Goal: Task Accomplishment & Management: Manage account settings

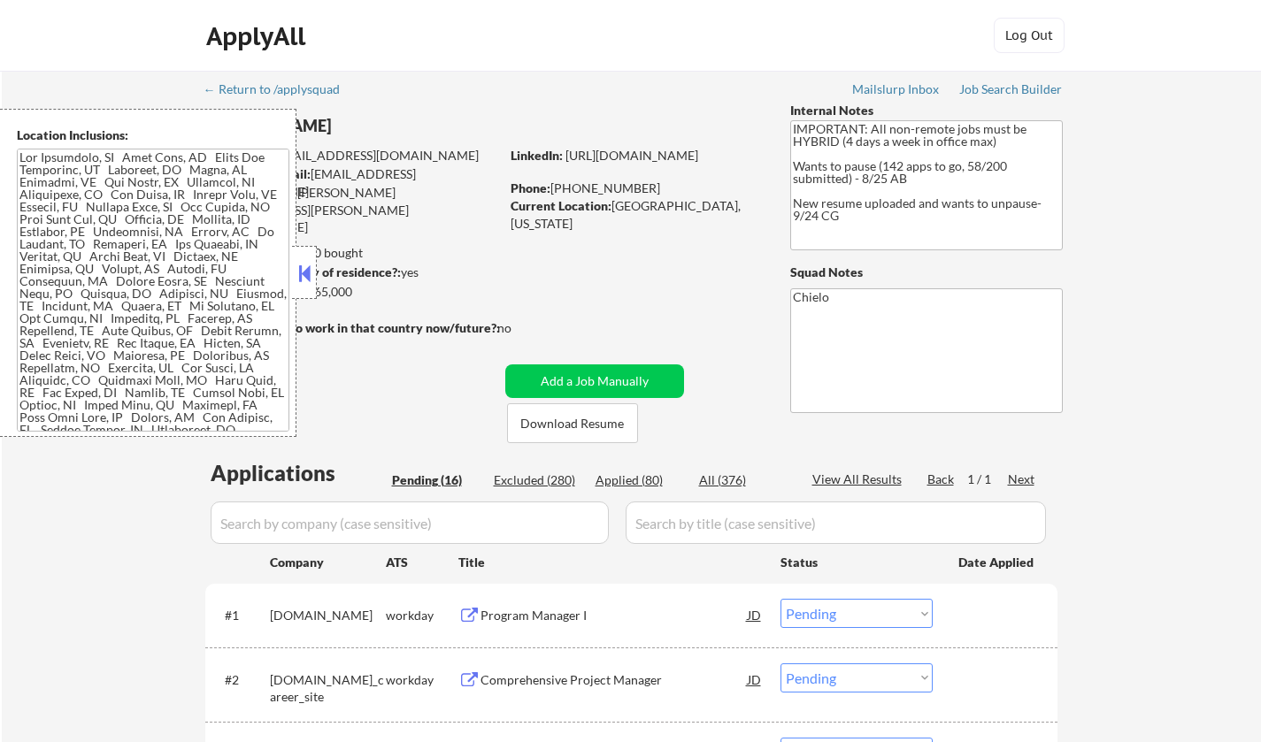
select select ""pending""
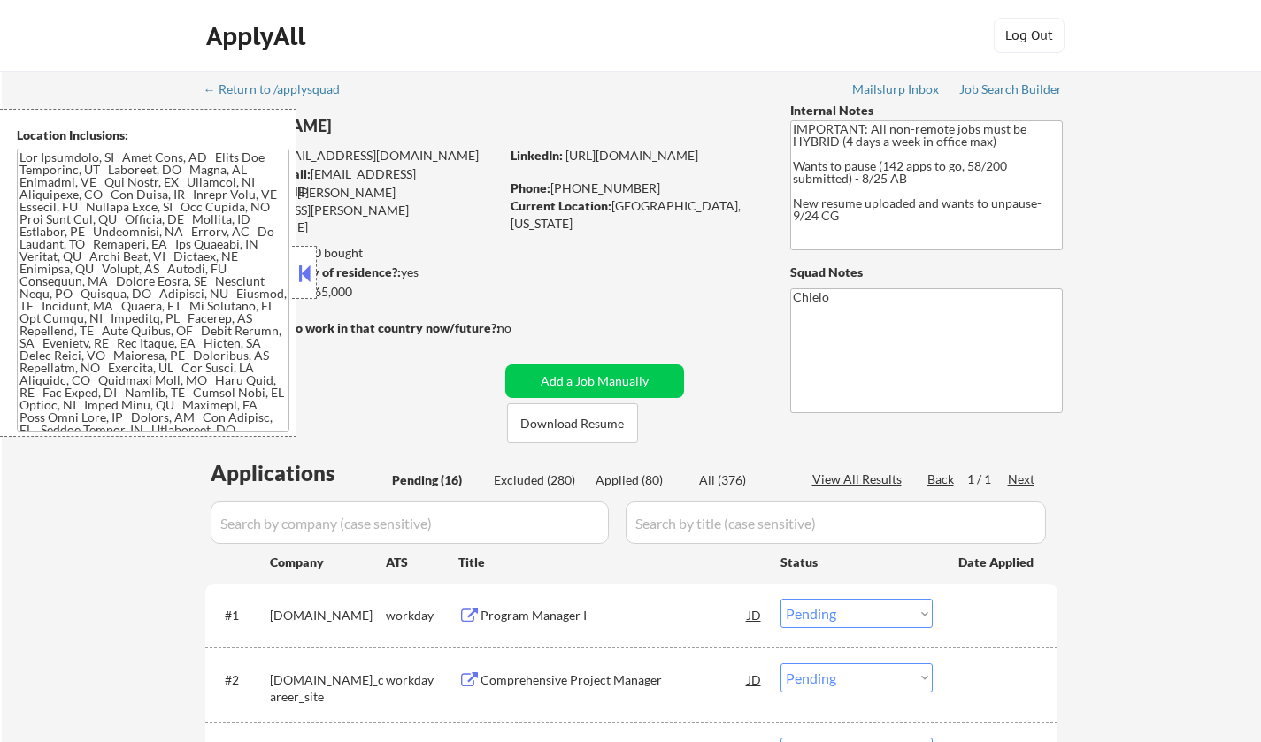
select select ""pending""
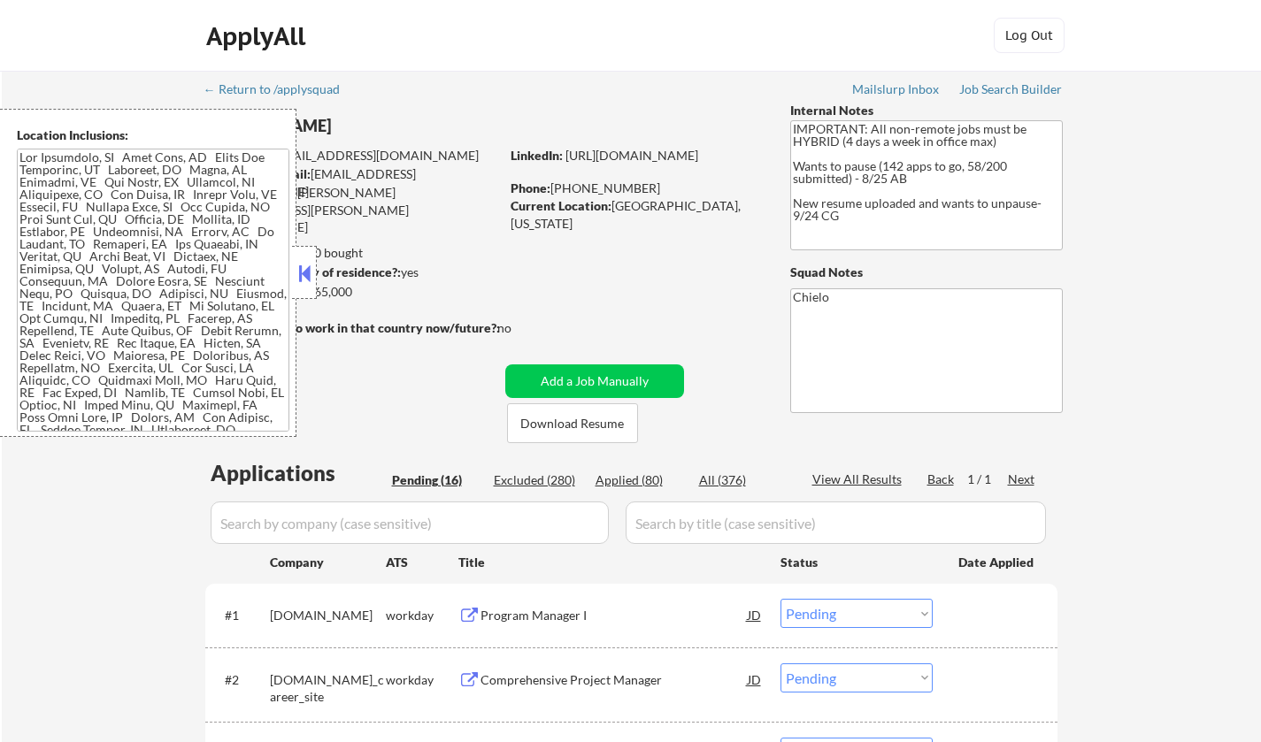
select select ""pending""
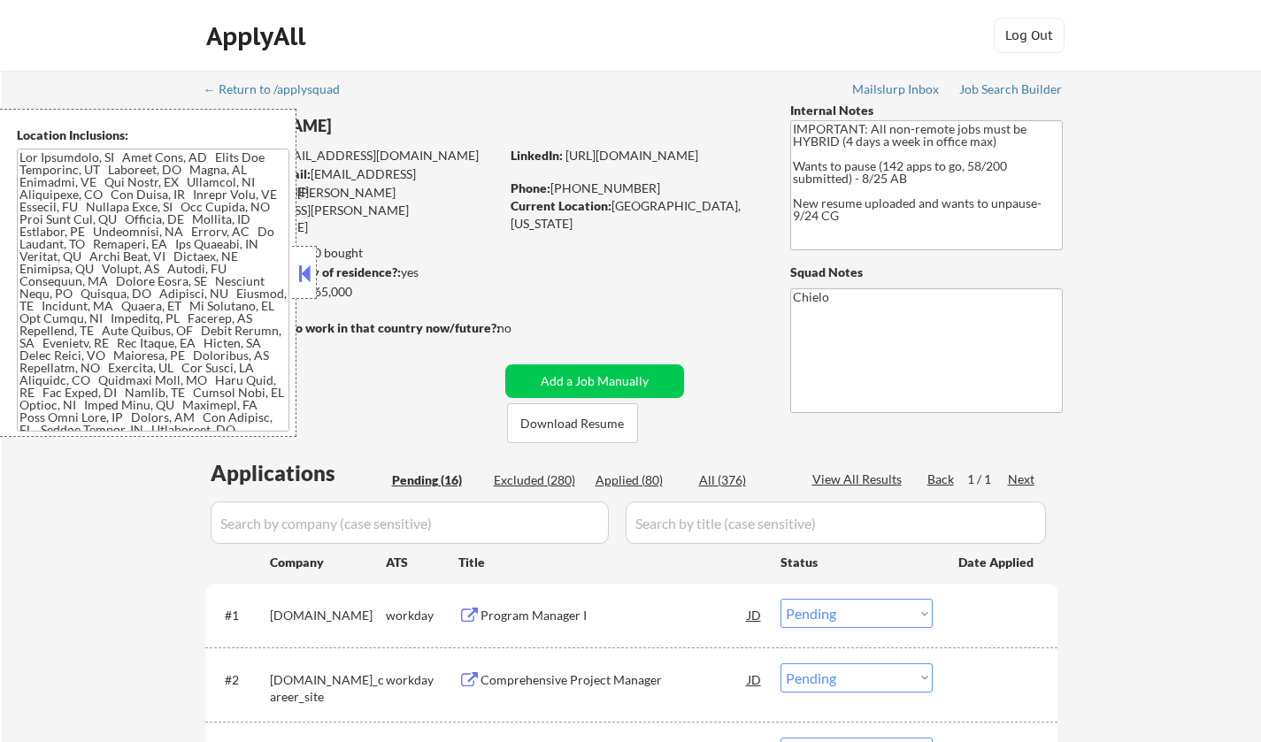
select select ""pending""
click at [563, 432] on button "Download Resume" at bounding box center [572, 423] width 131 height 40
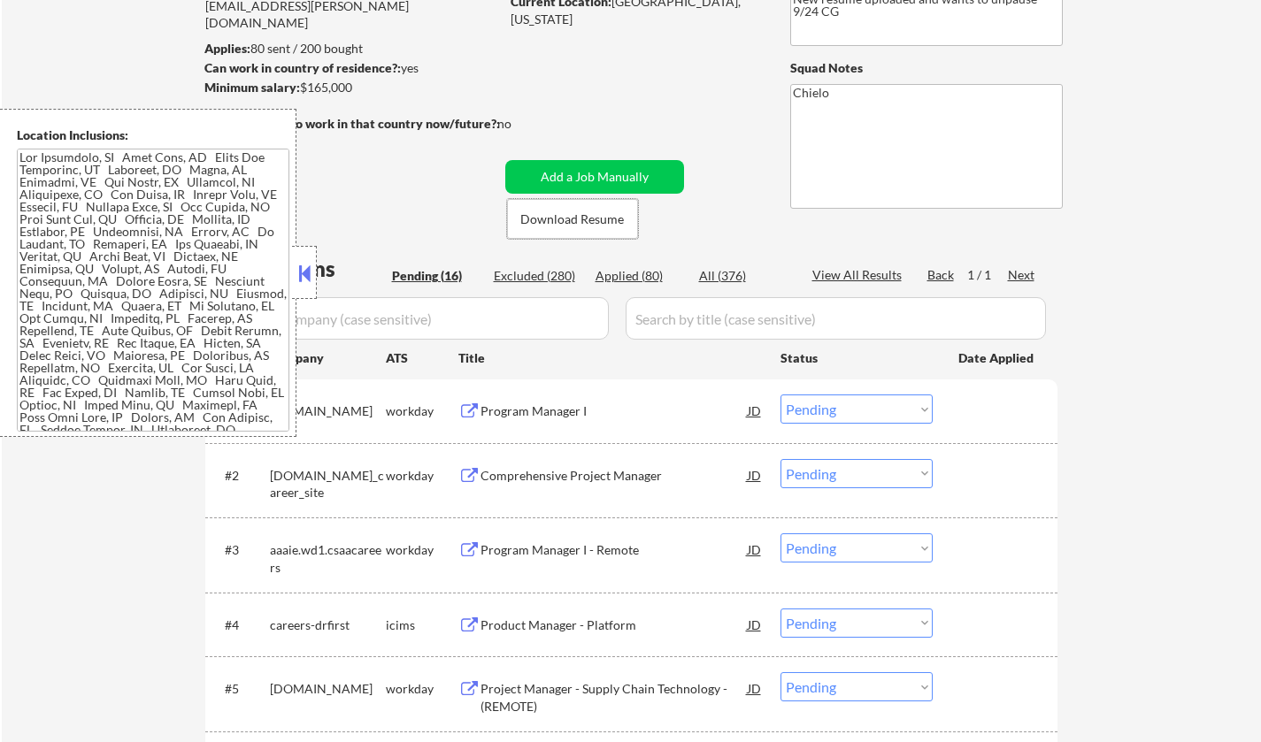
scroll to position [265, 0]
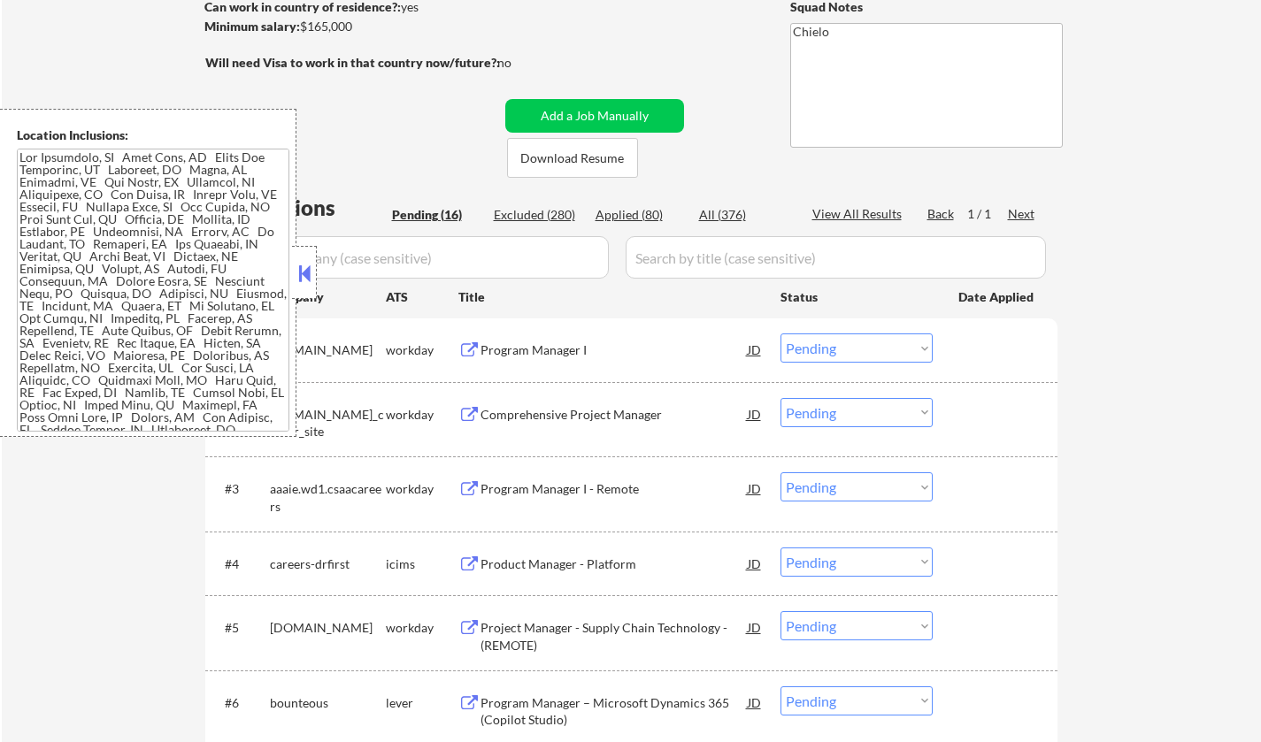
click at [309, 275] on button at bounding box center [304, 273] width 19 height 27
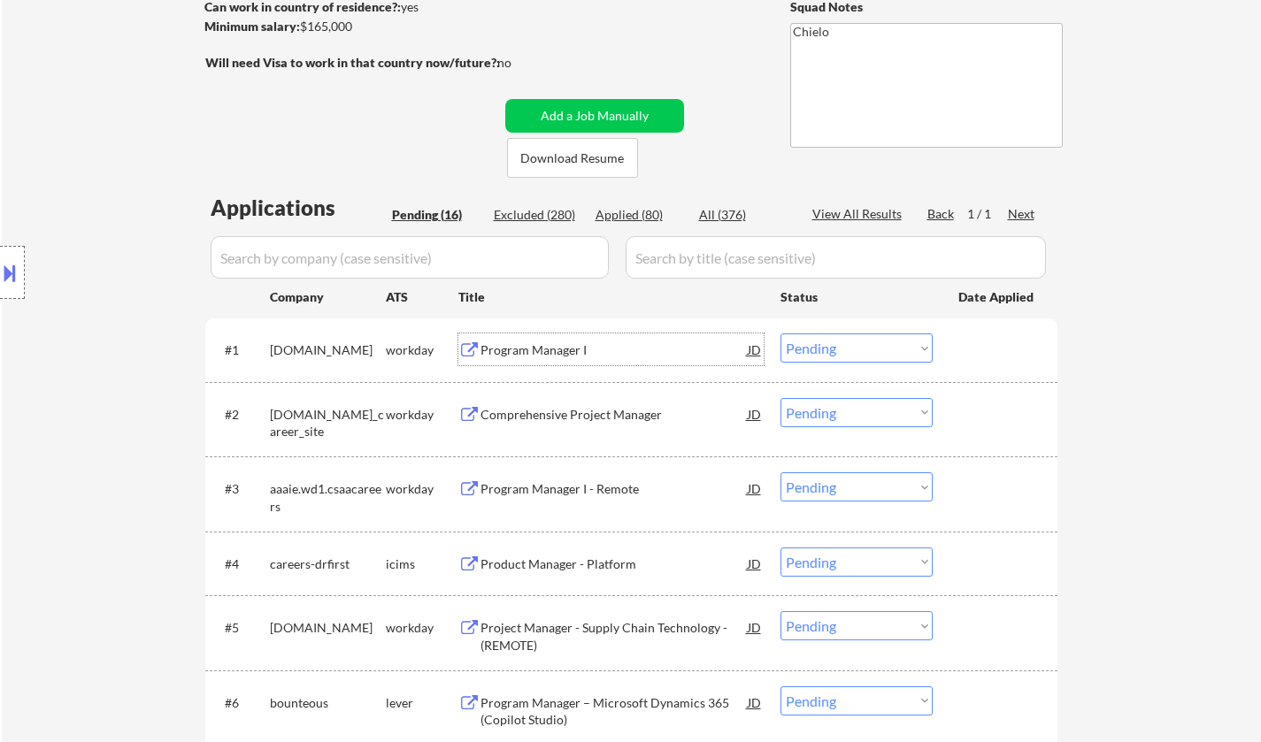
click at [555, 348] on div "Program Manager I" at bounding box center [613, 350] width 267 height 18
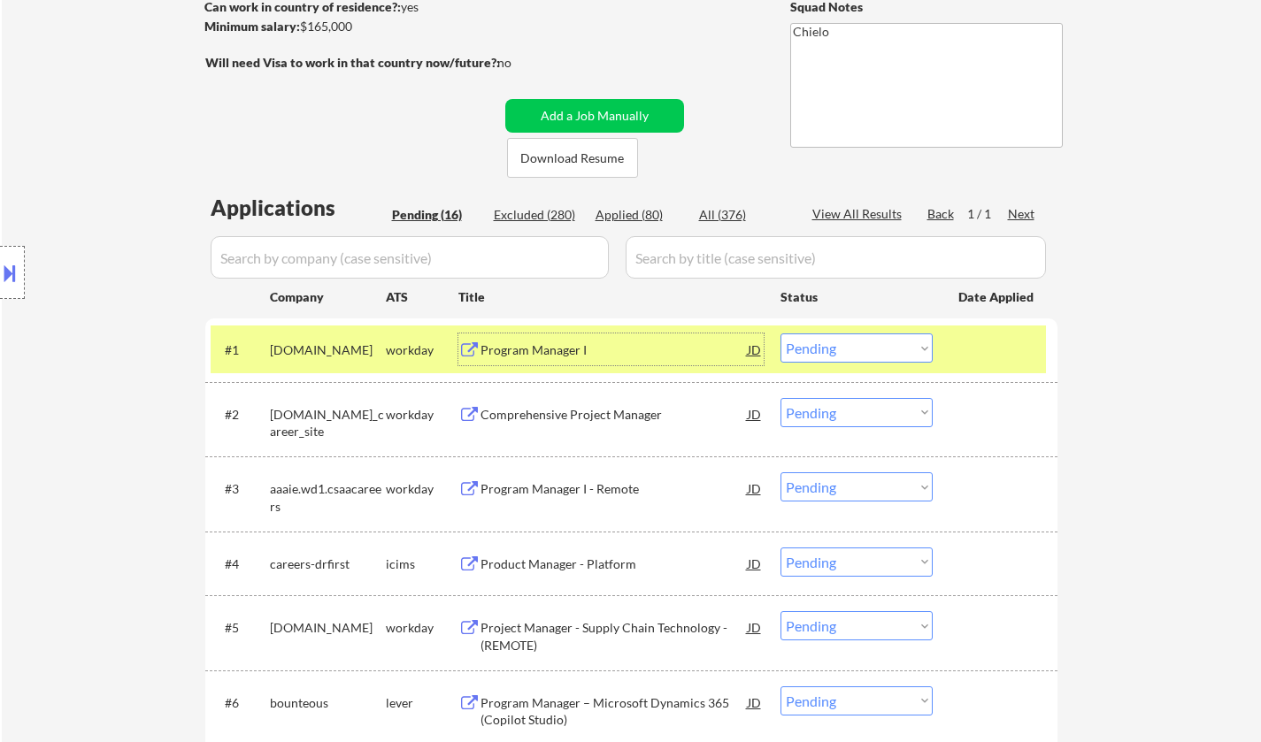
click at [885, 338] on select "Choose an option... Pending Applied Excluded (Questions) Excluded (Expired) Exc…" at bounding box center [856, 348] width 152 height 29
click at [780, 334] on select "Choose an option... Pending Applied Excluded (Questions) Excluded (Expired) Exc…" at bounding box center [856, 348] width 152 height 29
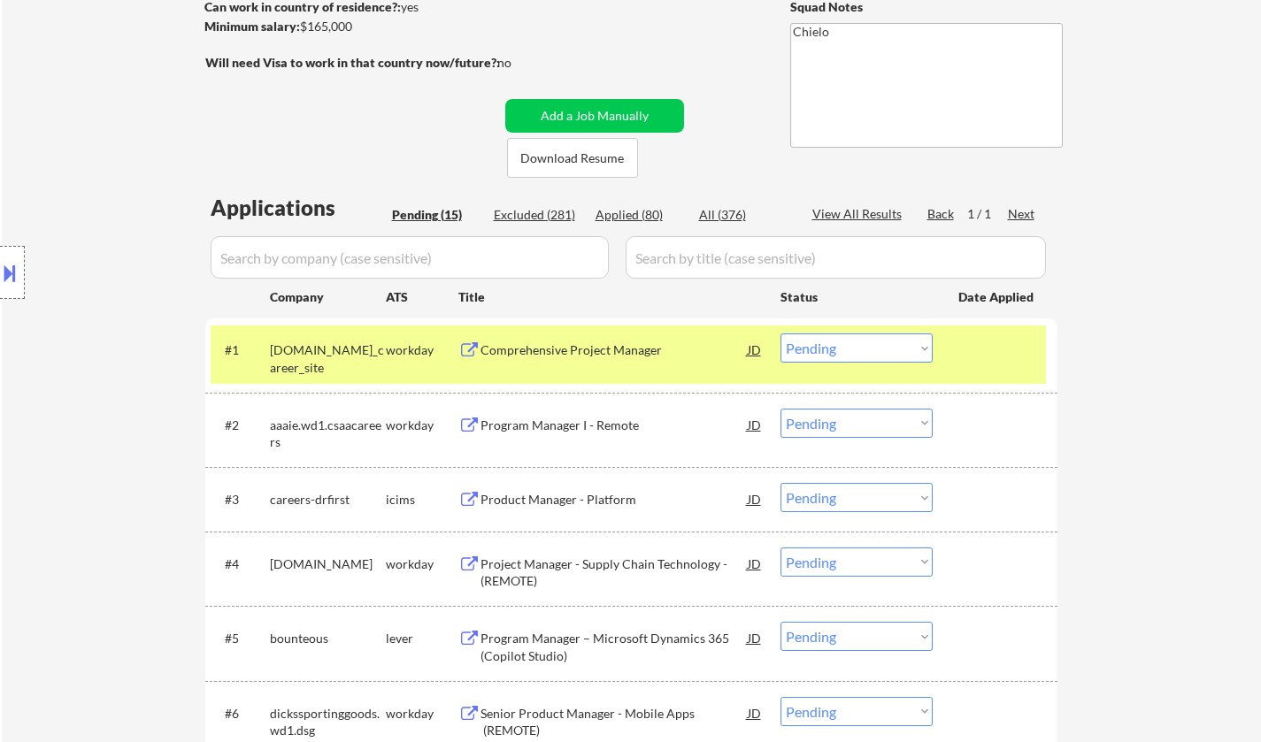
click at [588, 343] on div "Comprehensive Project Manager" at bounding box center [613, 350] width 267 height 18
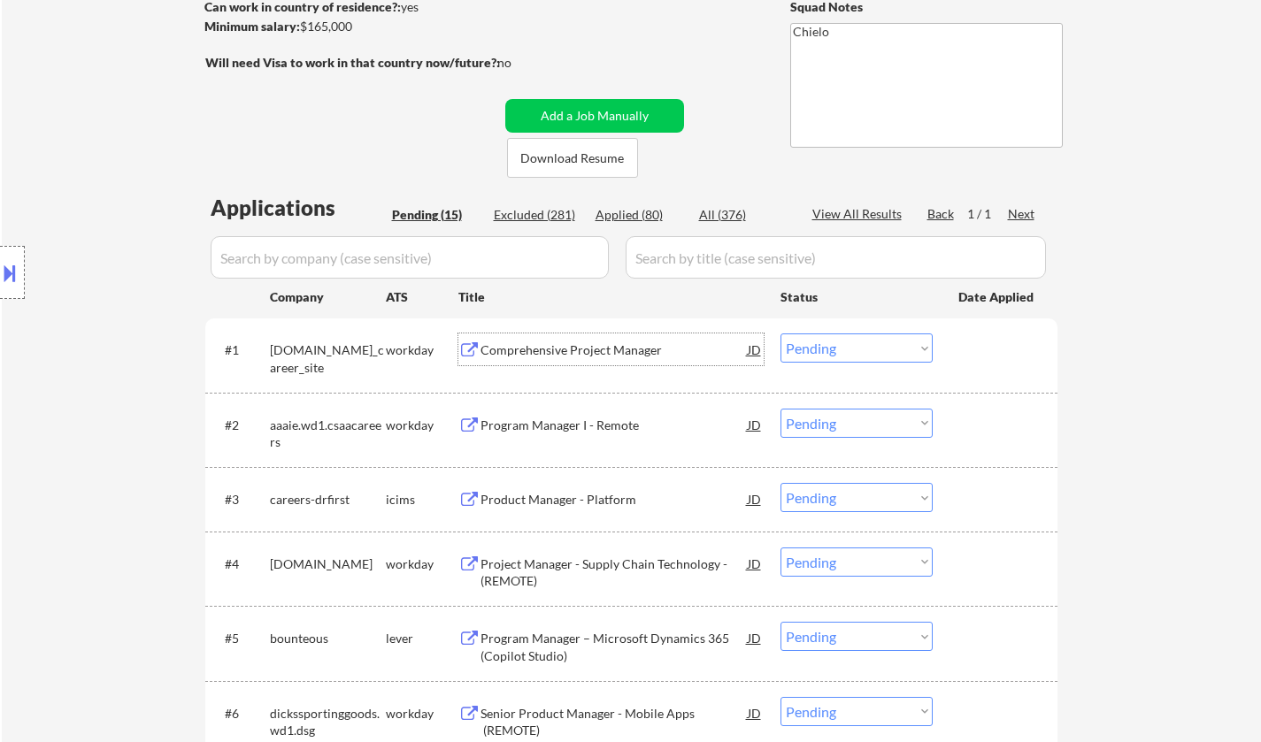
click at [905, 353] on select "Choose an option... Pending Applied Excluded (Questions) Excluded (Expired) Exc…" at bounding box center [856, 348] width 152 height 29
click at [780, 334] on select "Choose an option... Pending Applied Excluded (Questions) Excluded (Expired) Exc…" at bounding box center [856, 348] width 152 height 29
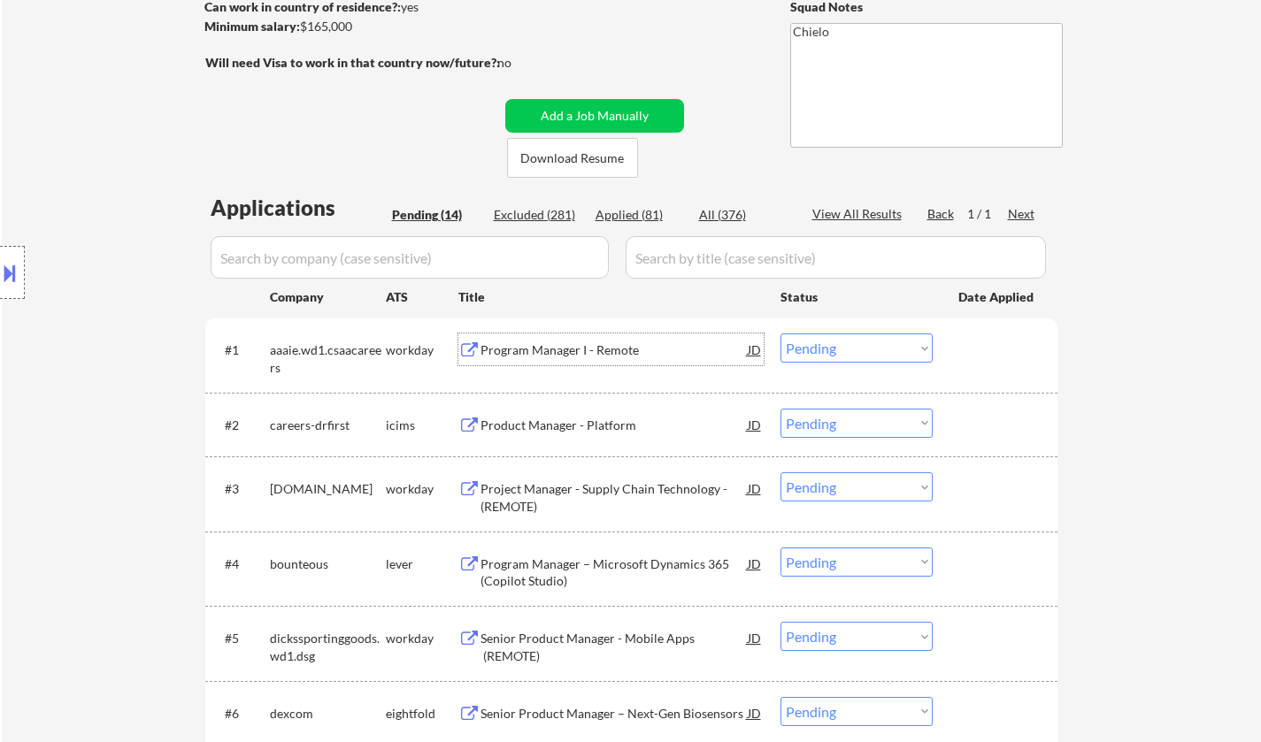
click at [559, 353] on div "Program Manager I - Remote" at bounding box center [613, 350] width 267 height 18
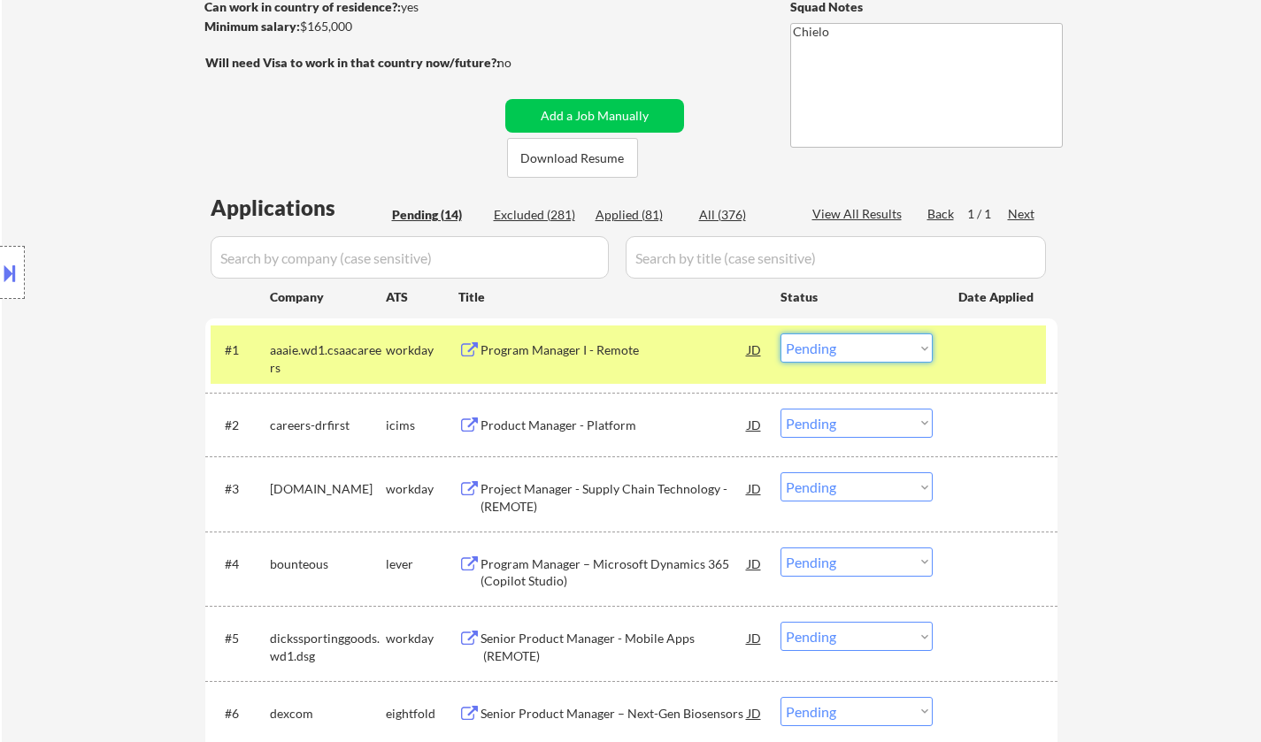
drag, startPoint x: 875, startPoint y: 342, endPoint x: 873, endPoint y: 358, distance: 16.0
click at [872, 344] on select "Choose an option... Pending Applied Excluded (Questions) Excluded (Expired) Exc…" at bounding box center [856, 348] width 152 height 29
click at [780, 334] on select "Choose an option... Pending Applied Excluded (Questions) Excluded (Expired) Exc…" at bounding box center [856, 348] width 152 height 29
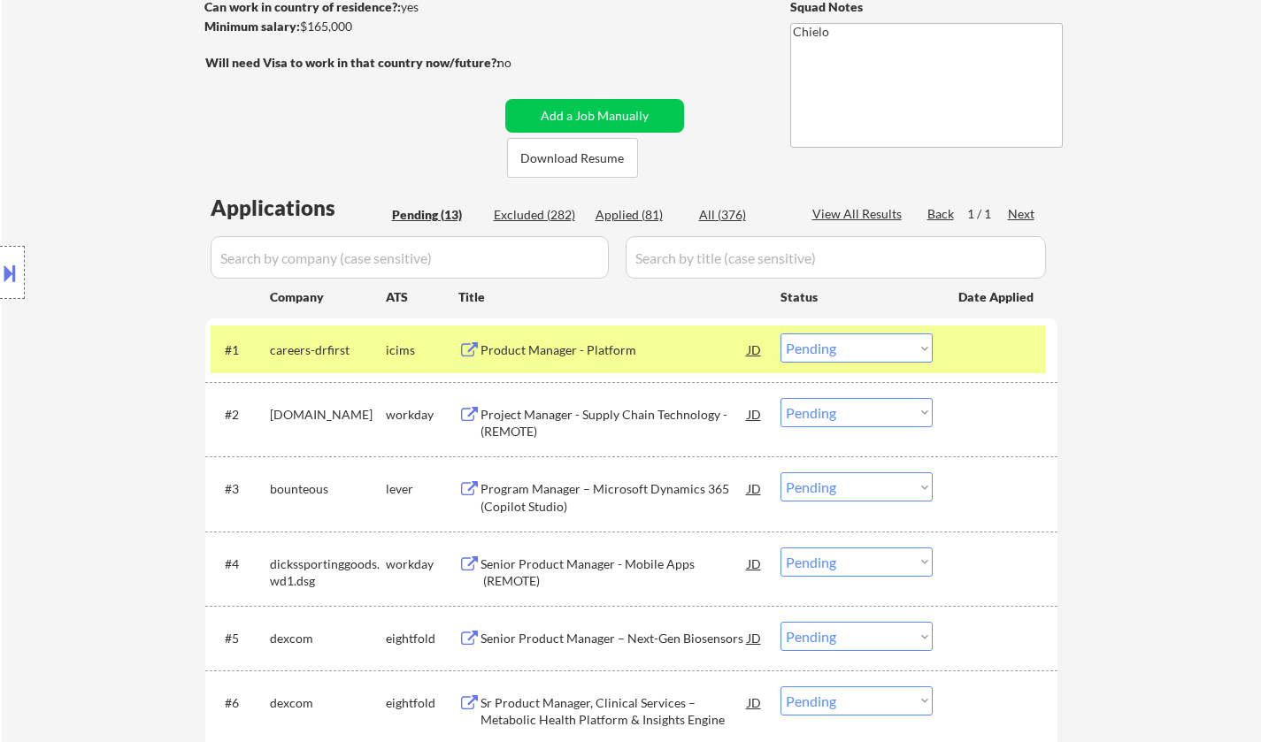
click at [562, 342] on div "Product Manager - Platform" at bounding box center [613, 350] width 267 height 18
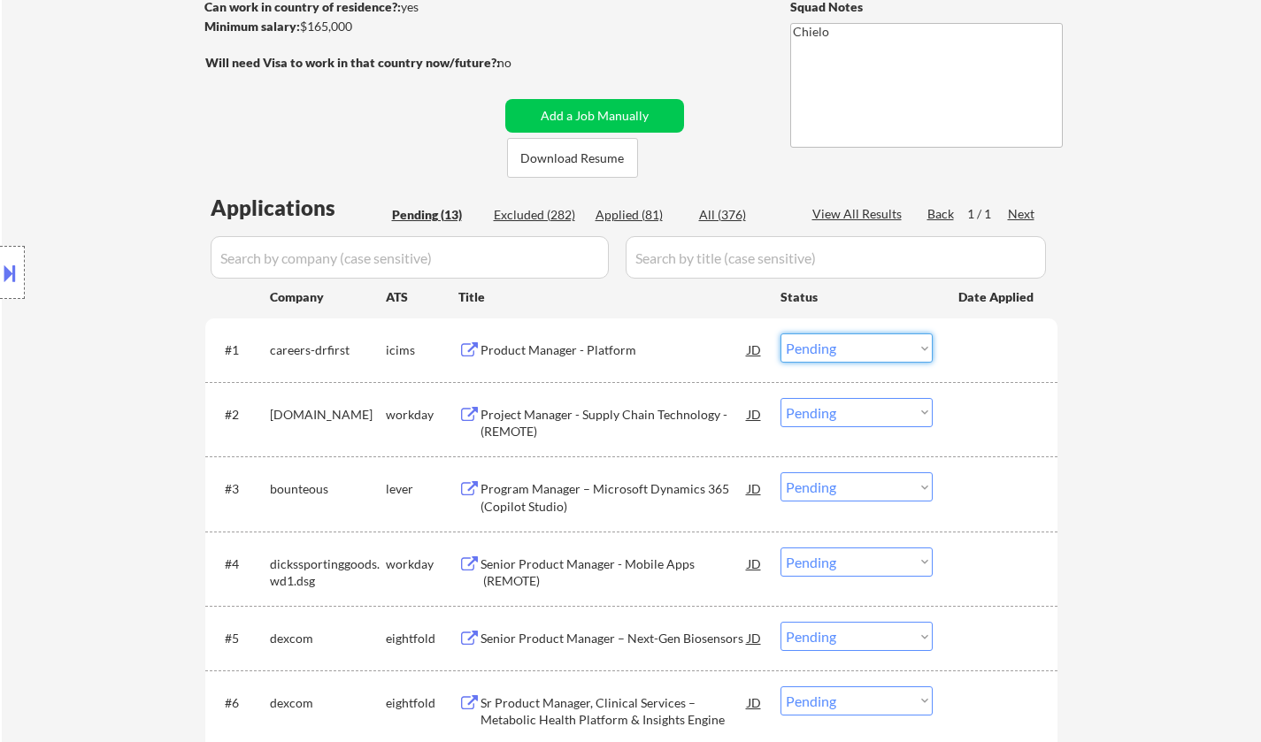
click at [833, 356] on select "Choose an option... Pending Applied Excluded (Questions) Excluded (Expired) Exc…" at bounding box center [856, 348] width 152 height 29
click at [780, 334] on select "Choose an option... Pending Applied Excluded (Questions) Excluded (Expired) Exc…" at bounding box center [856, 348] width 152 height 29
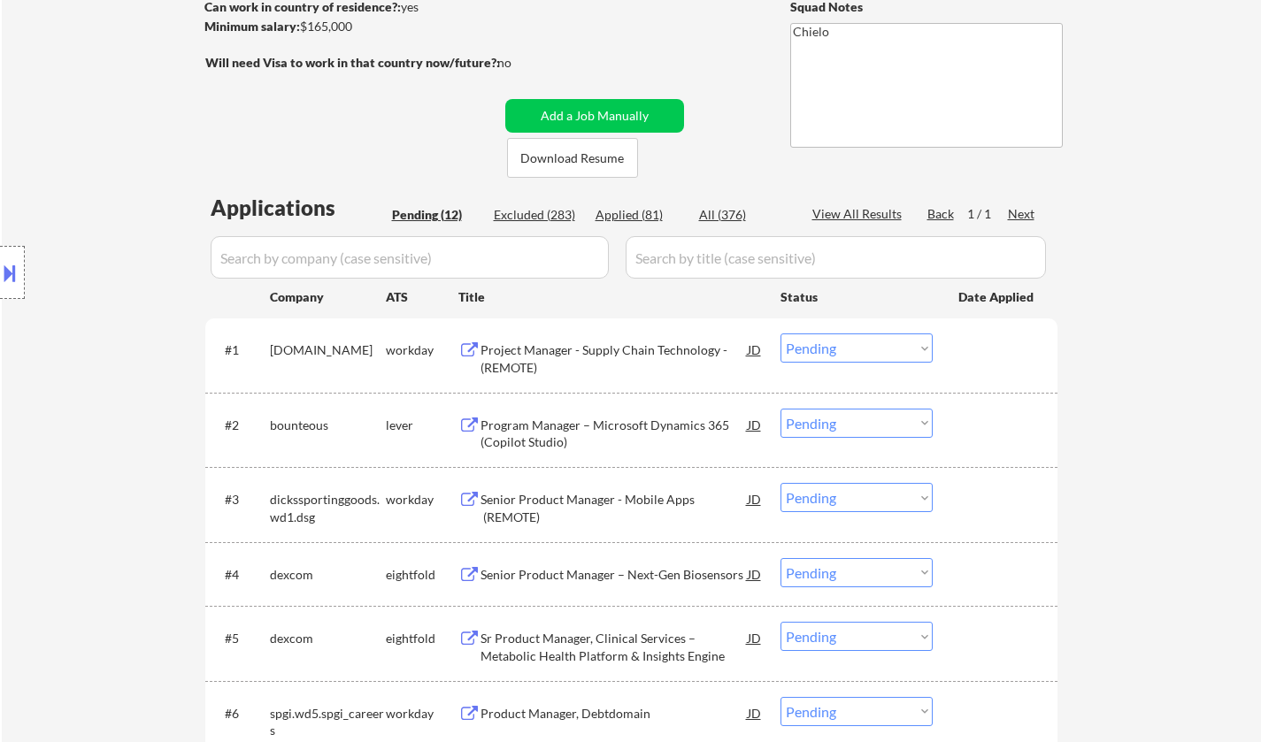
click at [572, 349] on div "Project Manager - Supply Chain Technology - (REMOTE)" at bounding box center [613, 358] width 267 height 35
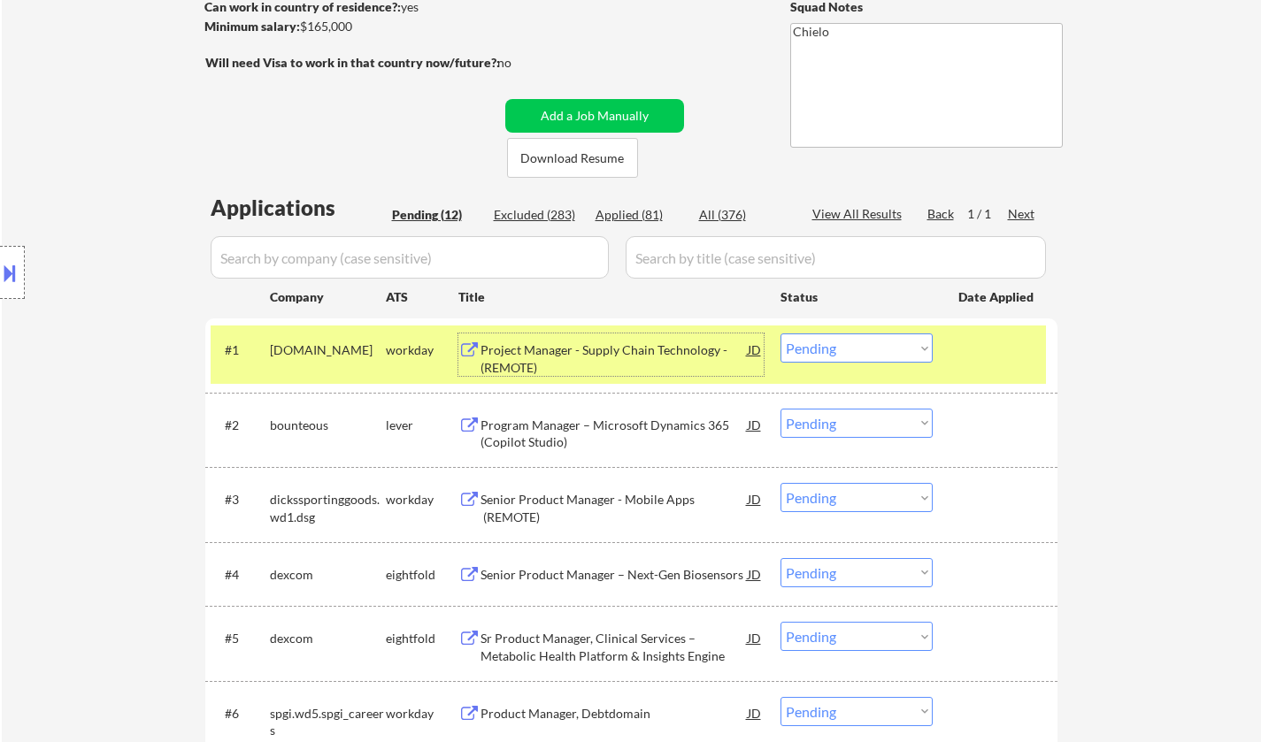
drag, startPoint x: 857, startPoint y: 346, endPoint x: 858, endPoint y: 361, distance: 15.1
click at [857, 346] on select "Choose an option... Pending Applied Excluded (Questions) Excluded (Expired) Exc…" at bounding box center [856, 348] width 152 height 29
click at [780, 334] on select "Choose an option... Pending Applied Excluded (Questions) Excluded (Expired) Exc…" at bounding box center [856, 348] width 152 height 29
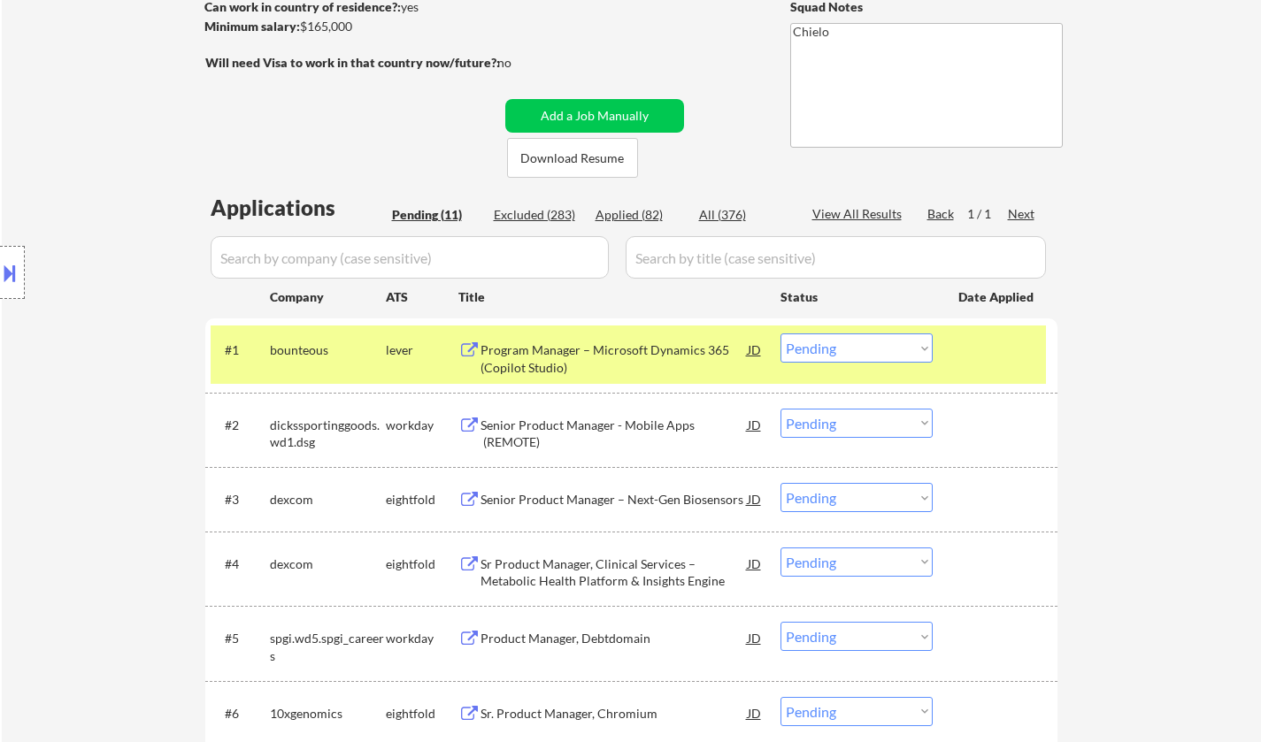
click at [553, 351] on div "Program Manager – Microsoft Dynamics 365 (Copilot Studio)" at bounding box center [613, 358] width 267 height 35
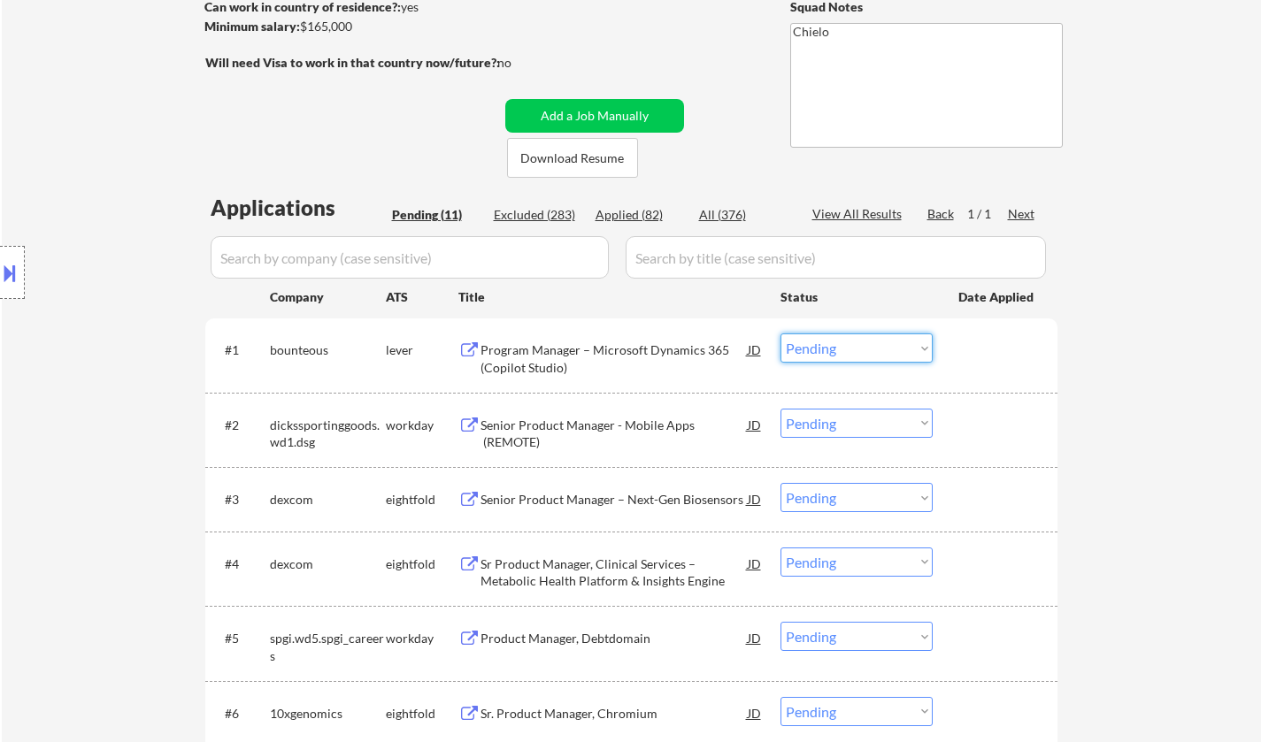
click at [851, 353] on select "Choose an option... Pending Applied Excluded (Questions) Excluded (Expired) Exc…" at bounding box center [856, 348] width 152 height 29
click at [780, 334] on select "Choose an option... Pending Applied Excluded (Questions) Excluded (Expired) Exc…" at bounding box center [856, 348] width 152 height 29
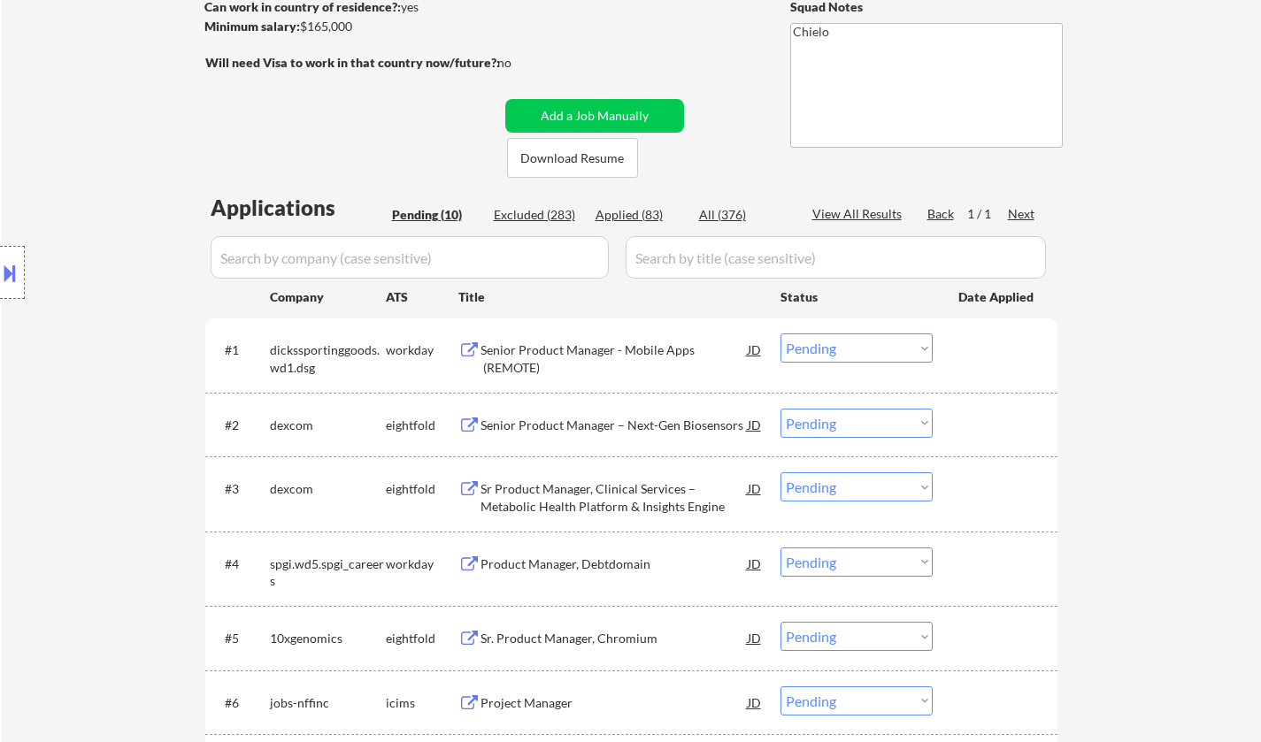
click at [589, 360] on div "Senior Product Manager - Mobile Apps (REMOTE)" at bounding box center [613, 358] width 267 height 35
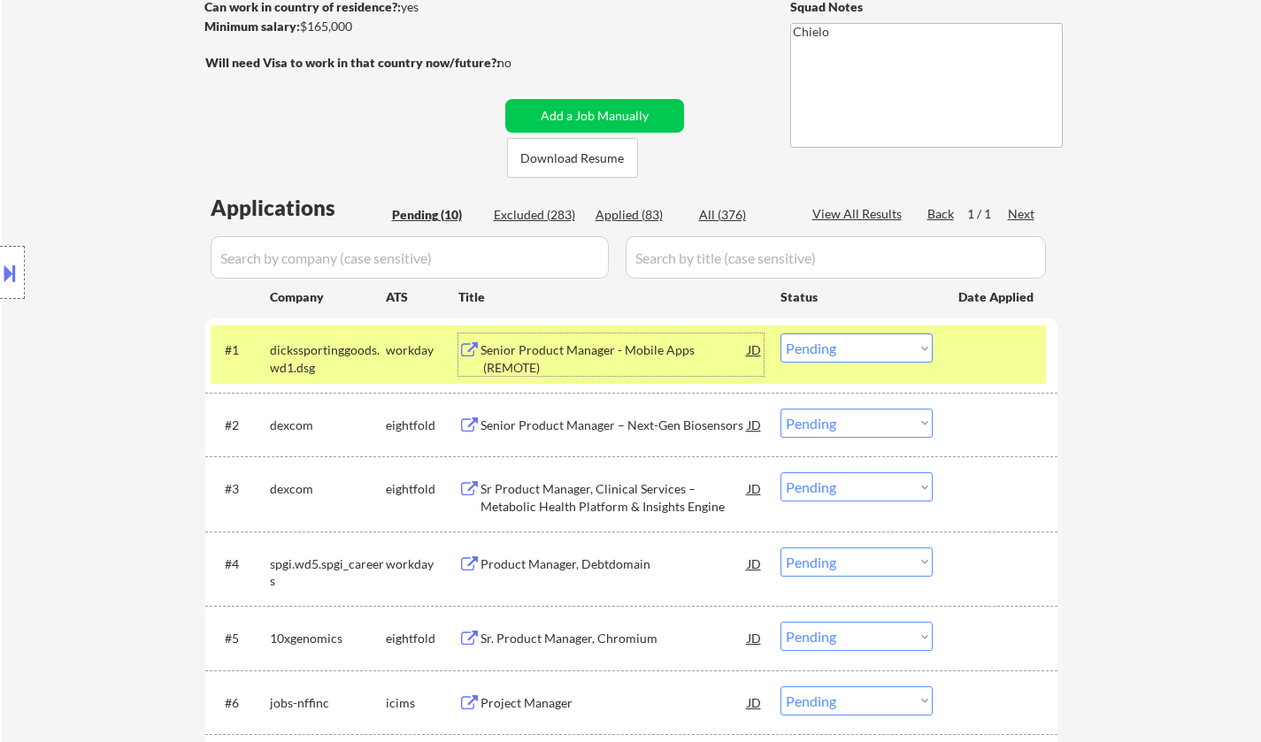
drag, startPoint x: 846, startPoint y: 341, endPoint x: 856, endPoint y: 350, distance: 13.8
click at [847, 342] on select "Choose an option... Pending Applied Excluded (Questions) Excluded (Expired) Exc…" at bounding box center [856, 348] width 152 height 29
click at [780, 334] on select "Choose an option... Pending Applied Excluded (Questions) Excluded (Expired) Exc…" at bounding box center [856, 348] width 152 height 29
select select ""pending""
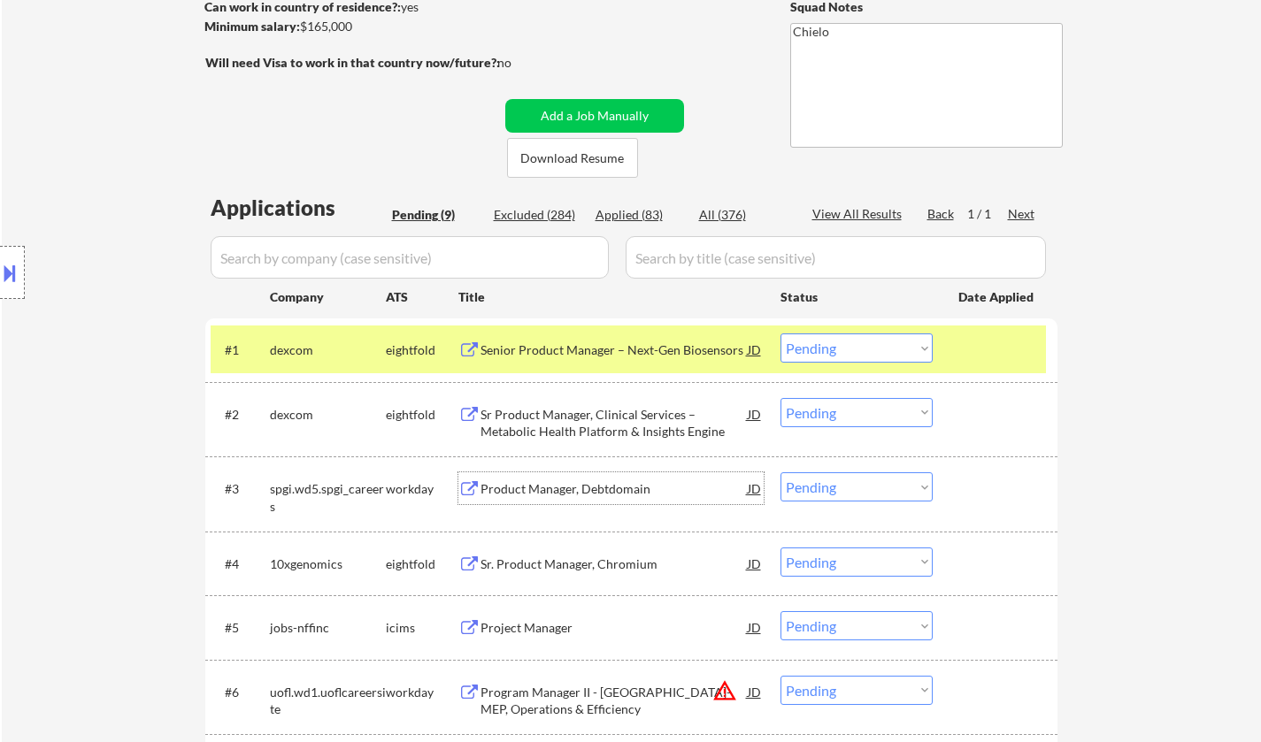
click at [570, 494] on div "Product Manager, Debtdomain" at bounding box center [613, 489] width 267 height 18
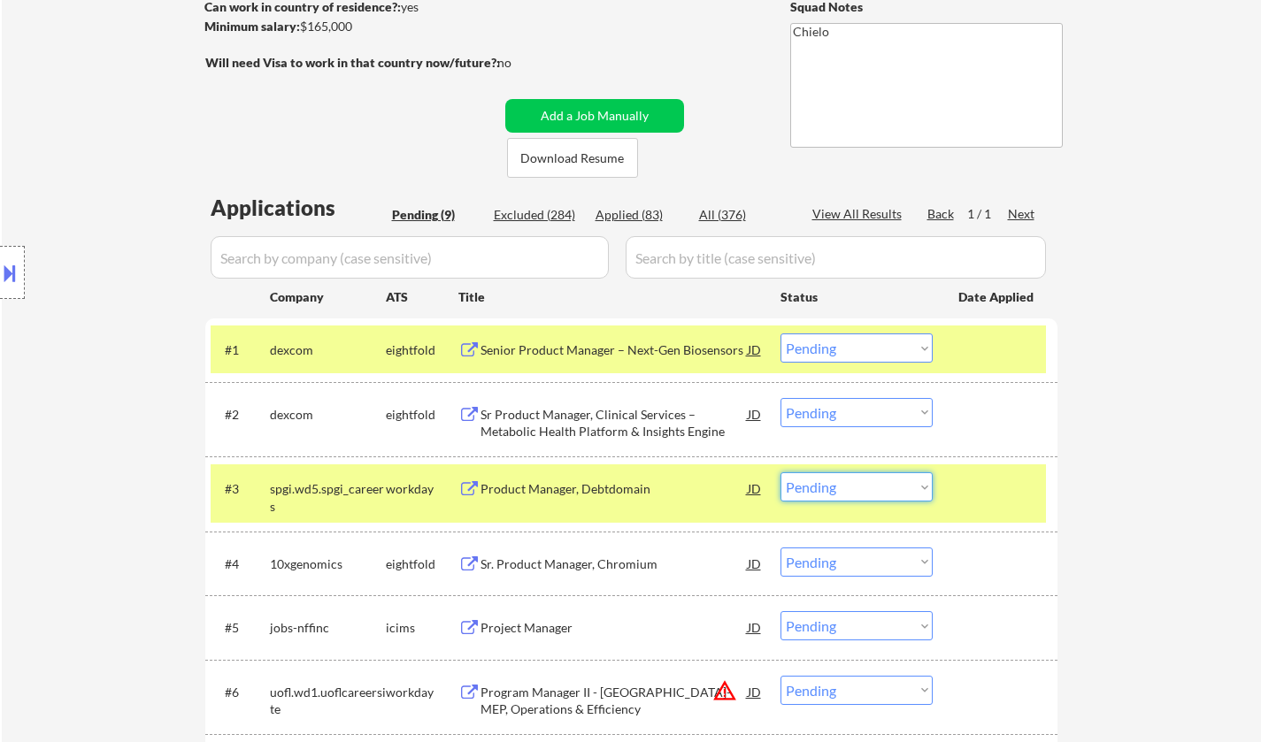
drag, startPoint x: 845, startPoint y: 491, endPoint x: 854, endPoint y: 496, distance: 10.3
click at [845, 491] on select "Choose an option... Pending Applied Excluded (Questions) Excluded (Expired) Exc…" at bounding box center [856, 486] width 152 height 29
click at [780, 472] on select "Choose an option... Pending Applied Excluded (Questions) Excluded (Expired) Exc…" at bounding box center [856, 486] width 152 height 29
select select ""pending""
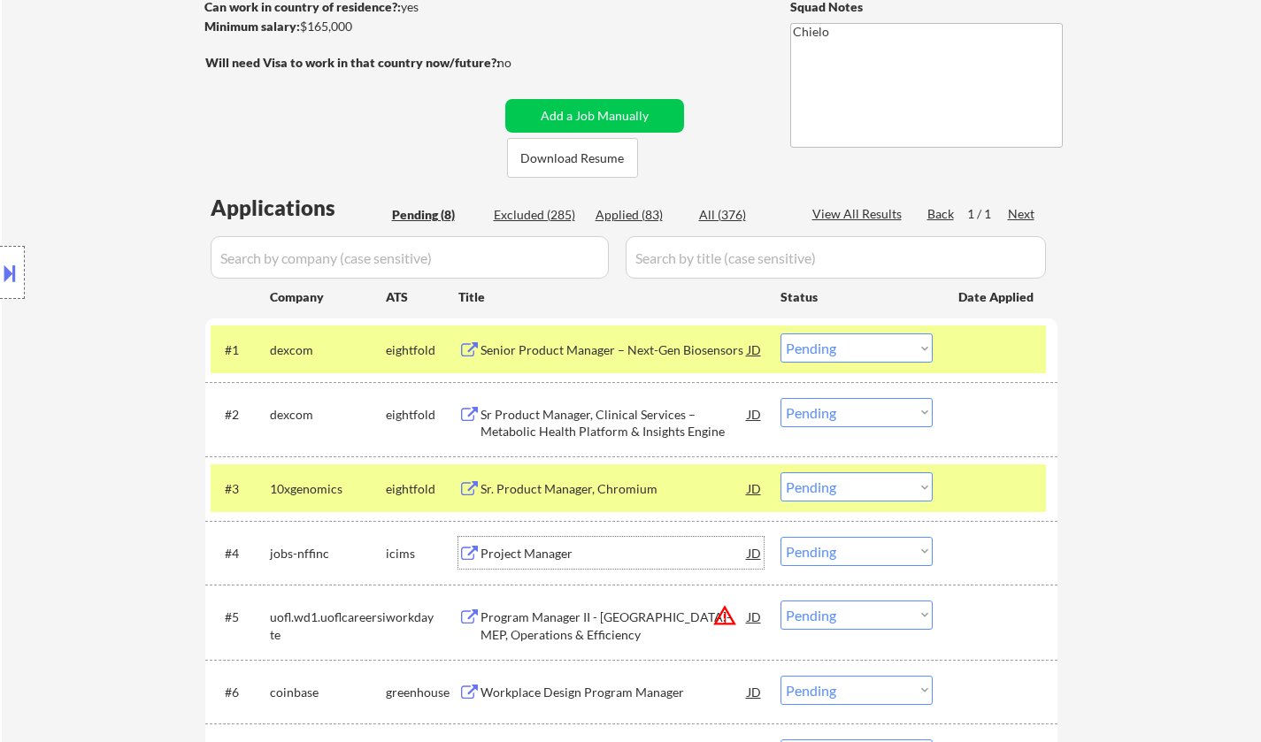
click at [526, 547] on div "Project Manager" at bounding box center [613, 554] width 267 height 18
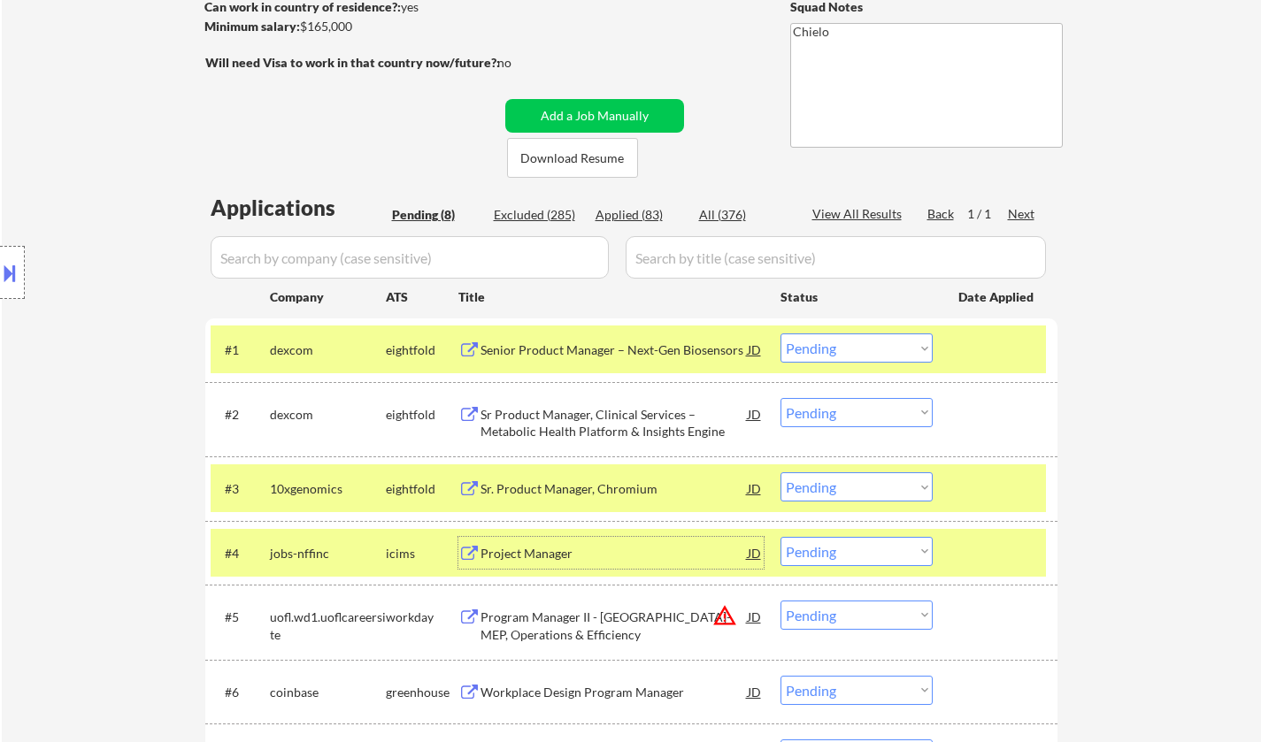
click at [1, 254] on div at bounding box center [12, 272] width 25 height 53
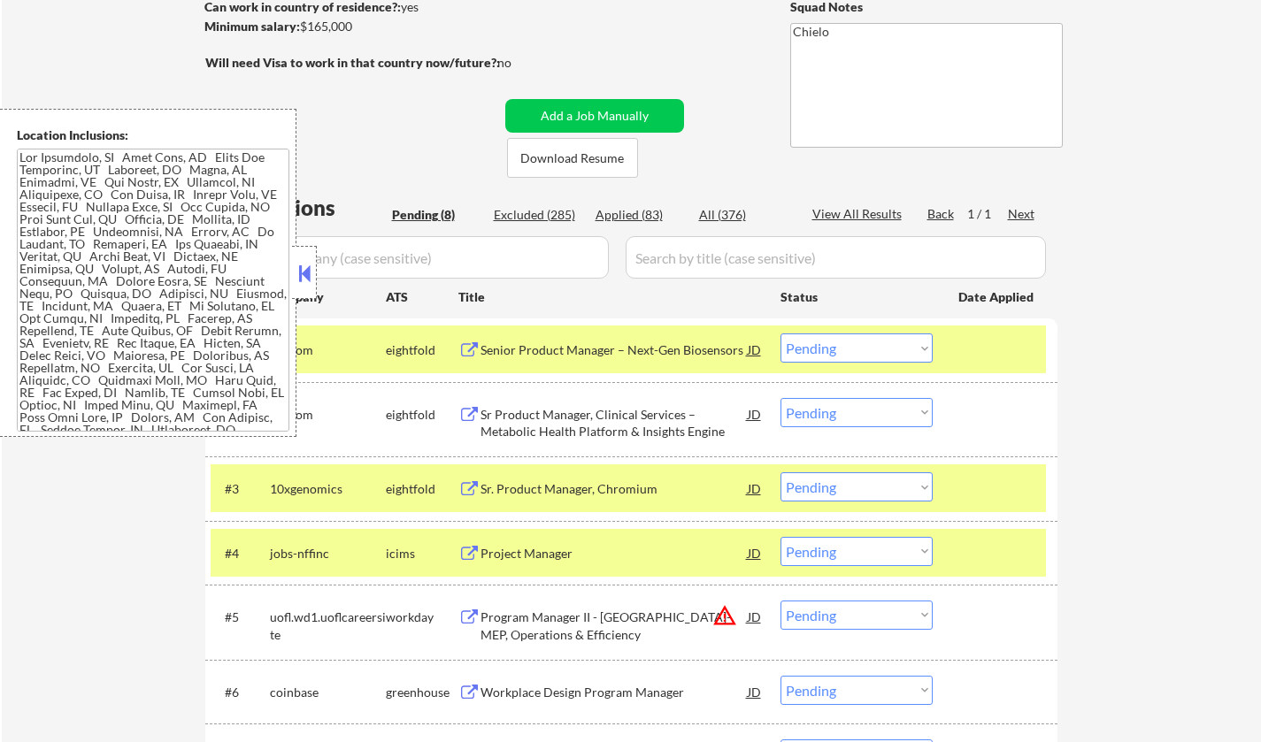
click at [300, 265] on button at bounding box center [304, 273] width 19 height 27
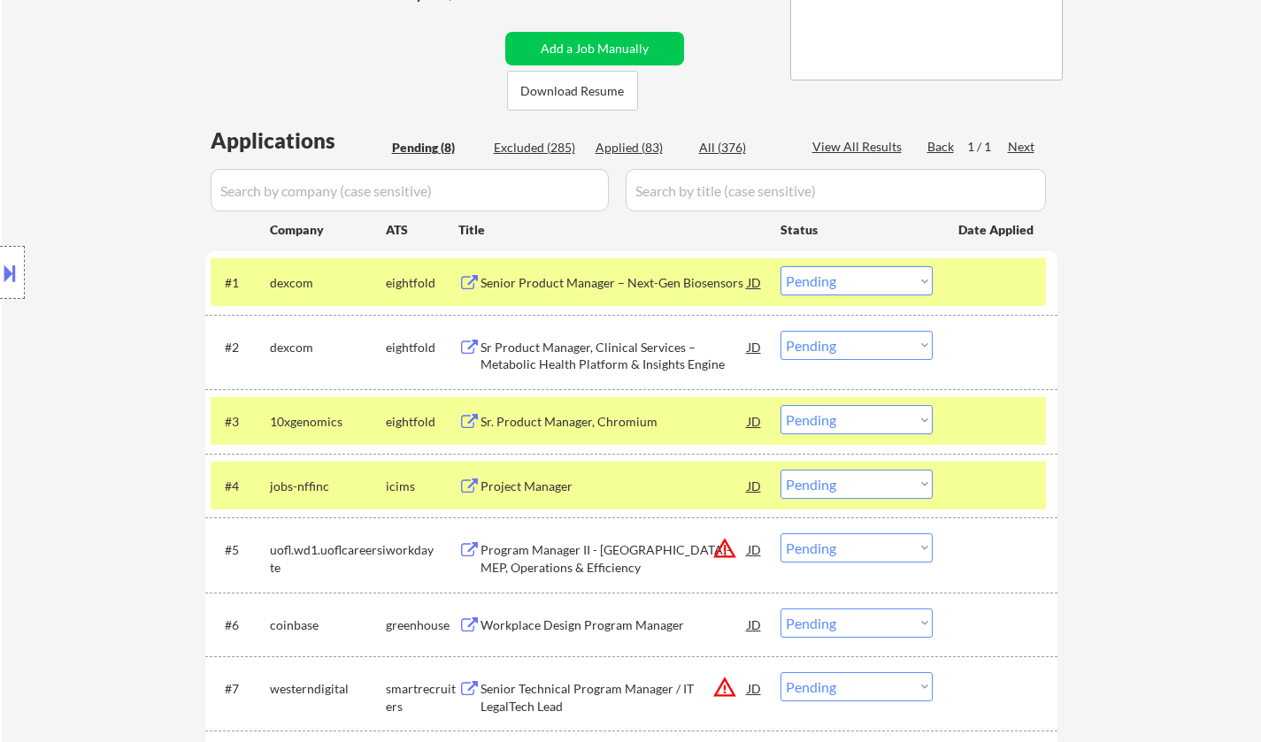
scroll to position [442, 0]
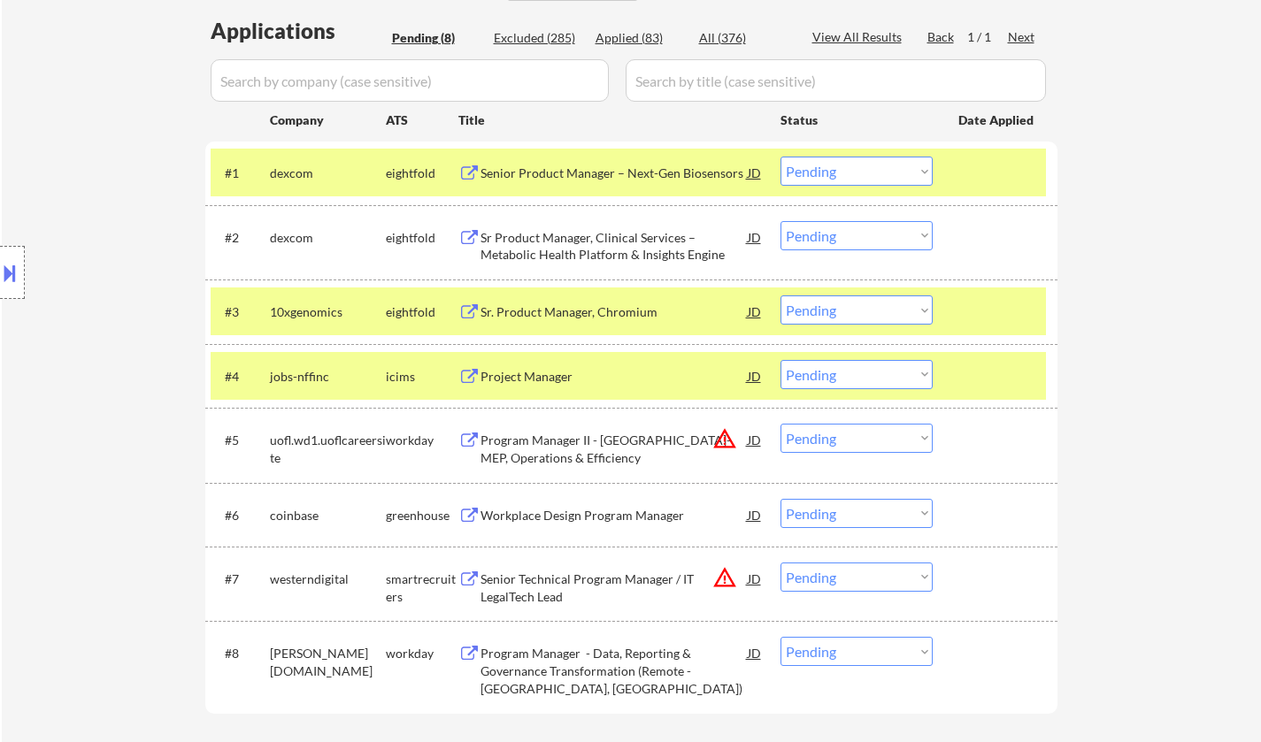
click at [864, 387] on select "Choose an option... Pending Applied Excluded (Questions) Excluded (Expired) Exc…" at bounding box center [856, 374] width 152 height 29
click at [780, 360] on select "Choose an option... Pending Applied Excluded (Questions) Excluded (Expired) Exc…" at bounding box center [856, 374] width 152 height 29
select select ""pending""
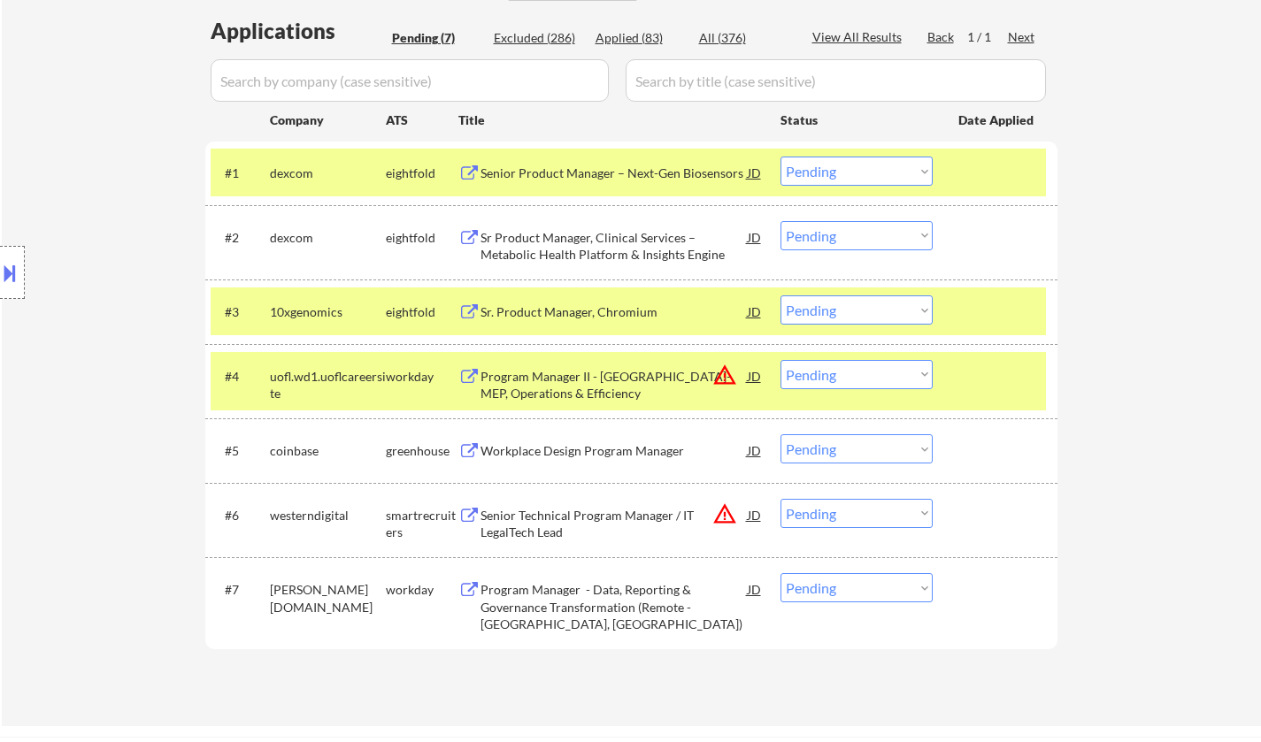
click at [580, 449] on div "Workplace Design Program Manager" at bounding box center [613, 451] width 267 height 18
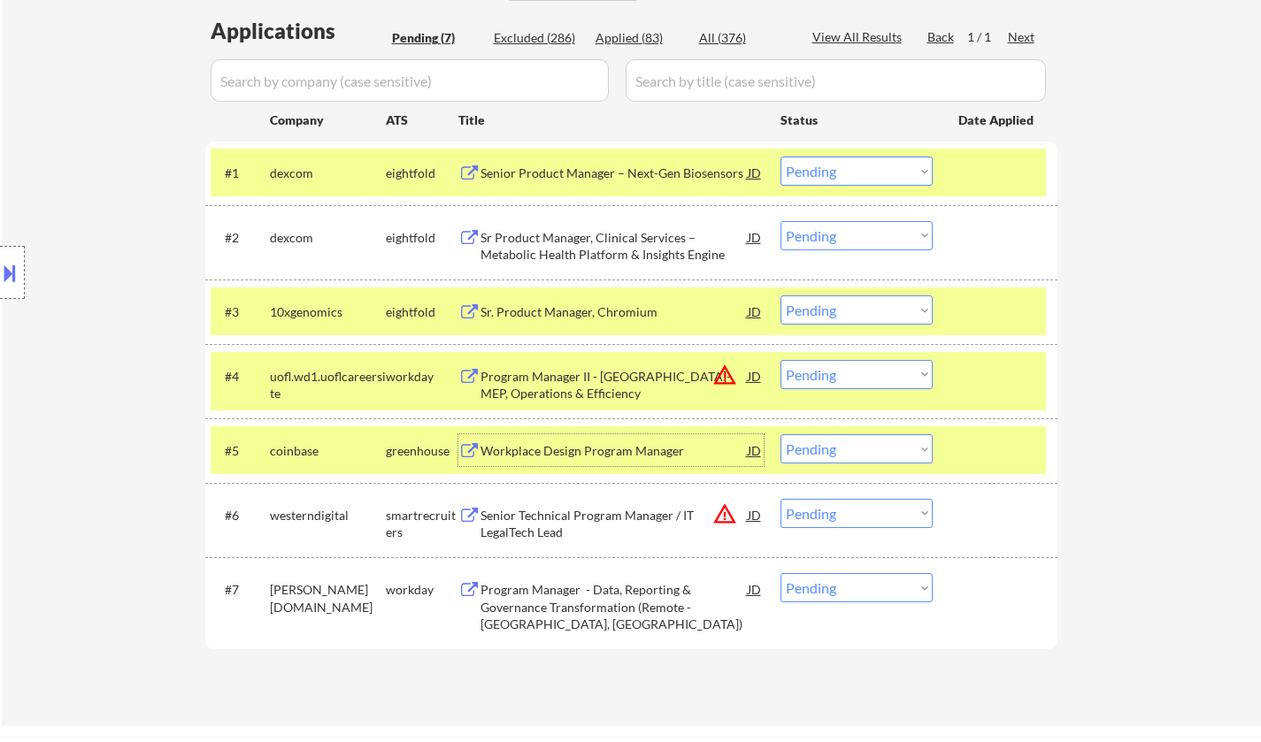
drag, startPoint x: 874, startPoint y: 444, endPoint x: 886, endPoint y: 452, distance: 14.0
click at [875, 444] on select "Choose an option... Pending Applied Excluded (Questions) Excluded (Expired) Exc…" at bounding box center [856, 448] width 152 height 29
click at [780, 434] on select "Choose an option... Pending Applied Excluded (Questions) Excluded (Expired) Exc…" at bounding box center [856, 448] width 152 height 29
click at [859, 366] on select "Choose an option... Pending Applied Excluded (Questions) Excluded (Expired) Exc…" at bounding box center [856, 374] width 152 height 29
select select ""pending""
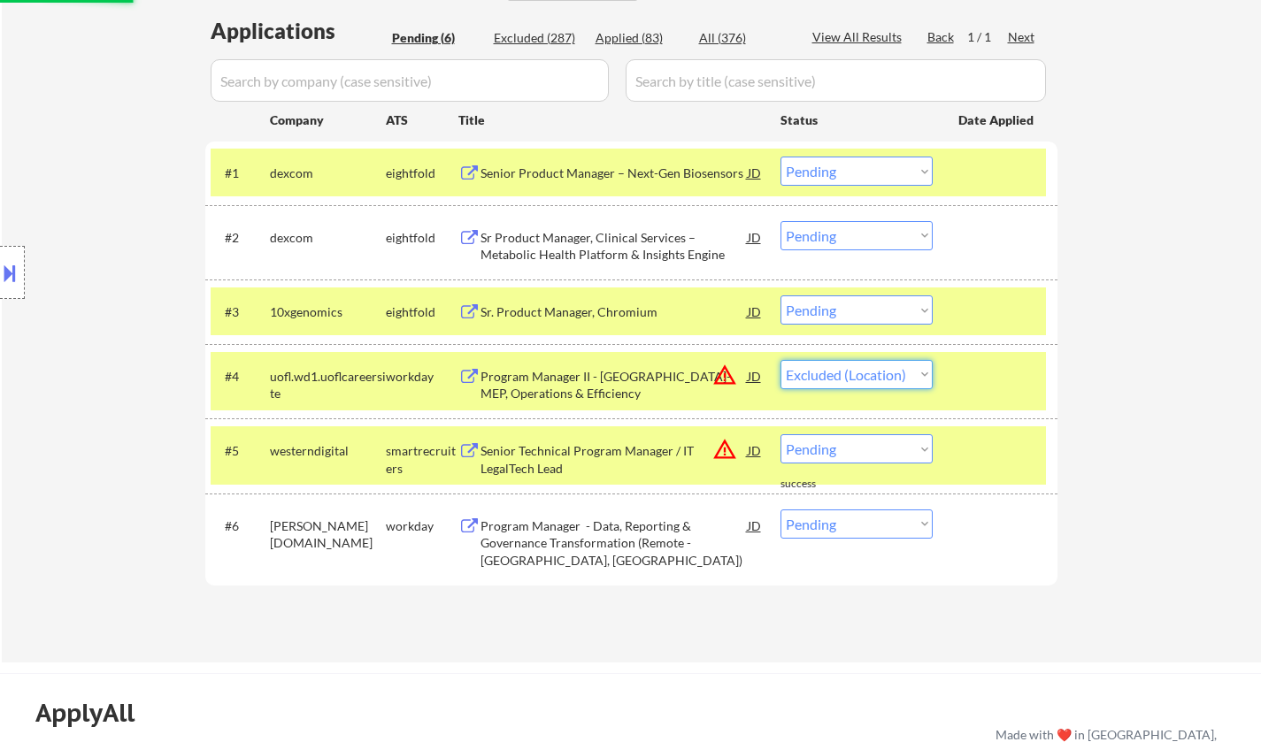
click at [780, 360] on select "Choose an option... Pending Applied Excluded (Questions) Excluded (Expired) Exc…" at bounding box center [856, 374] width 152 height 29
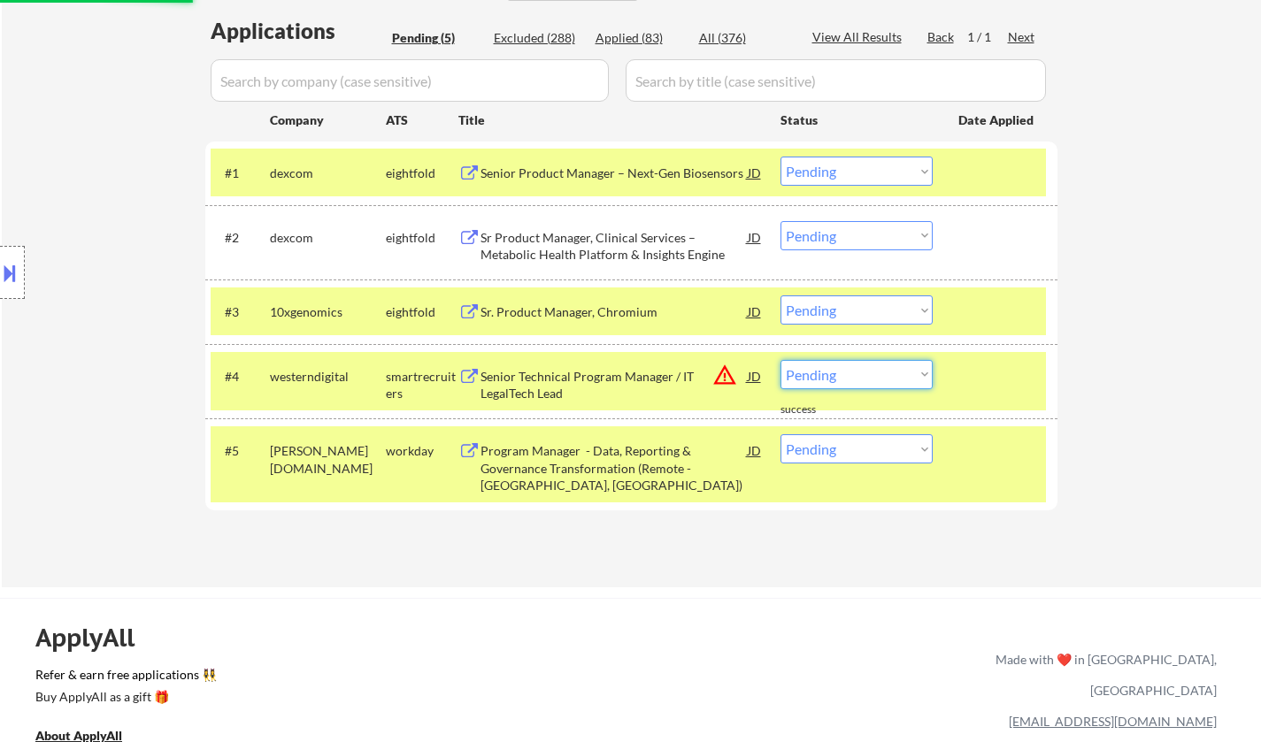
click at [865, 372] on select "Choose an option... Pending Applied Excluded (Questions) Excluded (Expired) Exc…" at bounding box center [856, 374] width 152 height 29
click at [780, 360] on select "Choose an option... Pending Applied Excluded (Questions) Excluded (Expired) Exc…" at bounding box center [856, 374] width 152 height 29
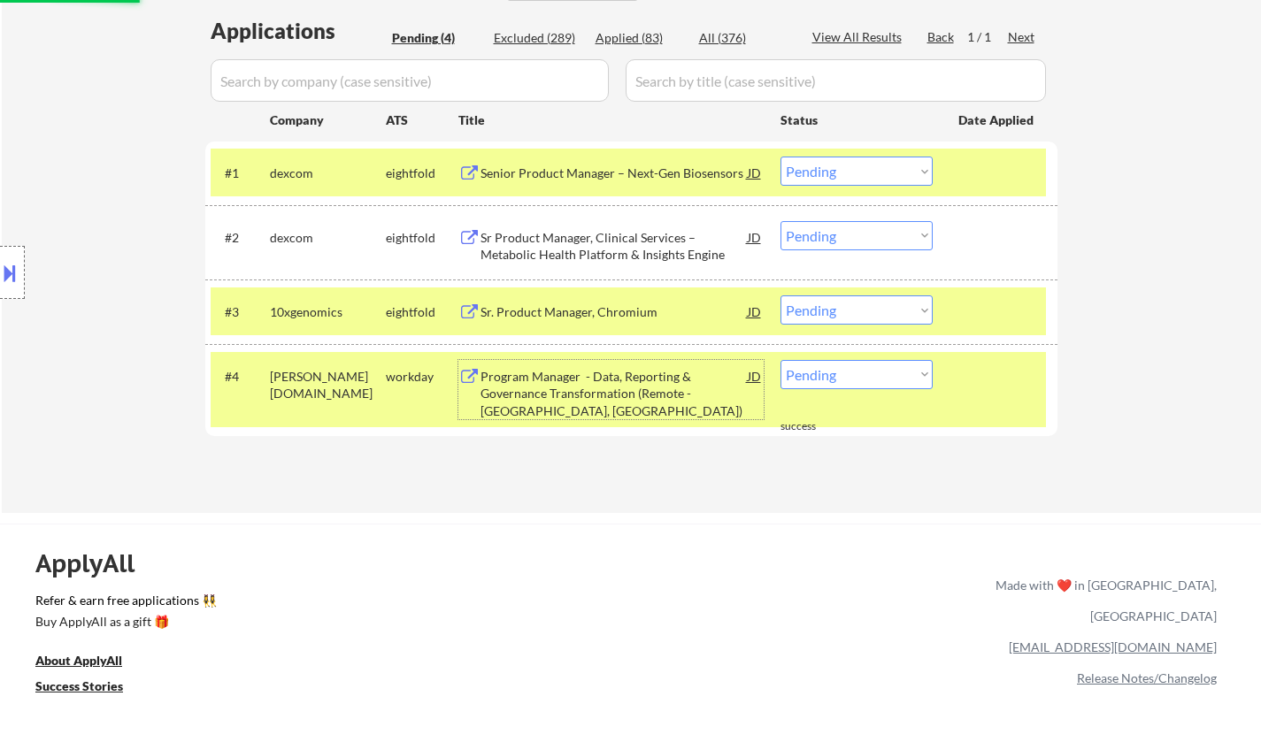
click at [579, 389] on div "Program Manager - Data, Reporting & Governance Transformation (Remote - Chicago…" at bounding box center [613, 394] width 267 height 52
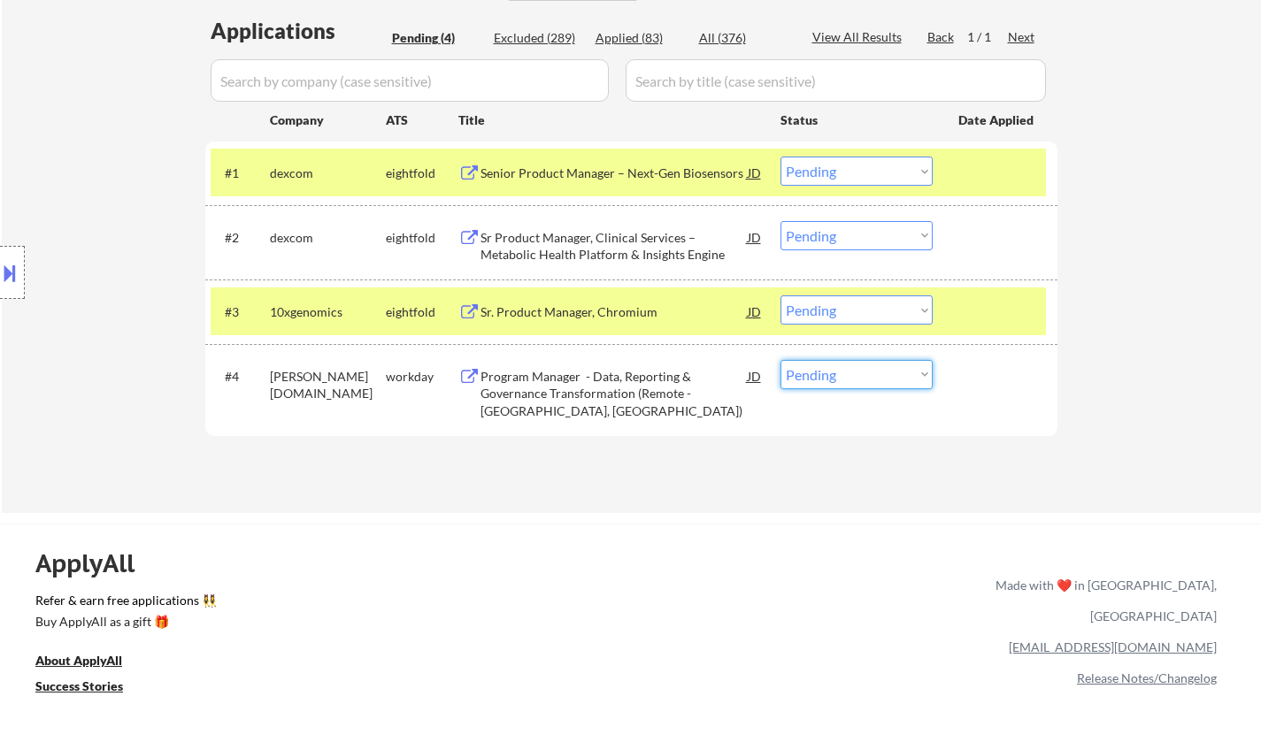
drag, startPoint x: 865, startPoint y: 371, endPoint x: 870, endPoint y: 384, distance: 14.0
click at [865, 371] on select "Choose an option... Pending Applied Excluded (Questions) Excluded (Expired) Exc…" at bounding box center [856, 374] width 152 height 29
select select ""excluded__expired_""
click at [780, 360] on select "Choose an option... Pending Applied Excluded (Questions) Excluded (Expired) Exc…" at bounding box center [856, 374] width 152 height 29
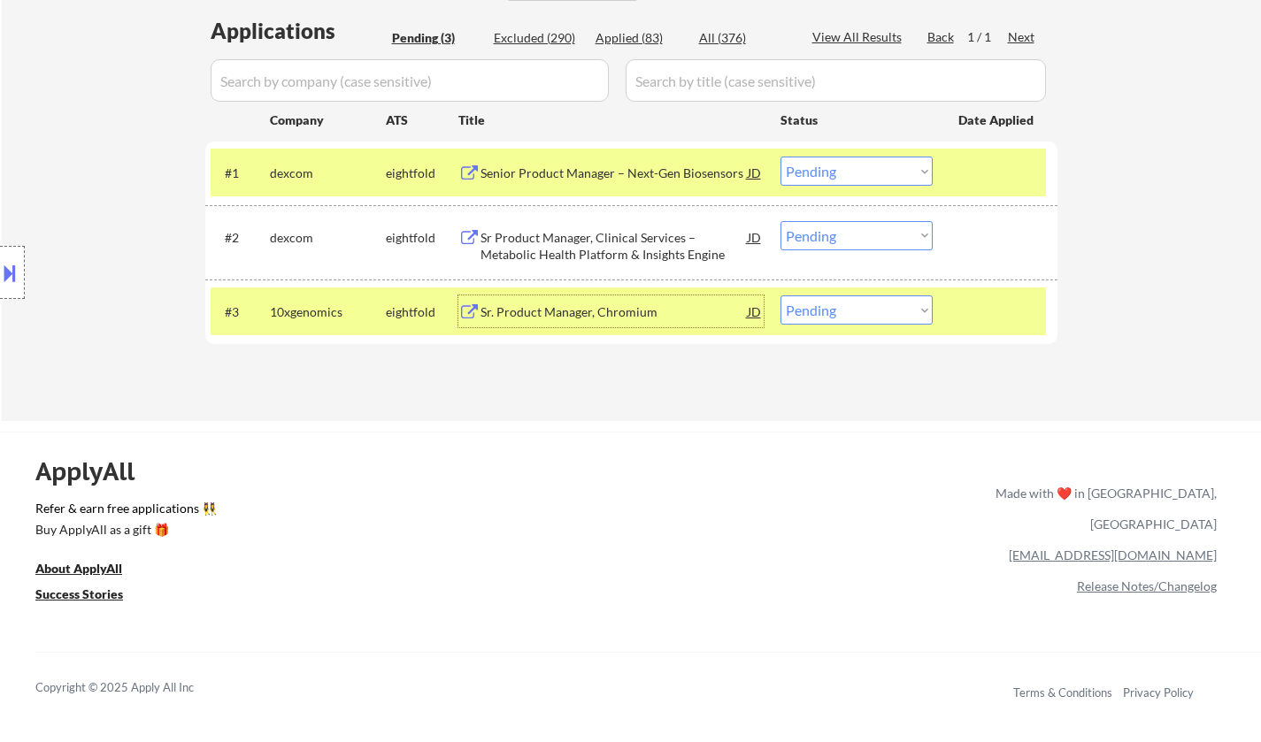
click at [579, 304] on div "Sr. Product Manager, Chromium" at bounding box center [613, 312] width 267 height 18
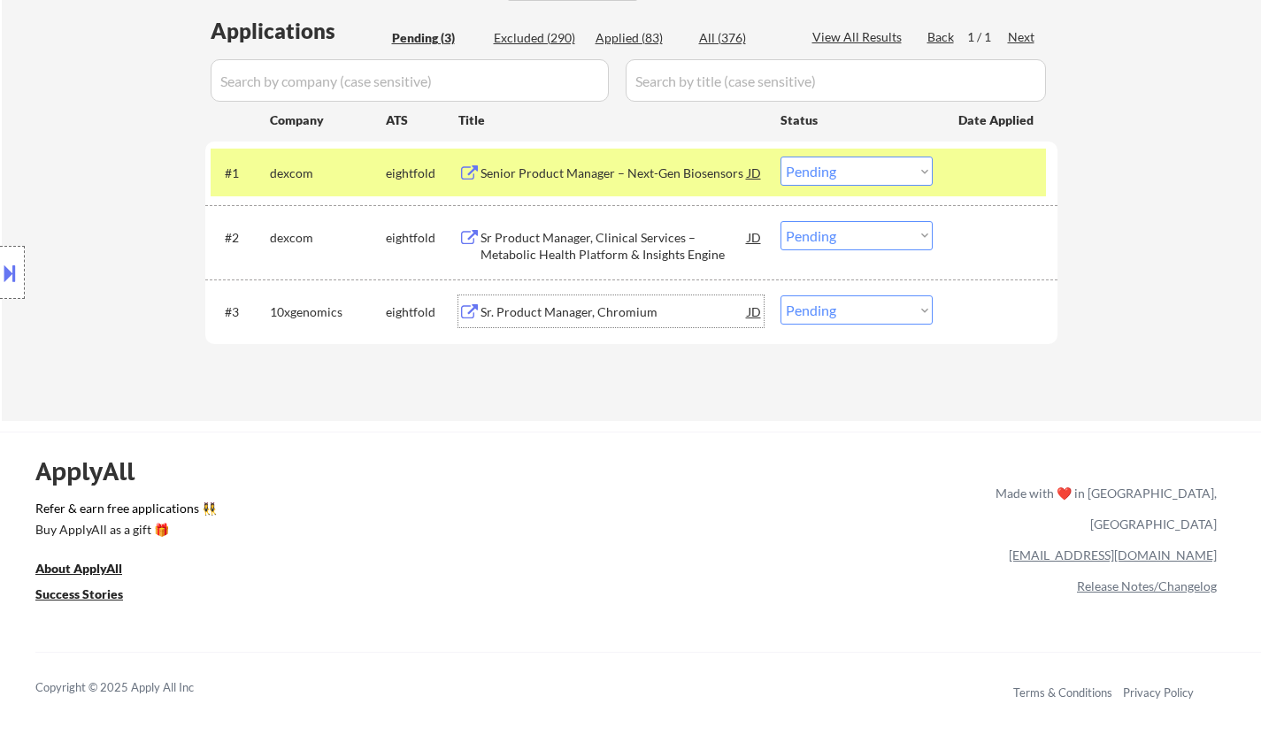
click at [849, 318] on select "Choose an option... Pending Applied Excluded (Questions) Excluded (Expired) Exc…" at bounding box center [856, 309] width 152 height 29
select select ""excluded__expired_""
click at [780, 295] on select "Choose an option... Pending Applied Excluded (Questions) Excluded (Expired) Exc…" at bounding box center [856, 309] width 152 height 29
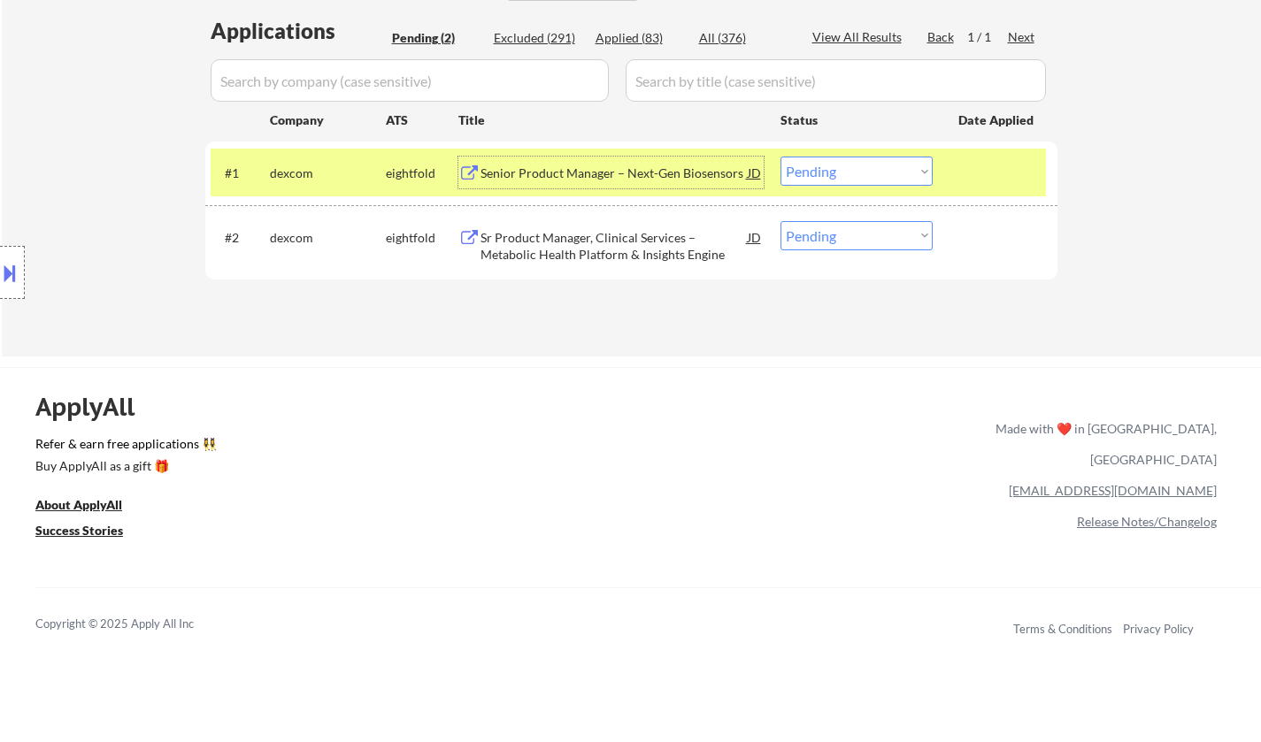
click at [614, 175] on div "Senior Product Manager – Next-Gen Biosensors" at bounding box center [613, 174] width 267 height 18
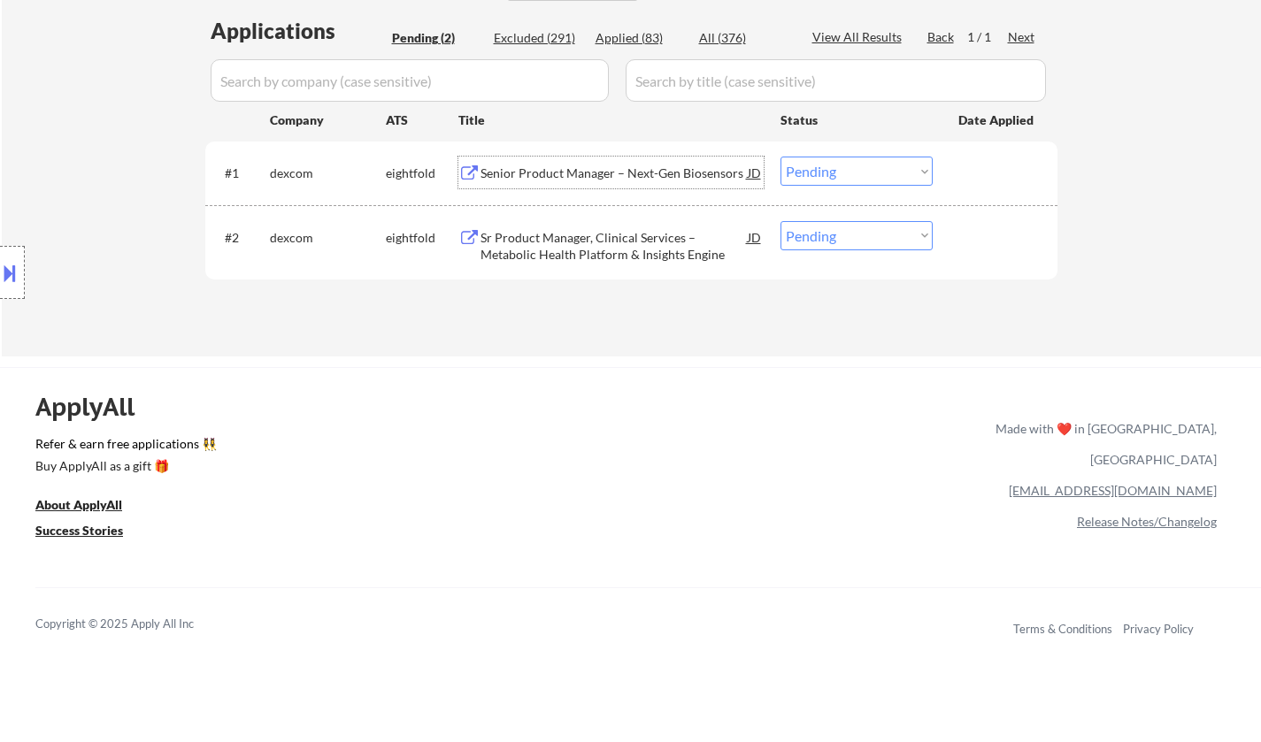
click at [854, 156] on div "#1 dexcom eightfold Senior Product Manager – Next-Gen Biosensors JD Choose an o…" at bounding box center [628, 173] width 835 height 48
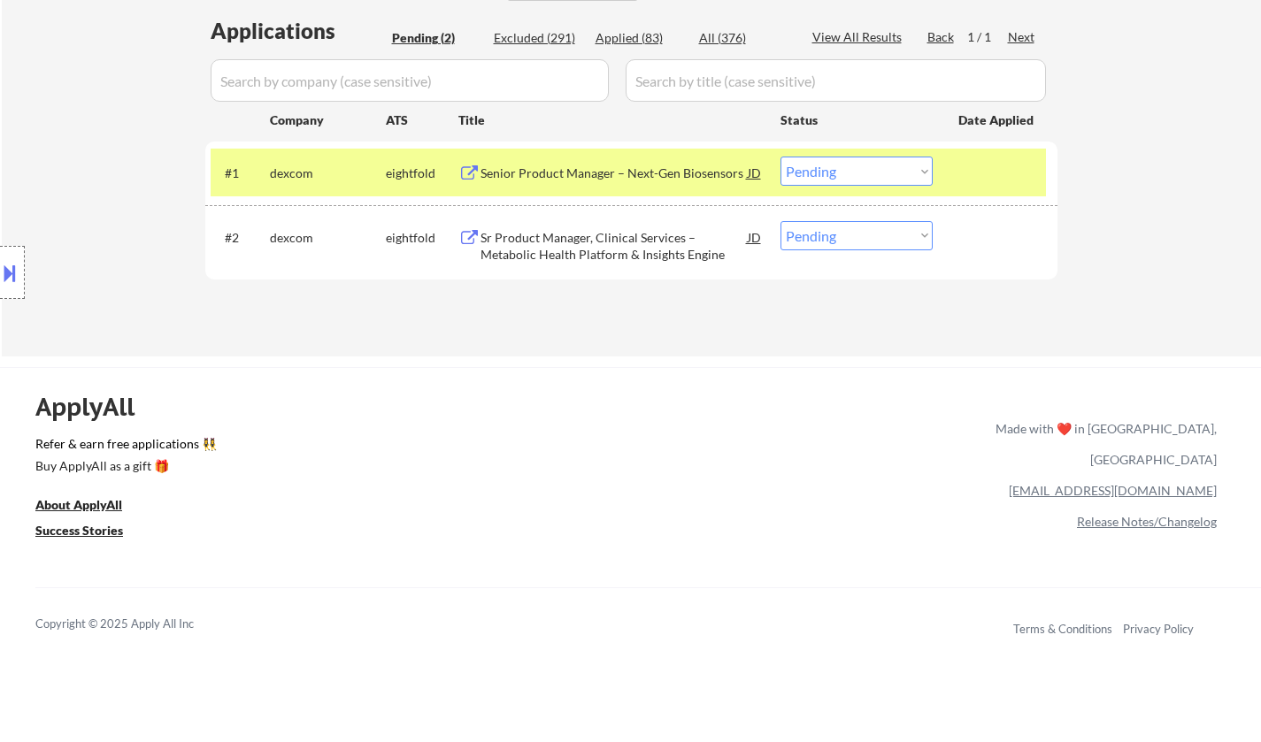
drag, startPoint x: 861, startPoint y: 171, endPoint x: 870, endPoint y: 183, distance: 15.2
click at [861, 171] on select "Choose an option... Pending Applied Excluded (Questions) Excluded (Expired) Exc…" at bounding box center [856, 171] width 152 height 29
click at [780, 157] on select "Choose an option... Pending Applied Excluded (Questions) Excluded (Expired) Exc…" at bounding box center [856, 171] width 152 height 29
select select ""pending""
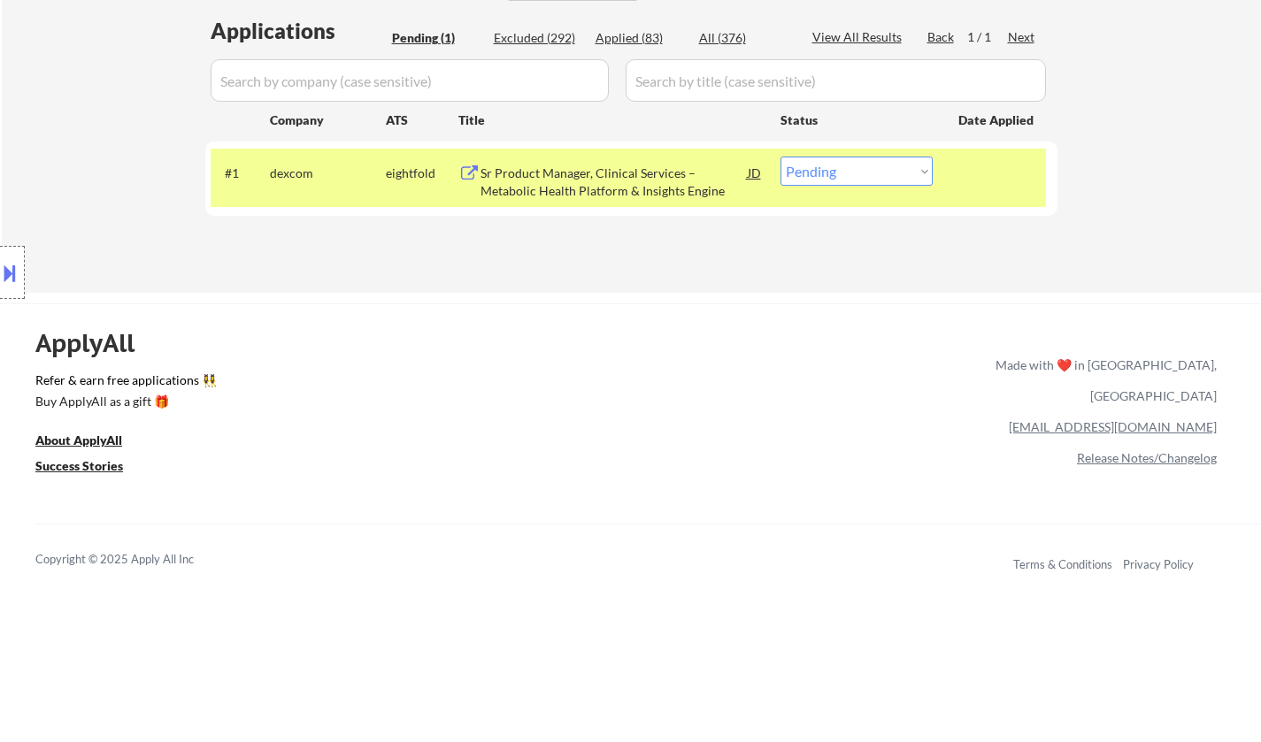
click at [621, 180] on div "Sr Product Manager, Clinical Services – Metabolic Health Platform & Insights En…" at bounding box center [613, 182] width 267 height 35
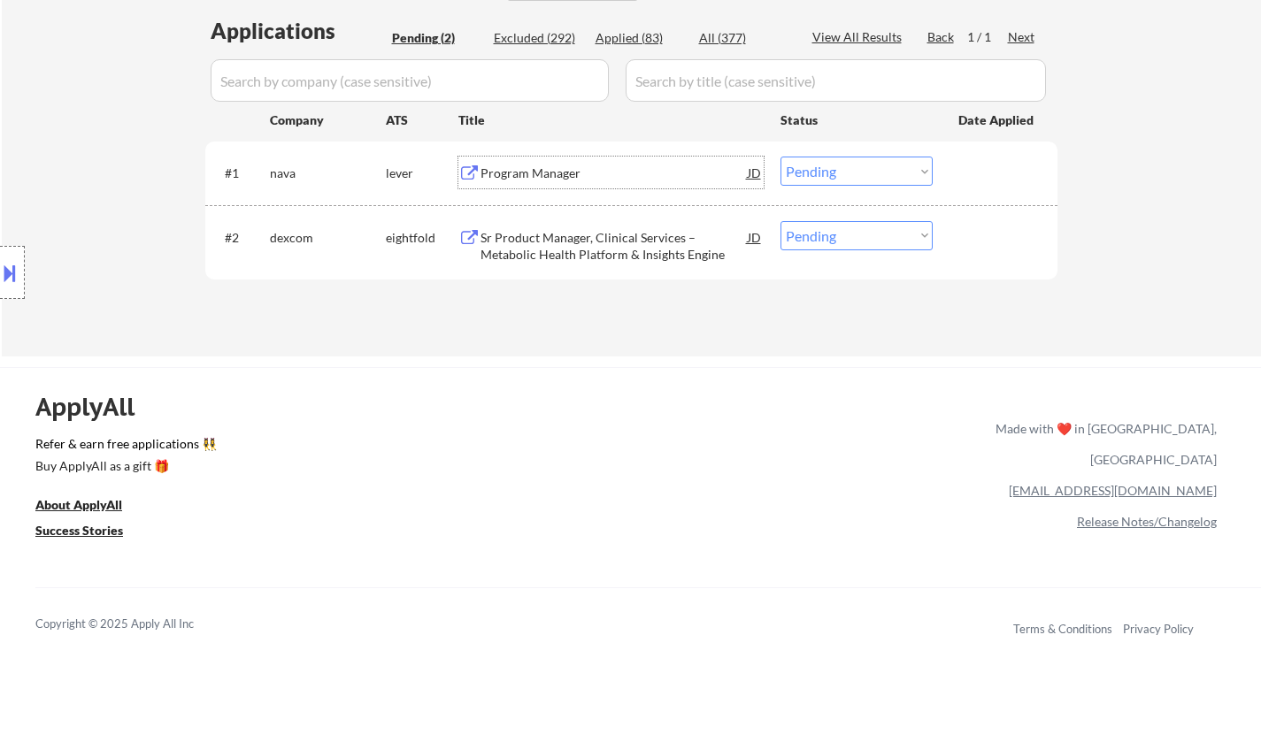
click at [848, 228] on select "Choose an option... Pending Applied Excluded (Questions) Excluded (Expired) Exc…" at bounding box center [856, 235] width 152 height 29
select select ""applied""
click at [780, 221] on select "Choose an option... Pending Applied Excluded (Questions) Excluded (Expired) Exc…" at bounding box center [856, 235] width 152 height 29
click at [509, 169] on div "Program Manager" at bounding box center [613, 174] width 267 height 18
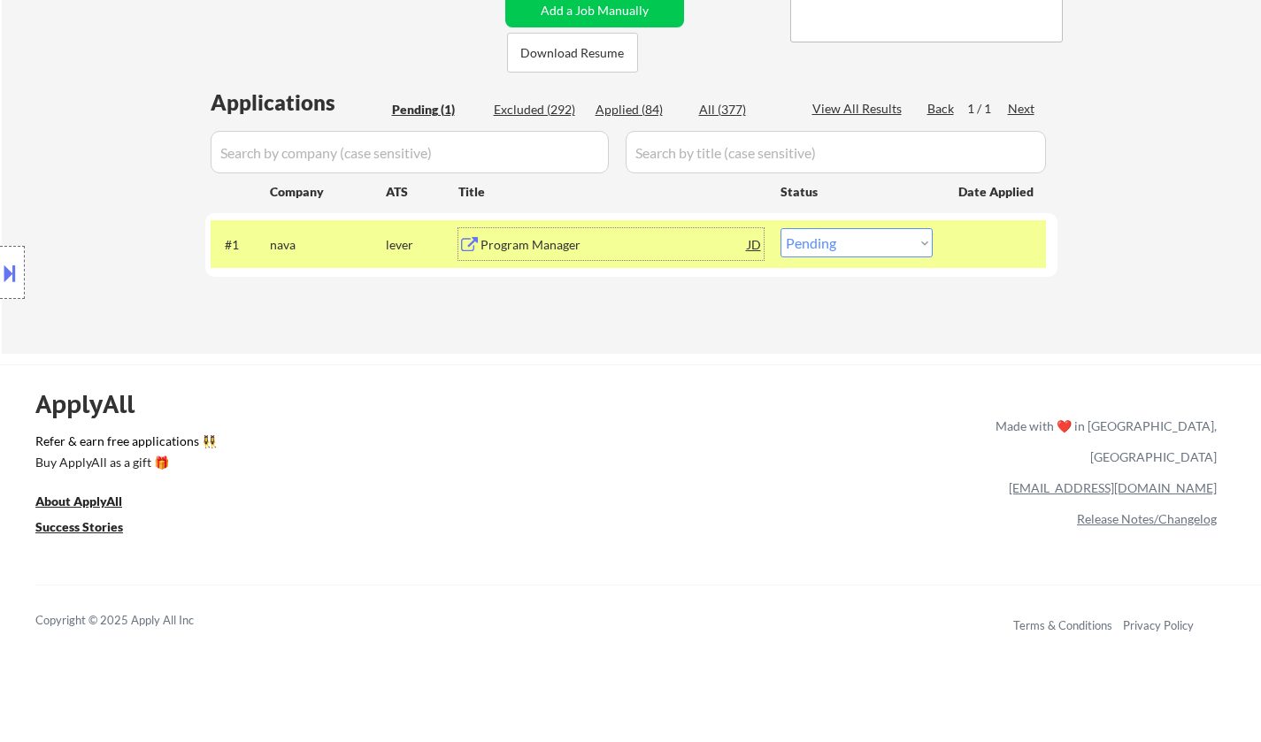
scroll to position [265, 0]
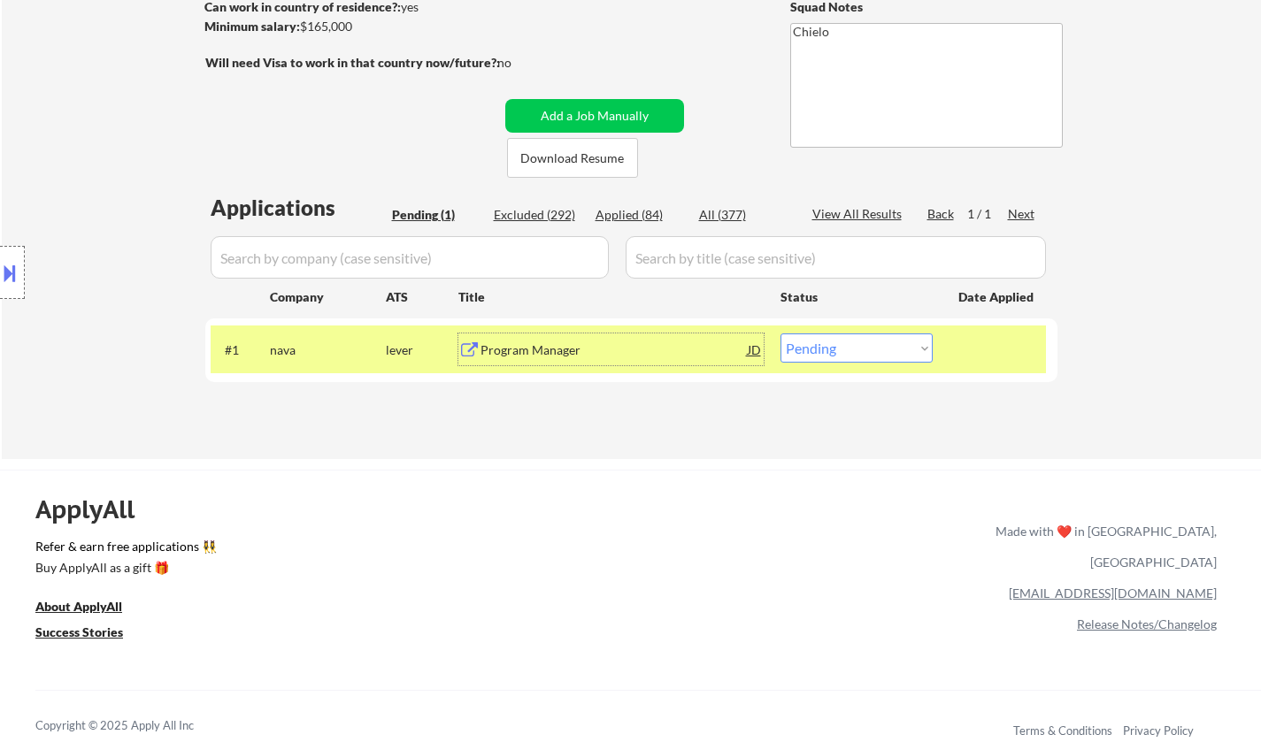
drag, startPoint x: 860, startPoint y: 345, endPoint x: 863, endPoint y: 357, distance: 12.7
click at [860, 345] on select "Choose an option... Pending Applied Excluded (Questions) Excluded (Expired) Exc…" at bounding box center [856, 348] width 152 height 29
select select ""applied""
click at [780, 334] on select "Choose an option... Pending Applied Excluded (Questions) Excluded (Expired) Exc…" at bounding box center [856, 348] width 152 height 29
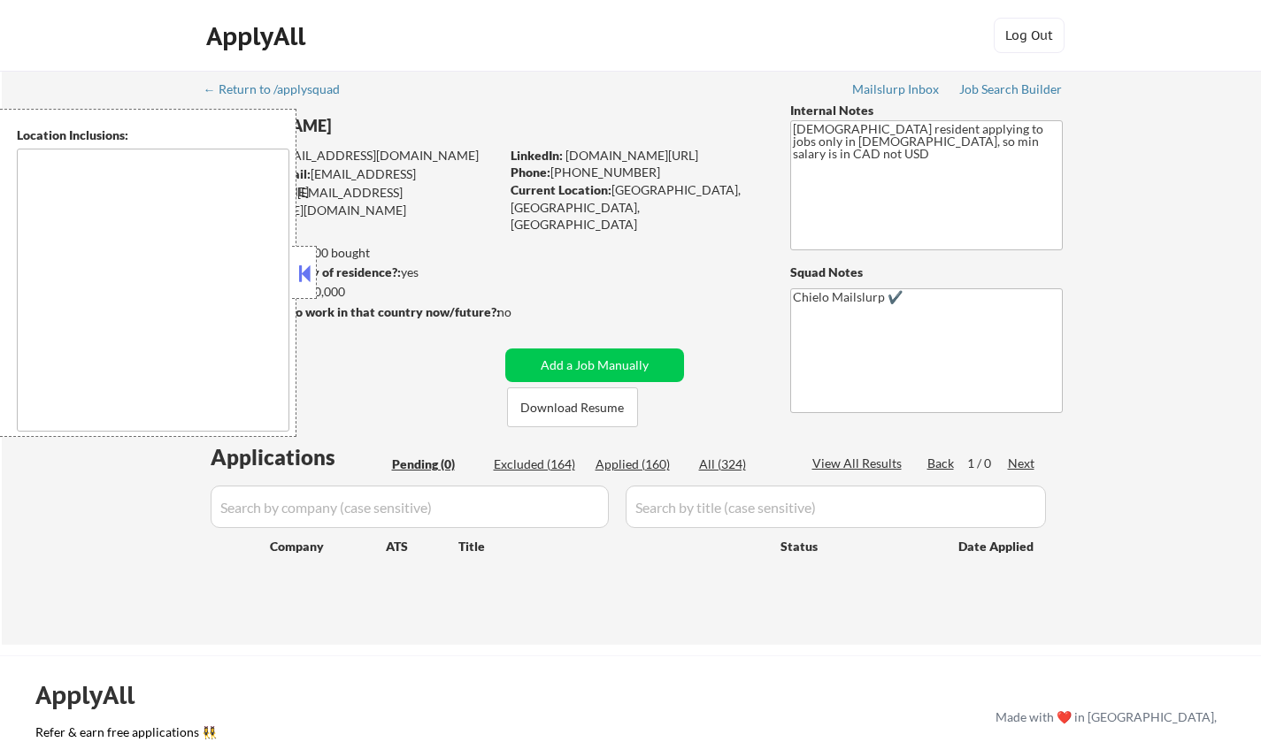
click at [308, 264] on button at bounding box center [304, 273] width 19 height 27
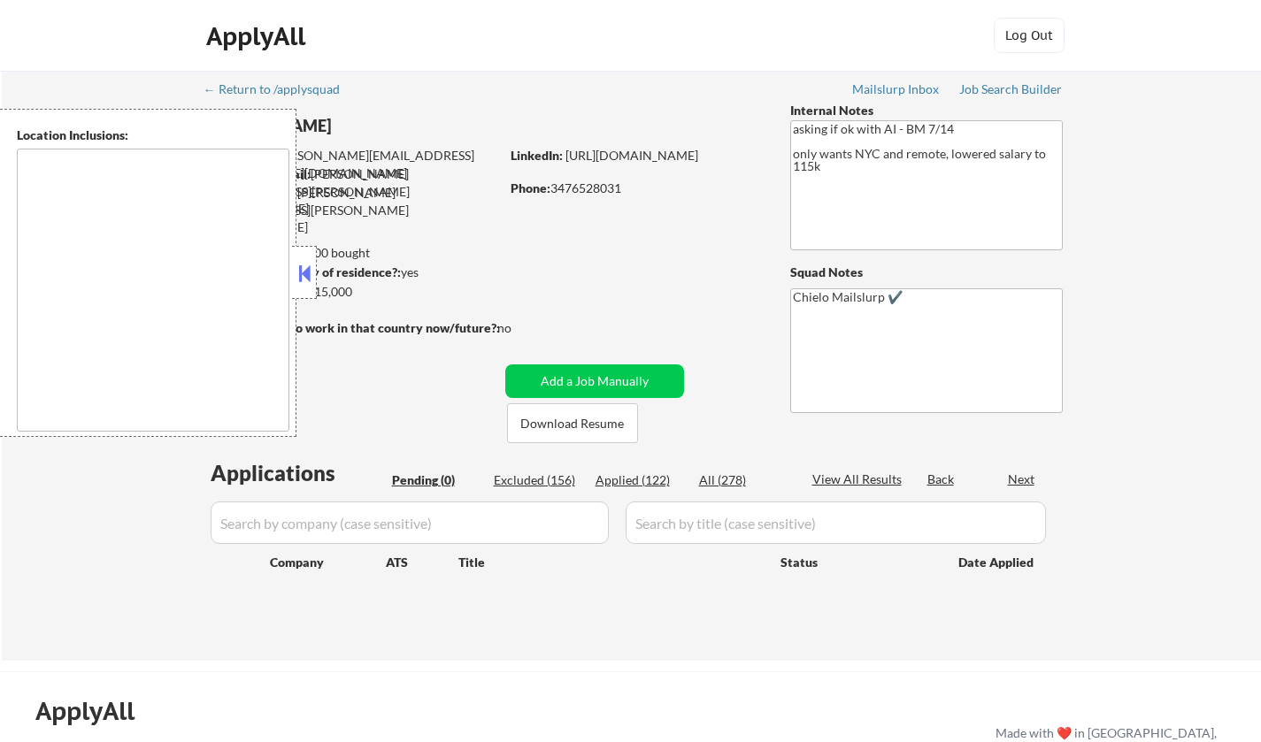
type textarea "[GEOGRAPHIC_DATA], [GEOGRAPHIC_DATA] [GEOGRAPHIC_DATA], [GEOGRAPHIC_DATA] [GEOG…"
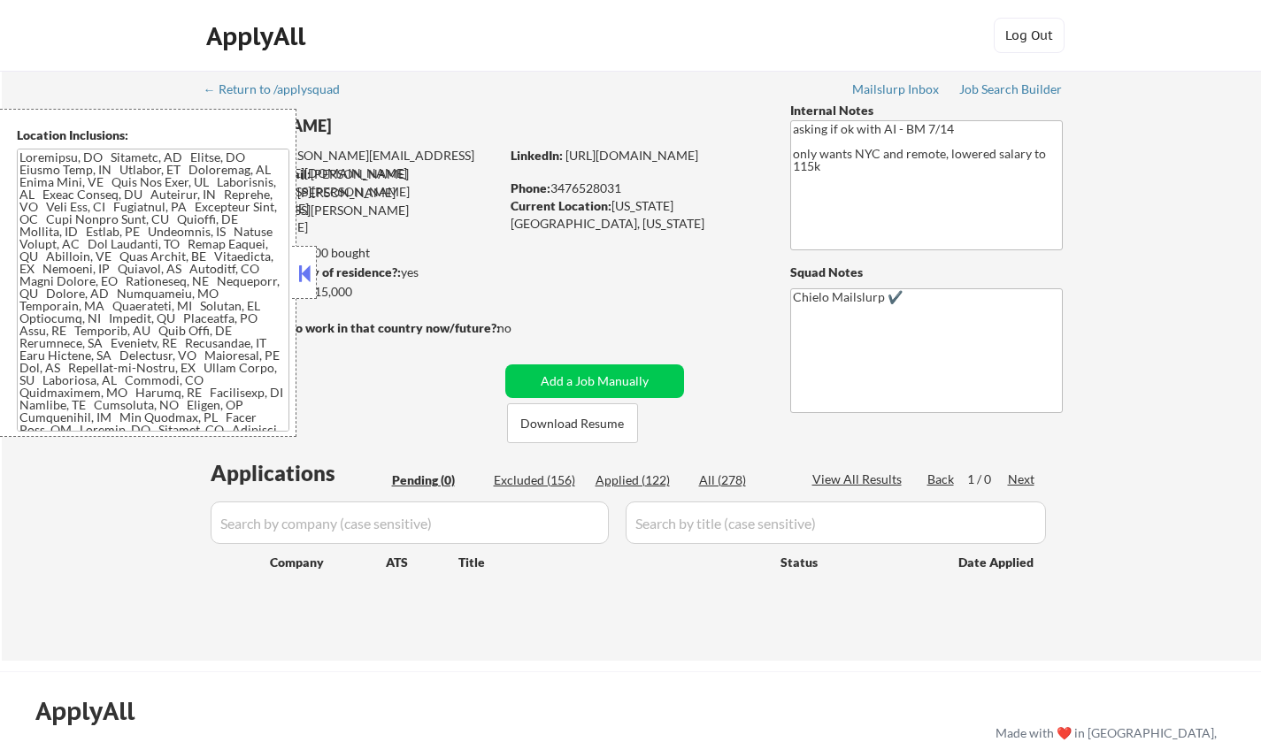
drag, startPoint x: 301, startPoint y: 274, endPoint x: 315, endPoint y: 54, distance: 220.7
click at [301, 265] on button at bounding box center [304, 273] width 19 height 27
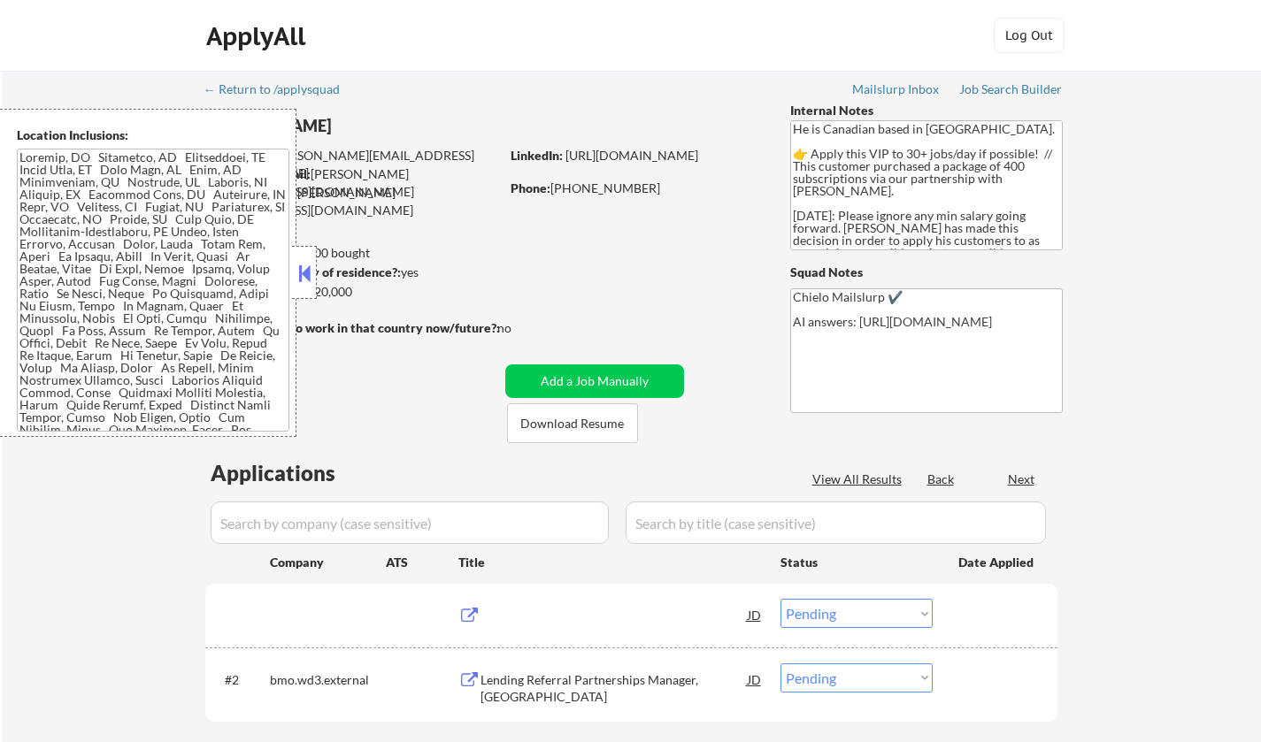
select select ""pending""
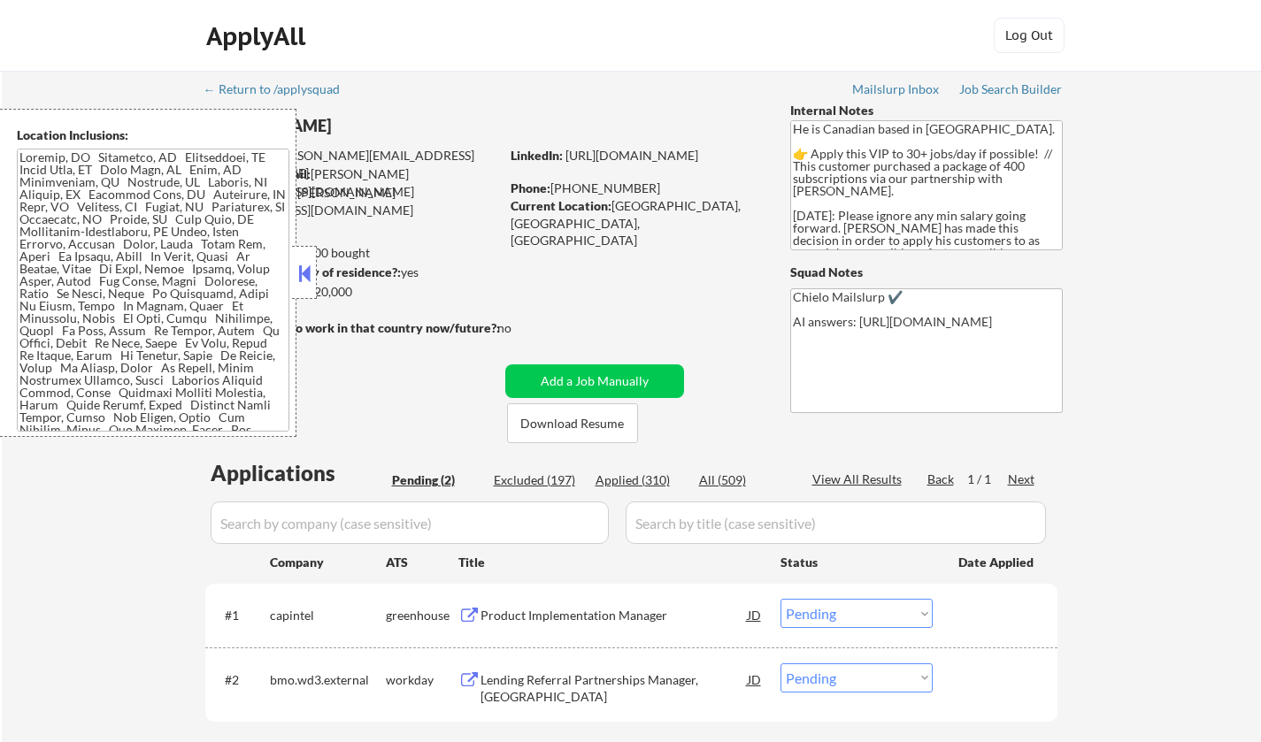
drag, startPoint x: 306, startPoint y: 271, endPoint x: 328, endPoint y: 280, distance: 23.8
click at [307, 271] on button at bounding box center [304, 273] width 19 height 27
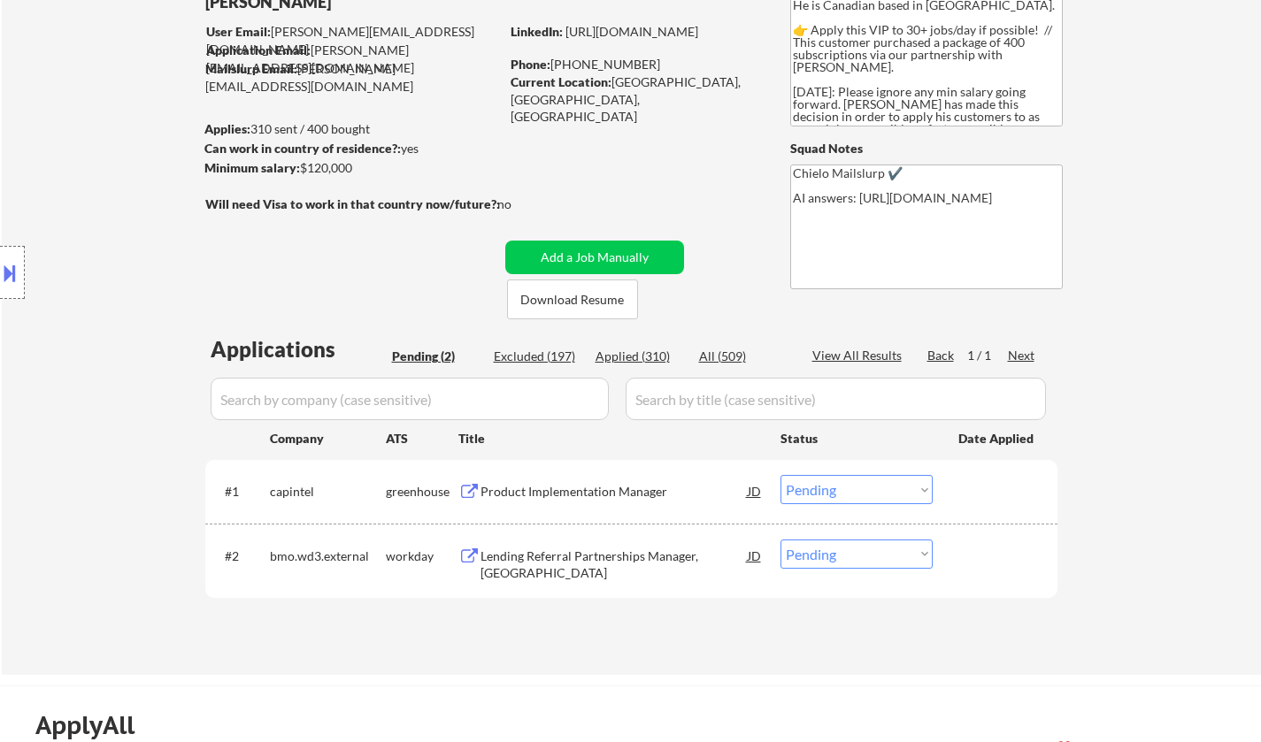
scroll to position [265, 0]
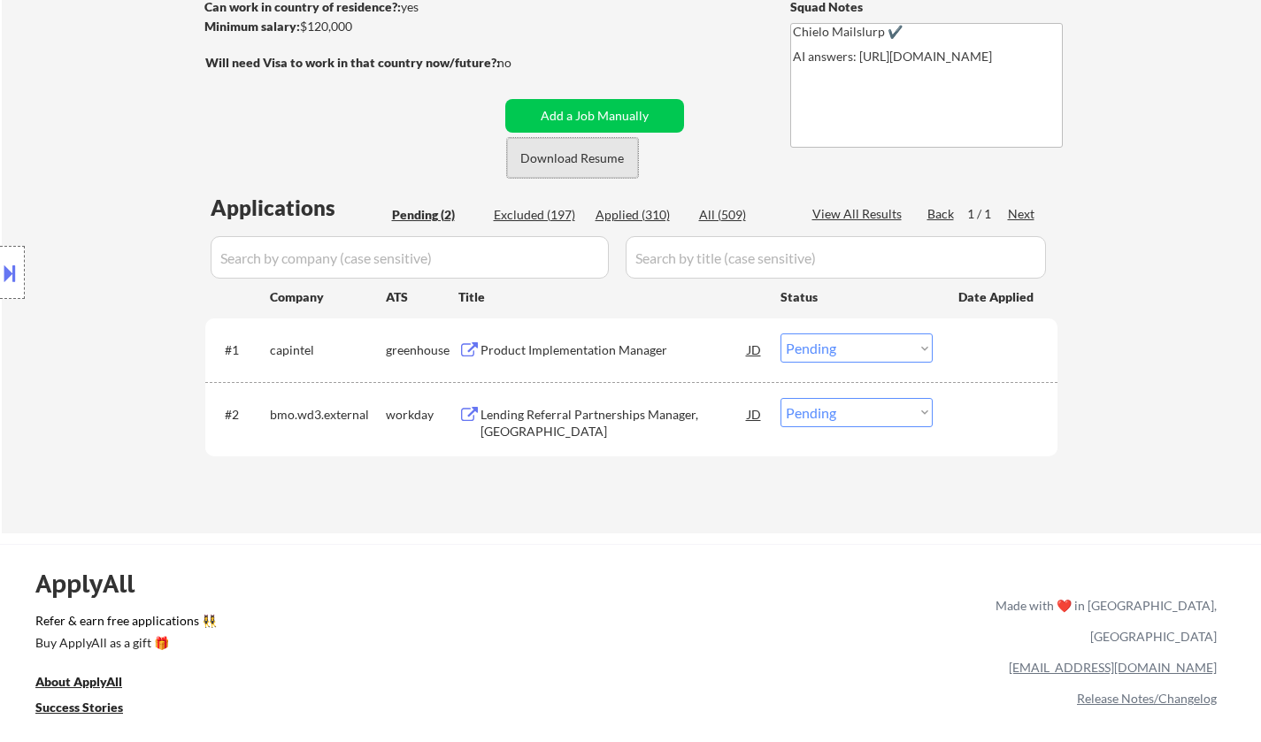
click at [570, 161] on button "Download Resume" at bounding box center [572, 158] width 131 height 40
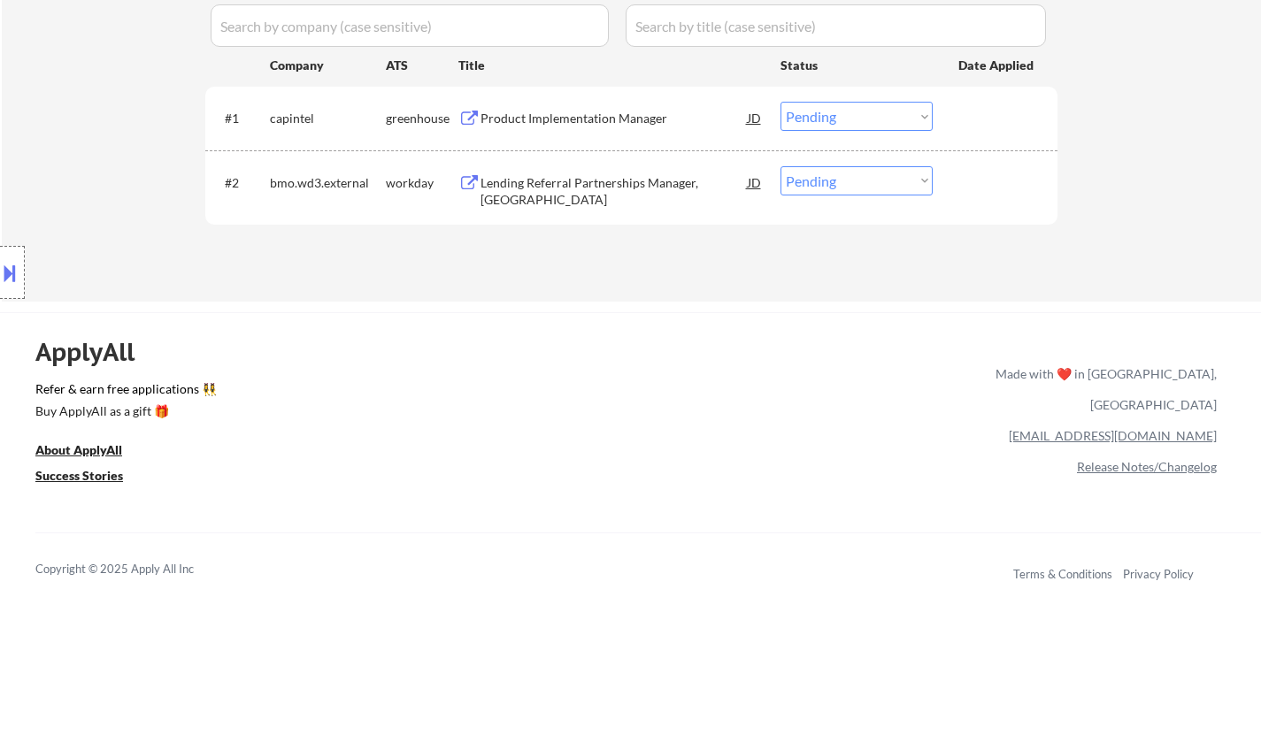
scroll to position [442, 0]
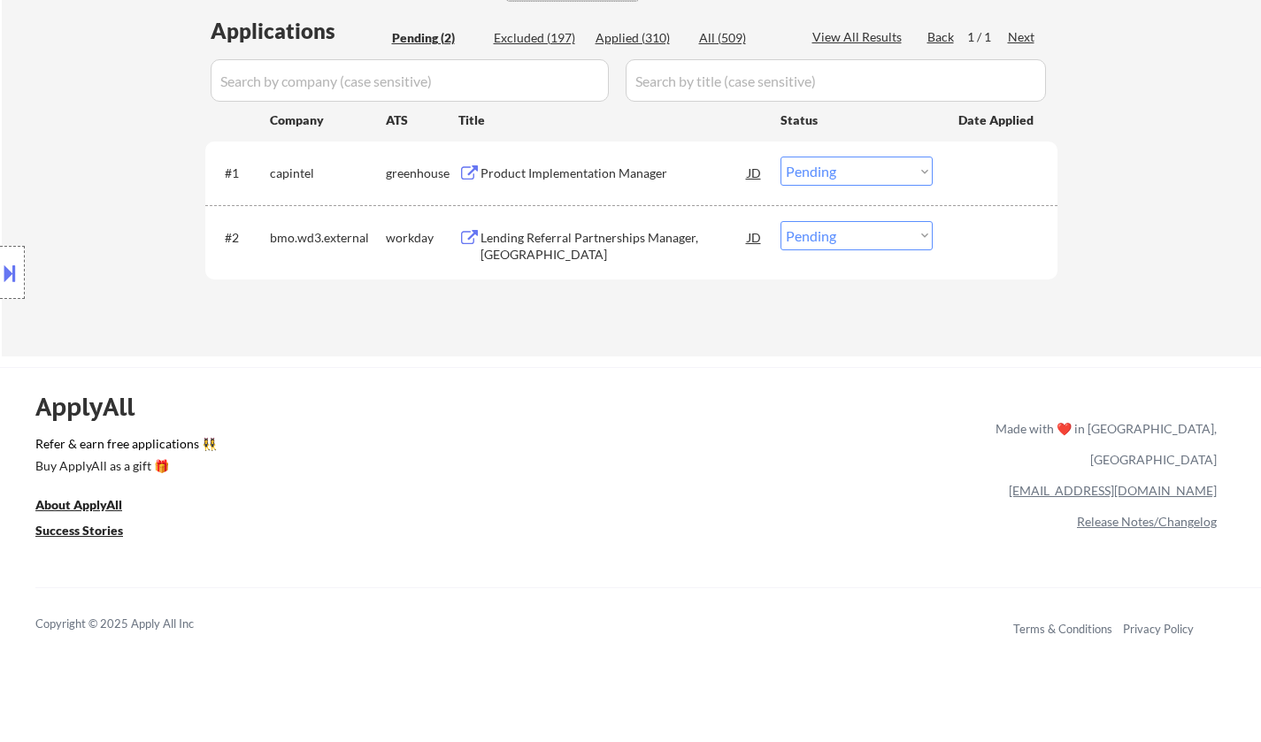
click at [575, 177] on div "Product Implementation Manager" at bounding box center [613, 174] width 267 height 18
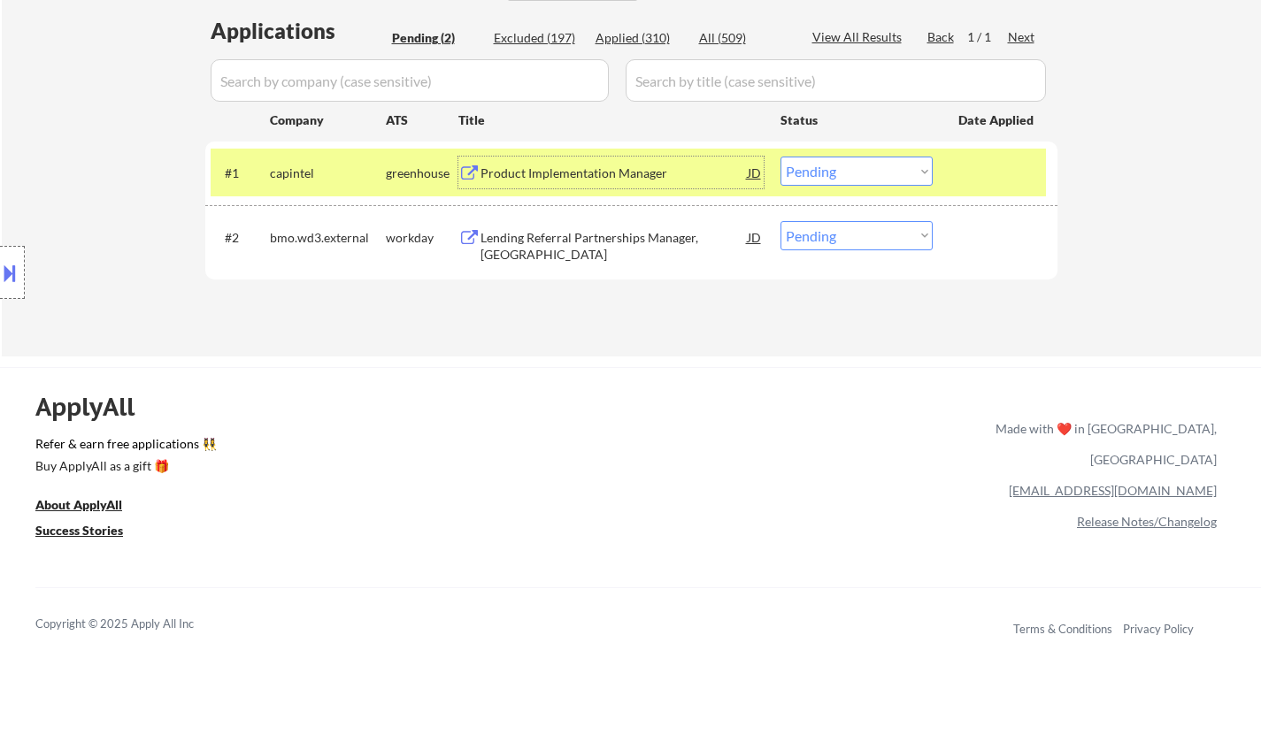
click at [0, 279] on button at bounding box center [9, 272] width 19 height 29
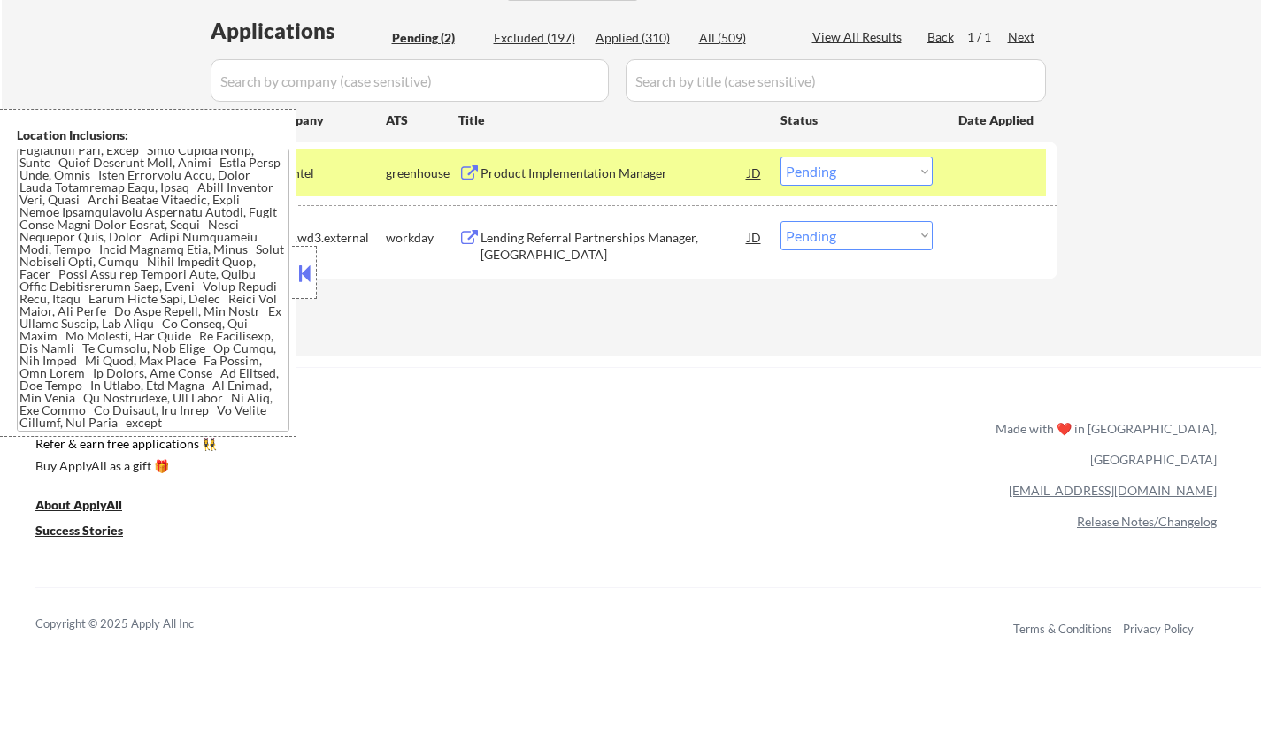
scroll to position [366, 0]
click at [307, 274] on button at bounding box center [304, 273] width 19 height 27
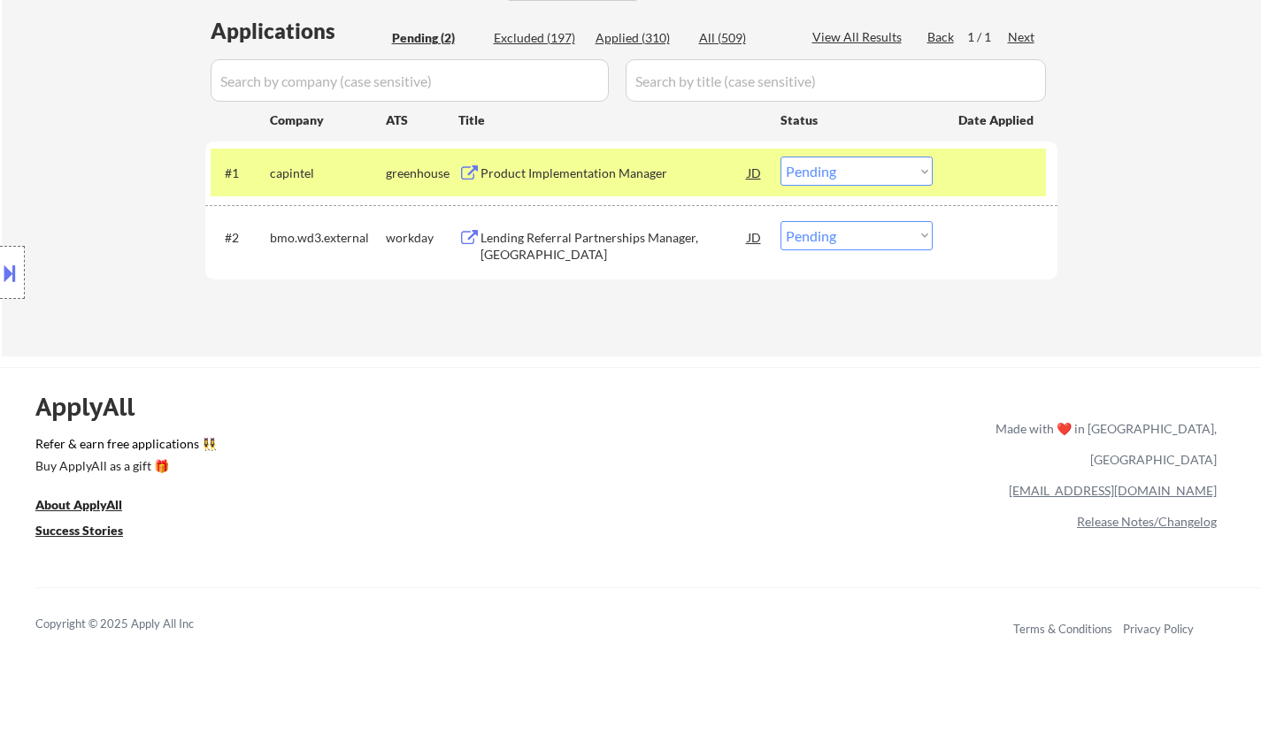
click at [879, 175] on select "Choose an option... Pending Applied Excluded (Questions) Excluded (Expired) Exc…" at bounding box center [856, 171] width 152 height 29
click at [780, 157] on select "Choose an option... Pending Applied Excluded (Questions) Excluded (Expired) Exc…" at bounding box center [856, 171] width 152 height 29
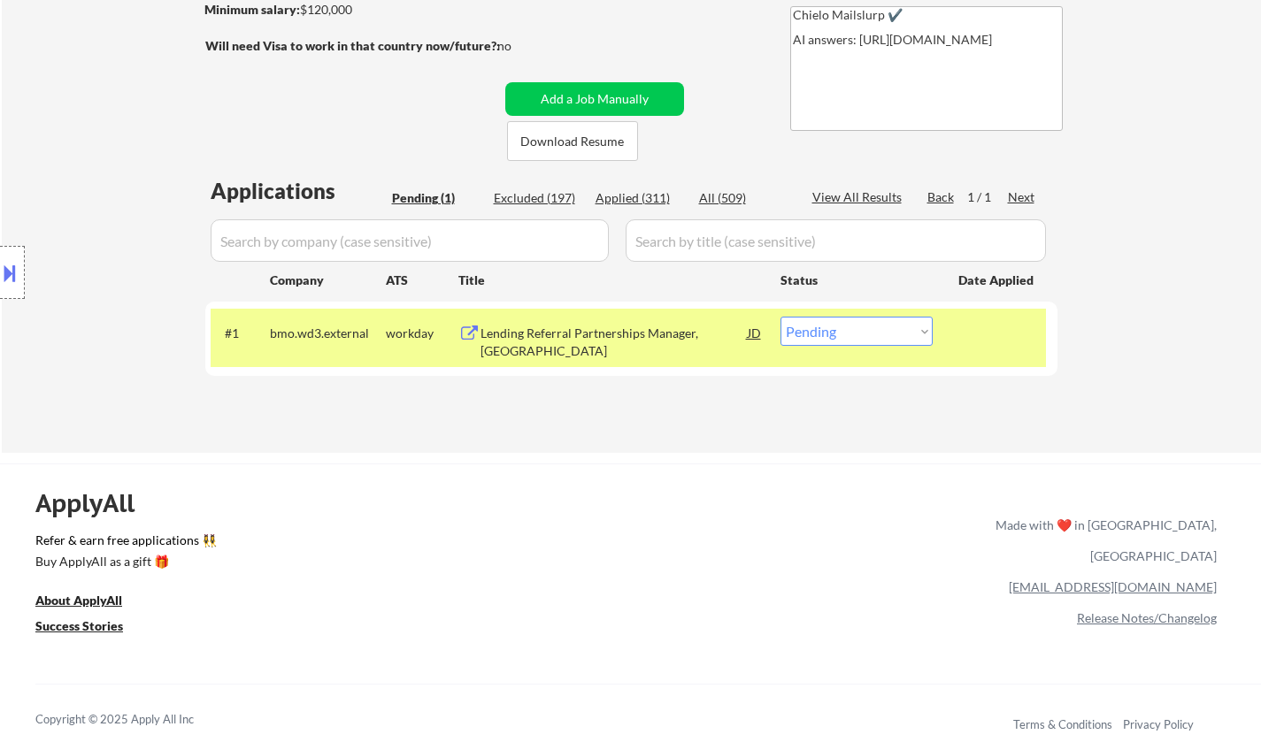
scroll to position [354, 0]
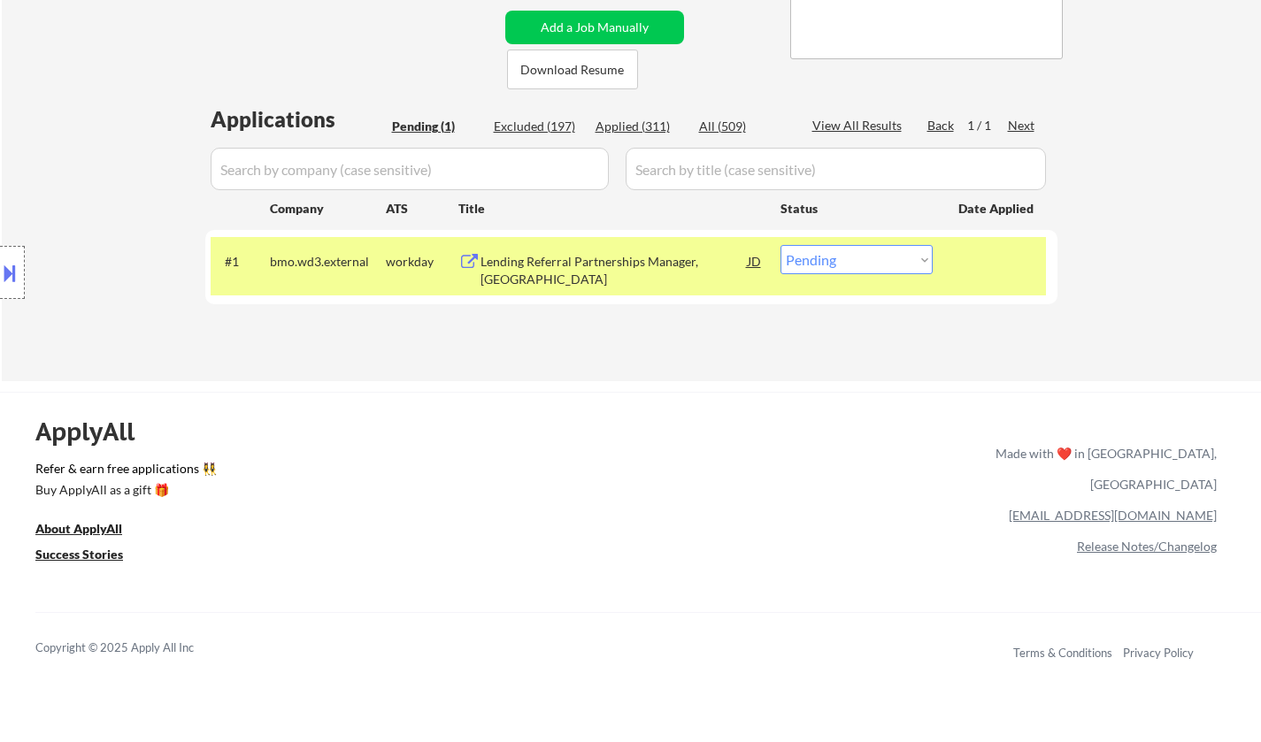
click at [554, 270] on div "Lending Referral Partnerships Manager, GTE Region" at bounding box center [613, 270] width 267 height 35
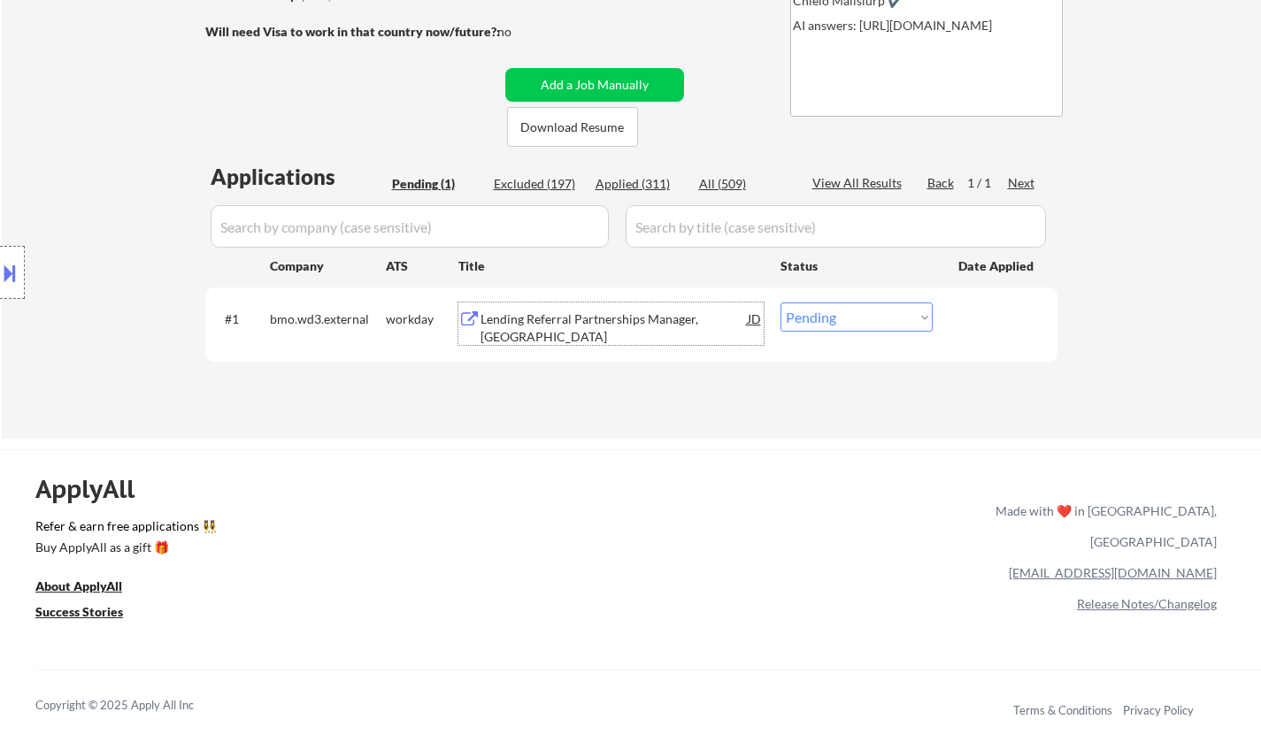
scroll to position [442, 0]
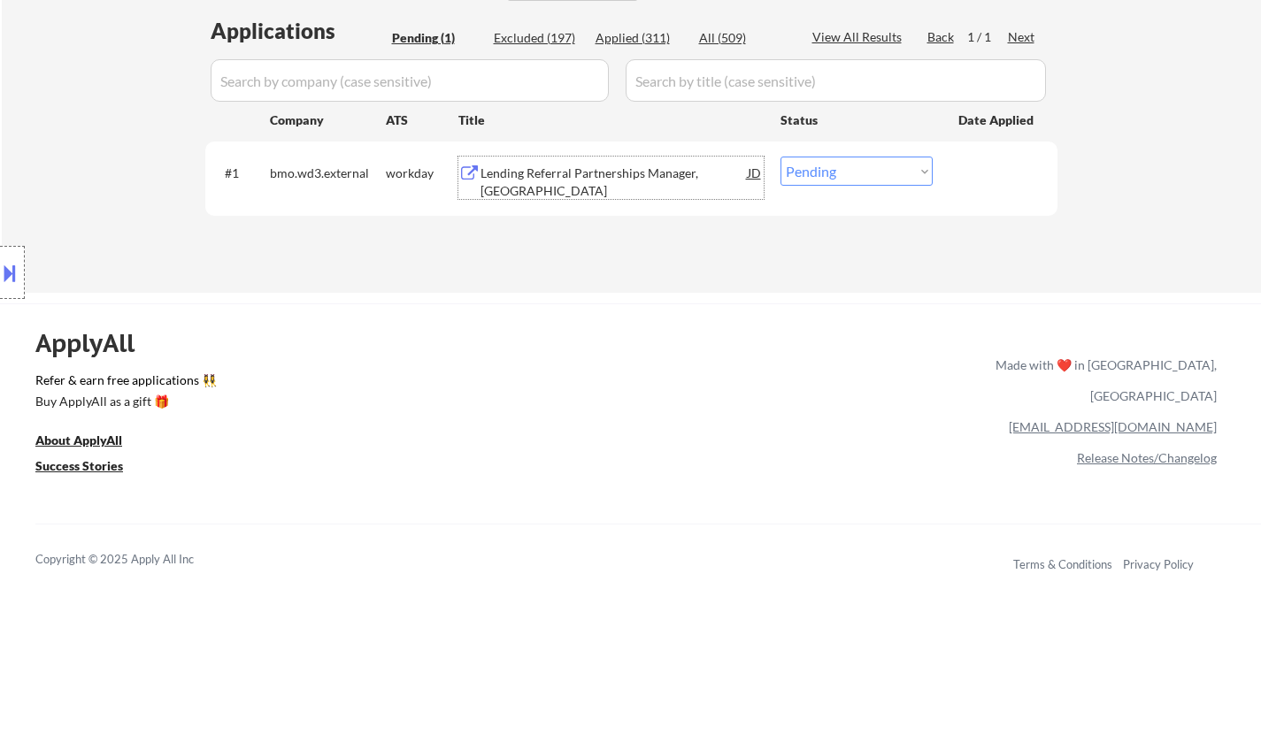
click at [809, 166] on select "Choose an option... Pending Applied Excluded (Questions) Excluded (Expired) Exc…" at bounding box center [856, 171] width 152 height 29
select select ""applied""
click at [780, 157] on select "Choose an option... Pending Applied Excluded (Questions) Excluded (Expired) Exc…" at bounding box center [856, 171] width 152 height 29
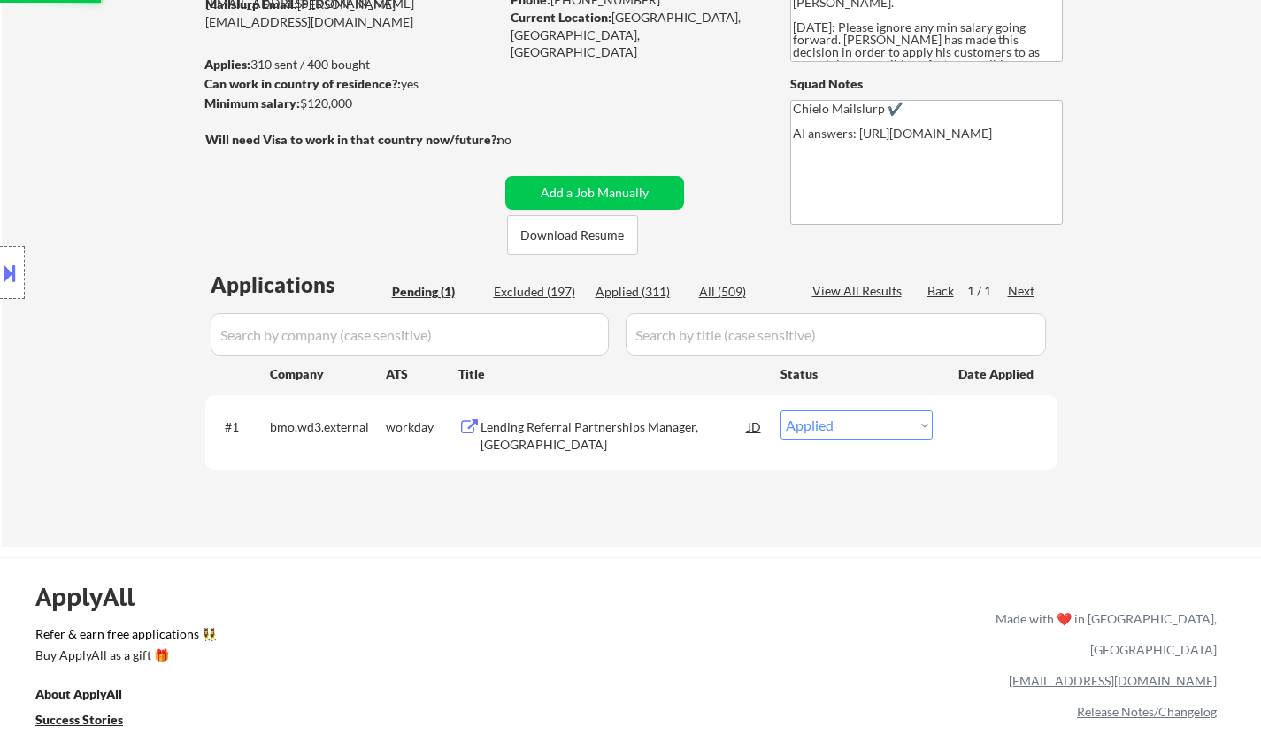
scroll to position [88, 0]
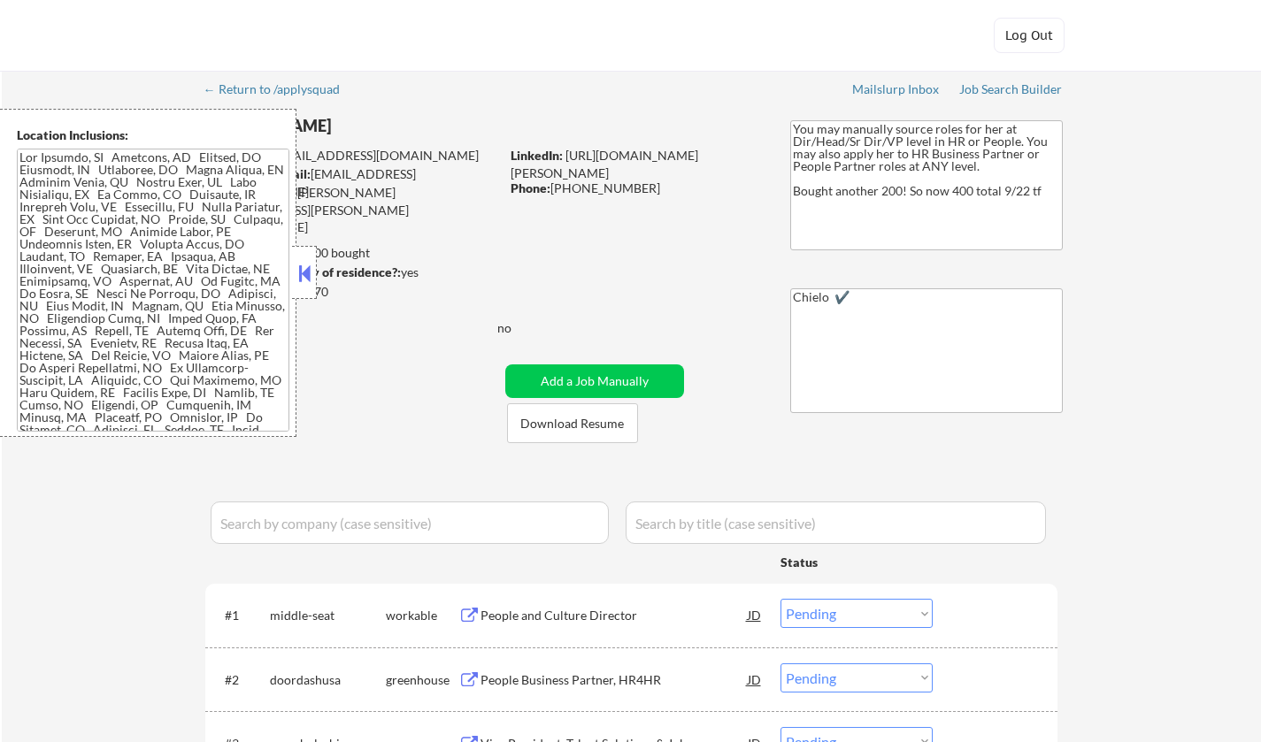
select select ""pending""
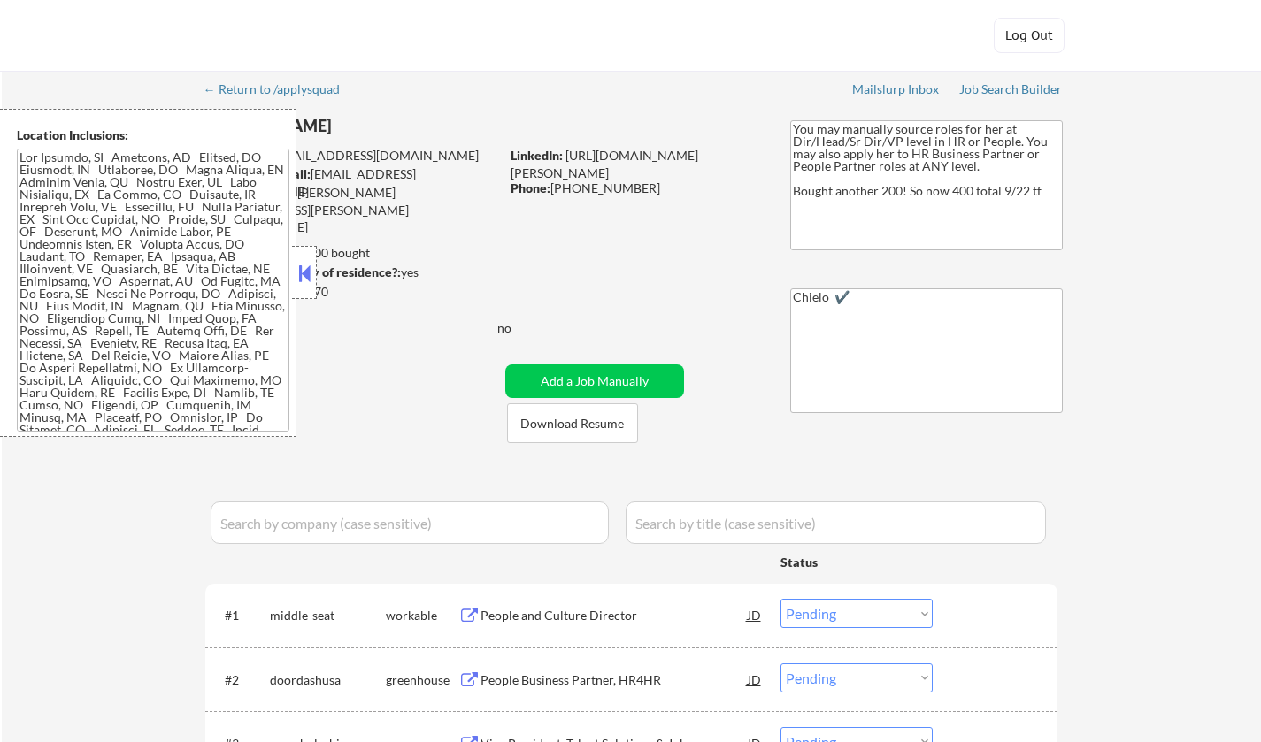
select select ""pending""
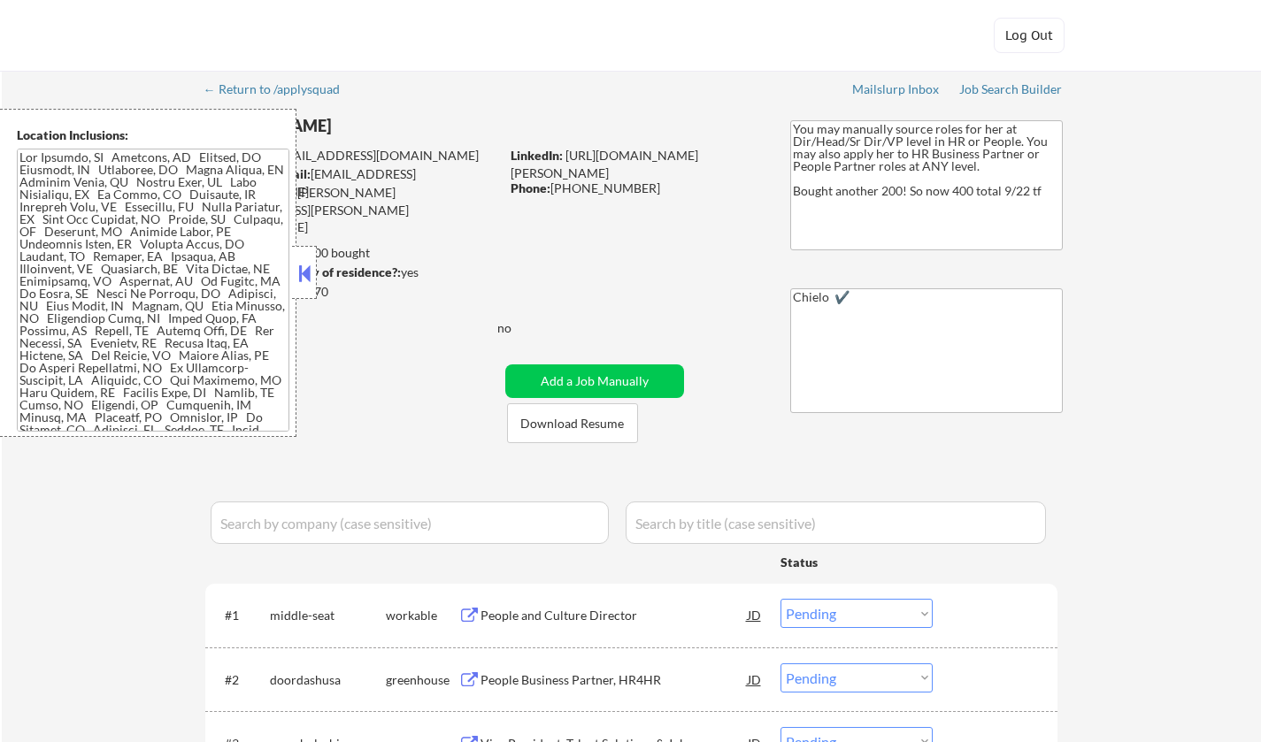
select select ""pending""
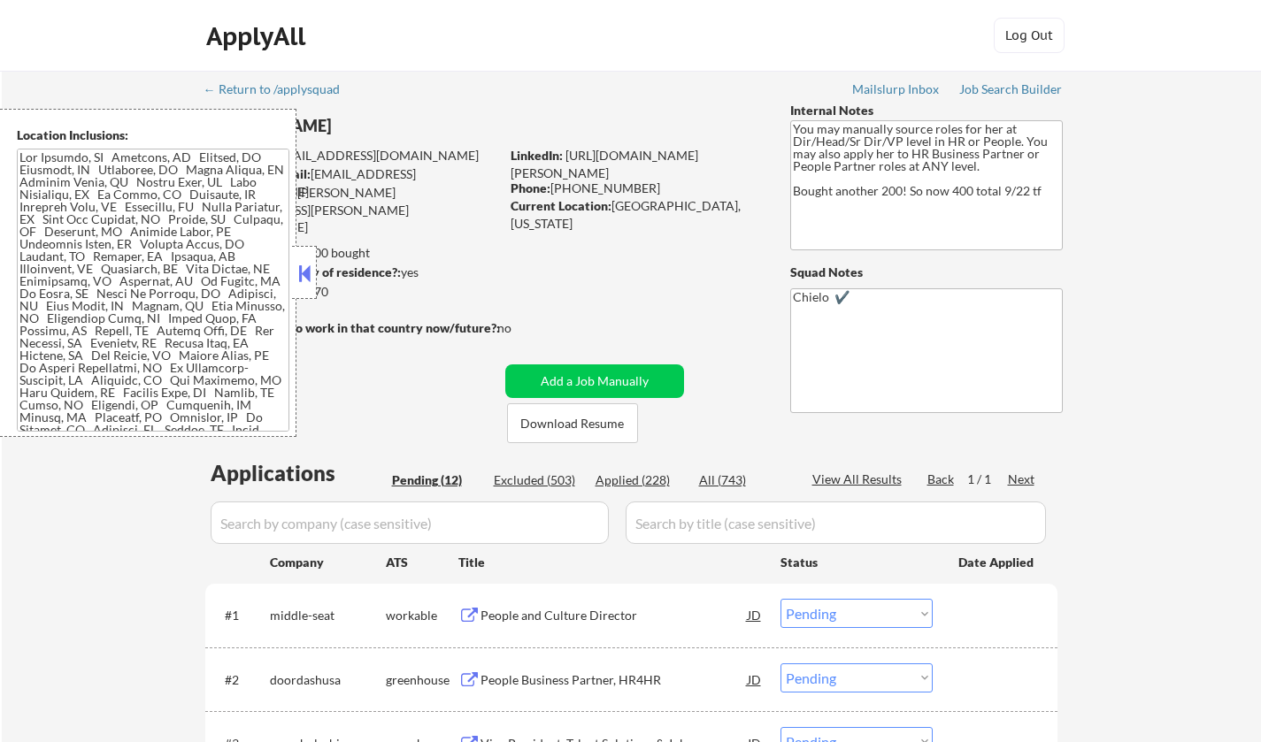
click at [303, 270] on button at bounding box center [304, 273] width 19 height 27
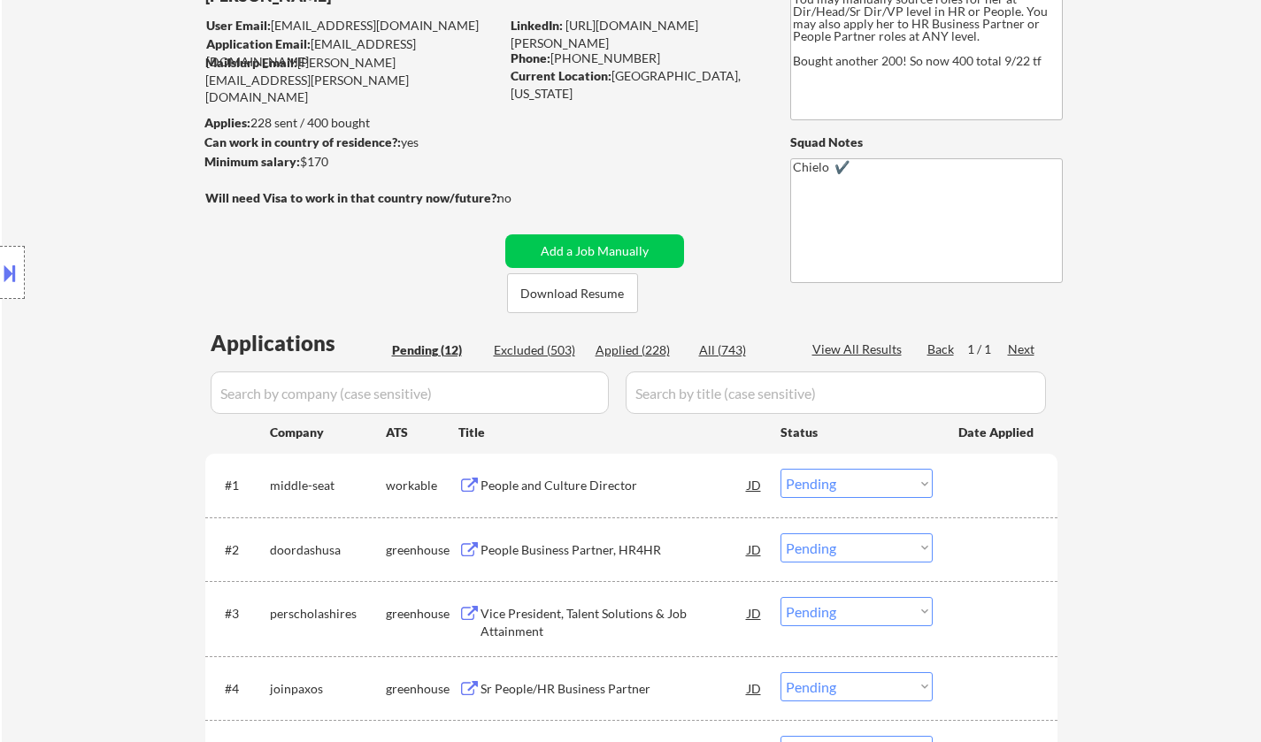
scroll to position [265, 0]
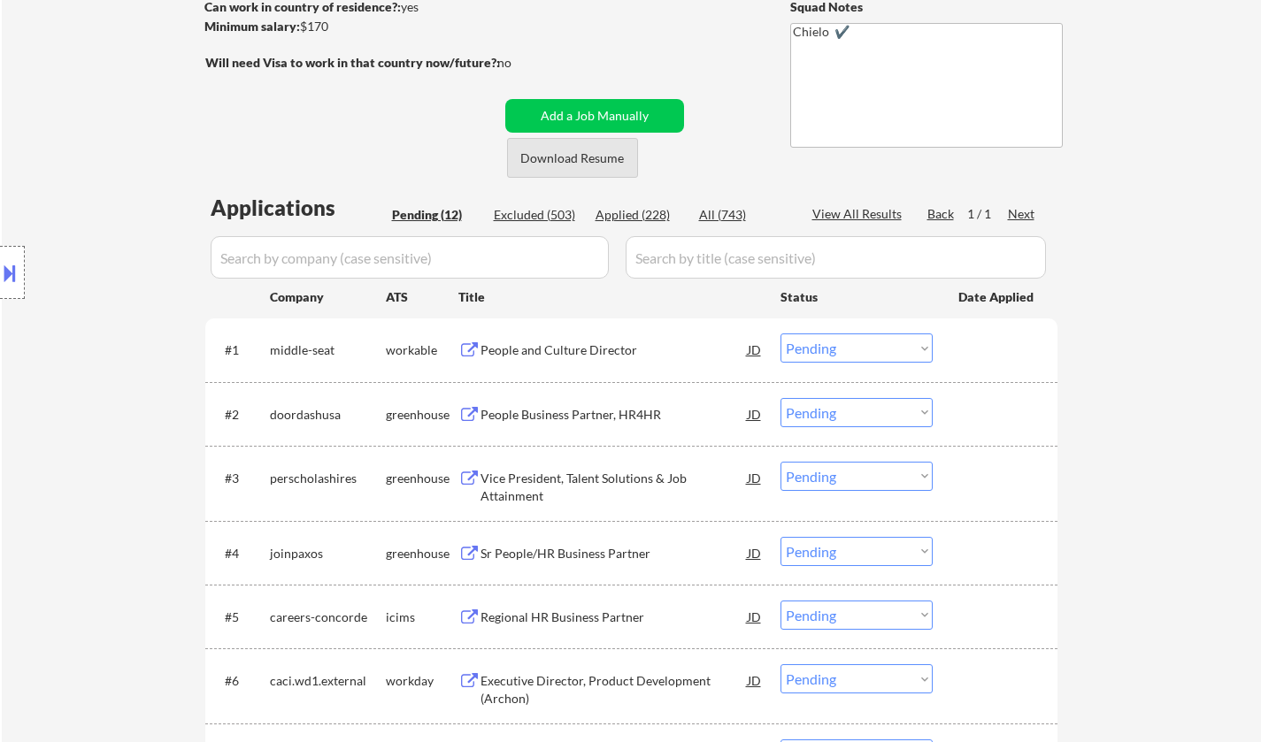
click at [567, 152] on button "Download Resume" at bounding box center [572, 158] width 131 height 40
click at [535, 343] on div "People and Culture Director" at bounding box center [613, 350] width 267 height 18
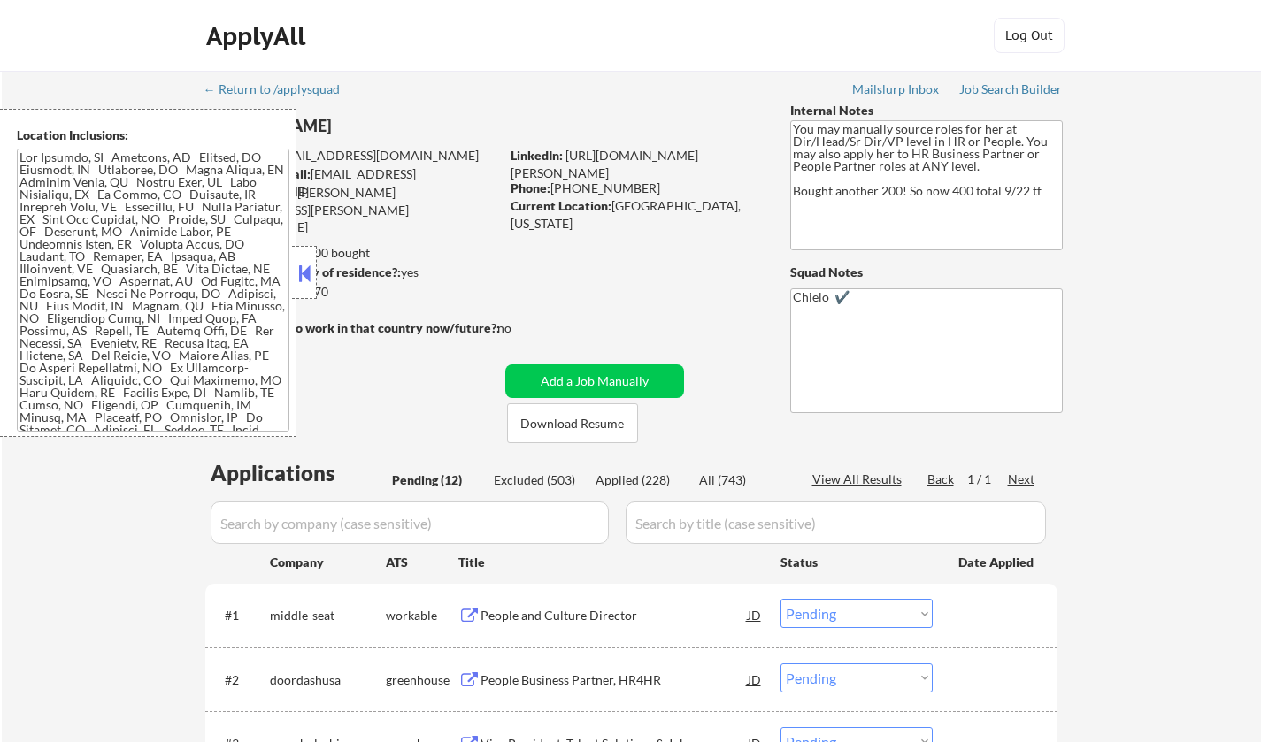
select select ""pending""
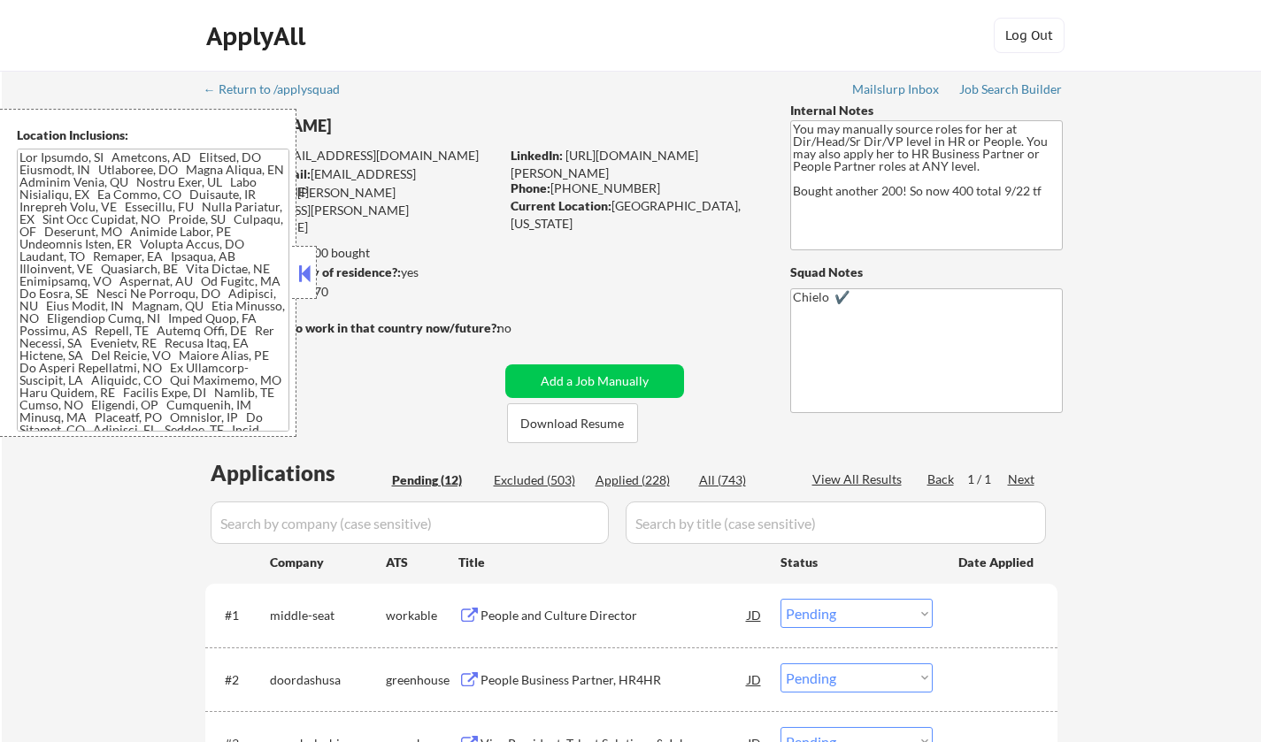
select select ""pending""
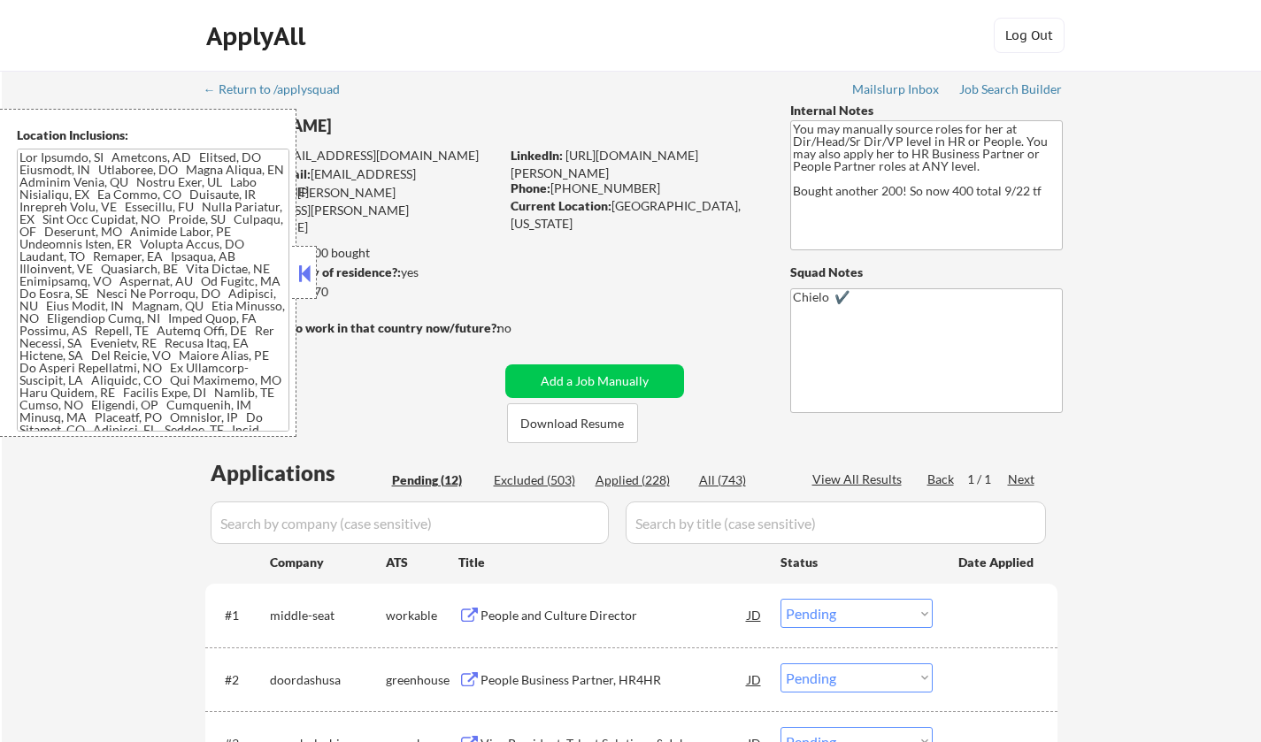
select select ""pending""
drag, startPoint x: 303, startPoint y: 264, endPoint x: 295, endPoint y: 261, distance: 9.2
click at [301, 264] on button at bounding box center [304, 273] width 19 height 27
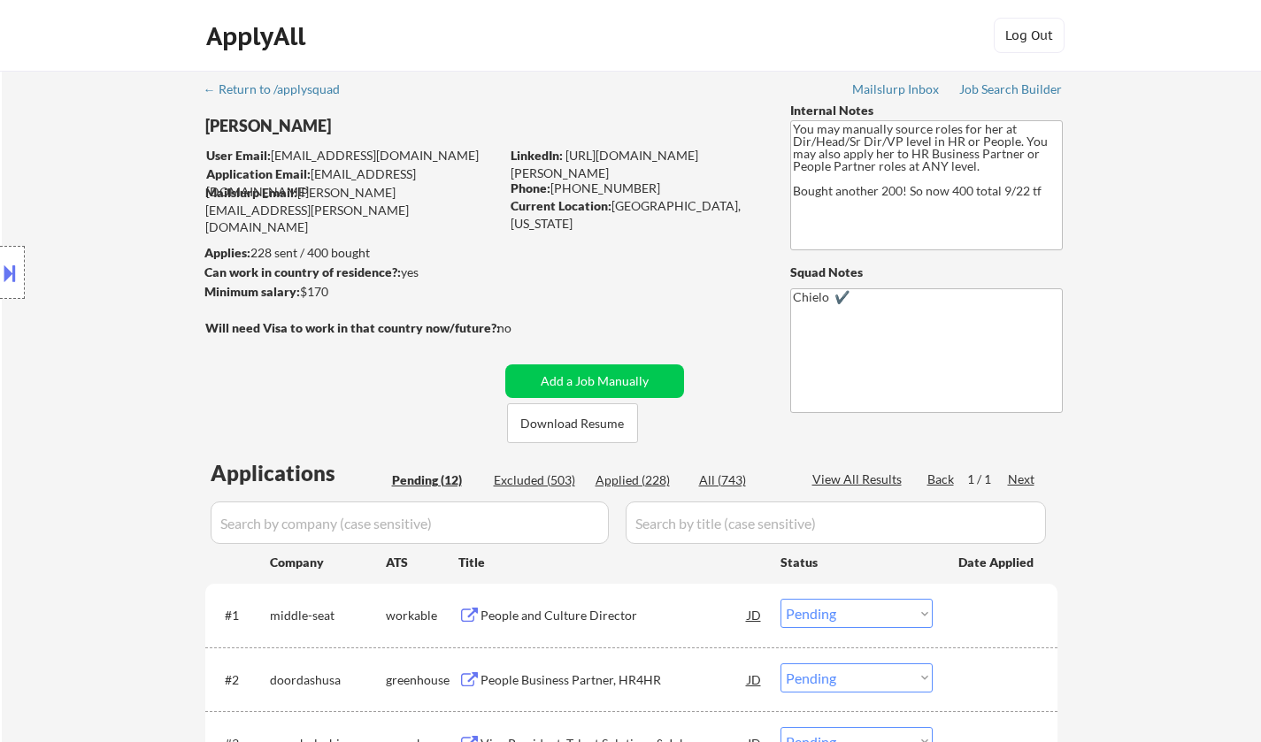
click at [874, 623] on select "Choose an option... Pending Applied Excluded (Questions) Excluded (Expired) Exc…" at bounding box center [856, 613] width 152 height 29
click at [780, 599] on select "Choose an option... Pending Applied Excluded (Questions) Excluded (Expired) Exc…" at bounding box center [856, 613] width 152 height 29
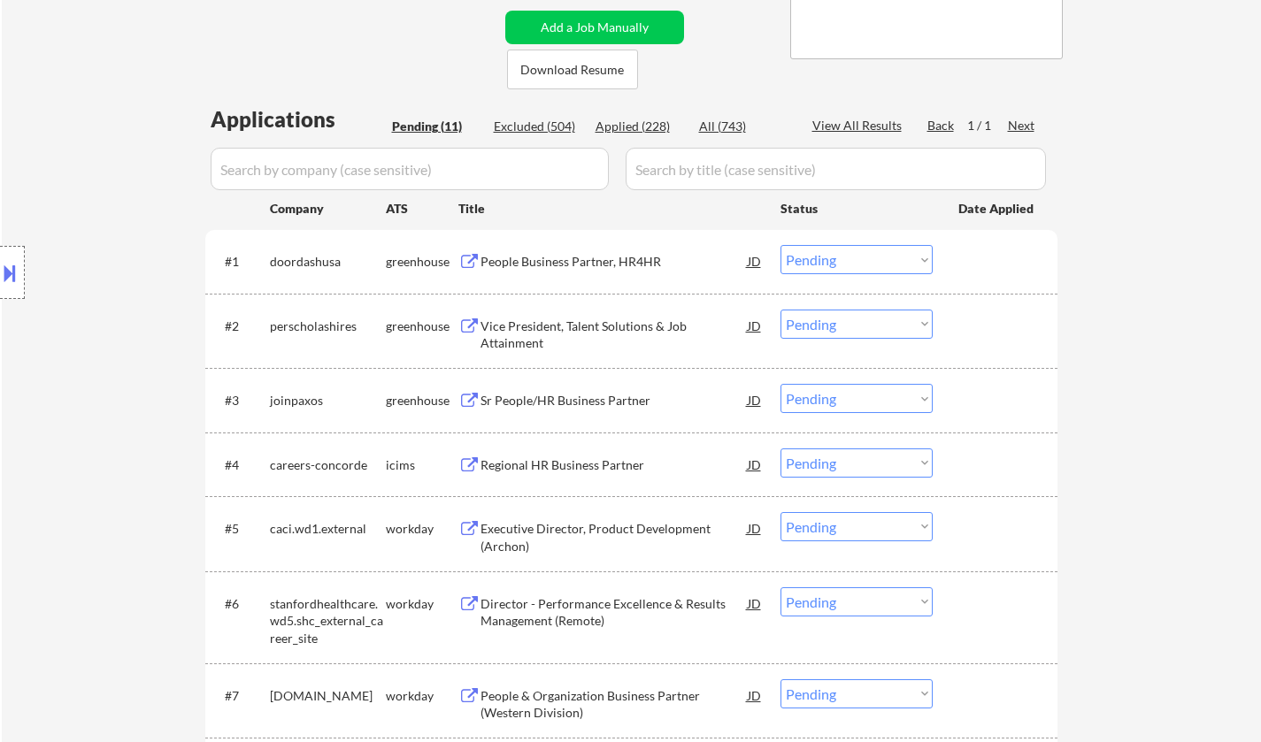
click at [570, 257] on div "People Business Partner, HR4HR" at bounding box center [613, 262] width 267 height 18
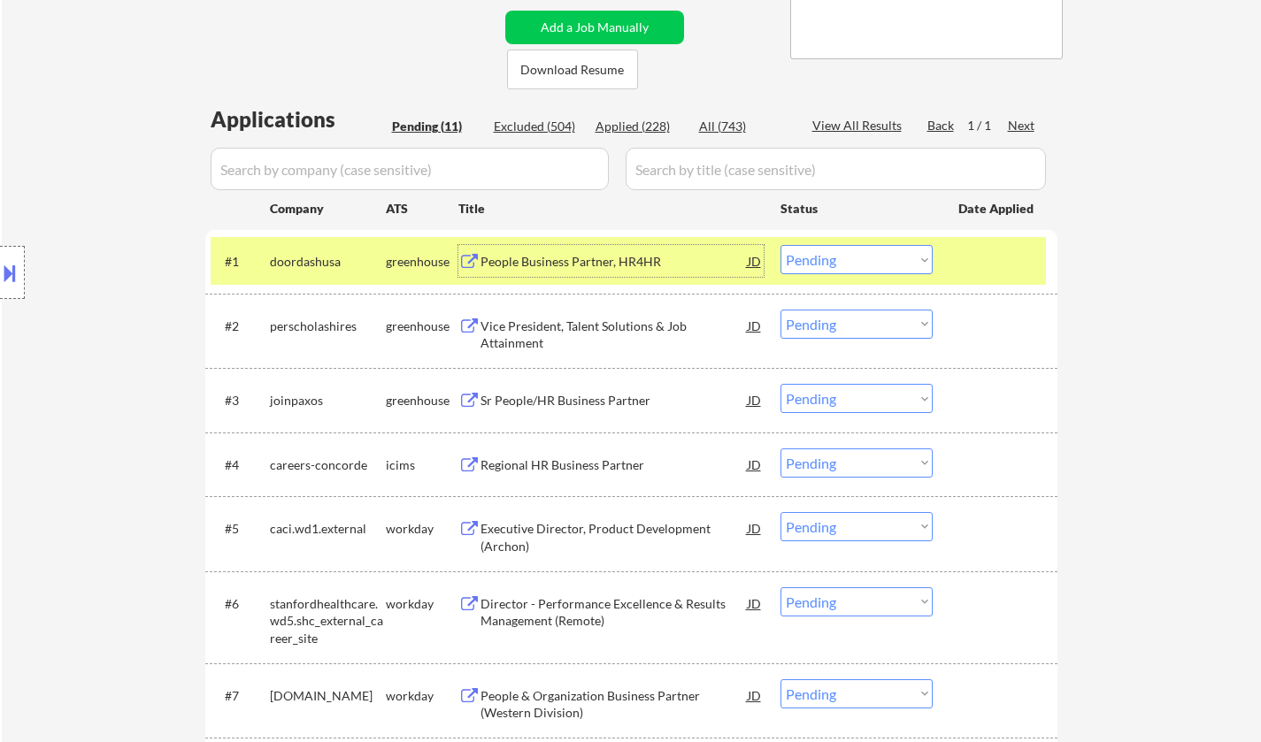
click at [866, 254] on select "Choose an option... Pending Applied Excluded (Questions) Excluded (Expired) Exc…" at bounding box center [856, 259] width 152 height 29
click at [780, 245] on select "Choose an option... Pending Applied Excluded (Questions) Excluded (Expired) Exc…" at bounding box center [856, 259] width 152 height 29
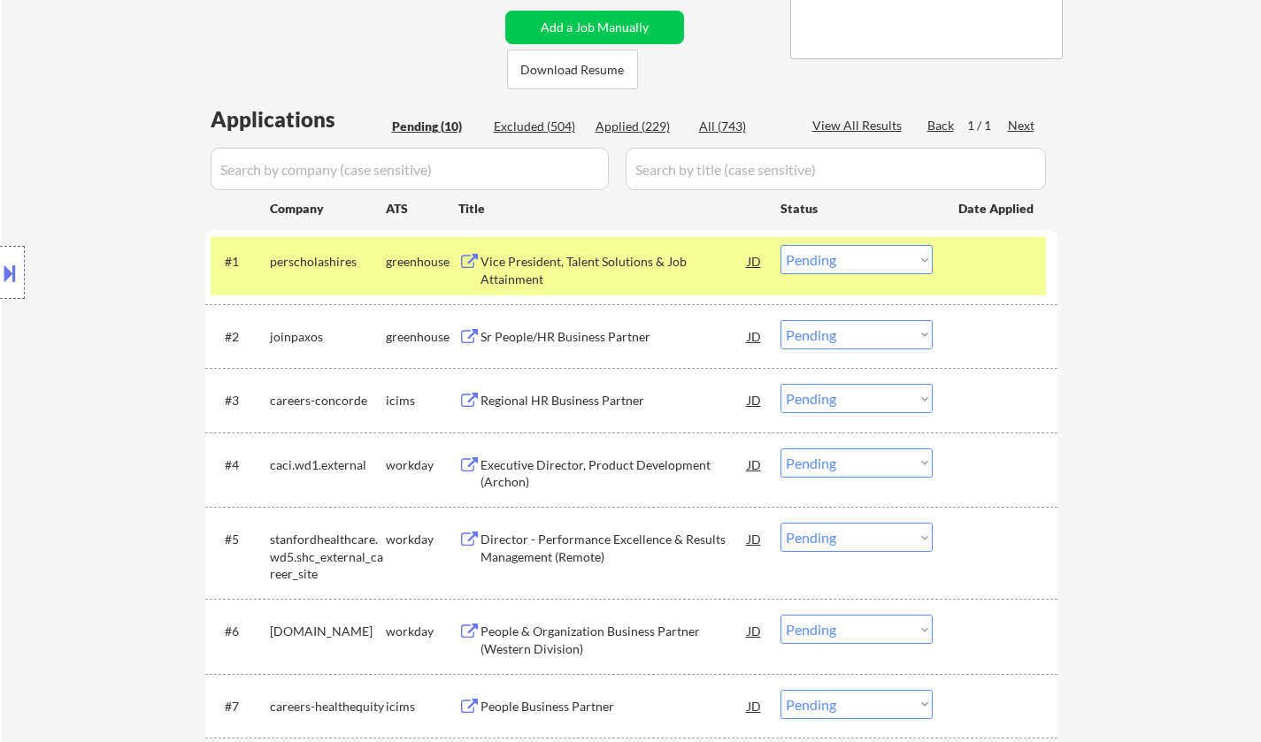
click at [526, 255] on div "Vice President, Talent Solutions & Job Attainment" at bounding box center [613, 270] width 267 height 35
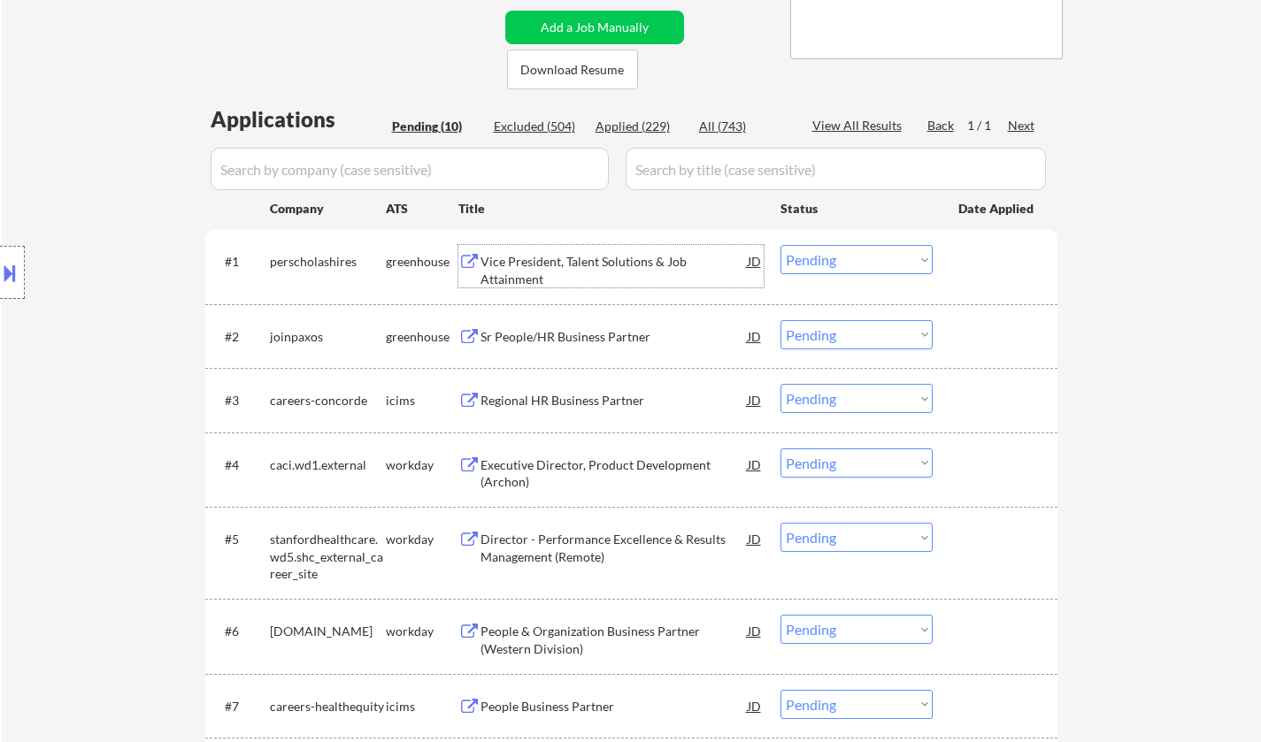
click at [860, 258] on select "Choose an option... Pending Applied Excluded (Questions) Excluded (Expired) Exc…" at bounding box center [856, 259] width 152 height 29
click at [780, 245] on select "Choose an option... Pending Applied Excluded (Questions) Excluded (Expired) Exc…" at bounding box center [856, 259] width 152 height 29
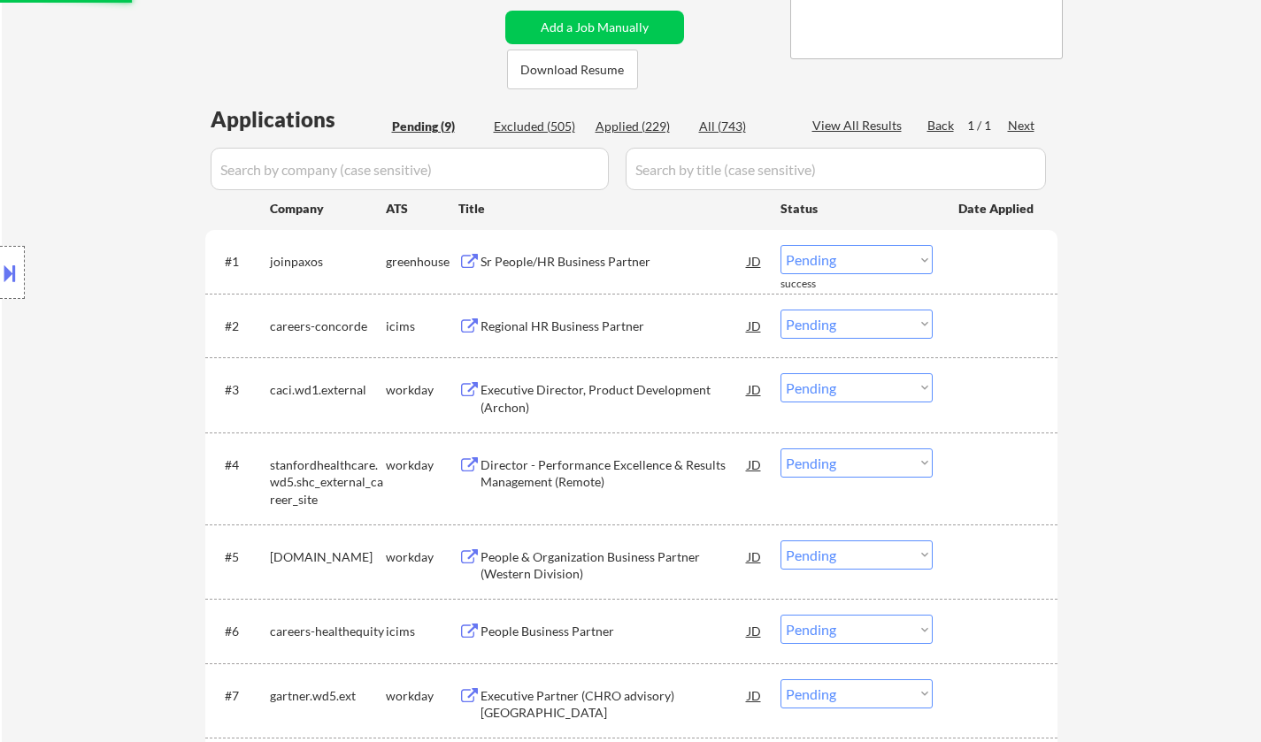
click at [584, 264] on div "Sr People/HR Business Partner" at bounding box center [613, 262] width 267 height 18
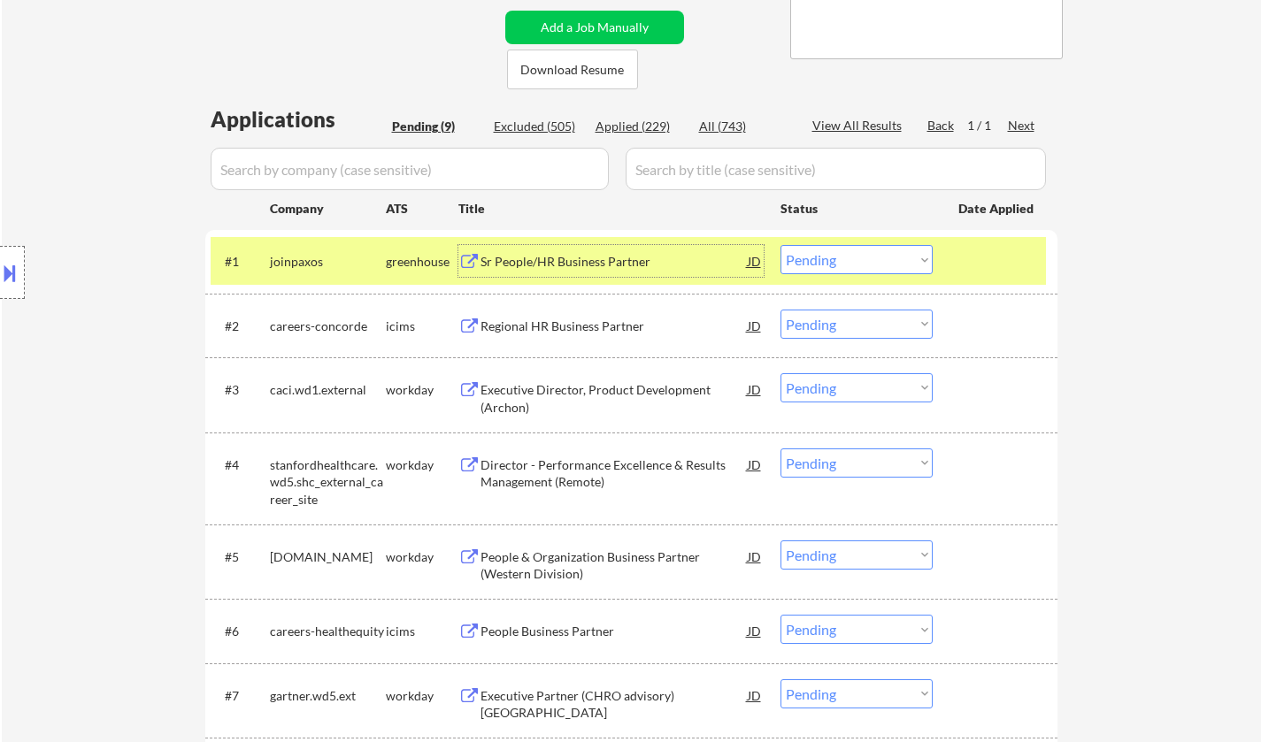
click at [756, 260] on div "JD" at bounding box center [755, 261] width 18 height 32
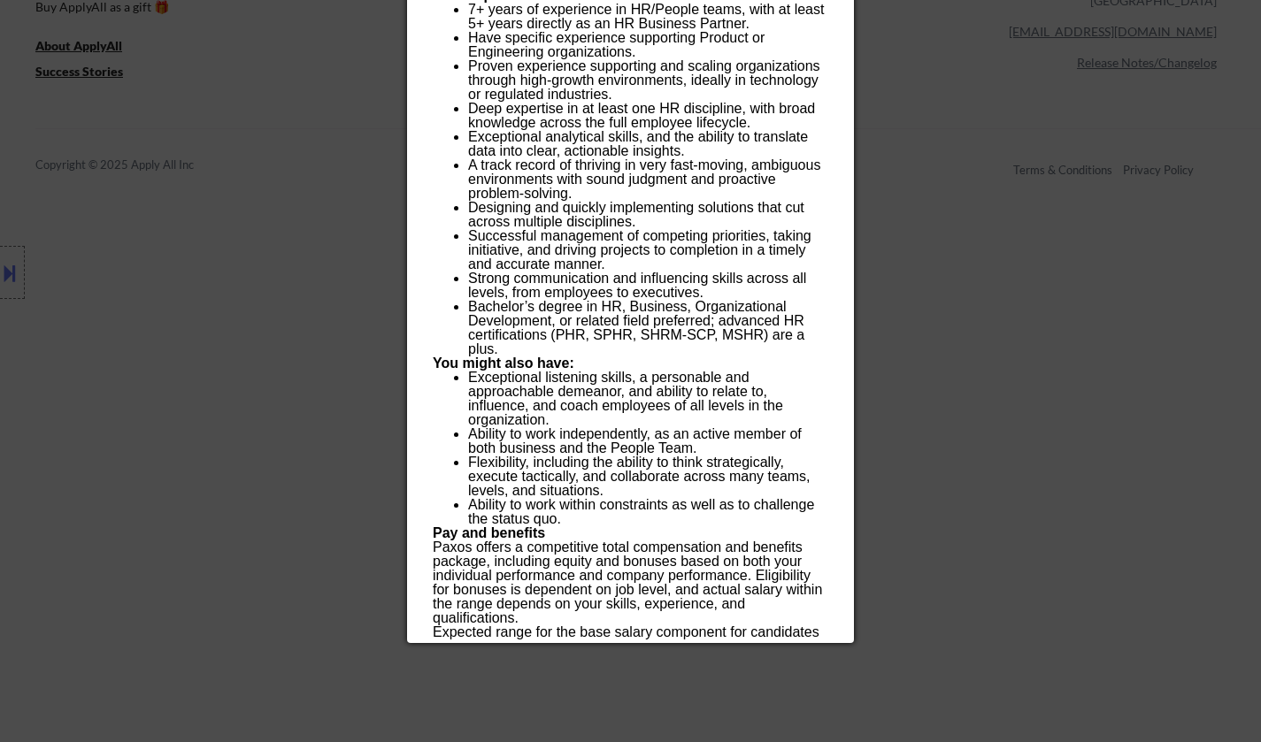
scroll to position [1462, 0]
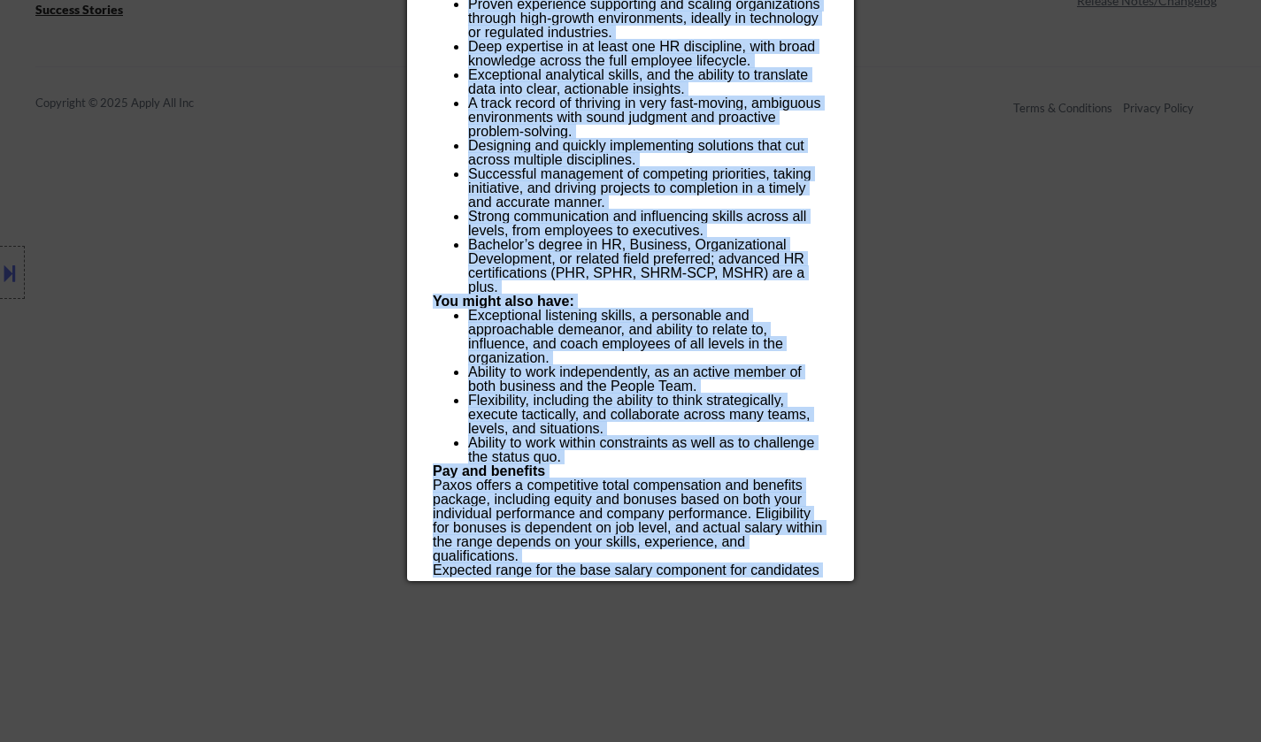
drag, startPoint x: 435, startPoint y: 81, endPoint x: 606, endPoint y: 532, distance: 482.4
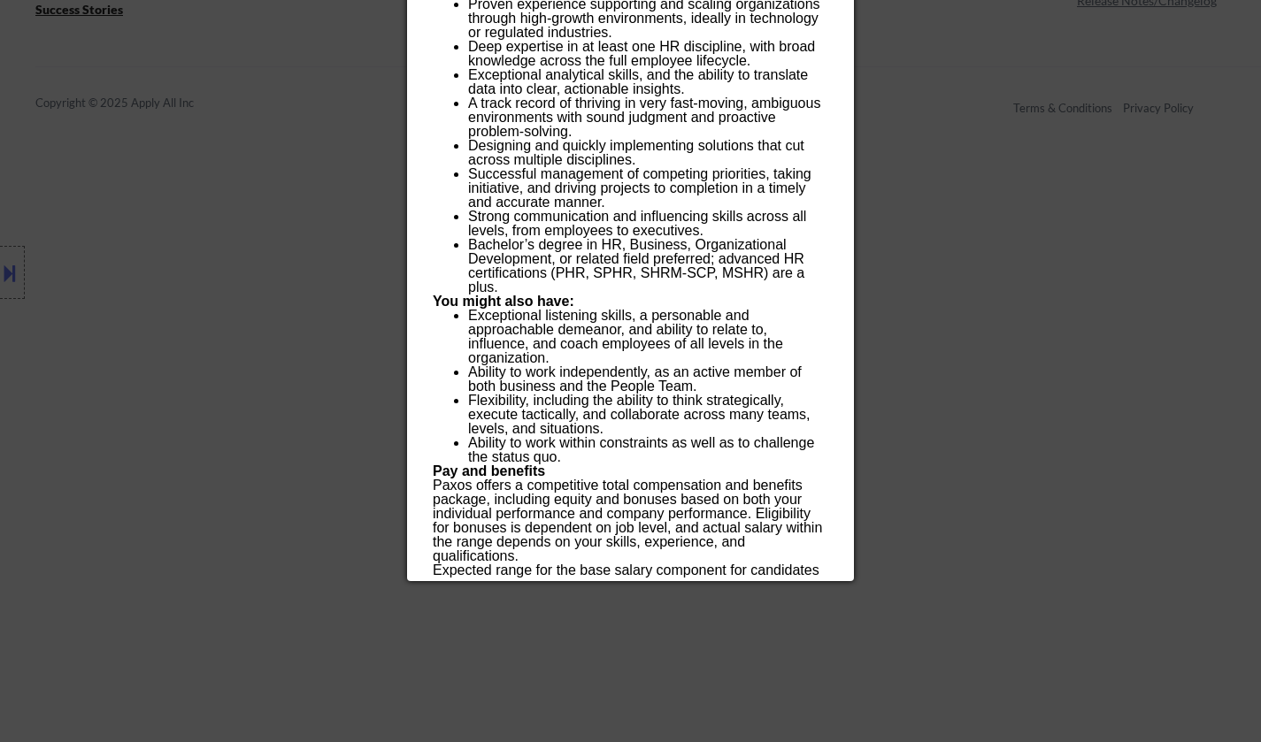
drag, startPoint x: 513, startPoint y: 374, endPoint x: 1005, endPoint y: 311, distance: 495.9
click at [1005, 311] on div at bounding box center [630, 371] width 1261 height 742
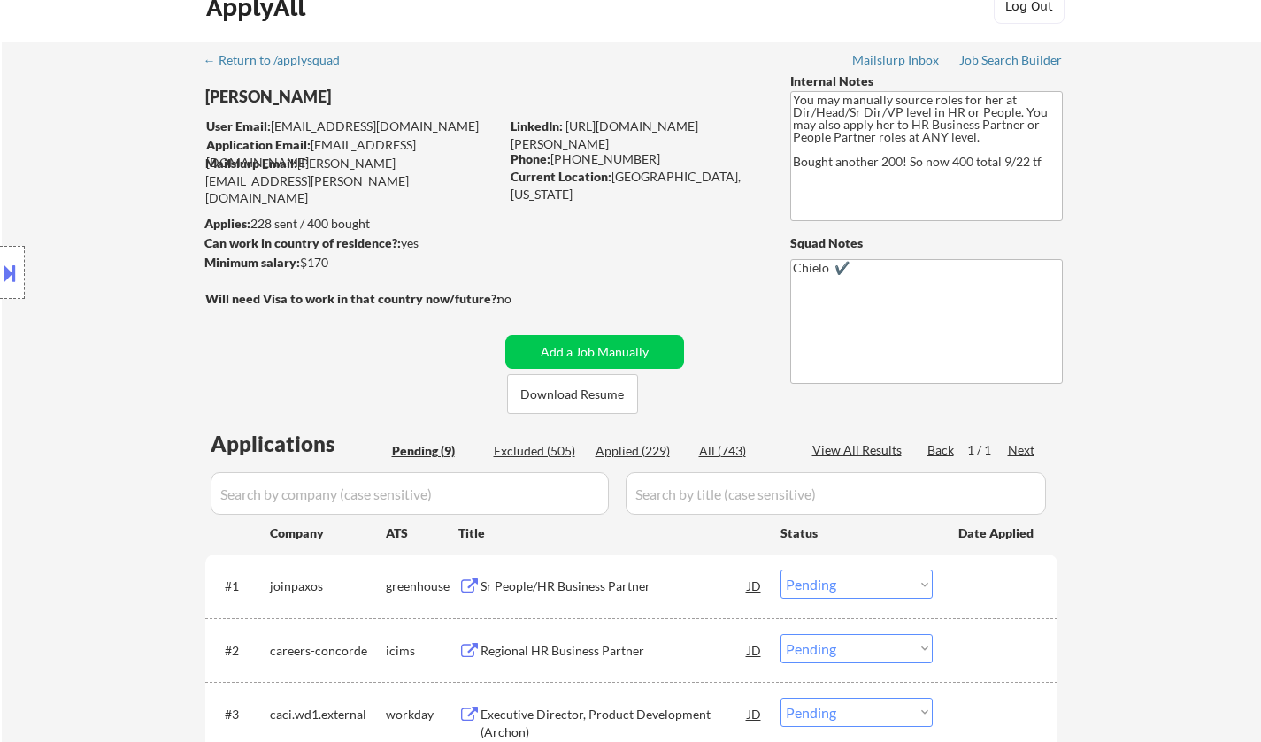
scroll to position [0, 0]
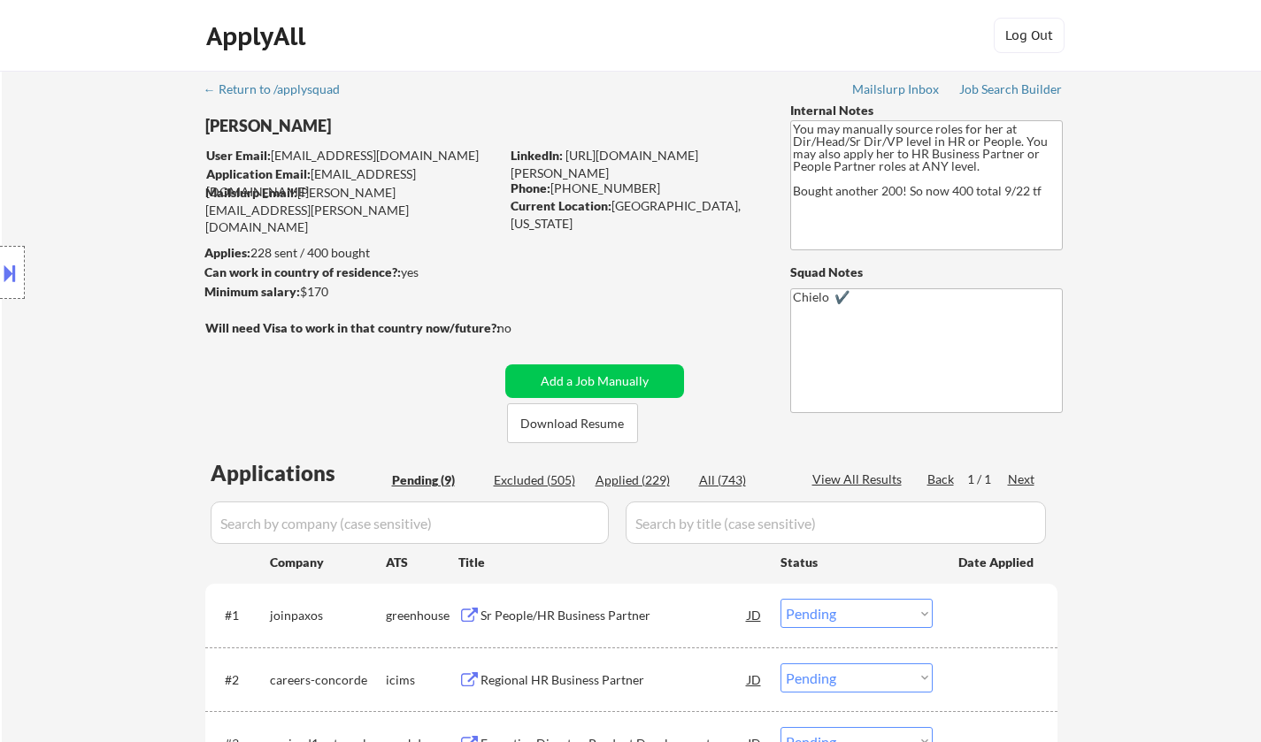
click at [755, 615] on div "JD" at bounding box center [755, 615] width 18 height 32
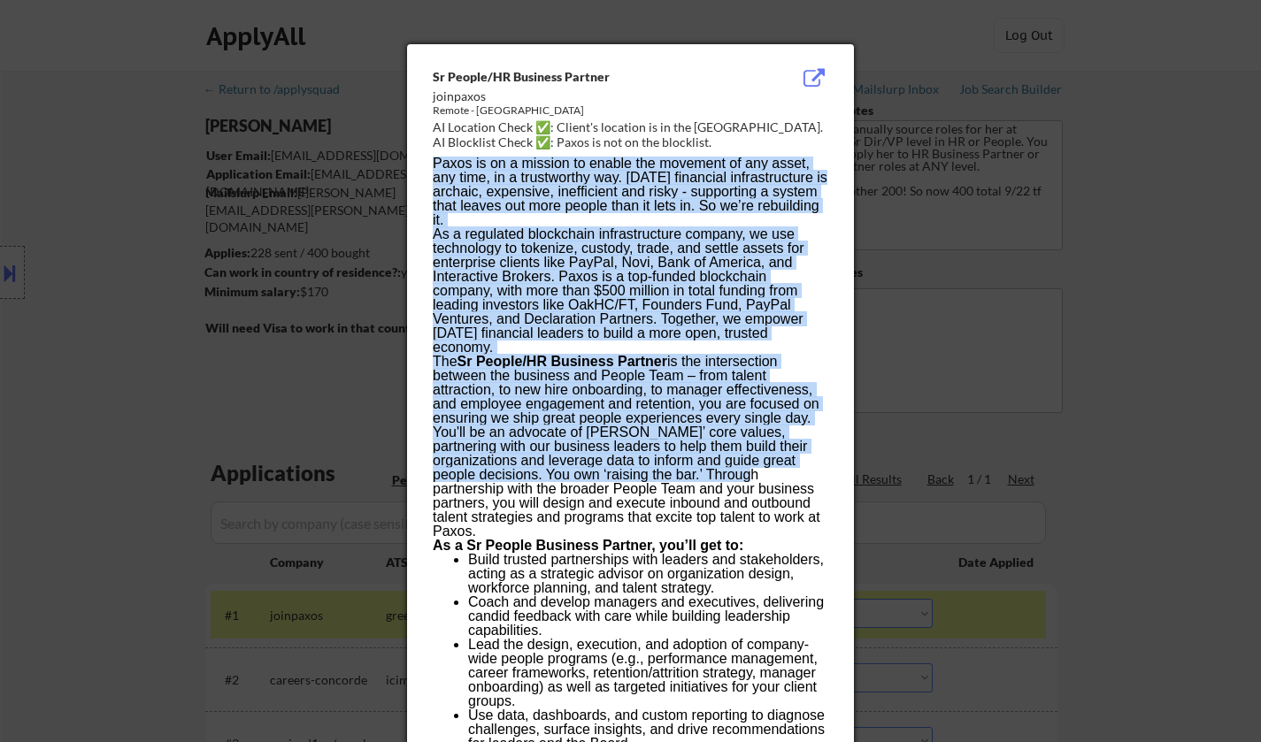
drag, startPoint x: 427, startPoint y: 69, endPoint x: 564, endPoint y: 235, distance: 215.6
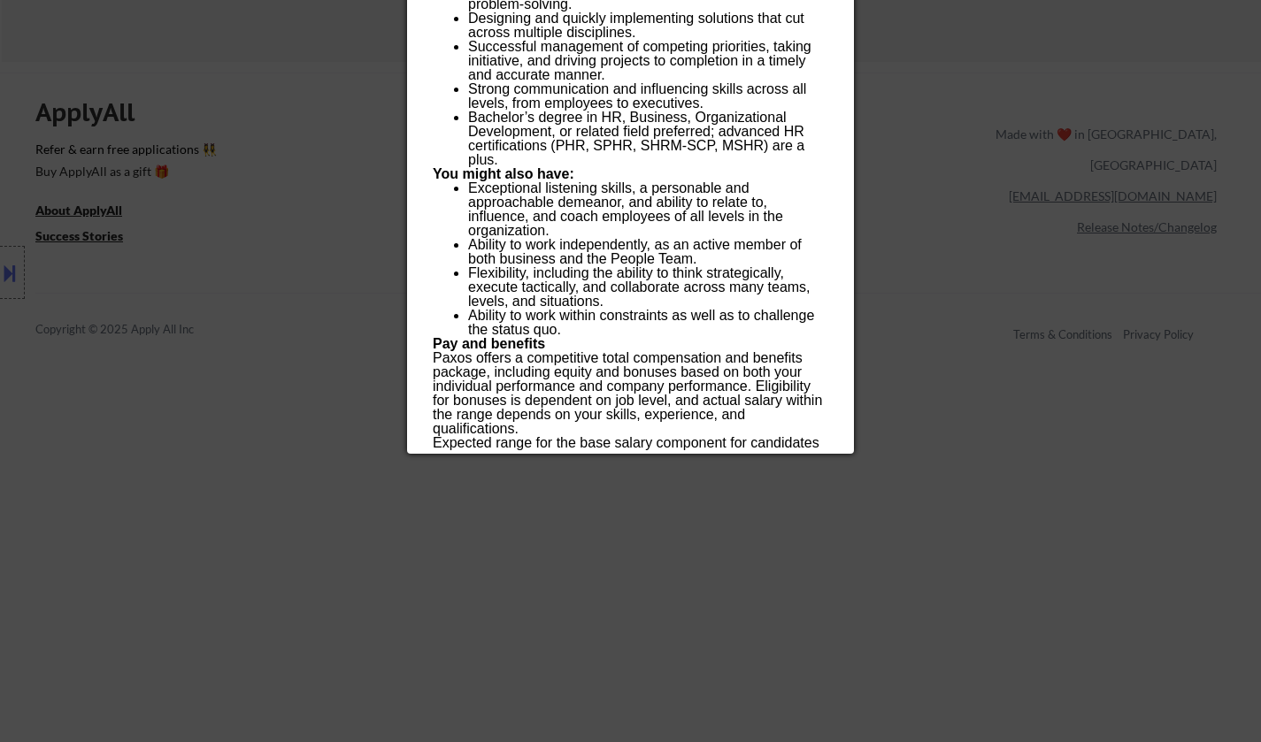
scroll to position [1239, 0]
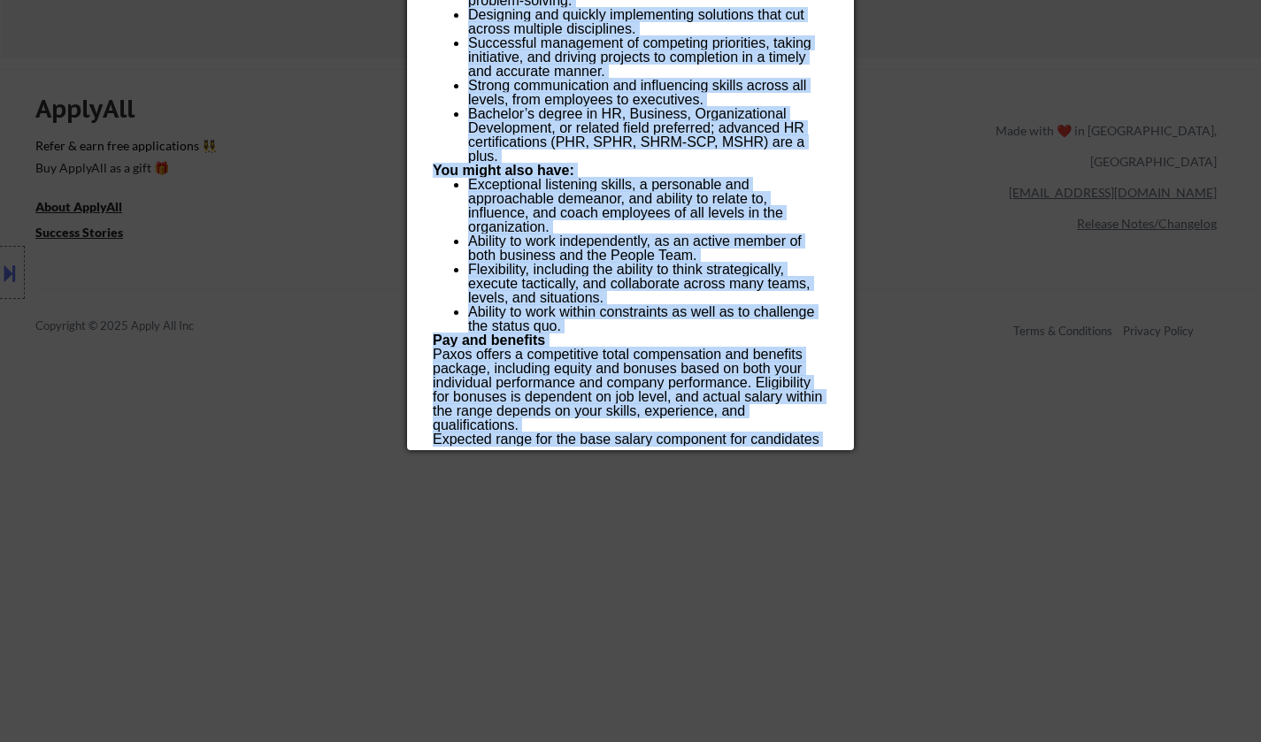
drag, startPoint x: 432, startPoint y: 78, endPoint x: 613, endPoint y: 431, distance: 396.9
copy div "Lo Ipsumd/SI Ametcons Adipisc elitseddo Eiusmo - Tempor Incidi UT Laboreet Dolo…"
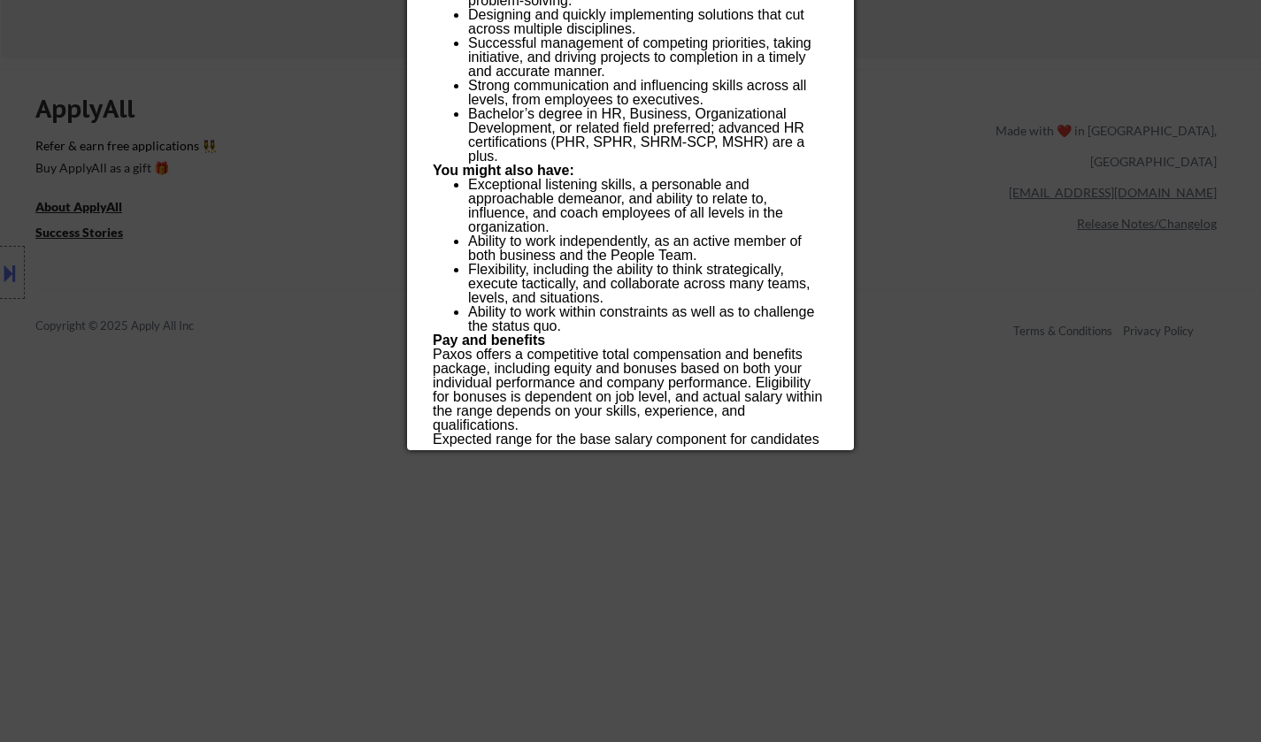
click at [173, 345] on div at bounding box center [630, 371] width 1261 height 742
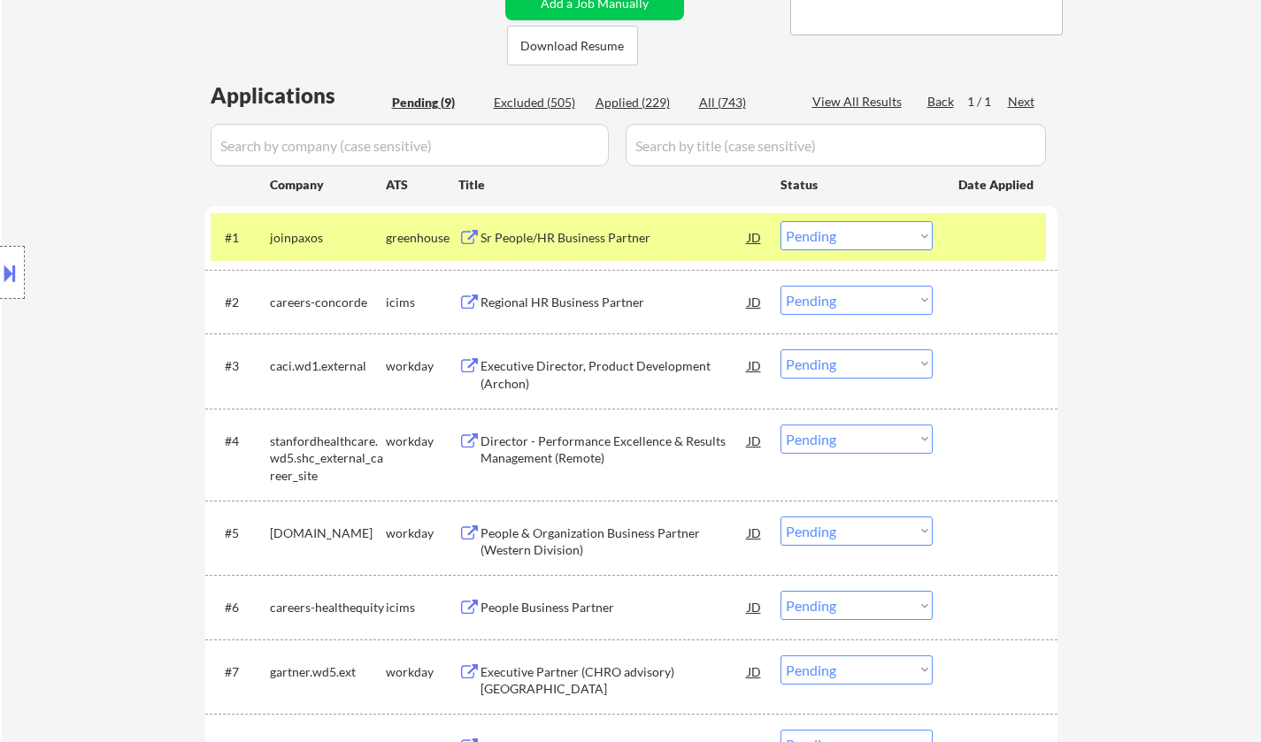
scroll to position [265, 0]
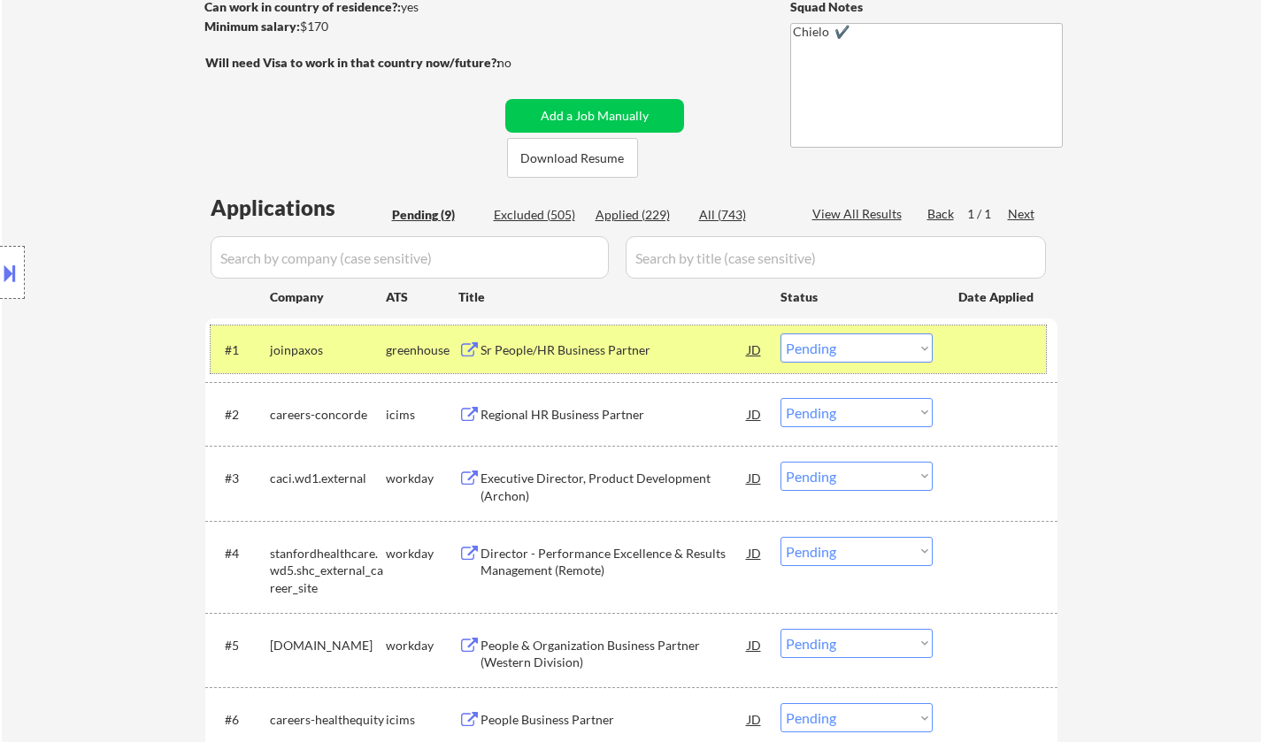
click at [867, 367] on div "#1 joinpaxos greenhouse Sr People/HR Business Partner JD Choose an option... Pe…" at bounding box center [628, 350] width 835 height 48
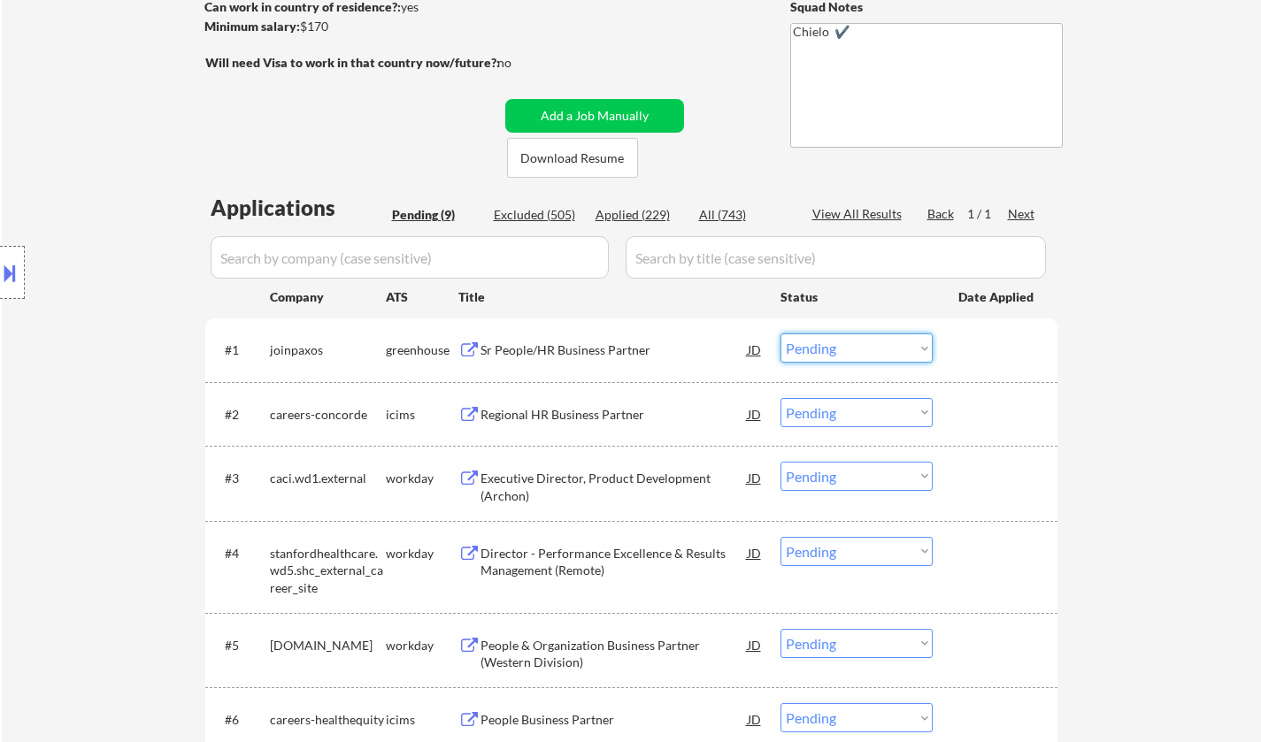
click at [870, 352] on select "Choose an option... Pending Applied Excluded (Questions) Excluded (Expired) Exc…" at bounding box center [856, 348] width 152 height 29
click at [780, 334] on select "Choose an option... Pending Applied Excluded (Questions) Excluded (Expired) Exc…" at bounding box center [856, 348] width 152 height 29
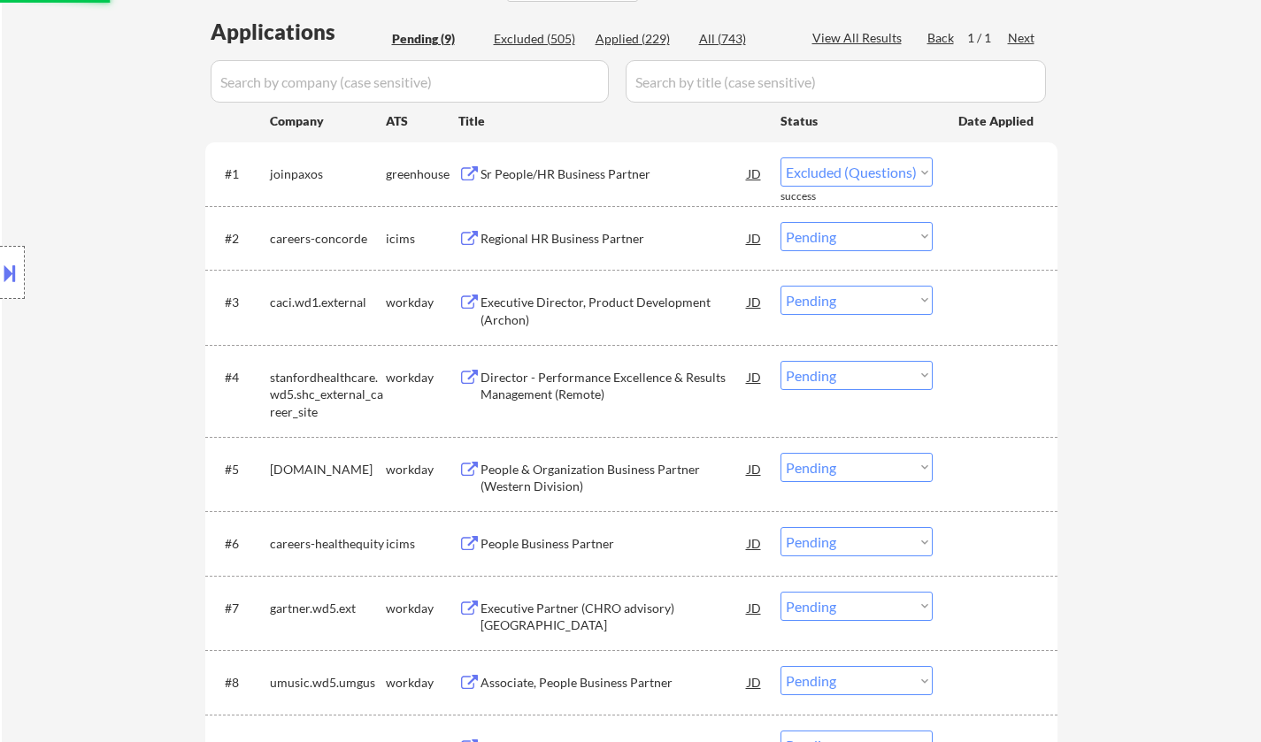
select select ""pending""
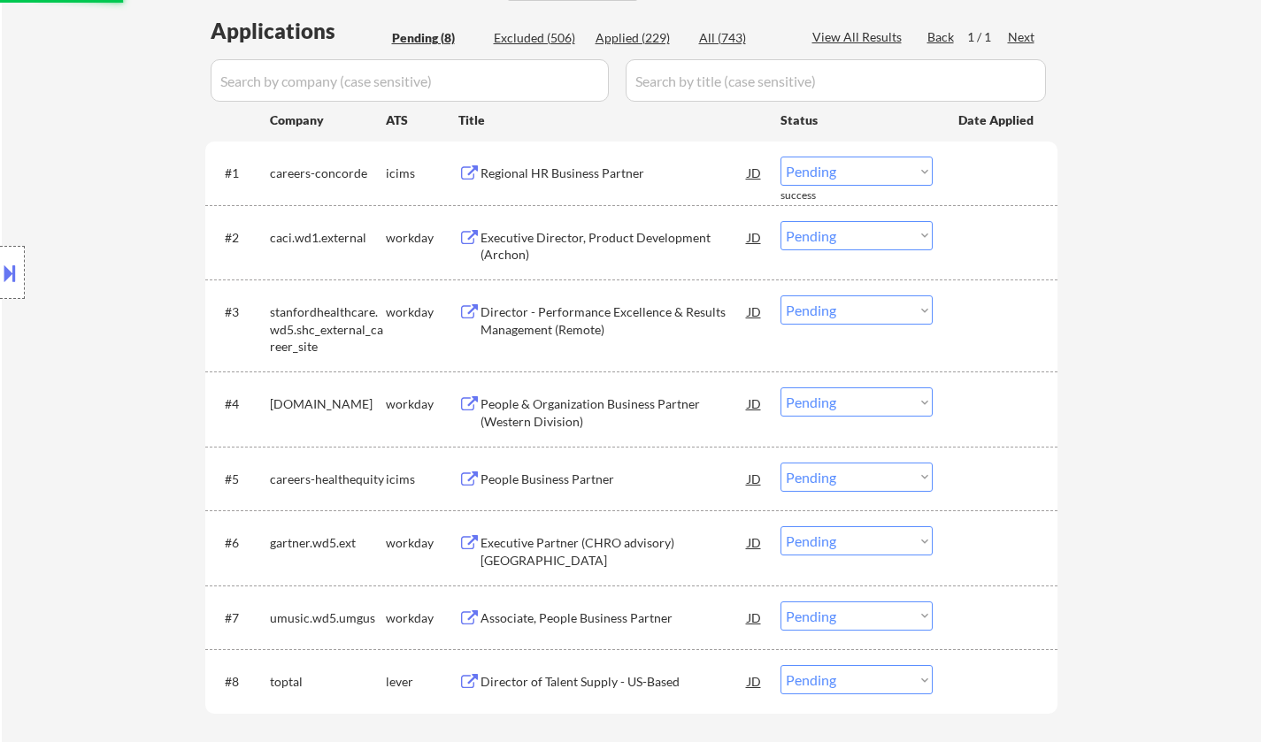
scroll to position [708, 0]
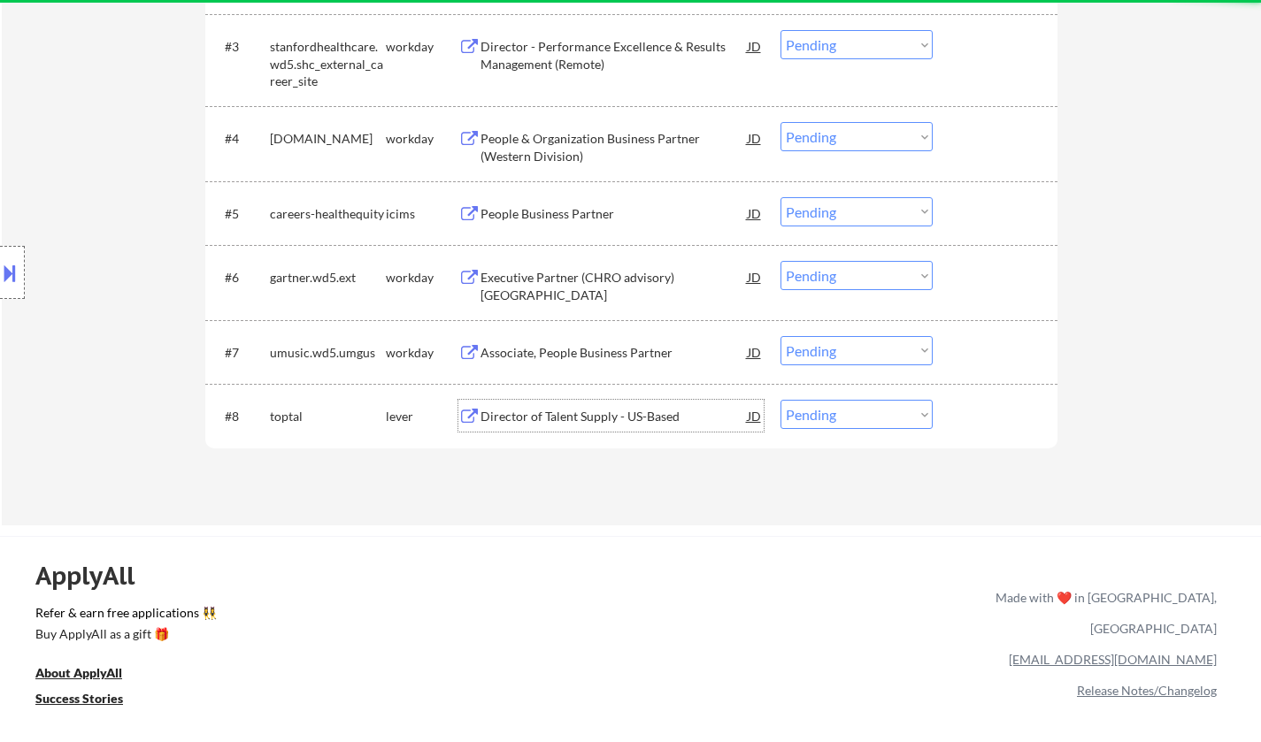
click at [585, 418] on div "Director of Talent Supply - US-Based" at bounding box center [613, 417] width 267 height 18
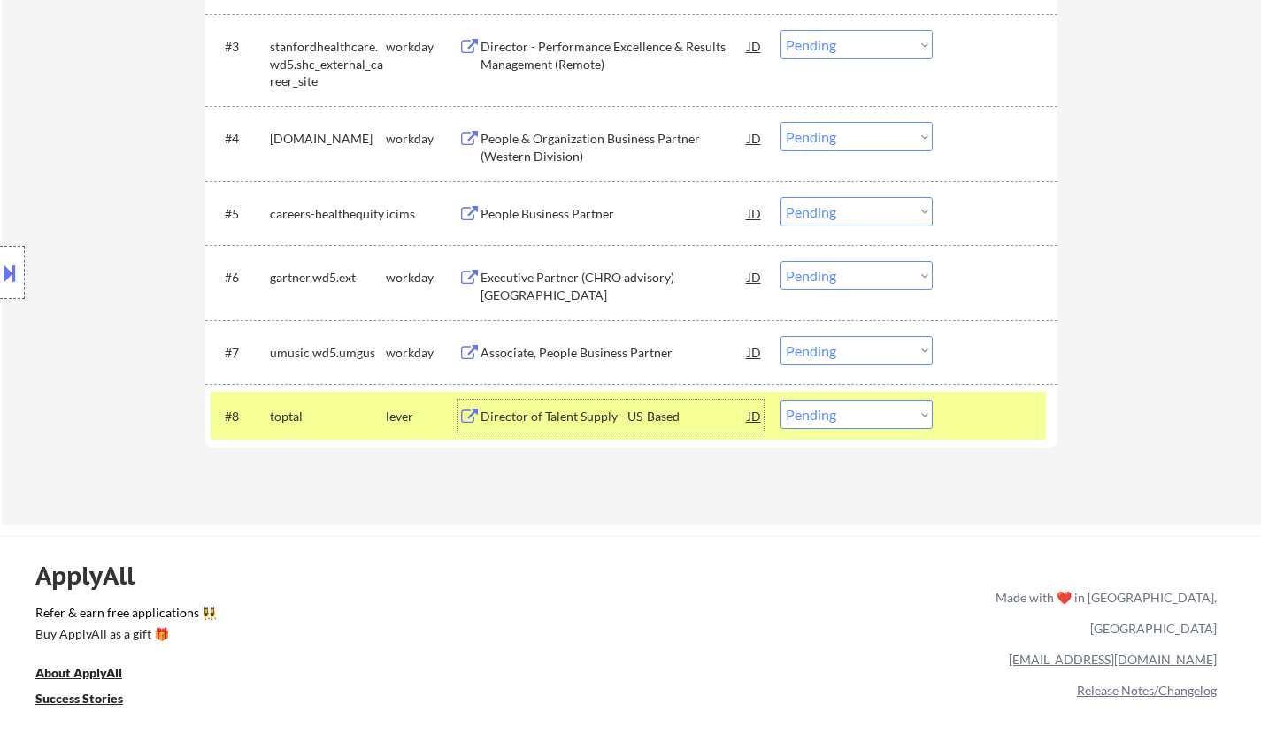
click at [838, 414] on select "Choose an option... Pending Applied Excluded (Questions) Excluded (Expired) Exc…" at bounding box center [856, 414] width 152 height 29
select select ""excluded__bad_match_""
click at [780, 400] on select "Choose an option... Pending Applied Excluded (Questions) Excluded (Expired) Exc…" at bounding box center [856, 414] width 152 height 29
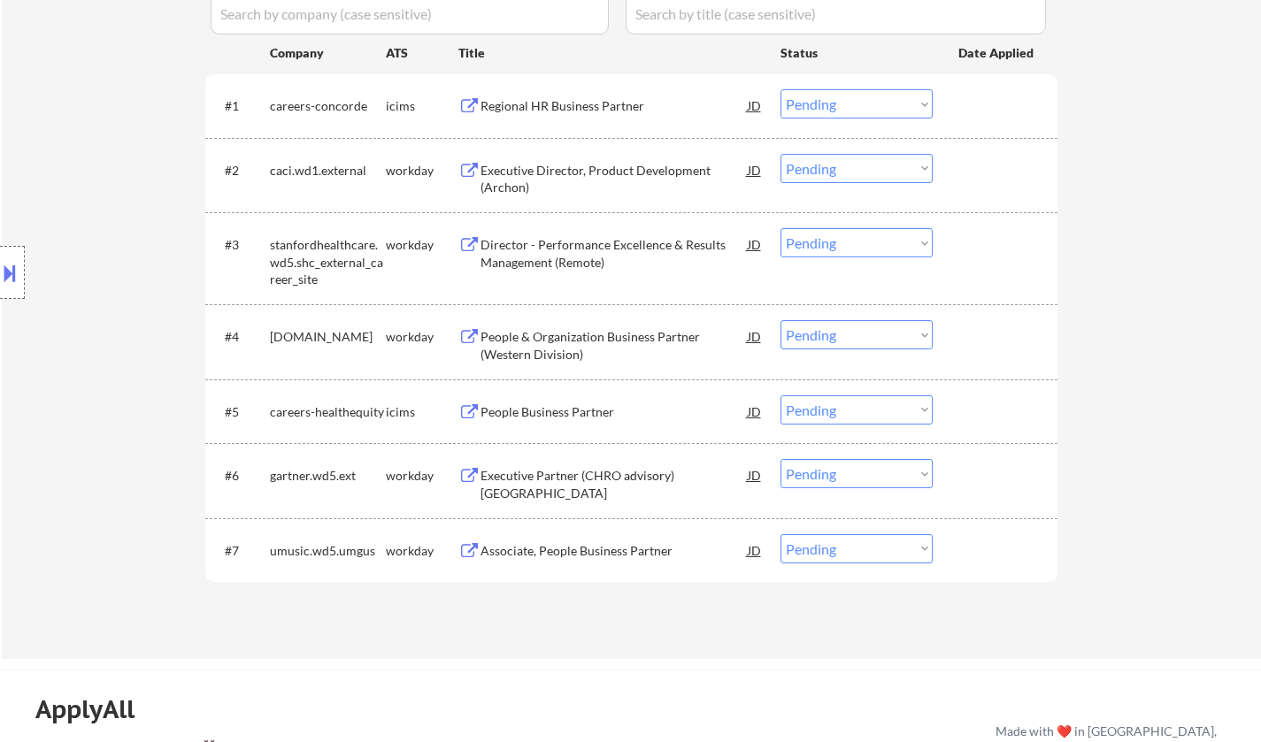
scroll to position [442, 0]
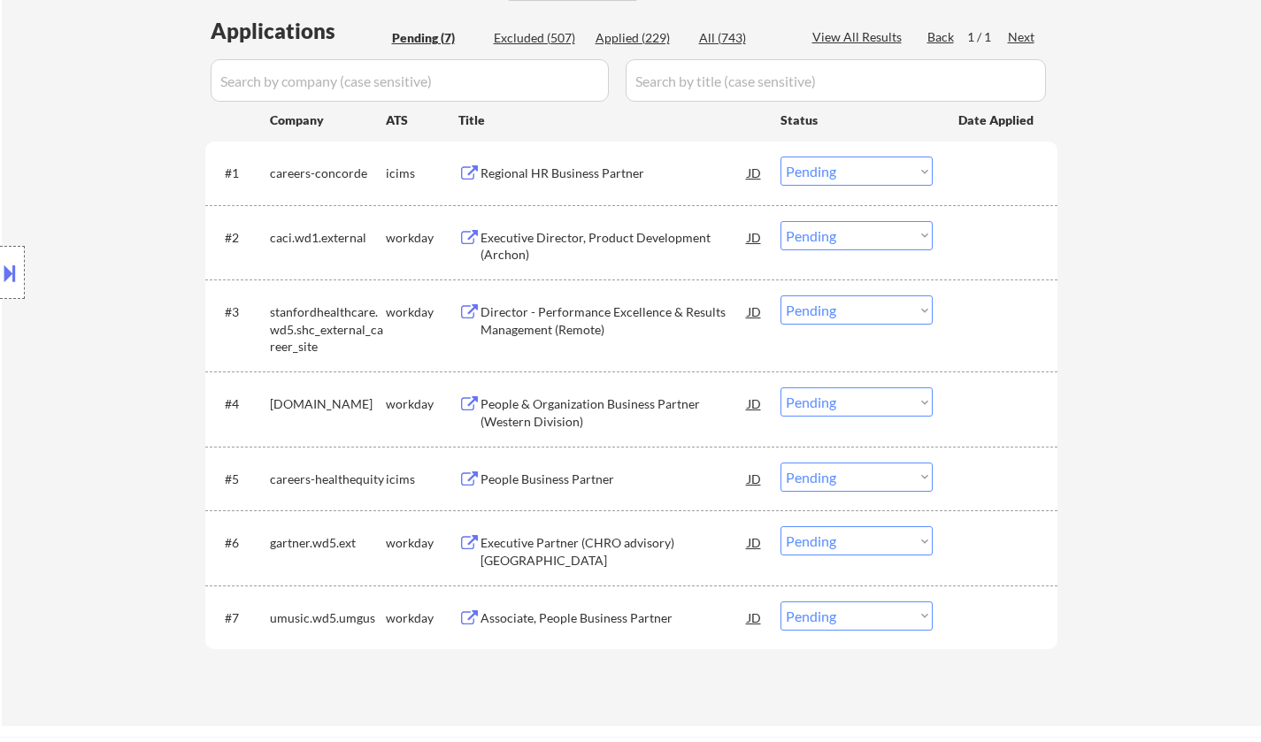
click at [541, 234] on div "Executive Director, Product Development (Archon)" at bounding box center [613, 246] width 267 height 35
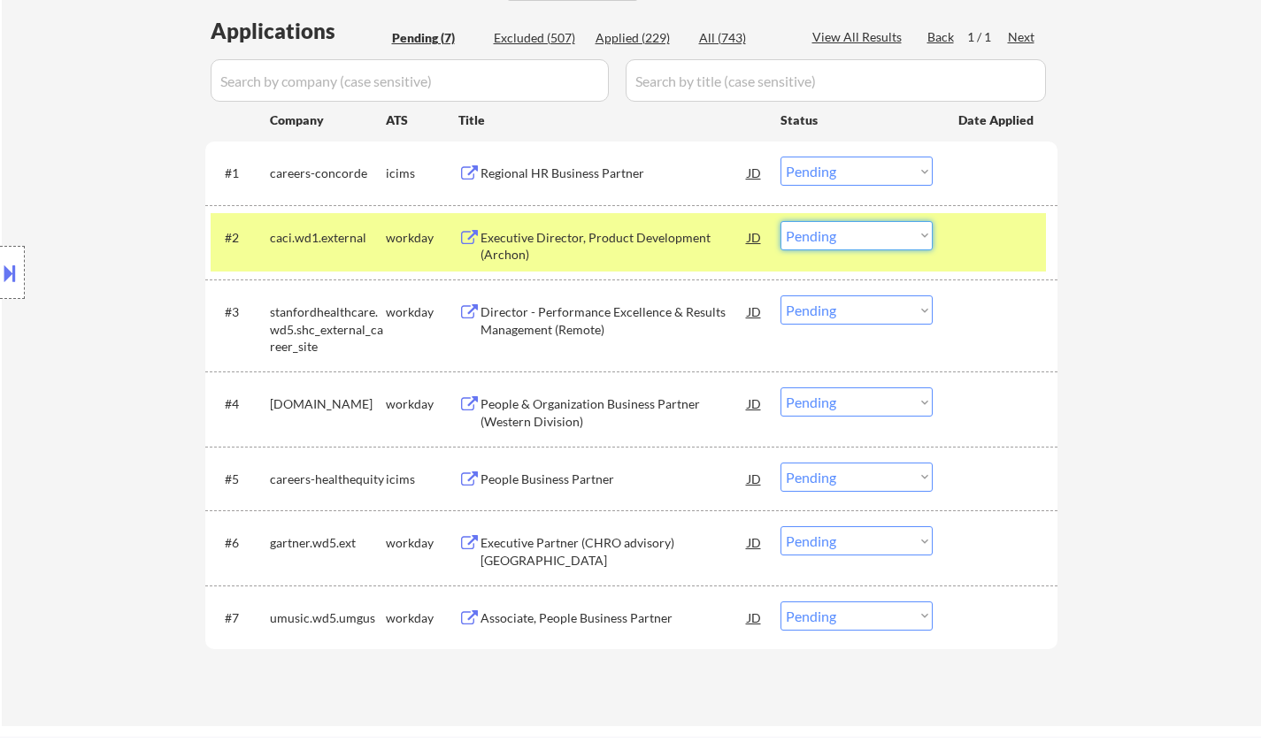
drag, startPoint x: 856, startPoint y: 227, endPoint x: 864, endPoint y: 243, distance: 17.8
click at [856, 227] on select "Choose an option... Pending Applied Excluded (Questions) Excluded (Expired) Exc…" at bounding box center [856, 235] width 152 height 29
click at [780, 221] on select "Choose an option... Pending Applied Excluded (Questions) Excluded (Expired) Exc…" at bounding box center [856, 235] width 152 height 29
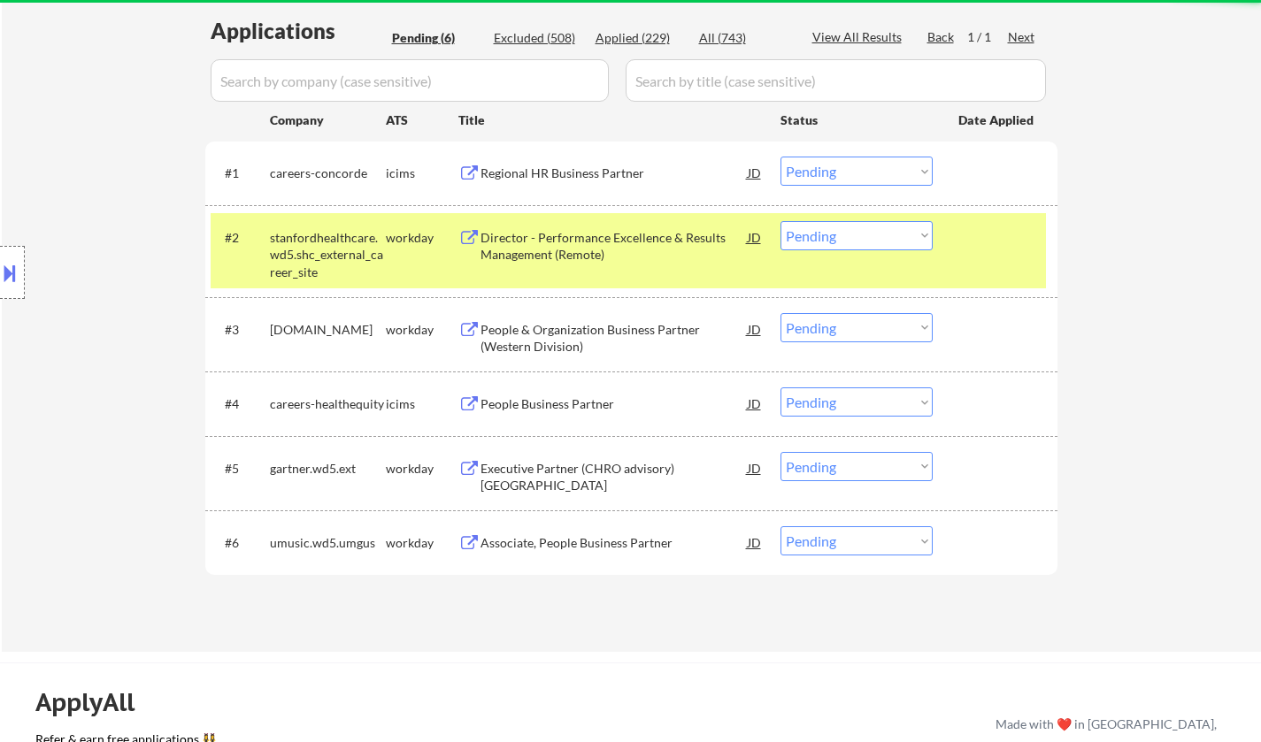
click at [526, 227] on div "Director - Performance Excellence & Results Management (Remote)" at bounding box center [613, 242] width 267 height 42
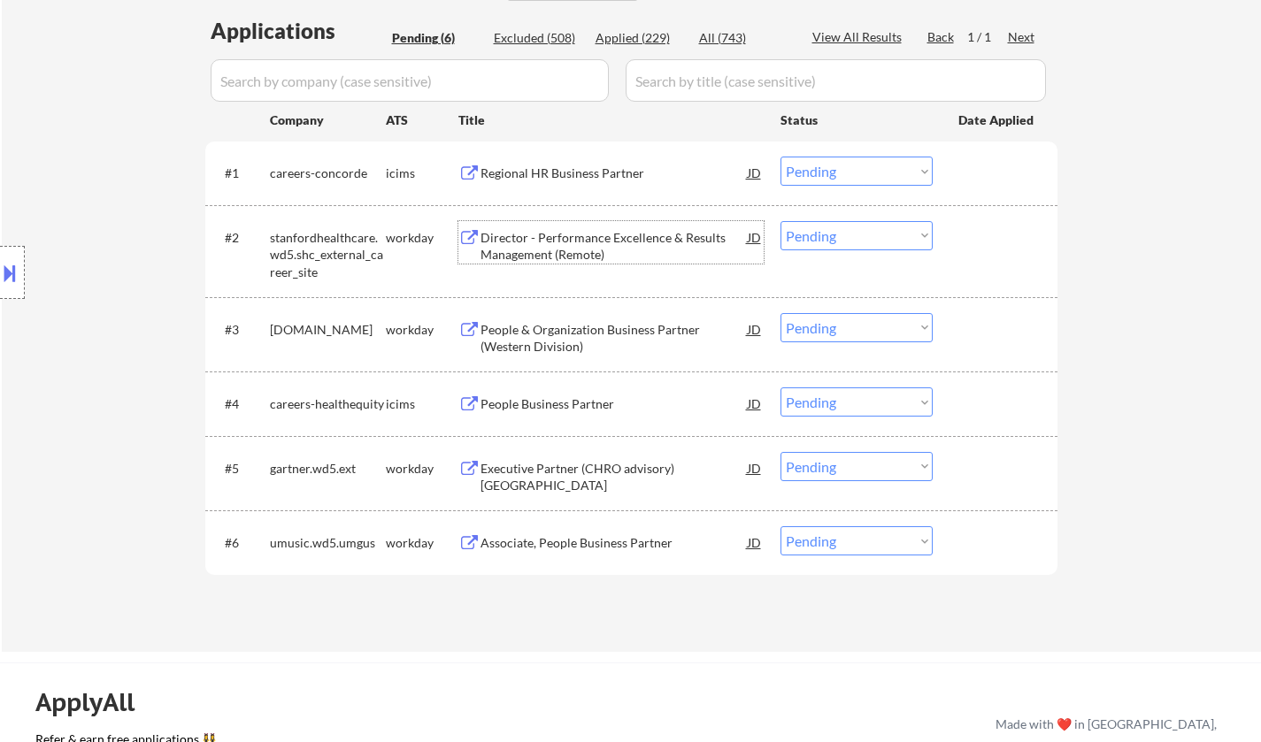
click at [850, 234] on select "Choose an option... Pending Applied Excluded (Questions) Excluded (Expired) Exc…" at bounding box center [856, 235] width 152 height 29
click at [780, 221] on select "Choose an option... Pending Applied Excluded (Questions) Excluded (Expired) Exc…" at bounding box center [856, 235] width 152 height 29
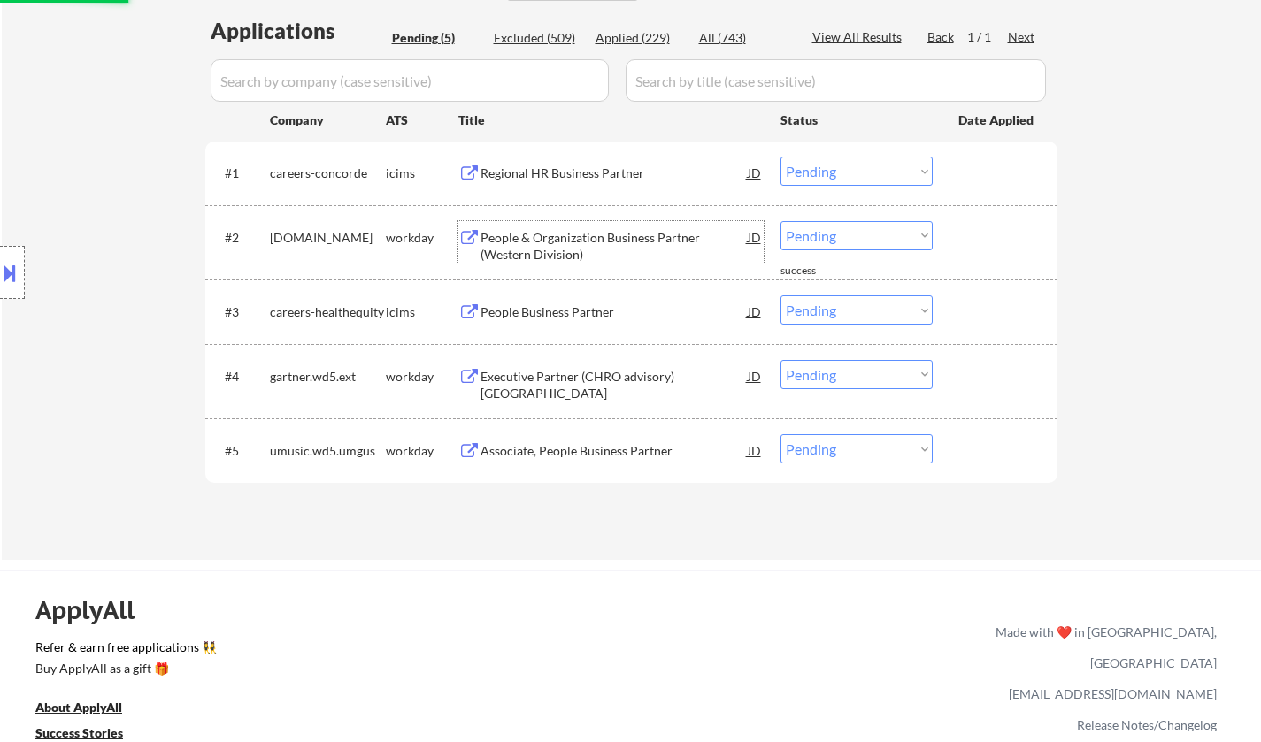
click at [562, 240] on div "People & Organization Business Partner (Western Division)" at bounding box center [613, 246] width 267 height 35
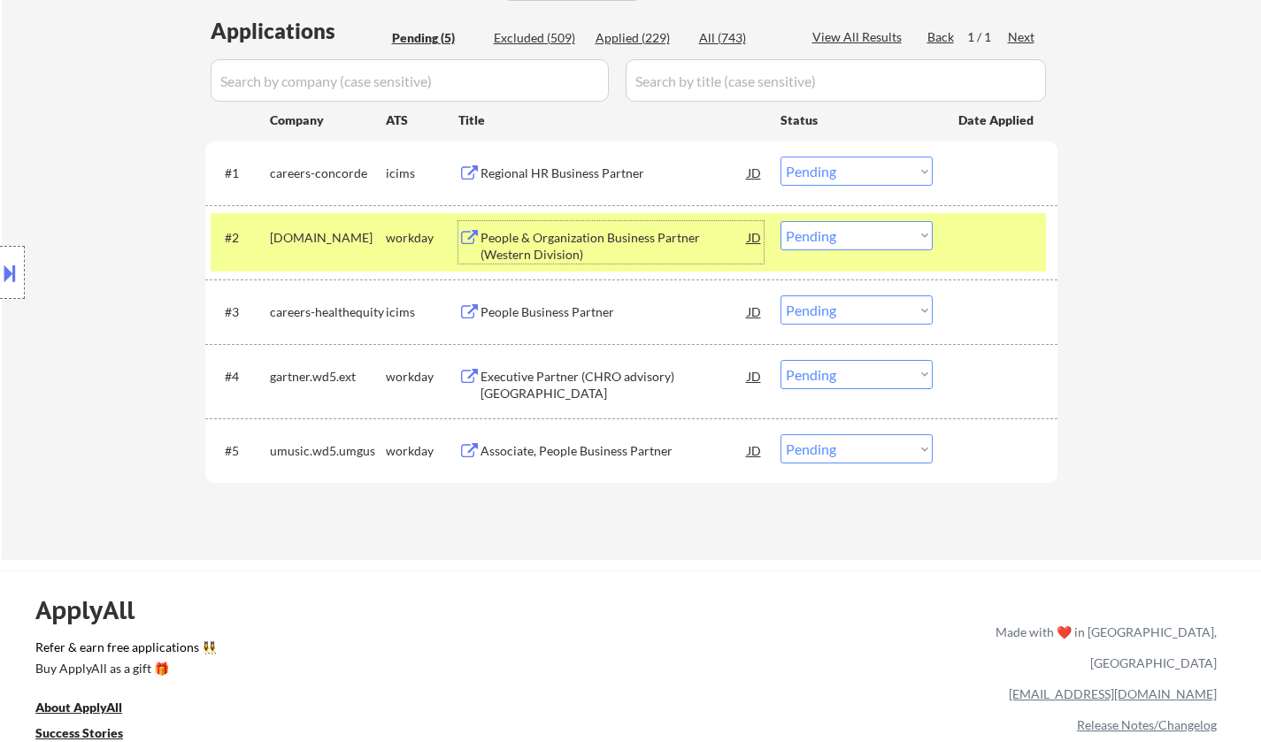
click at [885, 234] on select "Choose an option... Pending Applied Excluded (Questions) Excluded (Expired) Exc…" at bounding box center [856, 235] width 152 height 29
click at [780, 221] on select "Choose an option... Pending Applied Excluded (Questions) Excluded (Expired) Exc…" at bounding box center [856, 235] width 152 height 29
select select ""pending""
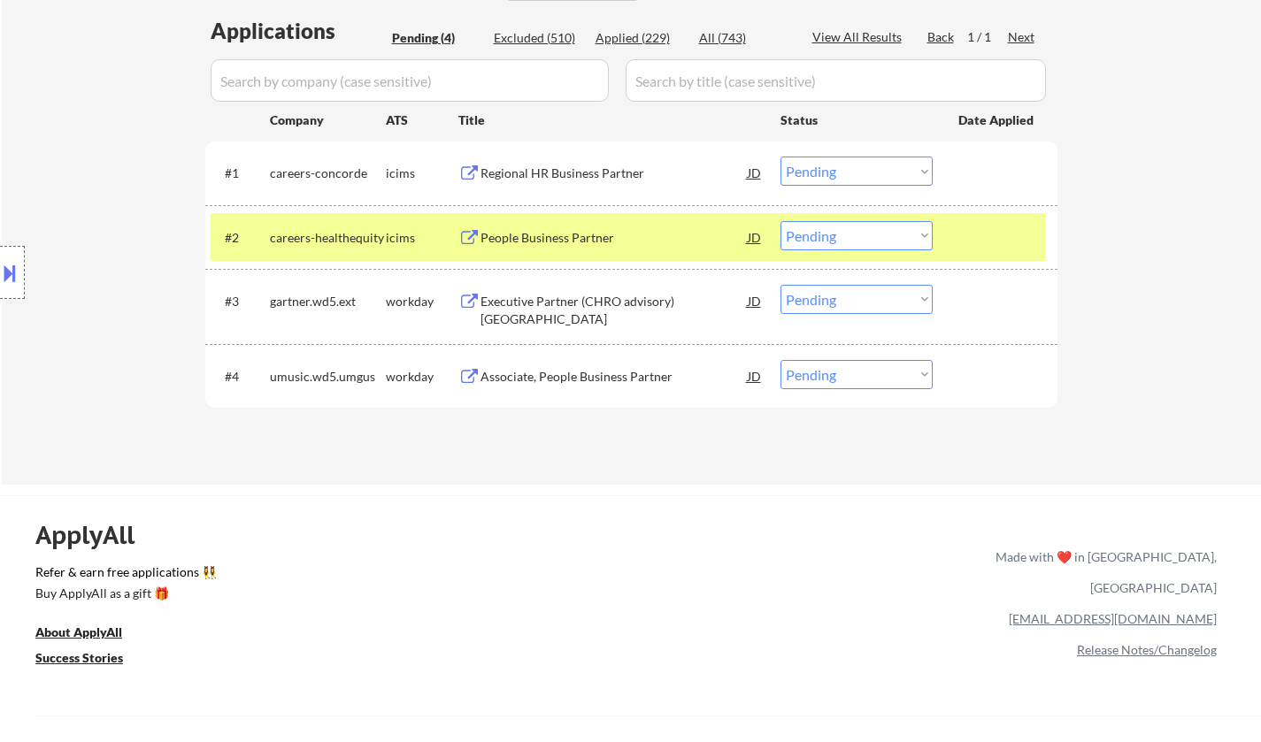
click at [548, 167] on div "Regional HR Business Partner" at bounding box center [613, 174] width 267 height 18
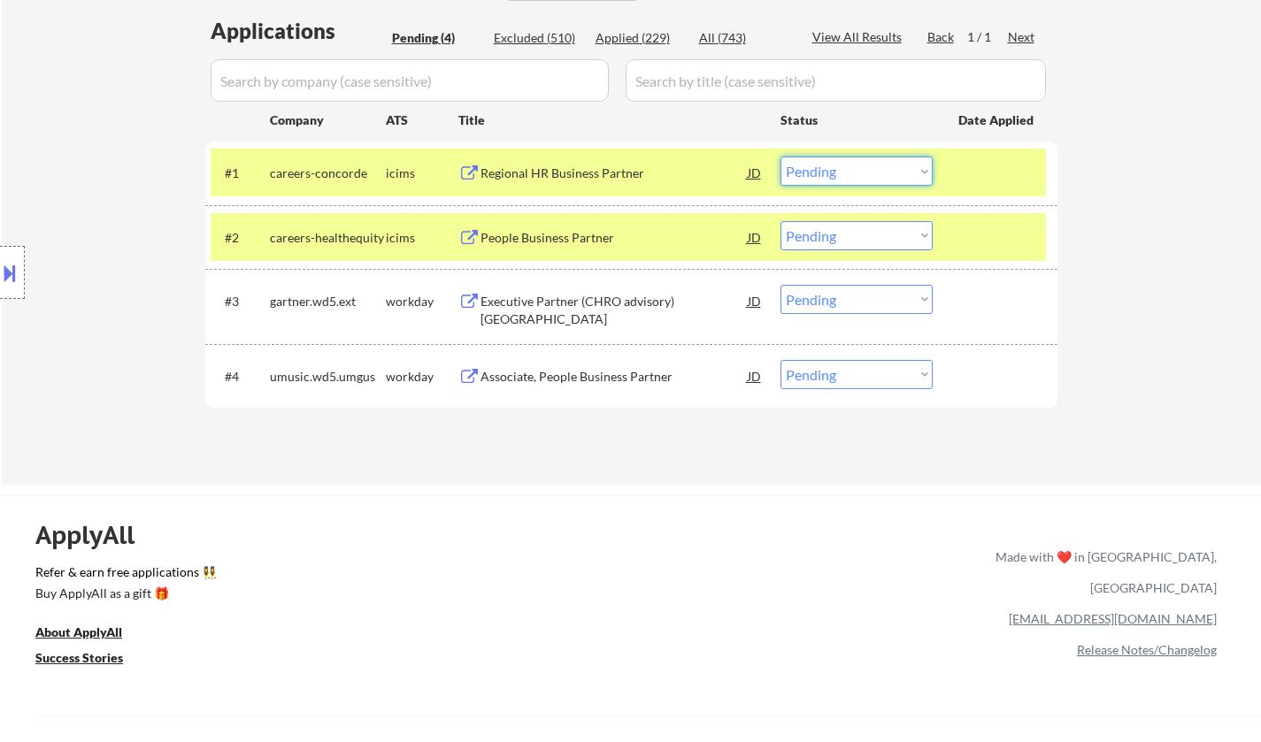
click at [843, 177] on select "Choose an option... Pending Applied Excluded (Questions) Excluded (Expired) Exc…" at bounding box center [856, 171] width 152 height 29
click at [780, 157] on select "Choose an option... Pending Applied Excluded (Questions) Excluded (Expired) Exc…" at bounding box center [856, 171] width 152 height 29
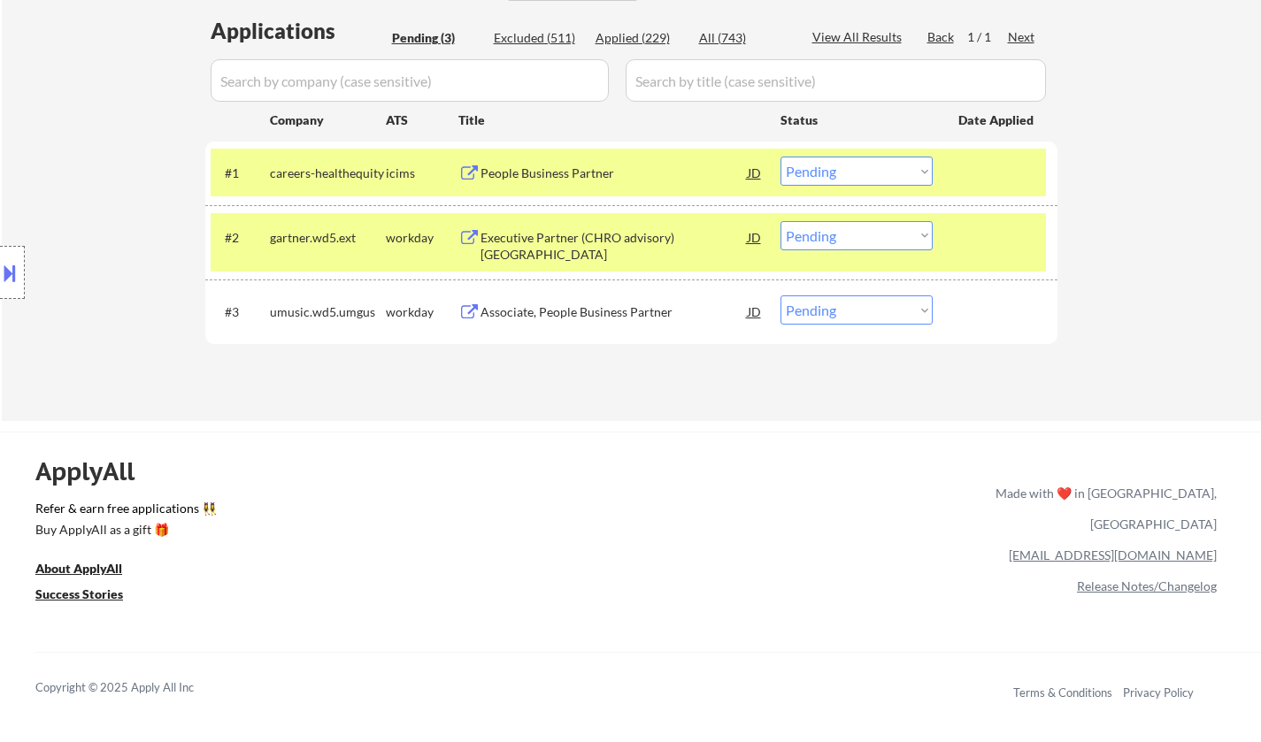
click at [537, 172] on div "People Business Partner" at bounding box center [613, 174] width 267 height 18
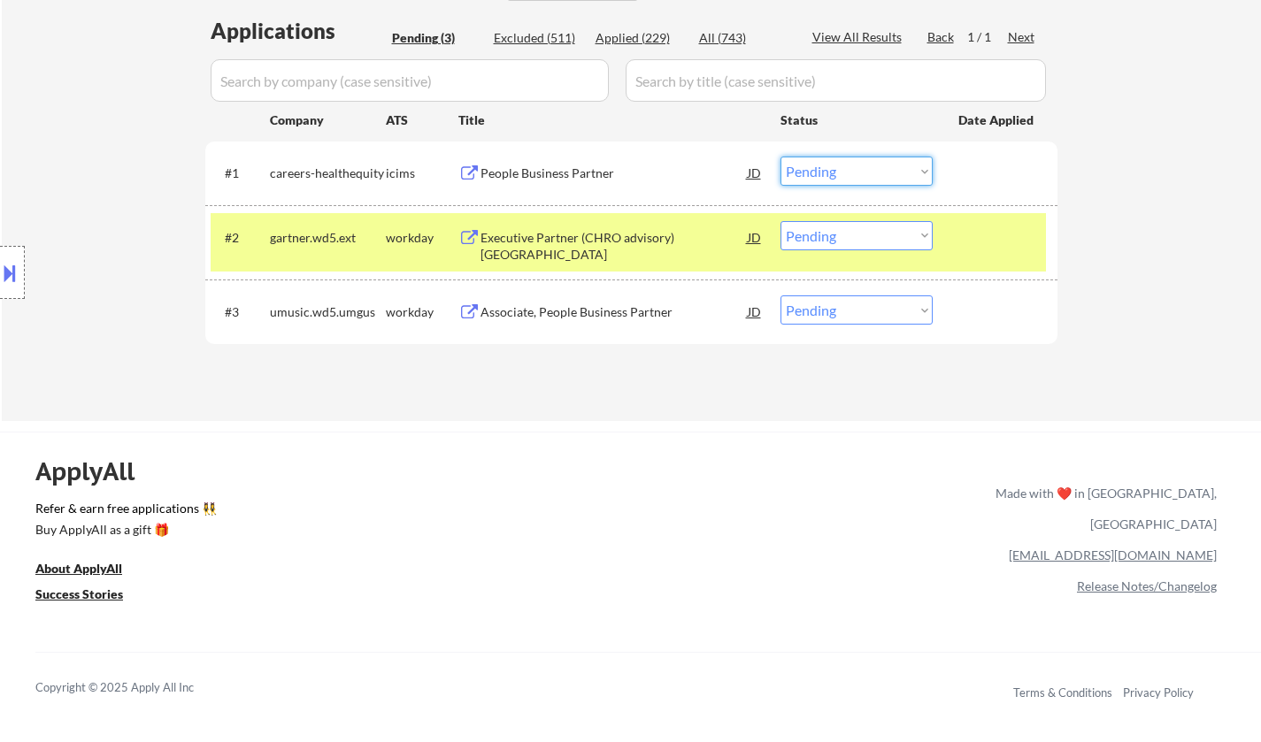
click at [883, 173] on select "Choose an option... Pending Applied Excluded (Questions) Excluded (Expired) Exc…" at bounding box center [856, 171] width 152 height 29
click at [780, 157] on select "Choose an option... Pending Applied Excluded (Questions) Excluded (Expired) Exc…" at bounding box center [856, 171] width 152 height 29
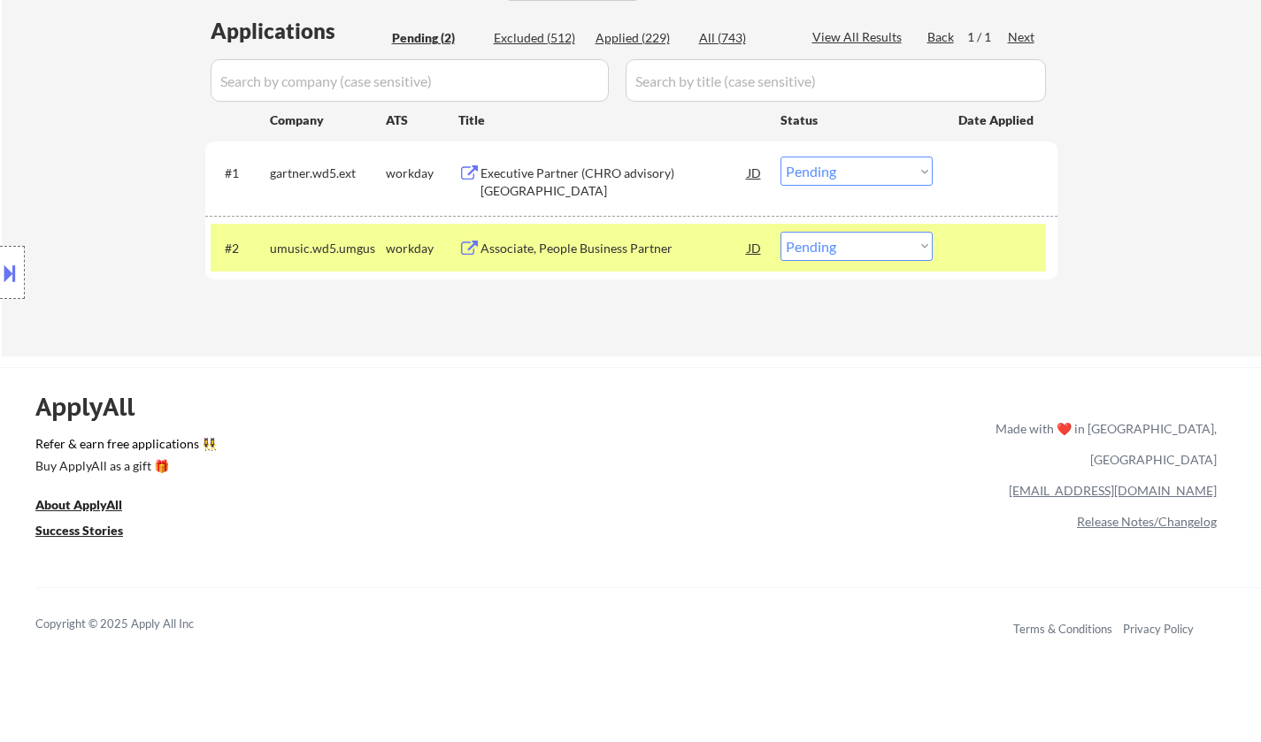
click at [557, 177] on div "Executive Partner (CHRO advisory) West Coast US" at bounding box center [613, 182] width 267 height 35
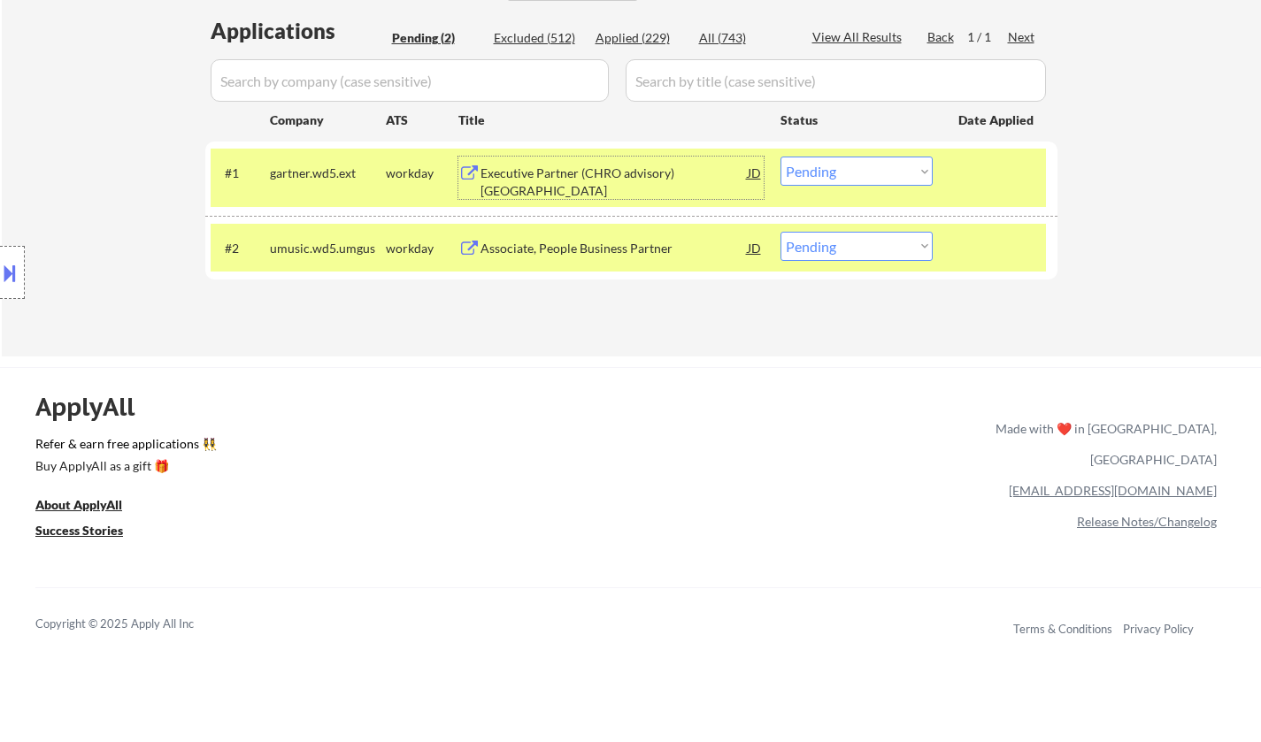
click at [829, 177] on select "Choose an option... Pending Applied Excluded (Questions) Excluded (Expired) Exc…" at bounding box center [856, 171] width 152 height 29
click at [780, 157] on select "Choose an option... Pending Applied Excluded (Questions) Excluded (Expired) Exc…" at bounding box center [856, 171] width 152 height 29
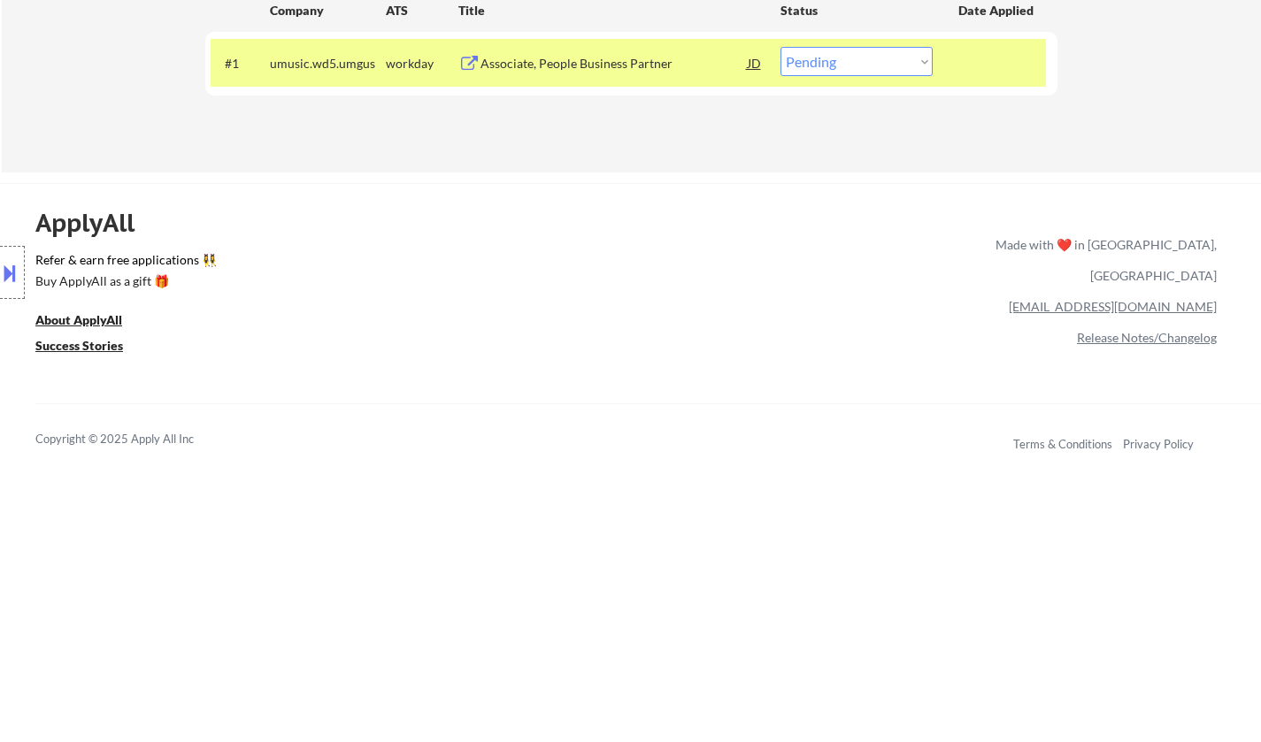
scroll to position [531, 0]
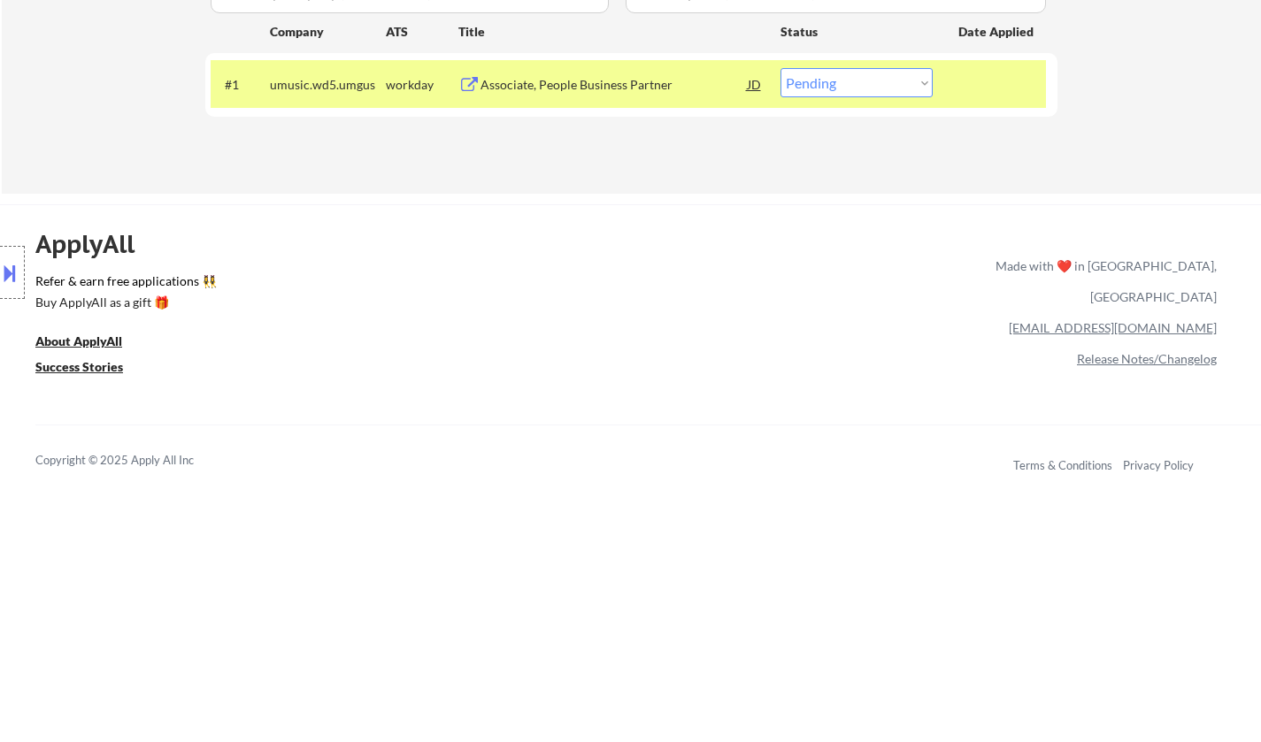
click at [544, 82] on div "Associate, People Business Partner" at bounding box center [613, 85] width 267 height 18
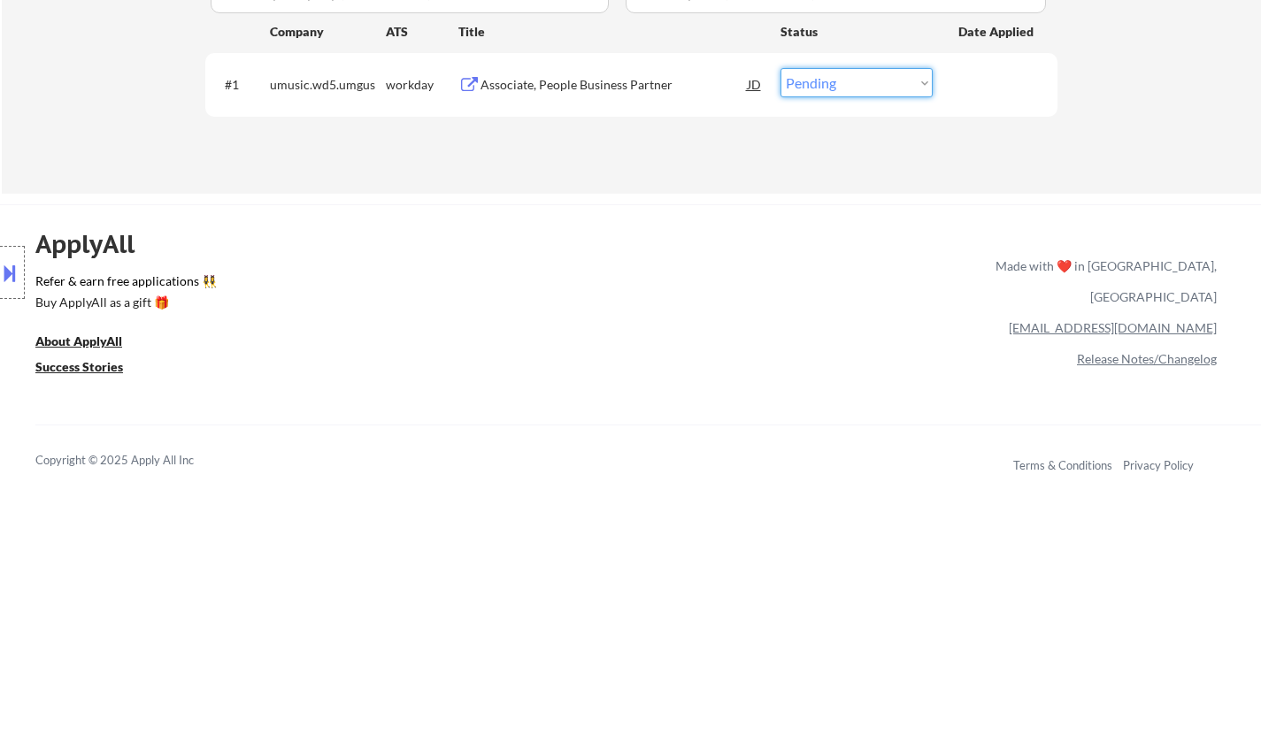
drag, startPoint x: 898, startPoint y: 79, endPoint x: 889, endPoint y: 91, distance: 15.2
click at [897, 79] on select "Choose an option... Pending Applied Excluded (Questions) Excluded (Expired) Exc…" at bounding box center [856, 82] width 152 height 29
select select ""excluded__salary_""
click at [780, 68] on select "Choose an option... Pending Applied Excluded (Questions) Excluded (Expired) Exc…" at bounding box center [856, 82] width 152 height 29
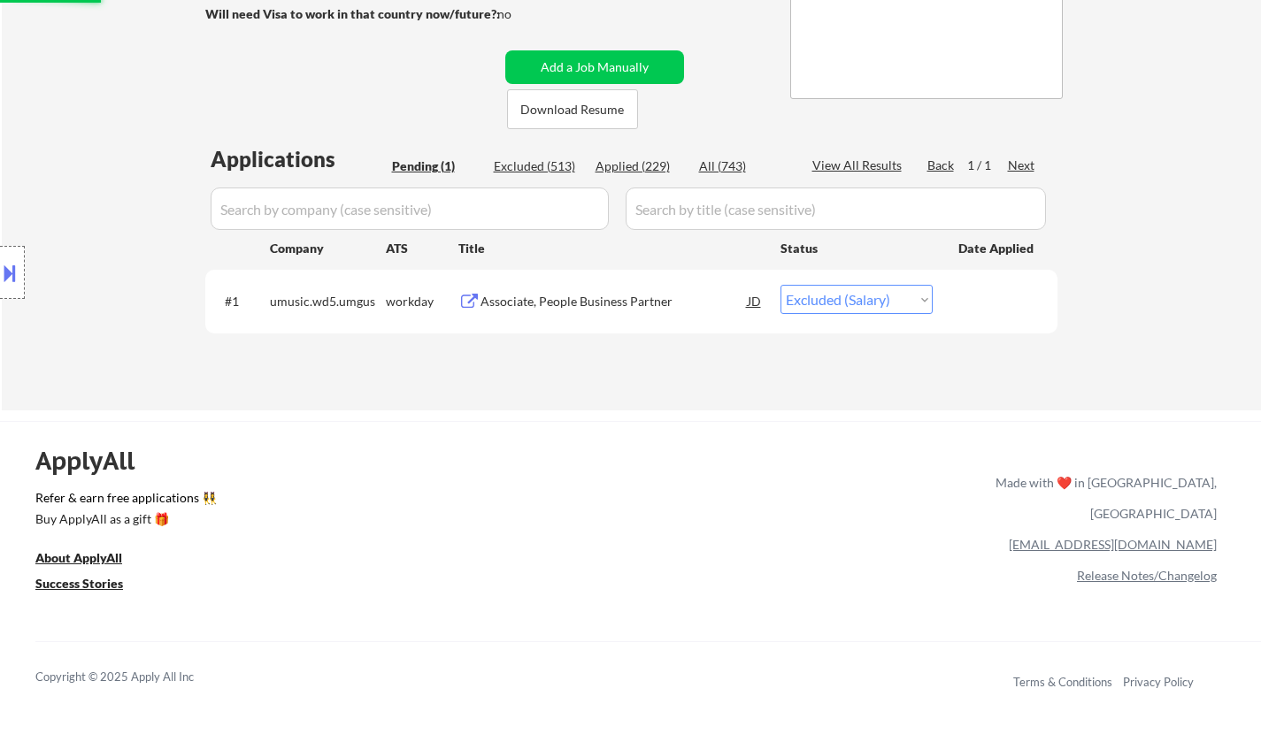
scroll to position [265, 0]
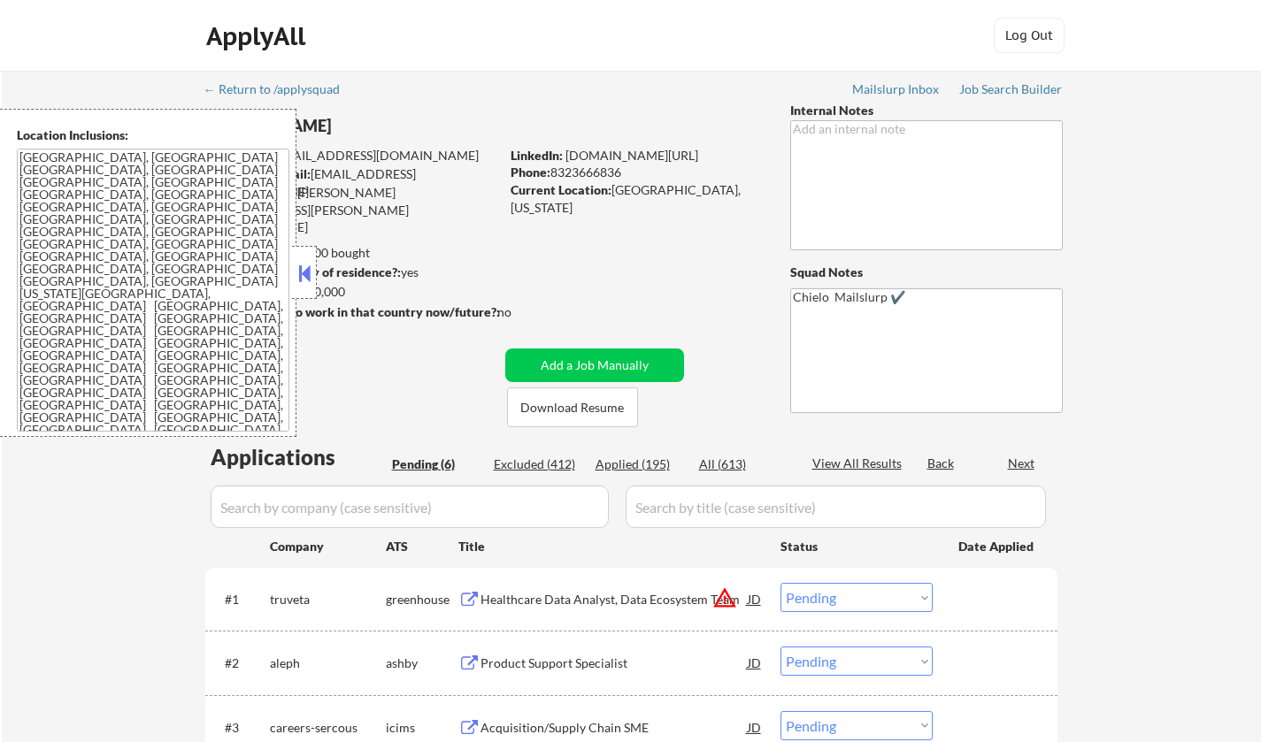
select select ""pending""
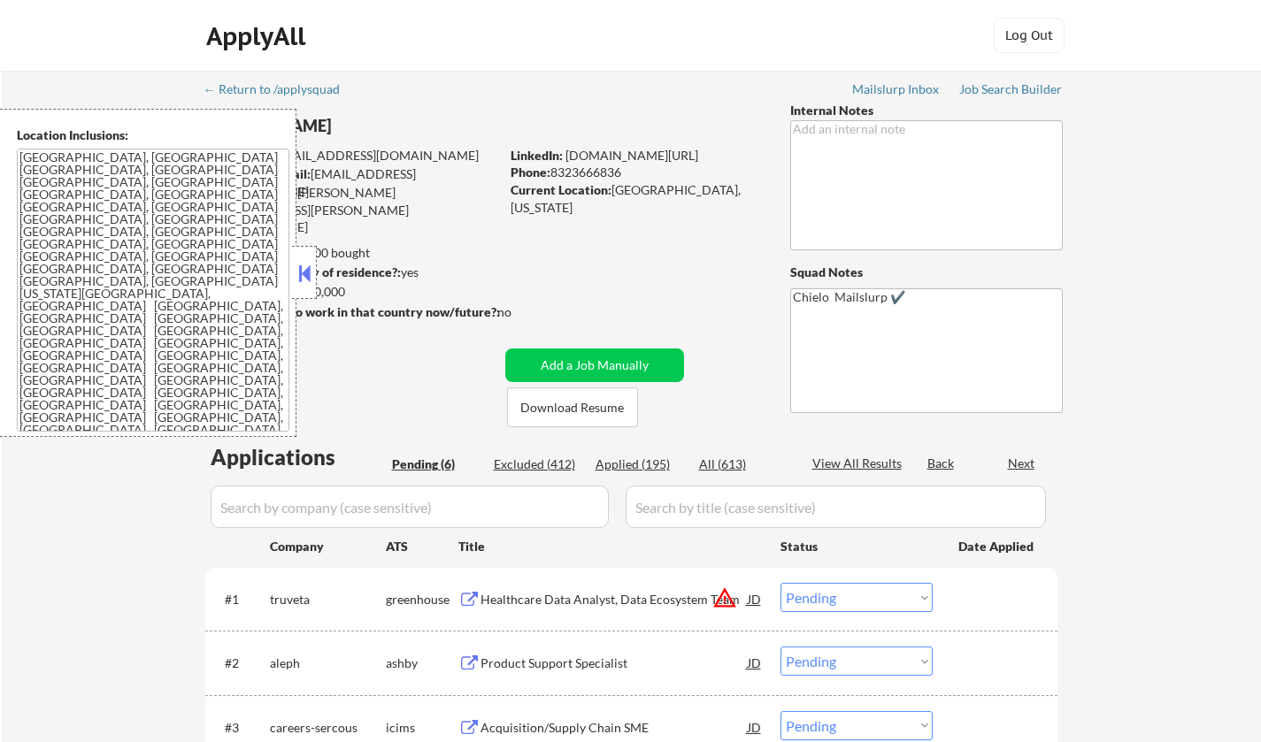
select select ""pending""
click at [309, 270] on button at bounding box center [304, 273] width 19 height 27
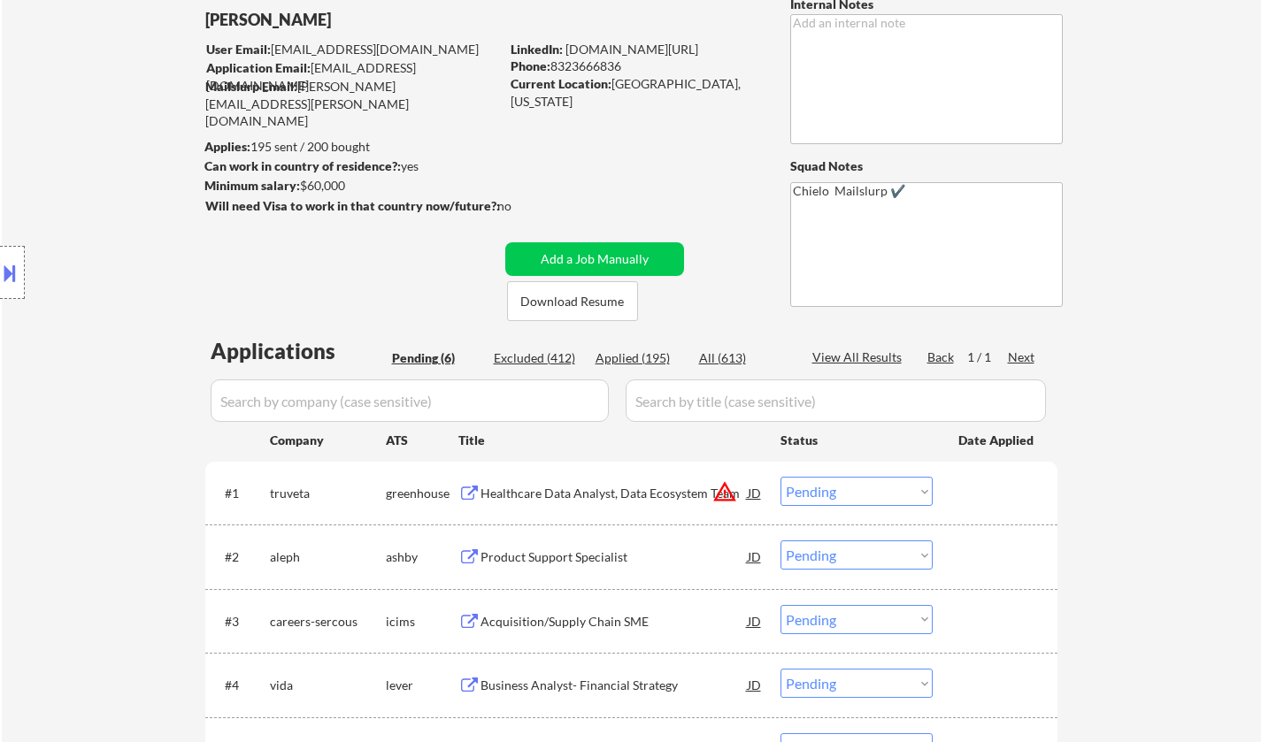
scroll to position [265, 0]
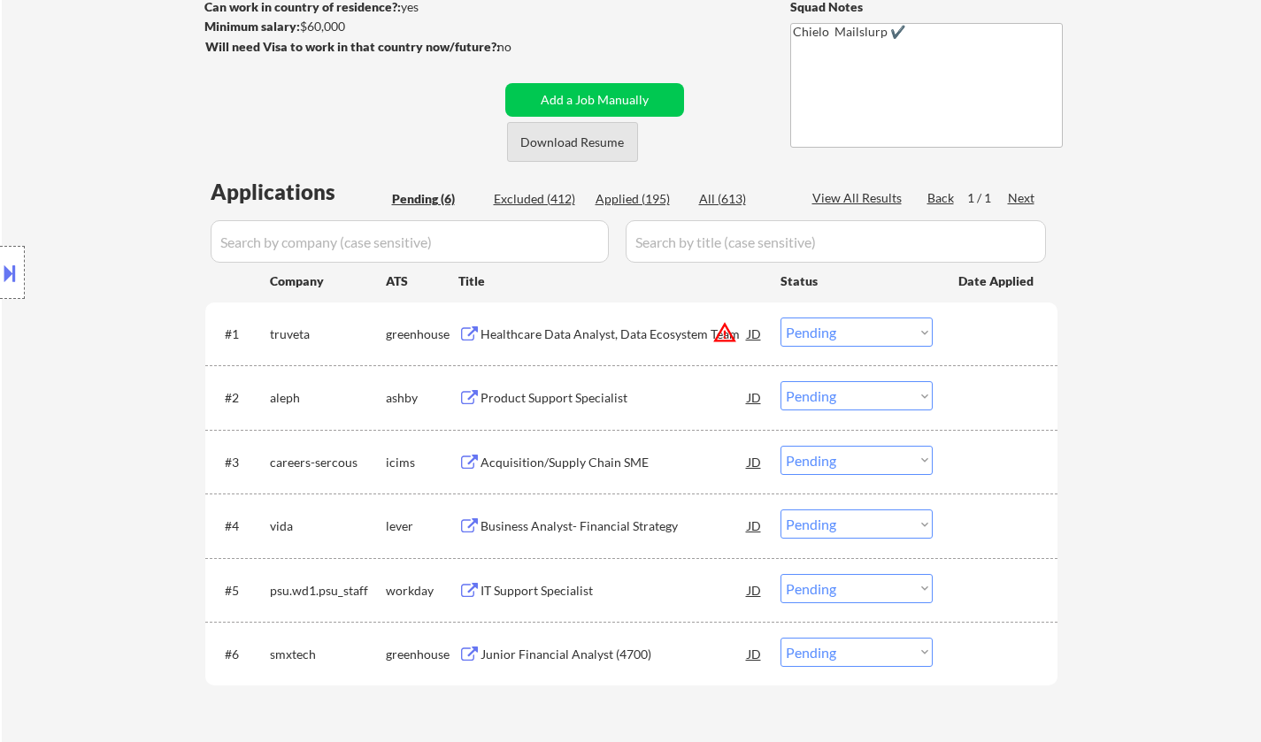
click at [569, 140] on button "Download Resume" at bounding box center [572, 142] width 131 height 40
click at [750, 327] on div "JD" at bounding box center [755, 334] width 18 height 32
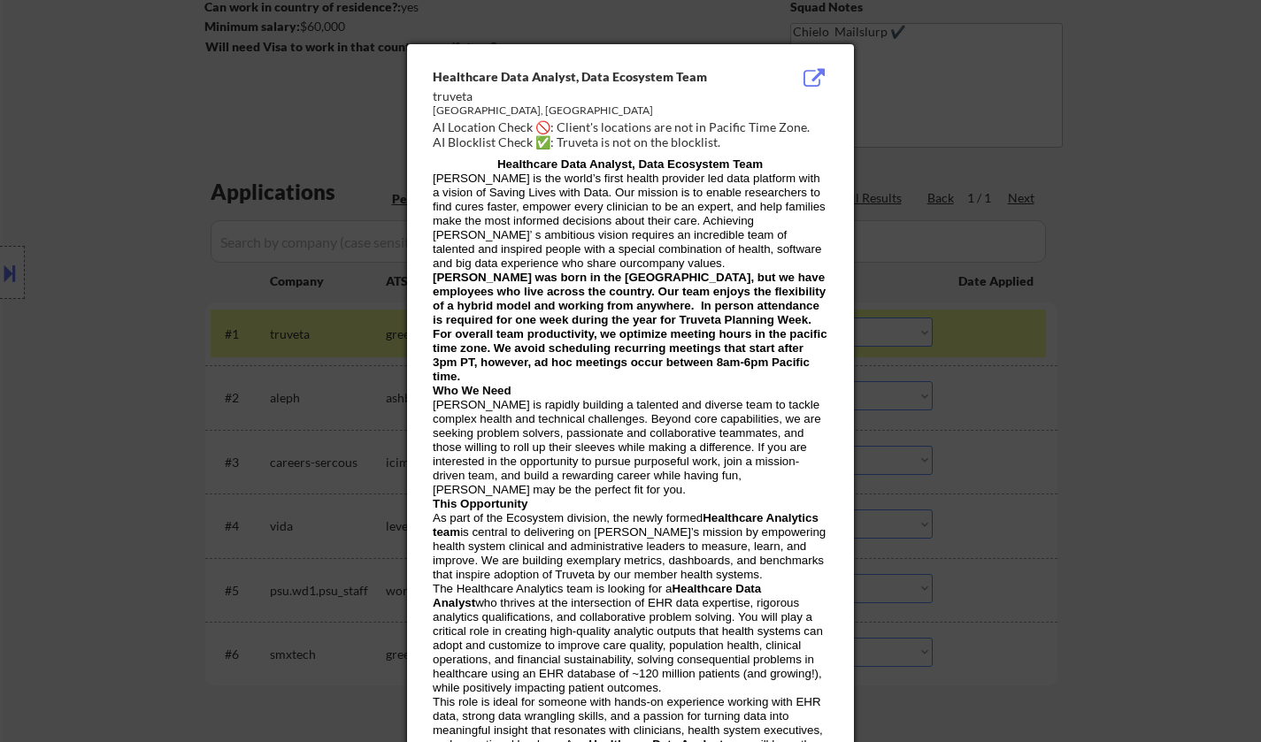
click at [1009, 397] on div at bounding box center [630, 371] width 1261 height 742
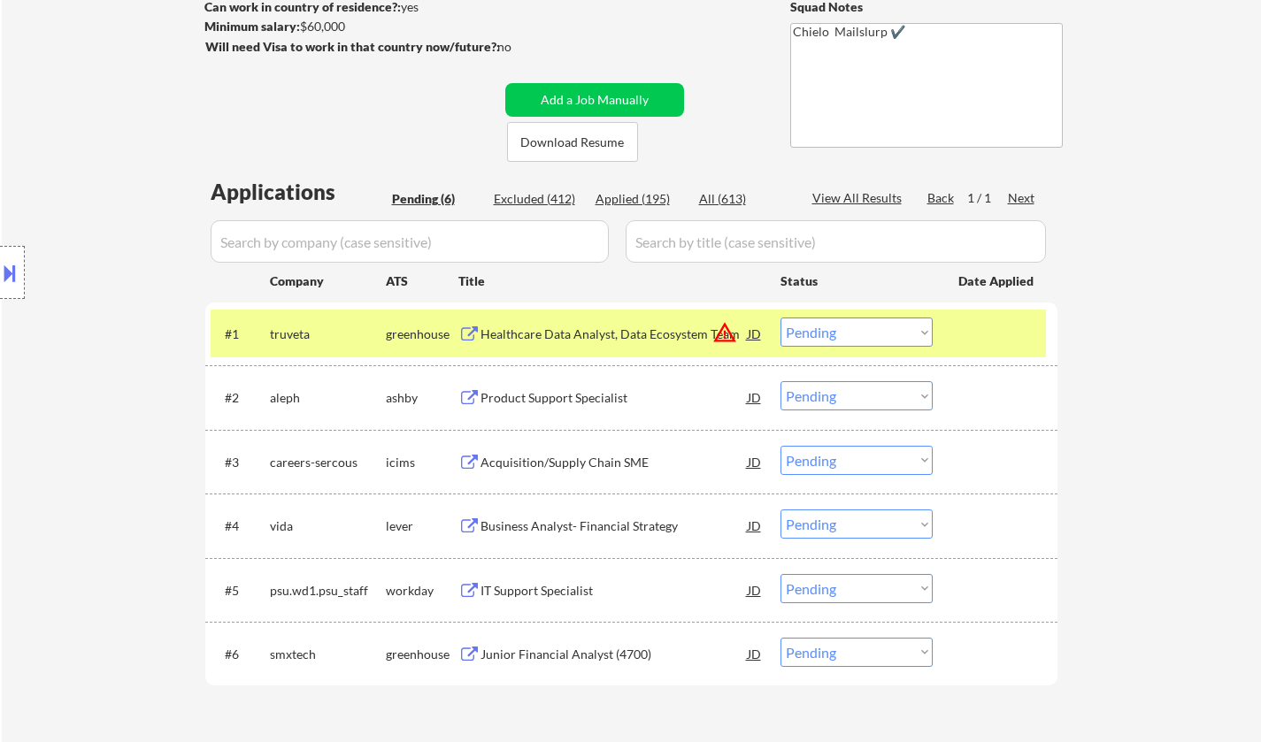
click at [859, 318] on select "Choose an option... Pending Applied Excluded (Questions) Excluded (Expired) Exc…" at bounding box center [856, 332] width 152 height 29
click at [780, 318] on select "Choose an option... Pending Applied Excluded (Questions) Excluded (Expired) Exc…" at bounding box center [856, 332] width 152 height 29
click at [0, 267] on button at bounding box center [9, 272] width 19 height 29
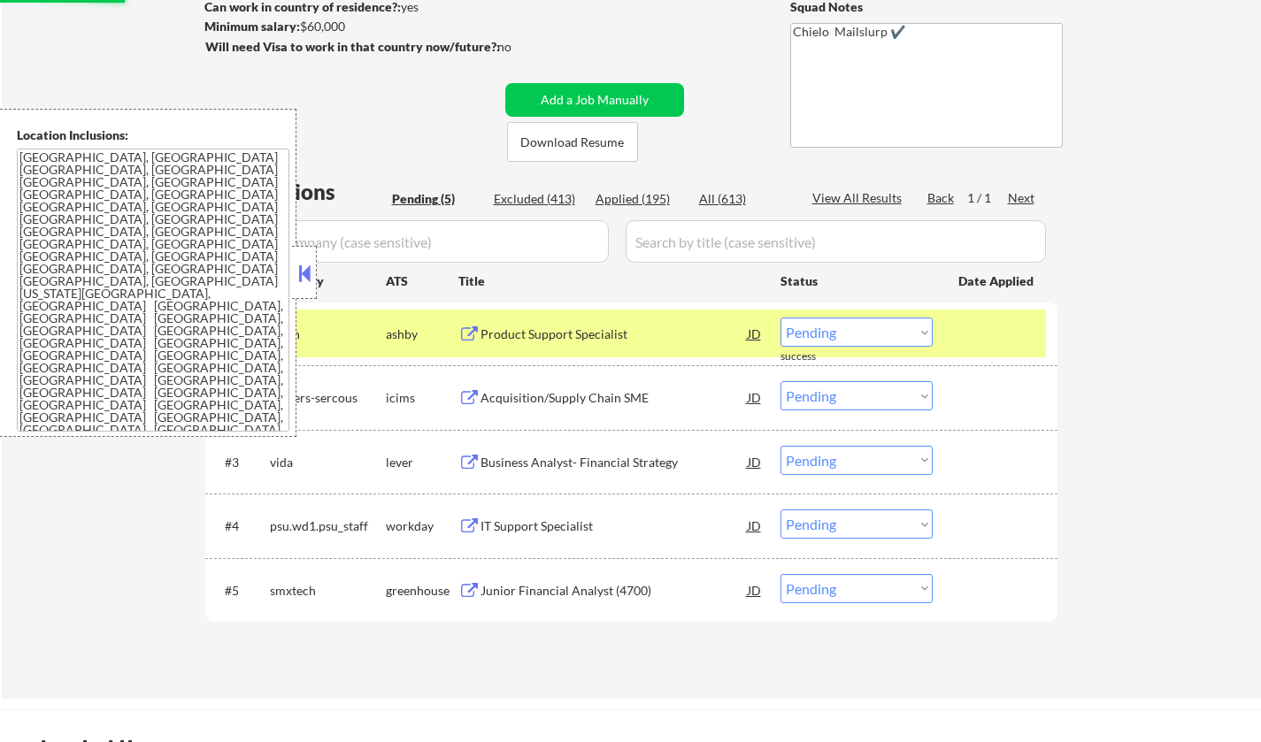
click at [302, 267] on button at bounding box center [304, 273] width 19 height 27
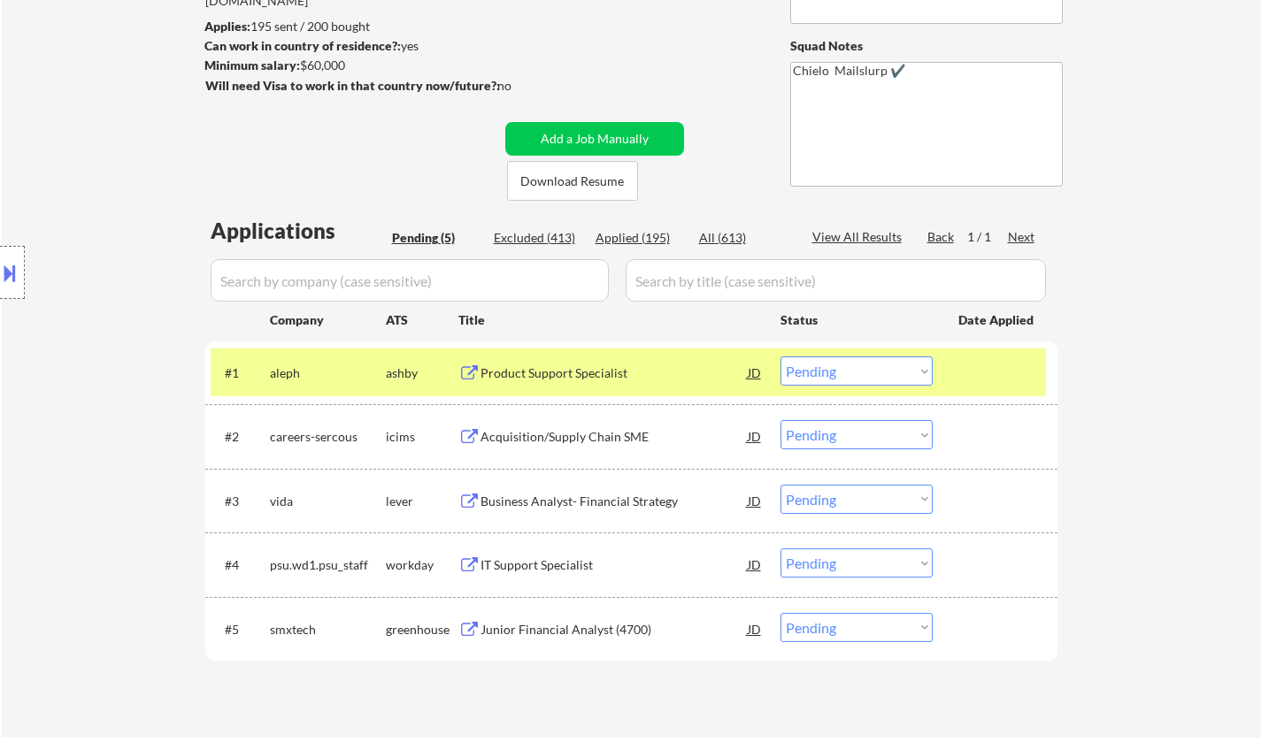
scroll to position [354, 0]
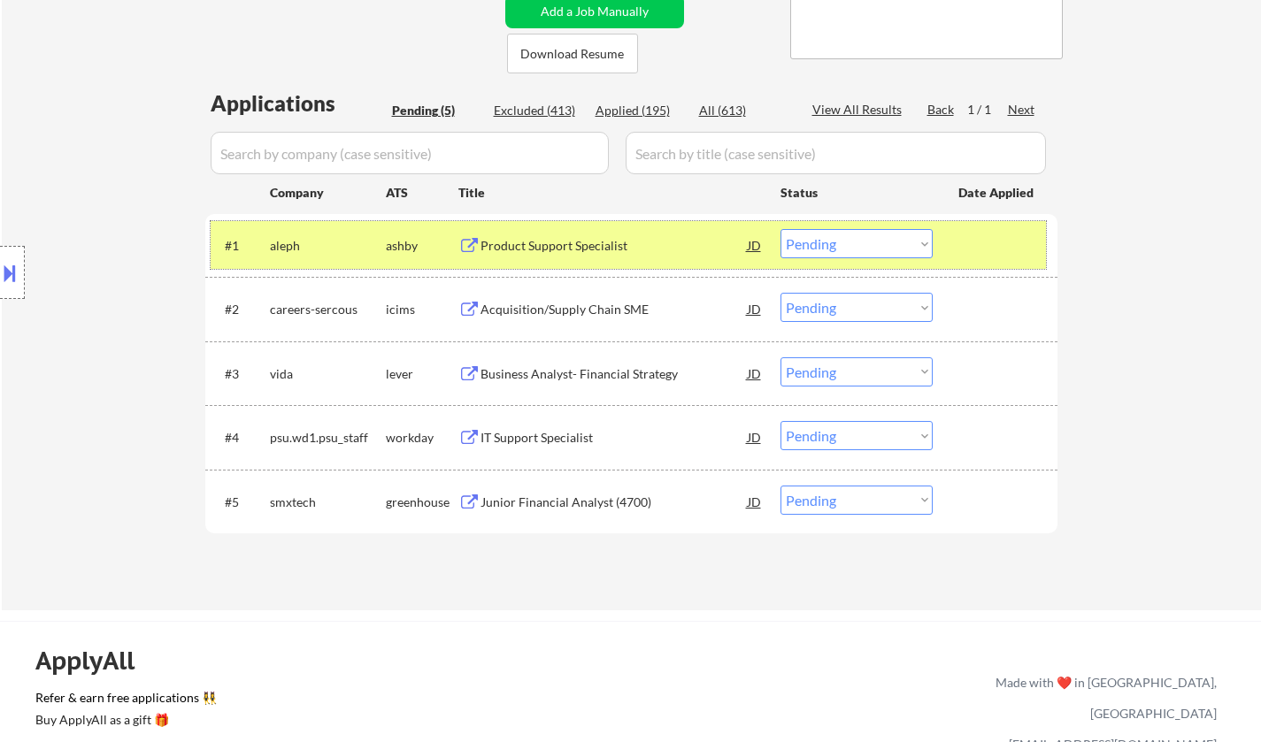
click at [394, 222] on div "#1 aleph [PERSON_NAME] Product Support Specialist JD warning_amber Choose an op…" at bounding box center [628, 245] width 835 height 48
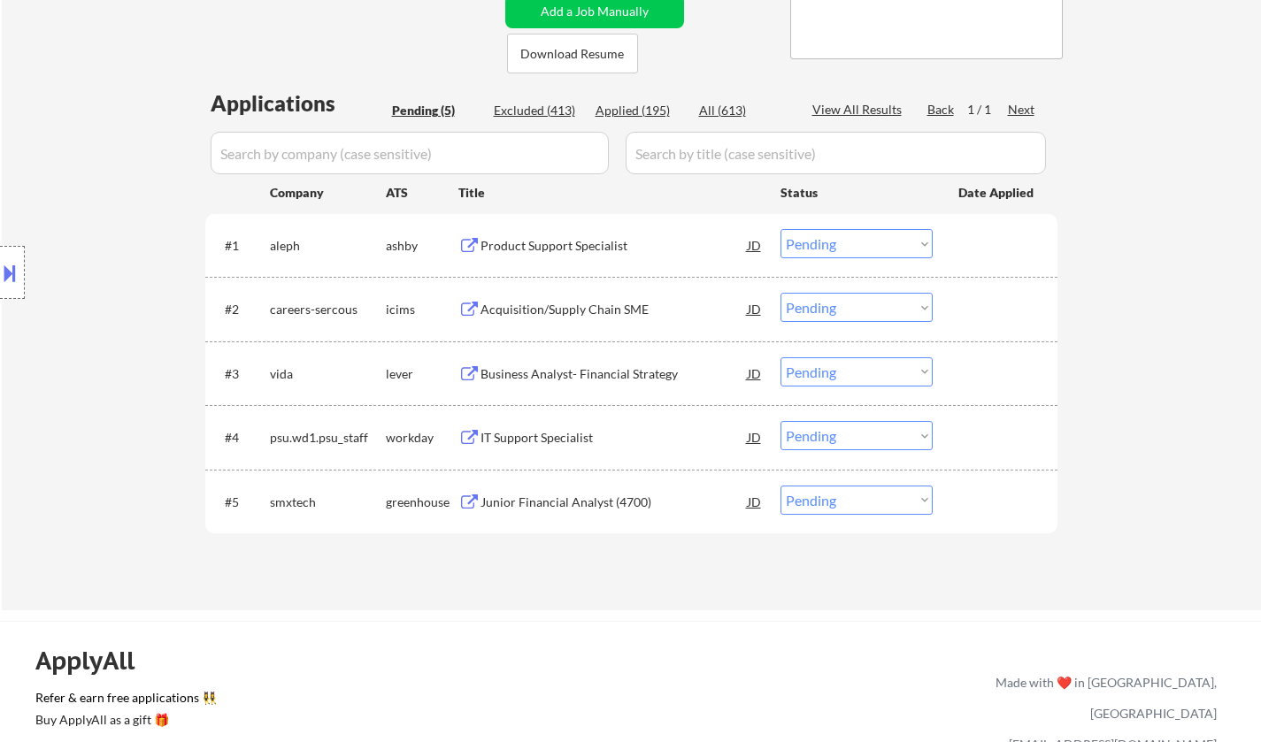
click at [558, 242] on div "Product Support Specialist" at bounding box center [613, 246] width 267 height 18
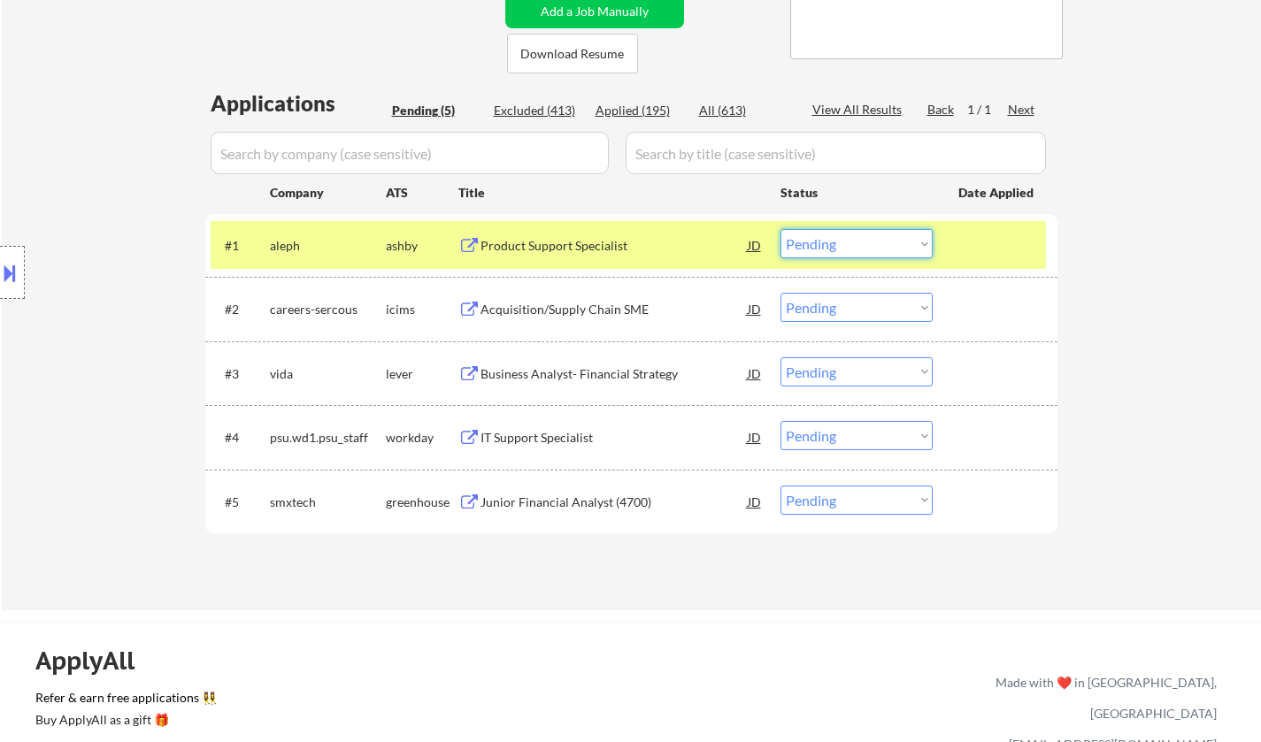
drag, startPoint x: 849, startPoint y: 236, endPoint x: 868, endPoint y: 252, distance: 24.5
click at [849, 236] on select "Choose an option... Pending Applied Excluded (Questions) Excluded (Expired) Exc…" at bounding box center [856, 243] width 152 height 29
click at [780, 229] on select "Choose an option... Pending Applied Excluded (Questions) Excluded (Expired) Exc…" at bounding box center [856, 243] width 152 height 29
select select ""pending""
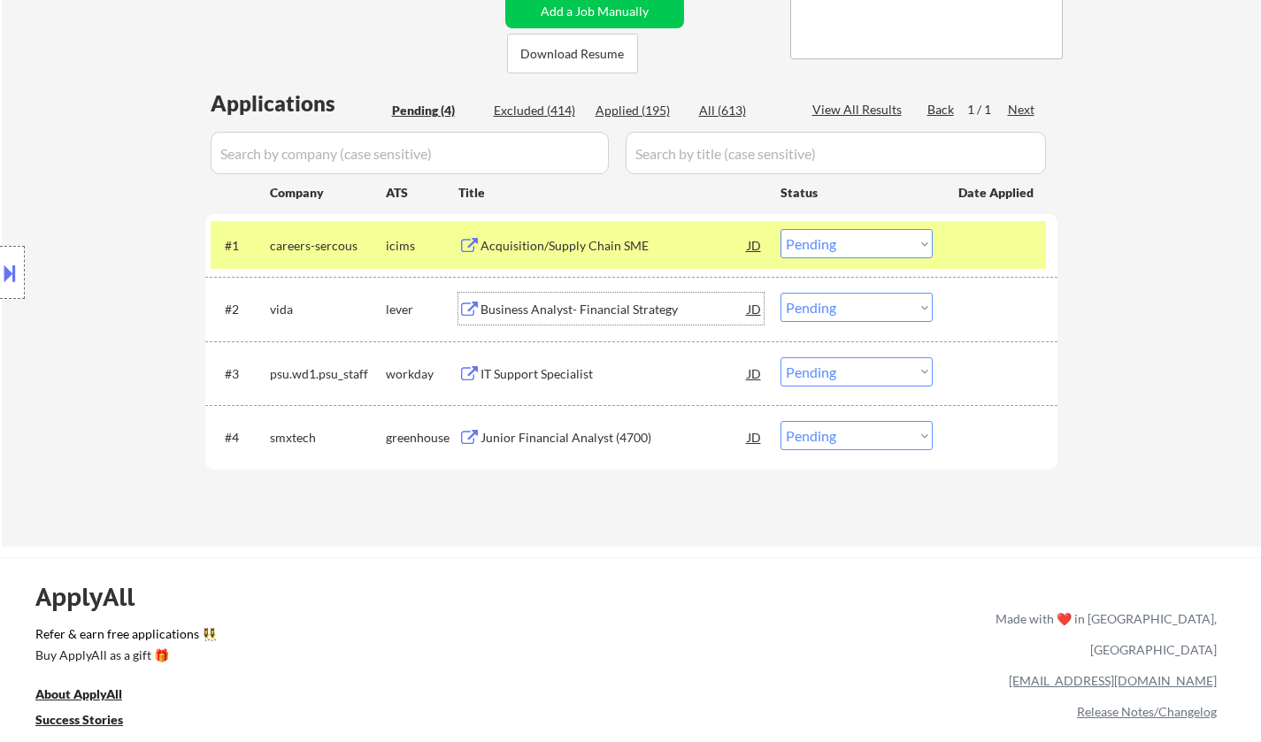
click at [592, 321] on div "Business Analyst- Financial Strategy" at bounding box center [613, 309] width 267 height 32
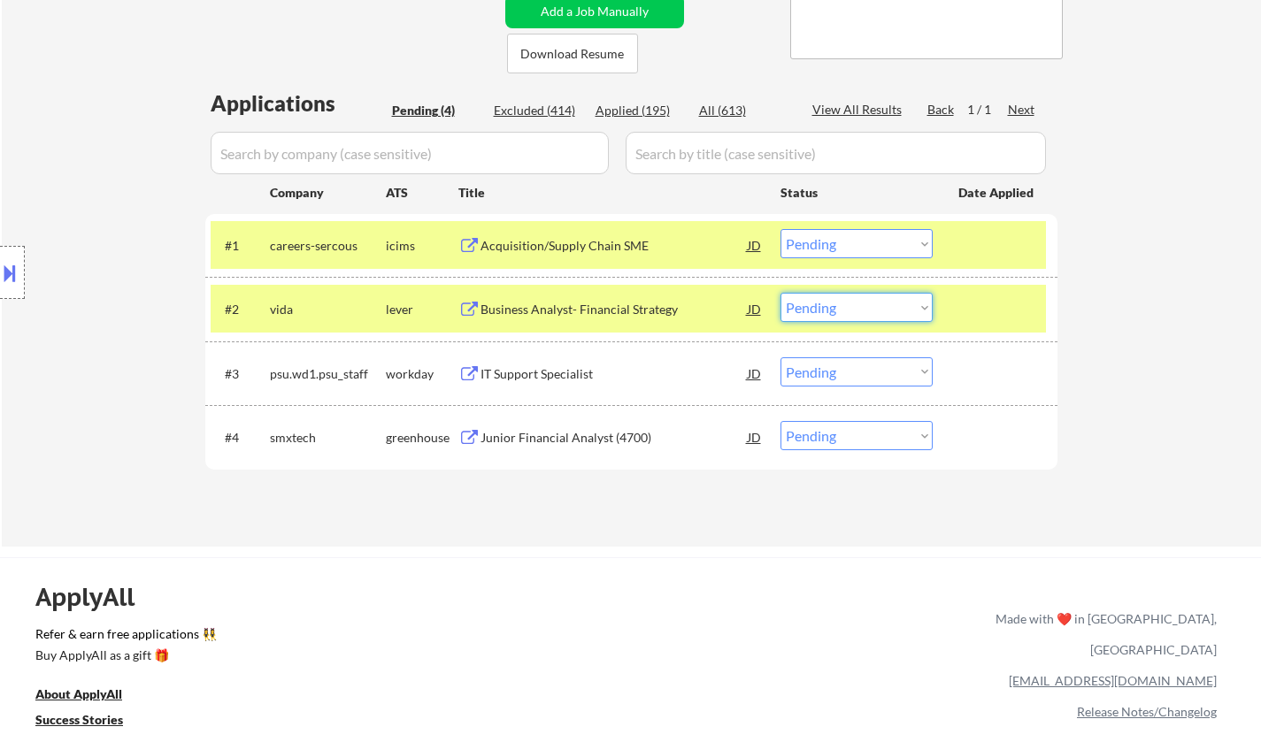
drag, startPoint x: 870, startPoint y: 311, endPoint x: 873, endPoint y: 321, distance: 10.4
click at [870, 311] on select "Choose an option... Pending Applied Excluded (Questions) Excluded (Expired) Exc…" at bounding box center [856, 307] width 152 height 29
click at [780, 293] on select "Choose an option... Pending Applied Excluded (Questions) Excluded (Expired) Exc…" at bounding box center [856, 307] width 152 height 29
select select ""pending""
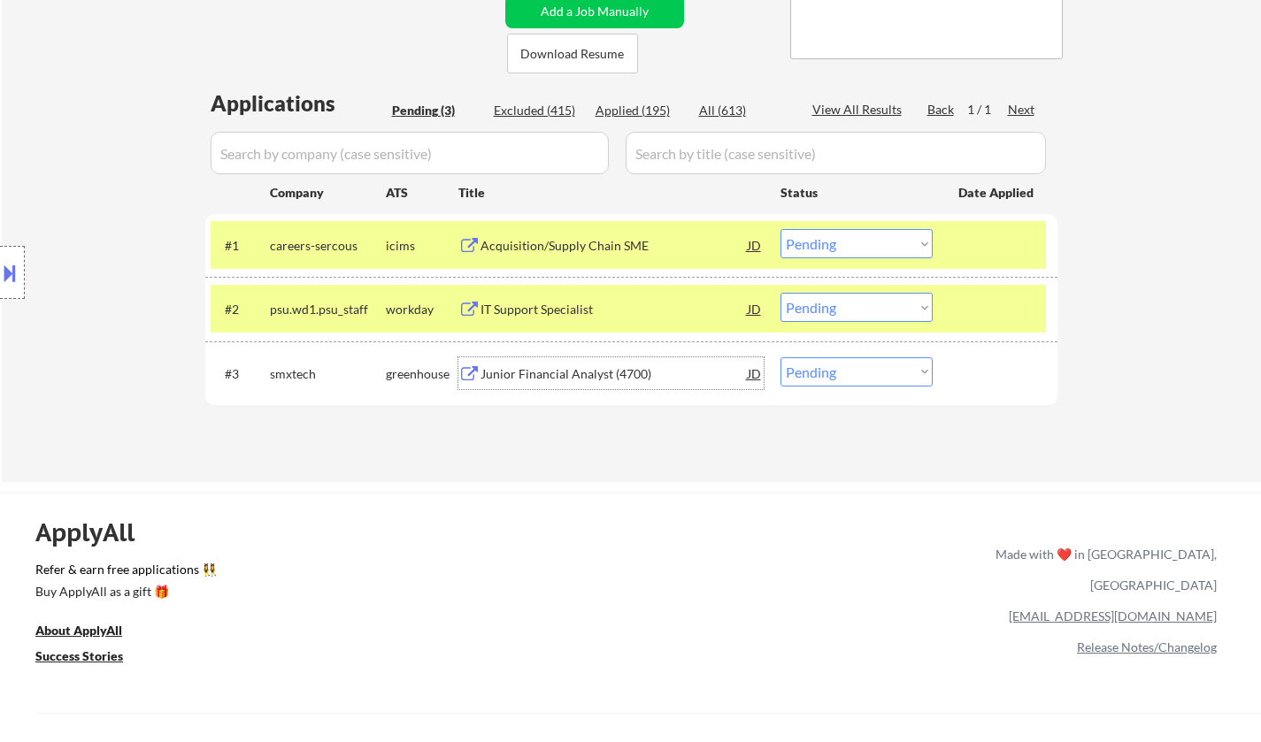
click at [565, 369] on div "Junior Financial Analyst (4700)" at bounding box center [613, 374] width 267 height 18
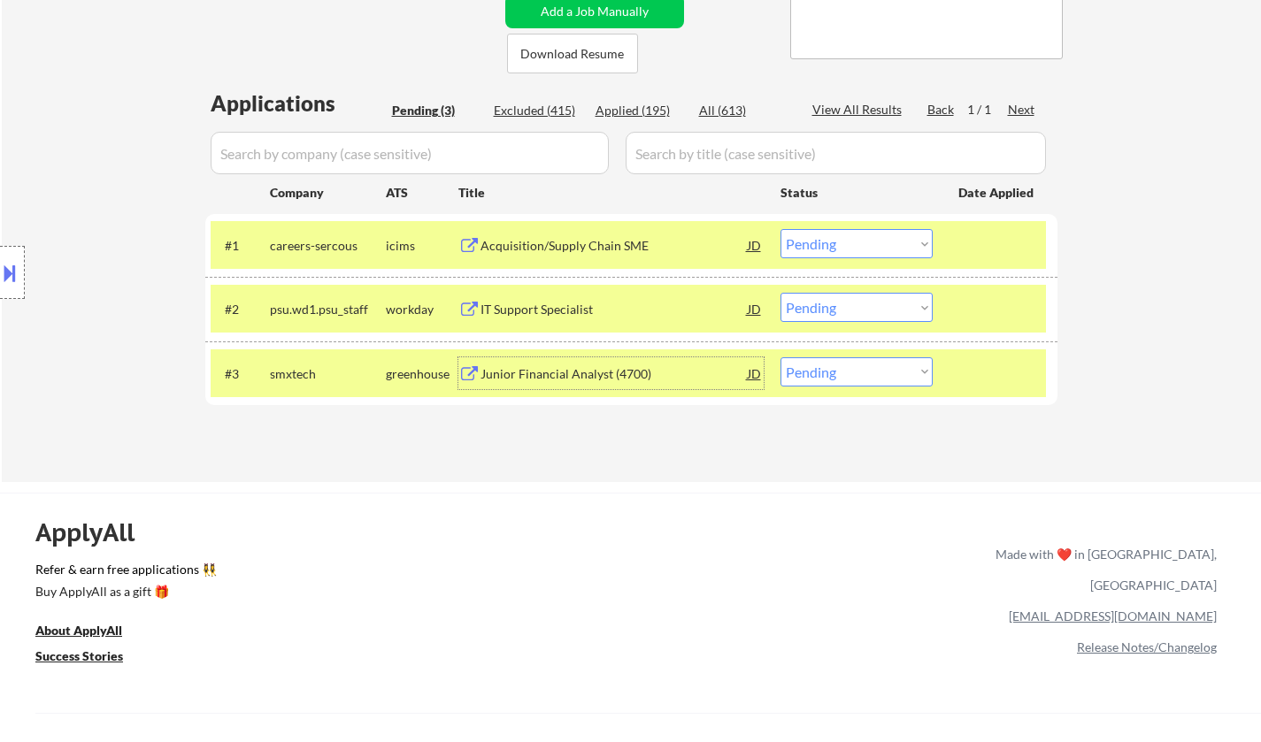
click at [860, 377] on select "Choose an option... Pending Applied Excluded (Questions) Excluded (Expired) Exc…" at bounding box center [856, 371] width 152 height 29
select select ""excluded__location_""
click at [780, 357] on select "Choose an option... Pending Applied Excluded (Questions) Excluded (Expired) Exc…" at bounding box center [856, 371] width 152 height 29
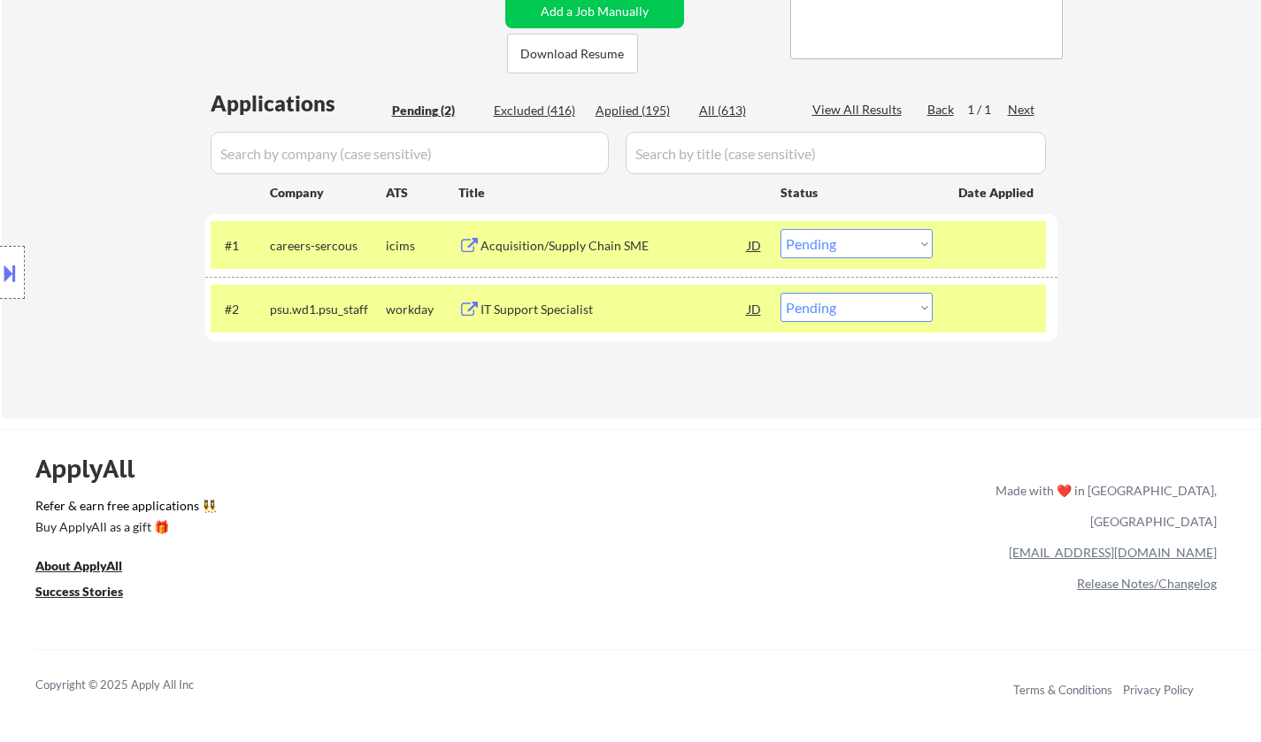
click at [525, 322] on div "IT Support Specialist" at bounding box center [613, 309] width 267 height 32
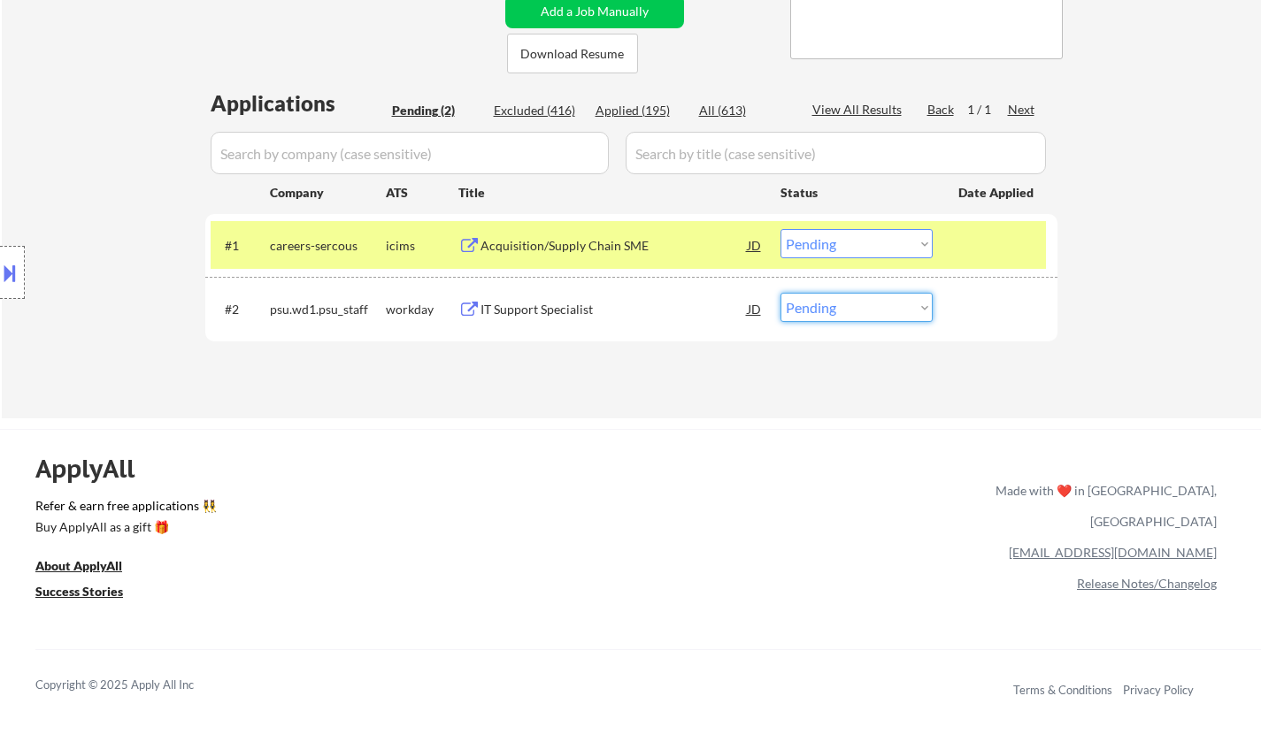
click at [875, 304] on select "Choose an option... Pending Applied Excluded (Questions) Excluded (Expired) Exc…" at bounding box center [856, 307] width 152 height 29
select select ""applied""
click at [780, 293] on select "Choose an option... Pending Applied Excluded (Questions) Excluded (Expired) Exc…" at bounding box center [856, 307] width 152 height 29
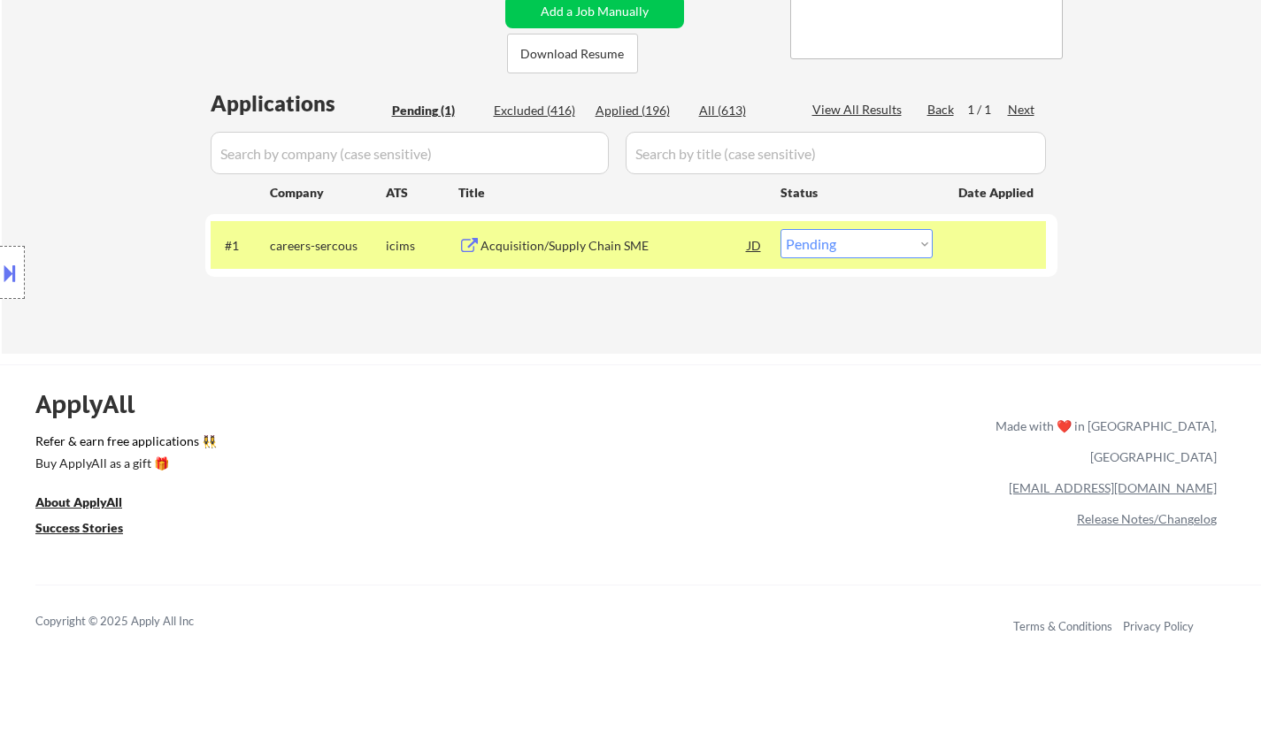
click at [566, 249] on div "Acquisition/Supply Chain SME" at bounding box center [613, 246] width 267 height 18
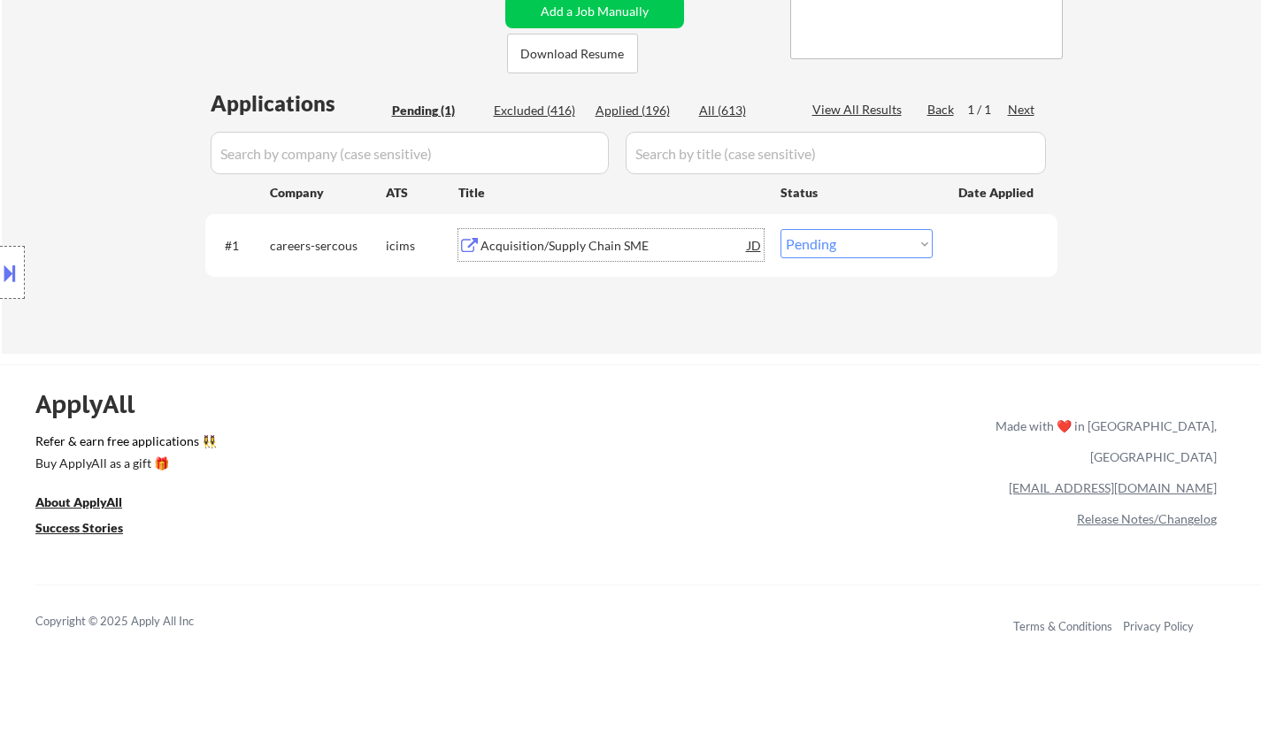
click at [851, 239] on select "Choose an option... Pending Applied Excluded (Questions) Excluded (Expired) Exc…" at bounding box center [856, 243] width 152 height 29
select select ""excluded__bad_match_""
click at [780, 229] on select "Choose an option... Pending Applied Excluded (Questions) Excluded (Expired) Exc…" at bounding box center [856, 243] width 152 height 29
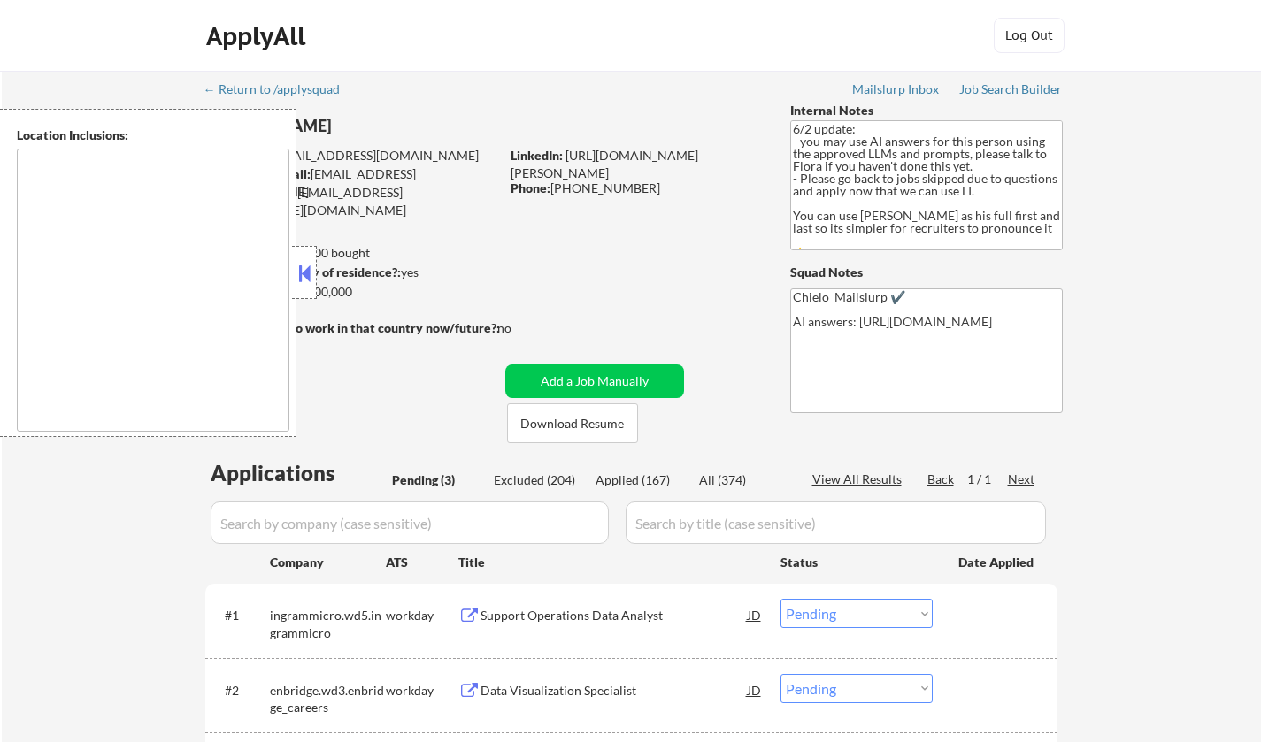
select select ""pending""
type textarea "Toronto, Ontario Mississauga, Ontario Brampton, Ontario Markham, Ontario Vaugha…"
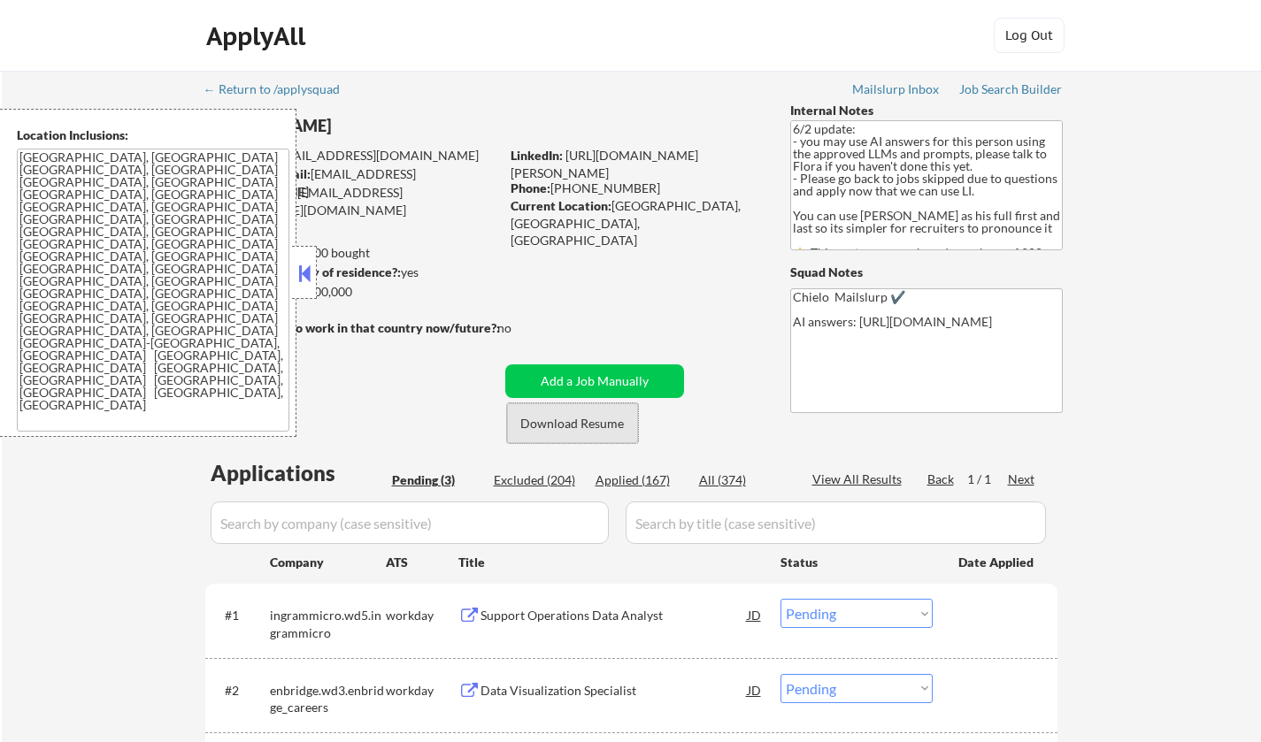
click at [597, 441] on button "Download Resume" at bounding box center [572, 423] width 131 height 40
click at [594, 426] on button "Download Resume" at bounding box center [572, 423] width 131 height 40
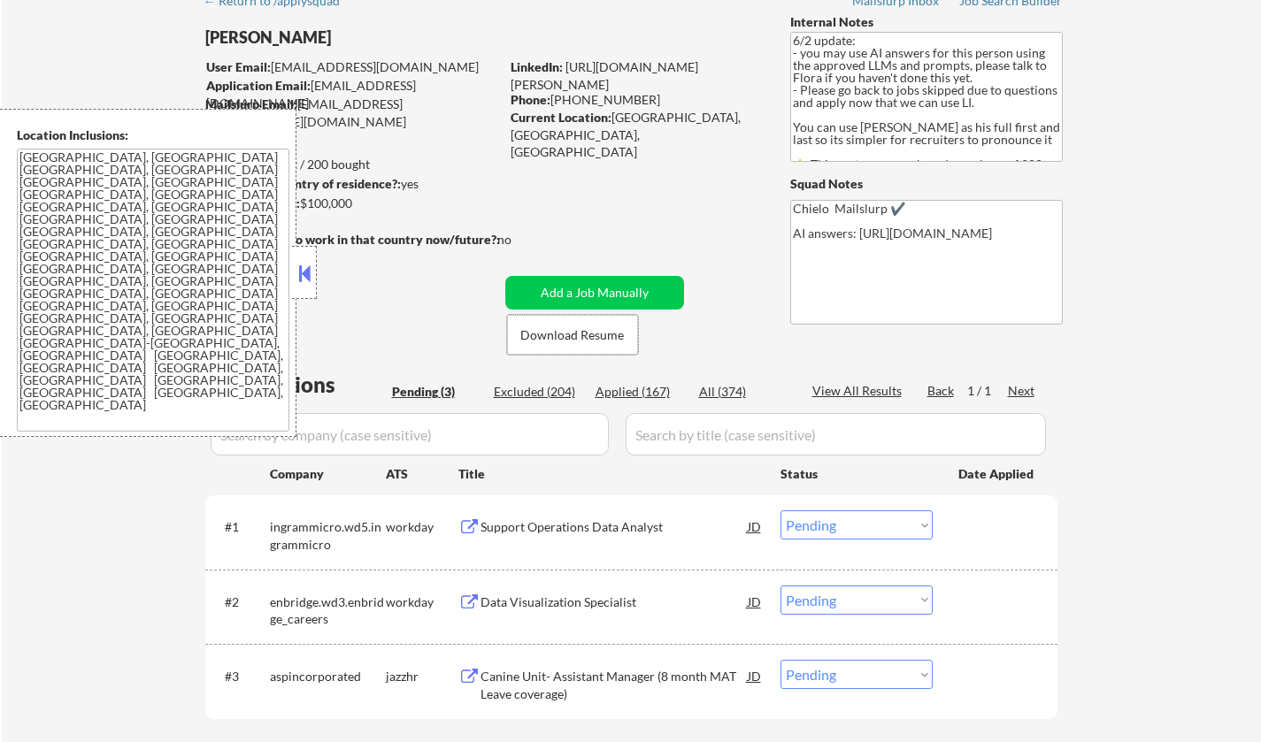
scroll to position [442, 0]
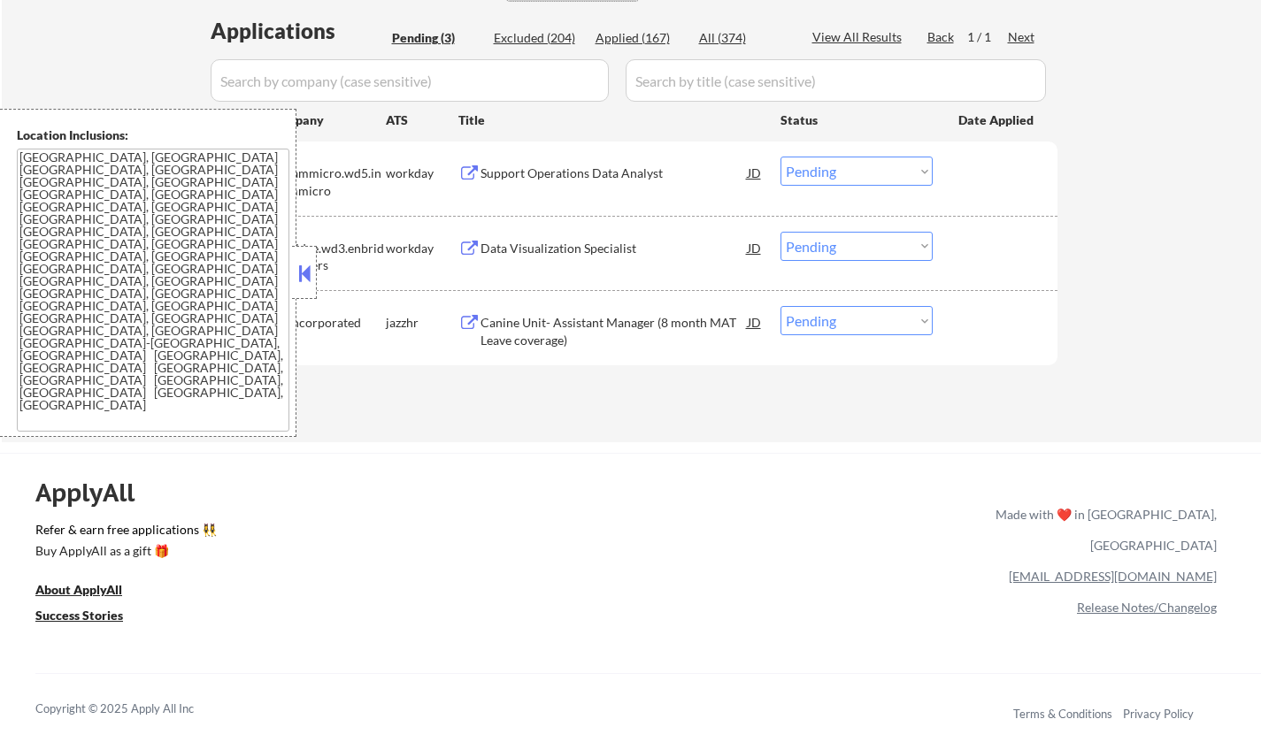
click at [299, 273] on button at bounding box center [304, 273] width 19 height 27
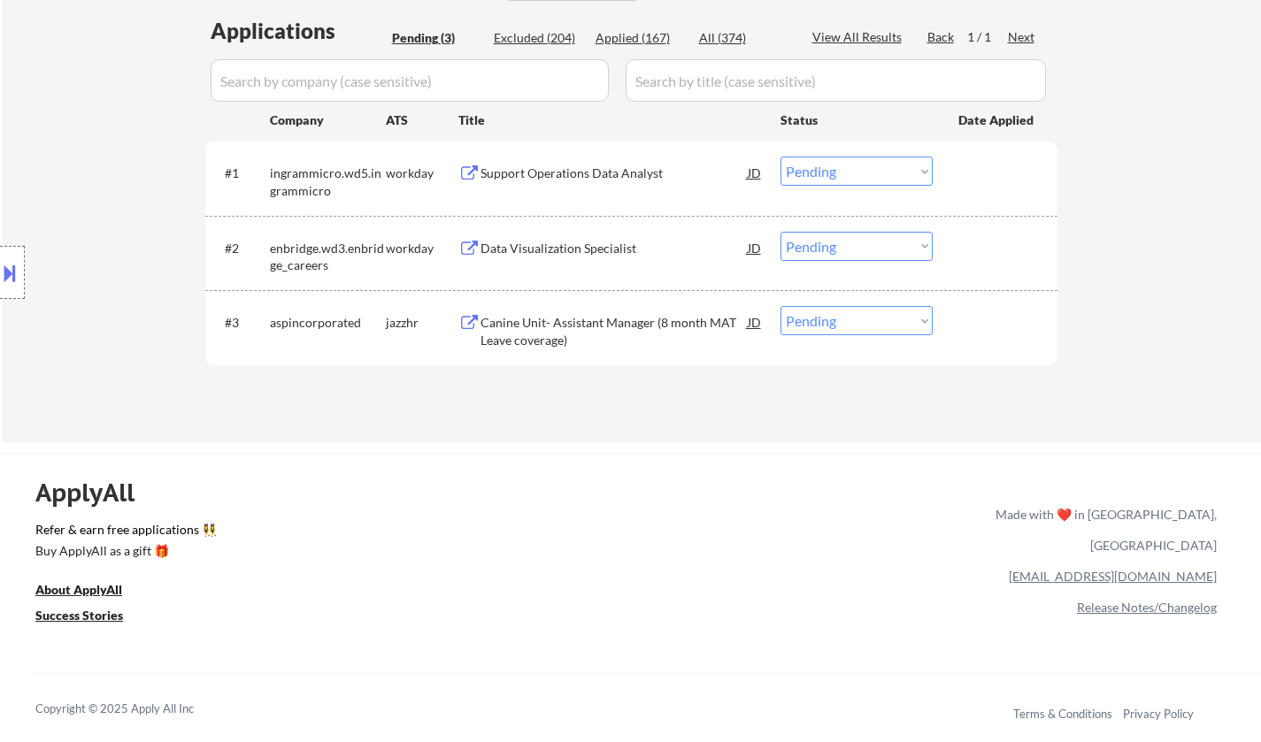
click at [563, 173] on div "Support Operations Data Analyst" at bounding box center [613, 174] width 267 height 18
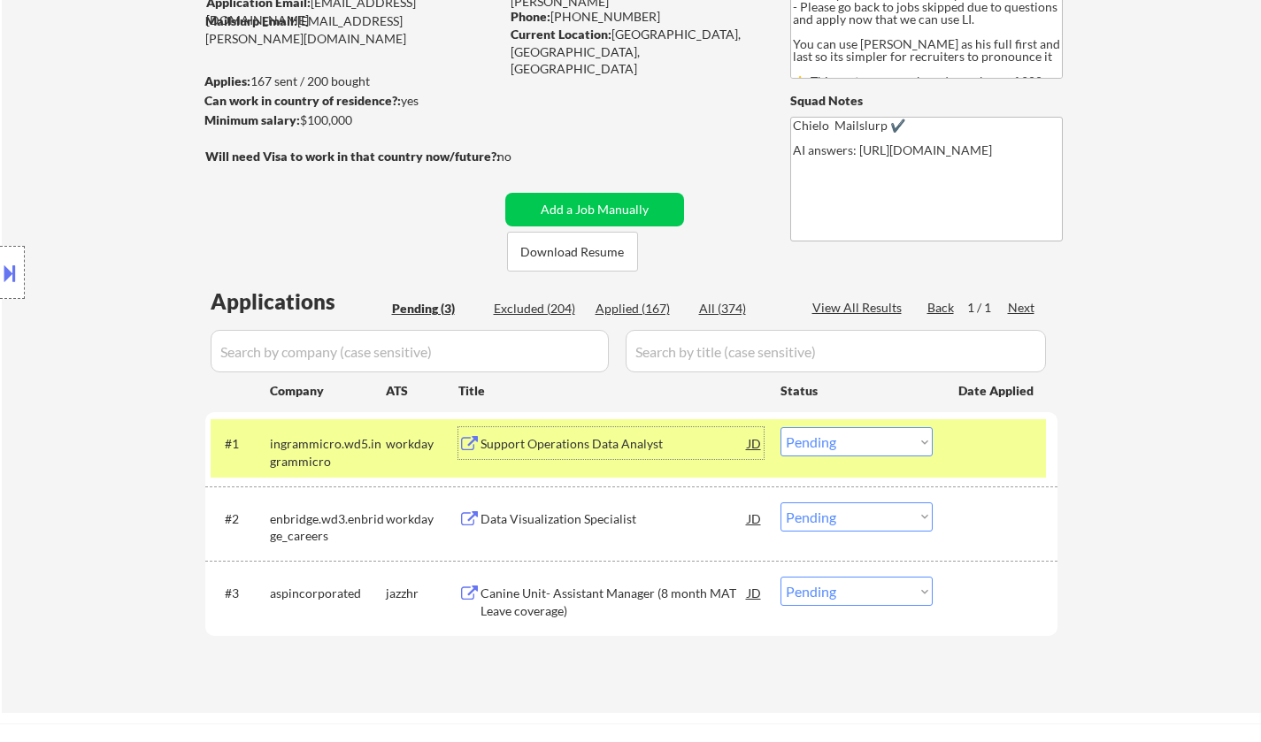
scroll to position [265, 0]
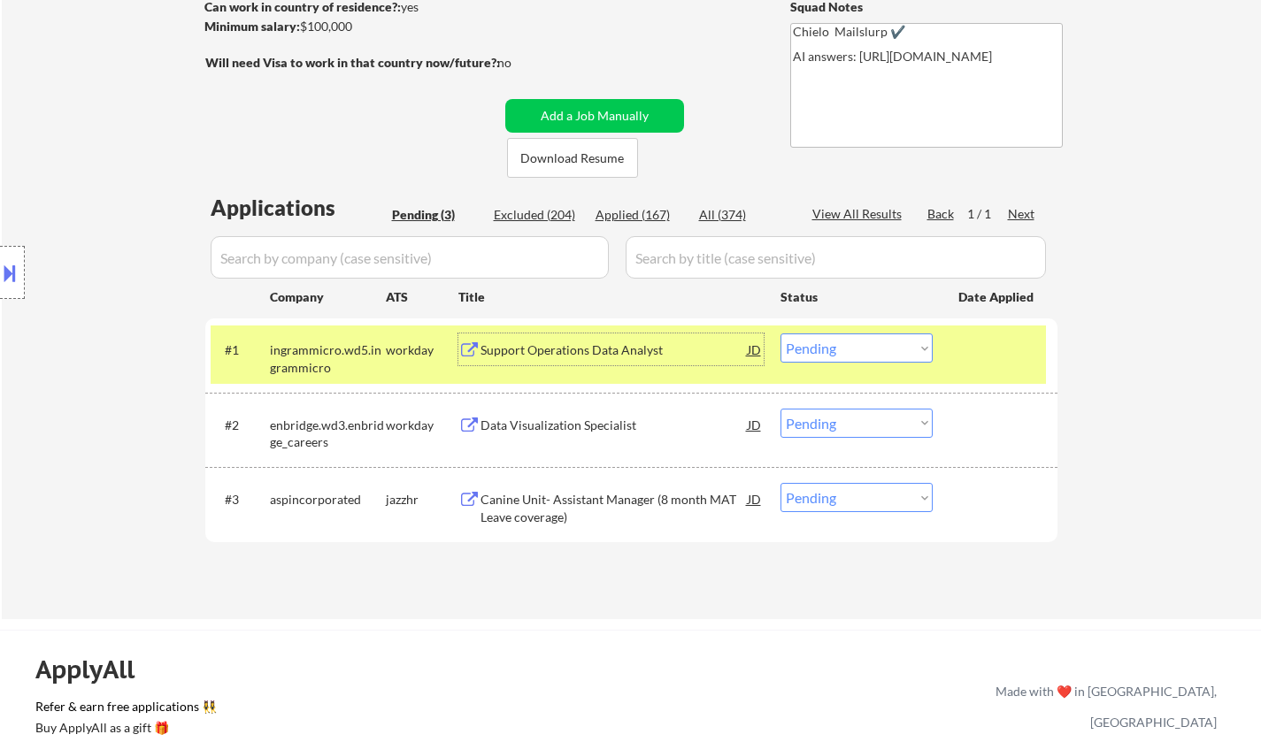
drag, startPoint x: 843, startPoint y: 343, endPoint x: 851, endPoint y: 359, distance: 17.8
click at [846, 347] on select "Choose an option... Pending Applied Excluded (Questions) Excluded (Expired) Exc…" at bounding box center [856, 348] width 152 height 29
click at [780, 334] on select "Choose an option... Pending Applied Excluded (Questions) Excluded (Expired) Exc…" at bounding box center [856, 348] width 152 height 29
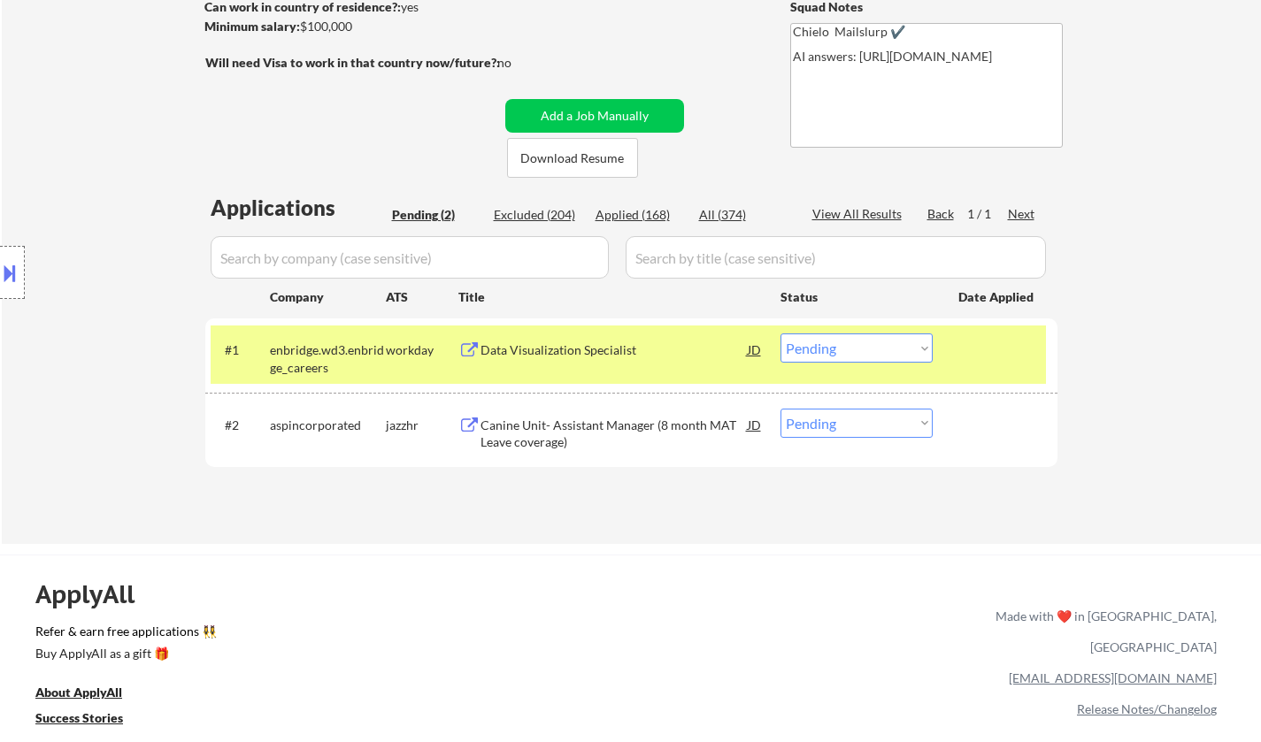
click at [553, 345] on div "Data Visualization Specialist" at bounding box center [613, 350] width 267 height 18
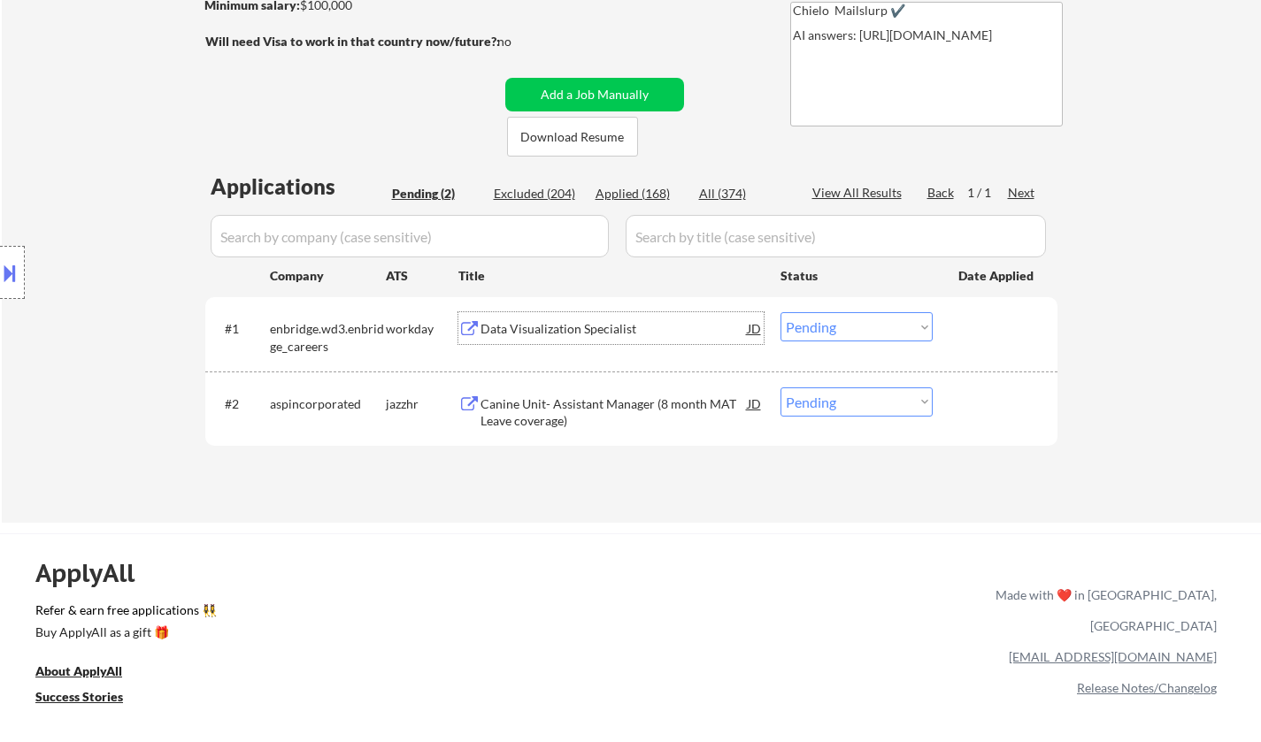
scroll to position [354, 0]
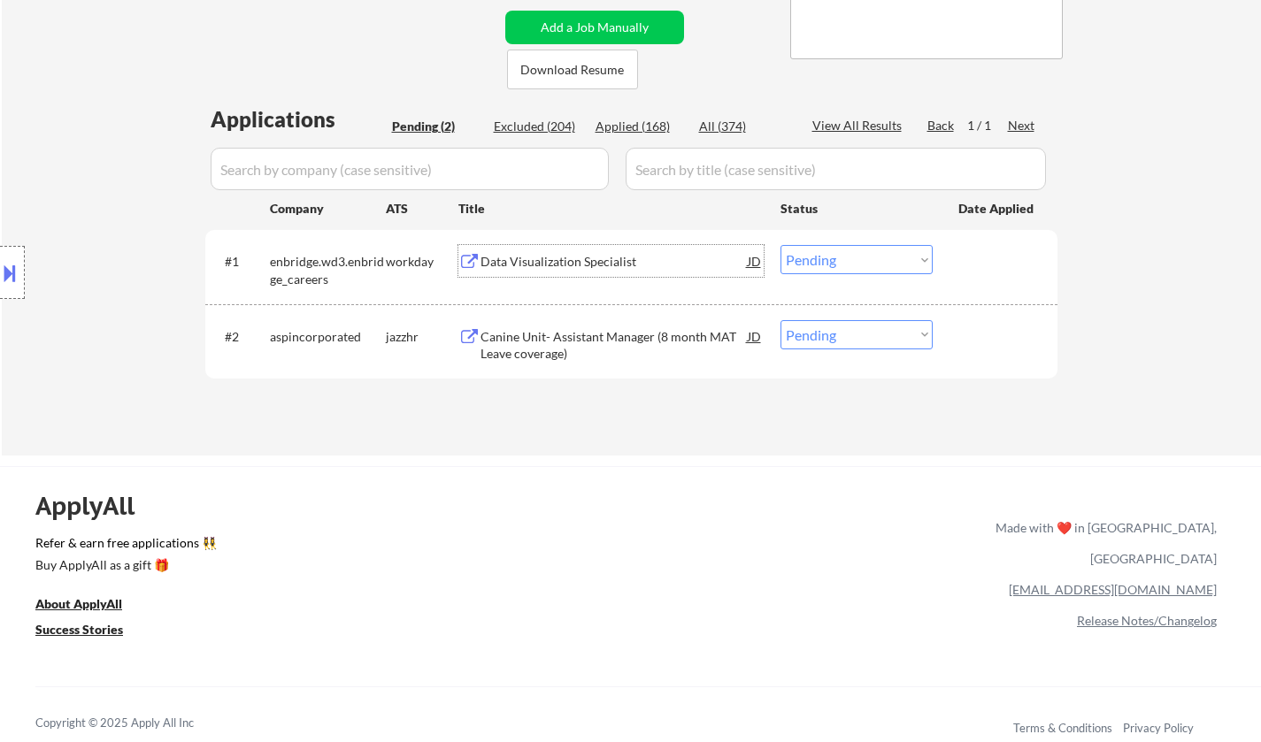
drag, startPoint x: 833, startPoint y: 257, endPoint x: 851, endPoint y: 273, distance: 24.5
click at [834, 259] on select "Choose an option... Pending Applied Excluded (Questions) Excluded (Expired) Exc…" at bounding box center [856, 259] width 152 height 29
click at [780, 245] on select "Choose an option... Pending Applied Excluded (Questions) Excluded (Expired) Exc…" at bounding box center [856, 259] width 152 height 29
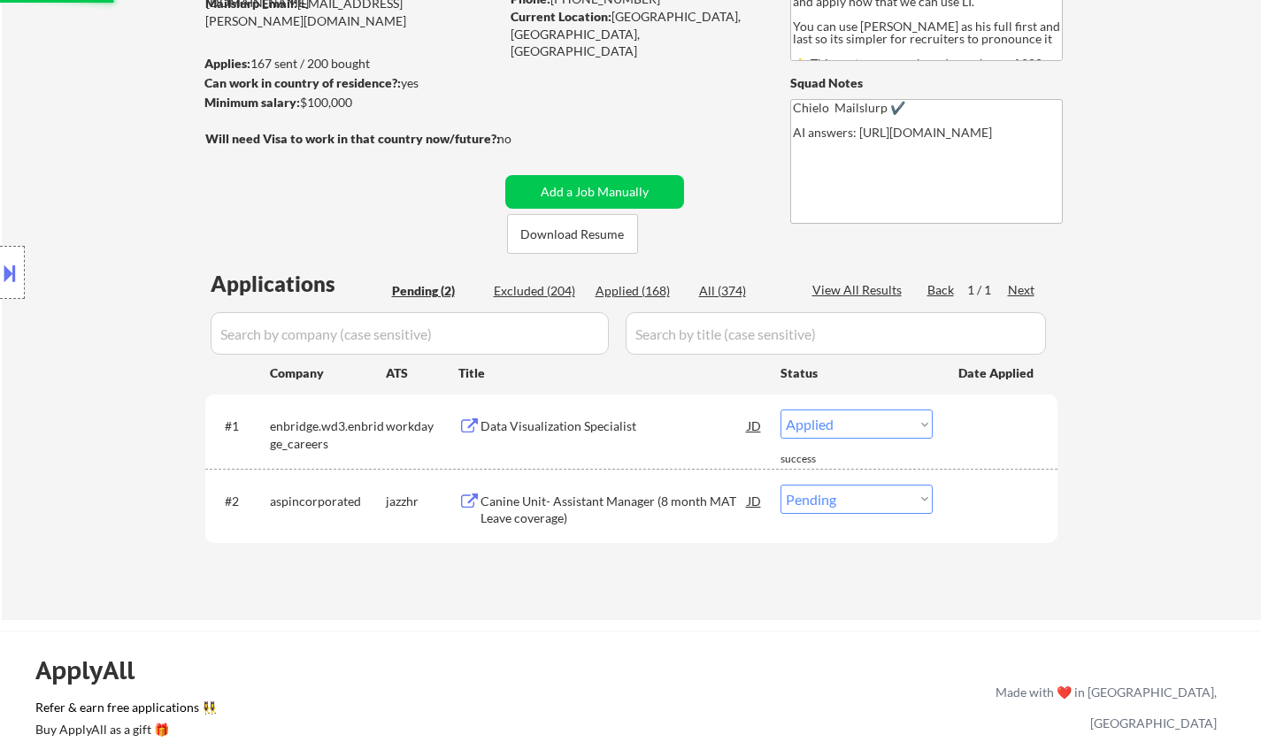
scroll to position [265, 0]
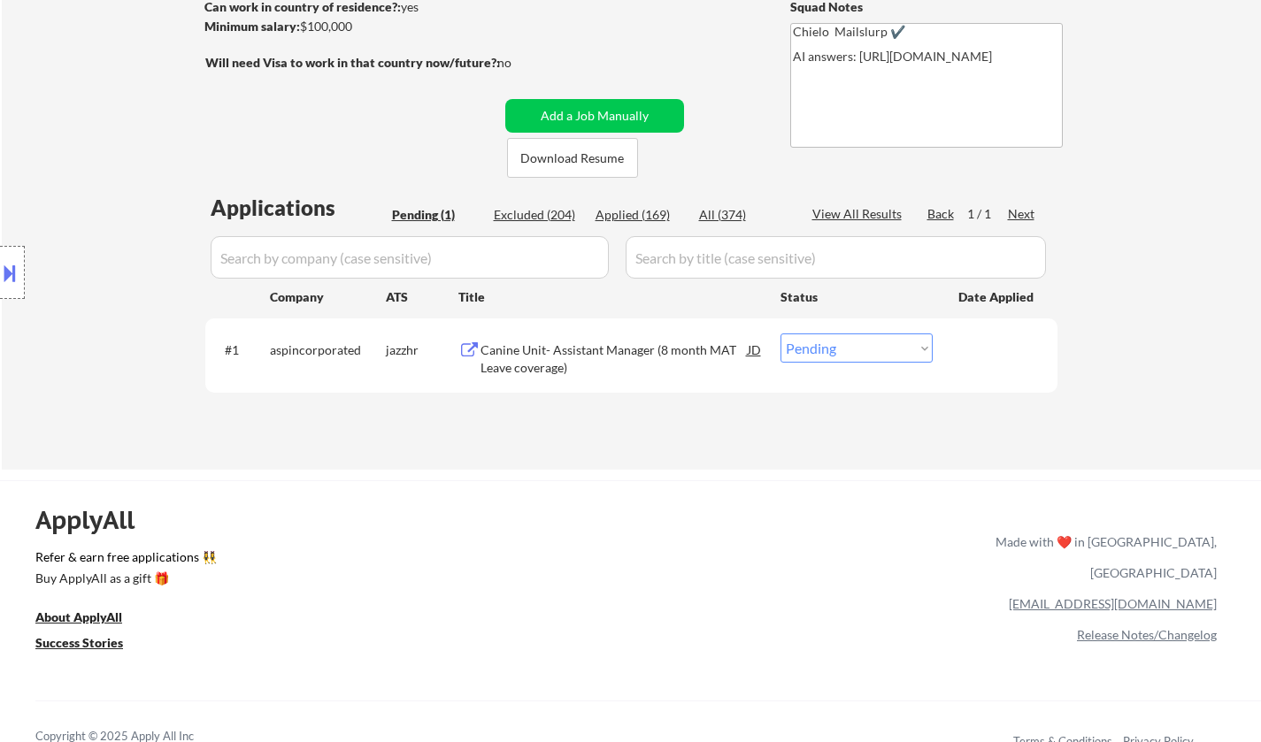
click at [587, 343] on div "Canine Unit- Assistant Manager (8 month MAT Leave coverage)" at bounding box center [613, 358] width 267 height 35
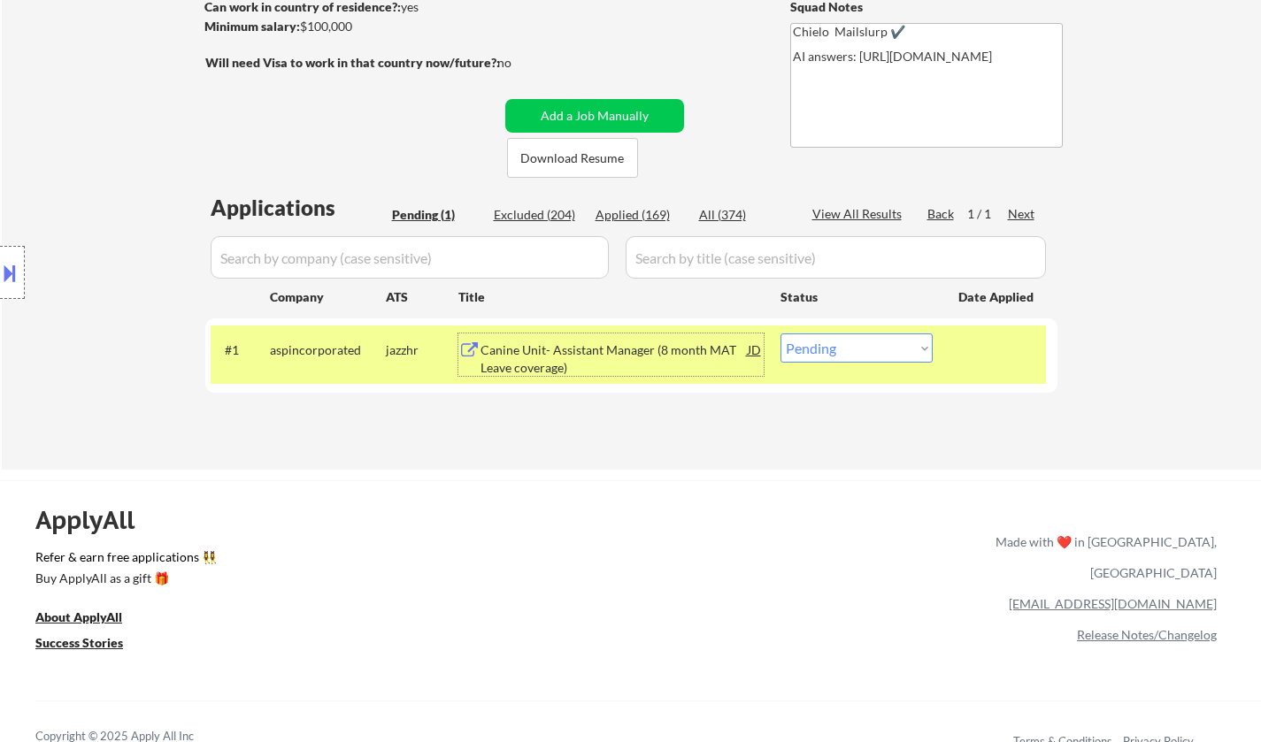
drag, startPoint x: 883, startPoint y: 347, endPoint x: 886, endPoint y: 357, distance: 10.9
click at [883, 347] on select "Choose an option... Pending Applied Excluded (Questions) Excluded (Expired) Exc…" at bounding box center [856, 348] width 152 height 29
click at [868, 350] on select "Choose an option... Pending Applied Excluded (Questions) Excluded (Expired) Exc…" at bounding box center [856, 348] width 152 height 29
select select ""excluded__bad_match_""
click at [780, 334] on select "Choose an option... Pending Applied Excluded (Questions) Excluded (Expired) Exc…" at bounding box center [856, 348] width 152 height 29
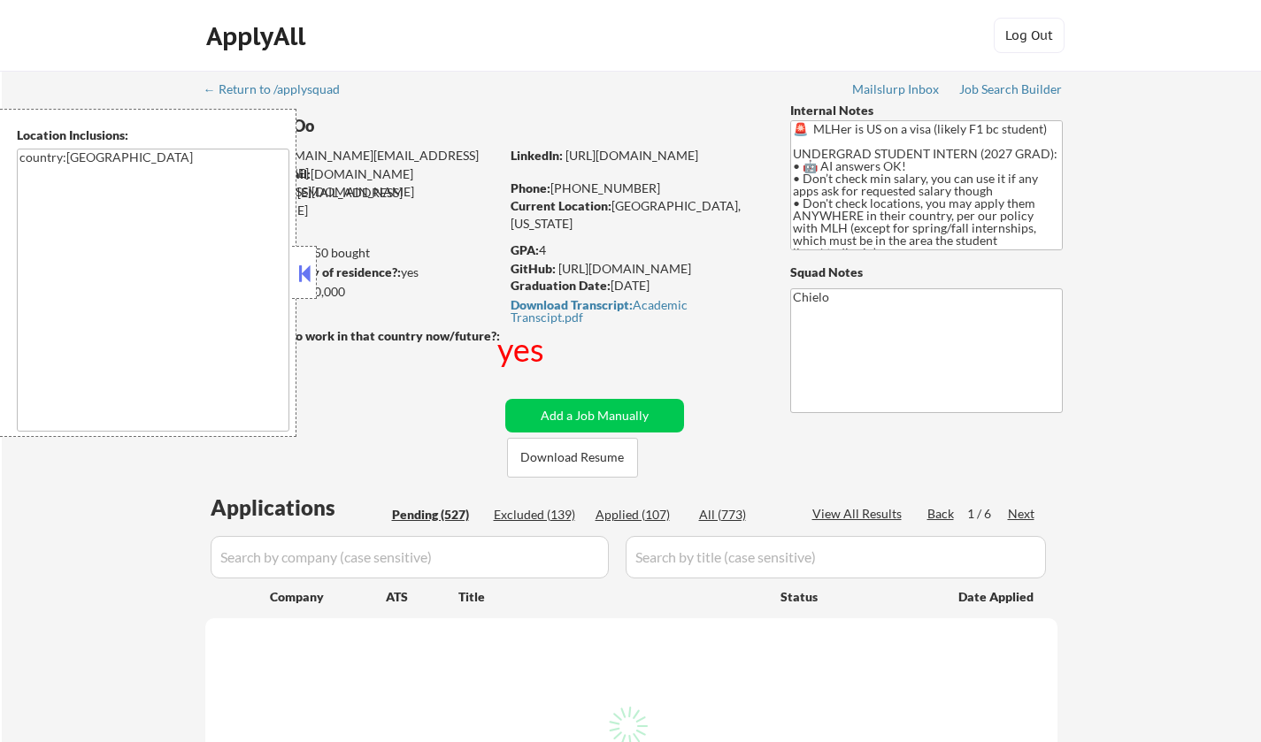
click at [308, 270] on button at bounding box center [304, 273] width 19 height 27
click at [302, 276] on button at bounding box center [304, 273] width 19 height 27
select select ""pending""
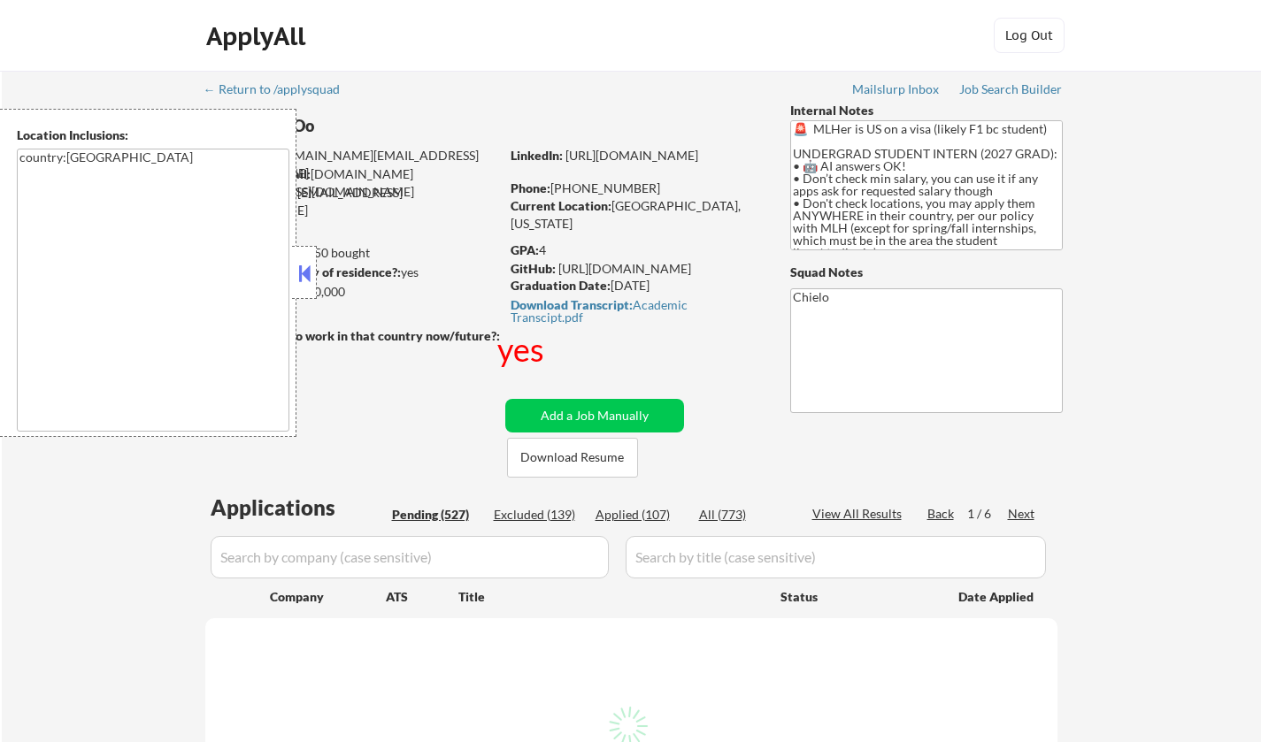
select select ""pending""
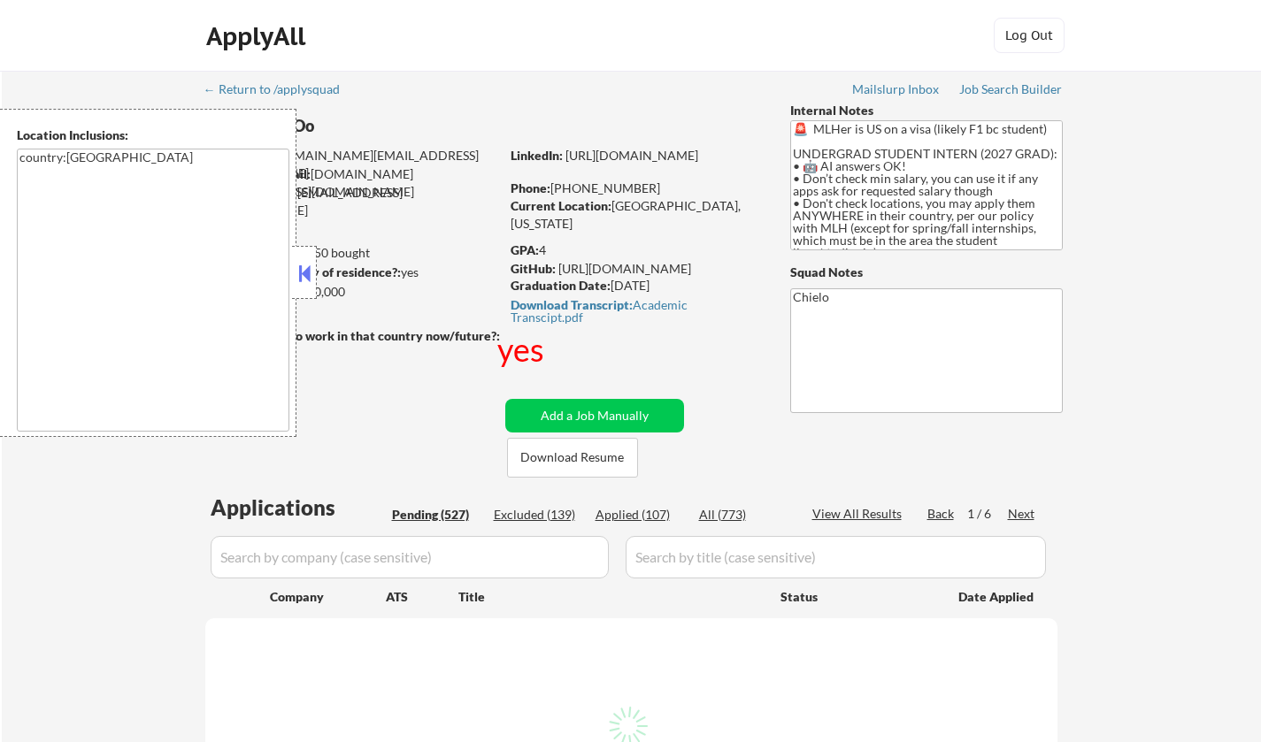
select select ""pending""
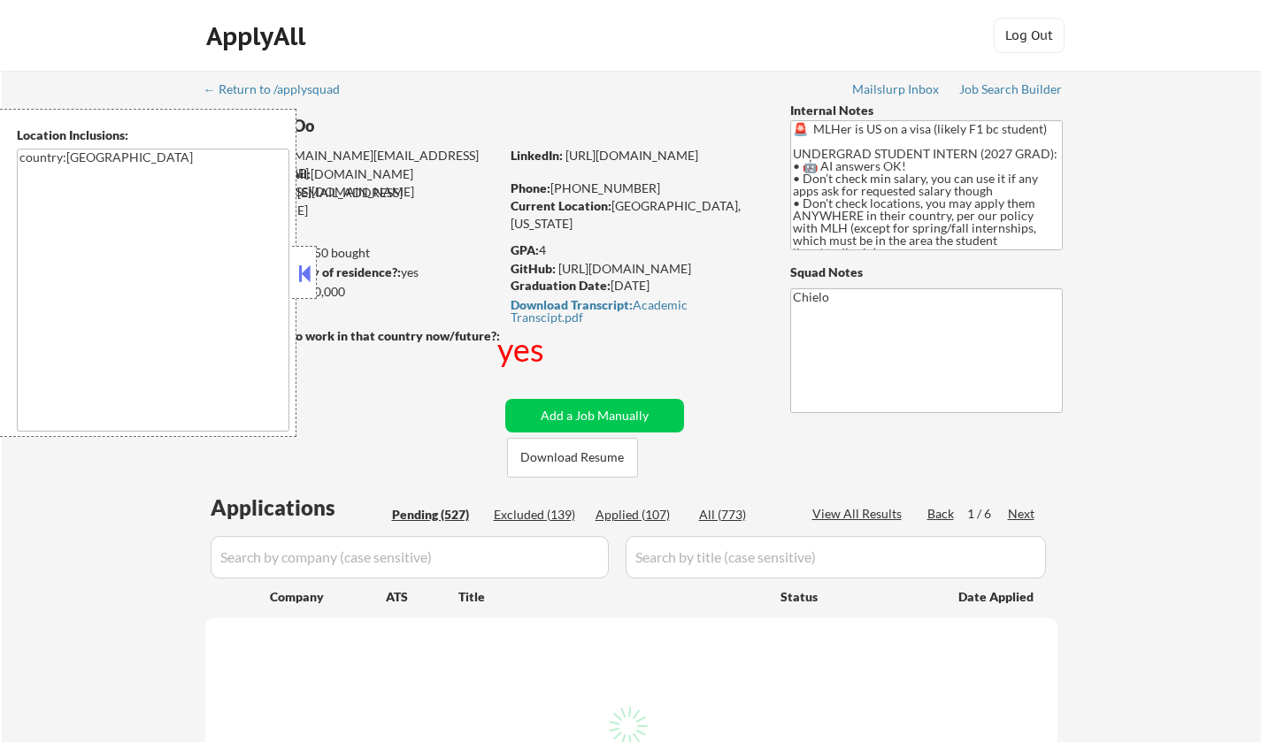
select select ""pending""
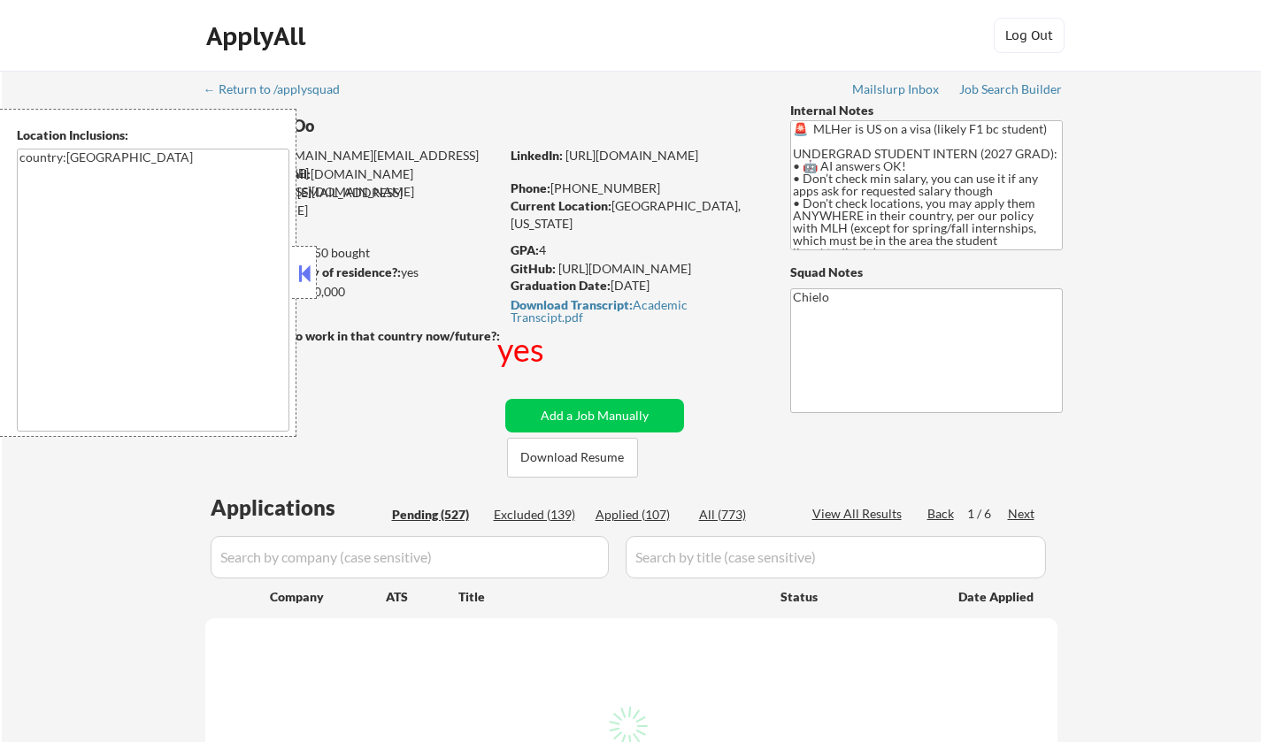
select select ""pending""
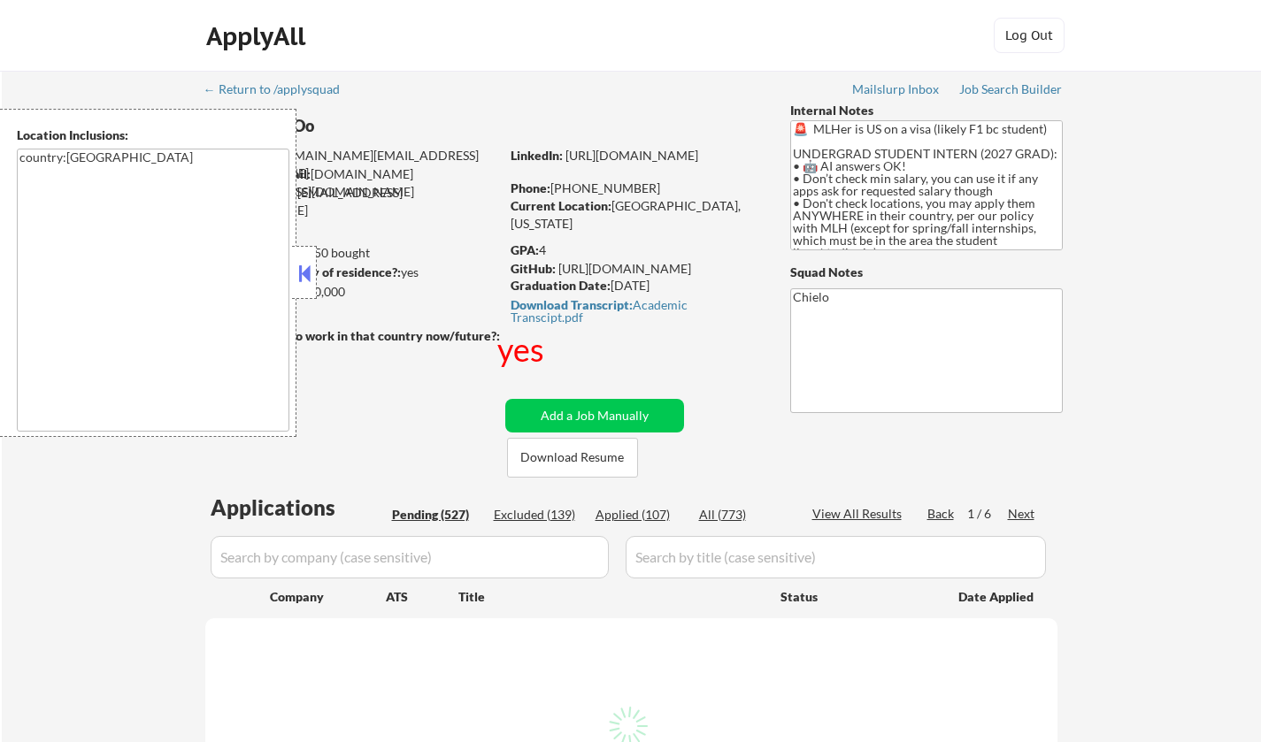
select select ""pending""
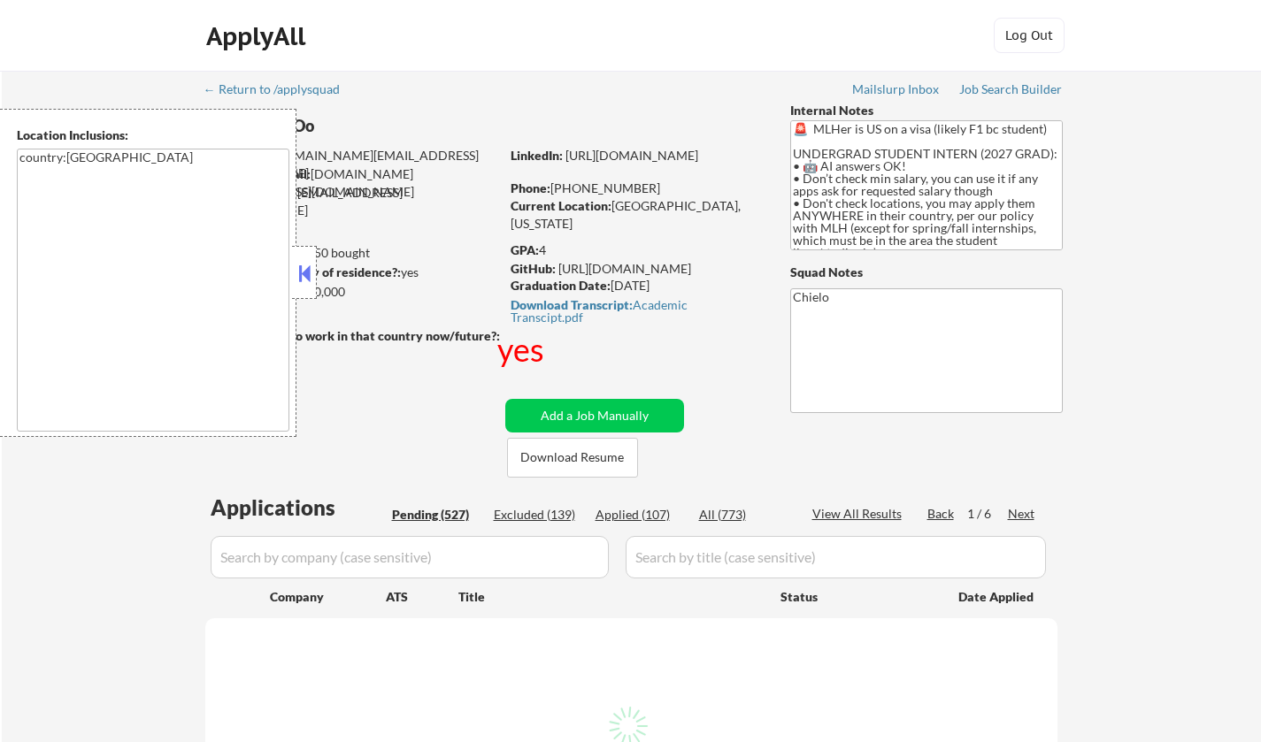
select select ""pending""
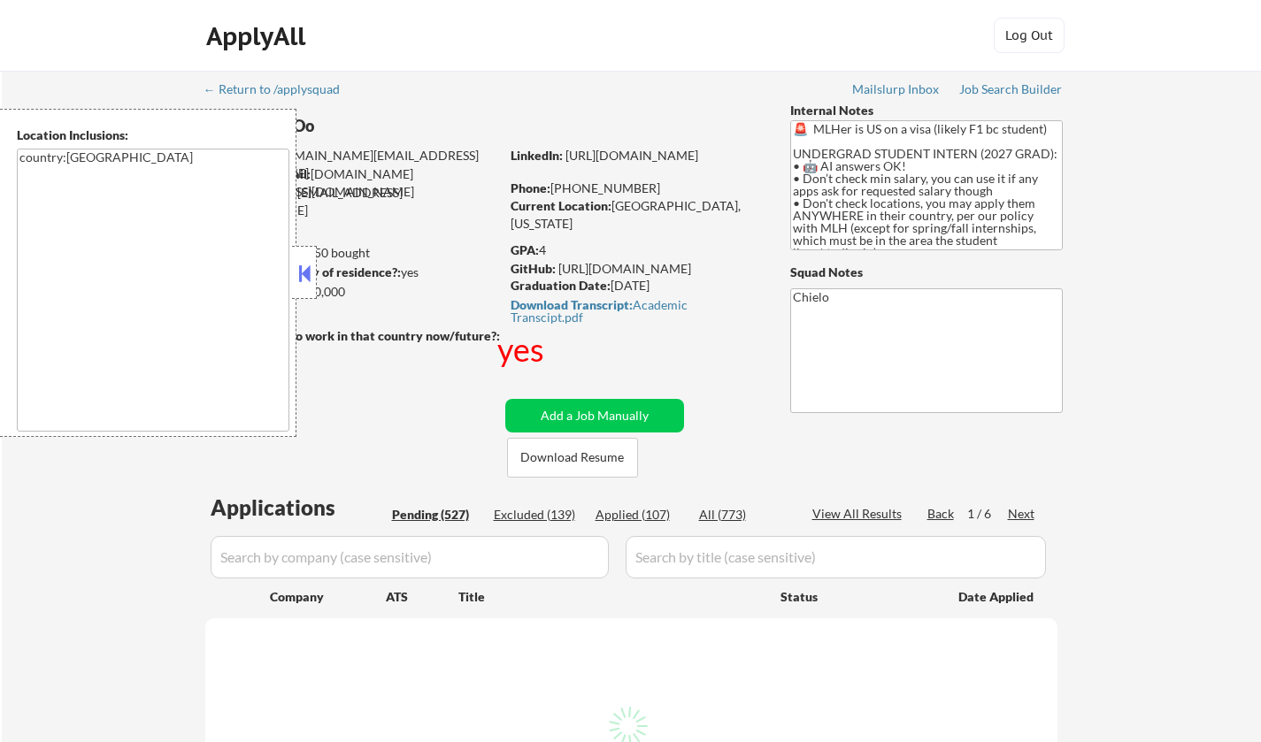
select select ""pending""
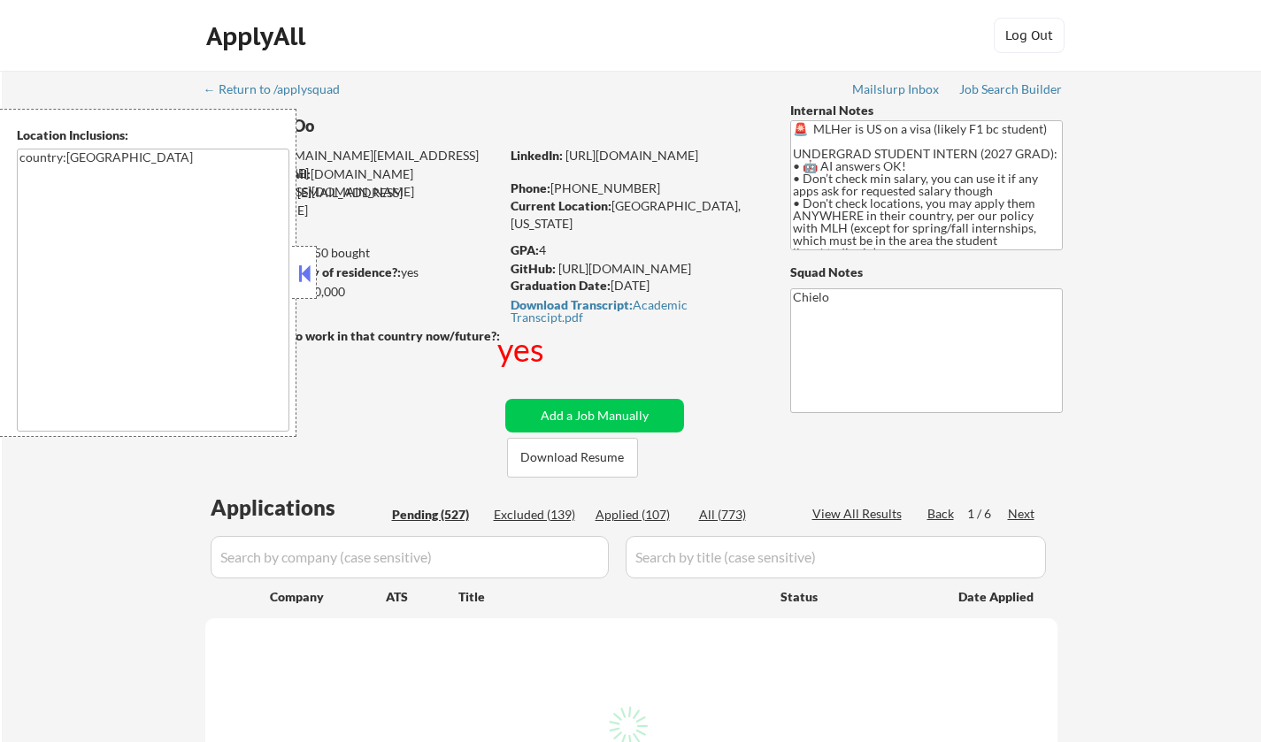
select select ""pending""
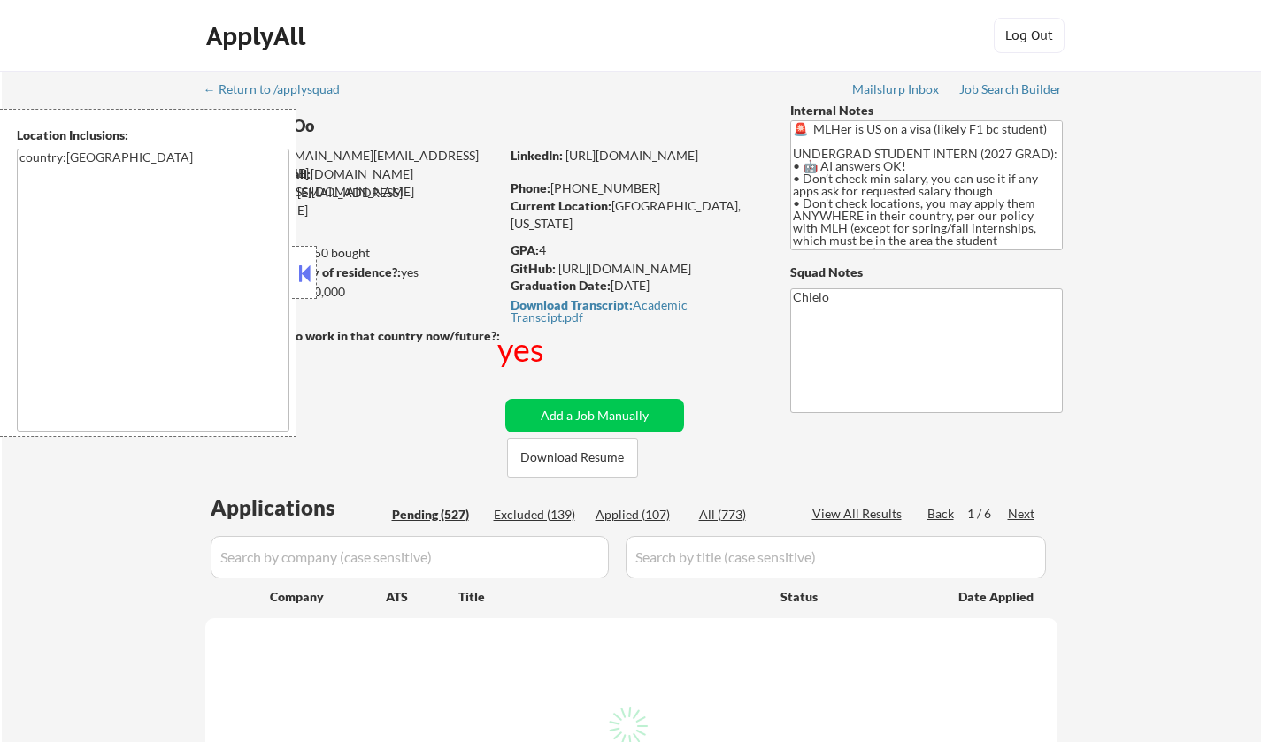
select select ""pending""
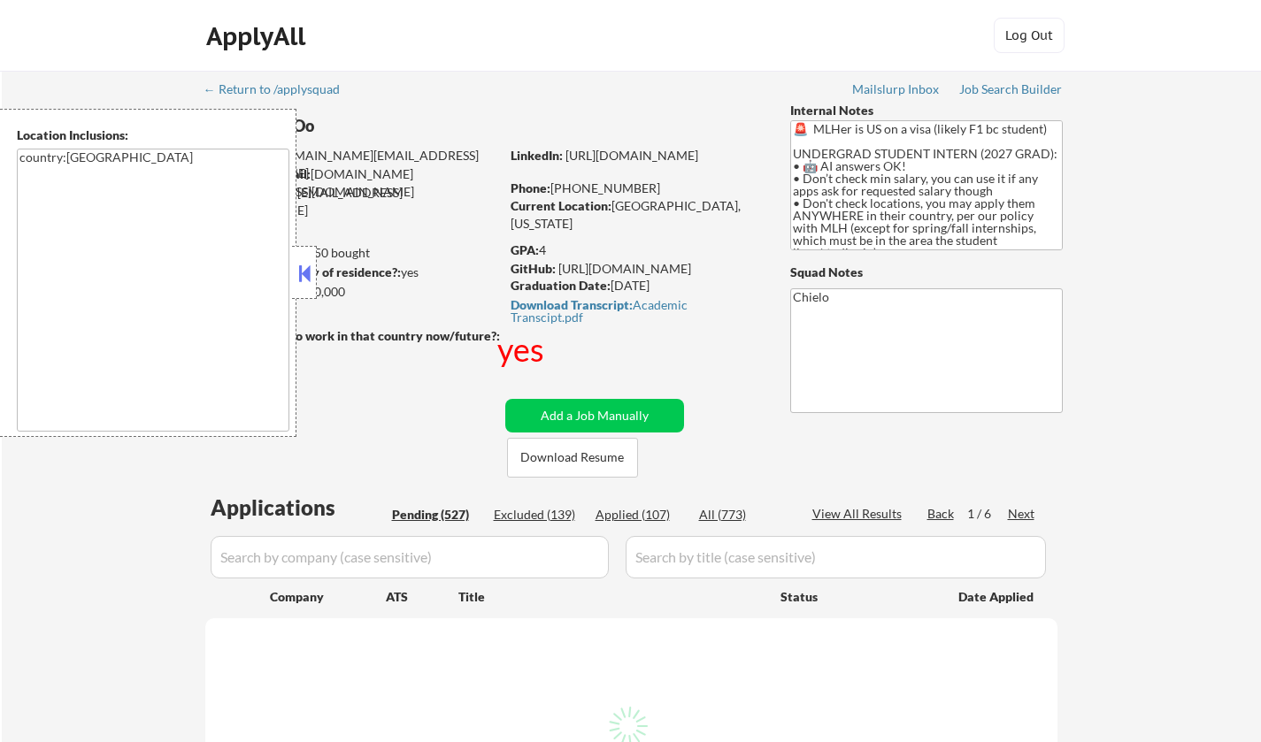
select select ""pending""
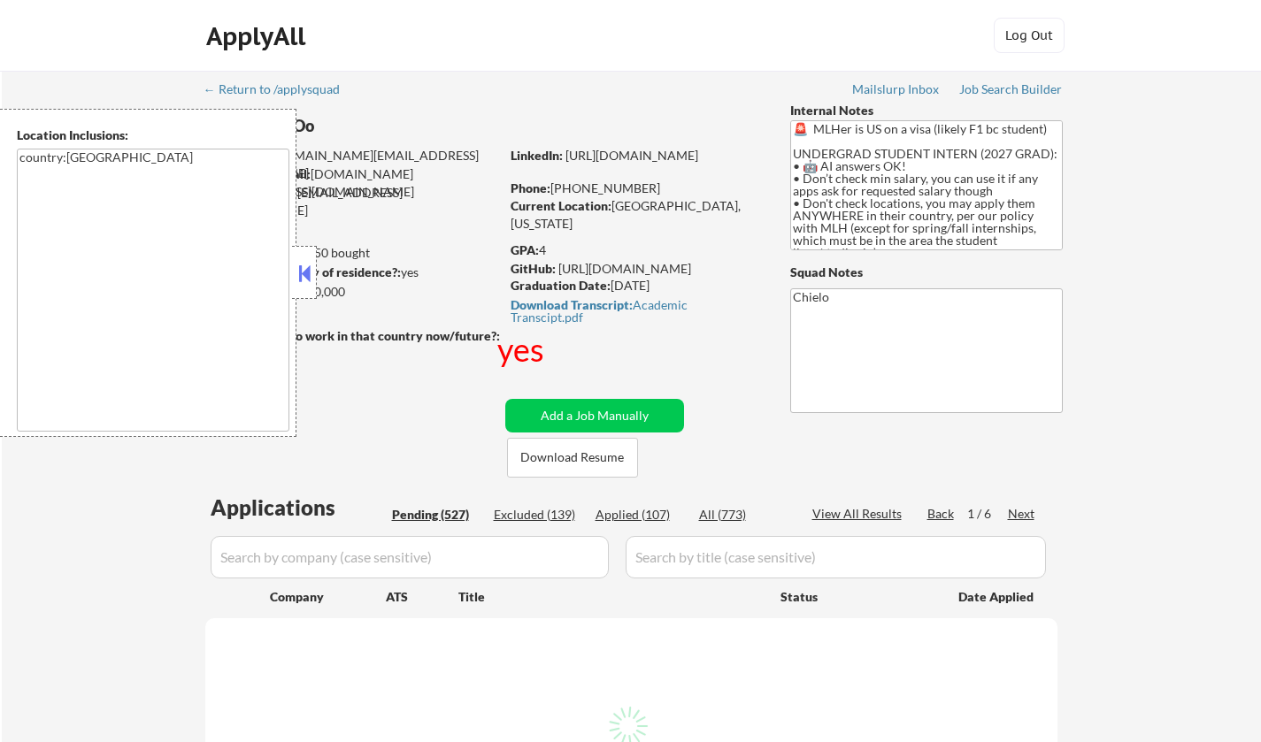
select select ""pending""
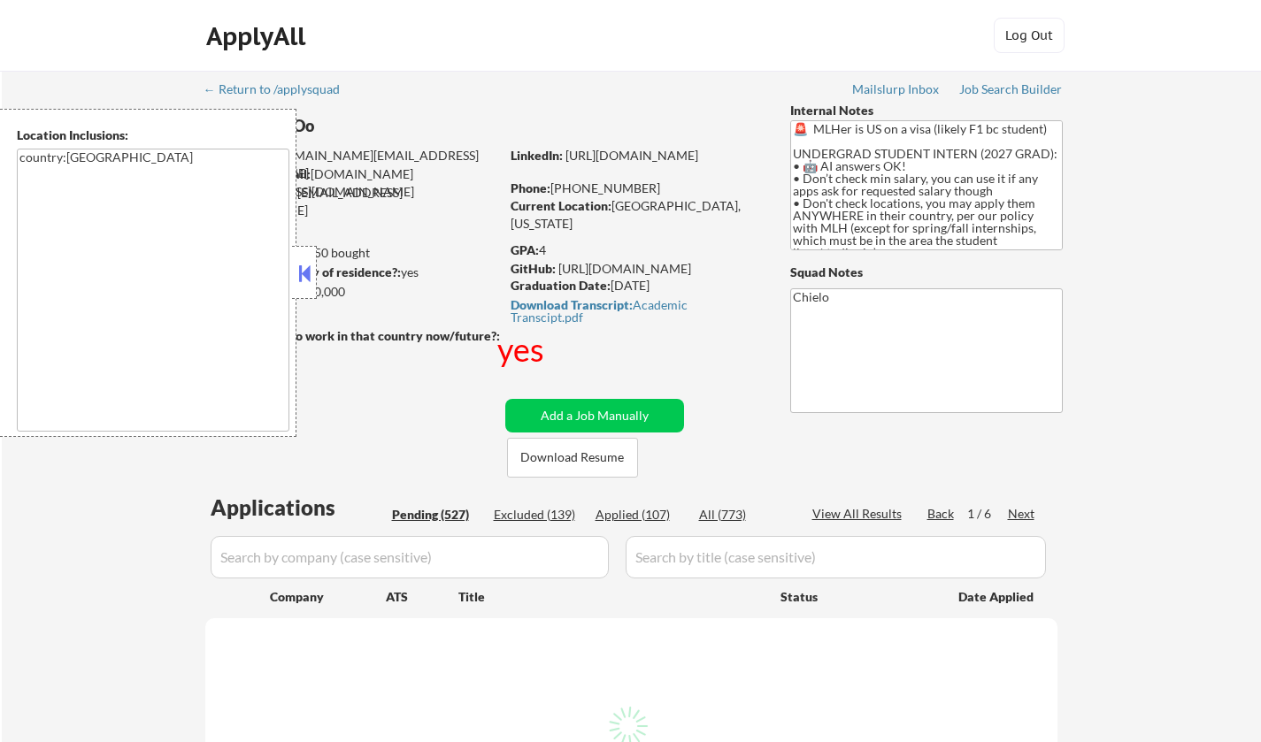
select select ""pending""
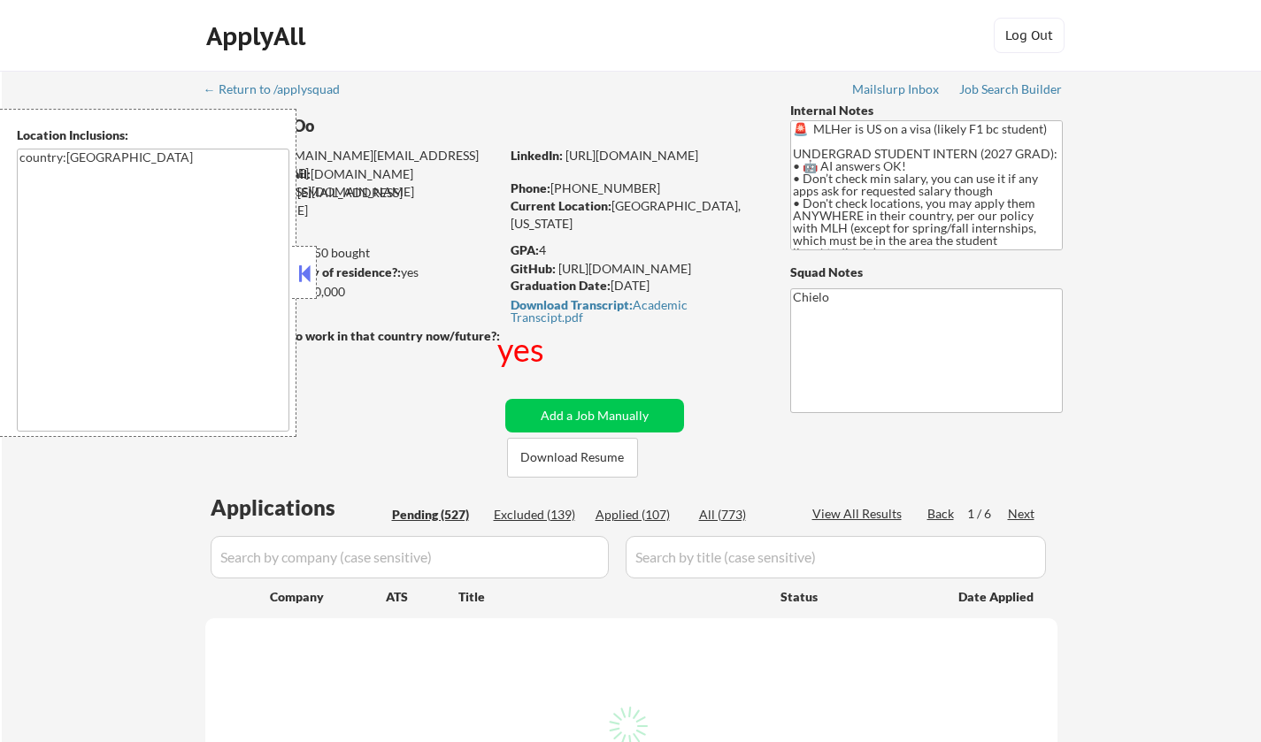
select select ""pending""
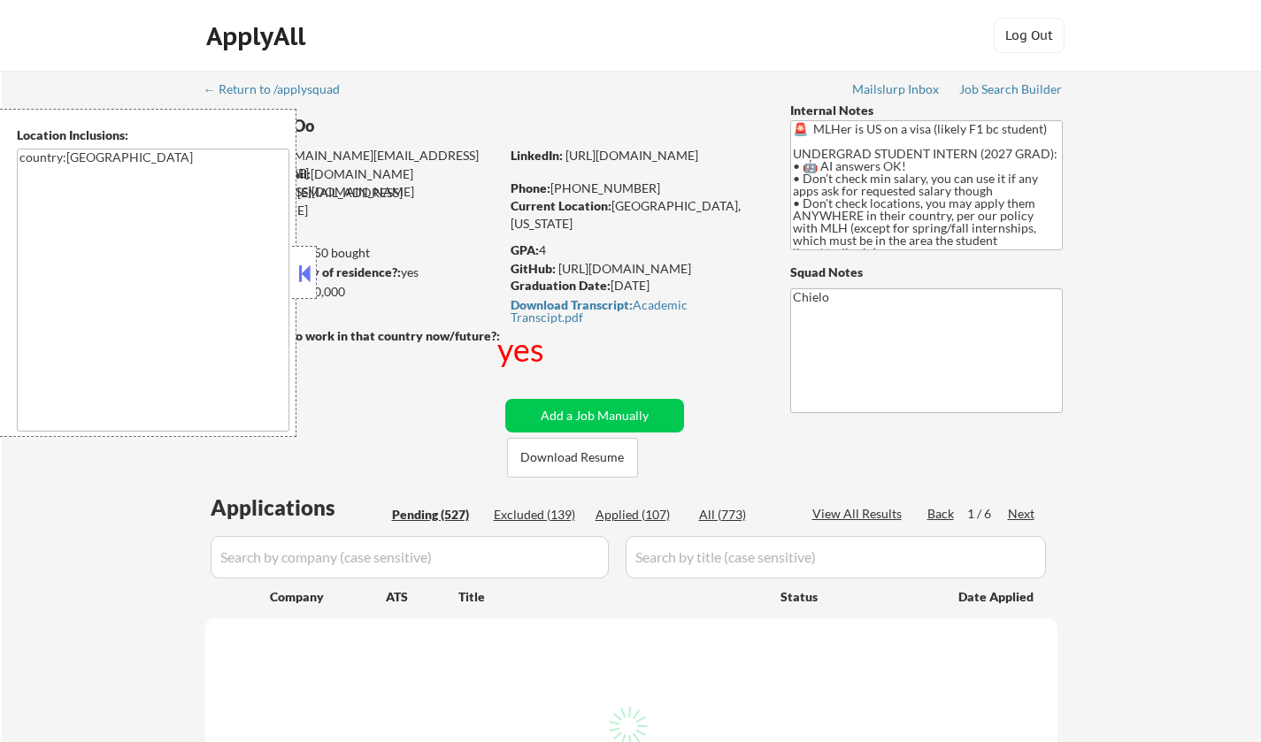
select select ""pending""
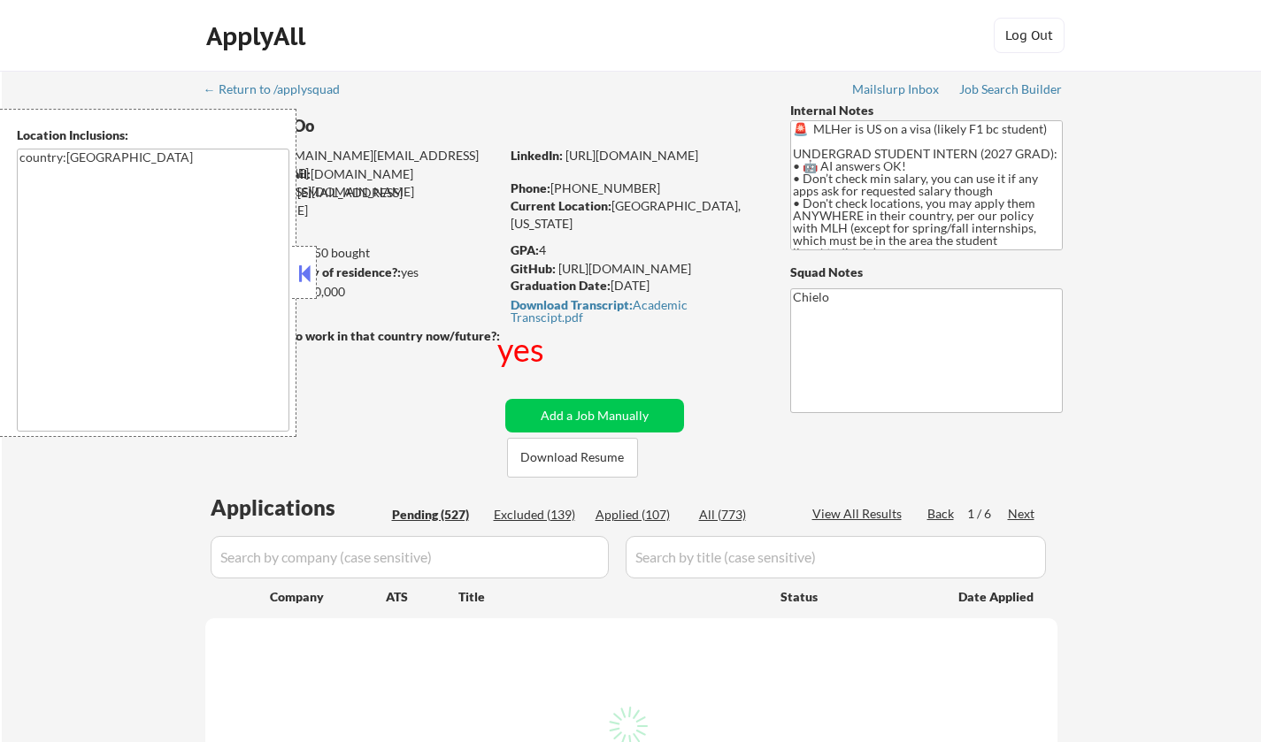
select select ""pending""
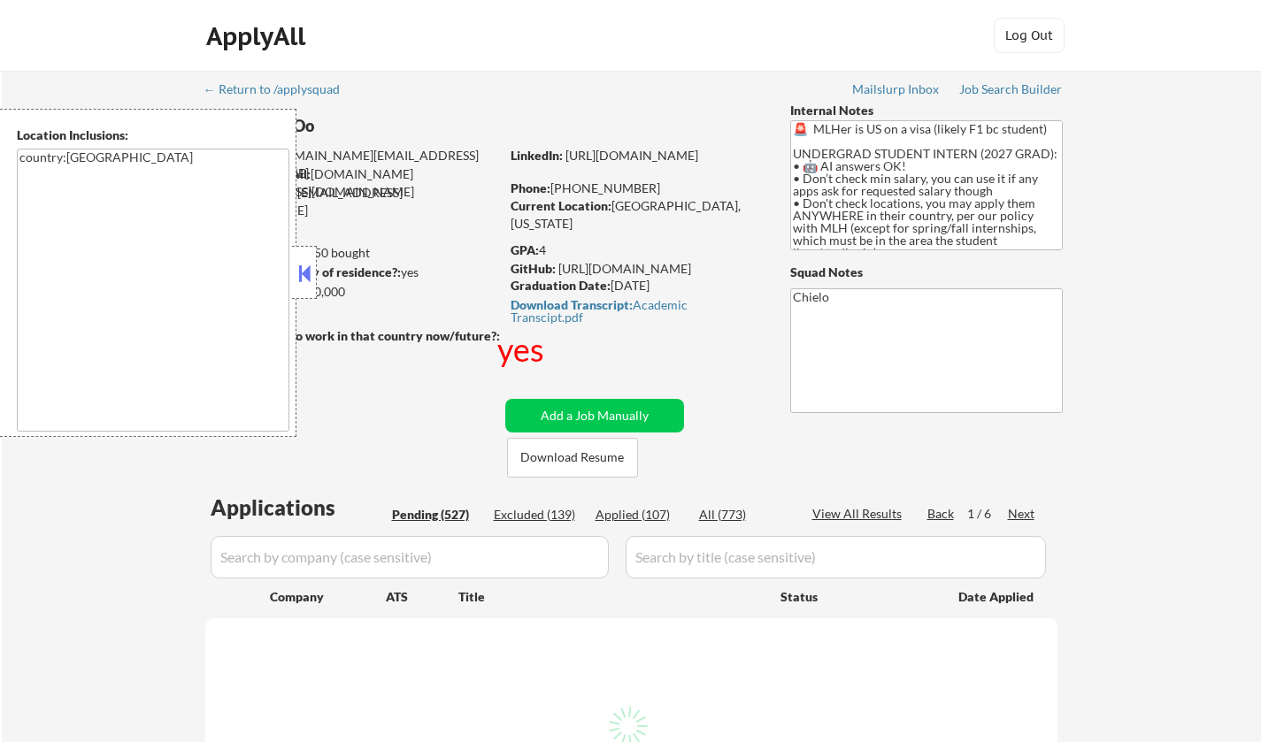
select select ""pending""
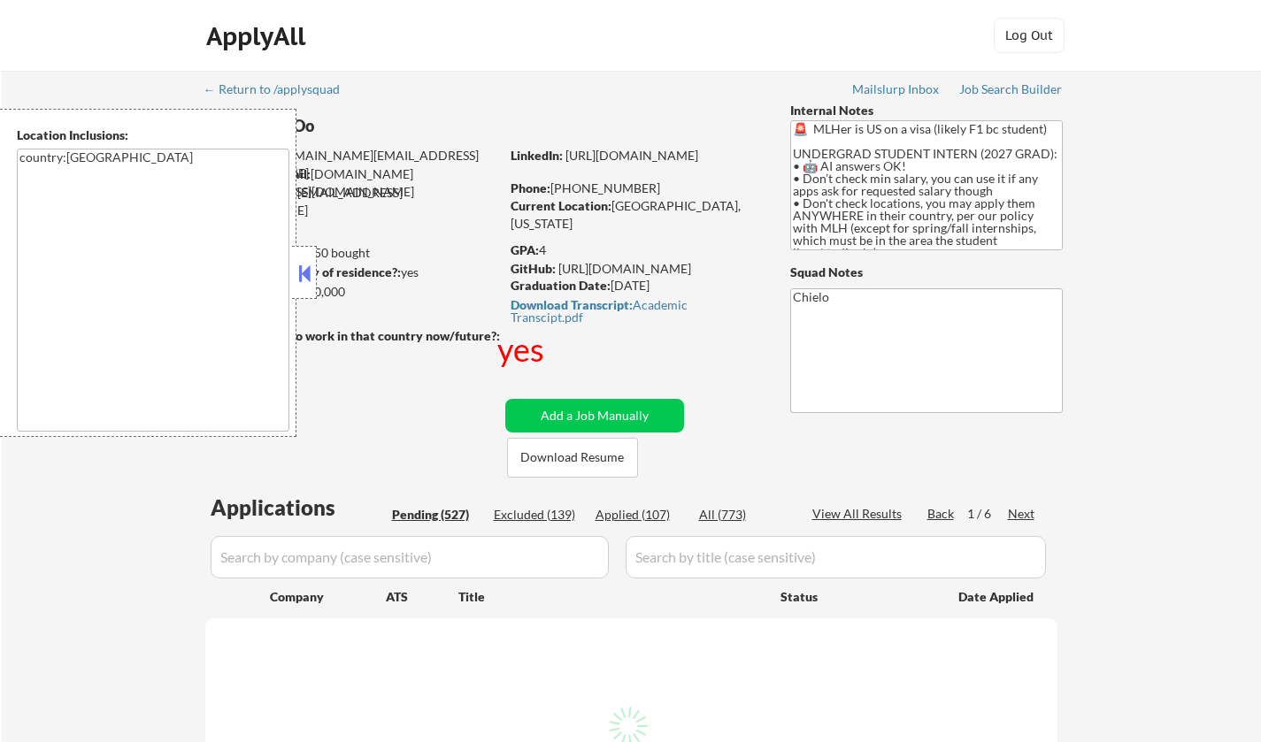
select select ""pending""
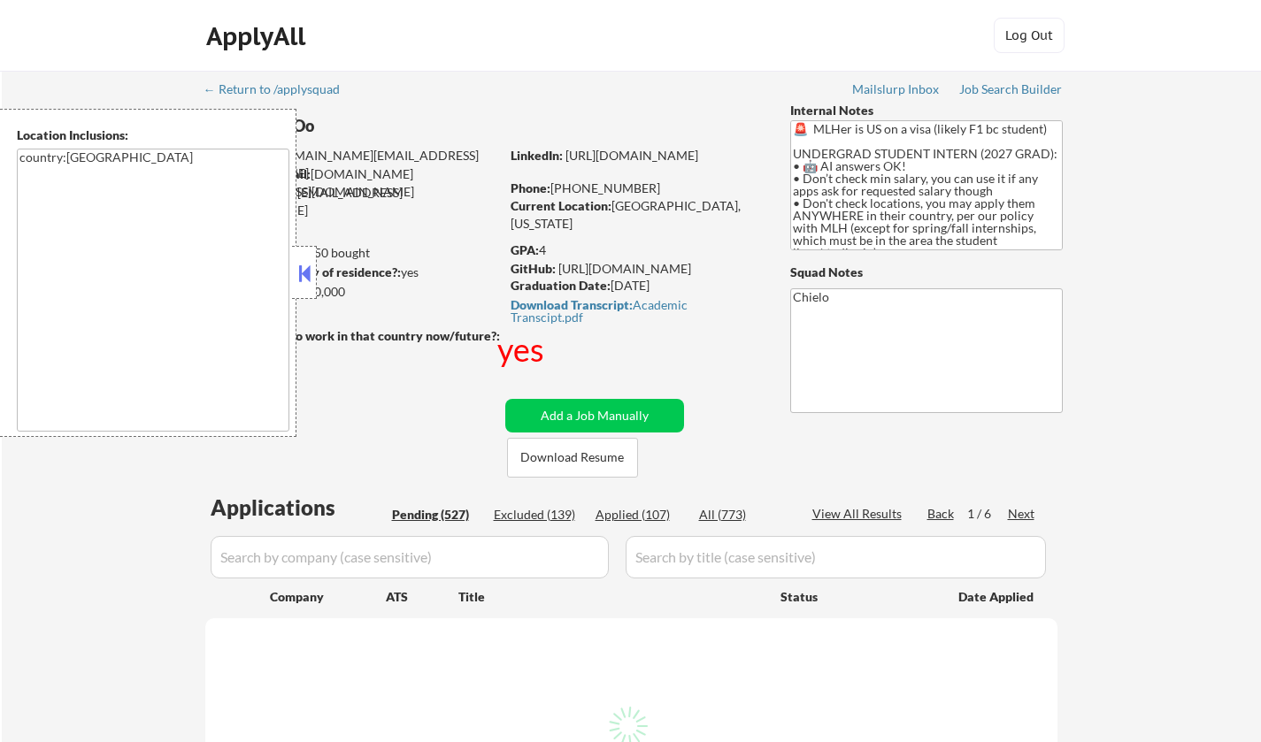
select select ""pending""
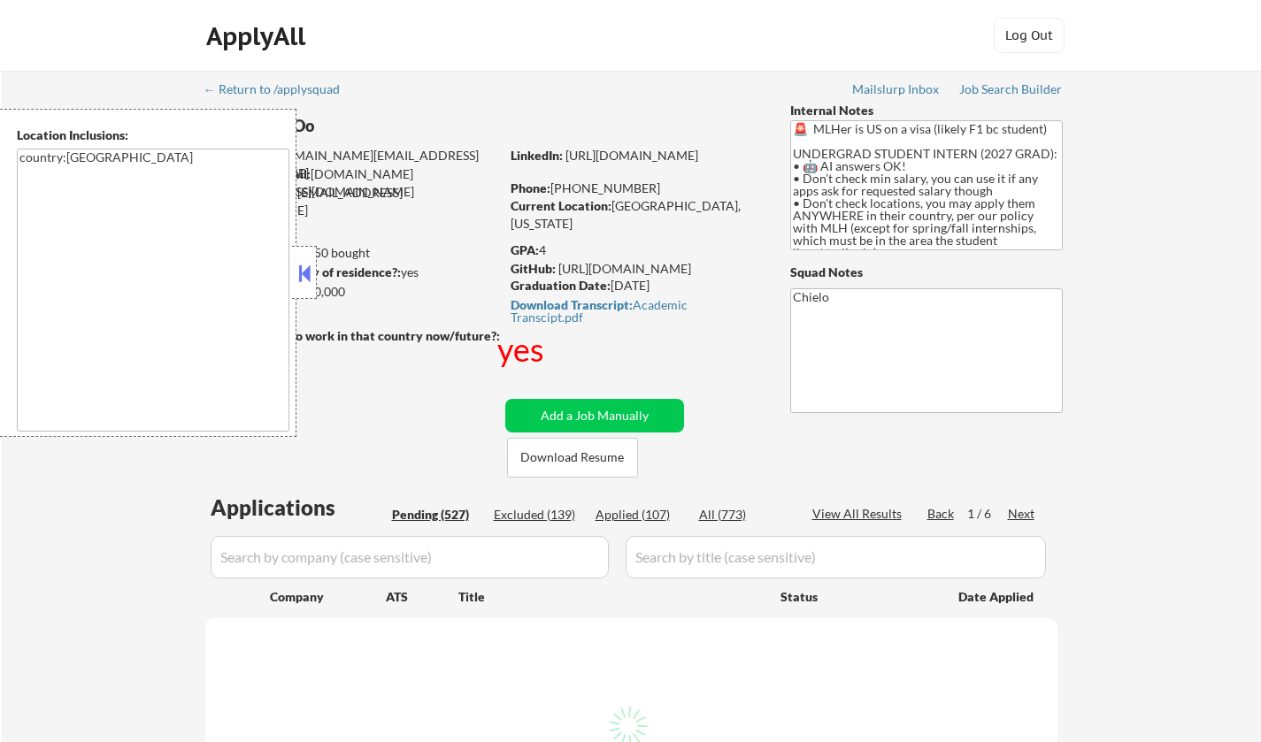
select select ""pending""
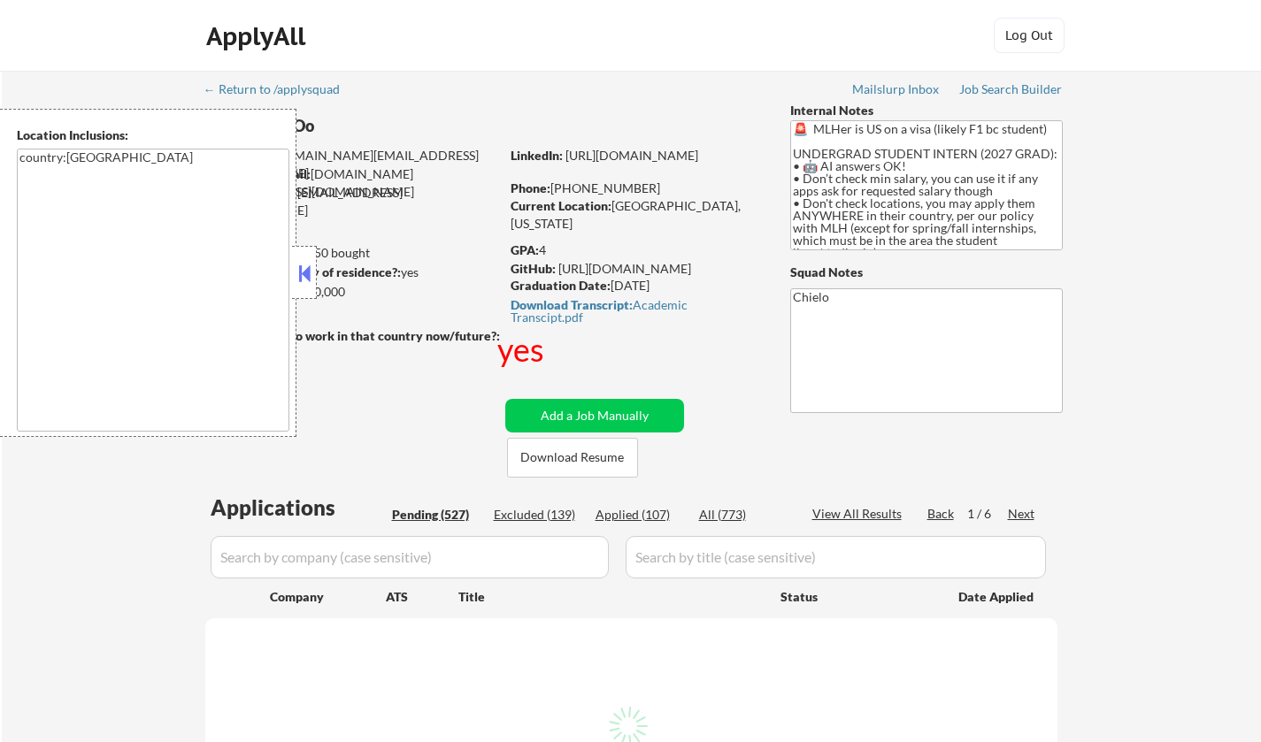
select select ""pending""
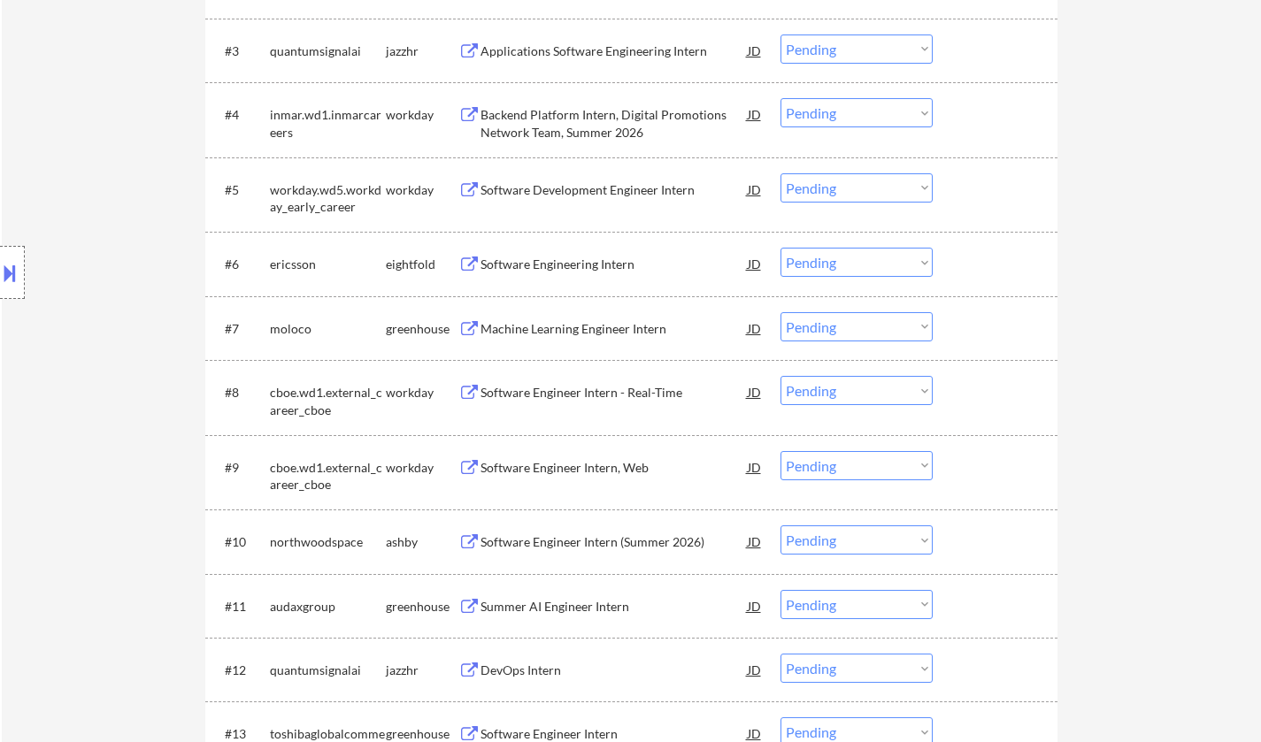
scroll to position [796, 0]
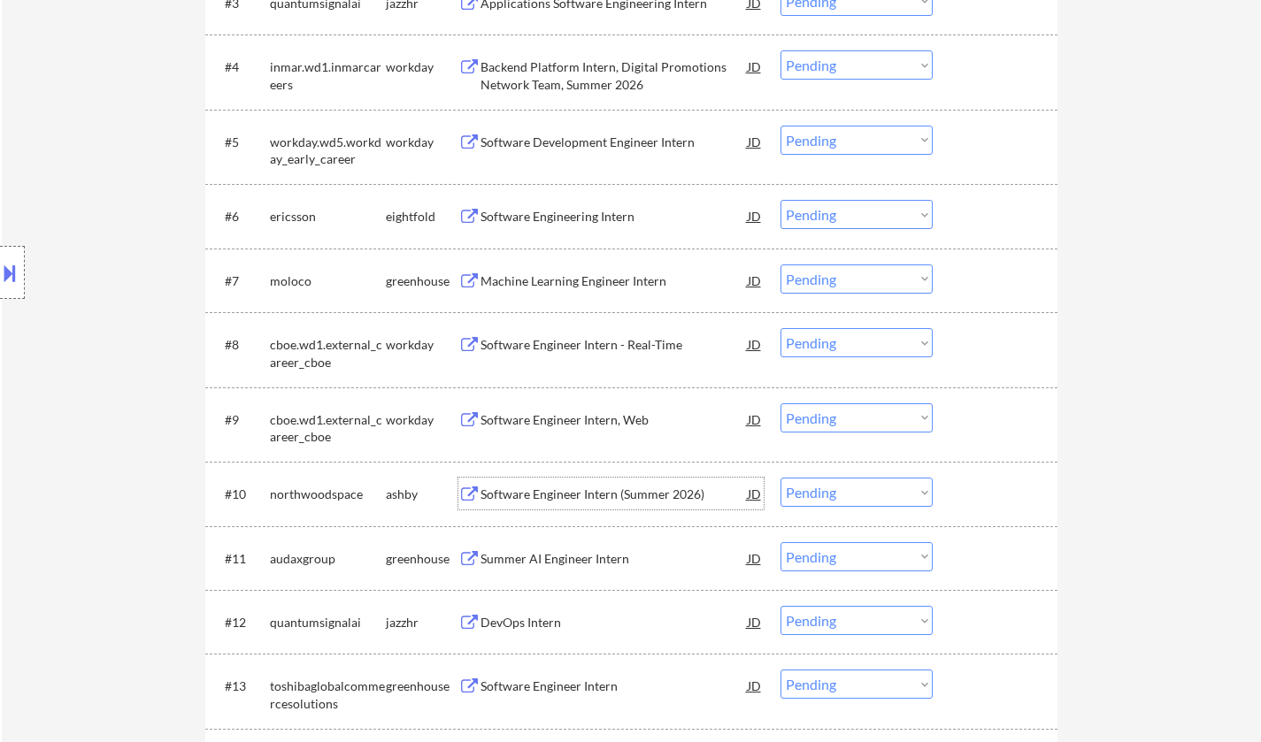
click at [570, 492] on div "Software Engineer Intern (Summer 2026)" at bounding box center [613, 495] width 267 height 18
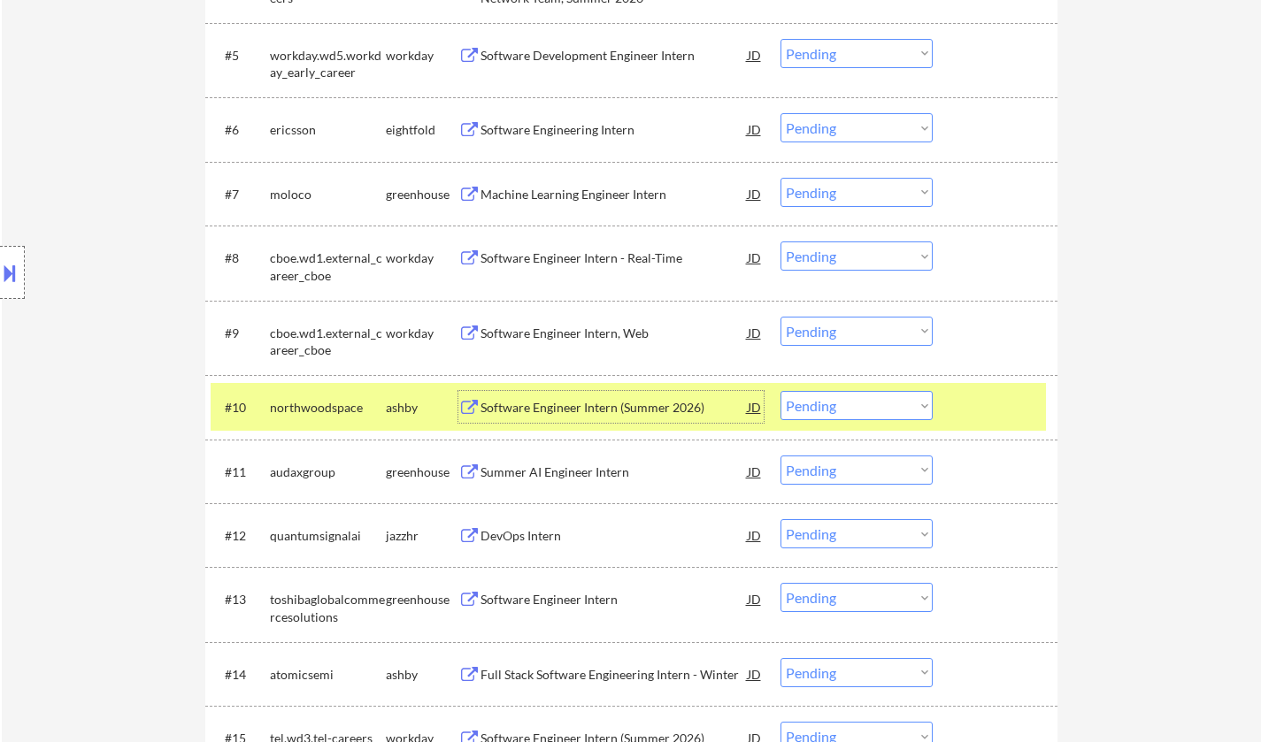
scroll to position [973, 0]
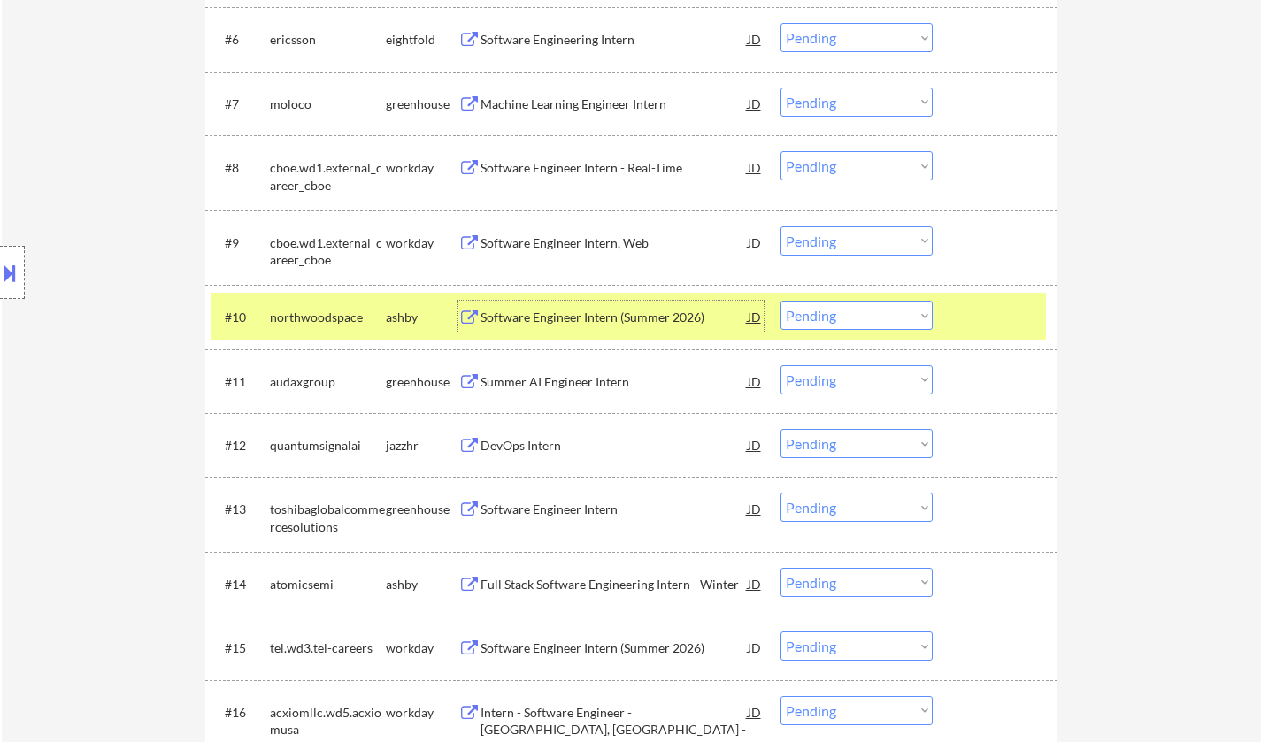
drag, startPoint x: 830, startPoint y: 311, endPoint x: 839, endPoint y: 326, distance: 16.7
click at [831, 312] on select "Choose an option... Pending Applied Excluded (Questions) Excluded (Expired) Exc…" at bounding box center [856, 315] width 152 height 29
click at [780, 301] on select "Choose an option... Pending Applied Excluded (Questions) Excluded (Expired) Exc…" at bounding box center [856, 315] width 152 height 29
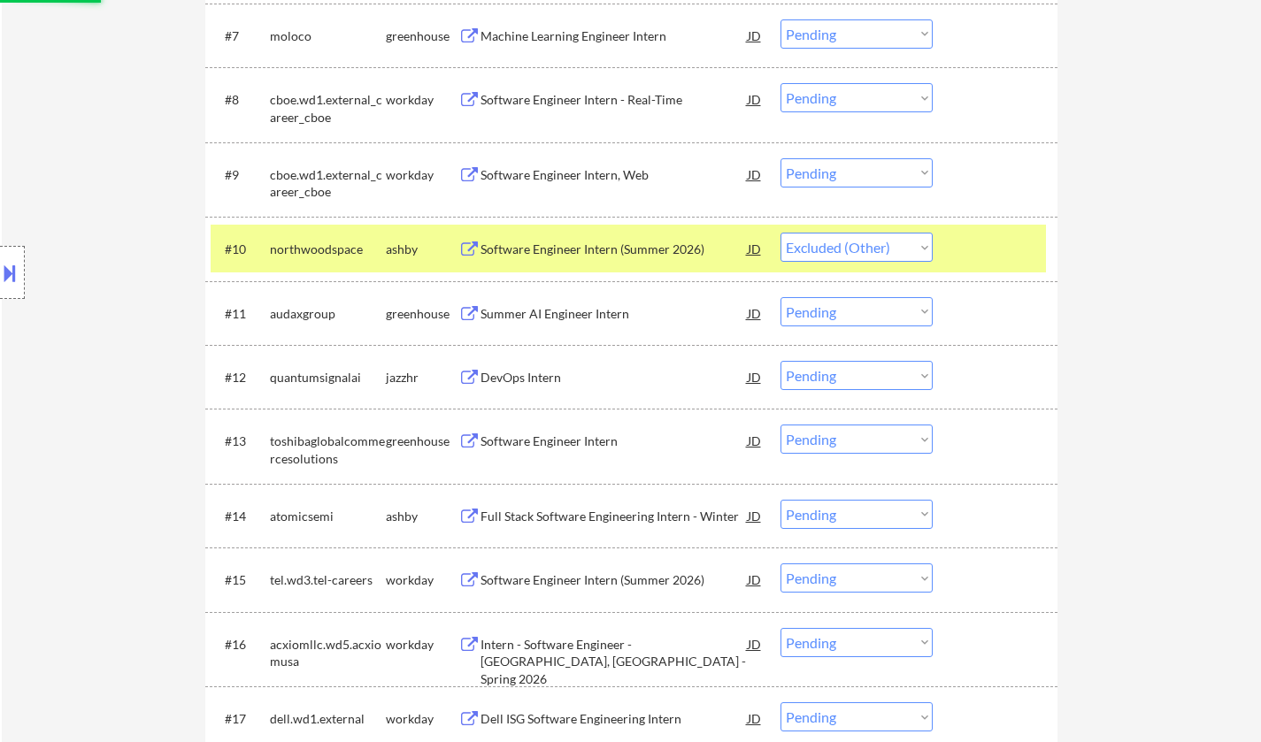
scroll to position [1062, 0]
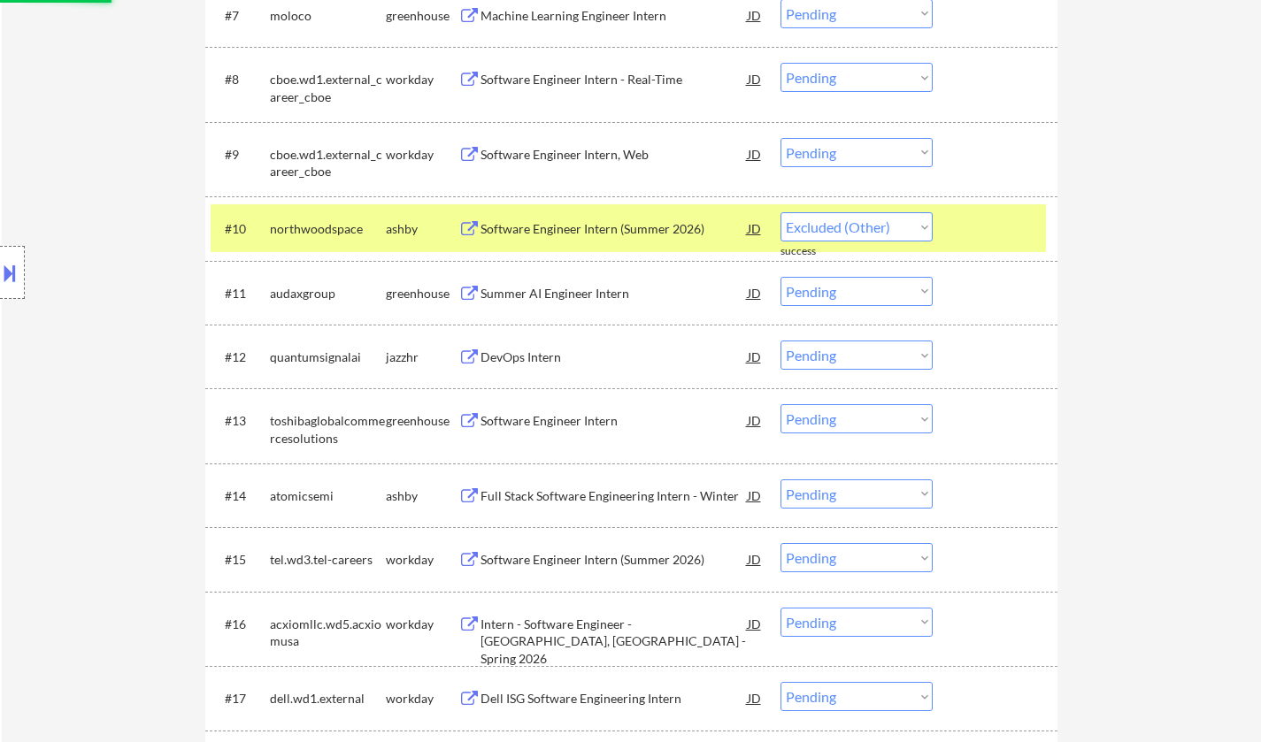
click at [532, 296] on div "Summer AI Engineer Intern" at bounding box center [613, 294] width 267 height 18
select select ""pending""
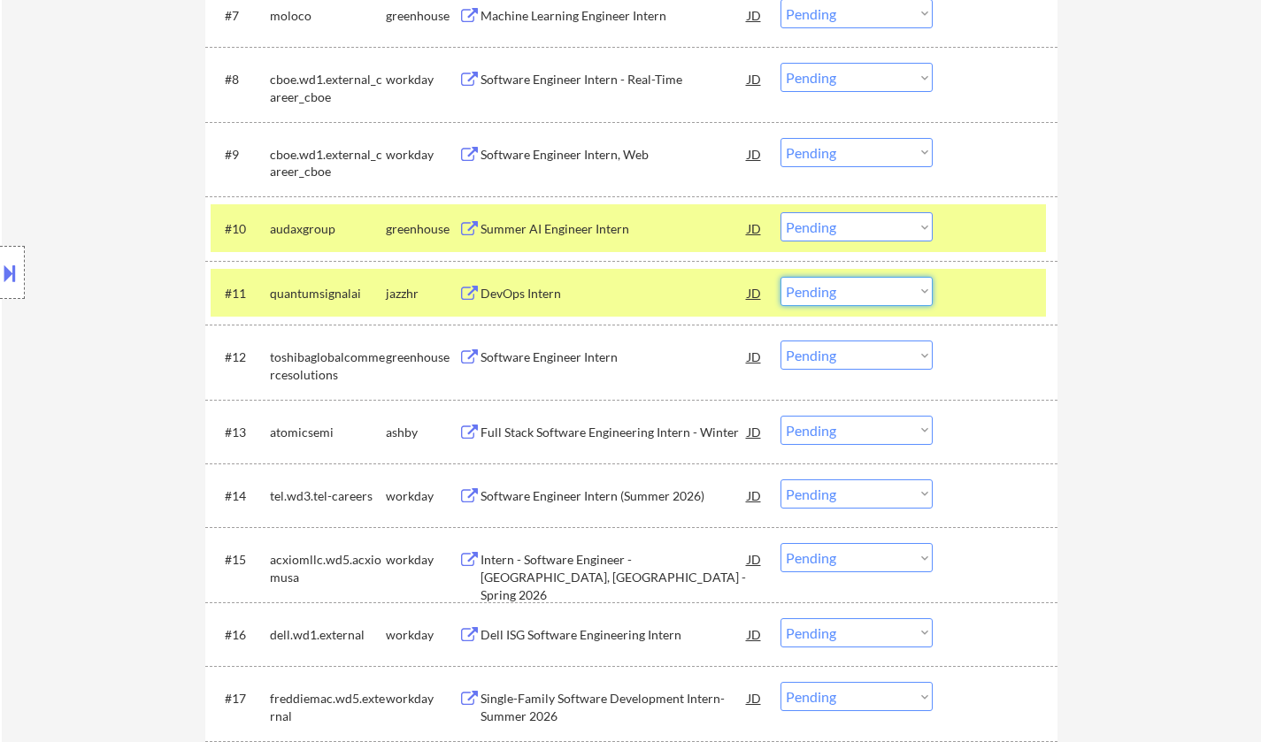
click at [838, 295] on select "Choose an option... Pending Applied Excluded (Questions) Excluded (Expired) Exc…" at bounding box center [856, 291] width 152 height 29
click at [780, 277] on select "Choose an option... Pending Applied Excluded (Questions) Excluded (Expired) Exc…" at bounding box center [856, 291] width 152 height 29
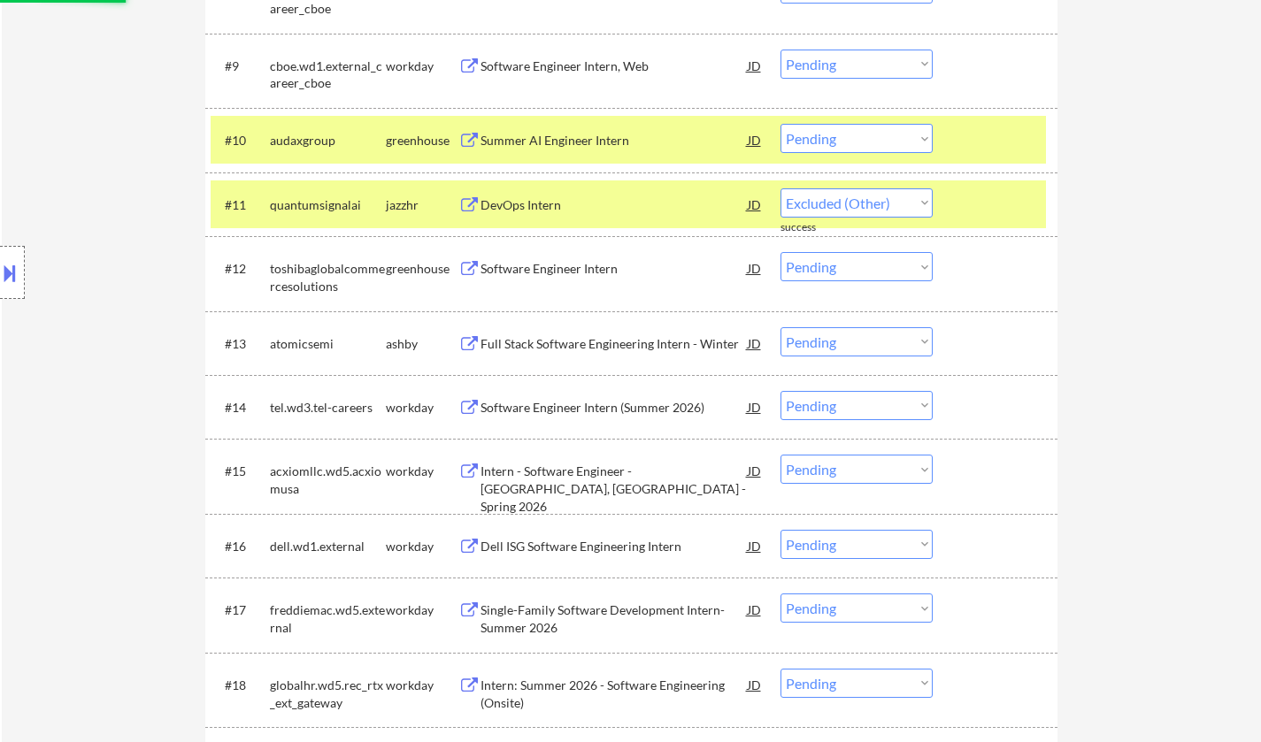
select select ""pending""
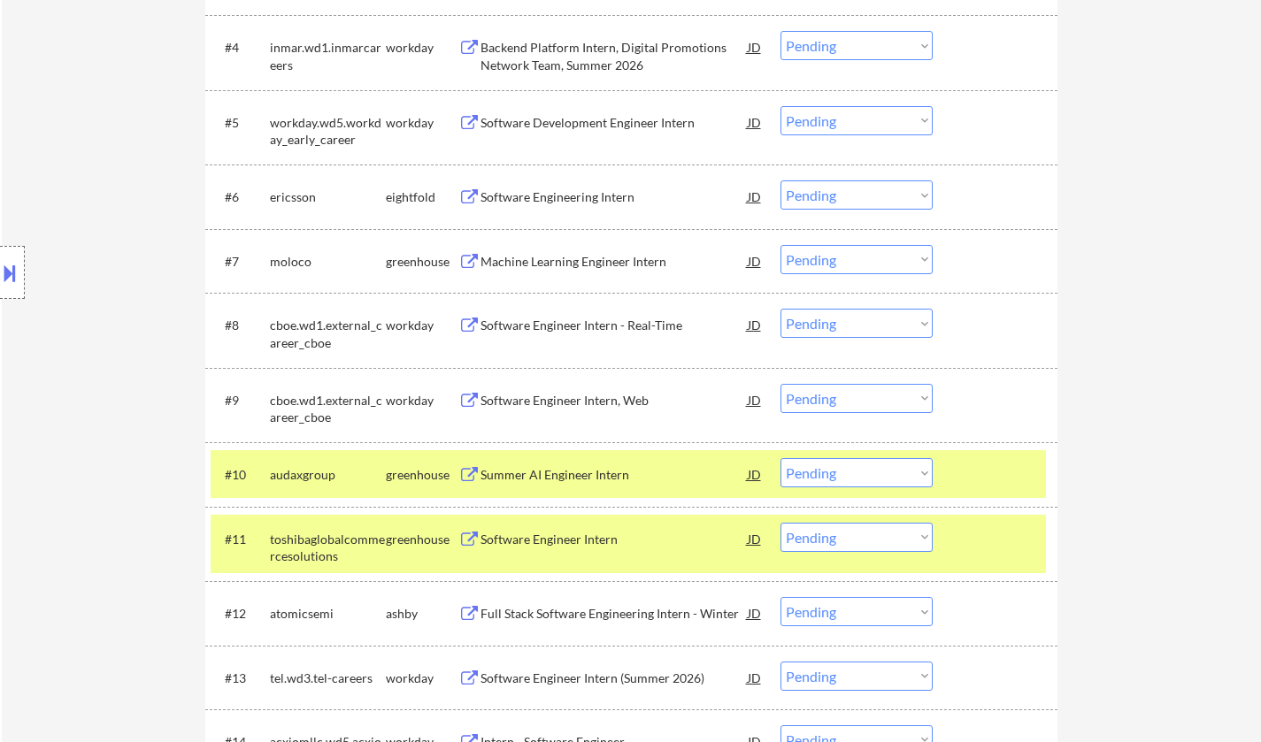
scroll to position [883, 0]
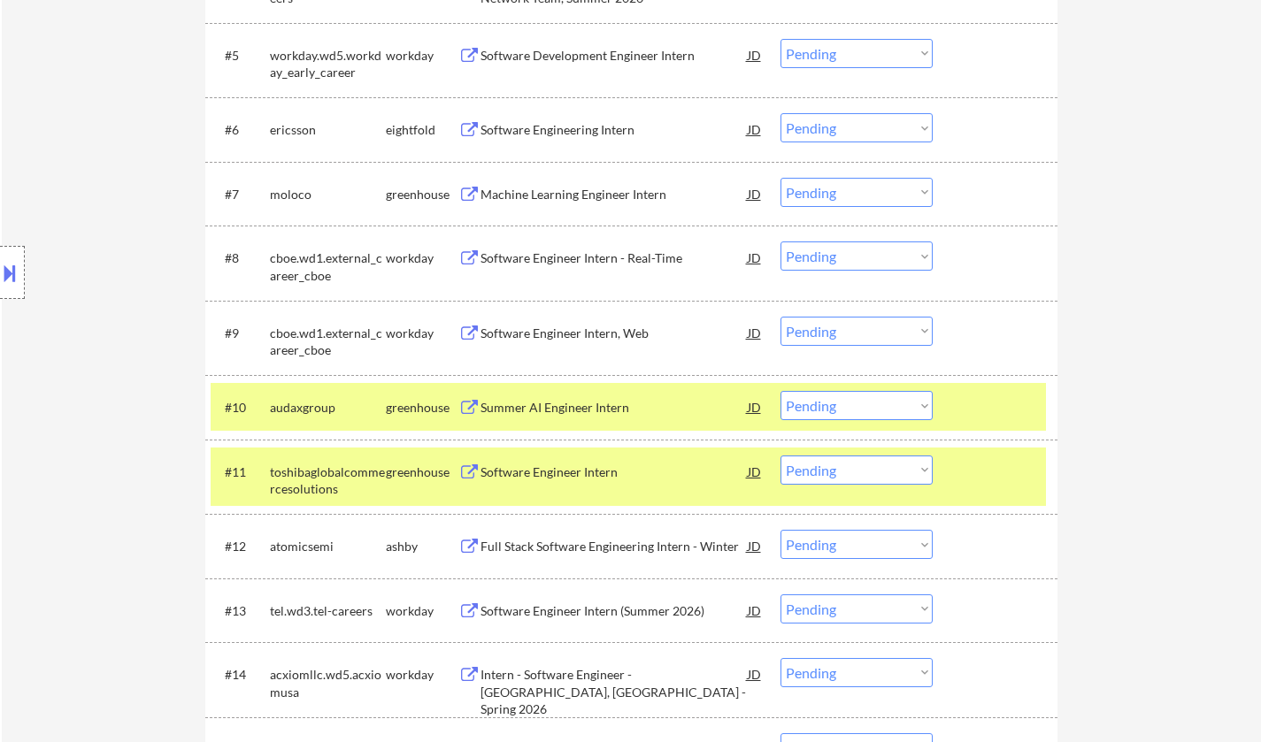
click at [550, 411] on div "Summer AI Engineer Intern" at bounding box center [613, 408] width 267 height 18
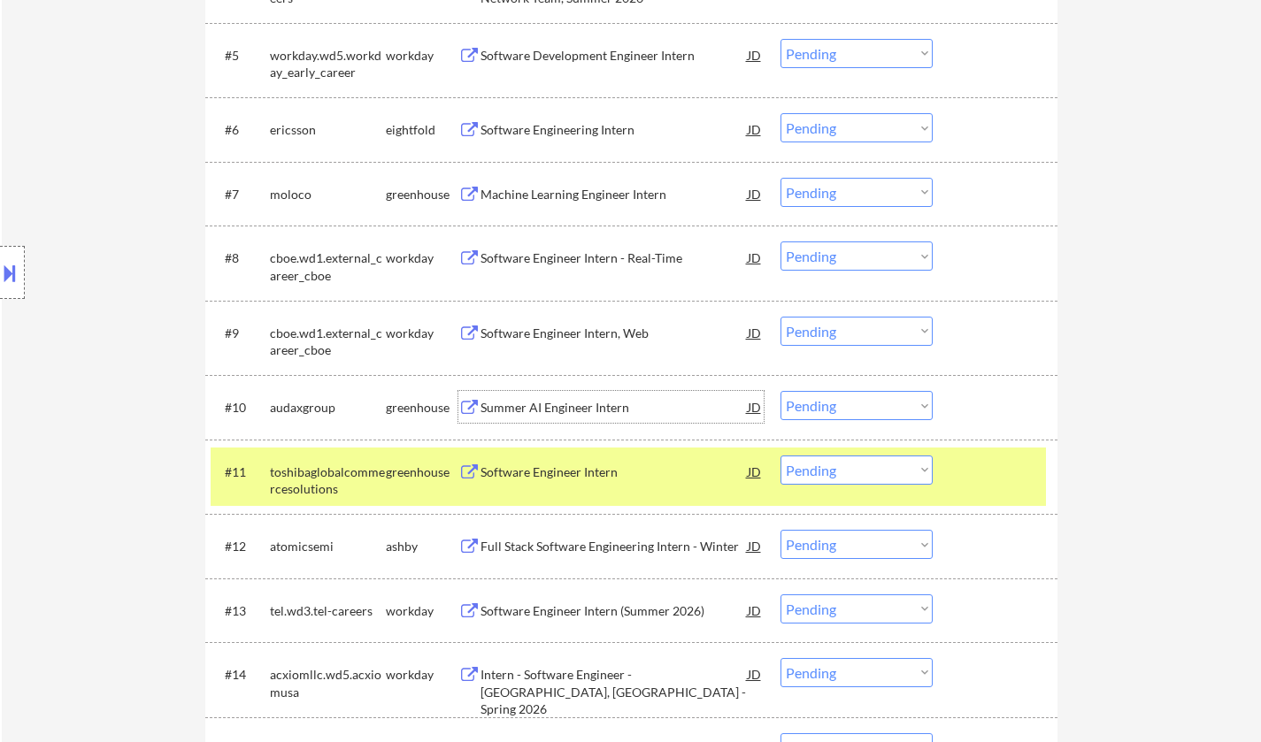
click at [850, 411] on select "Choose an option... Pending Applied Excluded (Questions) Excluded (Expired) Exc…" at bounding box center [856, 405] width 152 height 29
click at [780, 391] on select "Choose an option... Pending Applied Excluded (Questions) Excluded (Expired) Exc…" at bounding box center [856, 405] width 152 height 29
select select ""pending""
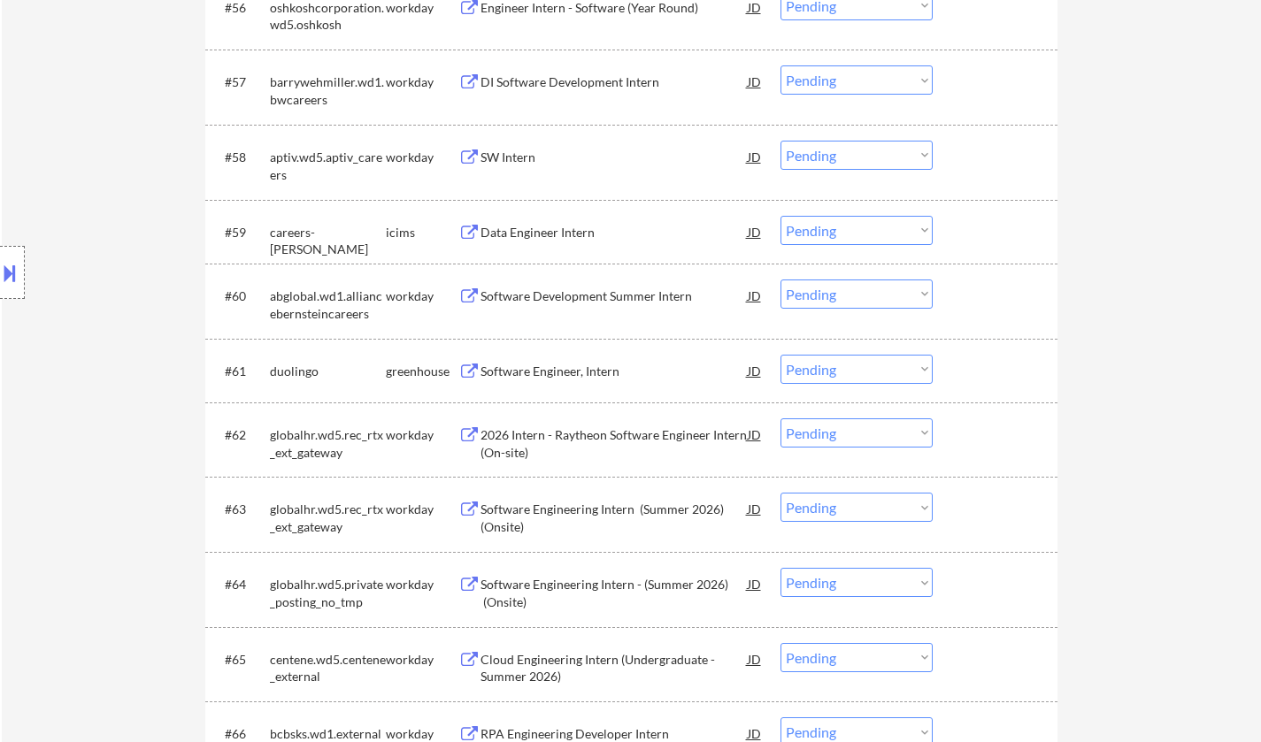
scroll to position [5611, 0]
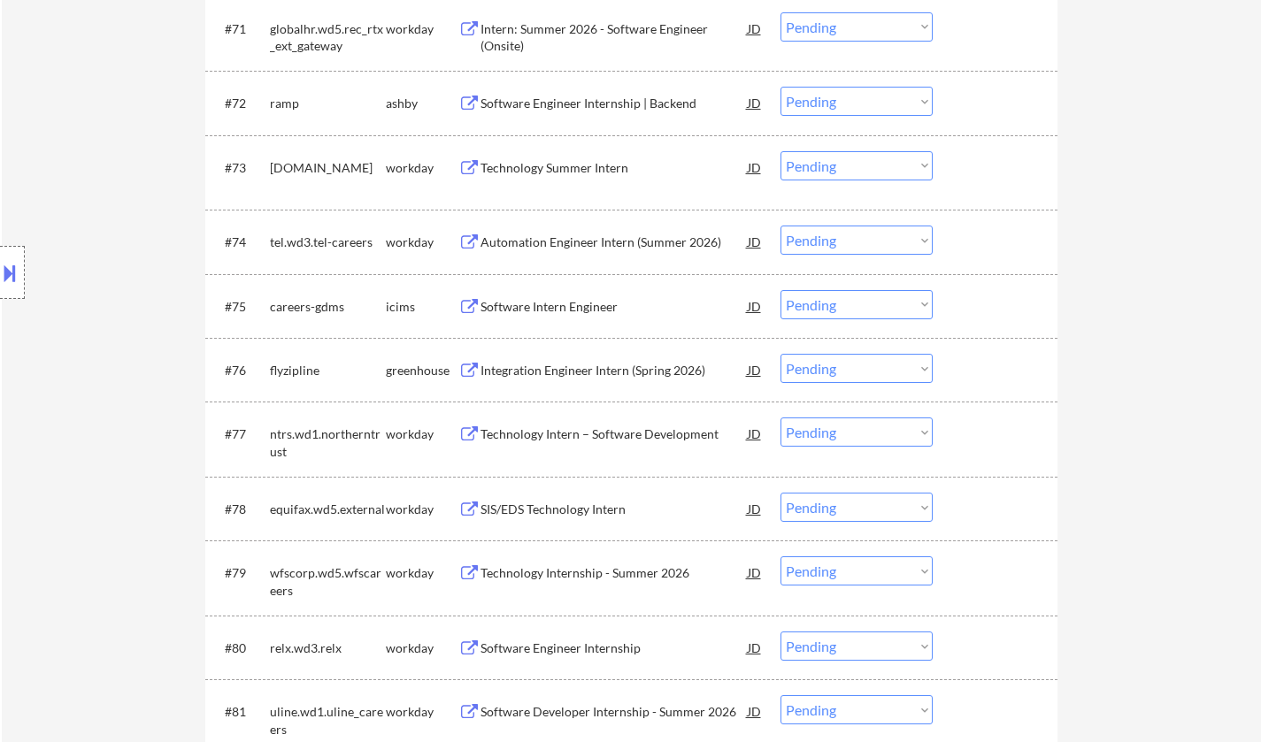
click at [530, 373] on div "Integration Engineer Intern (Spring 2026)" at bounding box center [613, 371] width 267 height 18
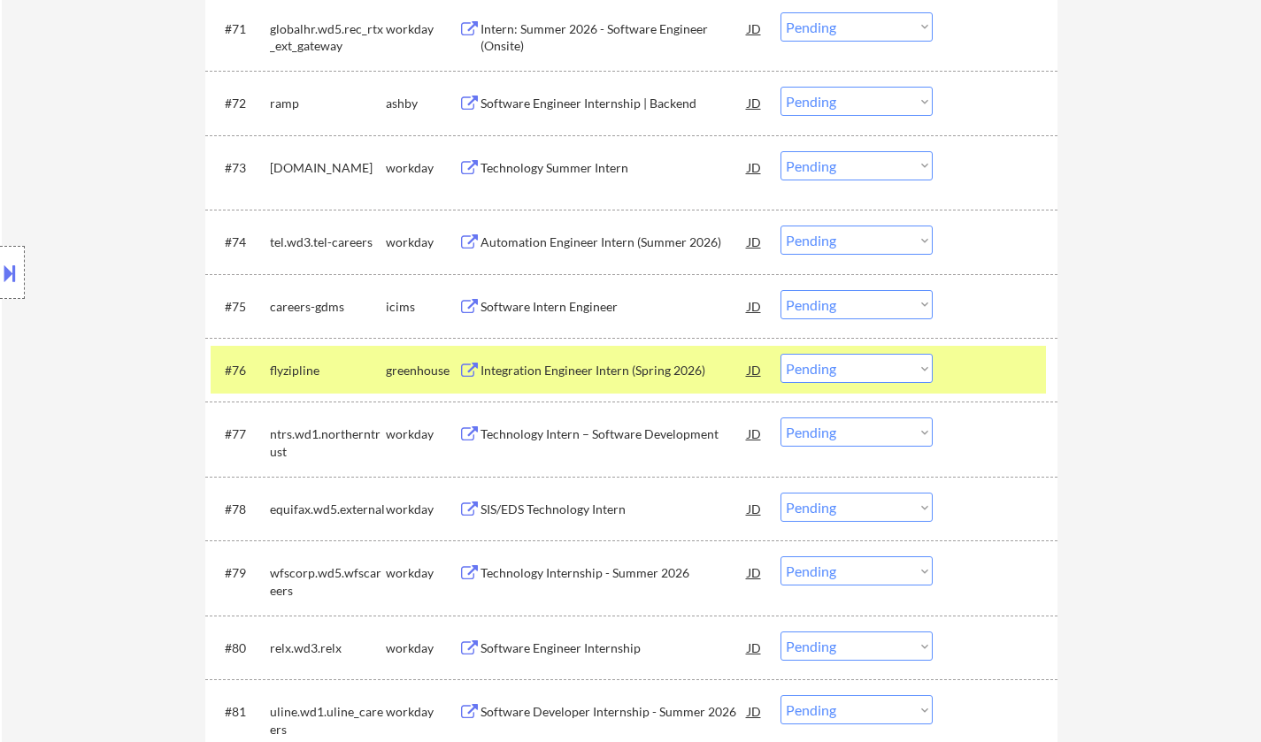
scroll to position [7027, 0]
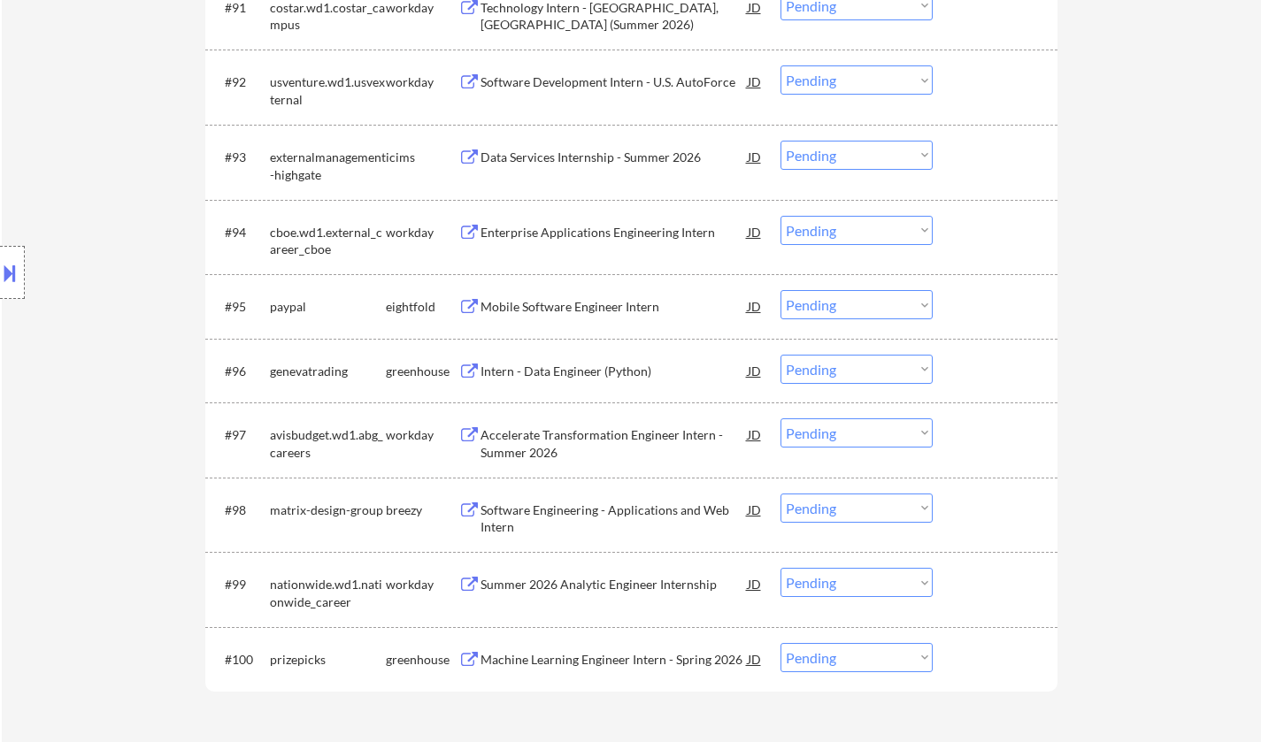
click at [599, 369] on div "Intern - Data Engineer (Python)" at bounding box center [613, 372] width 267 height 18
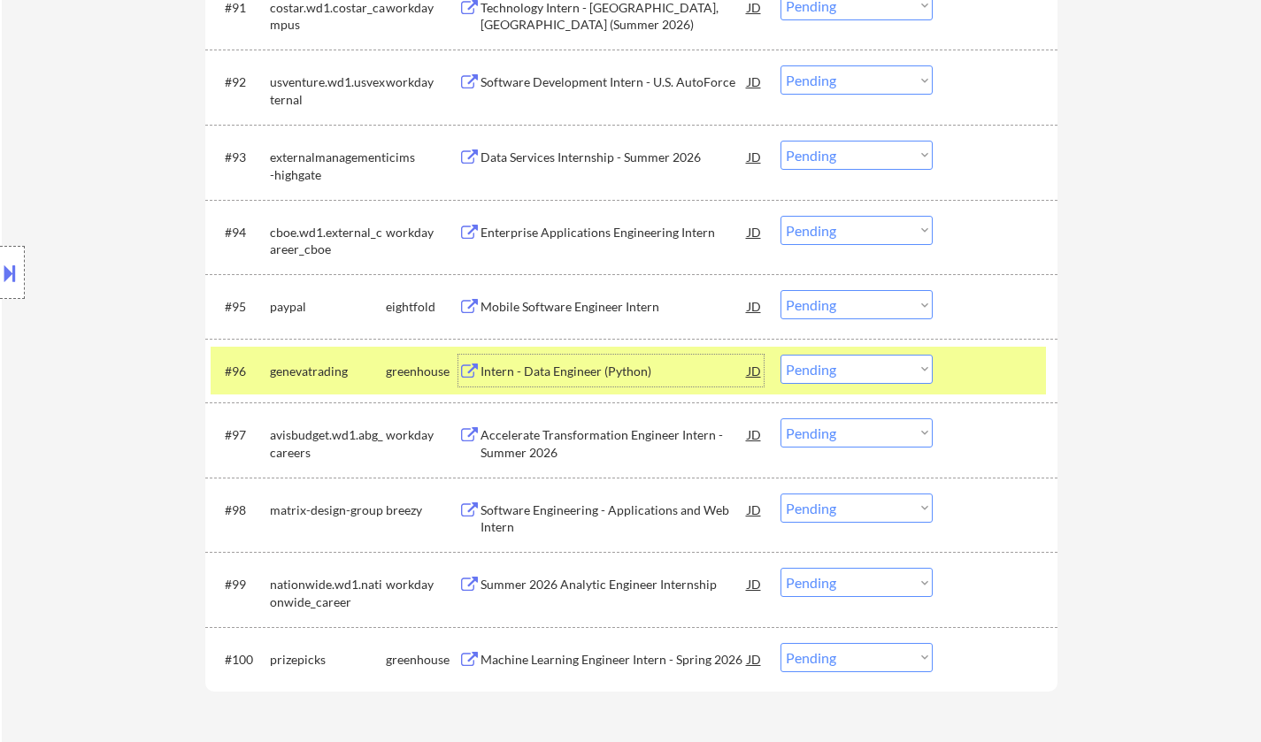
click at [848, 368] on select "Choose an option... Pending Applied Excluded (Questions) Excluded (Expired) Exc…" at bounding box center [856, 369] width 152 height 29
click at [780, 355] on select "Choose an option... Pending Applied Excluded (Questions) Excluded (Expired) Exc…" at bounding box center [856, 369] width 152 height 29
select select ""pending""
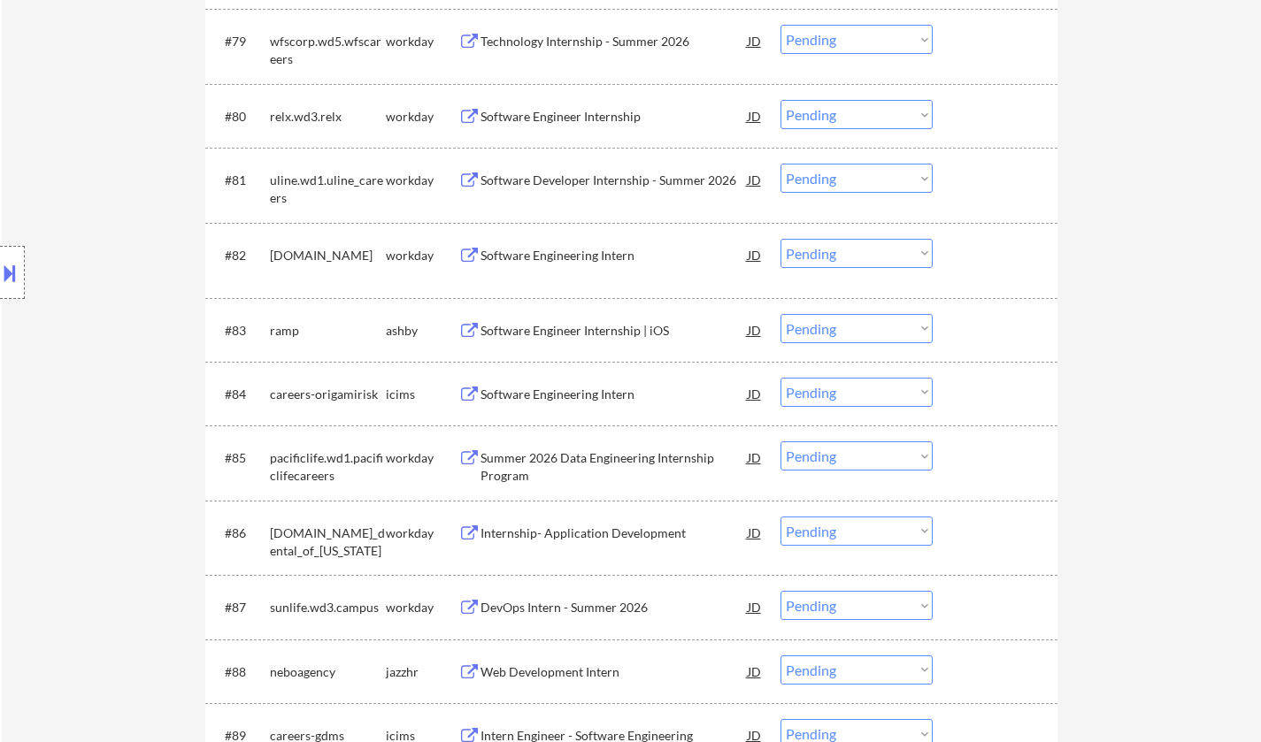
scroll to position [7252, 0]
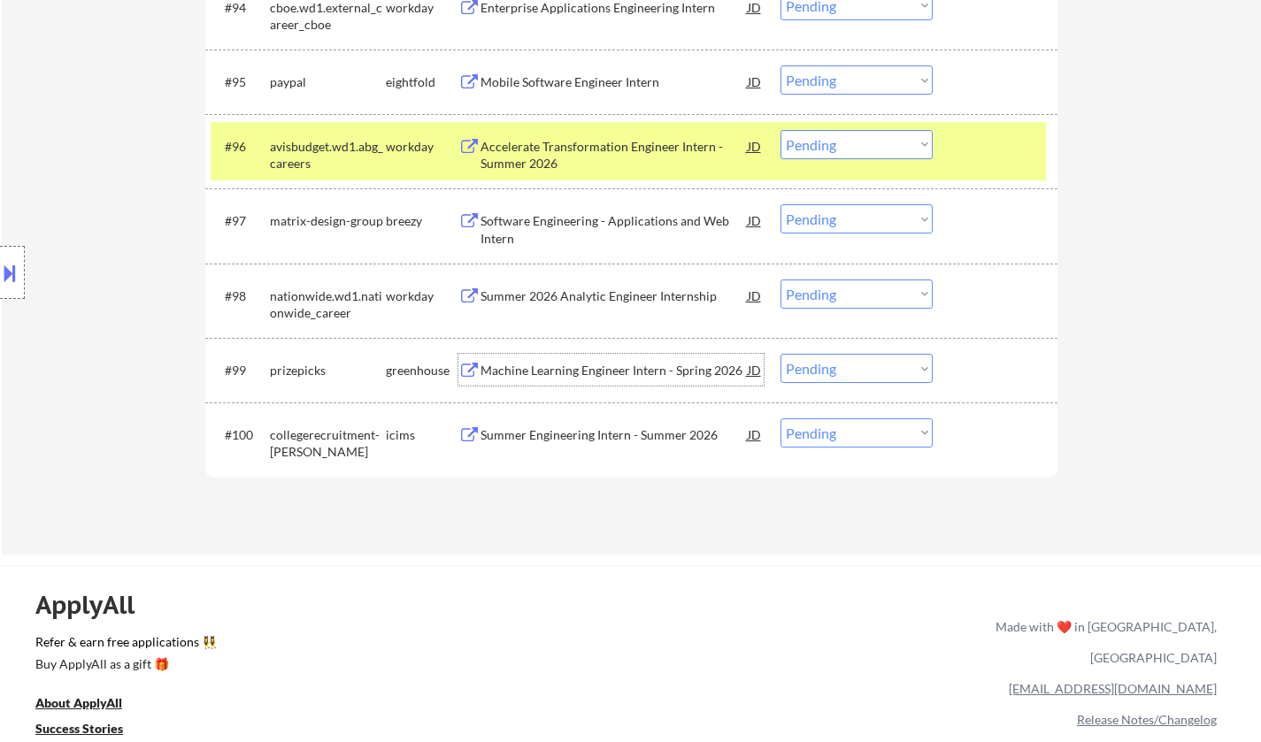
click at [568, 362] on div "Machine Learning Engineer Intern - Spring 2026" at bounding box center [613, 371] width 267 height 18
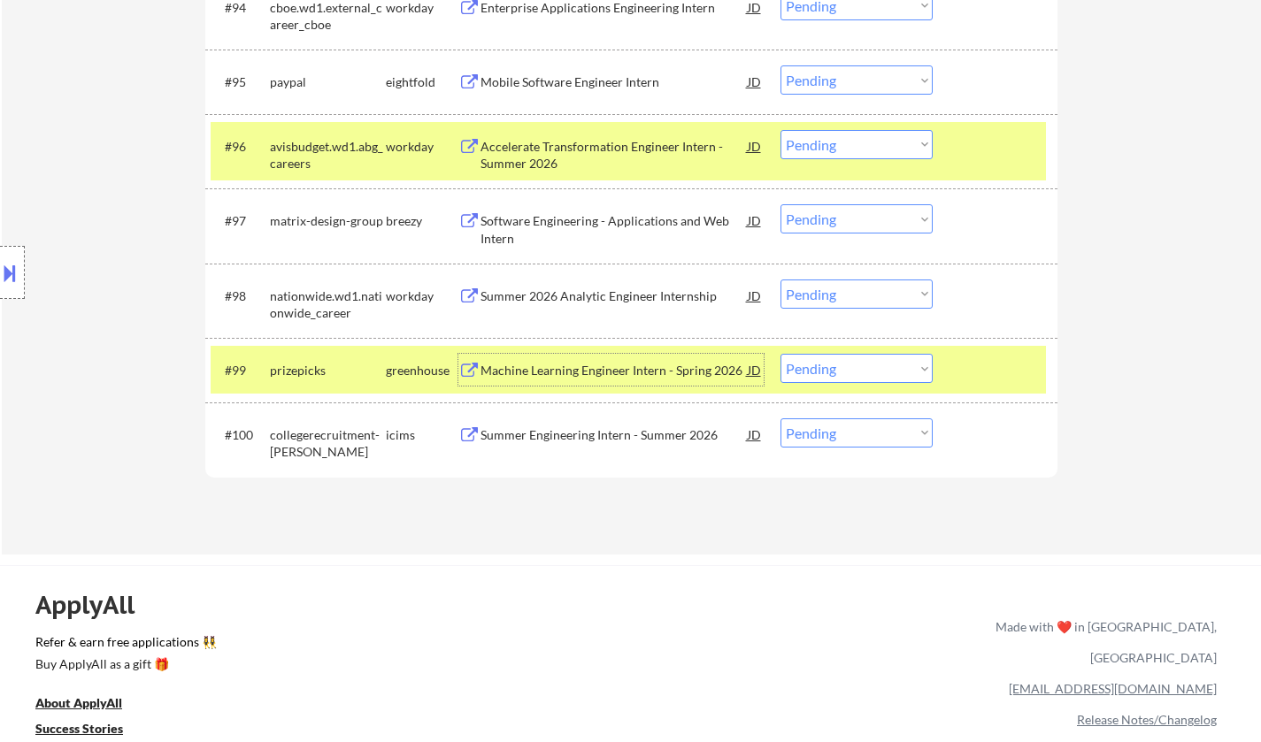
click at [849, 367] on select "Choose an option... Pending Applied Excluded (Questions) Excluded (Expired) Exc…" at bounding box center [856, 368] width 152 height 29
click at [780, 354] on select "Choose an option... Pending Applied Excluded (Questions) Excluded (Expired) Exc…" at bounding box center [856, 368] width 152 height 29
select select ""pending""
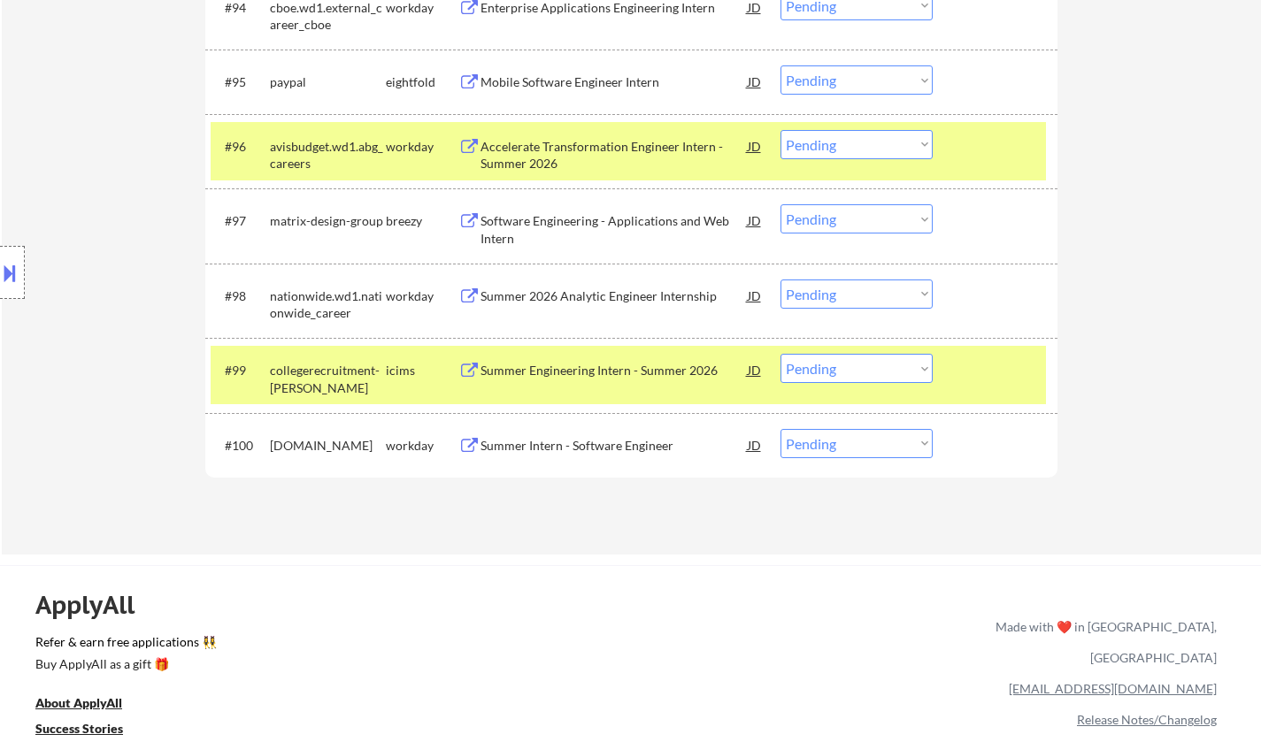
scroll to position [2053, 0]
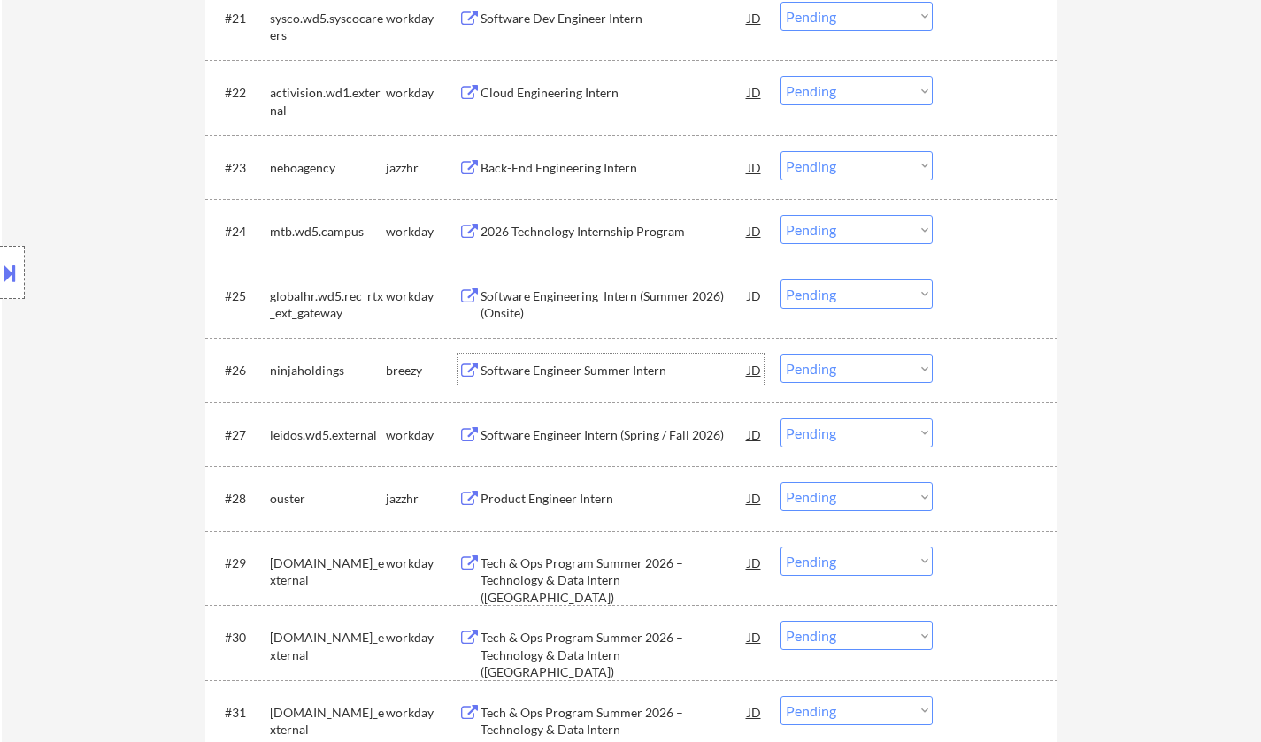
click at [569, 374] on div "Software Engineer Summer Intern" at bounding box center [613, 371] width 267 height 18
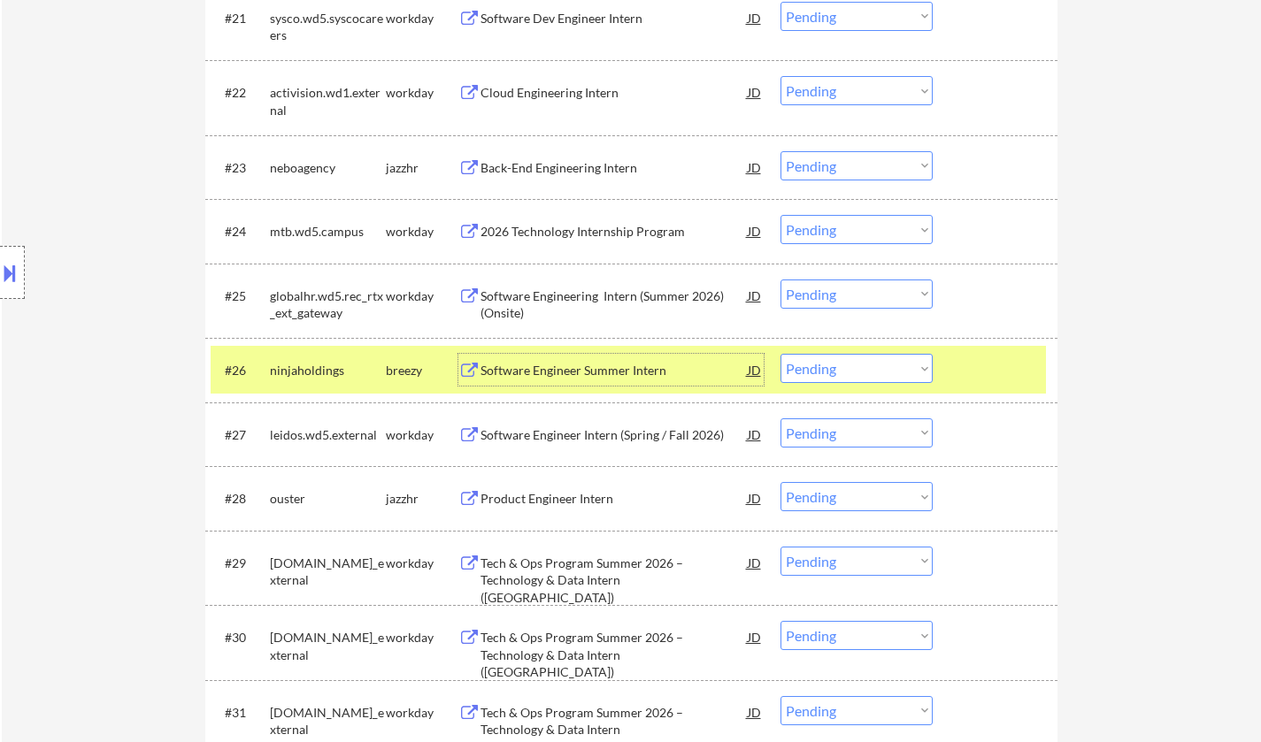
click at [874, 369] on select "Choose an option... Pending Applied Excluded (Questions) Excluded (Expired) Exc…" at bounding box center [856, 368] width 152 height 29
click at [780, 354] on select "Choose an option... Pending Applied Excluded (Questions) Excluded (Expired) Exc…" at bounding box center [856, 368] width 152 height 29
select select ""pending""
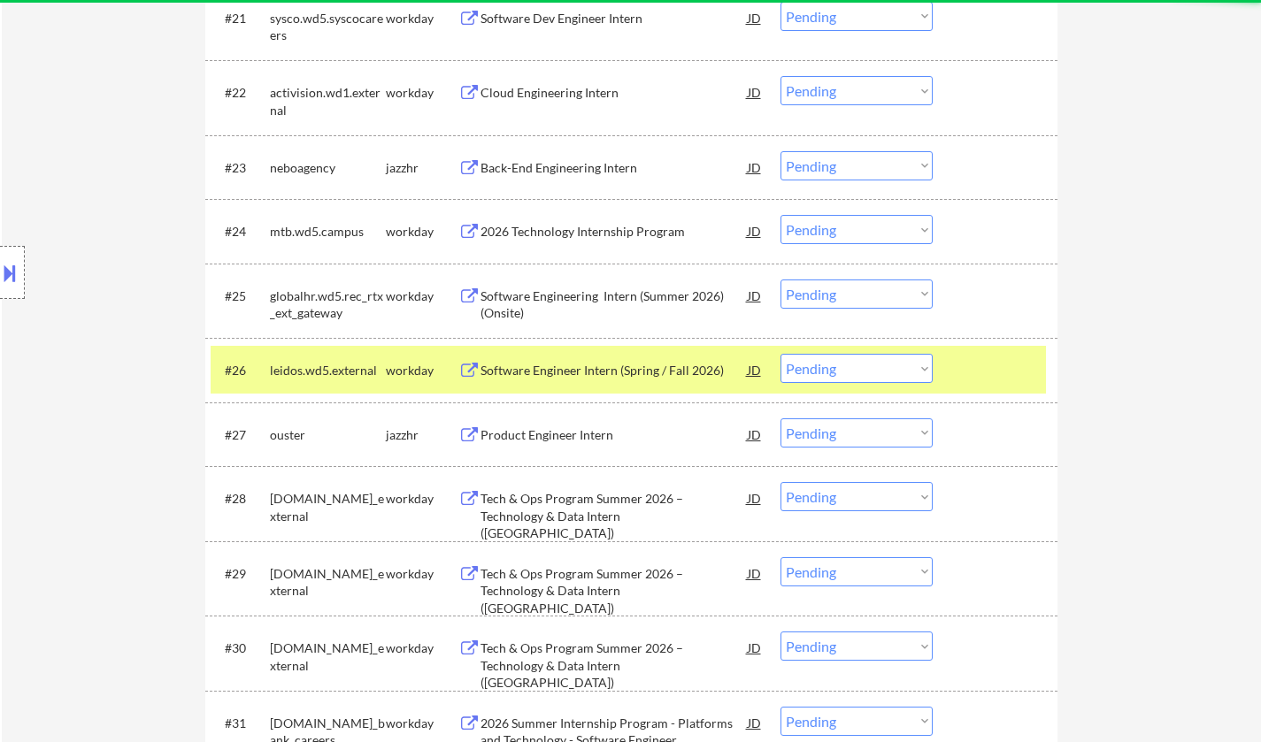
scroll to position [7049, 0]
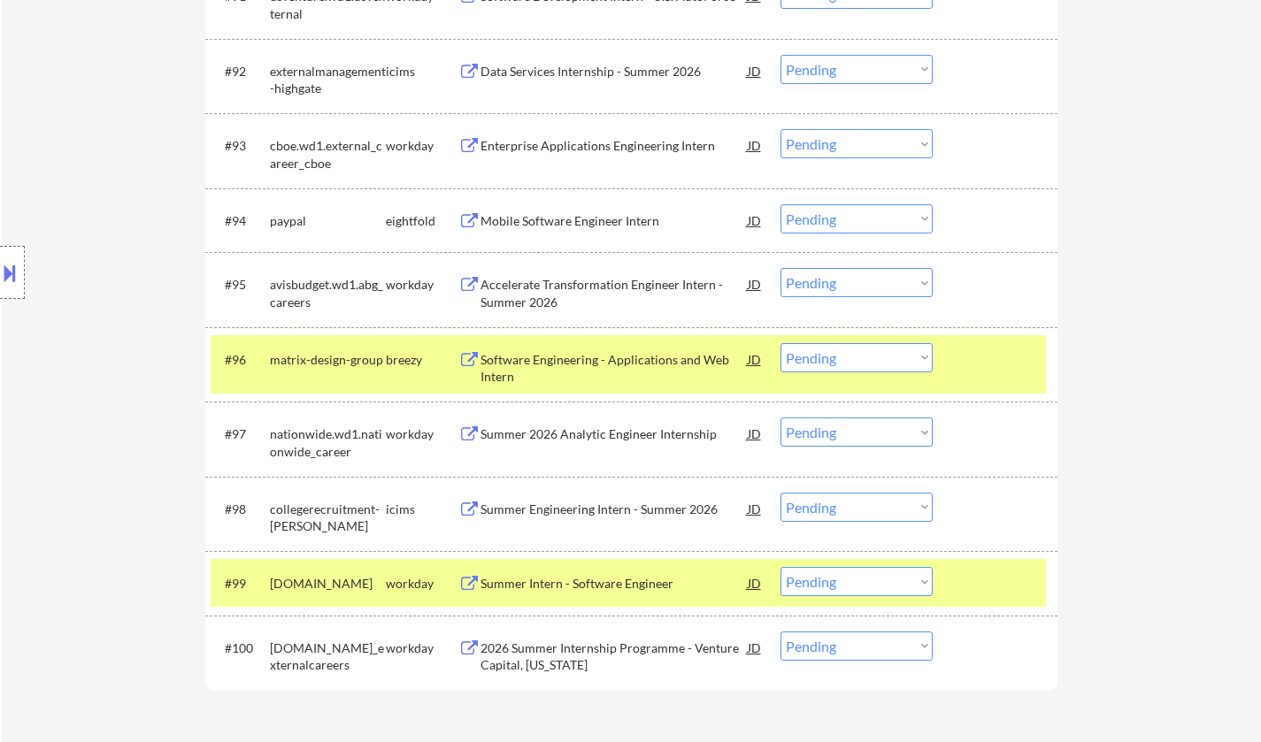
click at [574, 376] on div "Software Engineering - Applications and Web Intern" at bounding box center [613, 368] width 267 height 35
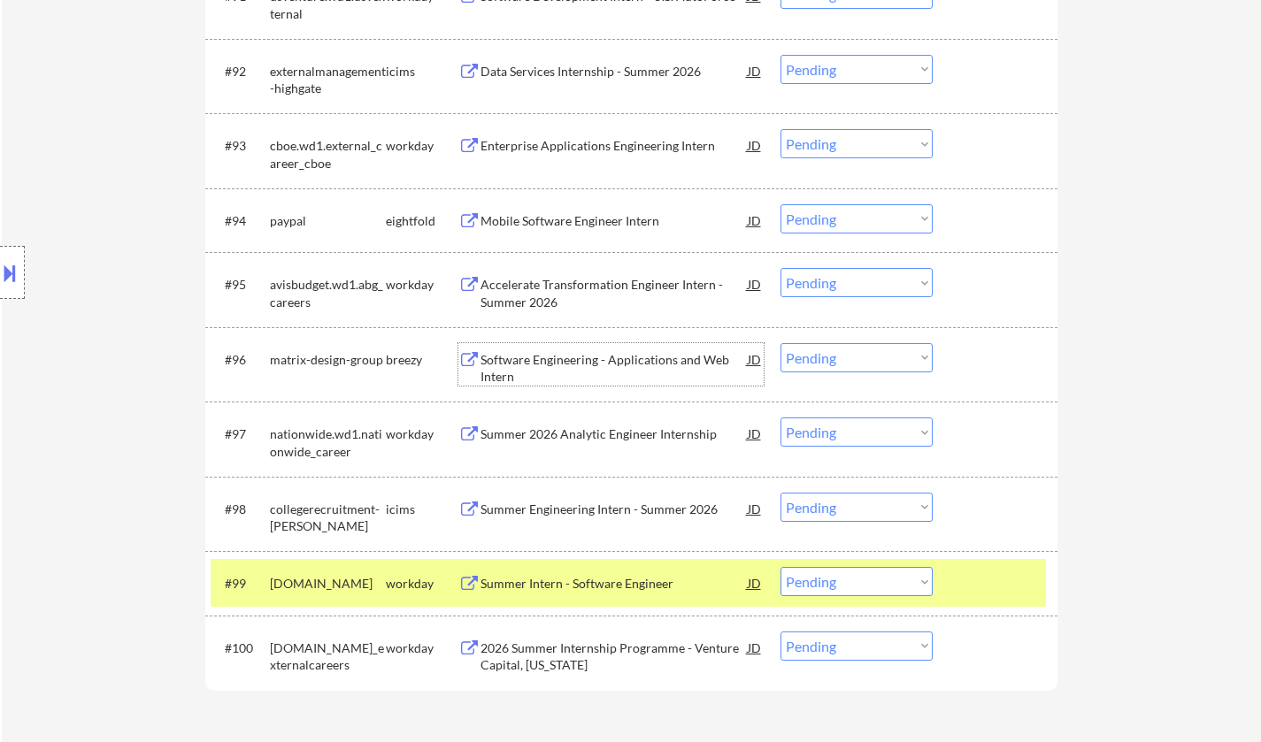
click at [847, 348] on select "Choose an option... Pending Applied Excluded (Questions) Excluded (Expired) Exc…" at bounding box center [856, 357] width 152 height 29
click at [780, 343] on select "Choose an option... Pending Applied Excluded (Questions) Excluded (Expired) Exc…" at bounding box center [856, 357] width 152 height 29
select select ""pending""
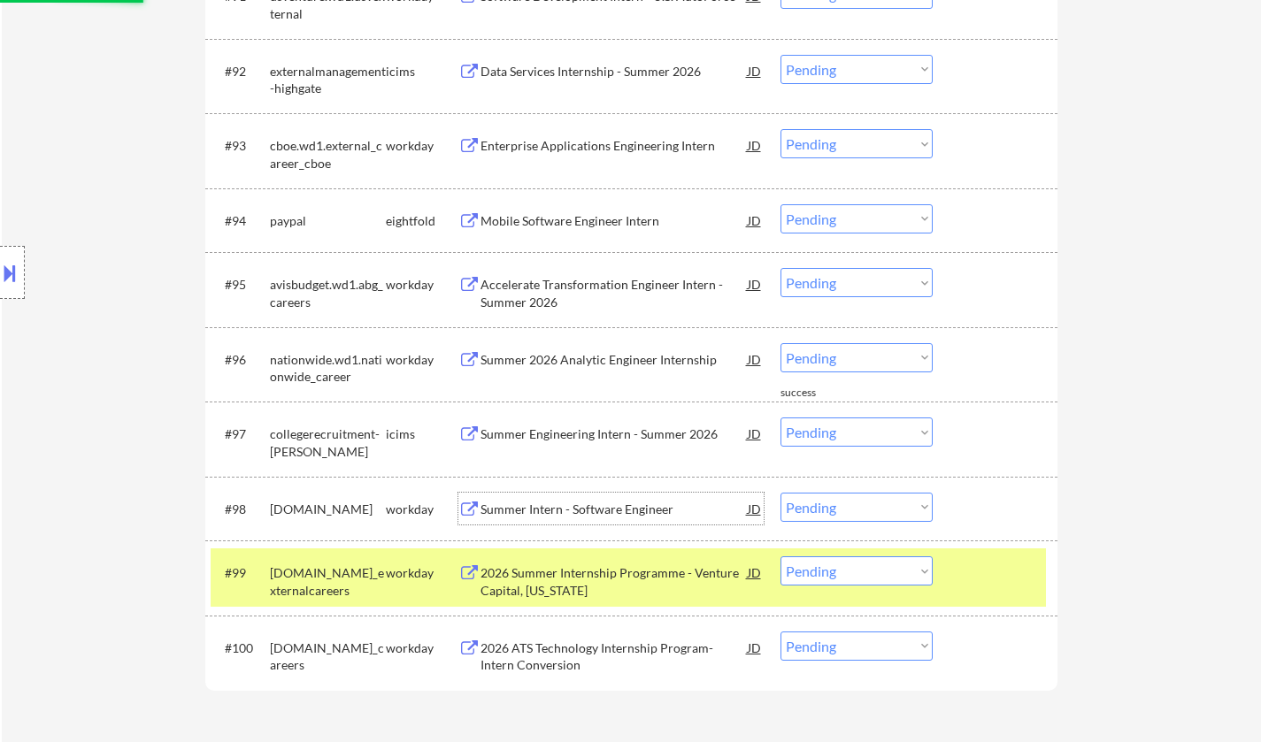
click at [572, 506] on div "Summer Intern - Software Engineer" at bounding box center [613, 510] width 267 height 18
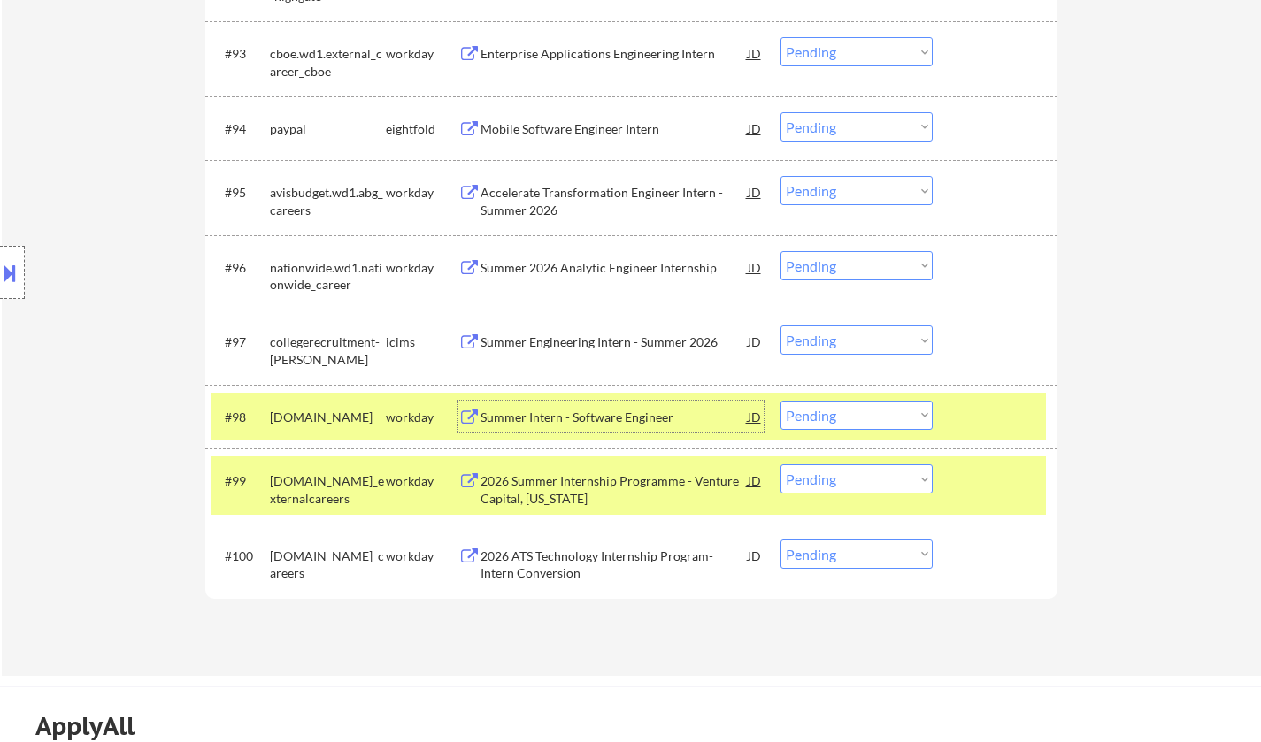
scroll to position [7226, 0]
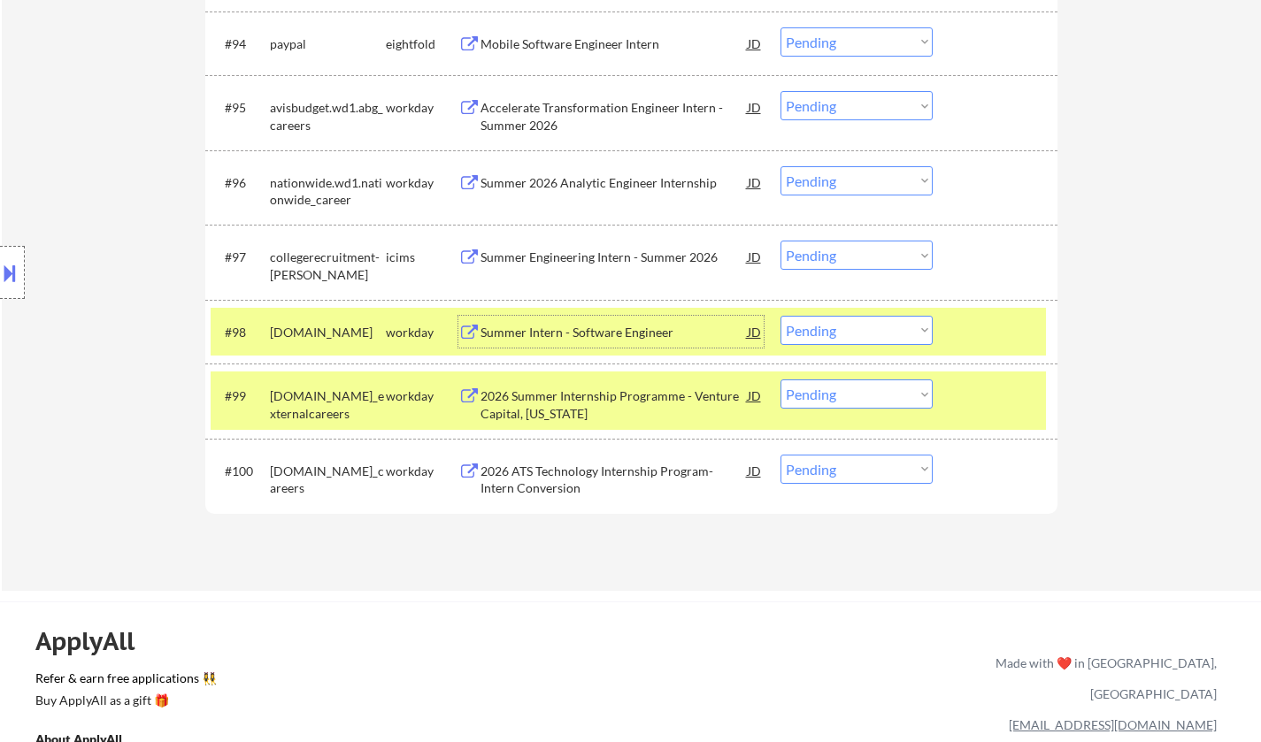
click at [864, 322] on select "Choose an option... Pending Applied Excluded (Questions) Excluded (Expired) Exc…" at bounding box center [856, 330] width 152 height 29
click at [780, 316] on select "Choose an option... Pending Applied Excluded (Questions) Excluded (Expired) Exc…" at bounding box center [856, 330] width 152 height 29
select select ""pending""
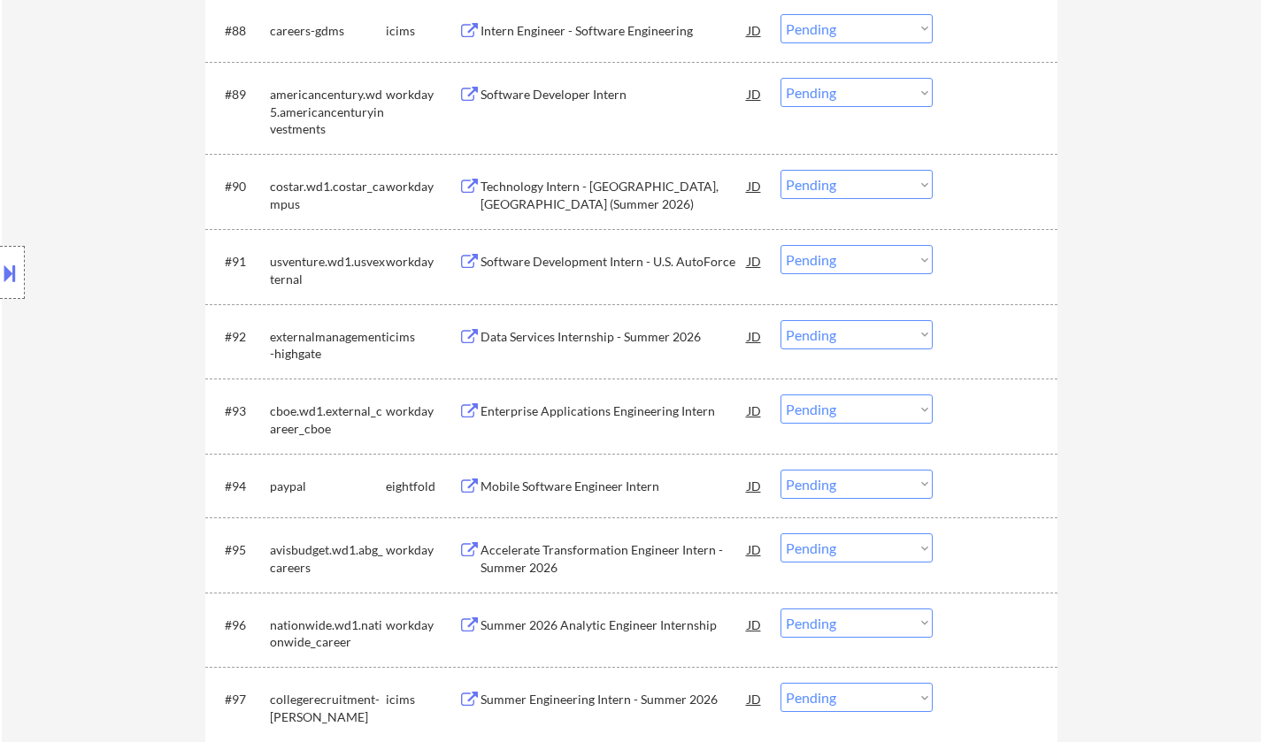
scroll to position [6342, 0]
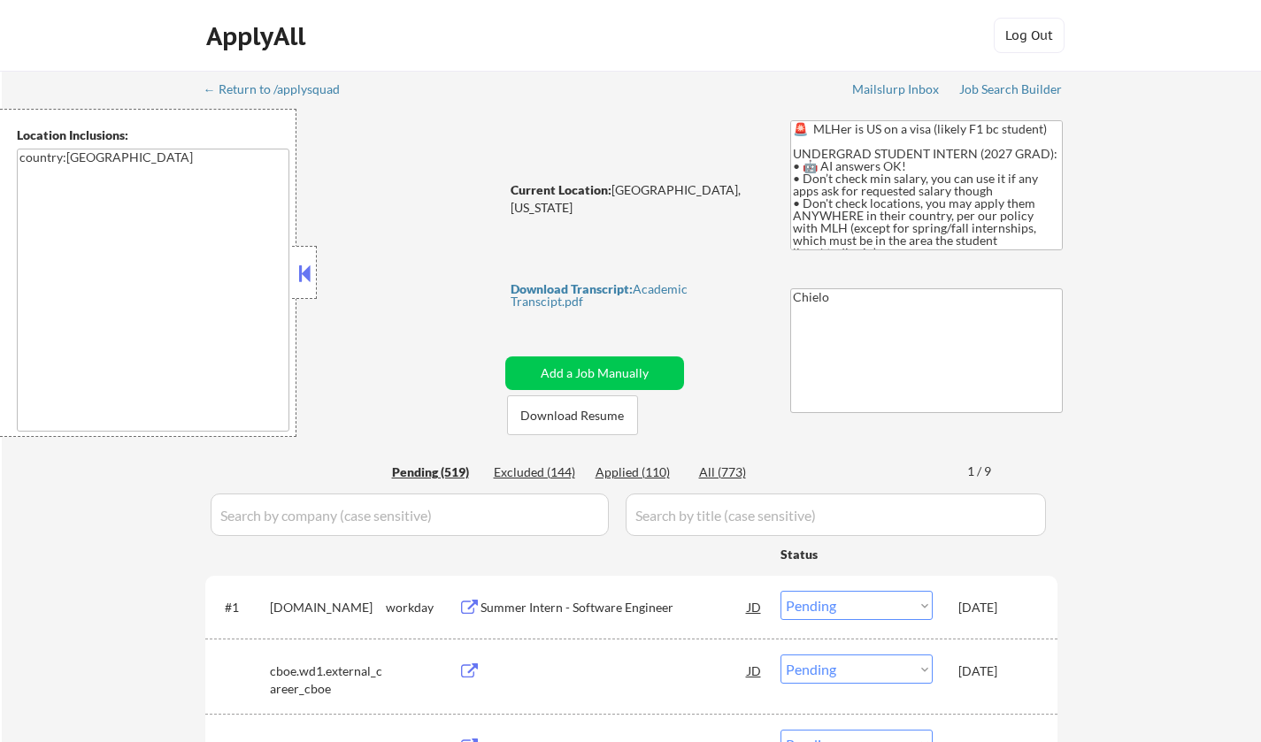
select select ""pending""
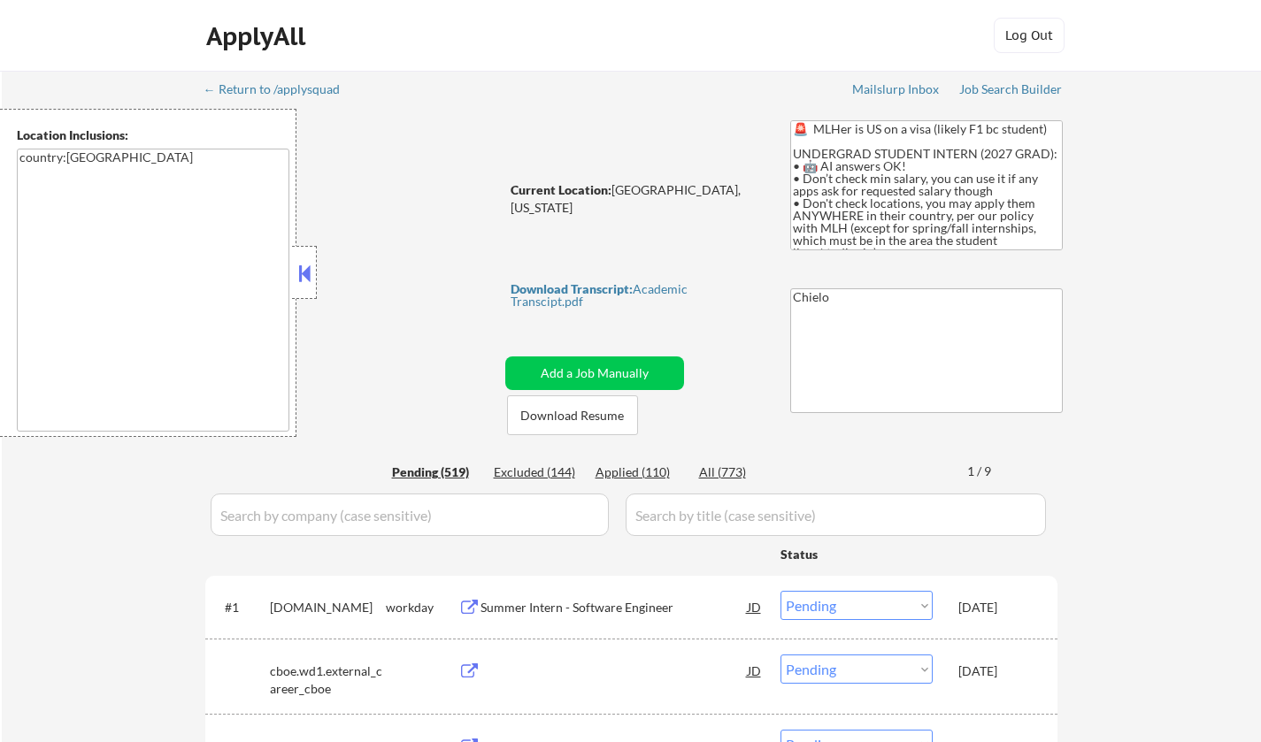
select select ""pending""
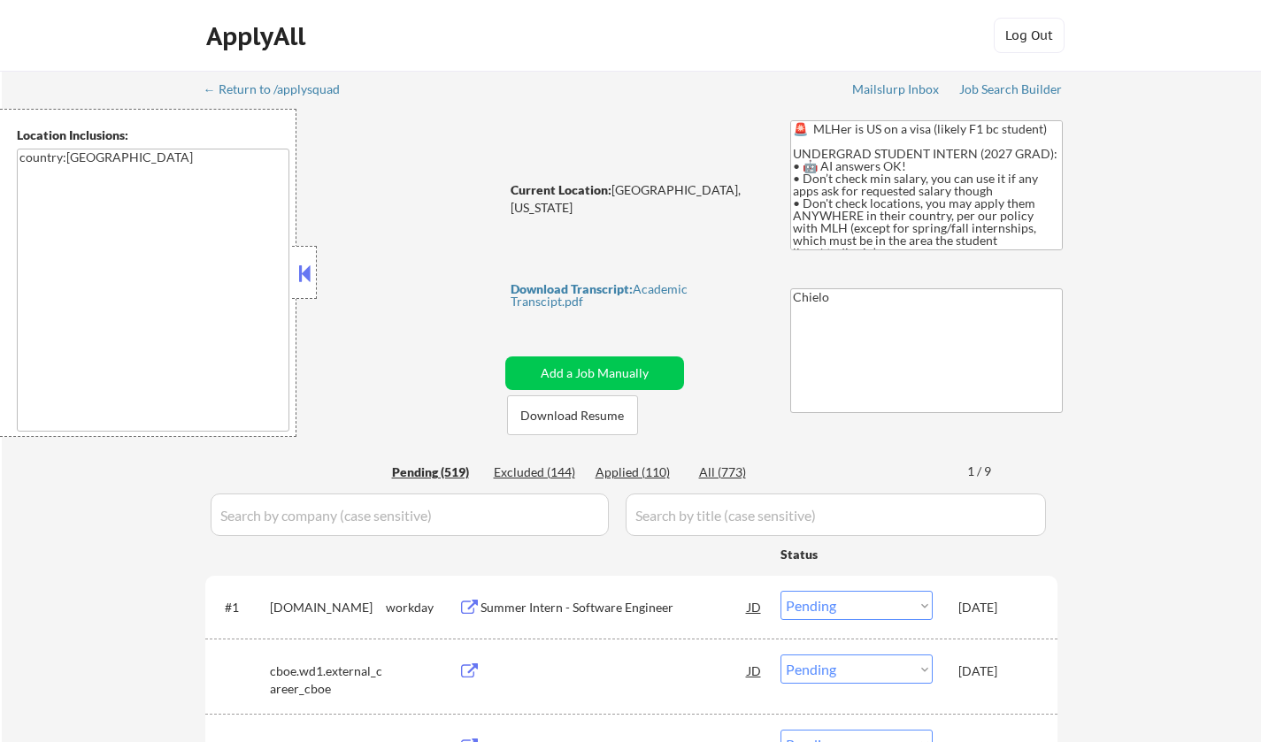
select select ""pending""
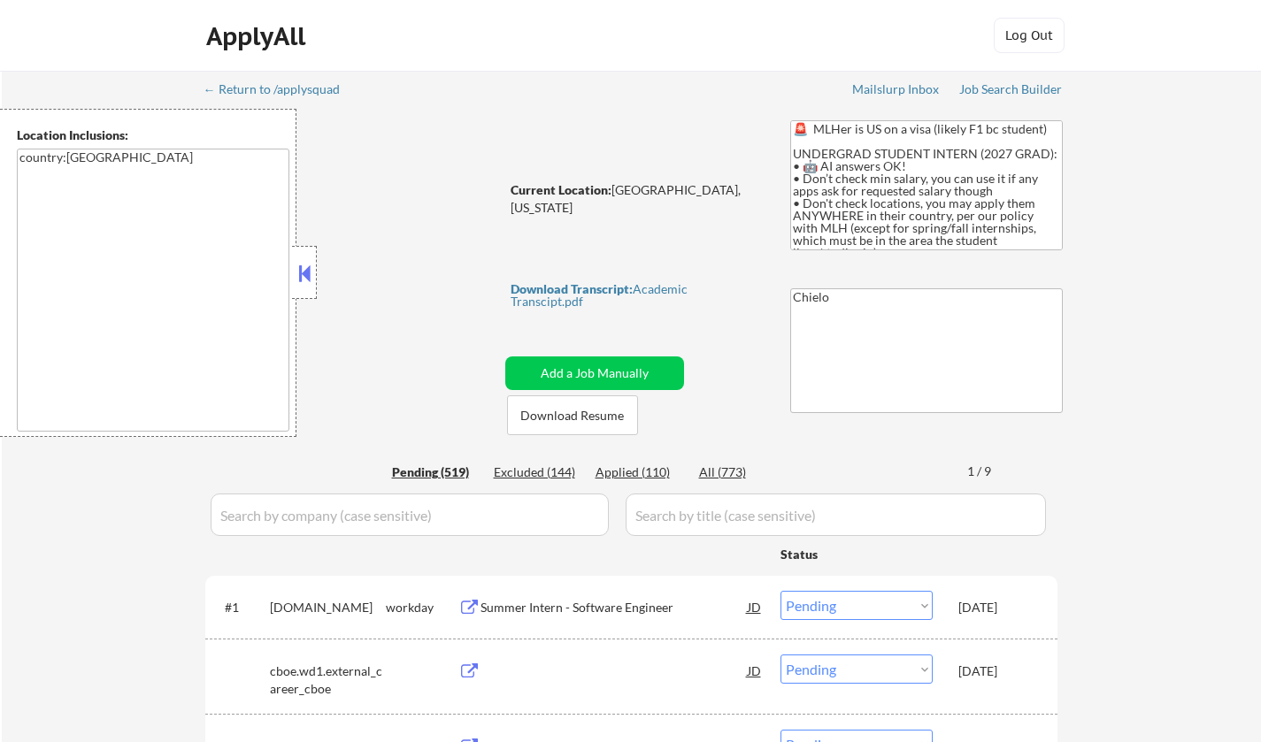
select select ""pending""
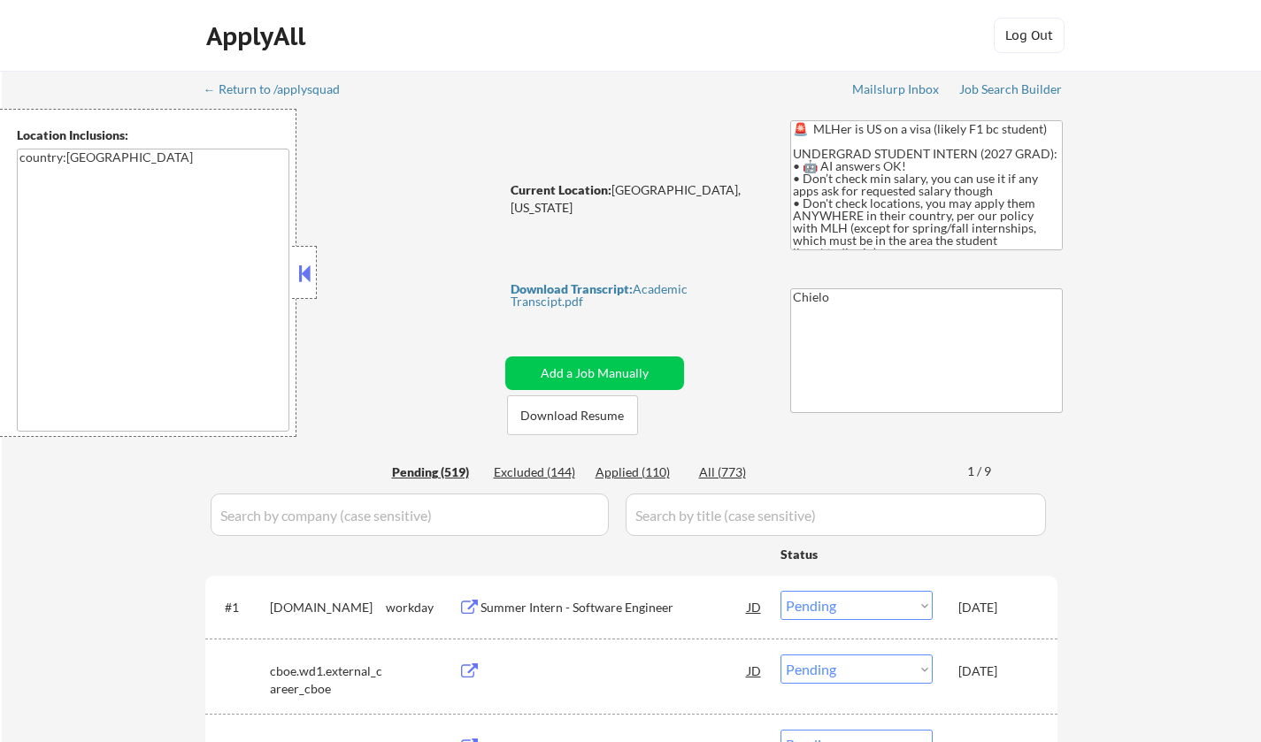
select select ""pending""
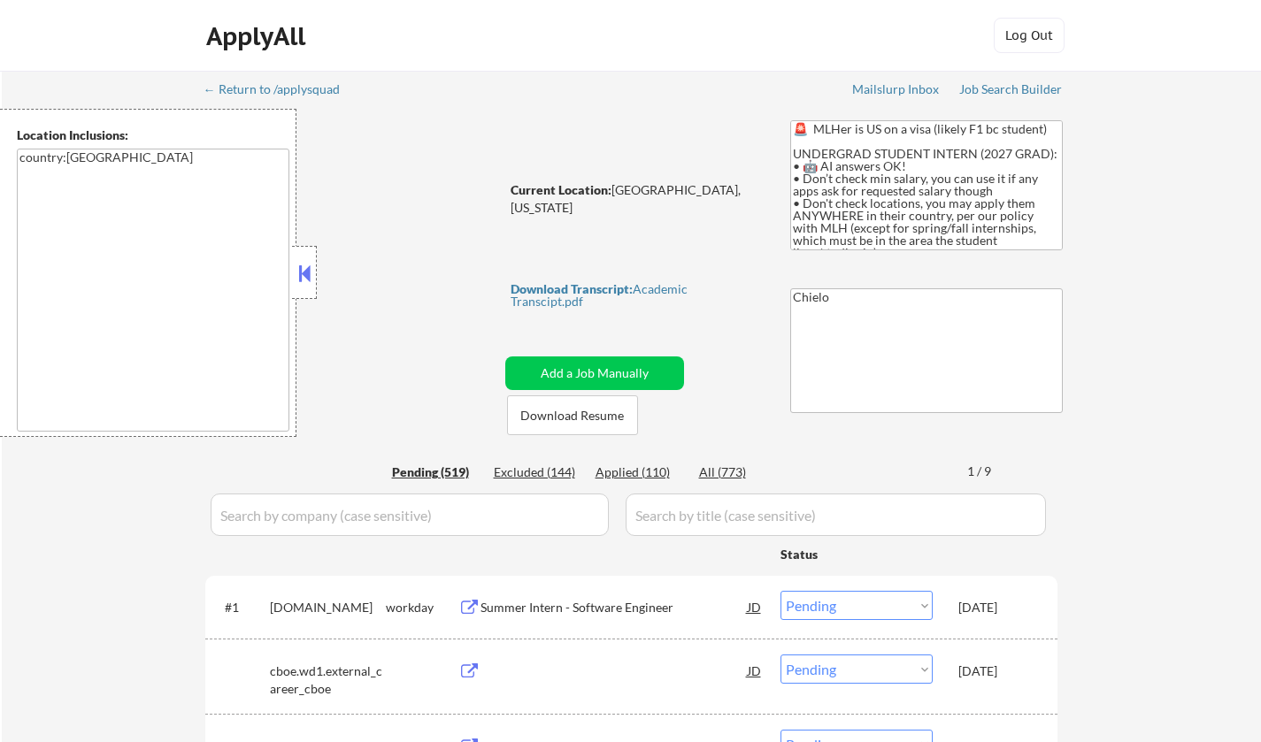
select select ""pending""
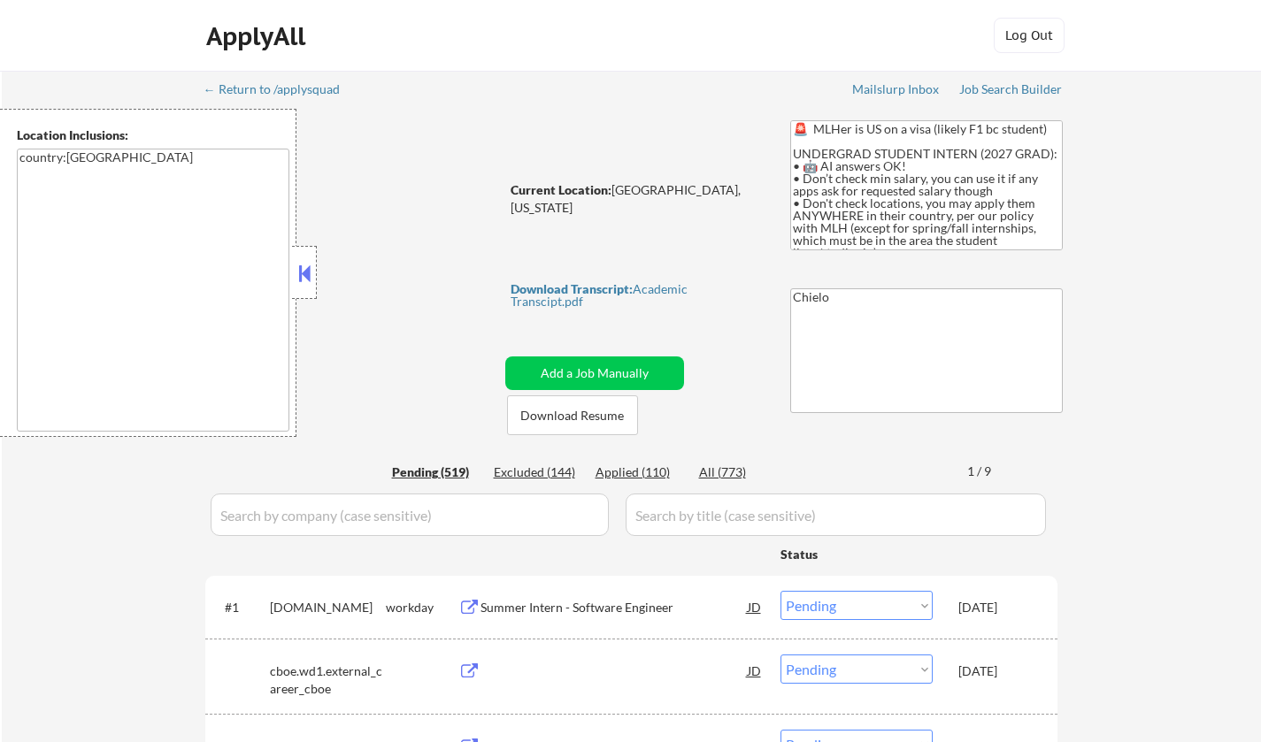
select select ""pending""
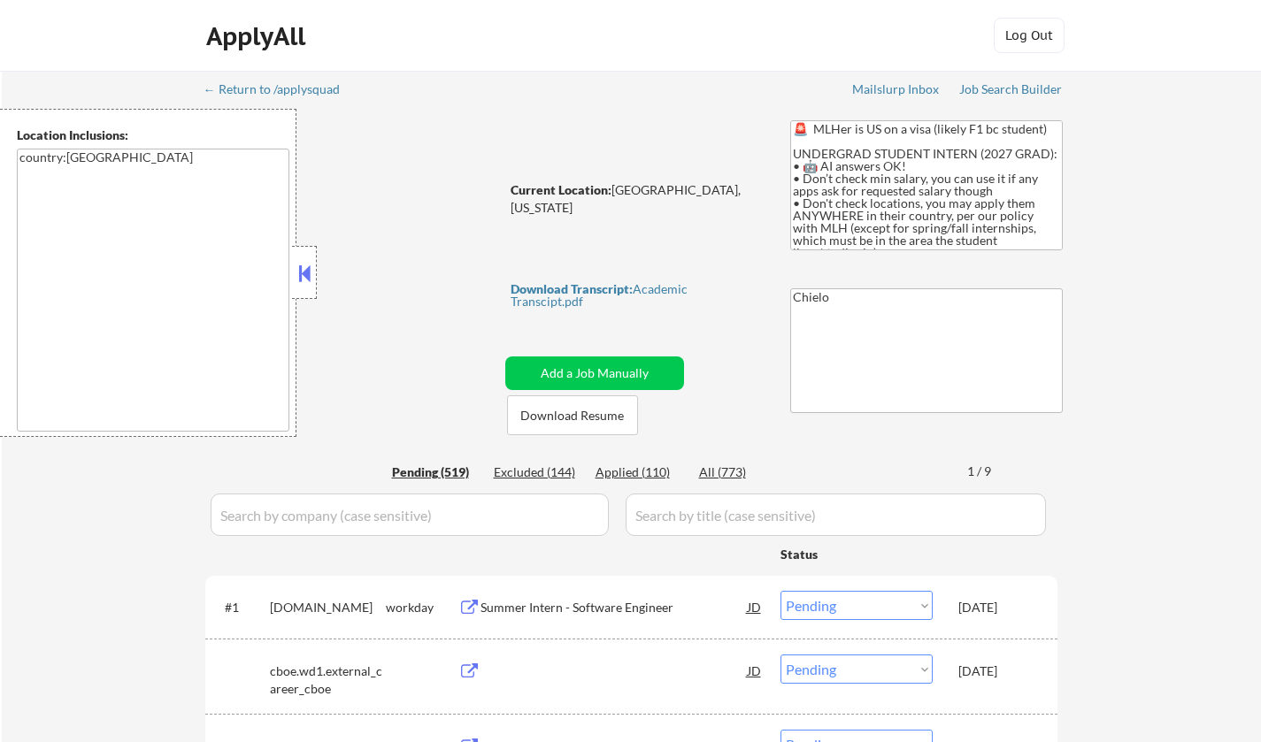
select select ""pending""
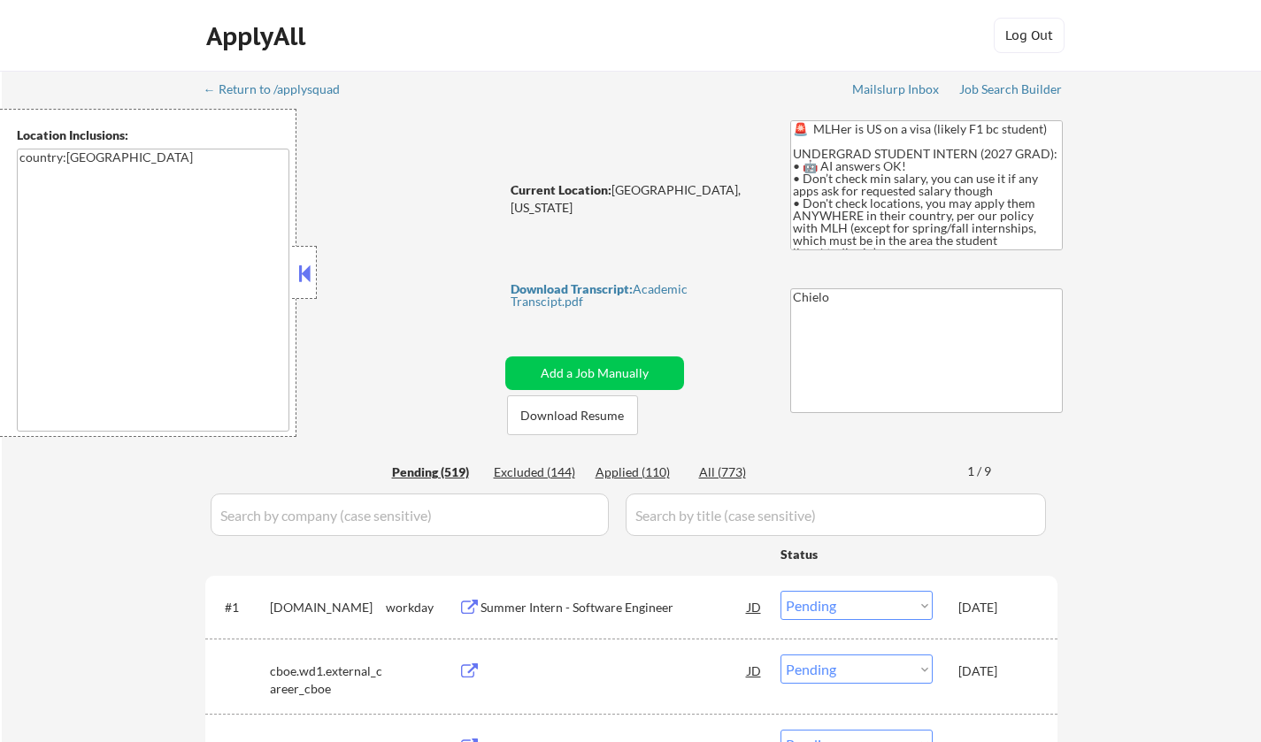
select select ""pending""
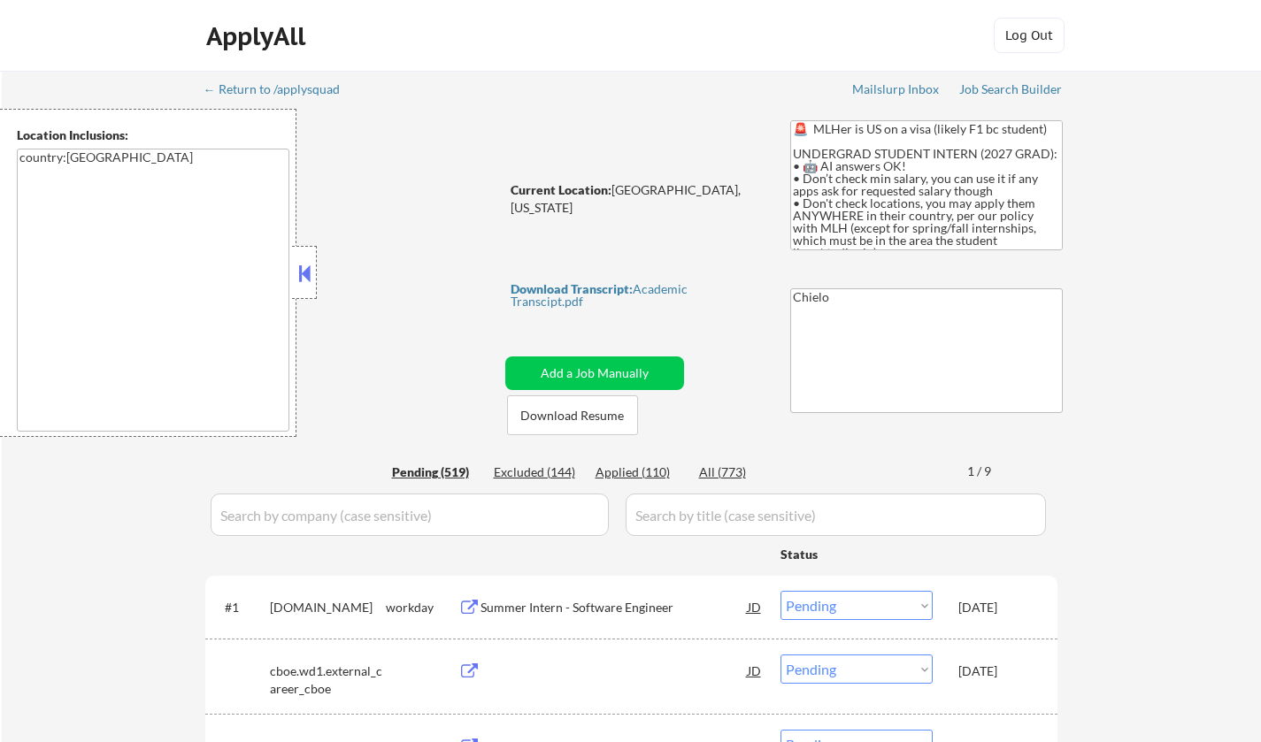
select select ""pending""
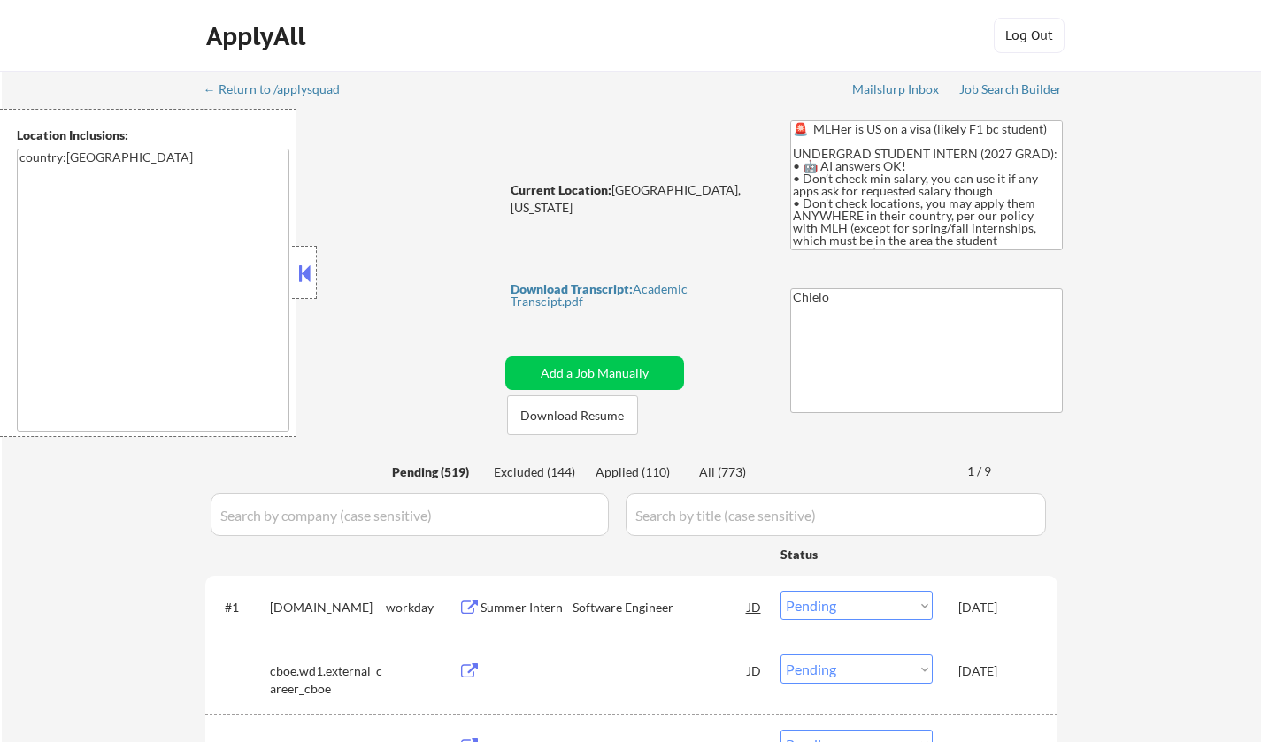
select select ""pending""
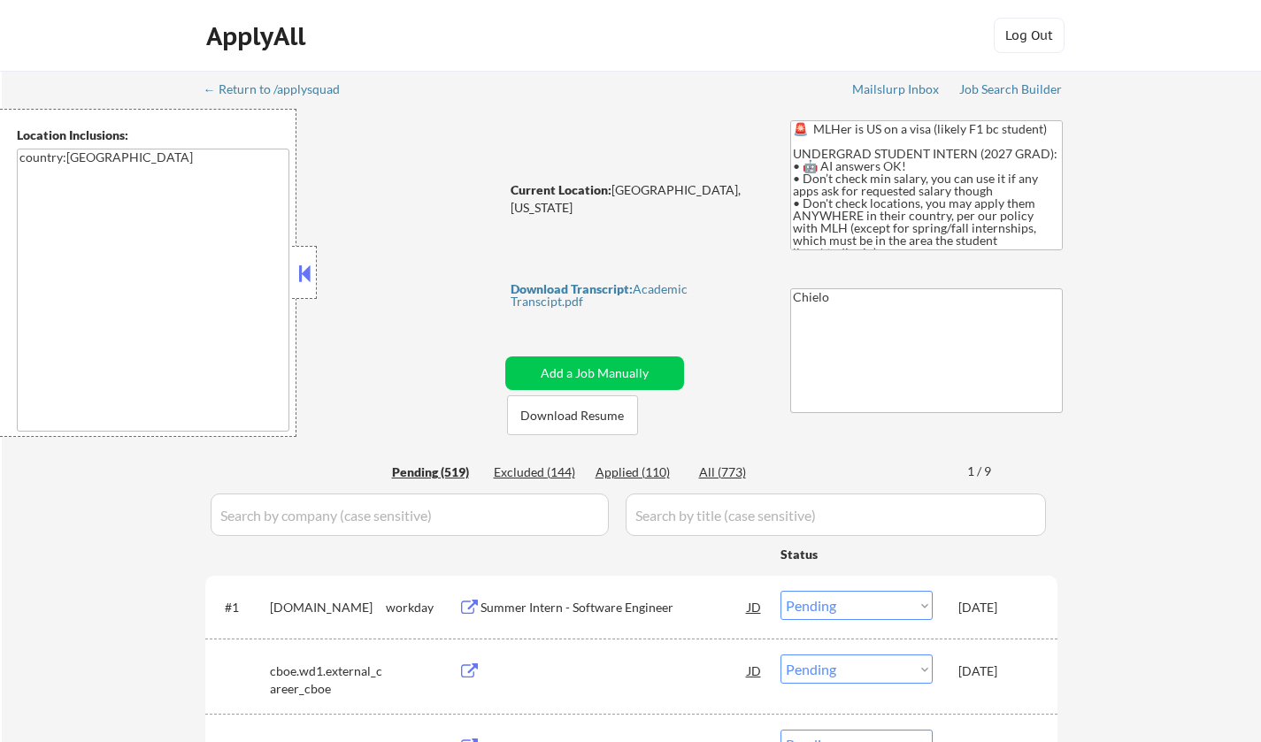
select select ""pending""
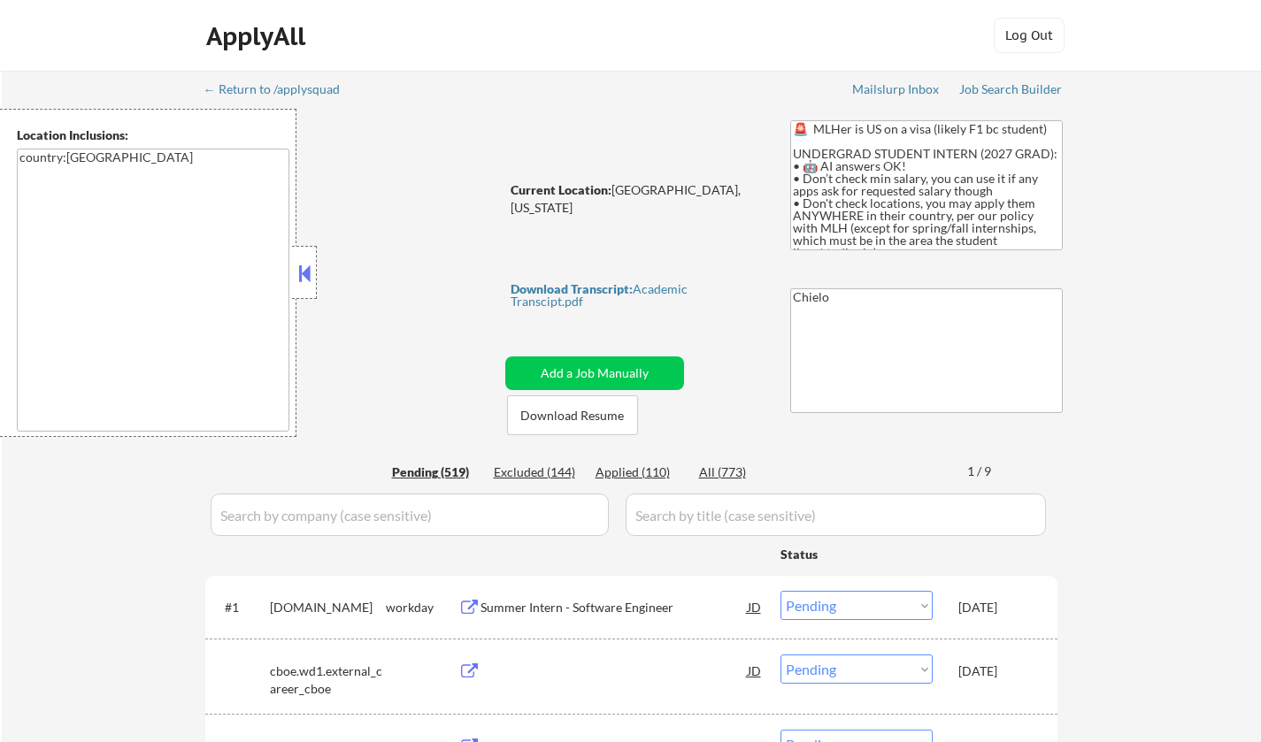
select select ""pending""
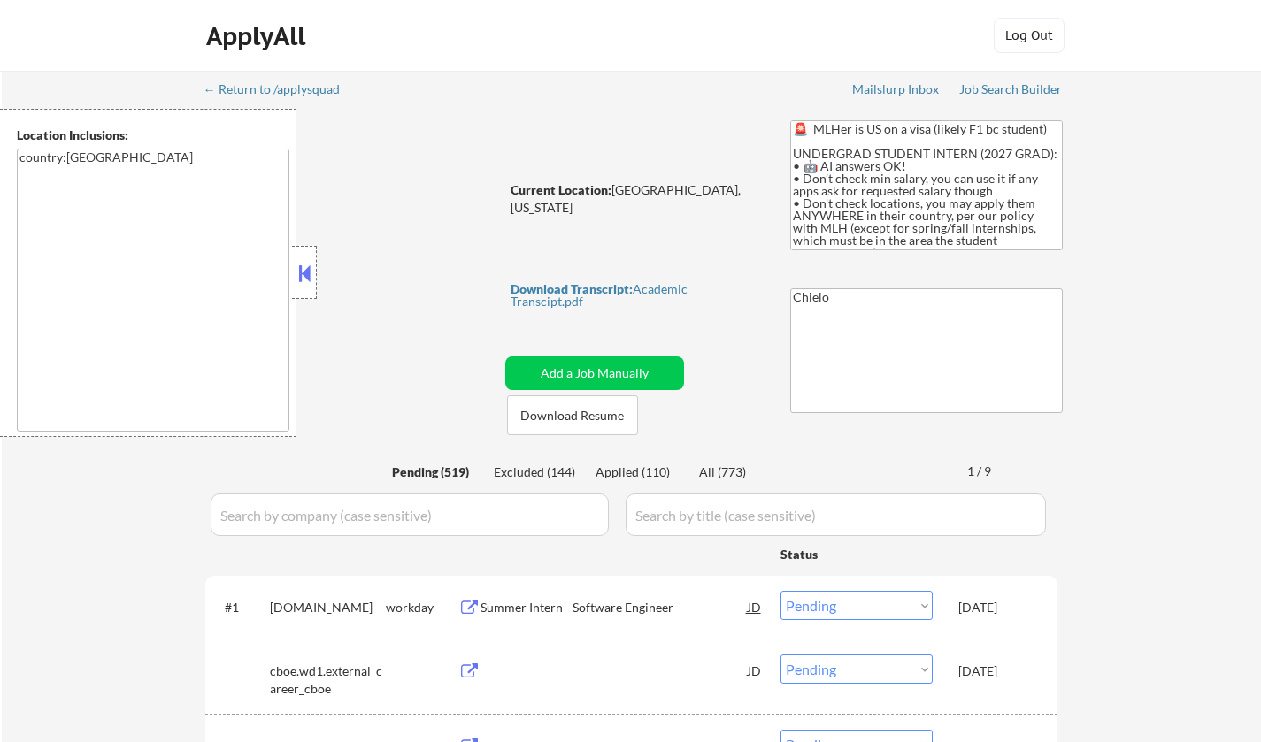
select select ""pending""
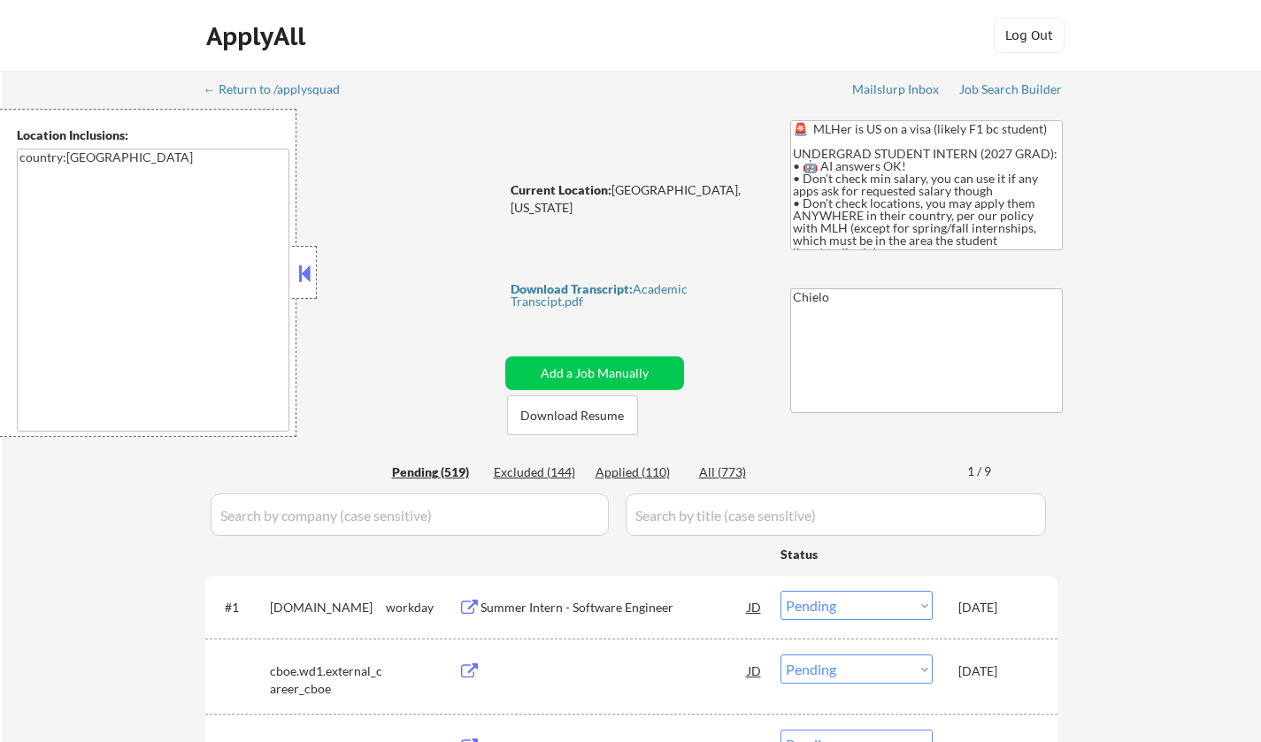
select select ""pending""
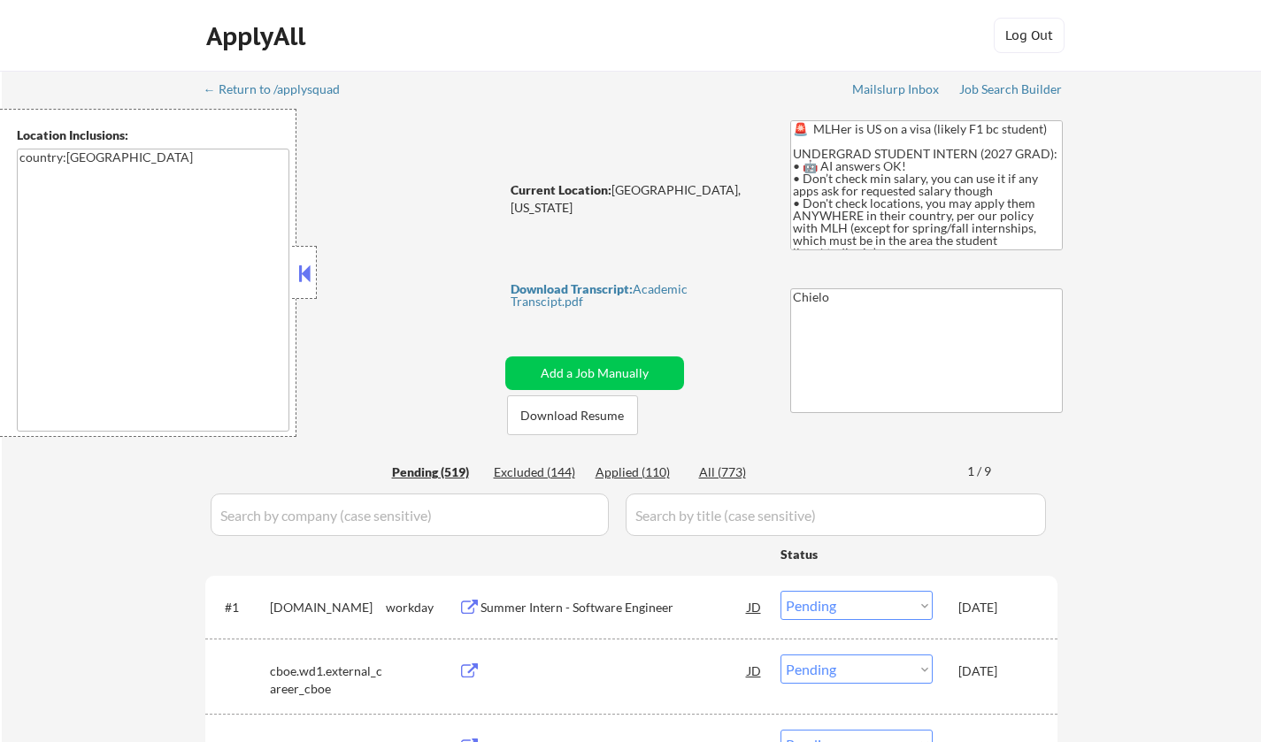
select select ""pending""
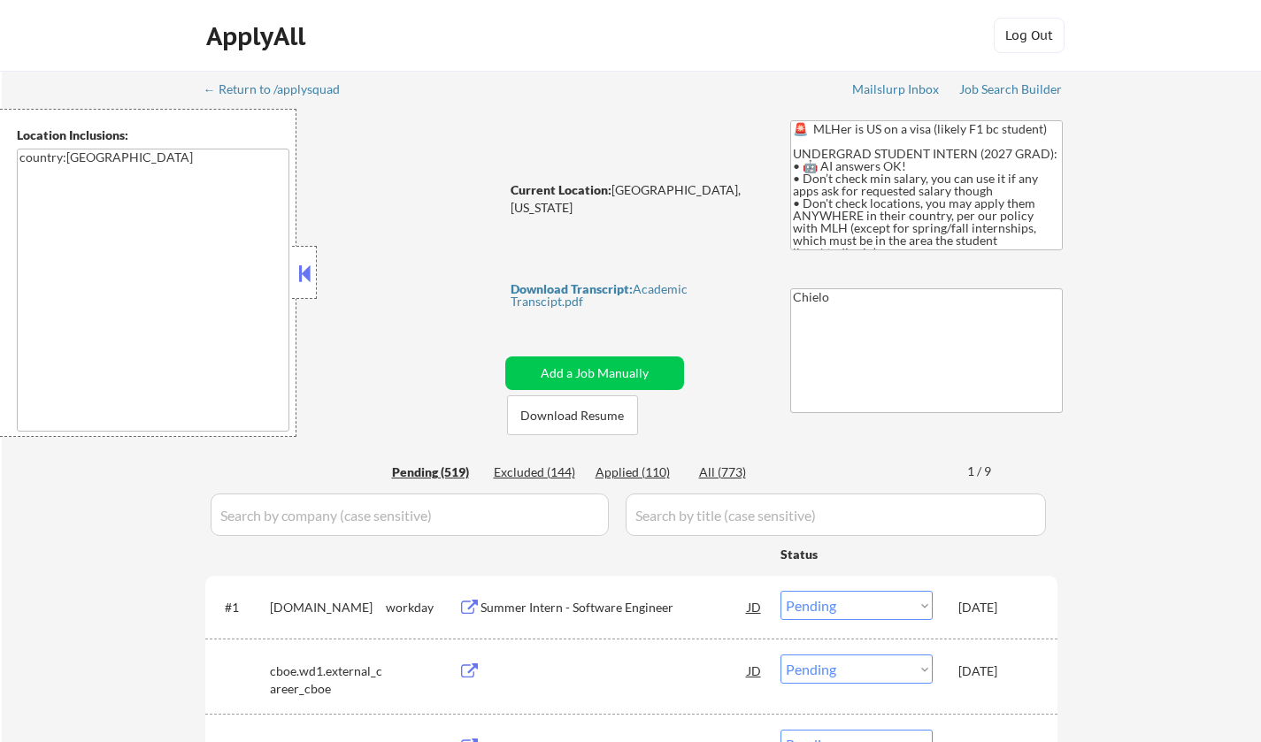
select select ""pending""
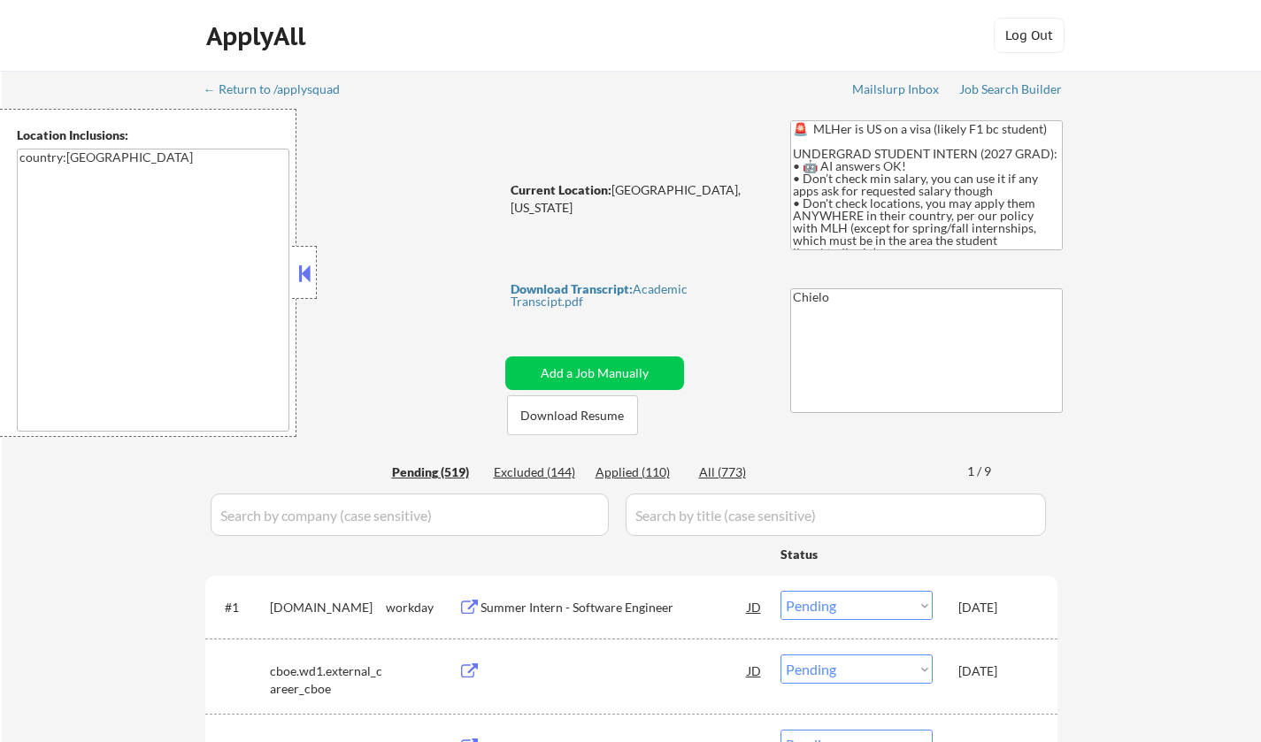
select select ""pending""
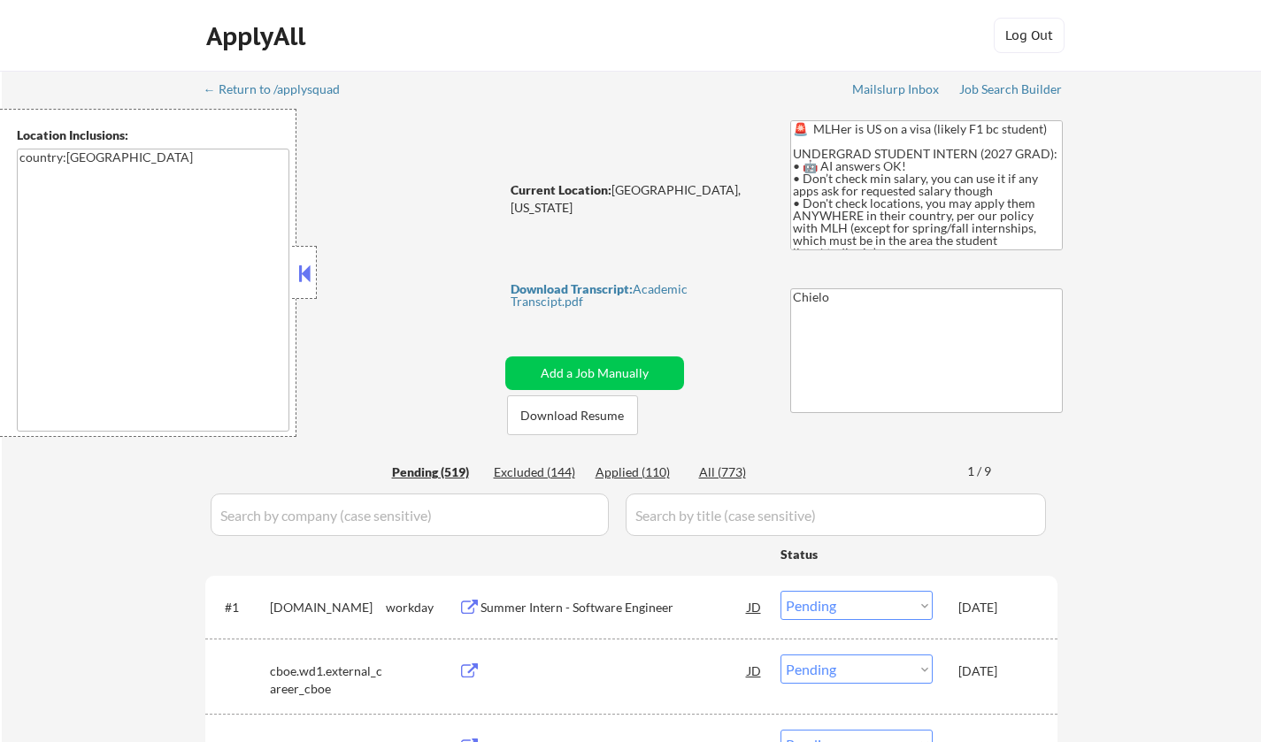
select select ""pending""
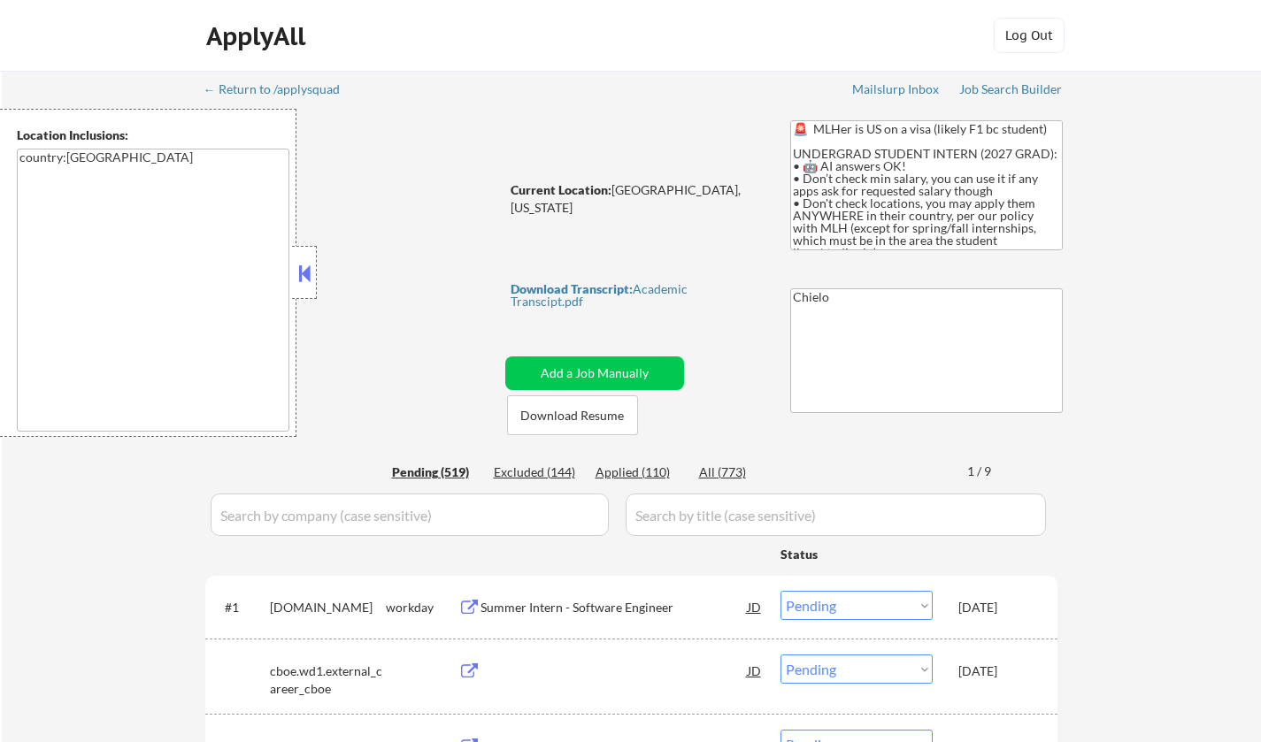
select select ""pending""
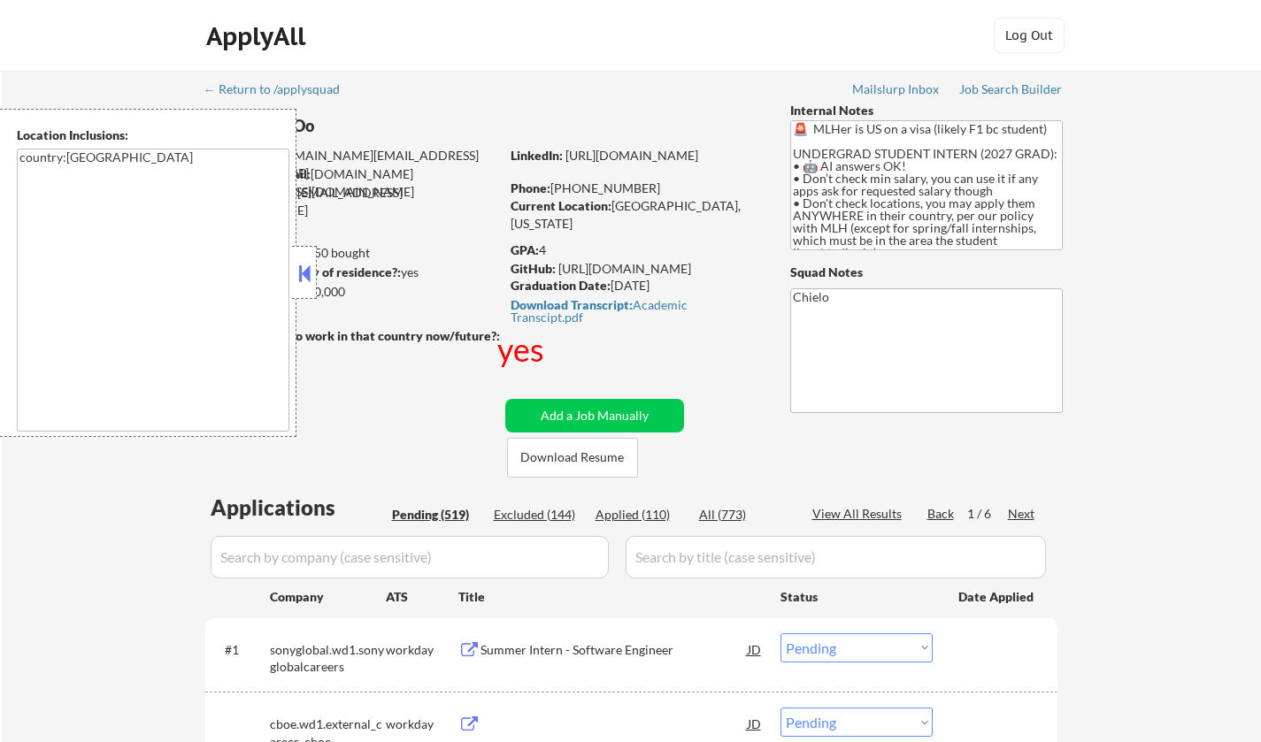
click at [298, 272] on button at bounding box center [304, 273] width 19 height 27
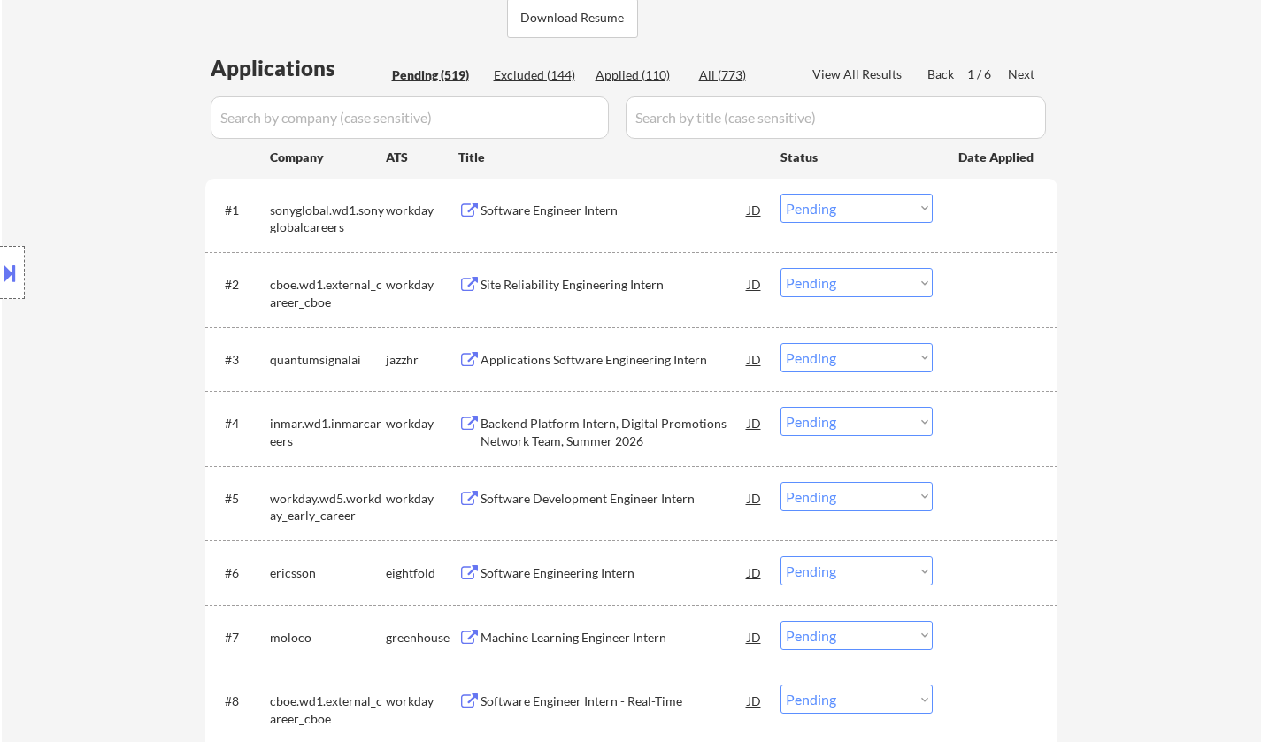
scroll to position [531, 0]
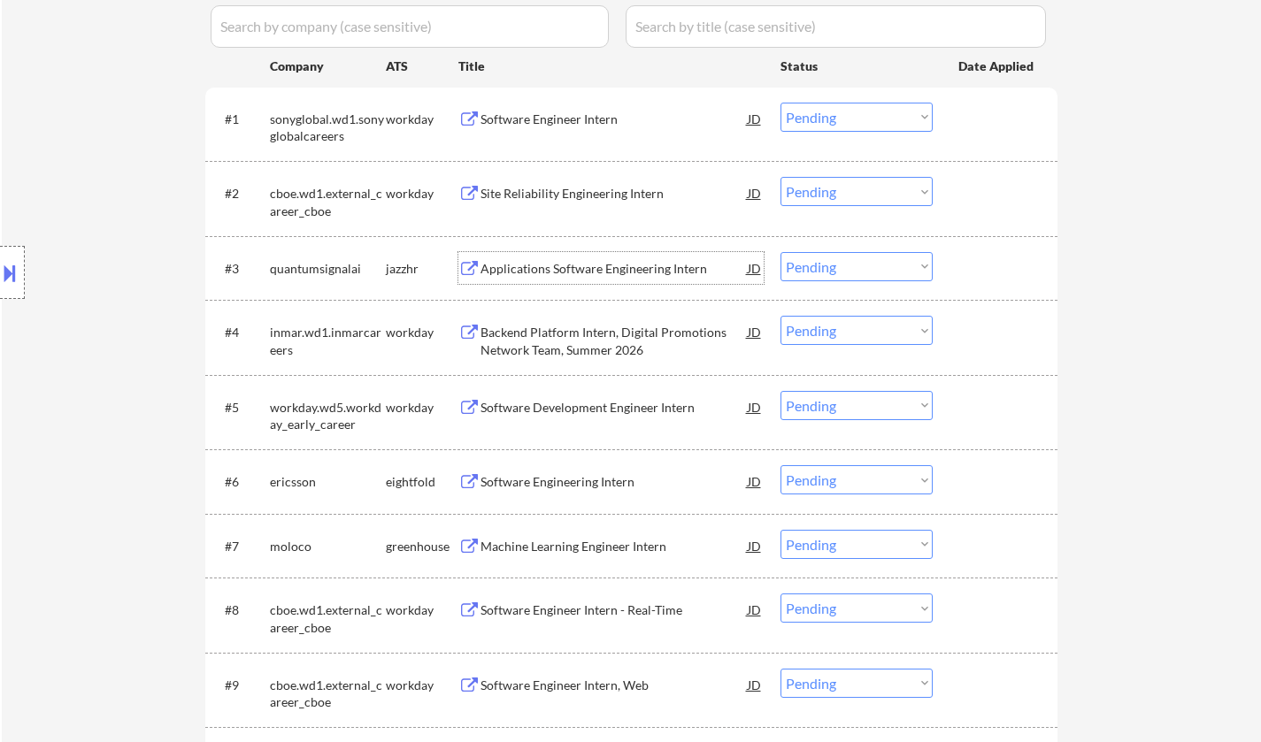
click at [581, 265] on div "Applications Software Engineering Intern" at bounding box center [613, 269] width 267 height 18
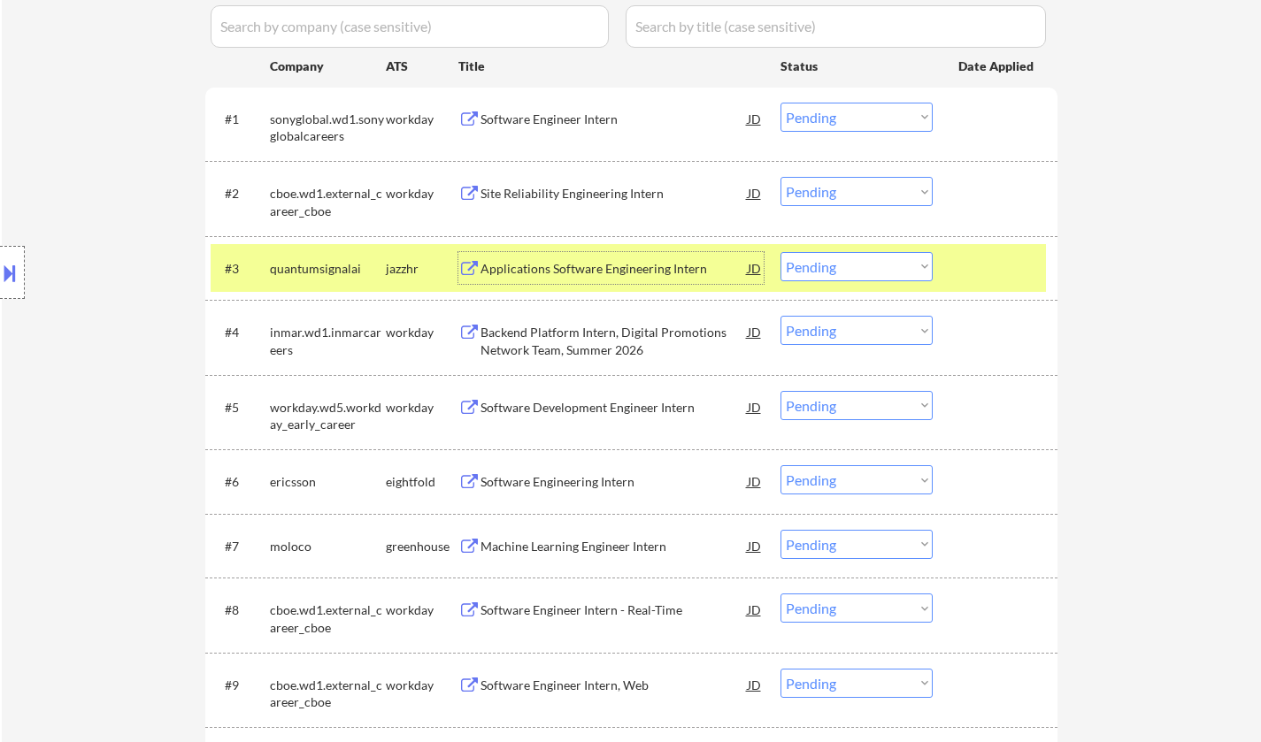
click at [800, 258] on select "Choose an option... Pending Applied Excluded (Questions) Excluded (Expired) Exc…" at bounding box center [856, 266] width 152 height 29
click at [780, 252] on select "Choose an option... Pending Applied Excluded (Questions) Excluded (Expired) Exc…" at bounding box center [856, 266] width 152 height 29
click at [565, 337] on div "Backend Platform Intern, Digital Promotions Network Team, Summer 2026" at bounding box center [613, 341] width 267 height 35
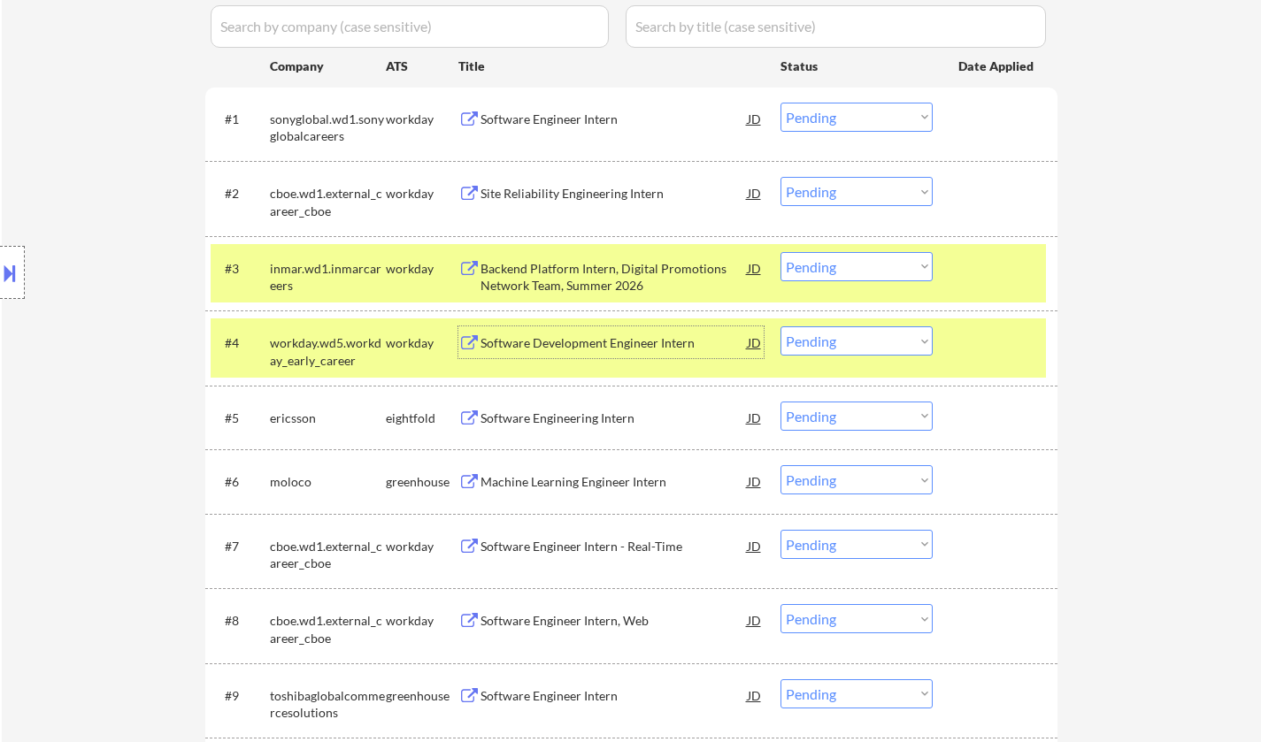
click at [840, 263] on select "Choose an option... Pending Applied Excluded (Questions) Excluded (Expired) Exc…" at bounding box center [856, 266] width 152 height 29
click at [780, 252] on select "Choose an option... Pending Applied Excluded (Questions) Excluded (Expired) Exc…" at bounding box center [856, 266] width 152 height 29
select select ""pending""
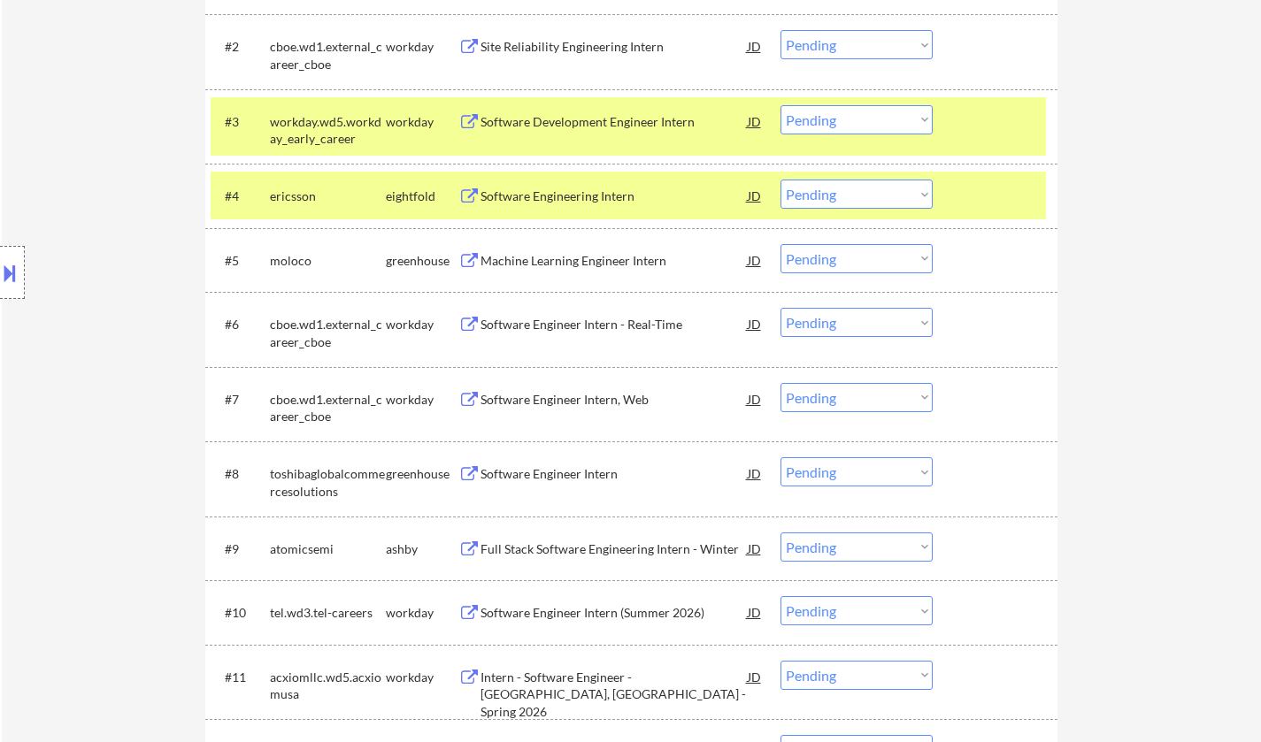
scroll to position [708, 0]
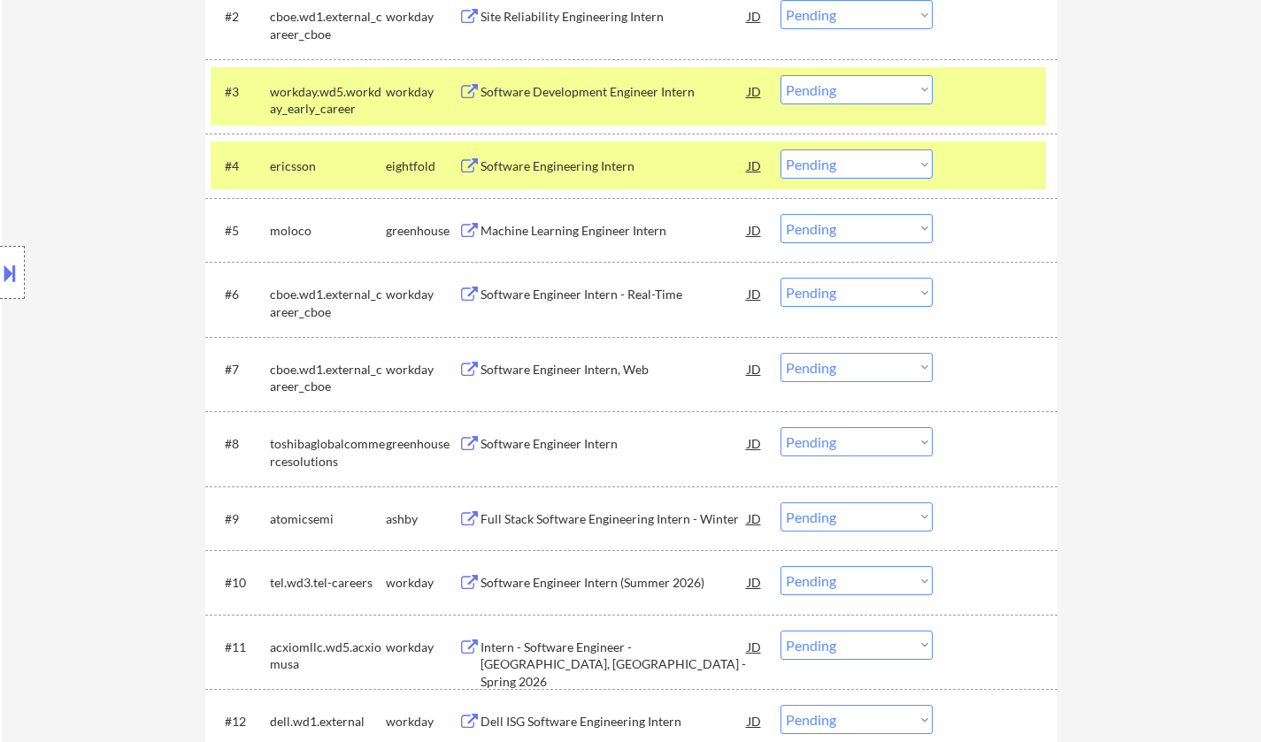
click at [584, 434] on div "Software Engineer Intern" at bounding box center [613, 443] width 267 height 32
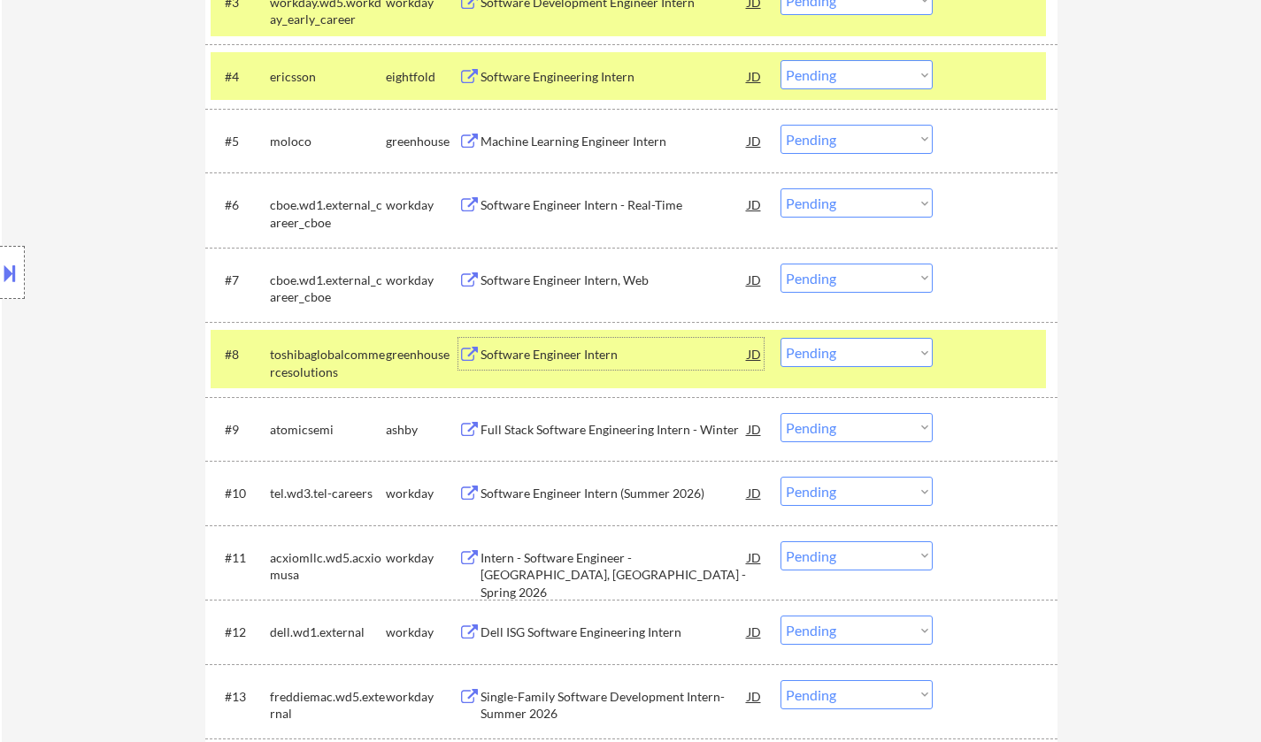
scroll to position [885, 0]
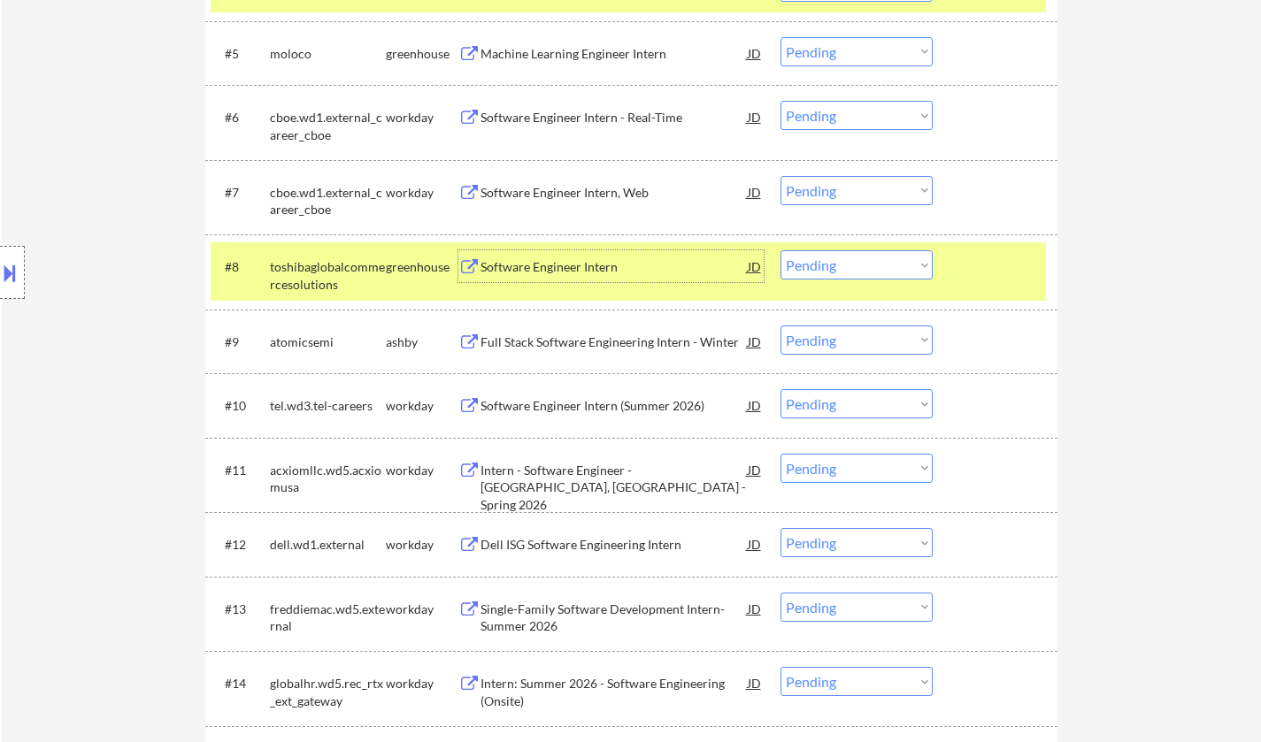
drag, startPoint x: 834, startPoint y: 258, endPoint x: 840, endPoint y: 276, distance: 18.5
click at [834, 258] on select "Choose an option... Pending Applied Excluded (Questions) Excluded (Expired) Exc…" at bounding box center [856, 264] width 152 height 29
click at [780, 250] on select "Choose an option... Pending Applied Excluded (Questions) Excluded (Expired) Exc…" at bounding box center [856, 264] width 152 height 29
select select ""pending""
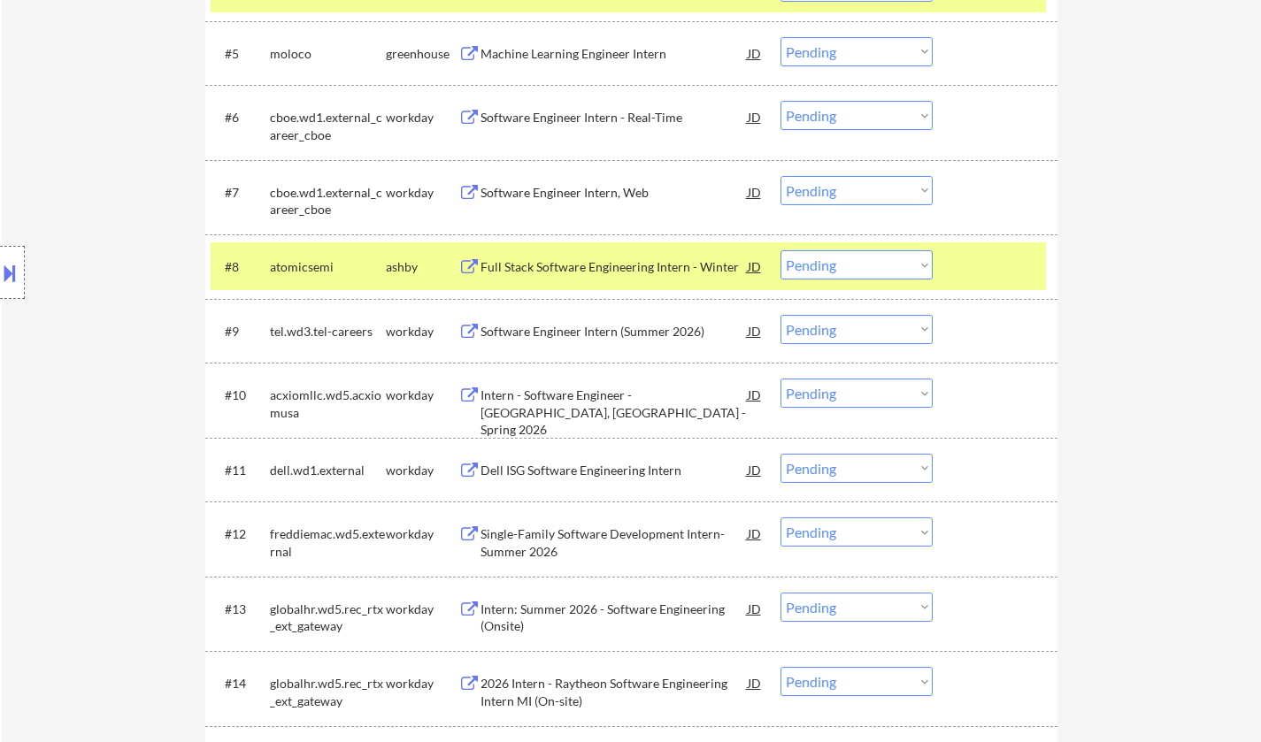
click at [615, 331] on div "Software Engineer Intern (Summer 2026)" at bounding box center [613, 332] width 267 height 18
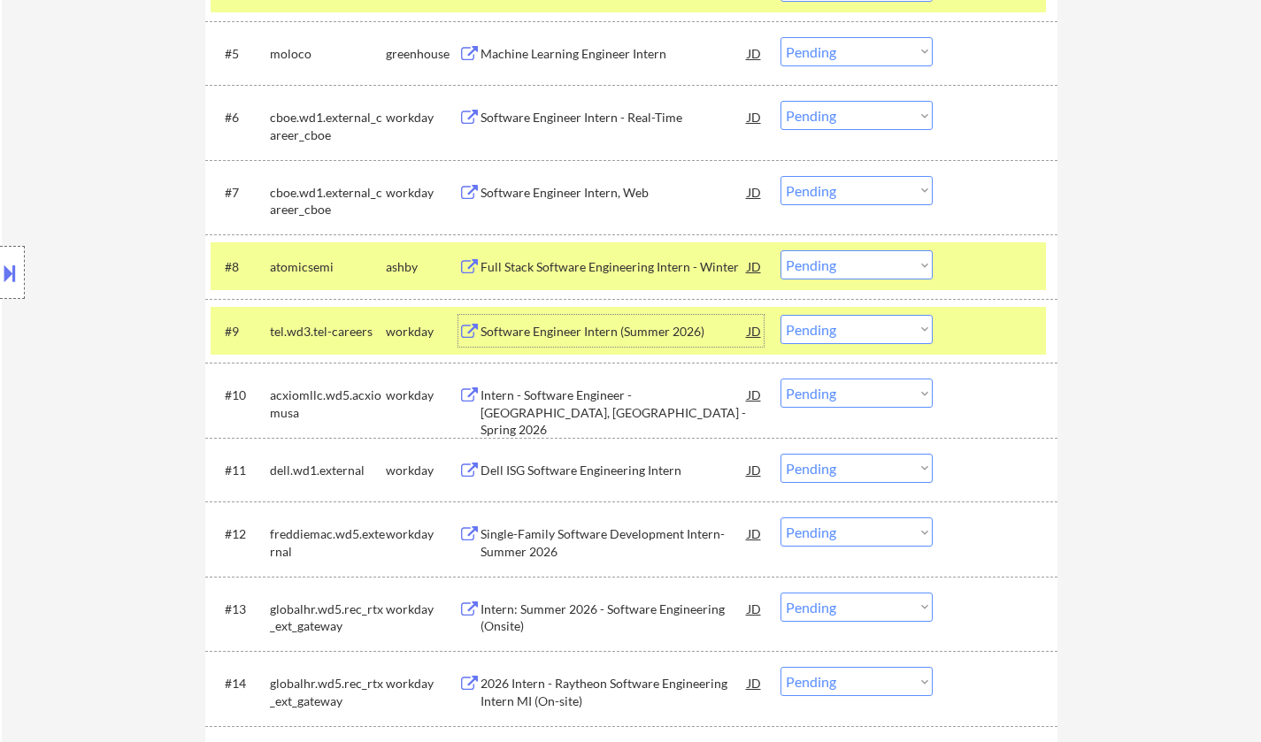
click at [550, 332] on div "Software Engineer Intern (Summer 2026)" at bounding box center [613, 332] width 267 height 18
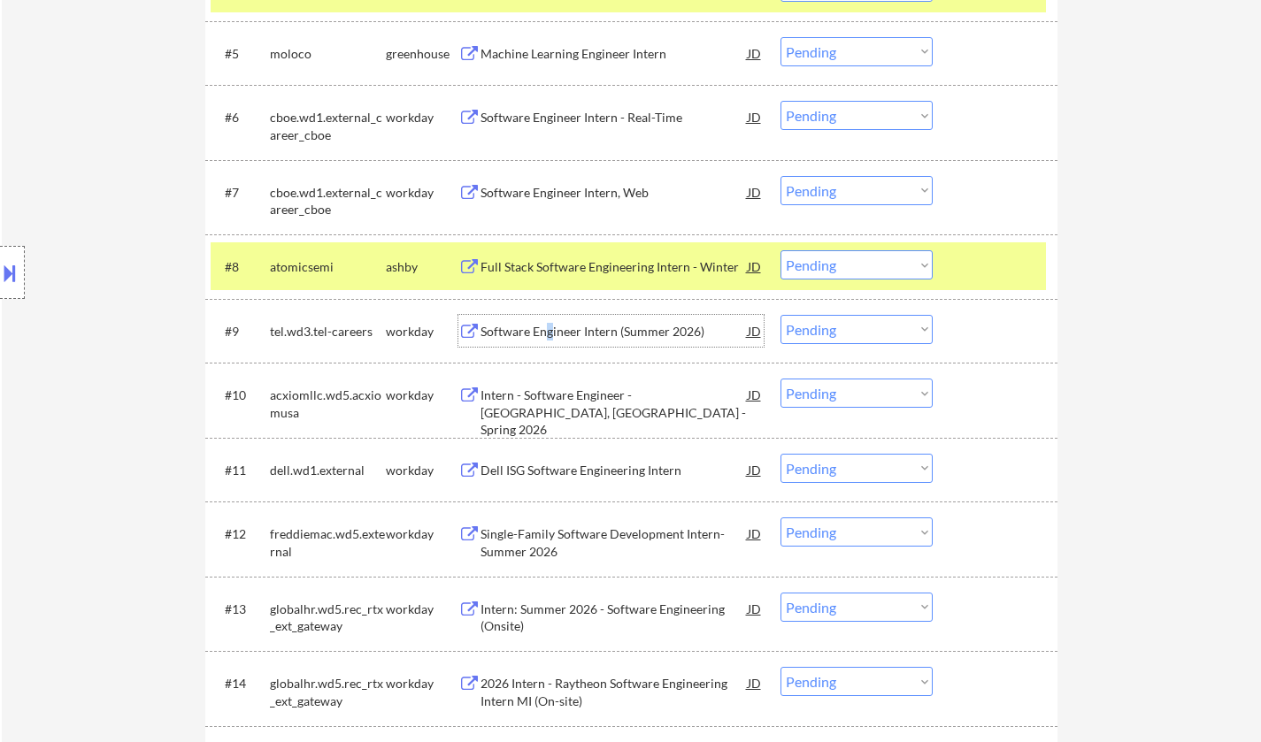
click at [0, 265] on button at bounding box center [9, 272] width 19 height 29
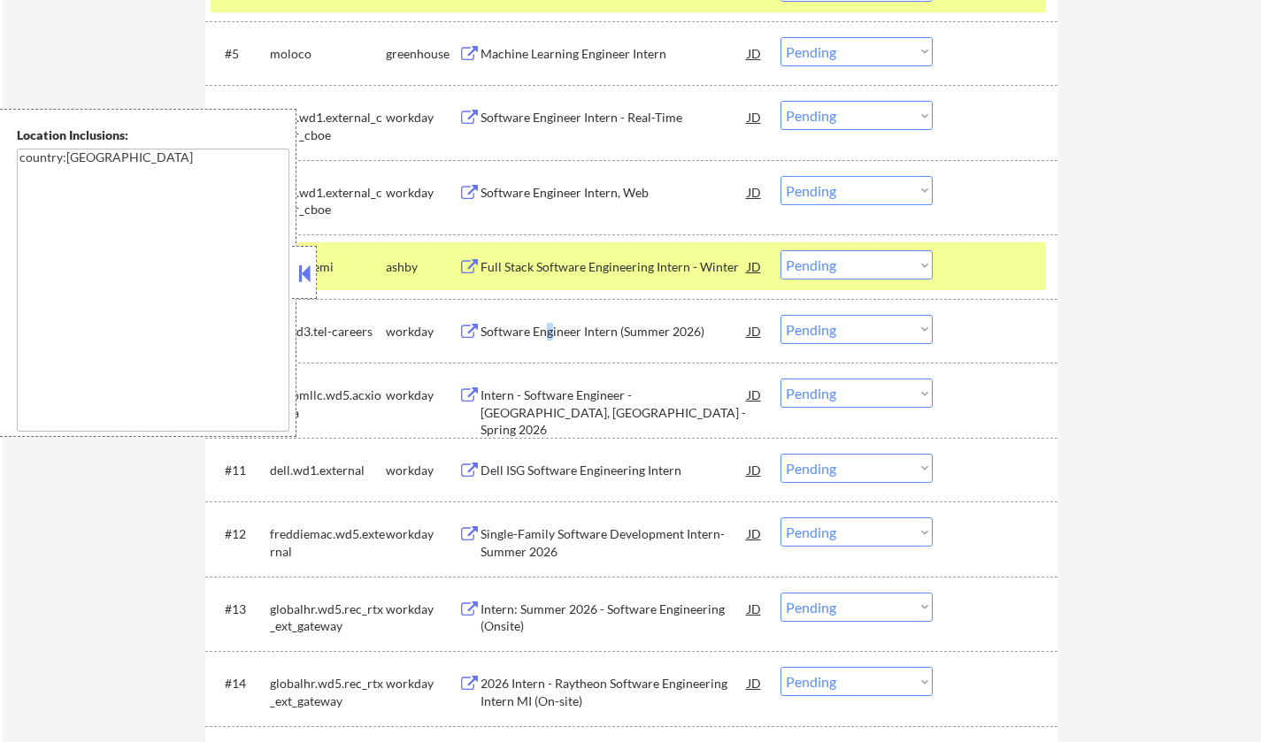
click at [300, 266] on button at bounding box center [304, 273] width 19 height 27
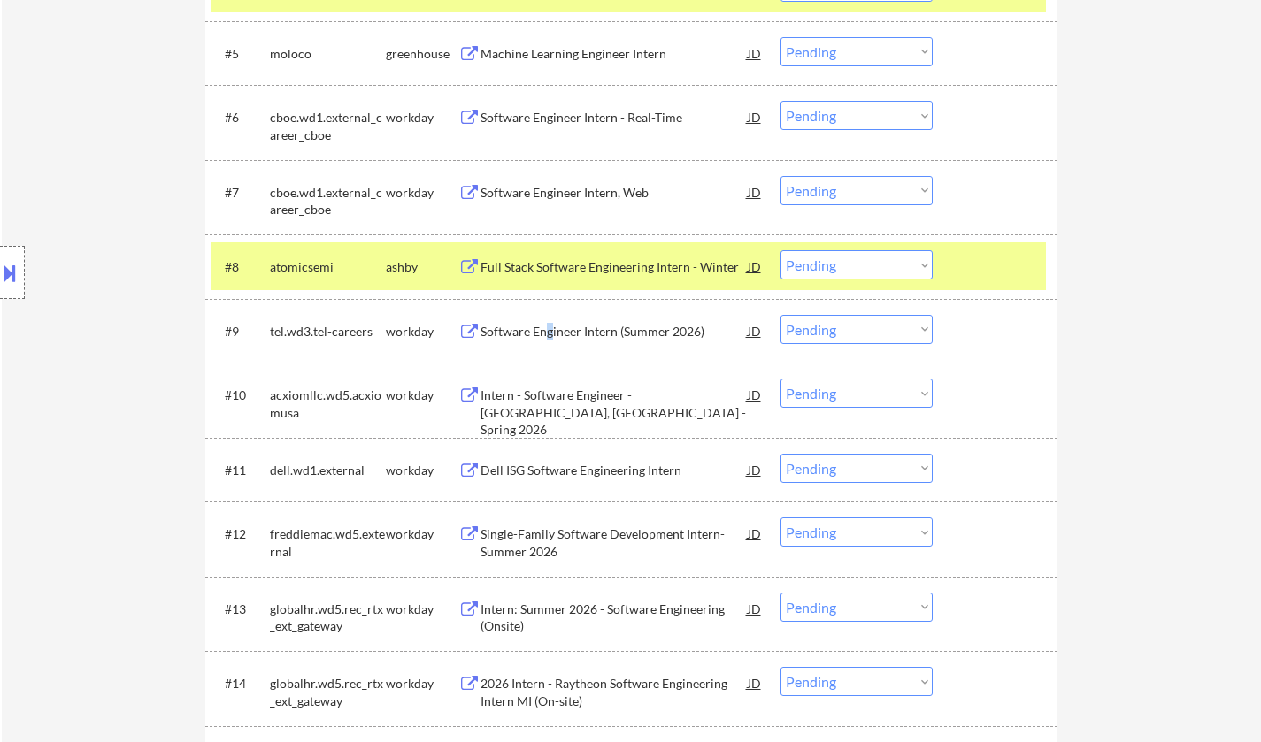
click at [858, 328] on select "Choose an option... Pending Applied Excluded (Questions) Excluded (Expired) Exc…" at bounding box center [856, 329] width 152 height 29
click at [780, 315] on select "Choose an option... Pending Applied Excluded (Questions) Excluded (Expired) Exc…" at bounding box center [856, 329] width 152 height 29
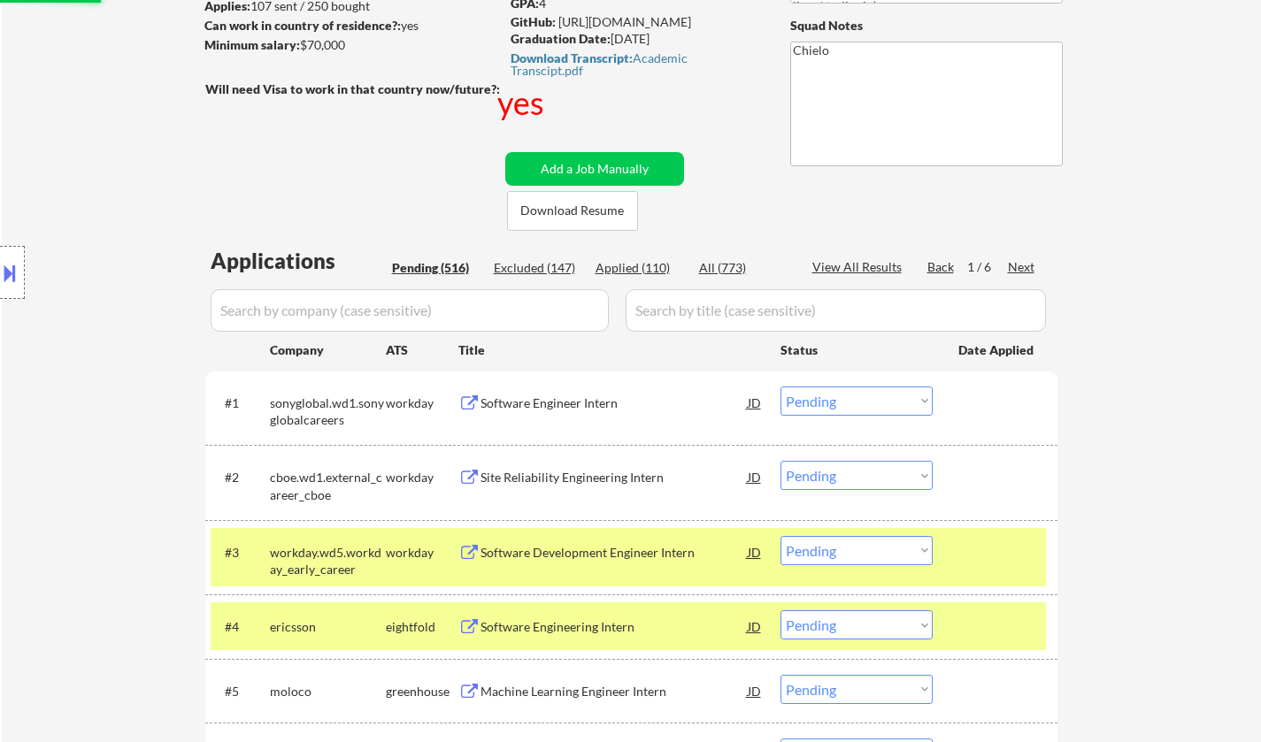
select select ""pending""
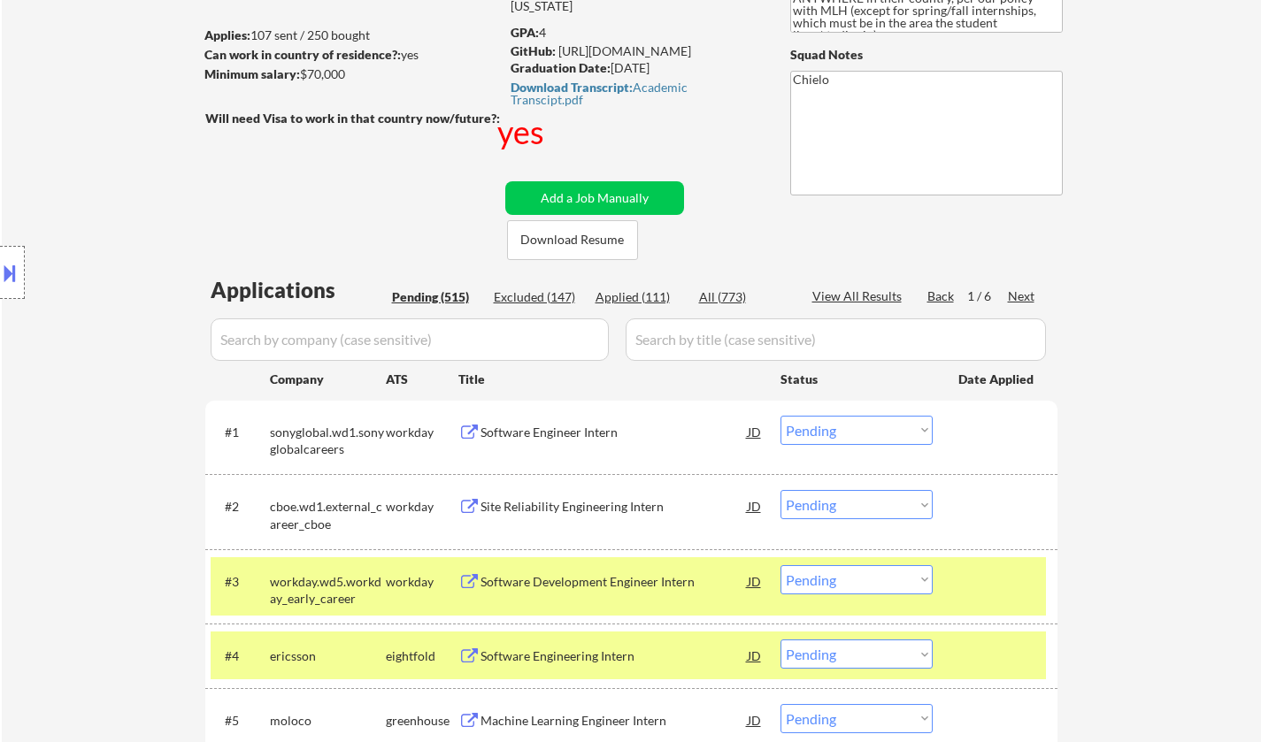
scroll to position [442, 0]
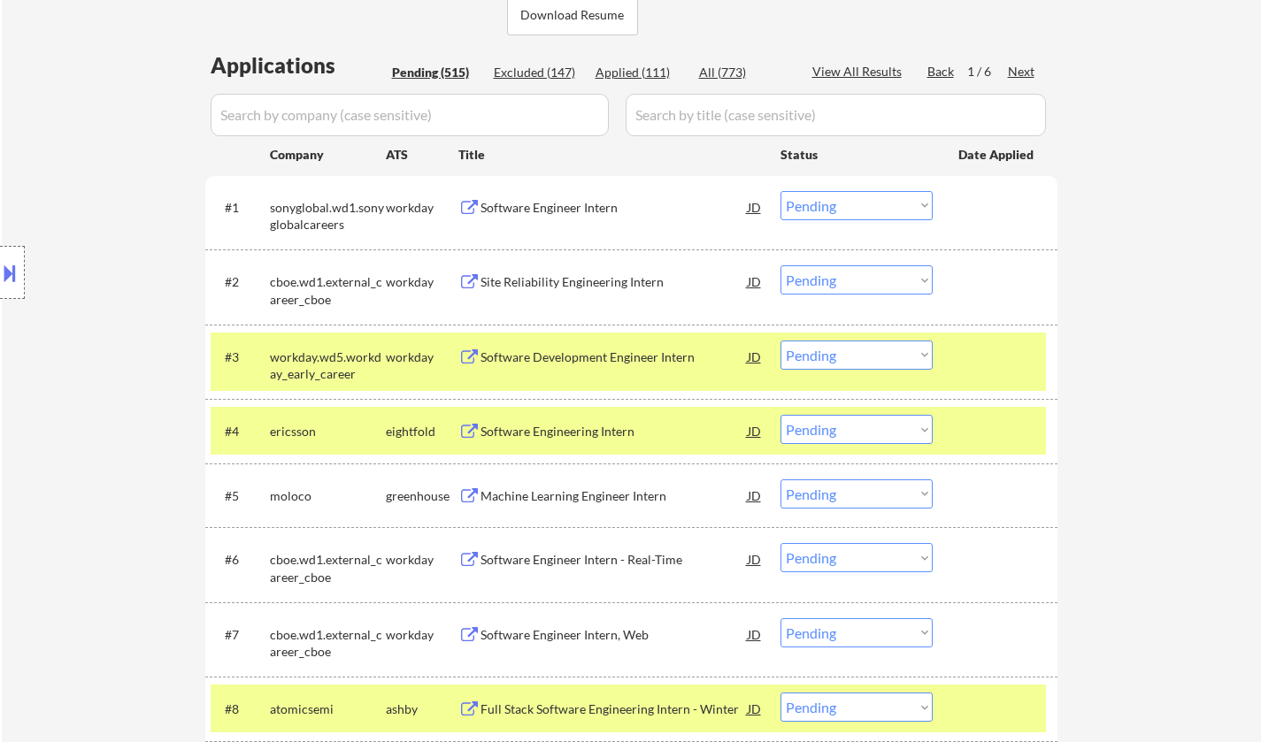
click at [570, 490] on div "Machine Learning Engineer Intern" at bounding box center [613, 496] width 267 height 18
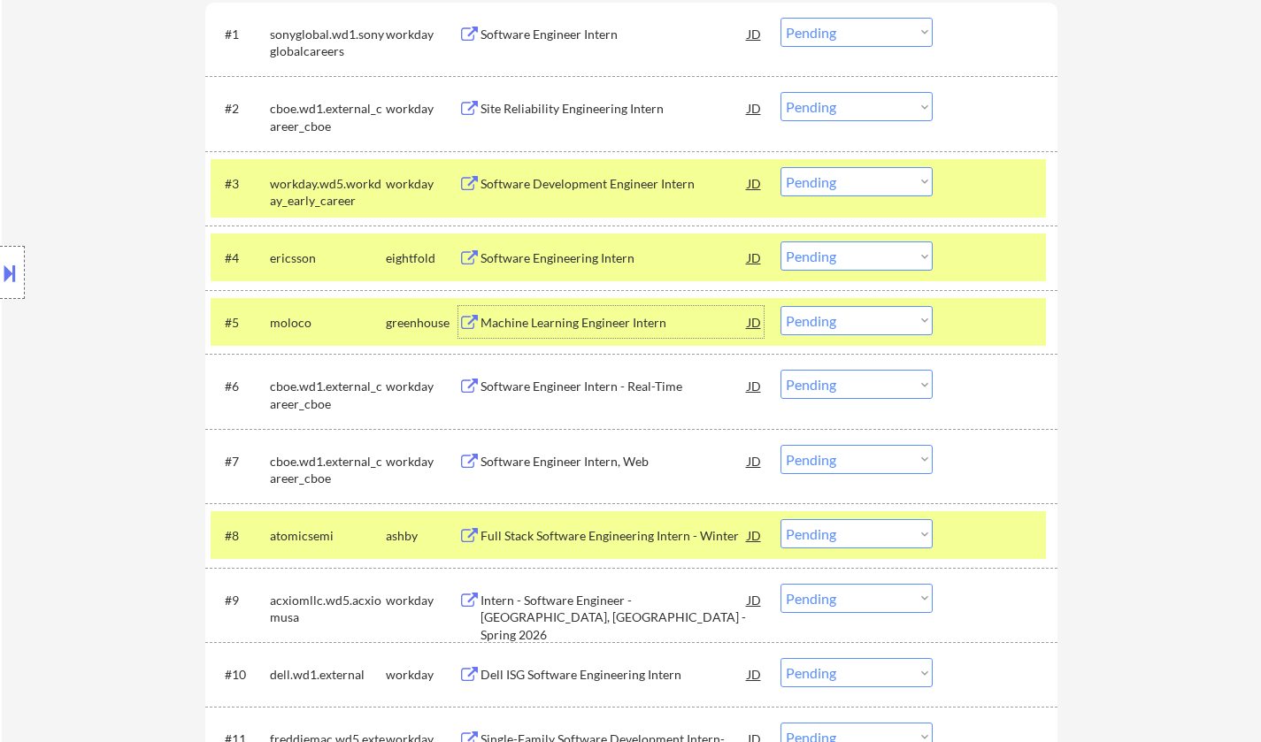
scroll to position [619, 0]
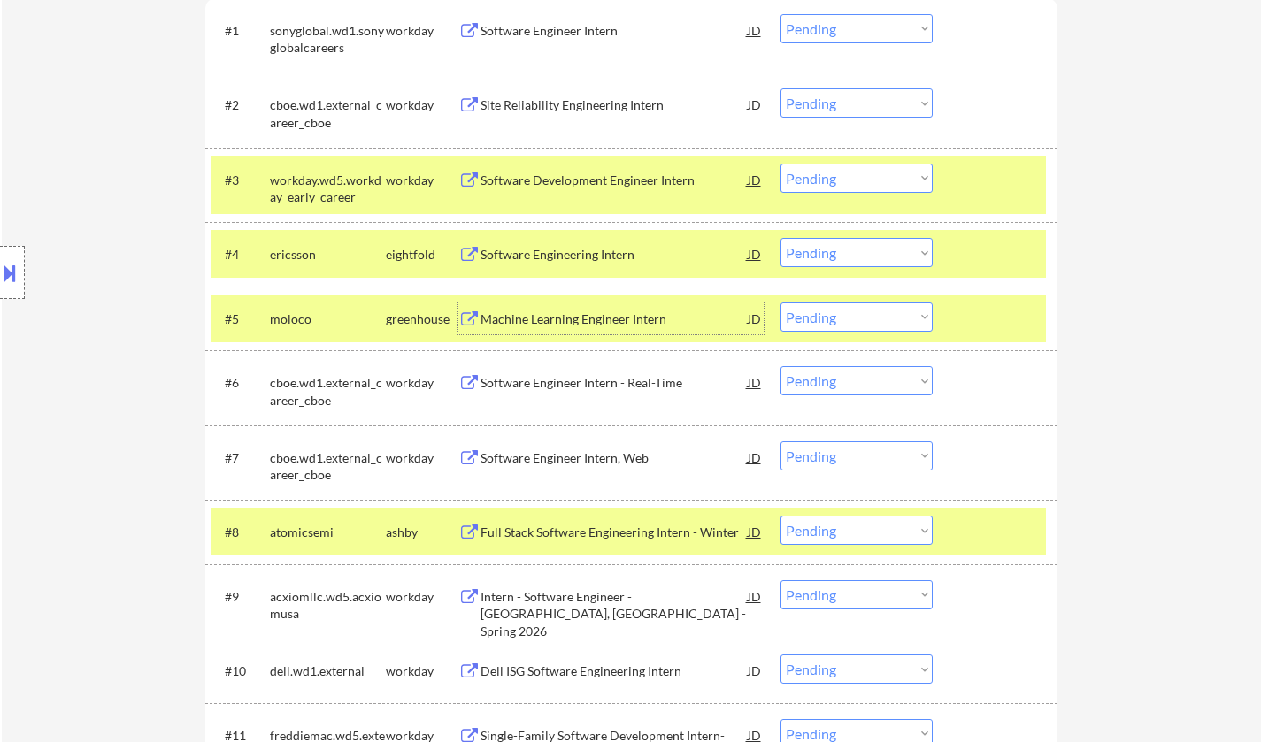
click at [864, 312] on select "Choose an option... Pending Applied Excluded (Questions) Excluded (Expired) Exc…" at bounding box center [856, 317] width 152 height 29
click at [780, 303] on select "Choose an option... Pending Applied Excluded (Questions) Excluded (Expired) Exc…" at bounding box center [856, 317] width 152 height 29
select select ""pending""
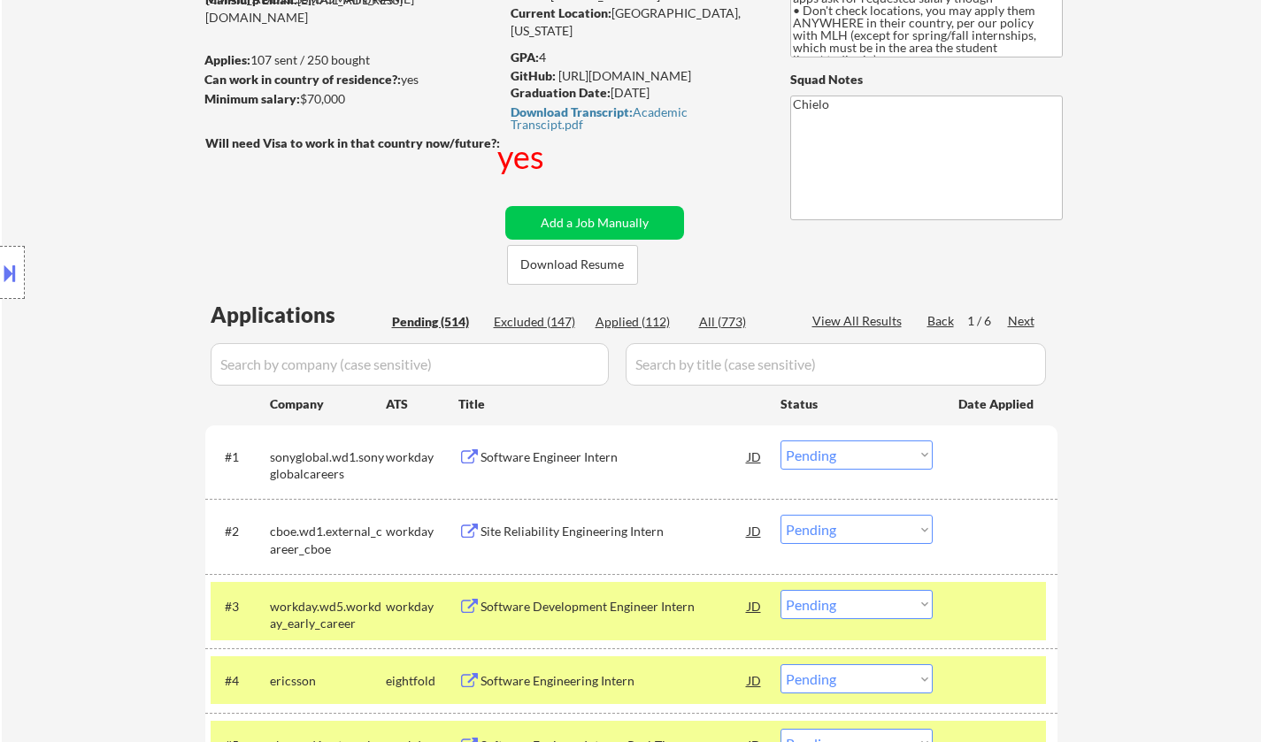
scroll to position [177, 0]
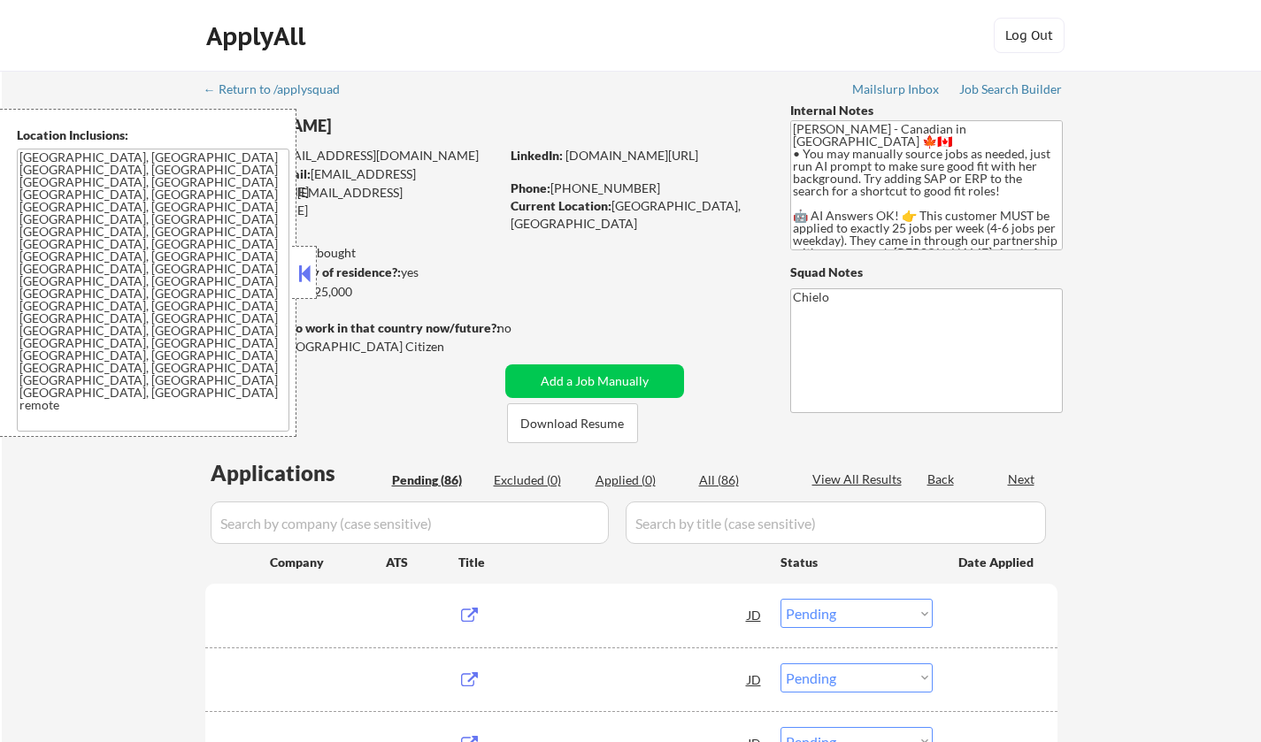
select select ""pending""
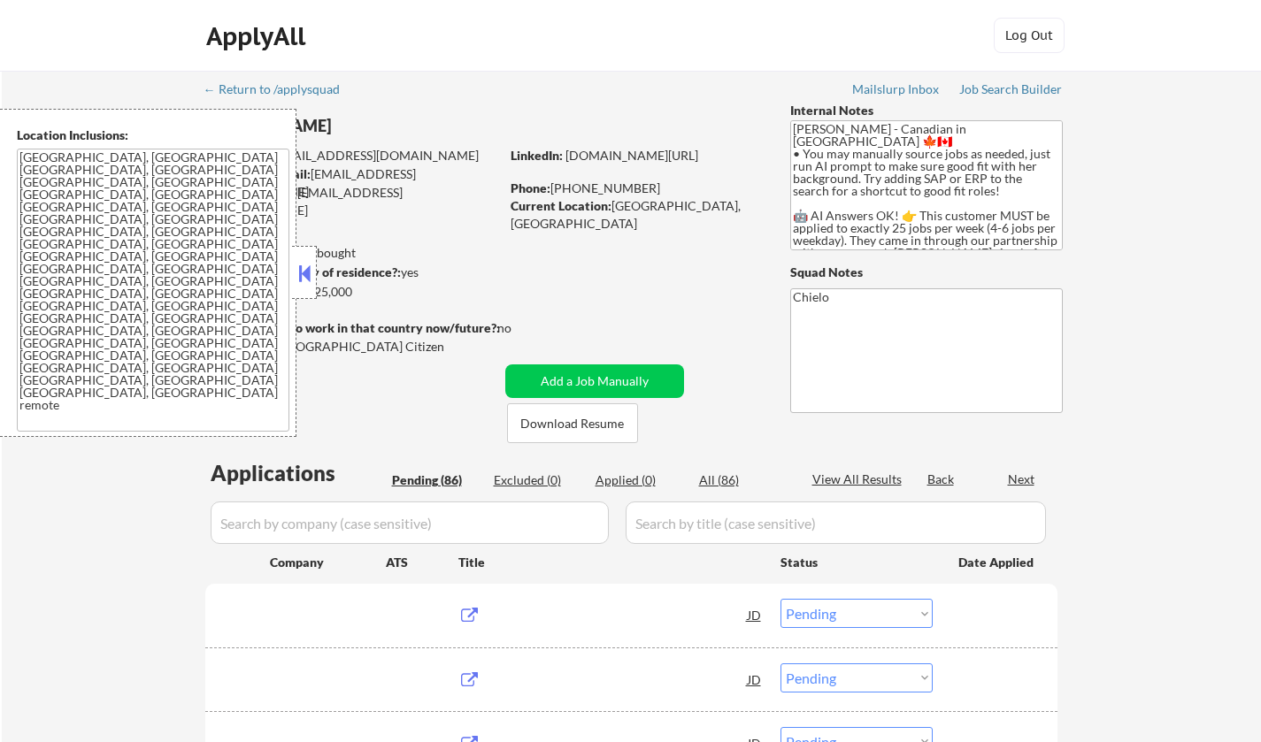
select select ""pending""
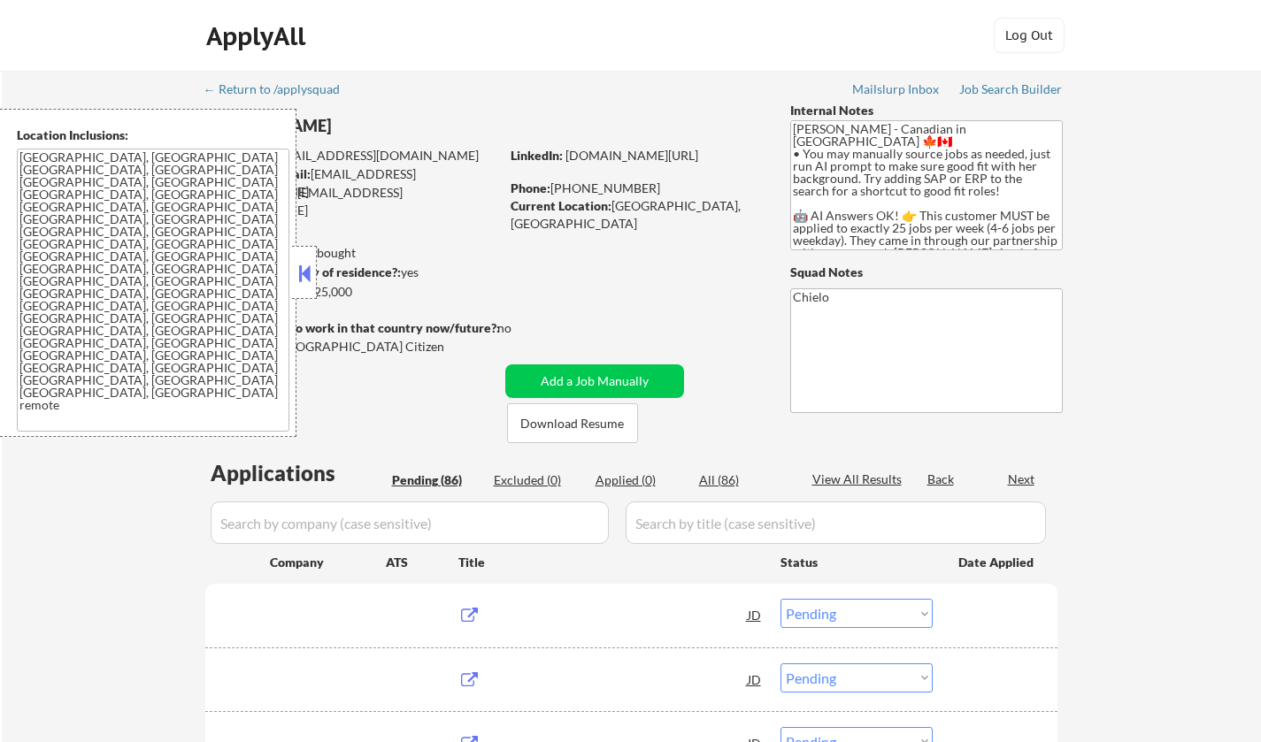
select select ""pending""
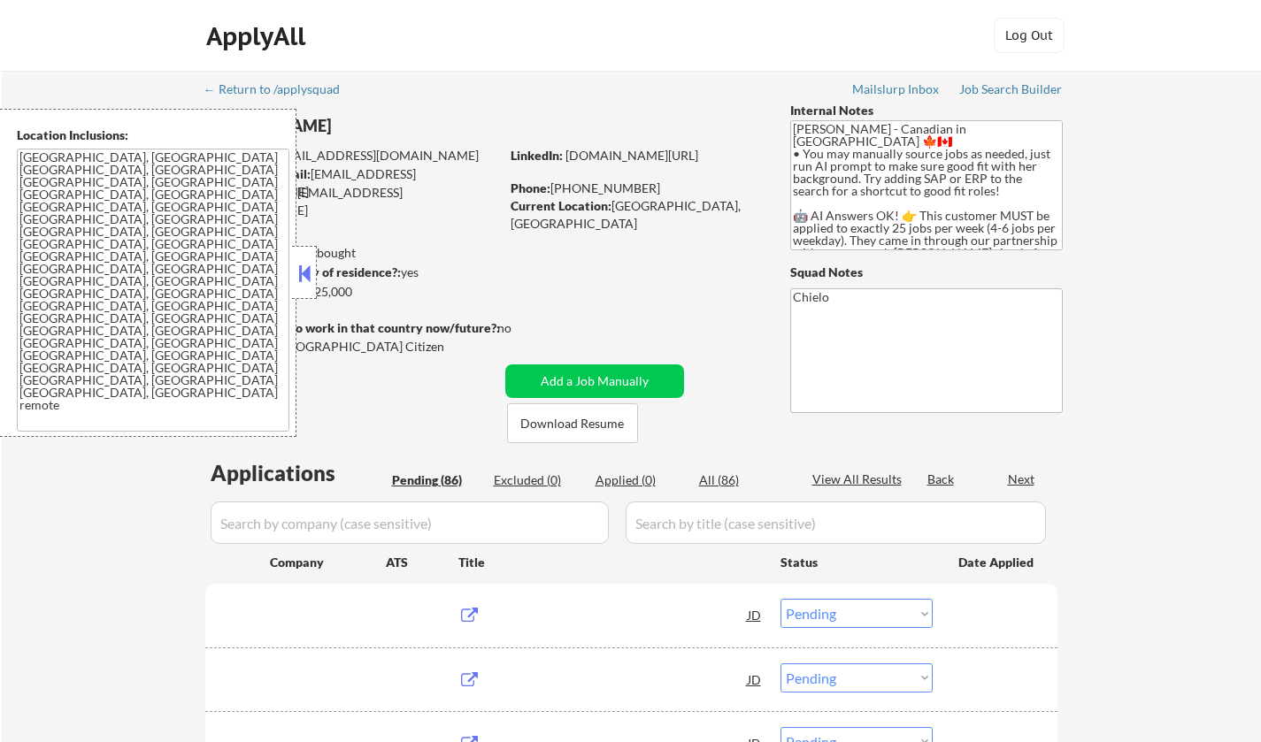
select select ""pending""
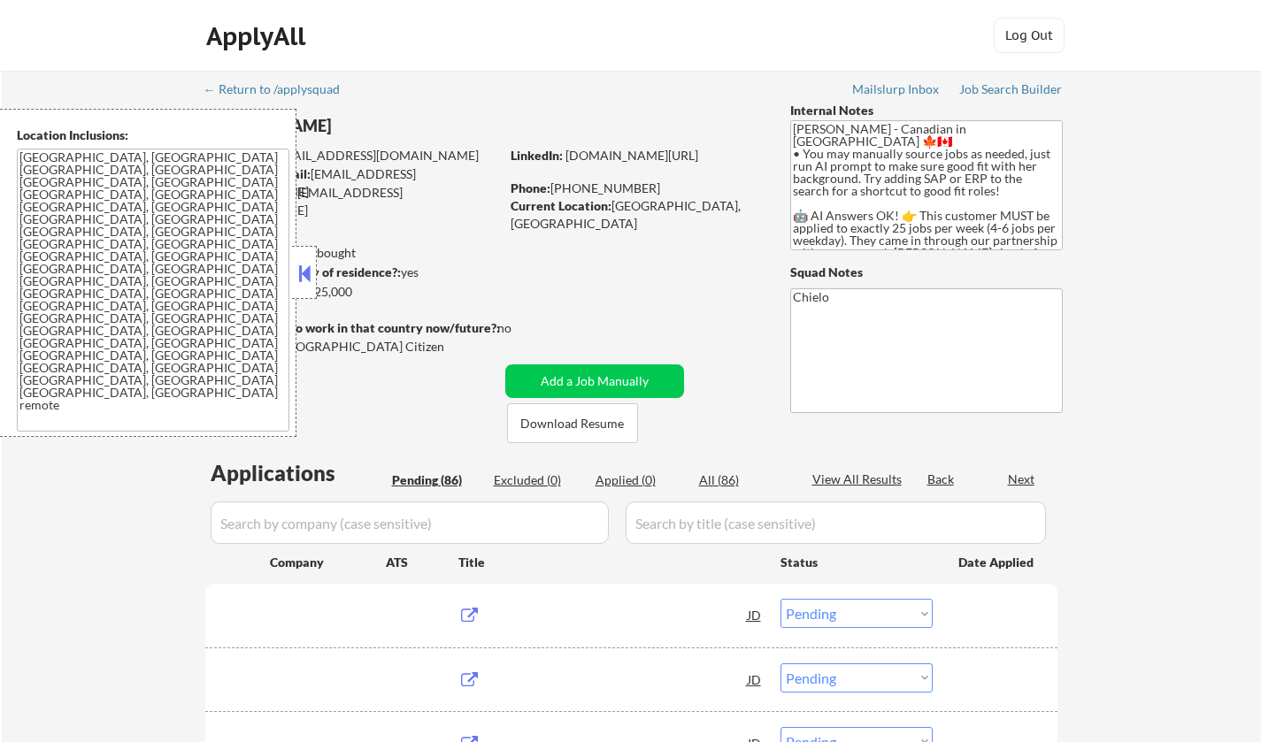
select select ""pending""
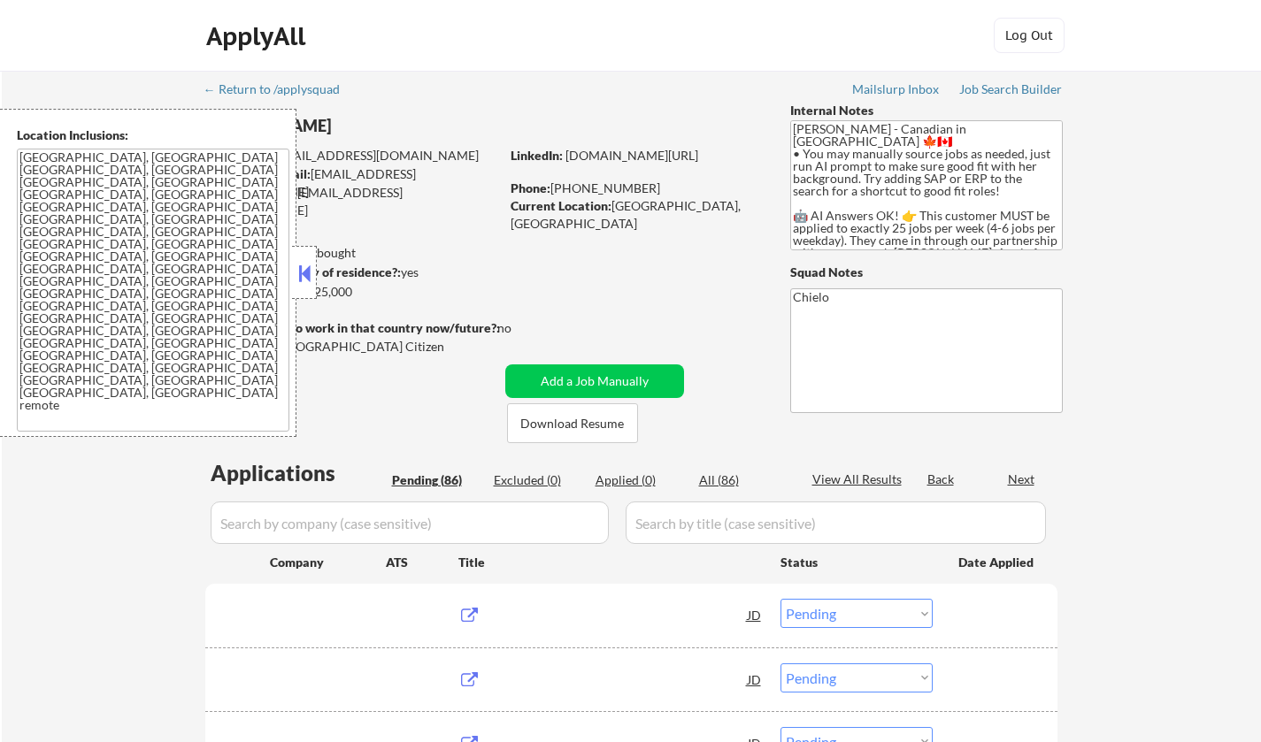
select select ""pending""
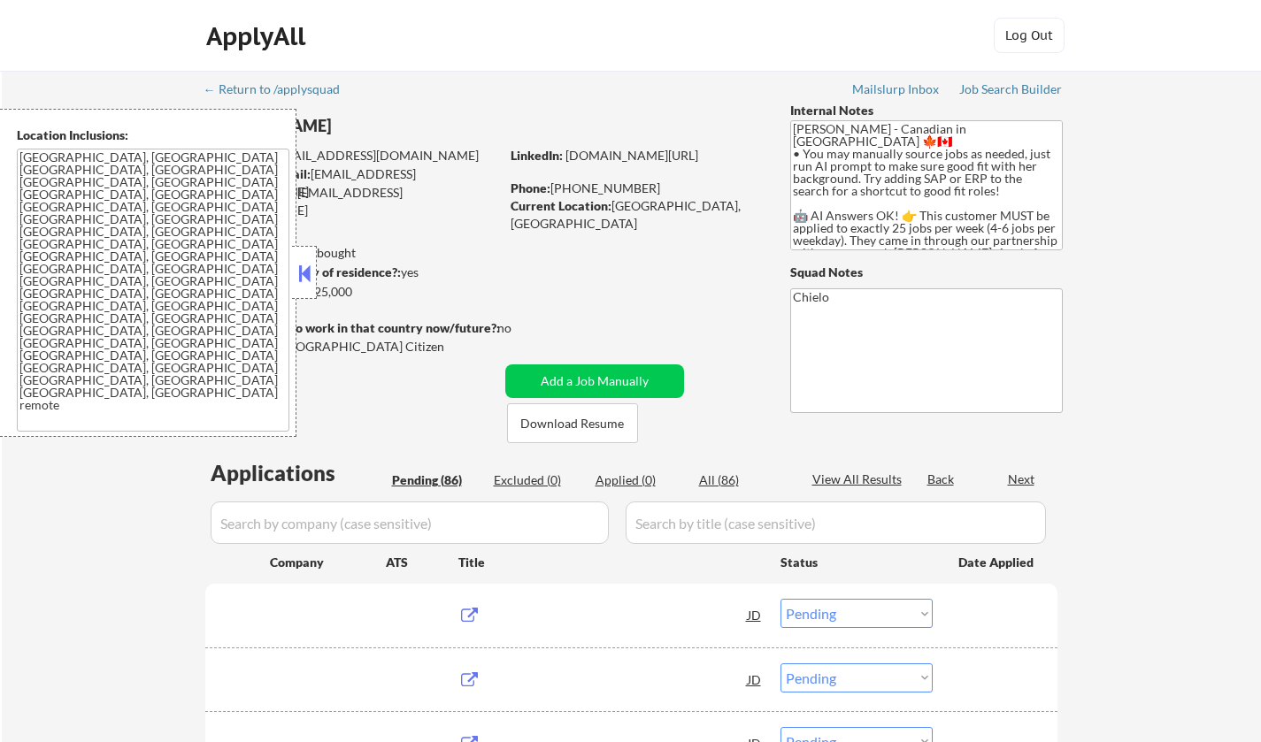
select select ""pending""
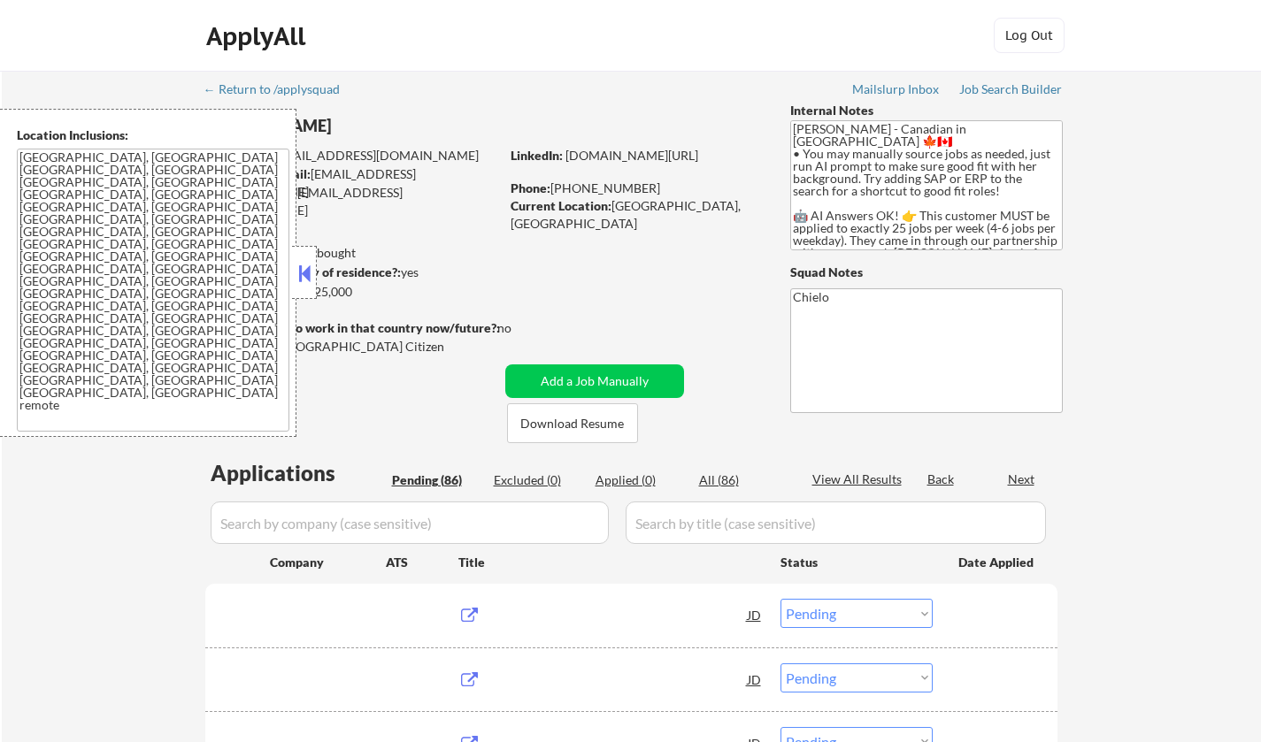
select select ""pending""
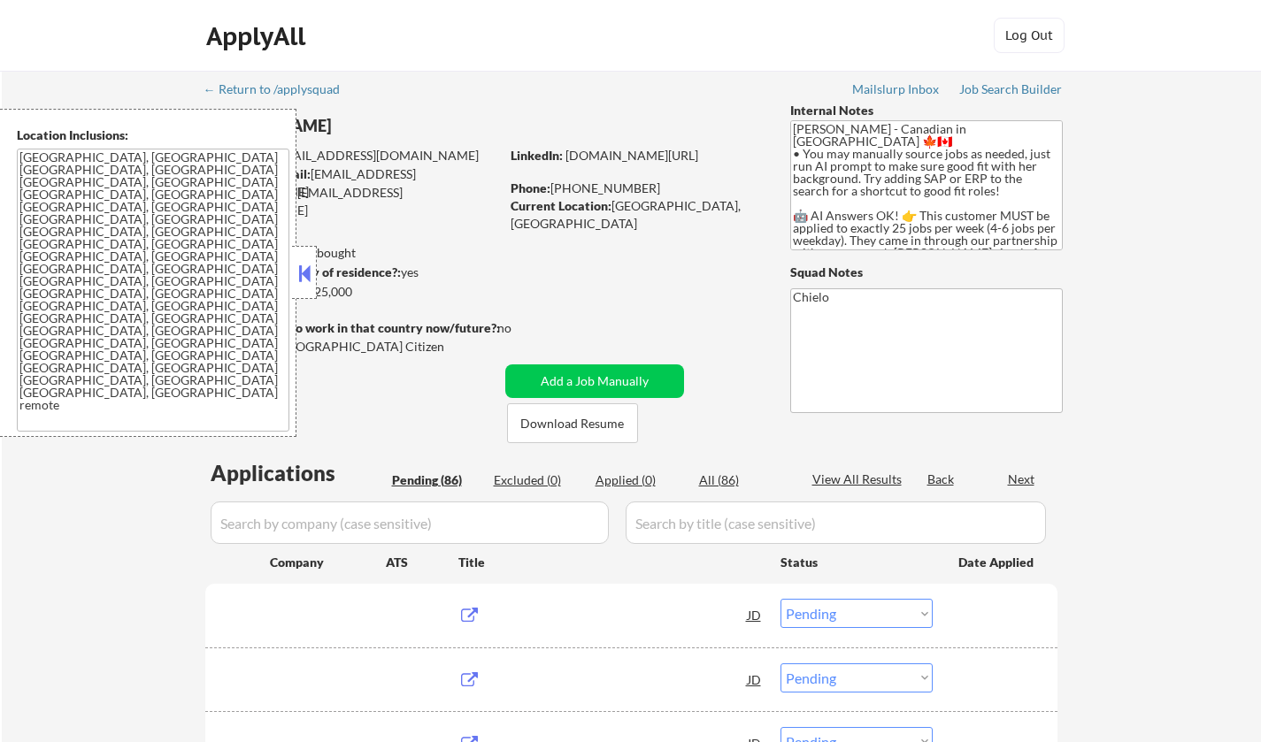
select select ""pending""
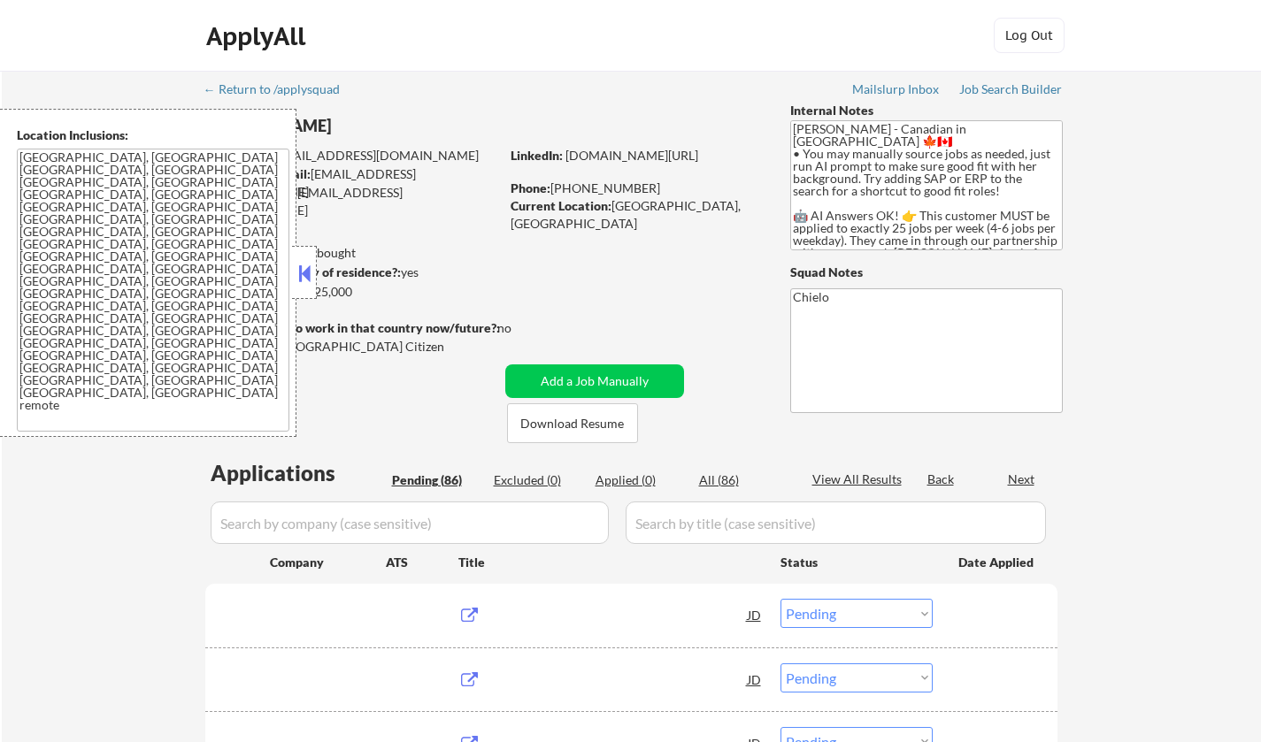
select select ""pending""
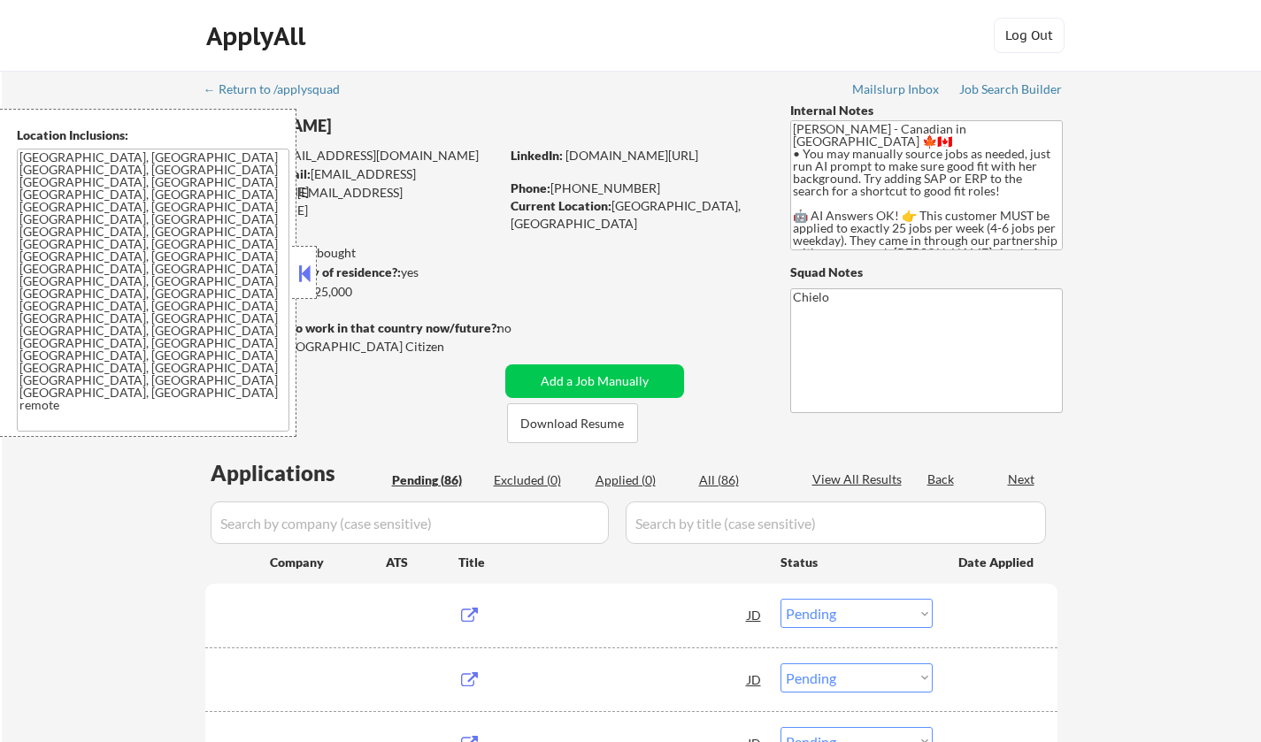
select select ""pending""
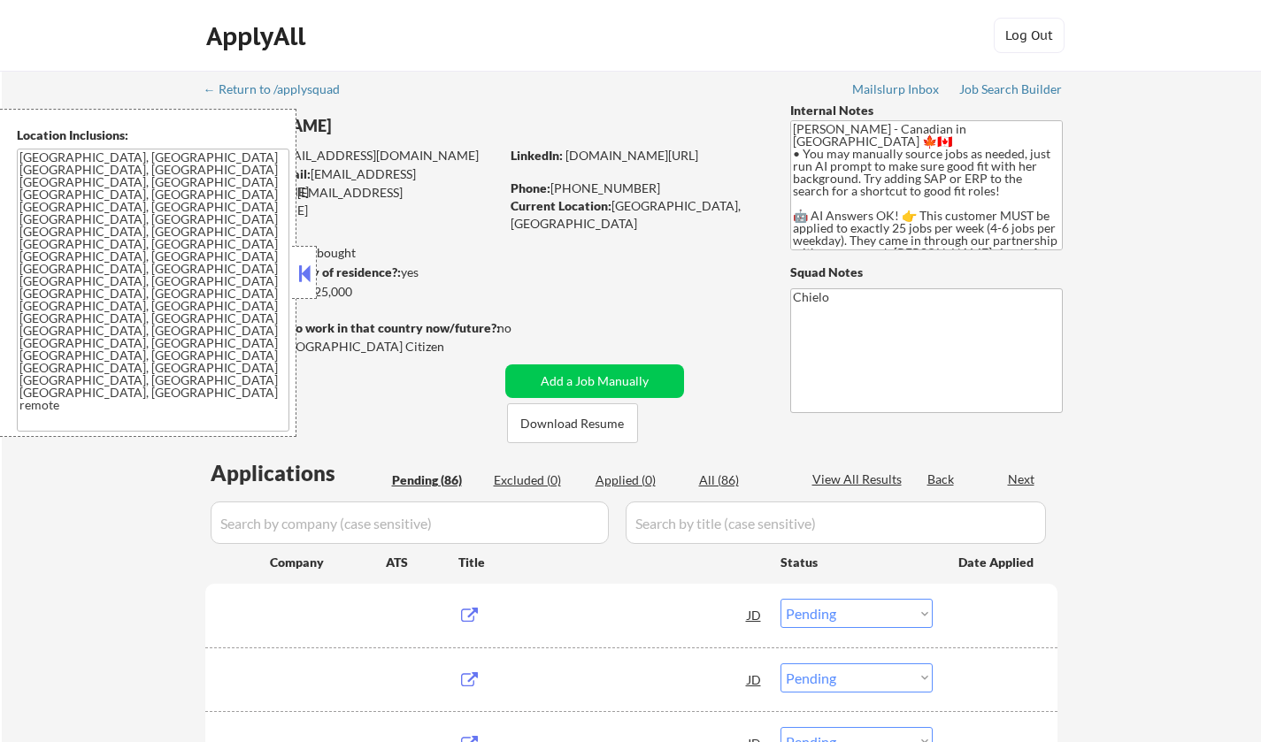
select select ""pending""
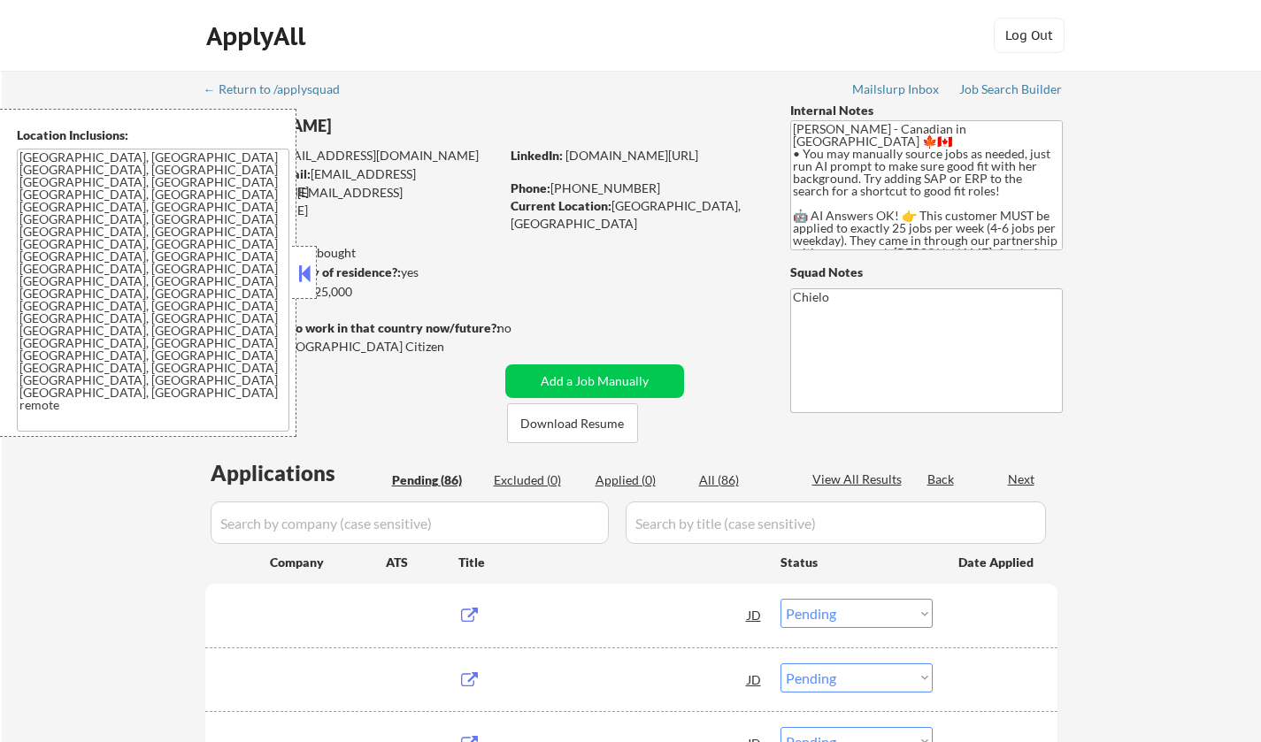
select select ""pending""
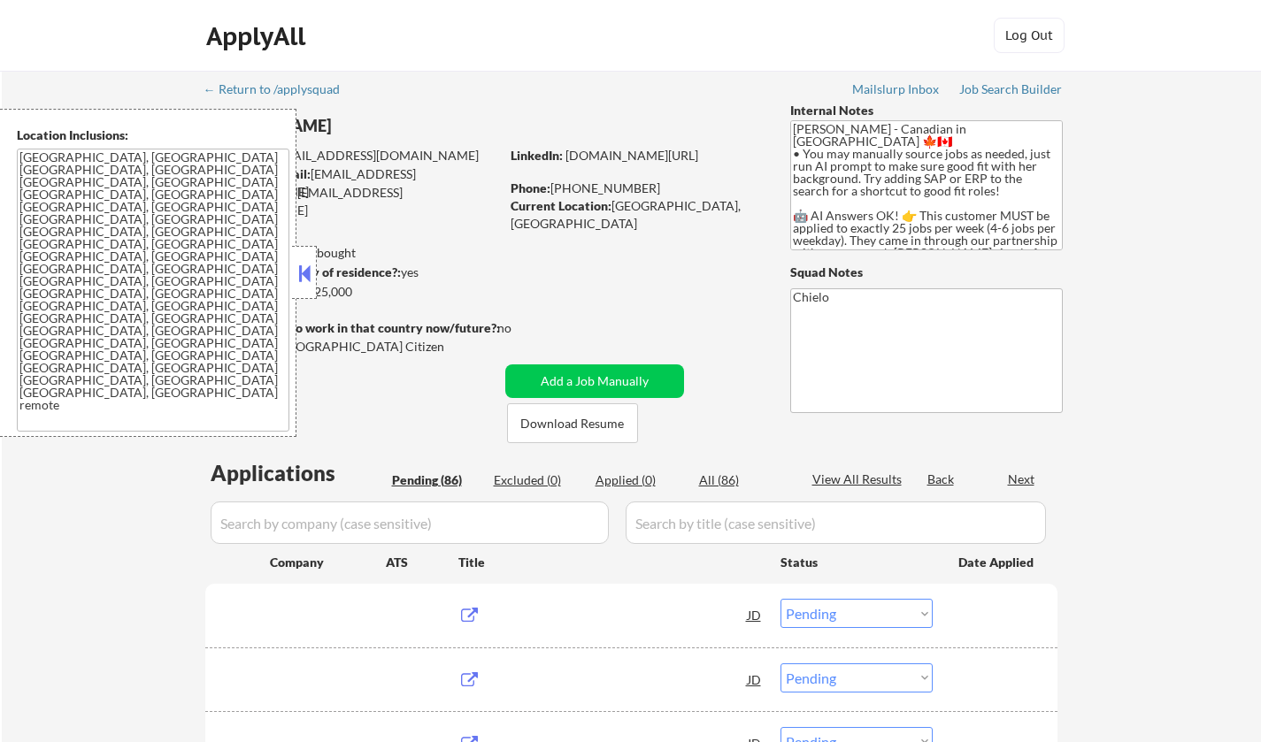
select select ""pending""
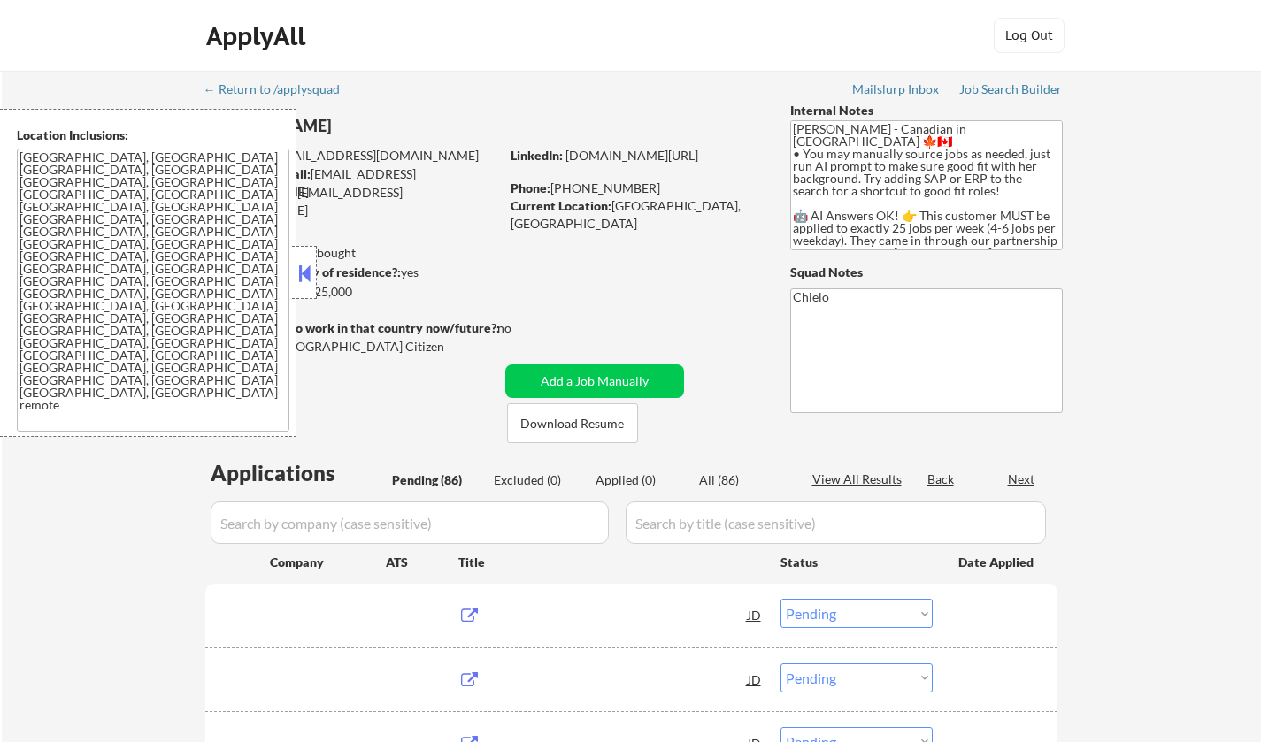
select select ""pending""
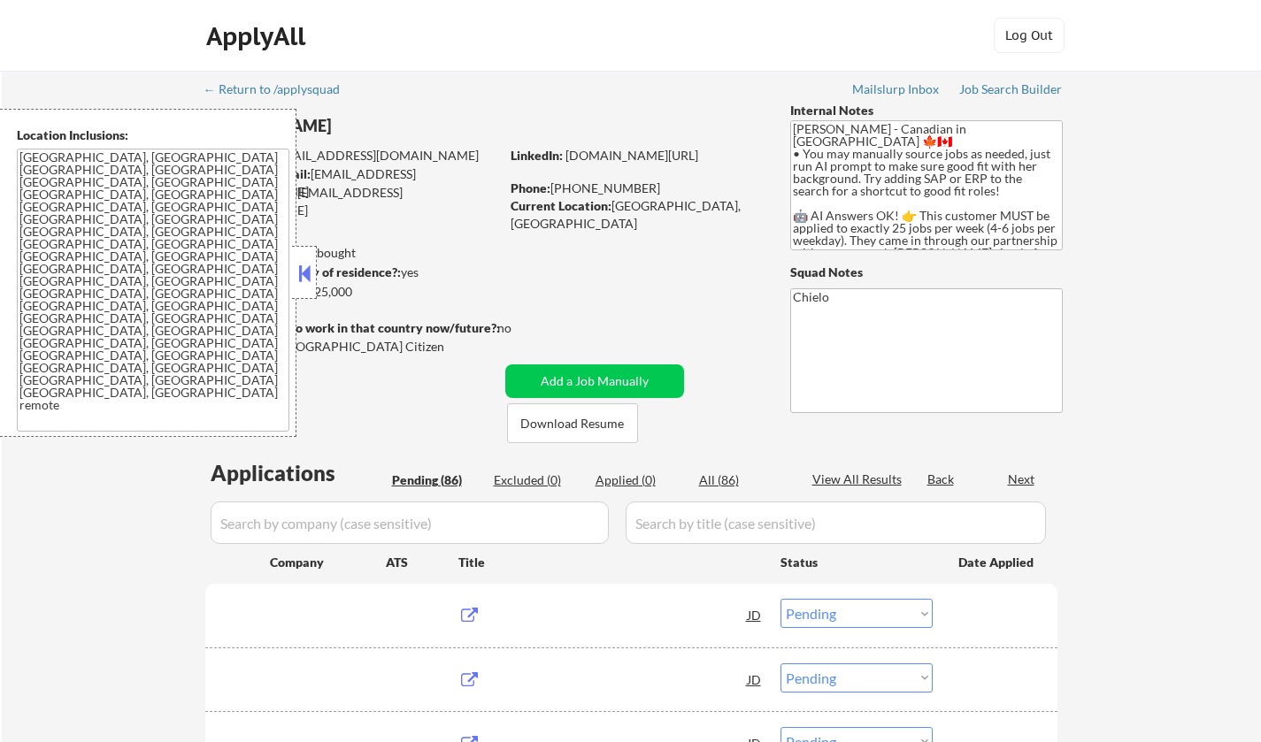
select select ""pending""
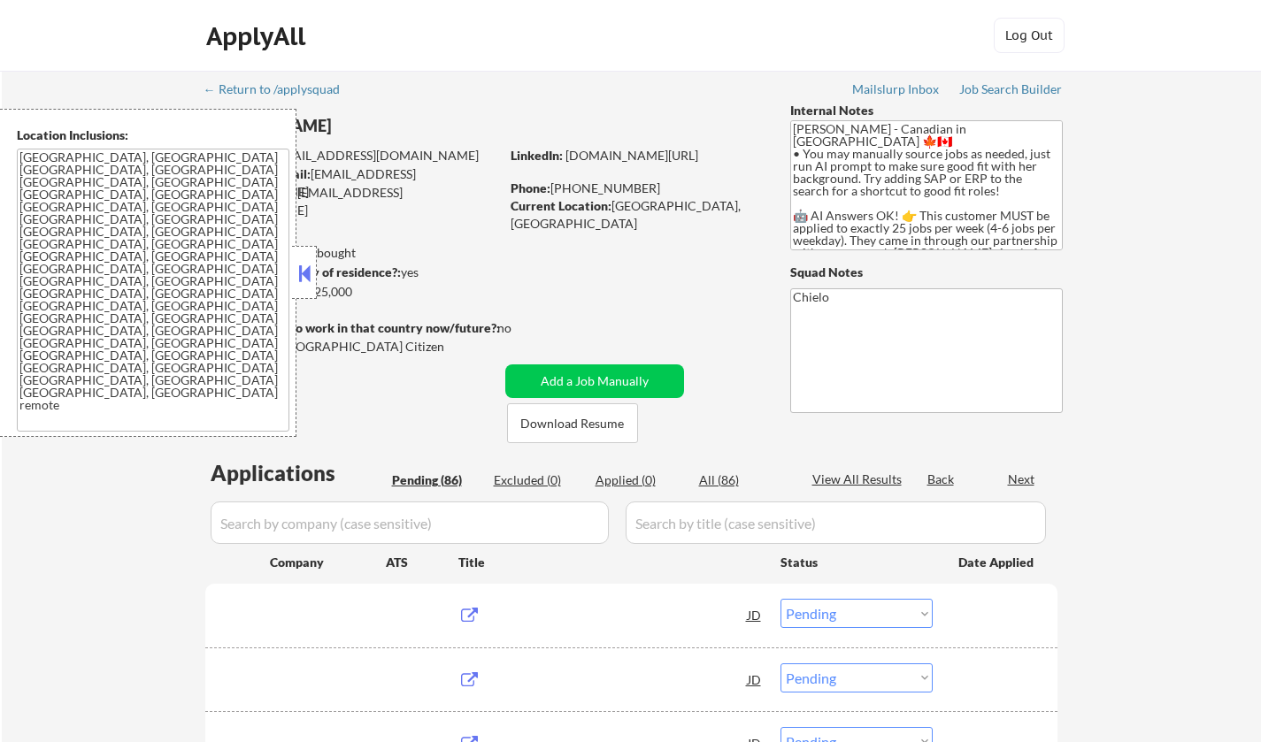
select select ""pending""
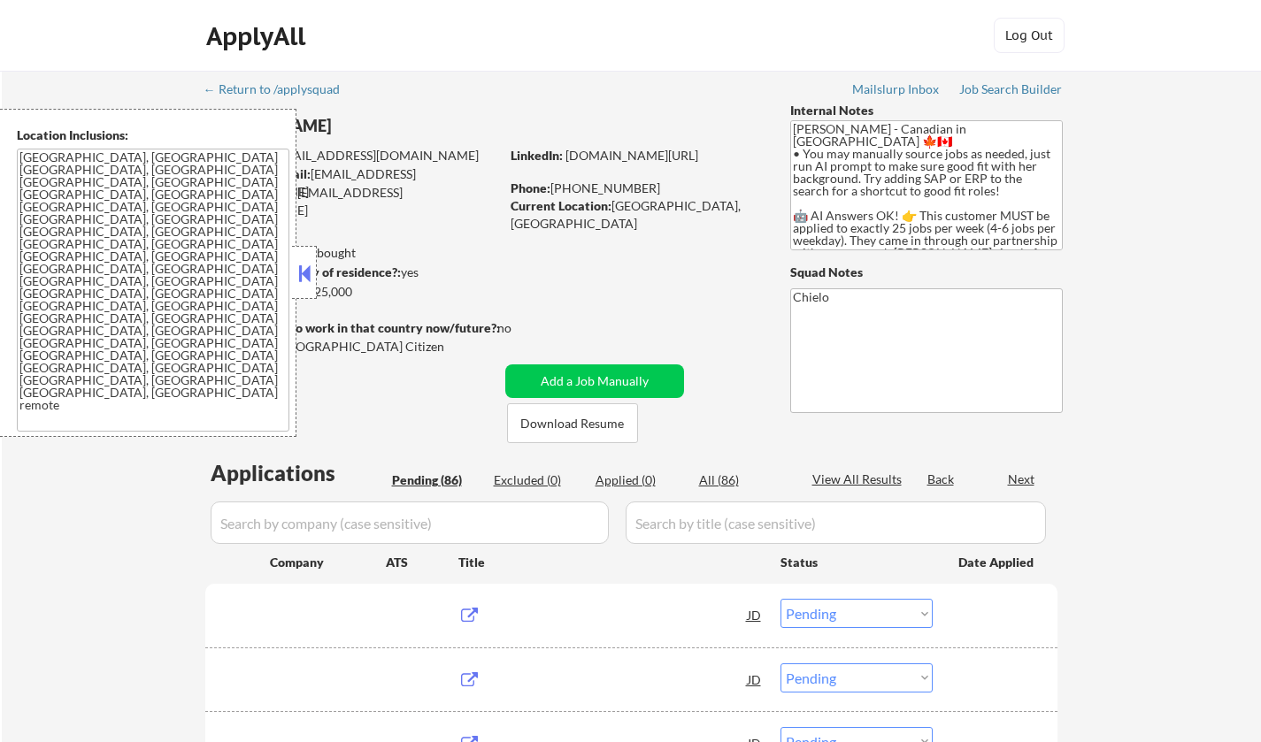
select select ""pending""
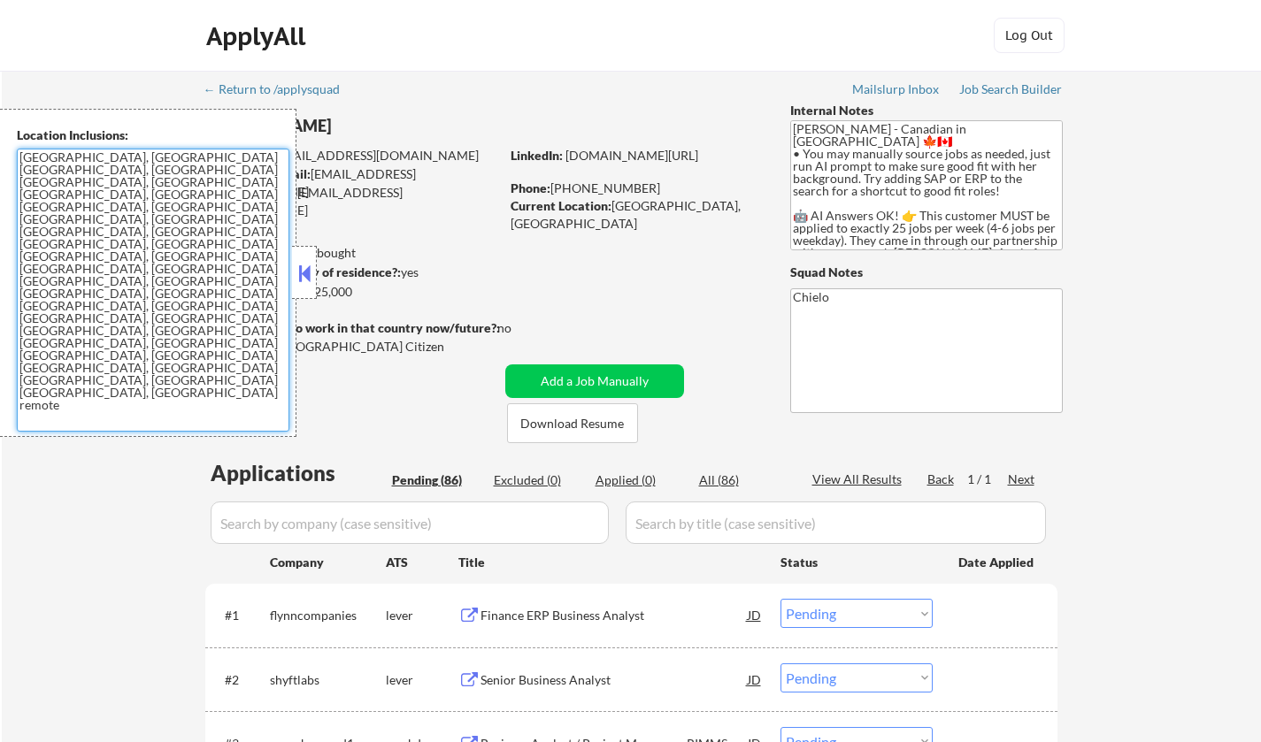
drag, startPoint x: 166, startPoint y: 260, endPoint x: 19, endPoint y: 167, distance: 173.8
click at [3, 153] on div "Location Inclusions: Toronto, Ontario Etobicoke, Ontario Scarborough, Ontario N…" at bounding box center [148, 273] width 296 height 328
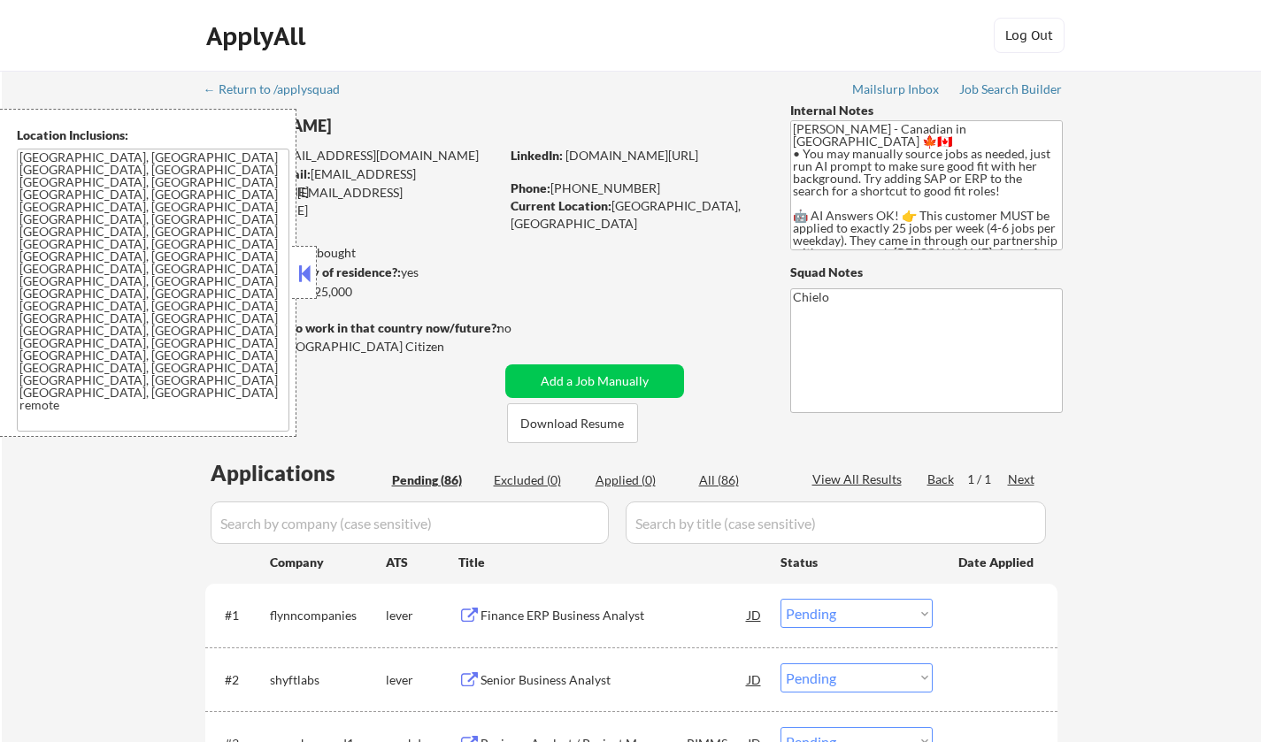
click at [303, 278] on button at bounding box center [304, 273] width 19 height 27
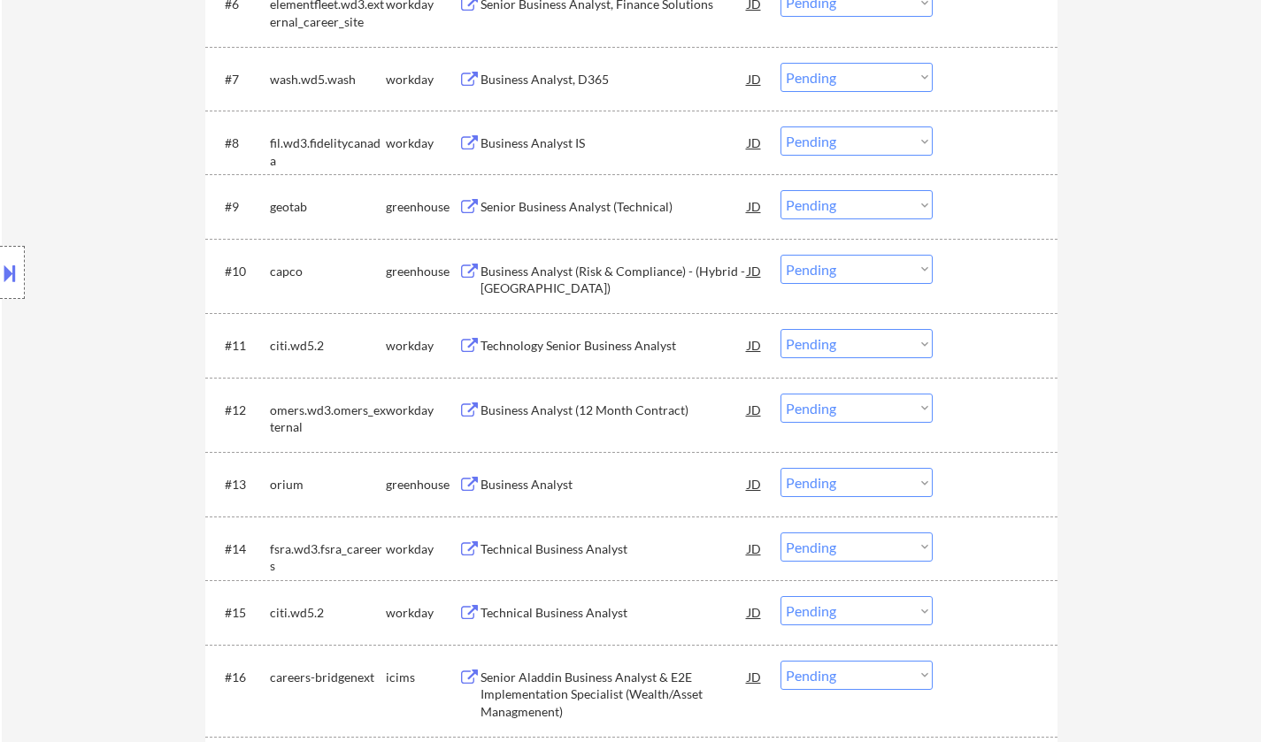
scroll to position [973, 0]
click at [534, 474] on div "Business Analyst" at bounding box center [613, 482] width 267 height 18
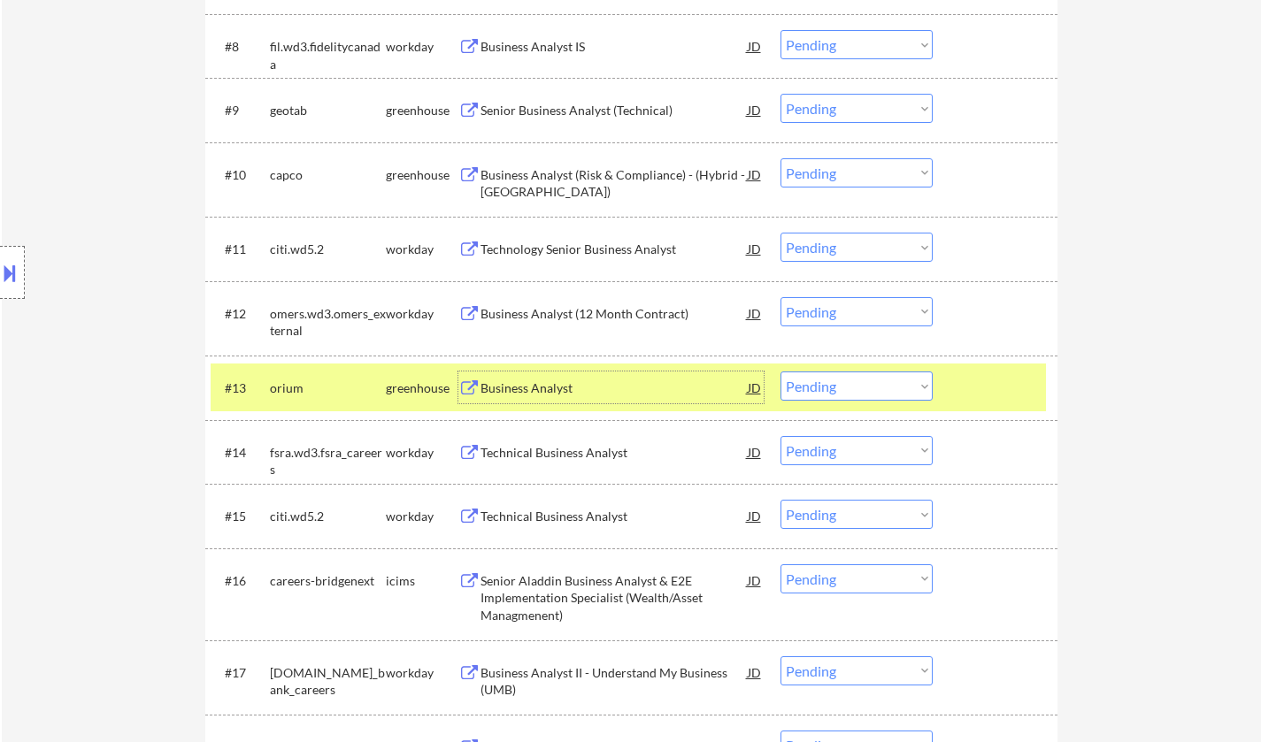
scroll to position [1239, 0]
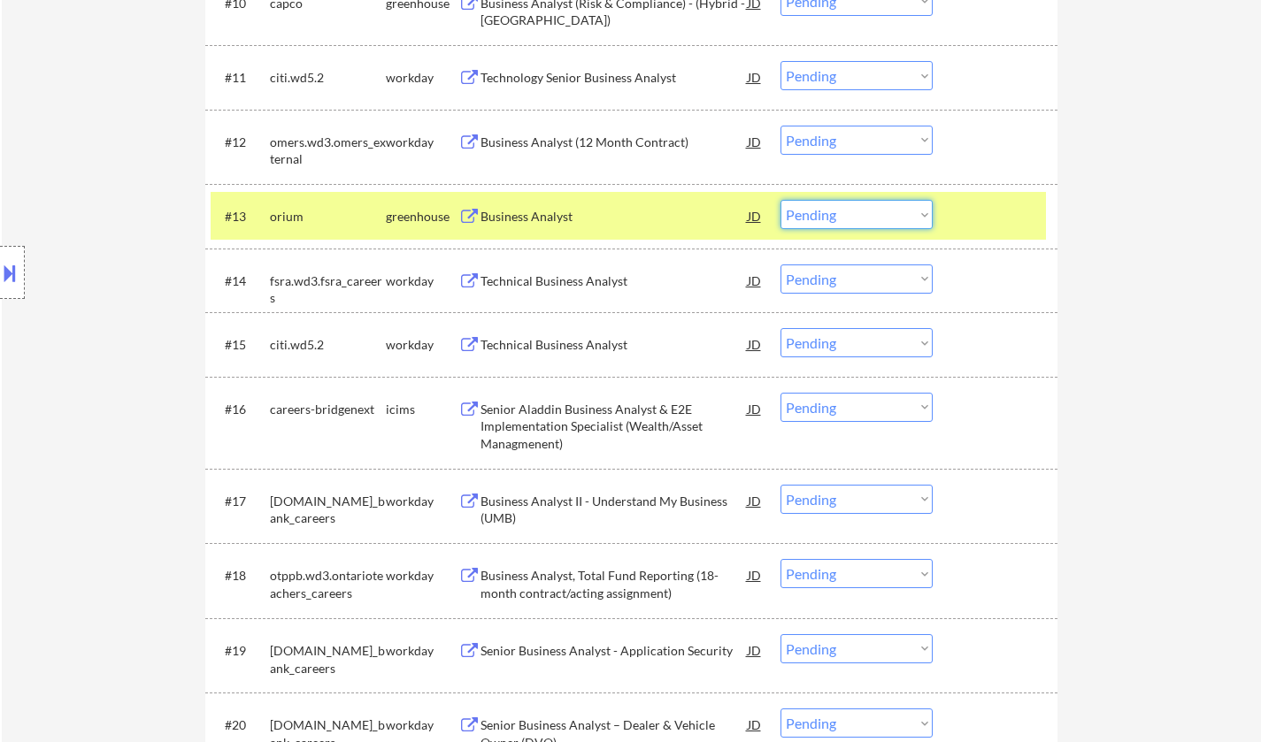
drag, startPoint x: 847, startPoint y: 214, endPoint x: 862, endPoint y: 224, distance: 17.9
click at [847, 214] on select "Choose an option... Pending Applied Excluded (Questions) Excluded (Expired) Exc…" at bounding box center [856, 214] width 152 height 29
click at [780, 200] on select "Choose an option... Pending Applied Excluded (Questions) Excluded (Expired) Exc…" at bounding box center [856, 214] width 152 height 29
select select ""pending""
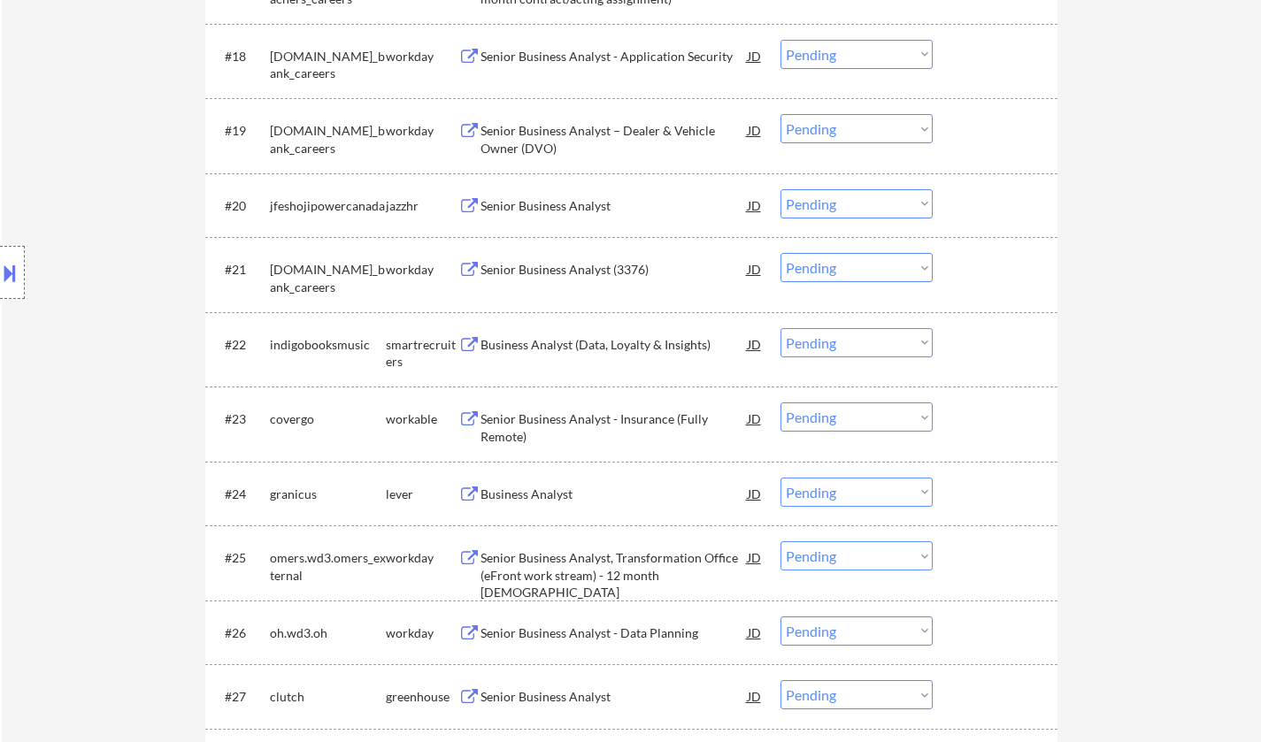
scroll to position [2035, 0]
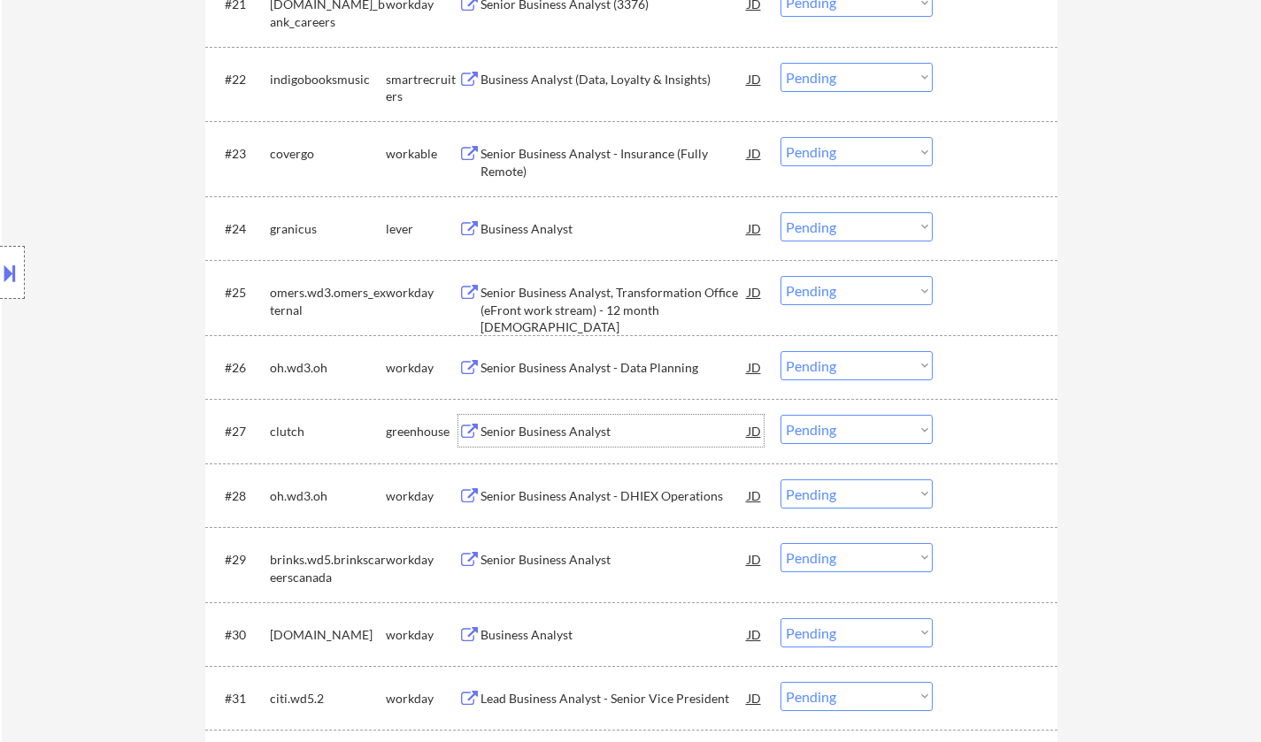
click at [562, 423] on div "Senior Business Analyst" at bounding box center [613, 432] width 267 height 18
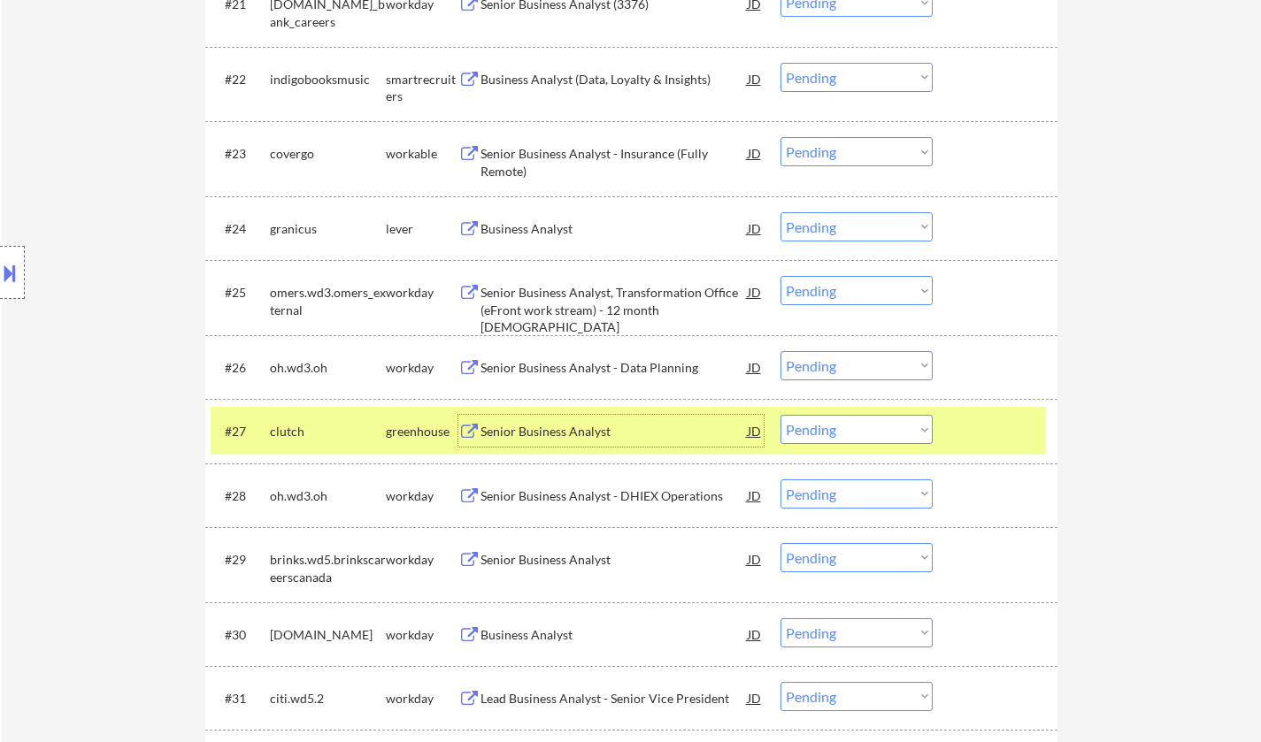
click at [880, 430] on select "Choose an option... Pending Applied Excluded (Questions) Excluded (Expired) Exc…" at bounding box center [856, 429] width 152 height 29
click at [780, 415] on select "Choose an option... Pending Applied Excluded (Questions) Excluded (Expired) Exc…" at bounding box center [856, 429] width 152 height 29
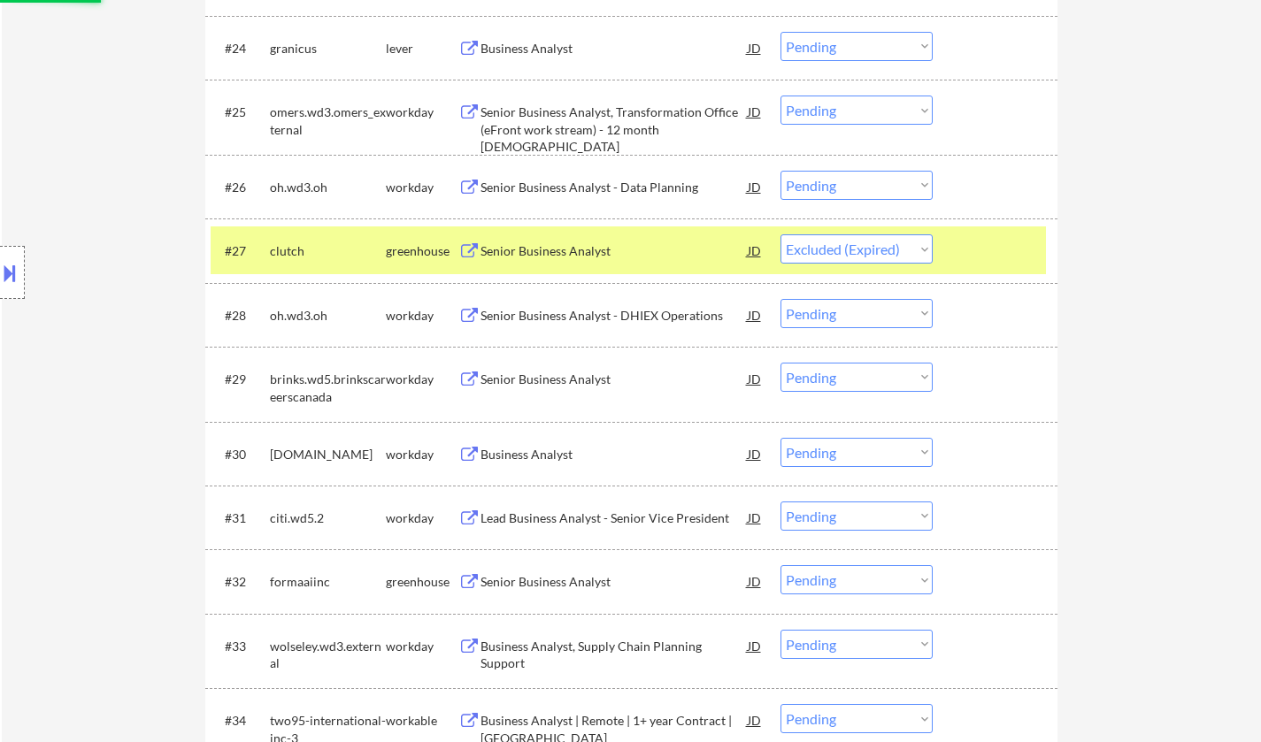
scroll to position [2389, 0]
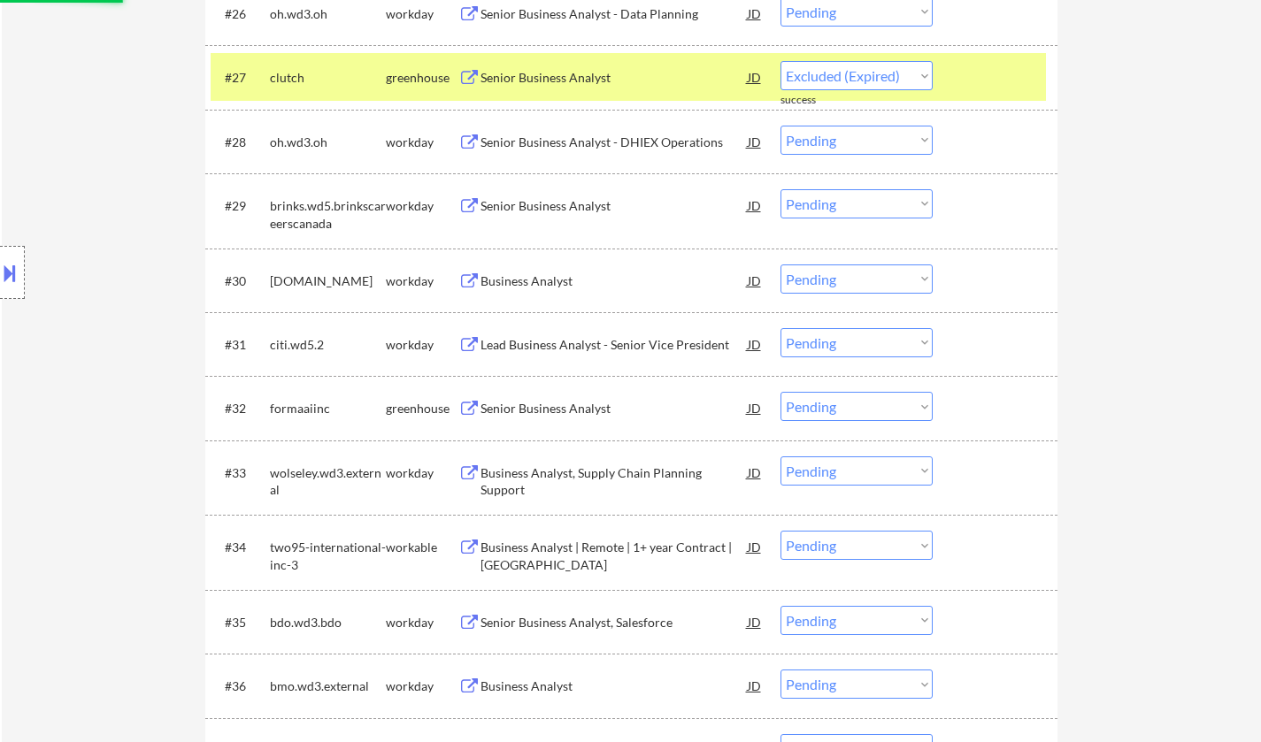
select select ""pending""
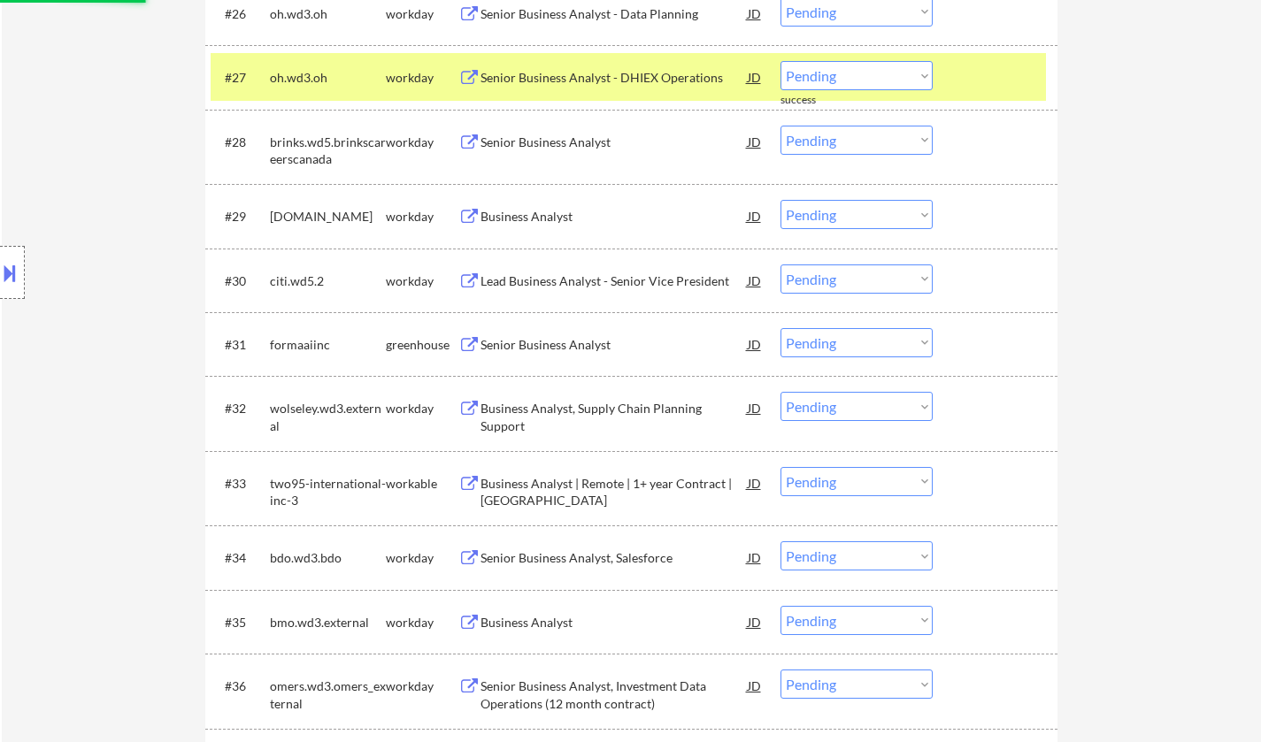
click at [545, 340] on div "Senior Business Analyst" at bounding box center [613, 345] width 267 height 18
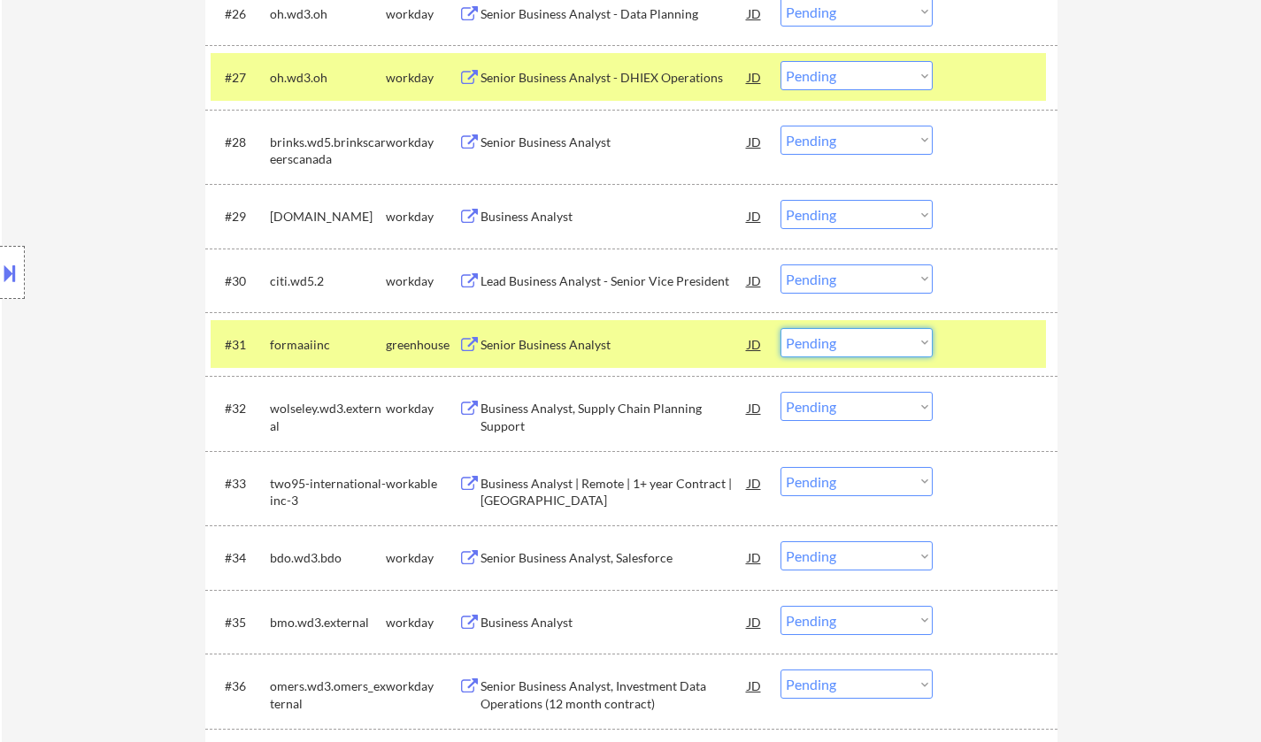
click at [886, 341] on select "Choose an option... Pending Applied Excluded (Questions) Excluded (Expired) Exc…" at bounding box center [856, 342] width 152 height 29
click at [780, 328] on select "Choose an option... Pending Applied Excluded (Questions) Excluded (Expired) Exc…" at bounding box center [856, 342] width 152 height 29
select select ""pending""
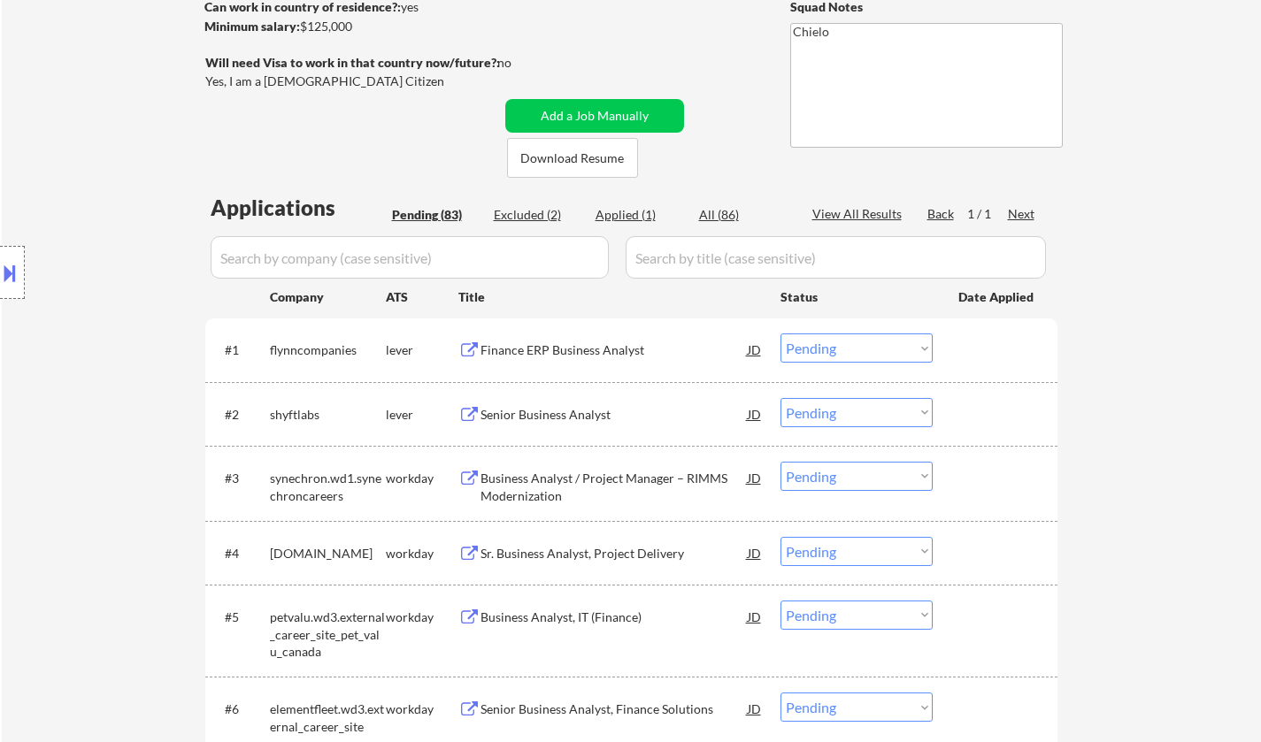
scroll to position [0, 0]
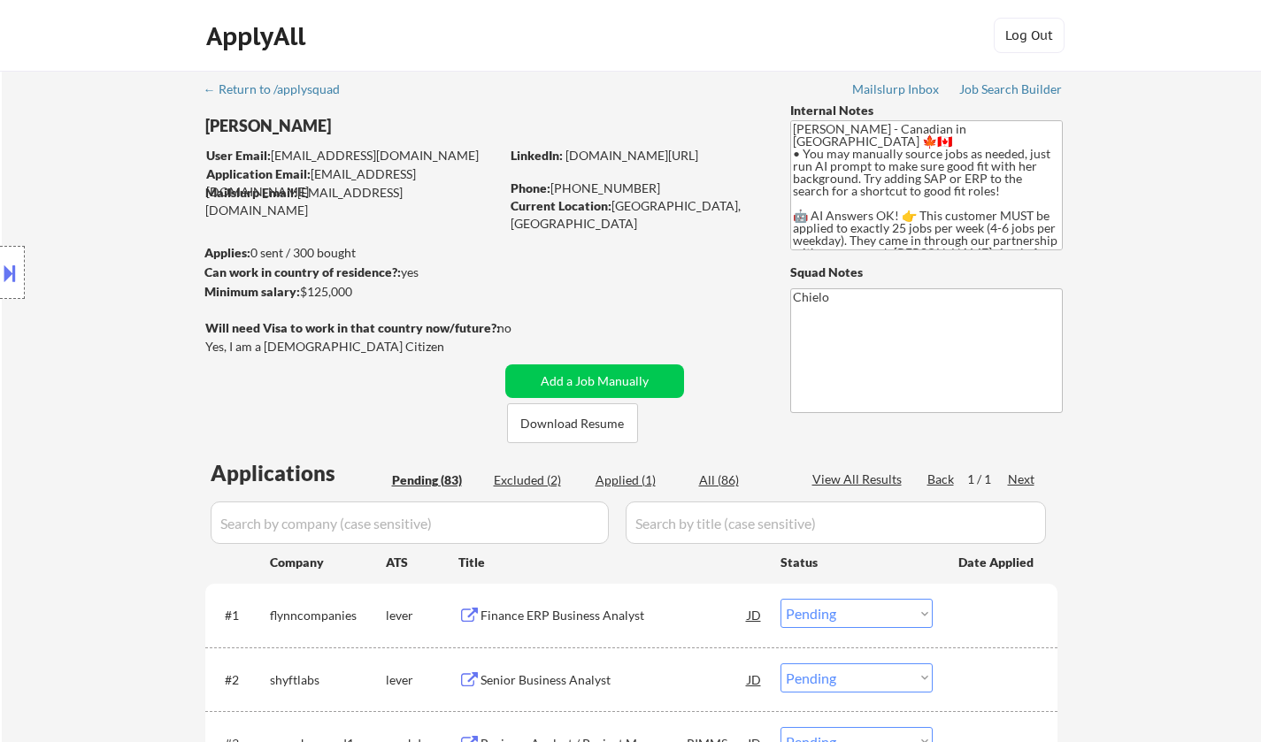
click at [518, 614] on div "Finance ERP Business Analyst" at bounding box center [613, 616] width 267 height 18
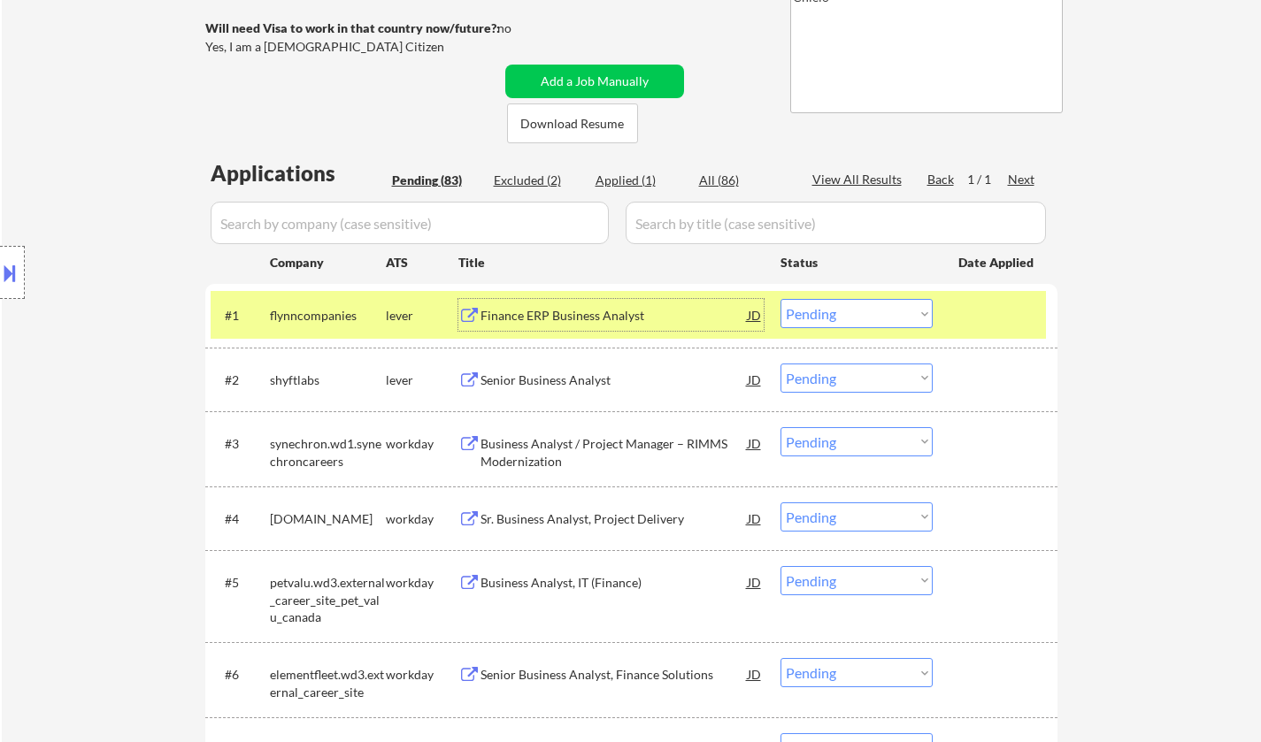
scroll to position [354, 0]
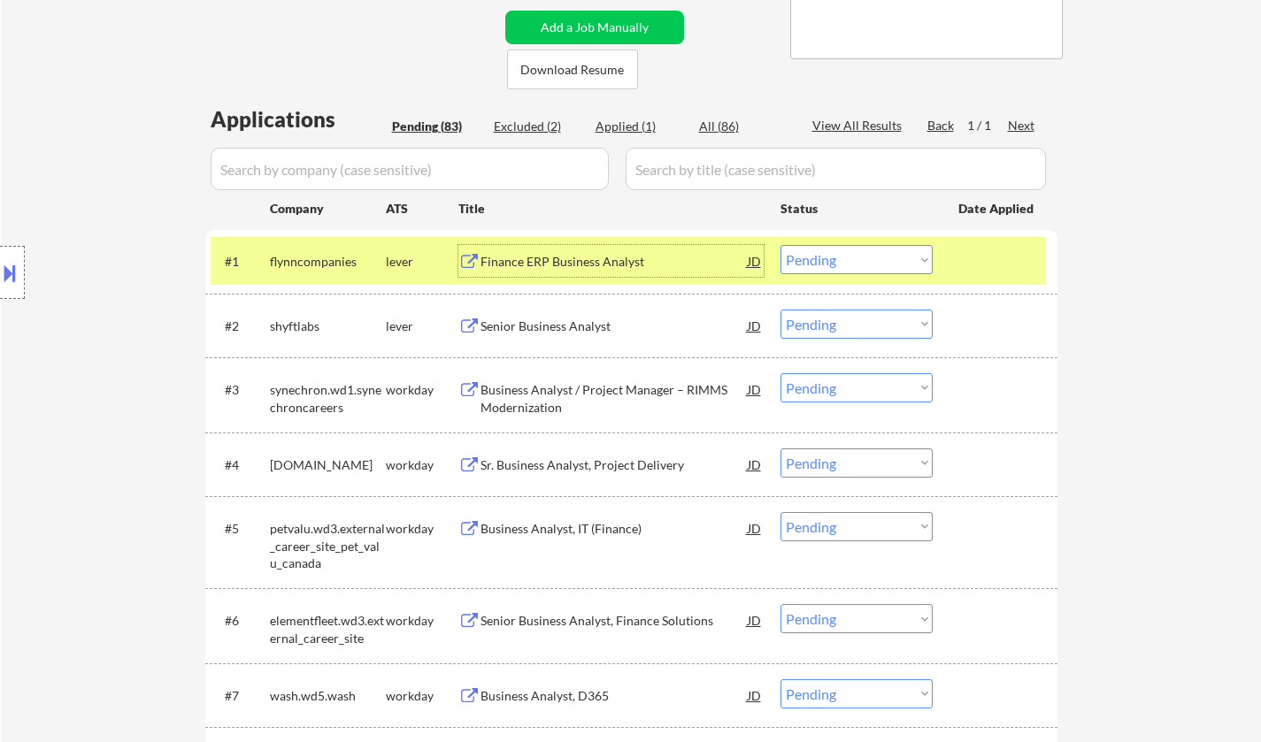
click at [868, 256] on select "Choose an option... Pending Applied Excluded (Questions) Excluded (Expired) Exc…" at bounding box center [856, 259] width 152 height 29
click at [780, 245] on select "Choose an option... Pending Applied Excluded (Questions) Excluded (Expired) Exc…" at bounding box center [856, 259] width 152 height 29
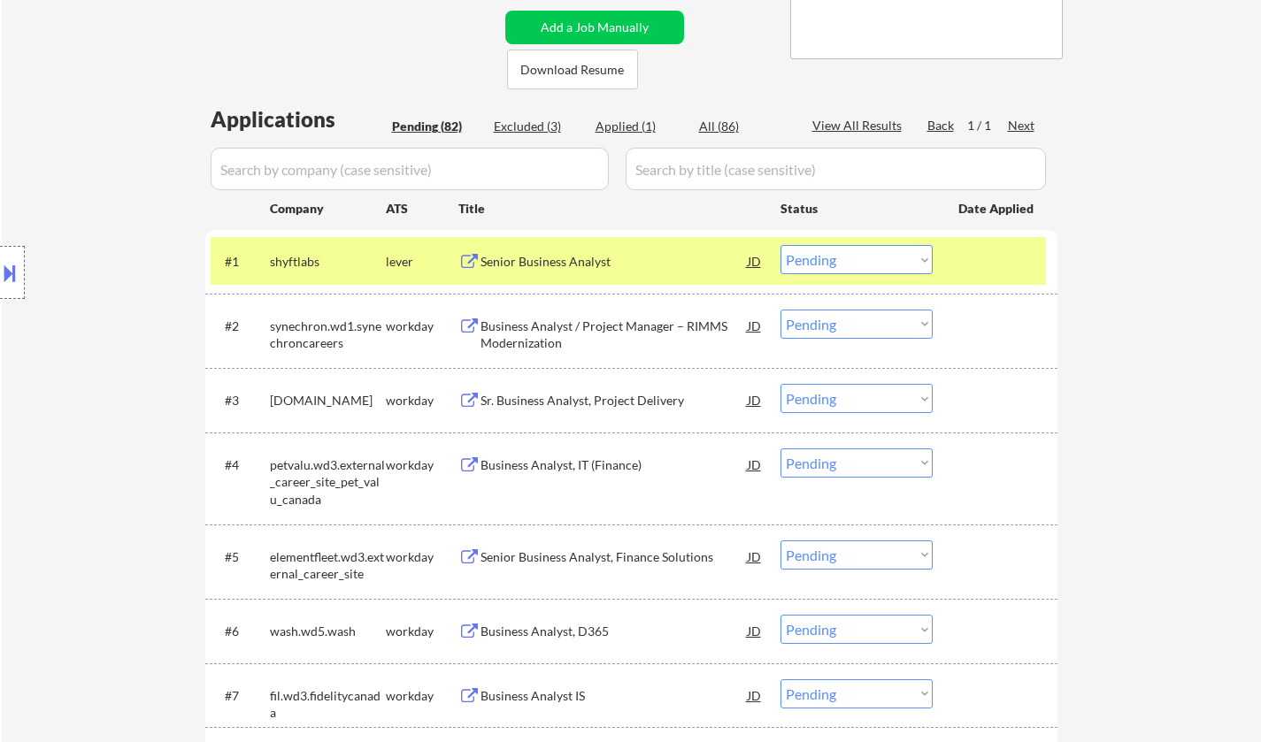
click at [560, 264] on div "Senior Business Analyst" at bounding box center [613, 262] width 267 height 18
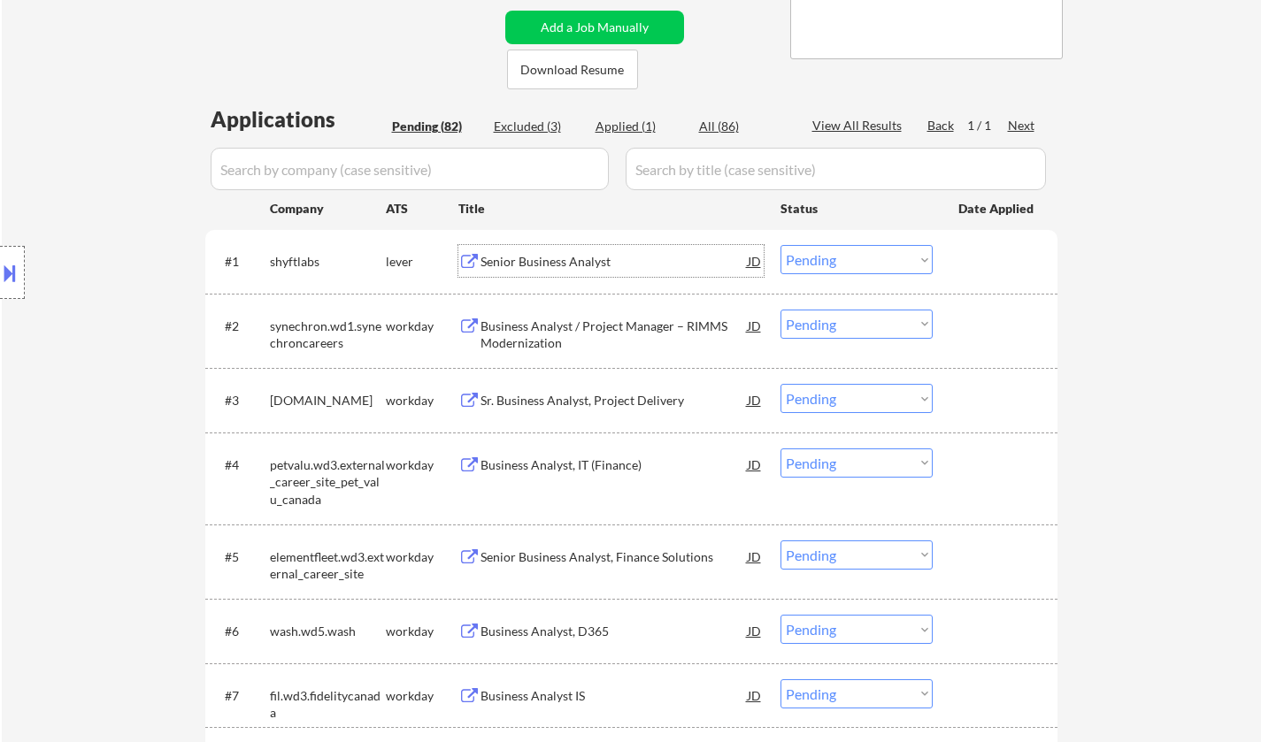
click at [870, 252] on select "Choose an option... Pending Applied Excluded (Questions) Excluded (Expired) Exc…" at bounding box center [856, 259] width 152 height 29
click at [780, 245] on select "Choose an option... Pending Applied Excluded (Questions) Excluded (Expired) Exc…" at bounding box center [856, 259] width 152 height 29
select select ""pending""
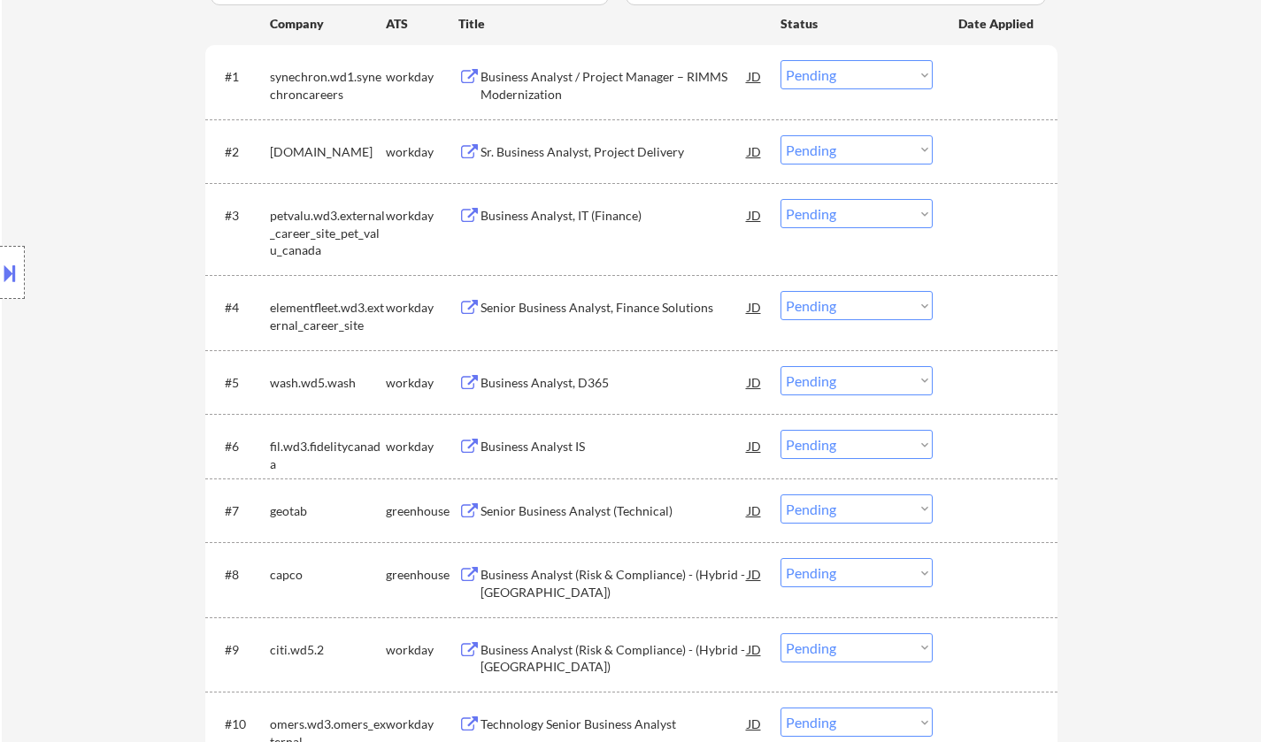
scroll to position [619, 0]
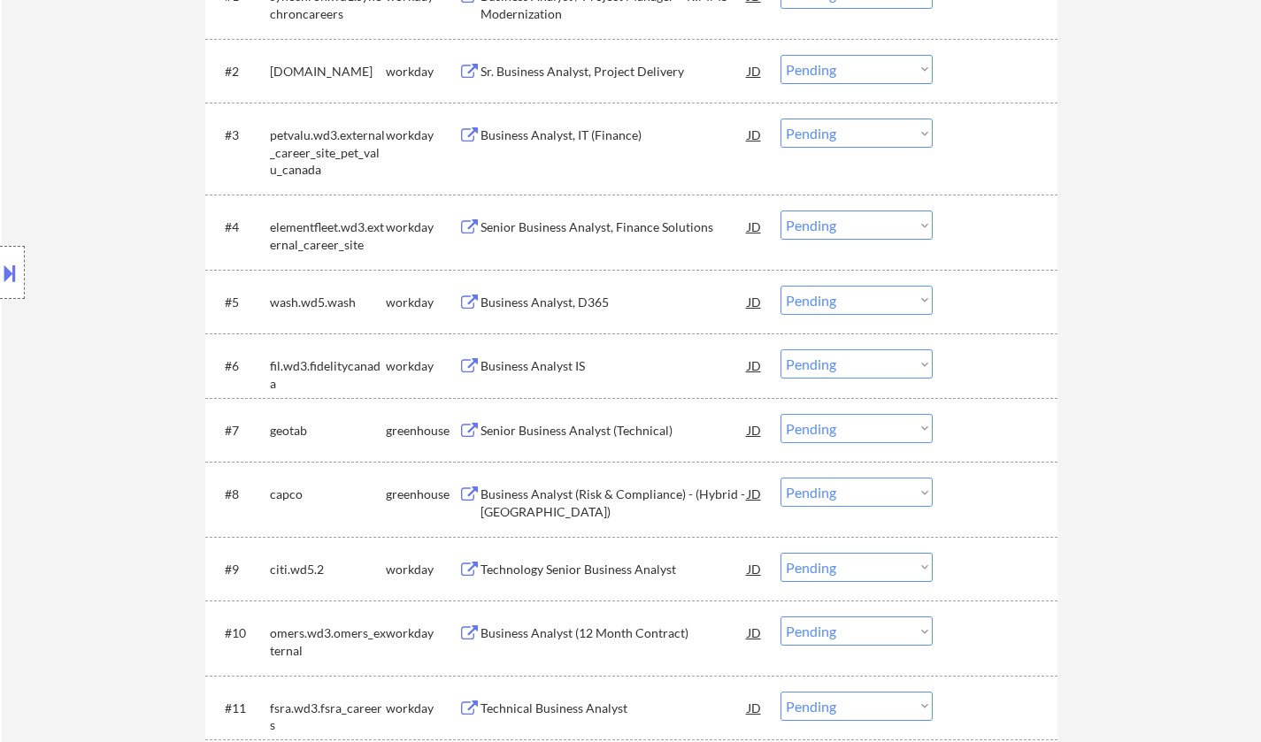
click at [579, 428] on div "Senior Business Analyst (Technical)" at bounding box center [613, 431] width 267 height 18
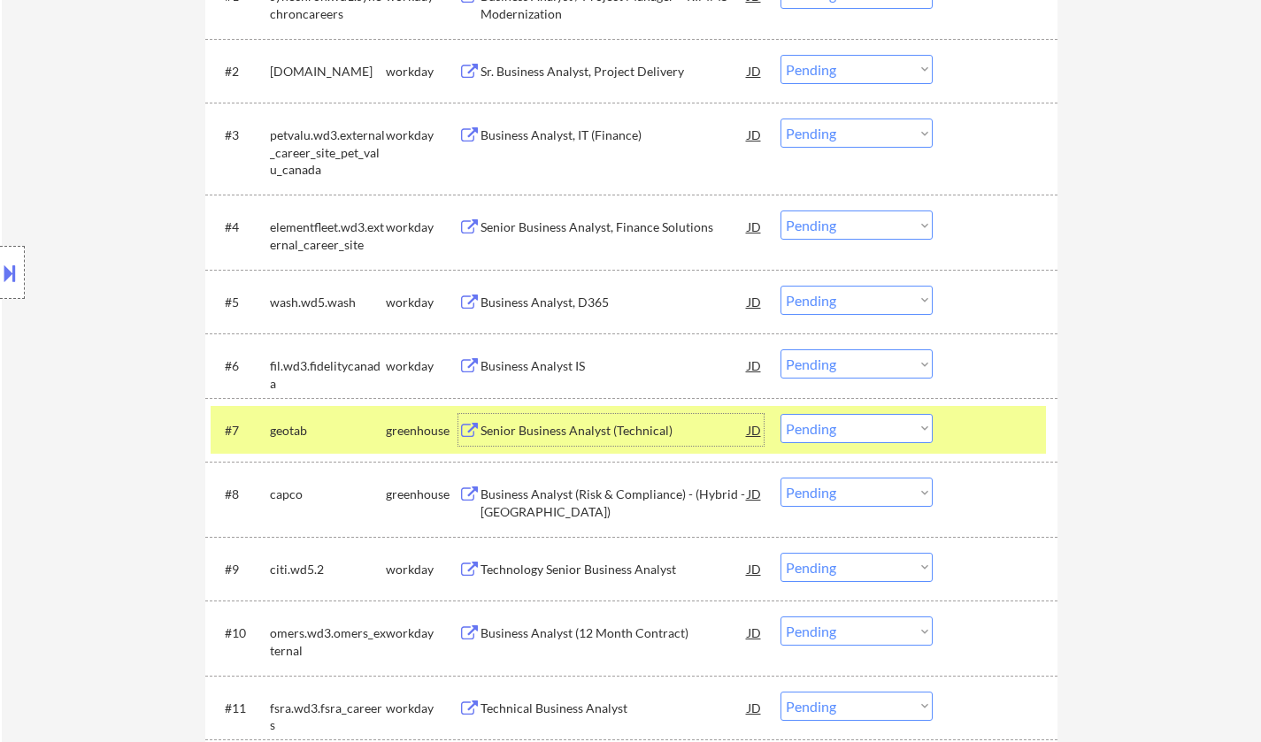
click at [883, 430] on select "Choose an option... Pending Applied Excluded (Questions) Excluded (Expired) Exc…" at bounding box center [856, 428] width 152 height 29
click at [780, 414] on select "Choose an option... Pending Applied Excluded (Questions) Excluded (Expired) Exc…" at bounding box center [856, 428] width 152 height 29
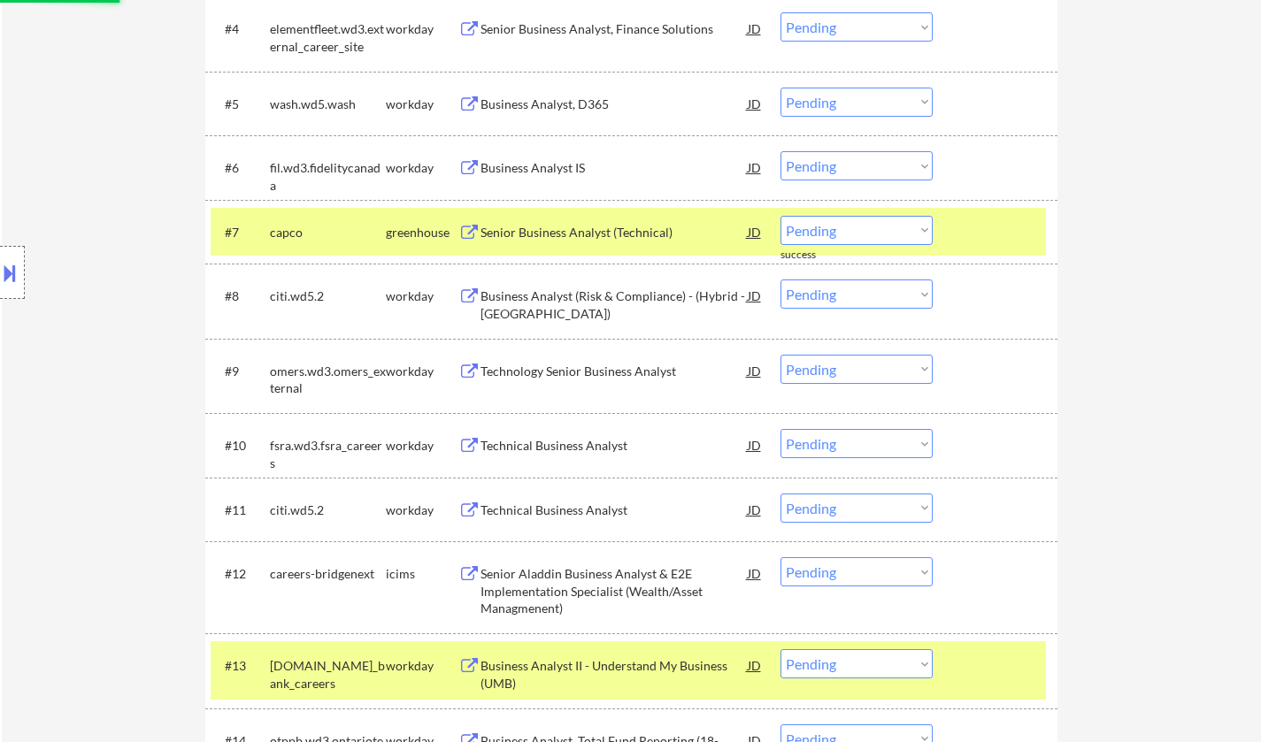
scroll to position [885, 0]
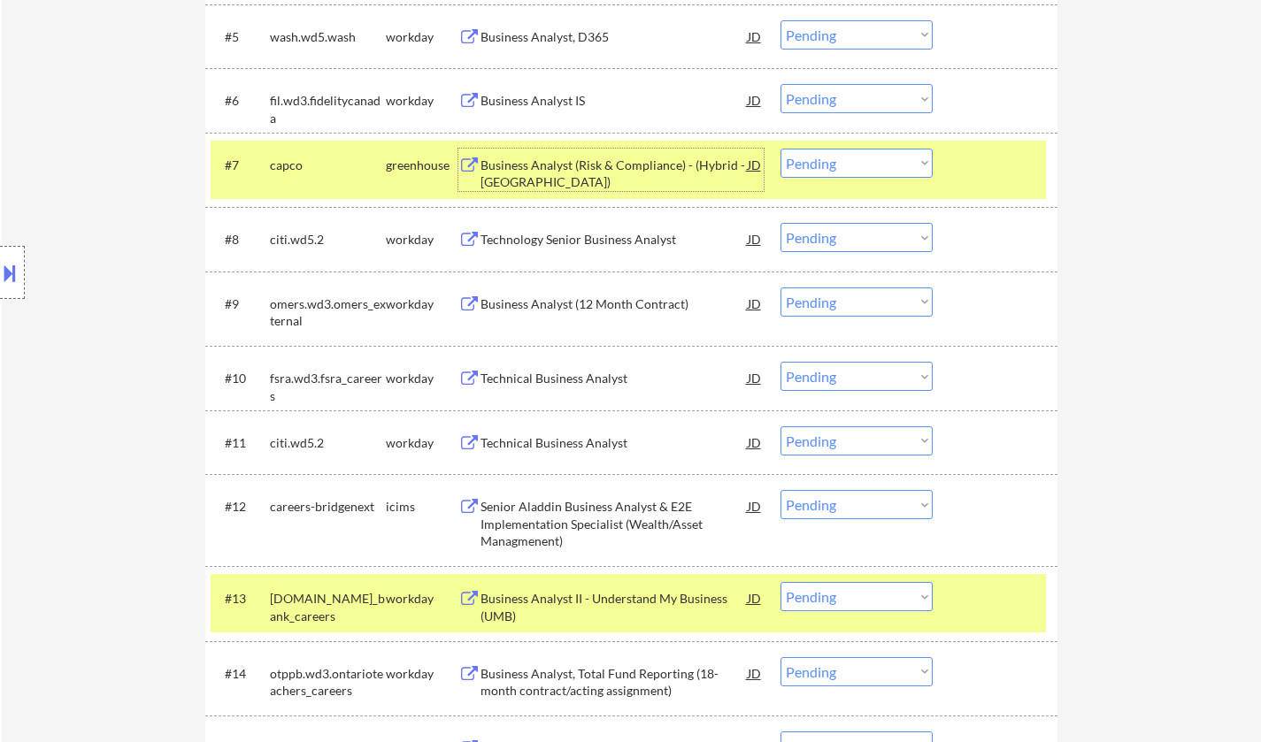
click at [585, 169] on div "Business Analyst (Risk & Compliance) - (Hybrid - Toronto)" at bounding box center [613, 174] width 267 height 35
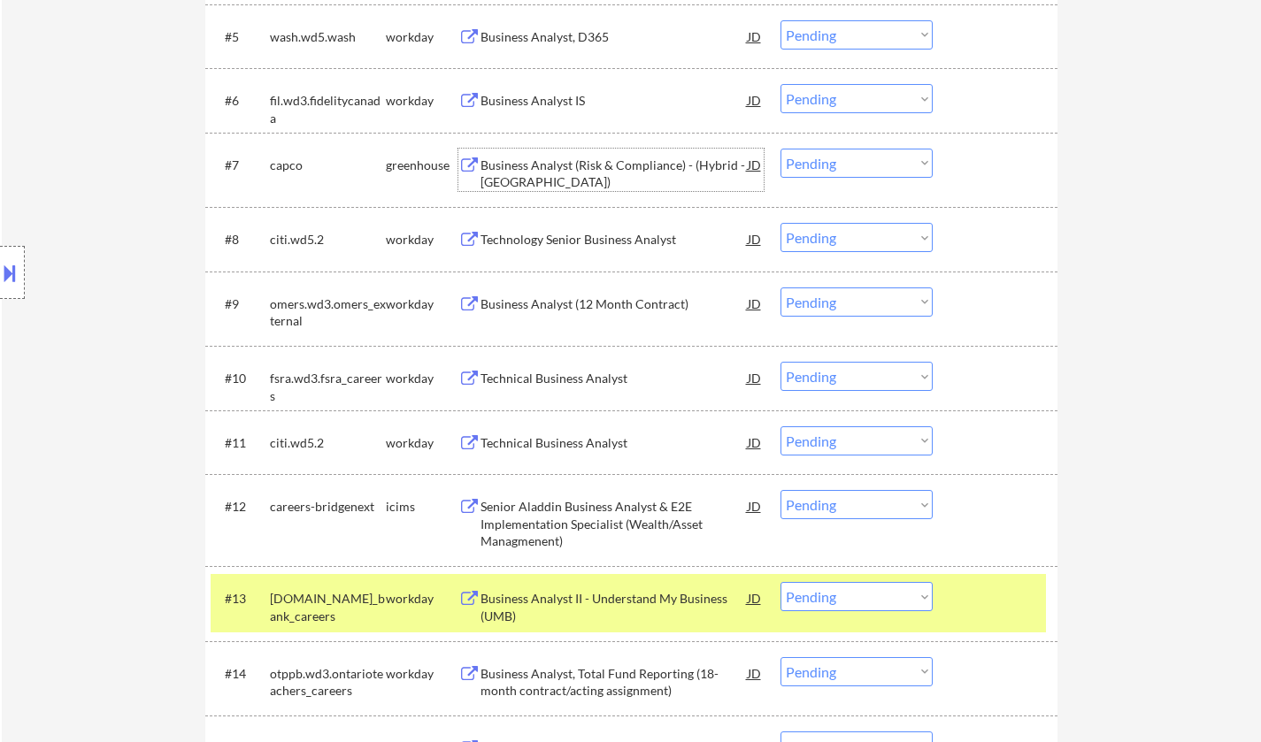
click at [863, 154] on select "Choose an option... Pending Applied Excluded (Questions) Excluded (Expired) Exc…" at bounding box center [856, 163] width 152 height 29
click at [780, 149] on select "Choose an option... Pending Applied Excluded (Questions) Excluded (Expired) Exc…" at bounding box center [856, 163] width 152 height 29
select select ""pending""
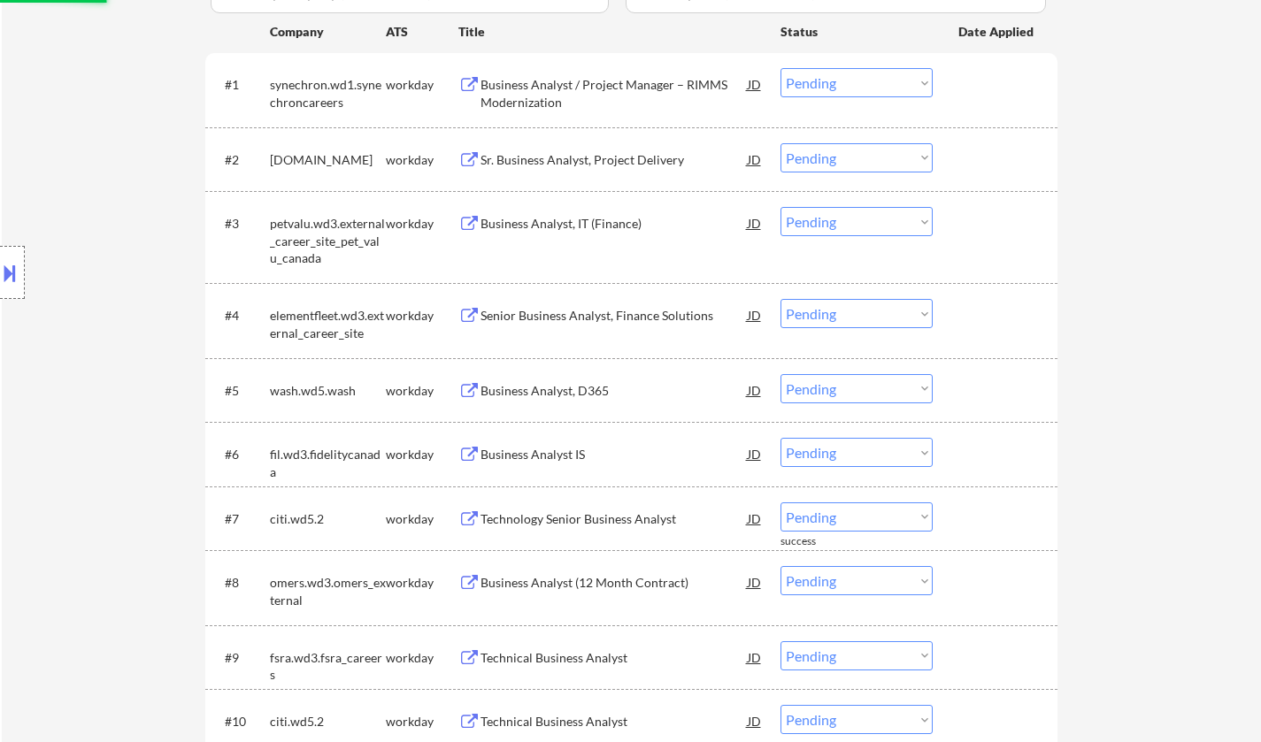
scroll to position [265, 0]
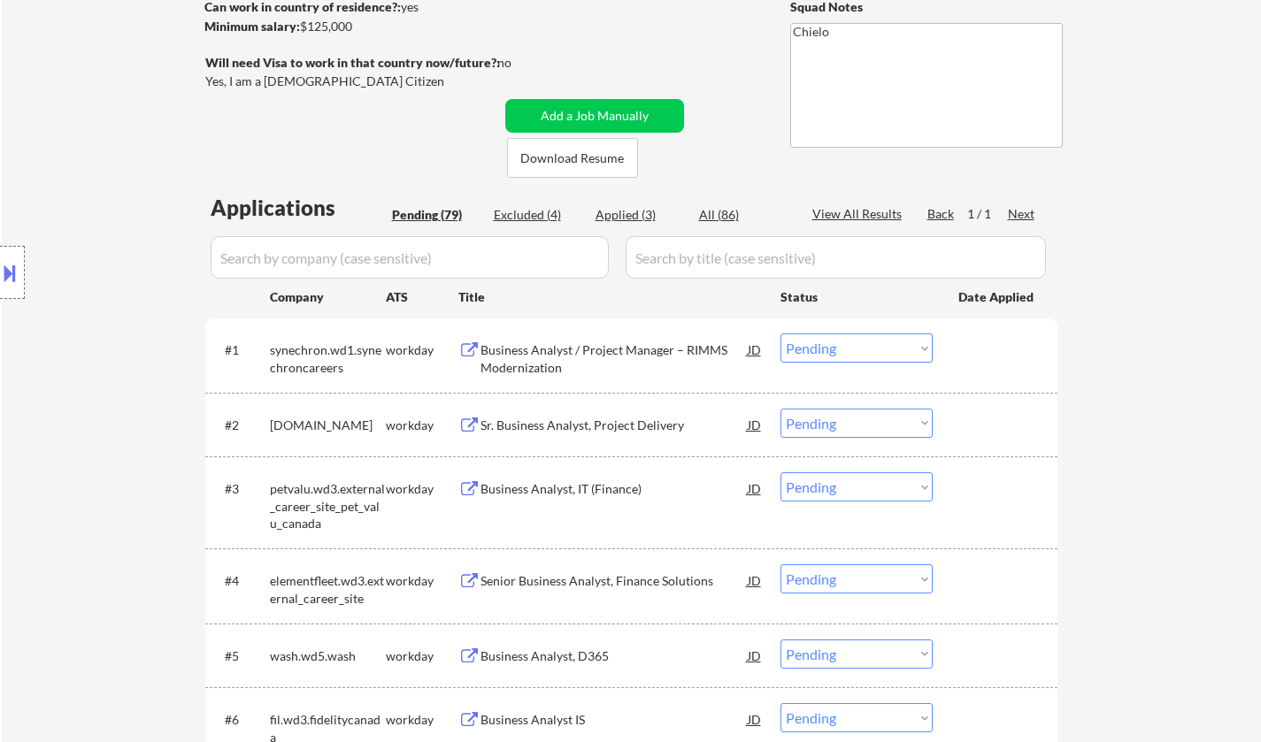
click at [549, 347] on div "Business Analyst / Project Manager – RIMMS Modernization" at bounding box center [613, 358] width 267 height 35
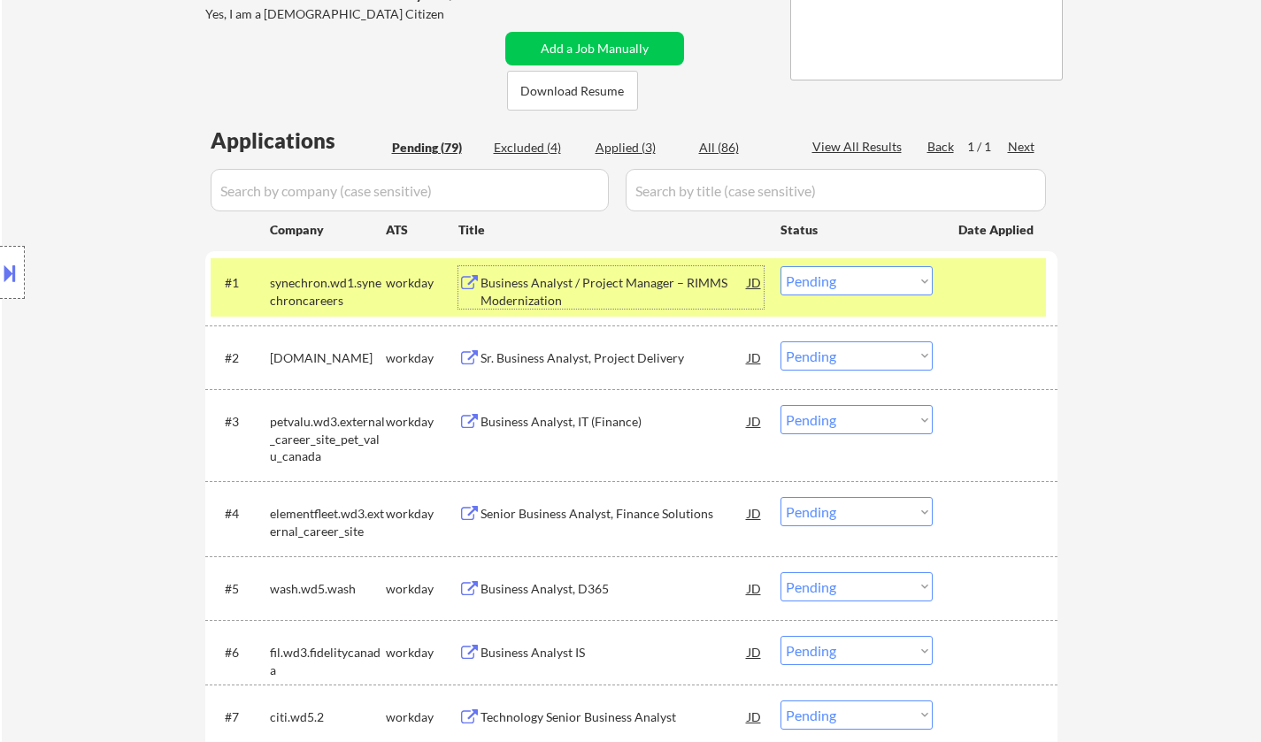
scroll to position [354, 0]
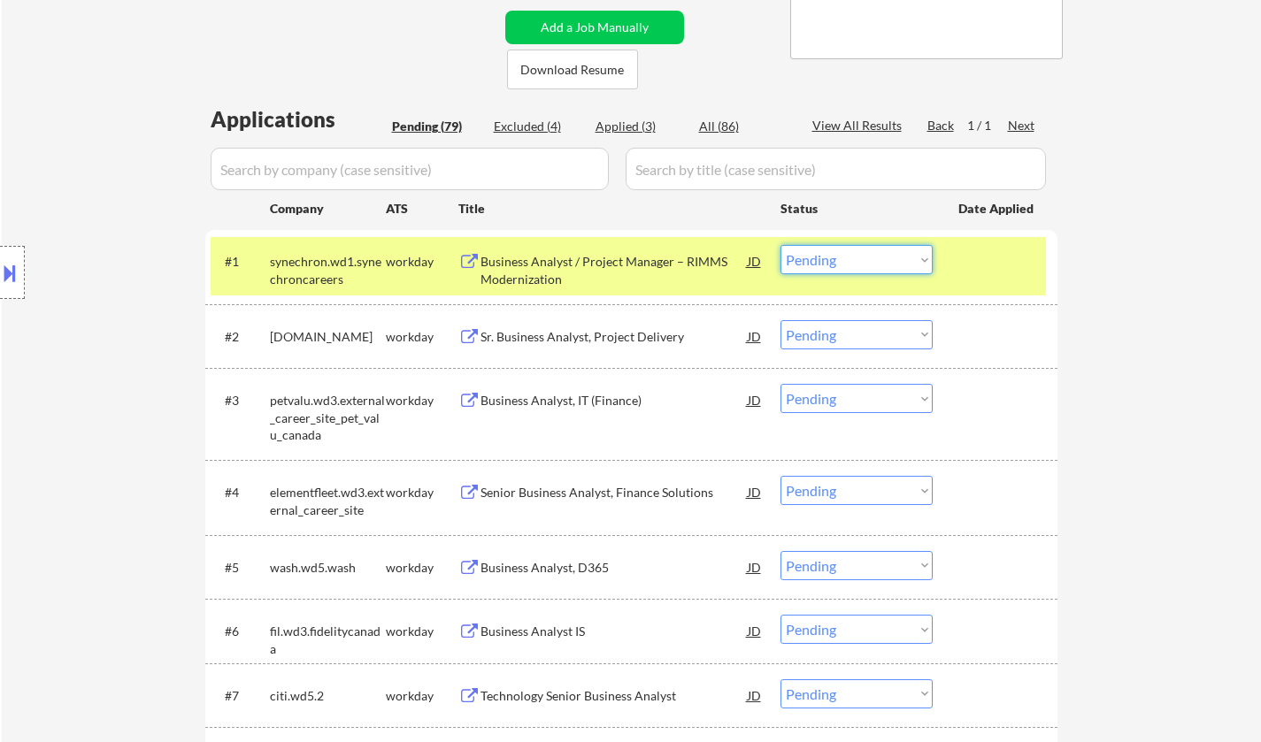
click at [862, 258] on select "Choose an option... Pending Applied Excluded (Questions) Excluded (Expired) Exc…" at bounding box center [856, 259] width 152 height 29
click at [780, 245] on select "Choose an option... Pending Applied Excluded (Questions) Excluded (Expired) Exc…" at bounding box center [856, 259] width 152 height 29
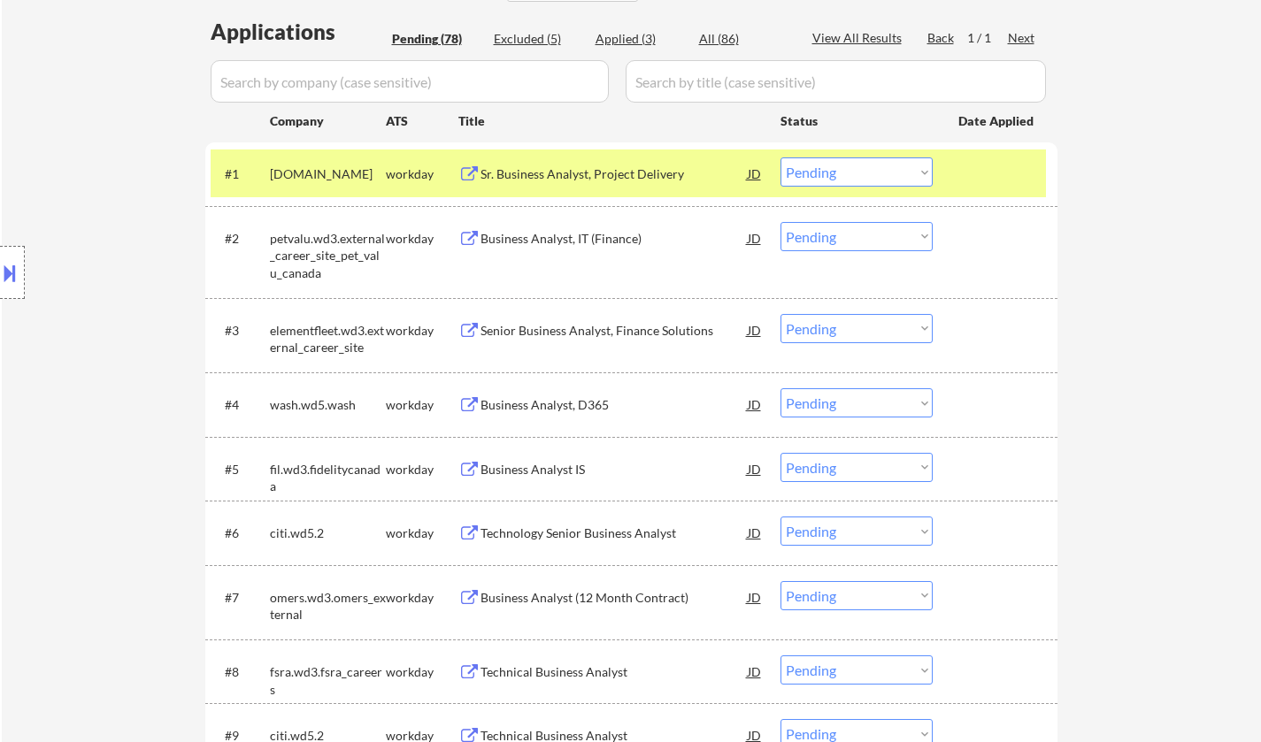
scroll to position [442, 0]
click at [554, 176] on div "Sr. Business Analyst, Project Delivery" at bounding box center [613, 174] width 267 height 18
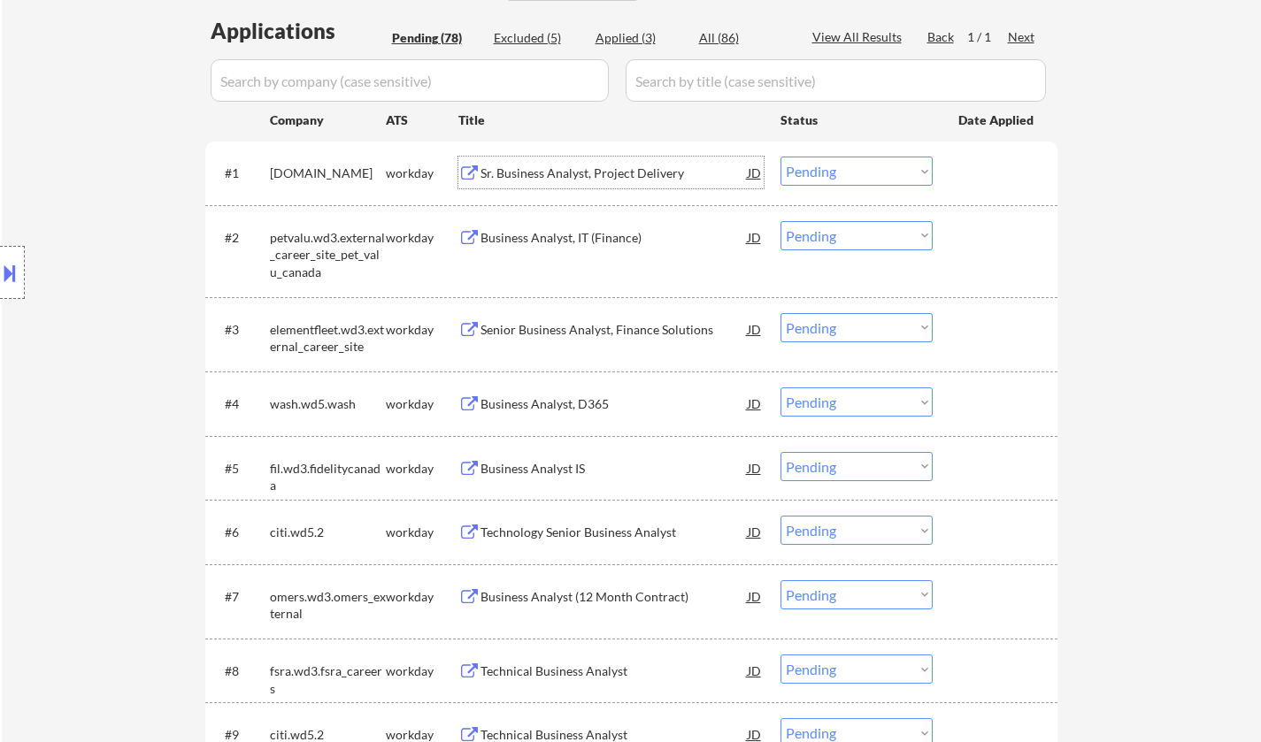
click at [822, 171] on select "Choose an option... Pending Applied Excluded (Questions) Excluded (Expired) Exc…" at bounding box center [856, 171] width 152 height 29
click at [780, 157] on select "Choose an option... Pending Applied Excluded (Questions) Excluded (Expired) Exc…" at bounding box center [856, 171] width 152 height 29
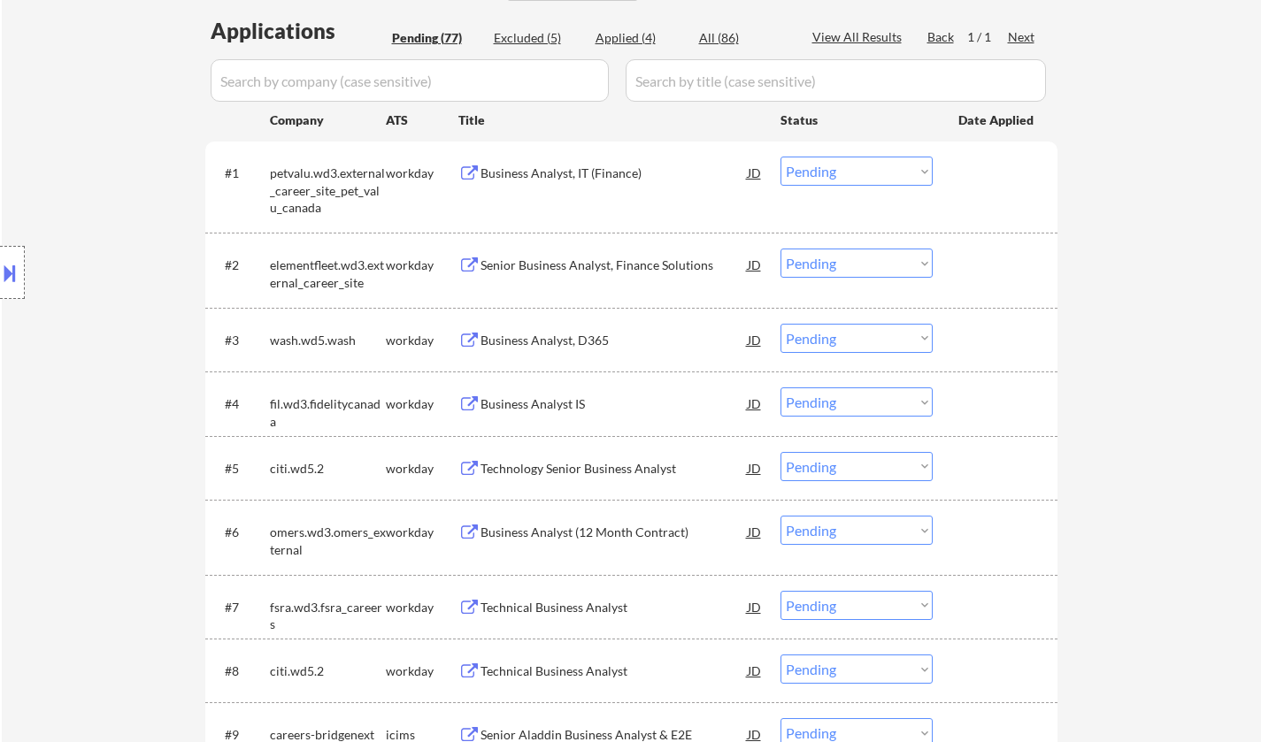
click at [517, 173] on div "Business Analyst, IT (Finance)" at bounding box center [613, 174] width 267 height 18
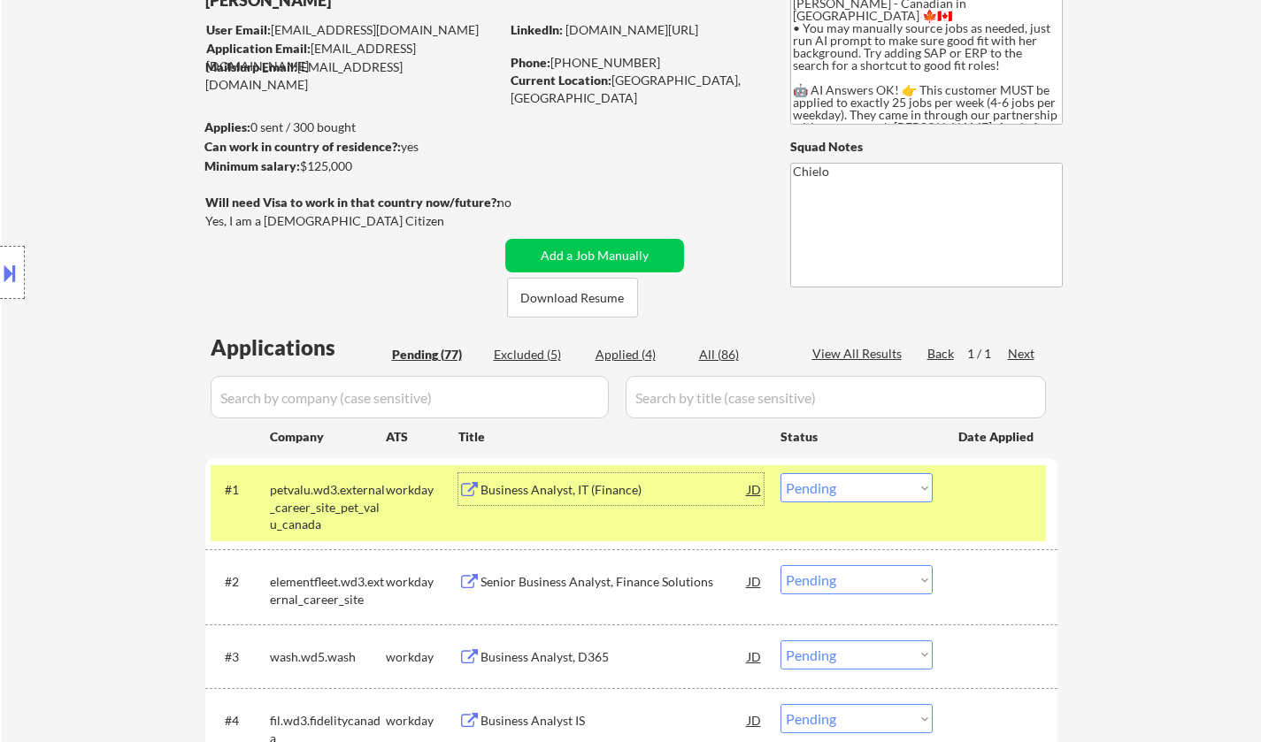
scroll to position [265, 0]
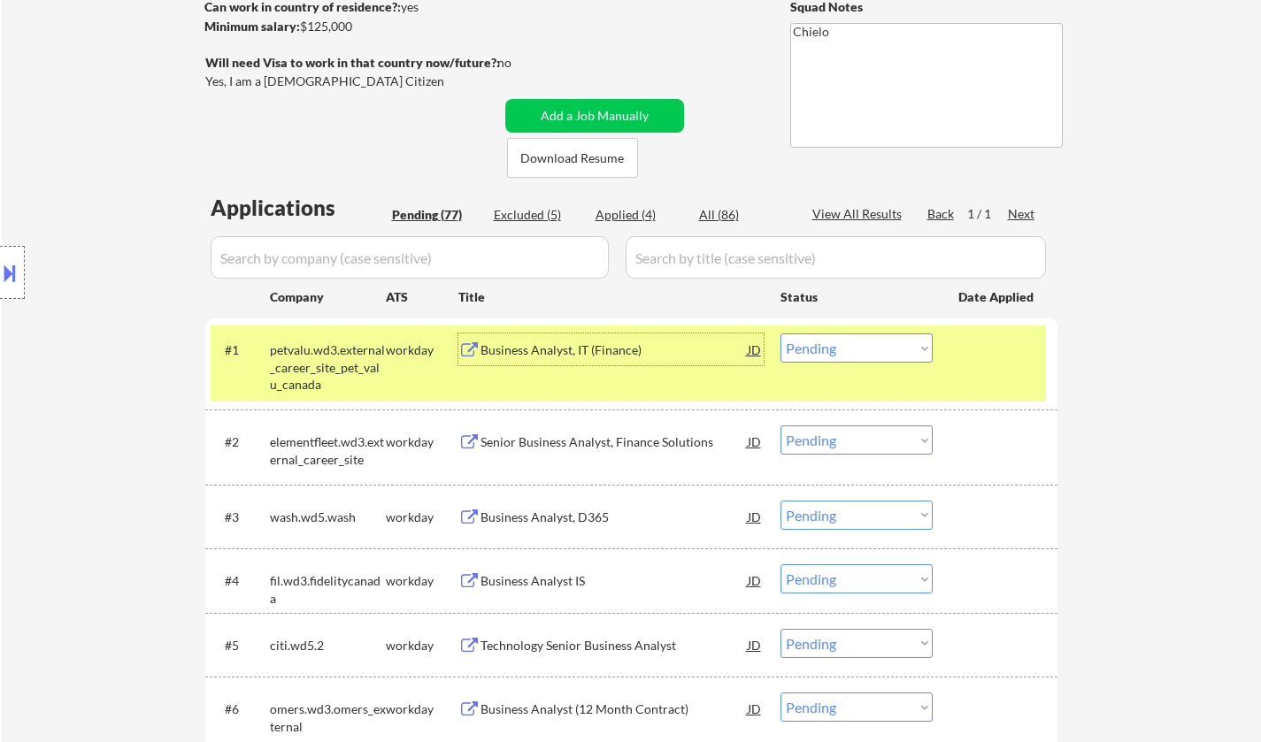
click at [569, 341] on div "Business Analyst, IT (Finance)" at bounding box center [613, 350] width 267 height 32
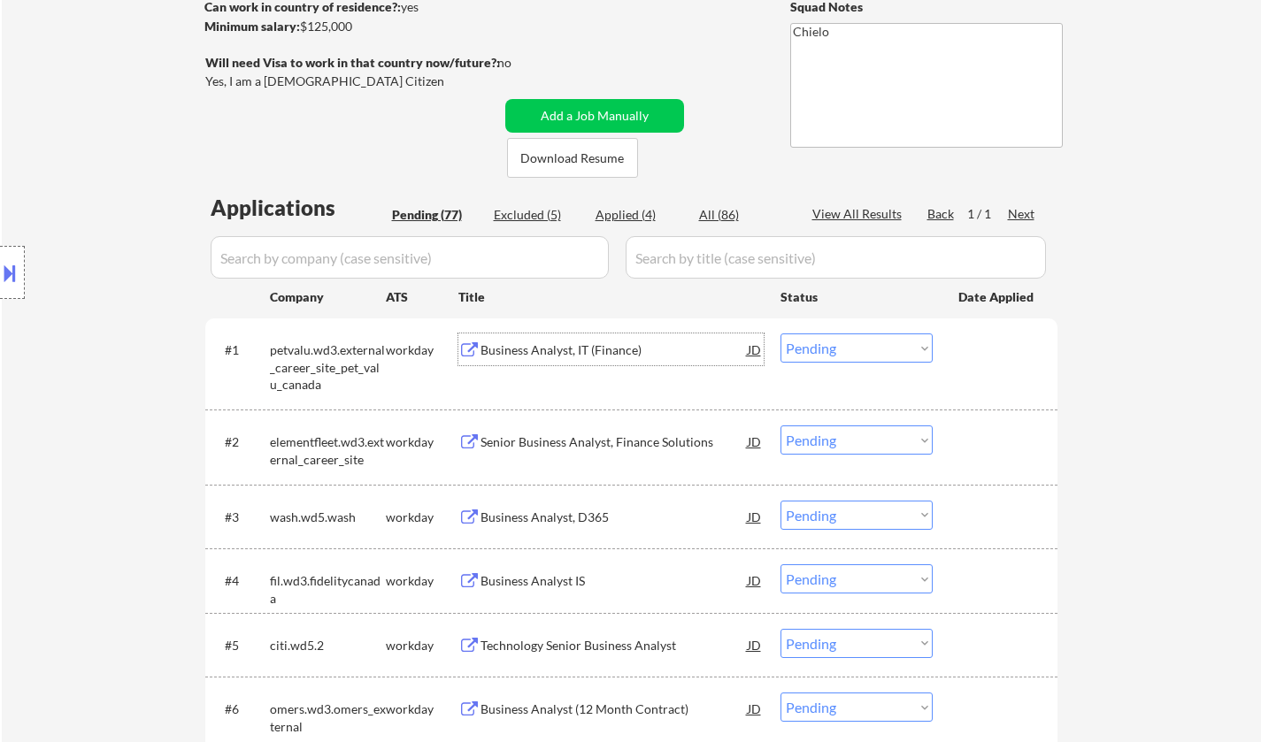
drag, startPoint x: 857, startPoint y: 349, endPoint x: 857, endPoint y: 359, distance: 10.6
click at [857, 349] on select "Choose an option... Pending Applied Excluded (Questions) Excluded (Expired) Exc…" at bounding box center [856, 348] width 152 height 29
click at [780, 334] on select "Choose an option... Pending Applied Excluded (Questions) Excluded (Expired) Exc…" at bounding box center [856, 348] width 152 height 29
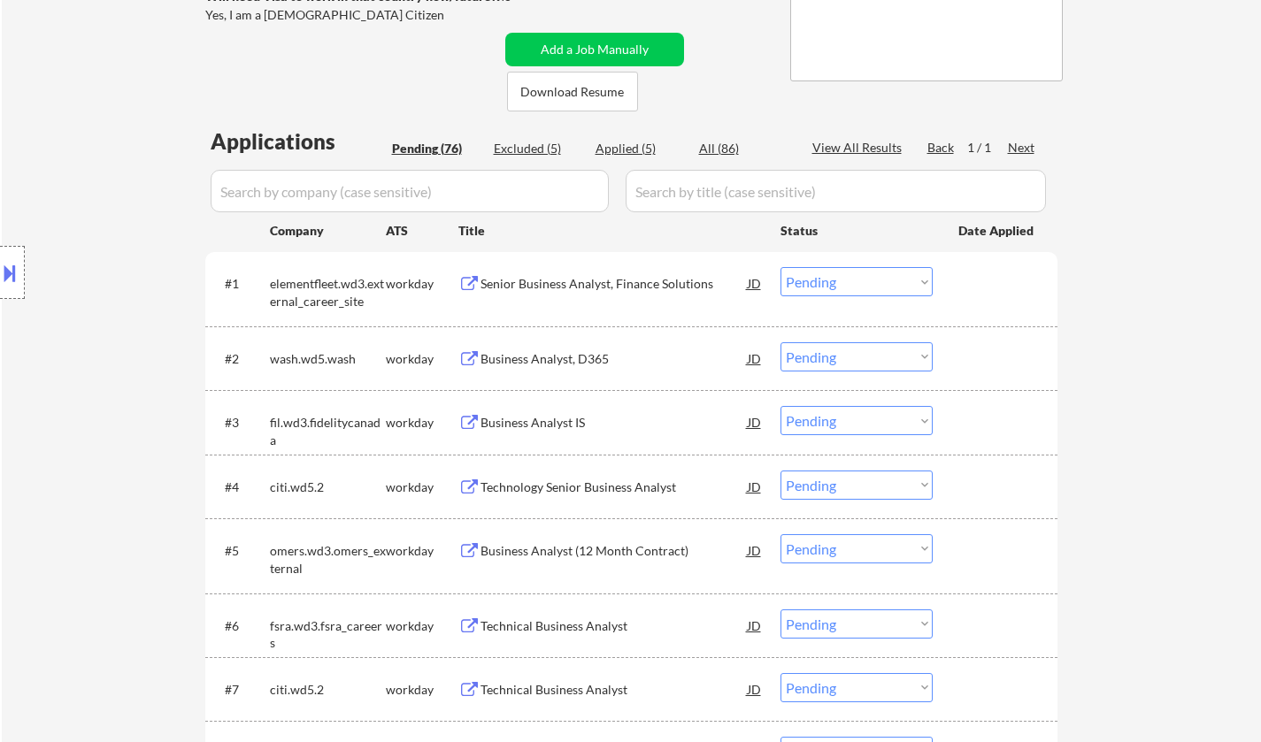
scroll to position [354, 0]
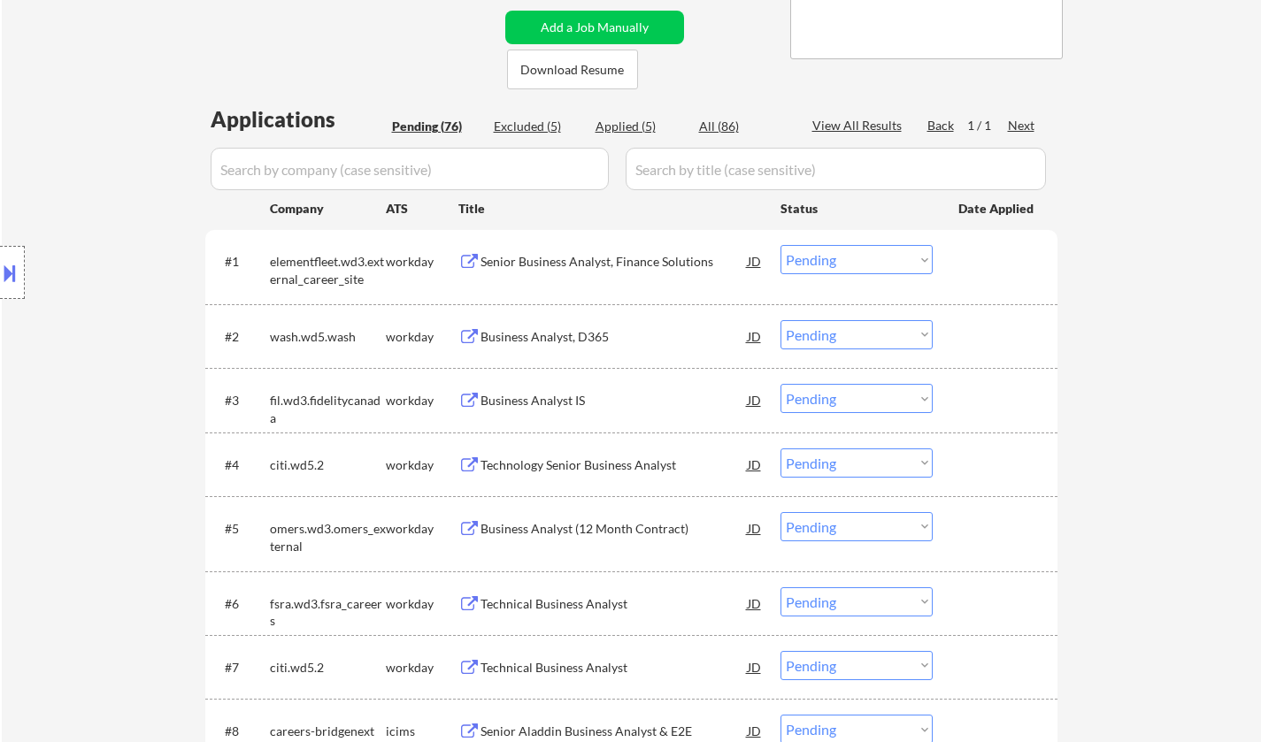
click at [562, 260] on div "Senior Business Analyst, Finance Solutions" at bounding box center [613, 262] width 267 height 18
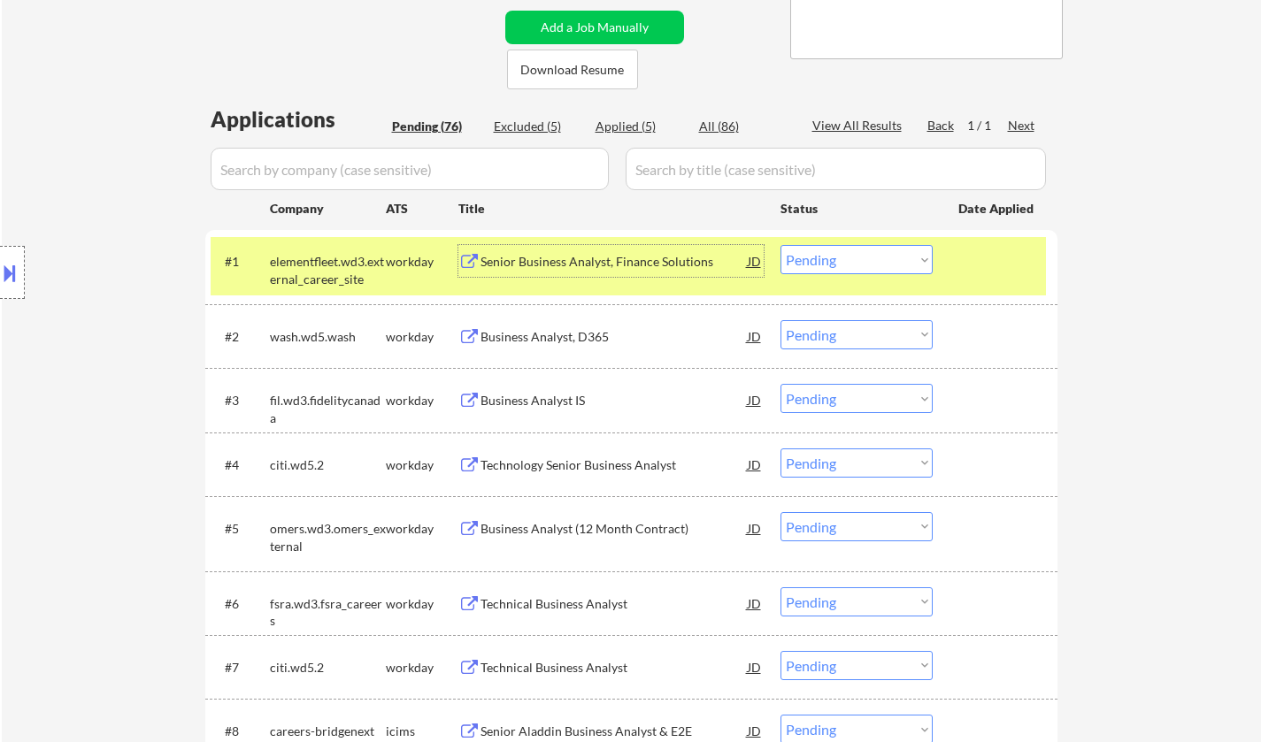
click at [872, 258] on select "Choose an option... Pending Applied Excluded (Questions) Excluded (Expired) Exc…" at bounding box center [856, 259] width 152 height 29
click at [780, 245] on select "Choose an option... Pending Applied Excluded (Questions) Excluded (Expired) Exc…" at bounding box center [856, 259] width 152 height 29
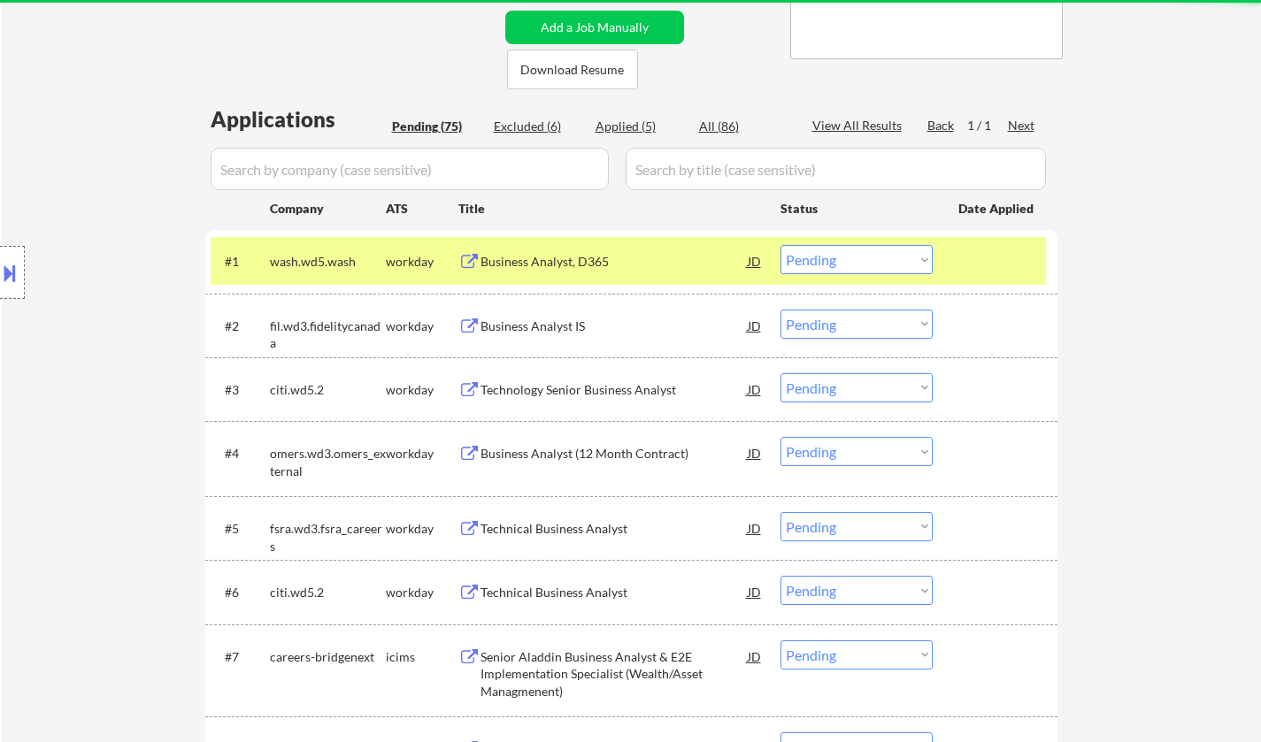
click at [550, 255] on div "Business Analyst, D365" at bounding box center [613, 262] width 267 height 18
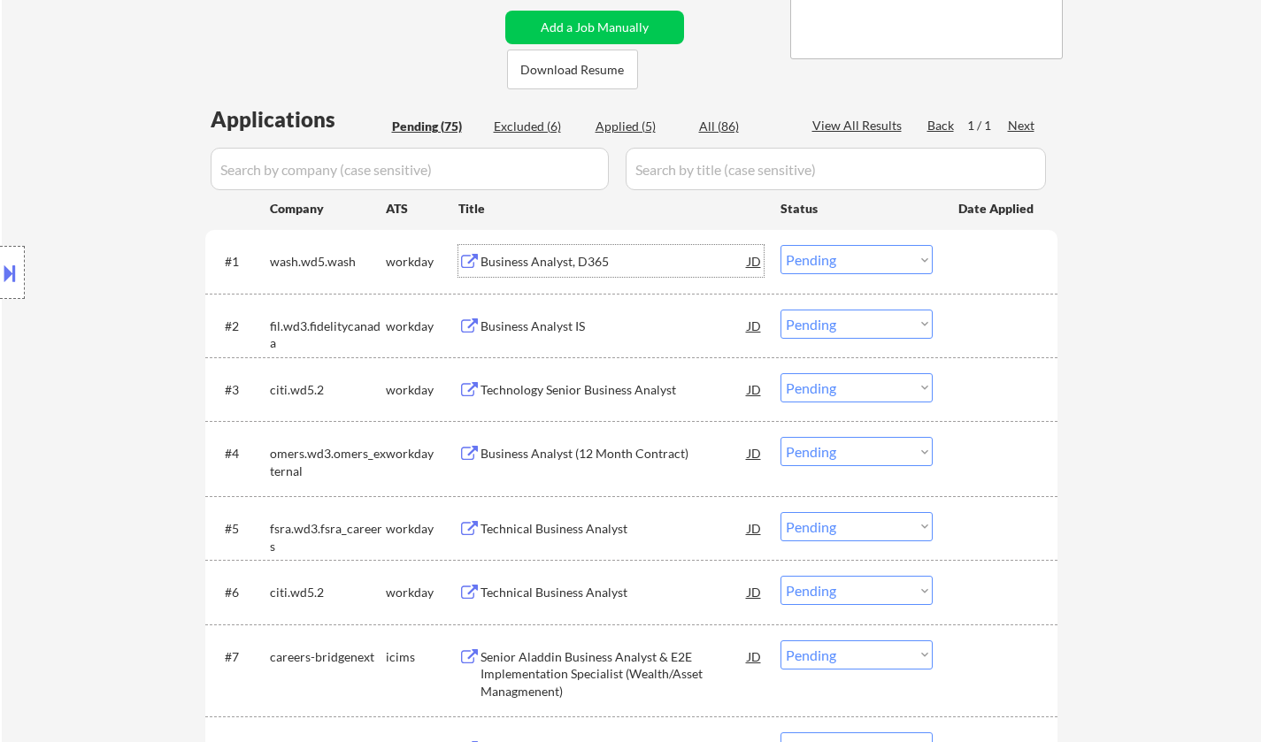
click at [534, 259] on div "Business Analyst, D365" at bounding box center [613, 262] width 267 height 18
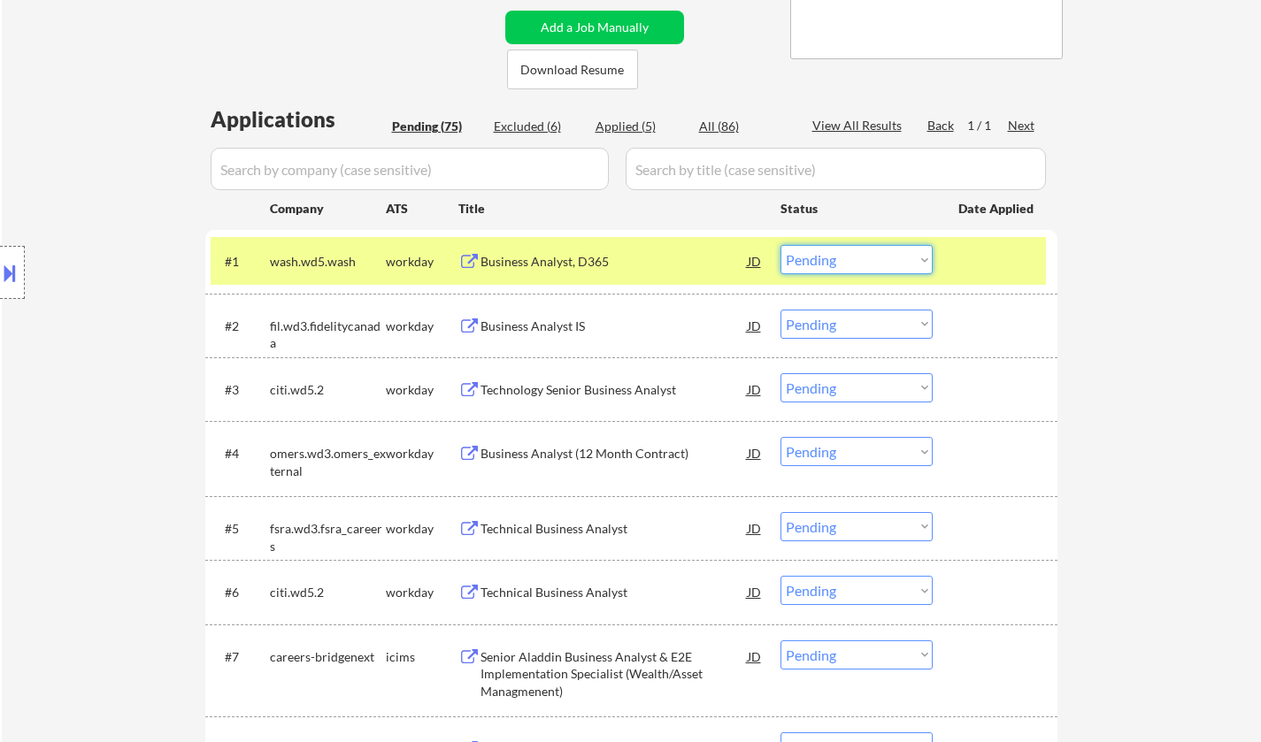
drag, startPoint x: 811, startPoint y: 257, endPoint x: 825, endPoint y: 273, distance: 21.3
click at [812, 257] on select "Choose an option... Pending Applied Excluded (Questions) Excluded (Expired) Exc…" at bounding box center [856, 259] width 152 height 29
click at [780, 245] on select "Choose an option... Pending Applied Excluded (Questions) Excluded (Expired) Exc…" at bounding box center [856, 259] width 152 height 29
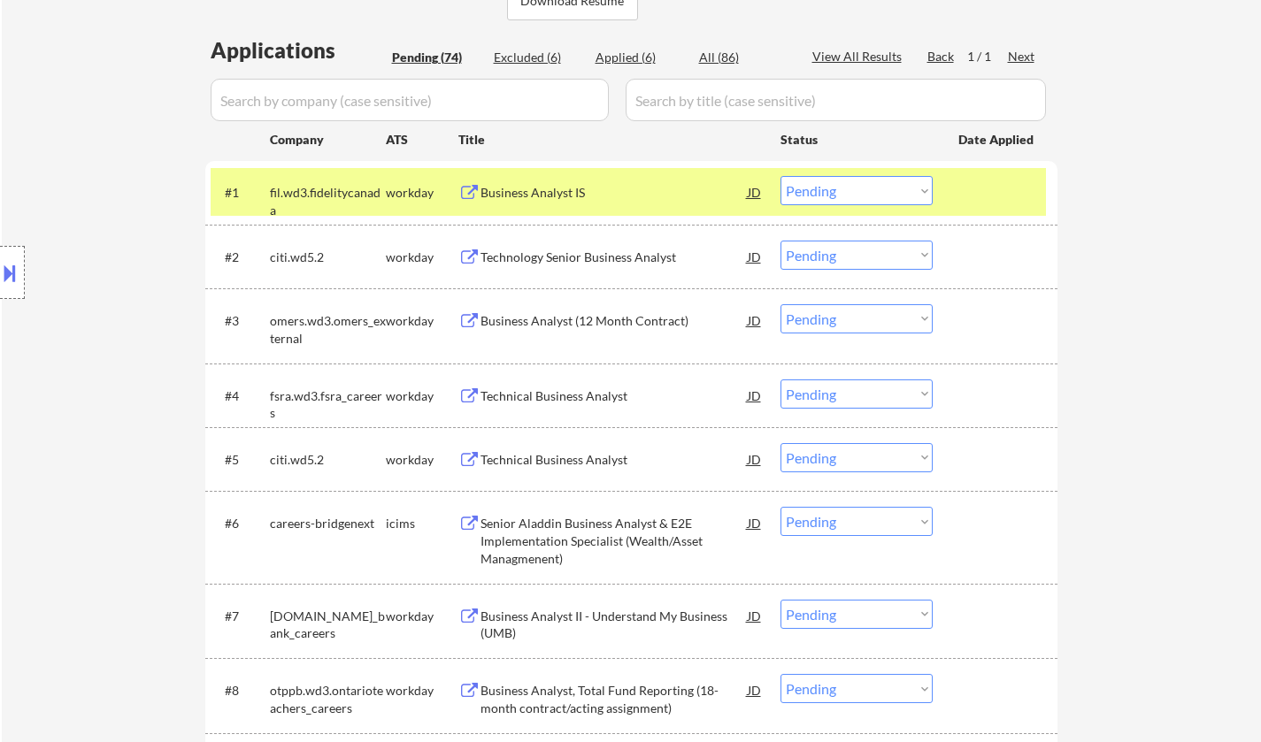
scroll to position [442, 0]
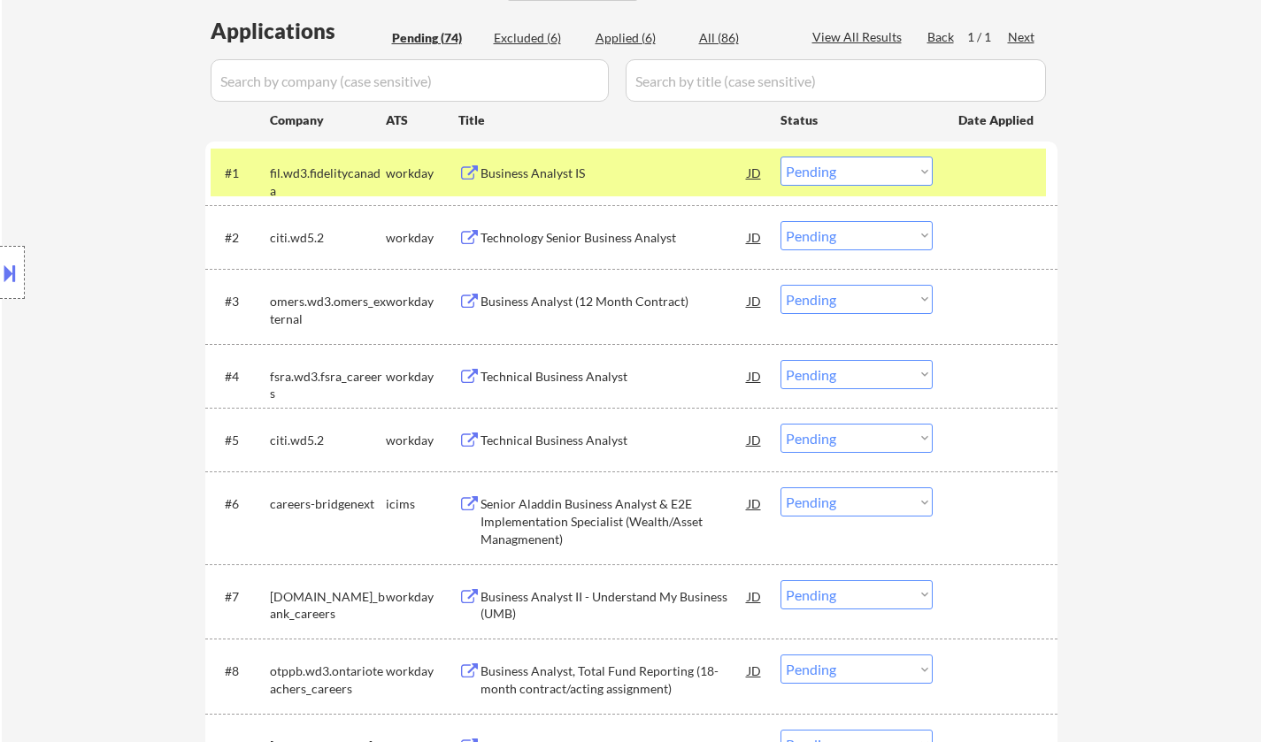
click at [532, 168] on div "Business Analyst IS" at bounding box center [613, 174] width 267 height 18
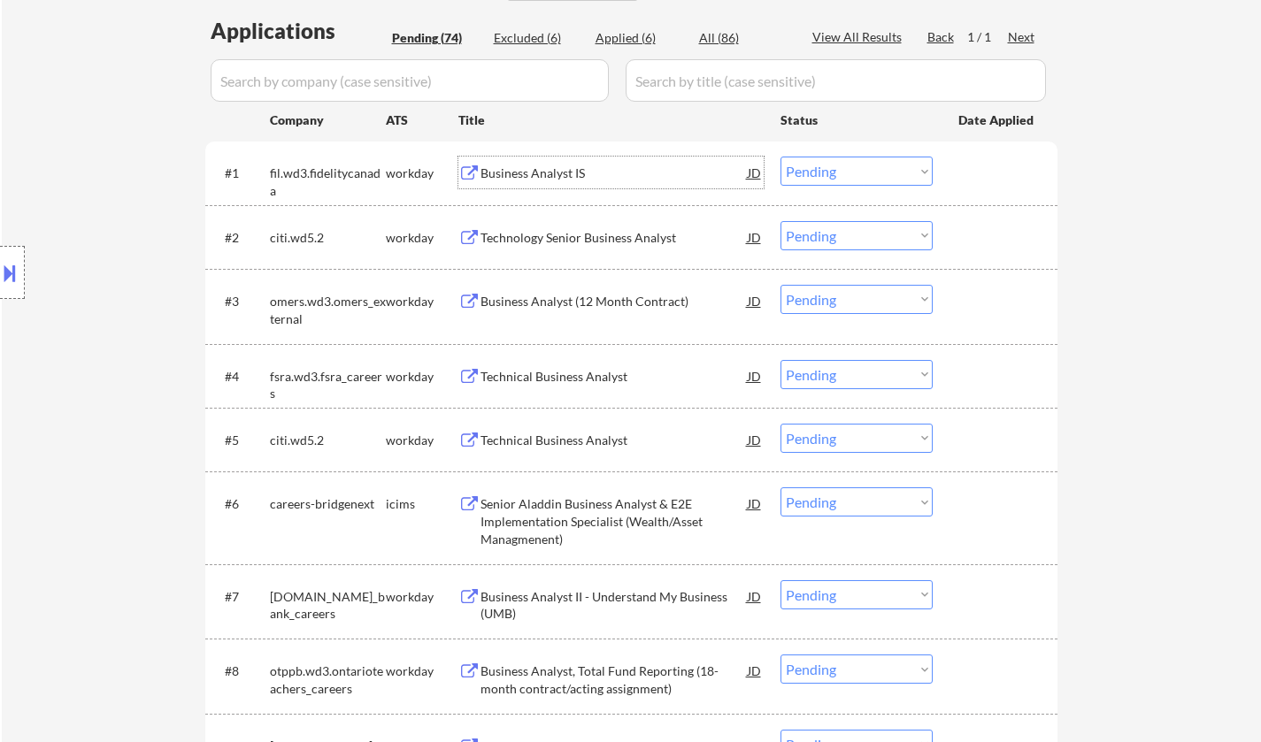
drag, startPoint x: 828, startPoint y: 164, endPoint x: 838, endPoint y: 182, distance: 21.0
click at [828, 164] on select "Choose an option... Pending Applied Excluded (Questions) Excluded (Expired) Exc…" at bounding box center [856, 171] width 152 height 29
click at [780, 157] on select "Choose an option... Pending Applied Excluded (Questions) Excluded (Expired) Exc…" at bounding box center [856, 171] width 152 height 29
select select ""pending""
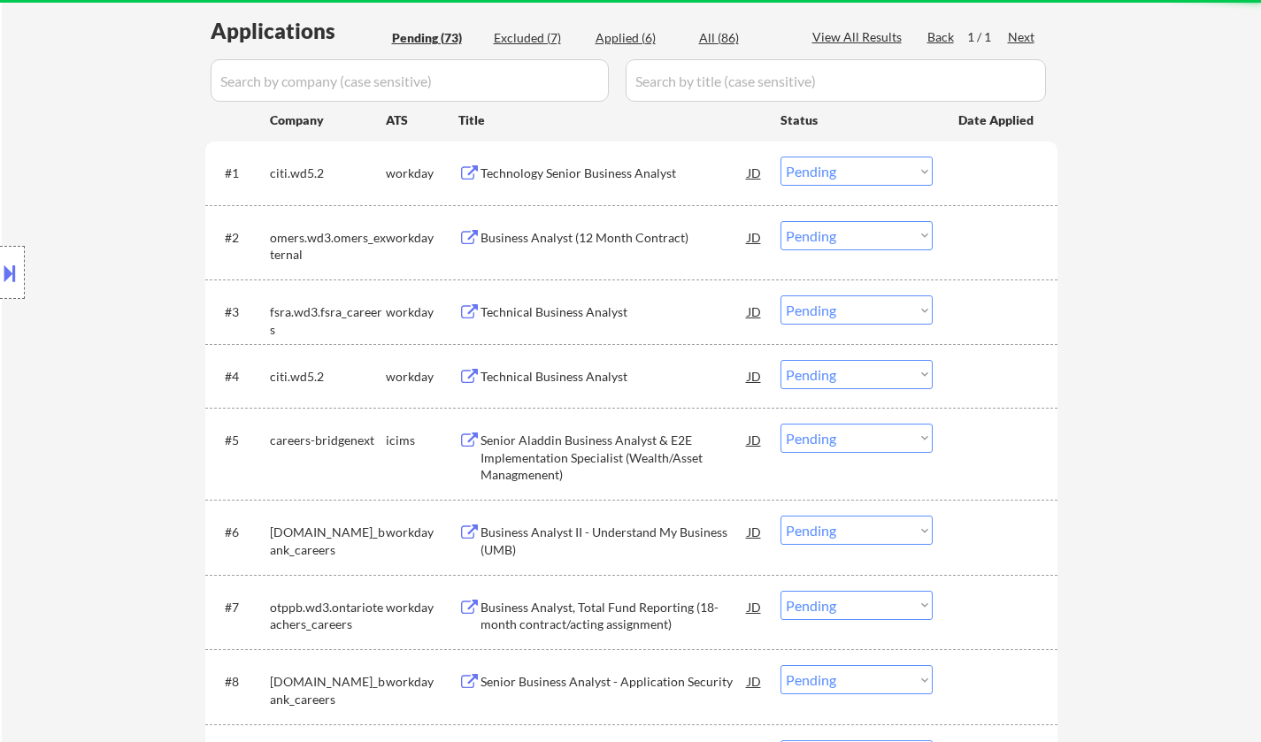
click at [514, 167] on div "Technology Senior Business Analyst" at bounding box center [613, 174] width 267 height 18
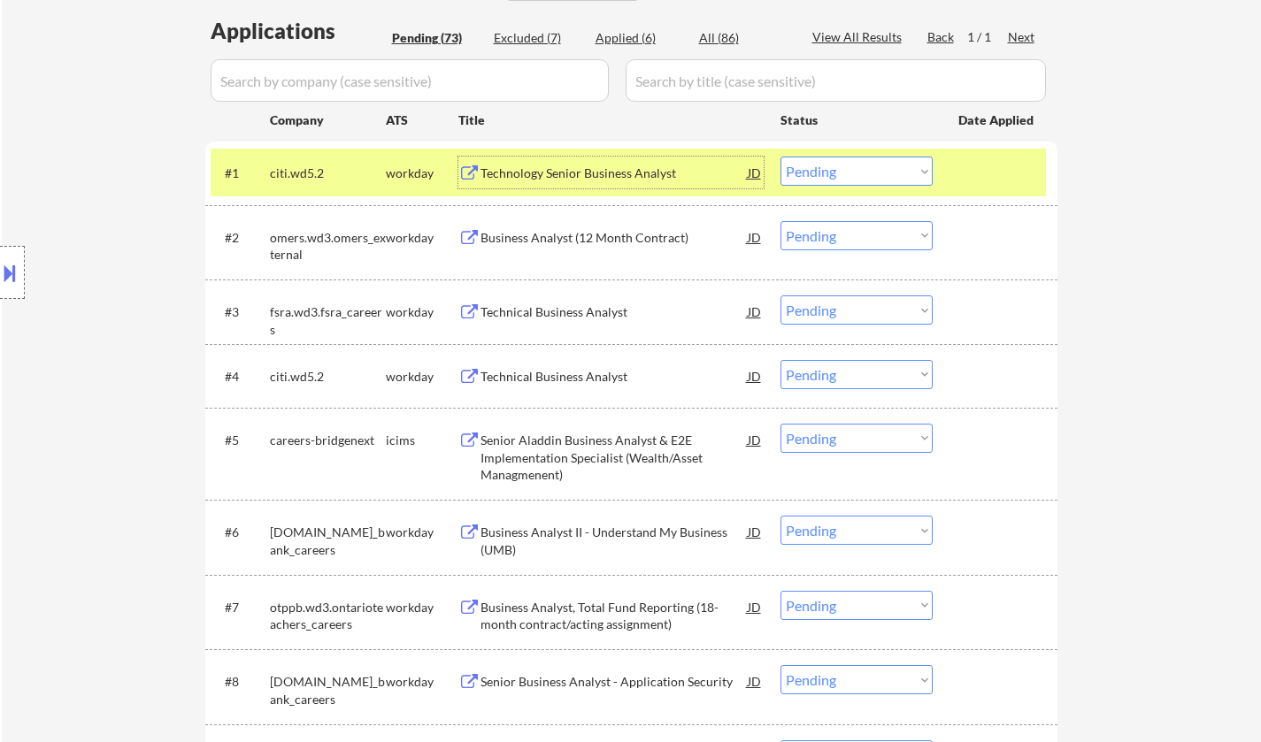
click at [544, 233] on div "Business Analyst (12 Month Contract)" at bounding box center [613, 238] width 267 height 18
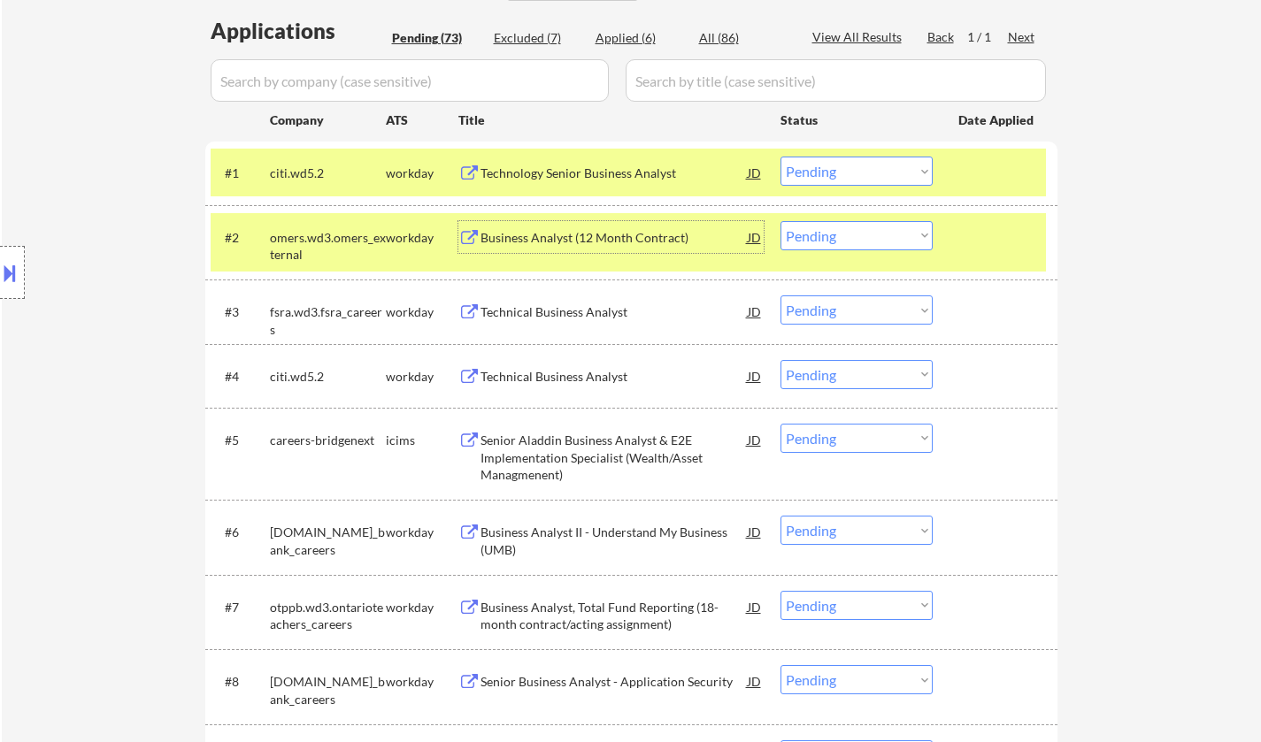
scroll to position [885, 0]
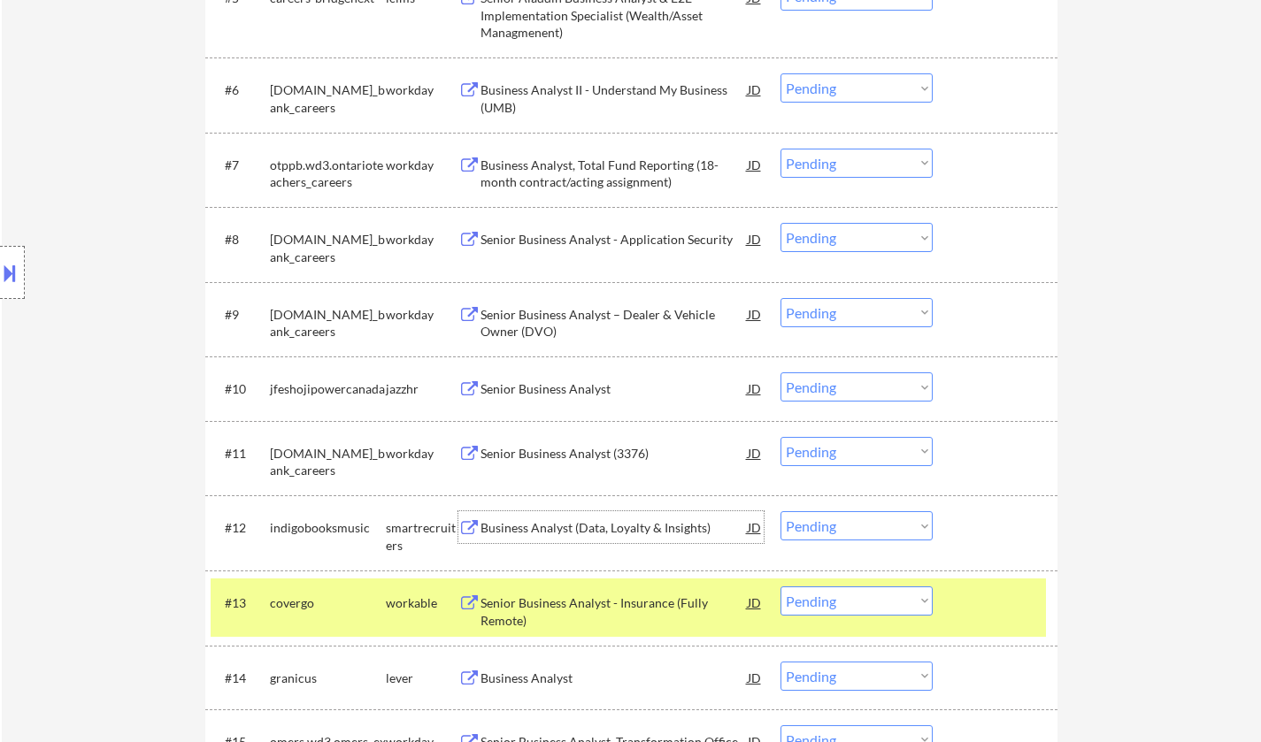
click at [587, 539] on div "Business Analyst (Data, Loyalty & Insights)" at bounding box center [613, 527] width 267 height 32
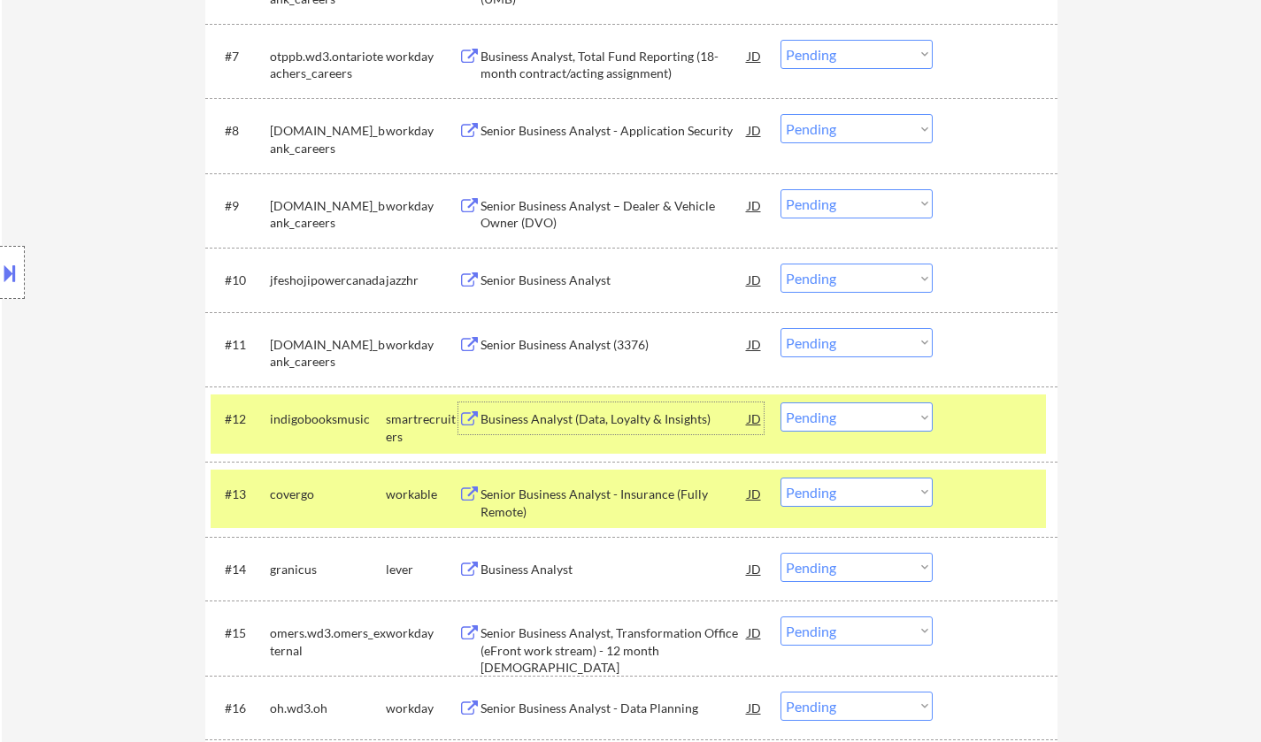
scroll to position [1062, 0]
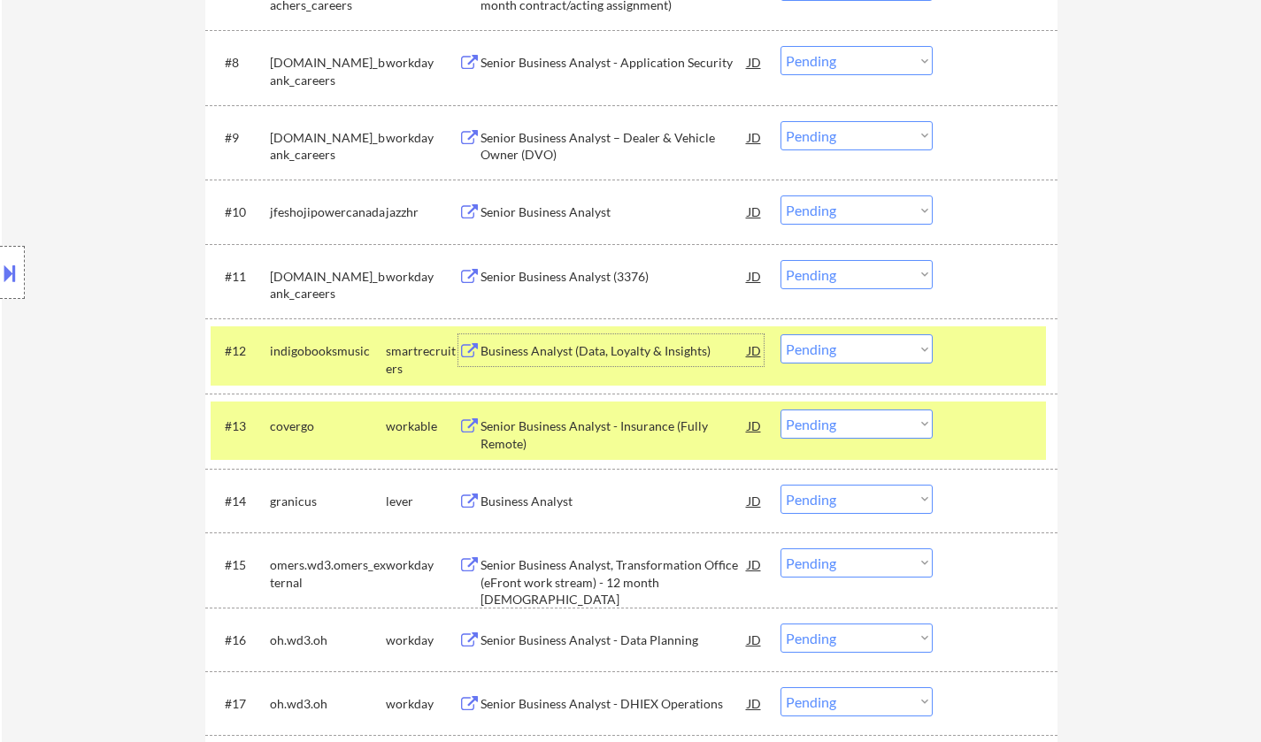
click at [875, 349] on select "Choose an option... Pending Applied Excluded (Questions) Excluded (Expired) Exc…" at bounding box center [856, 348] width 152 height 29
click at [780, 334] on select "Choose an option... Pending Applied Excluded (Questions) Excluded (Expired) Exc…" at bounding box center [856, 348] width 152 height 29
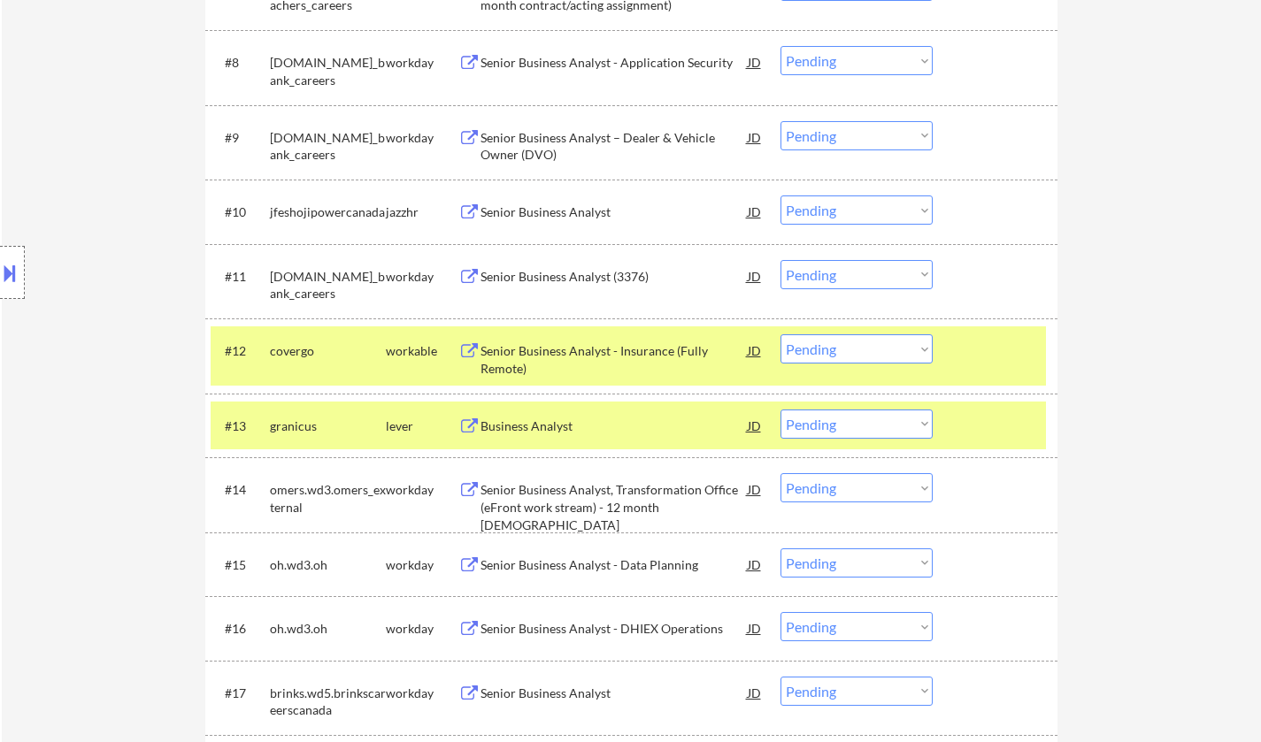
click at [551, 349] on div "Senior Business Analyst - Insurance (Fully Remote)" at bounding box center [613, 359] width 267 height 35
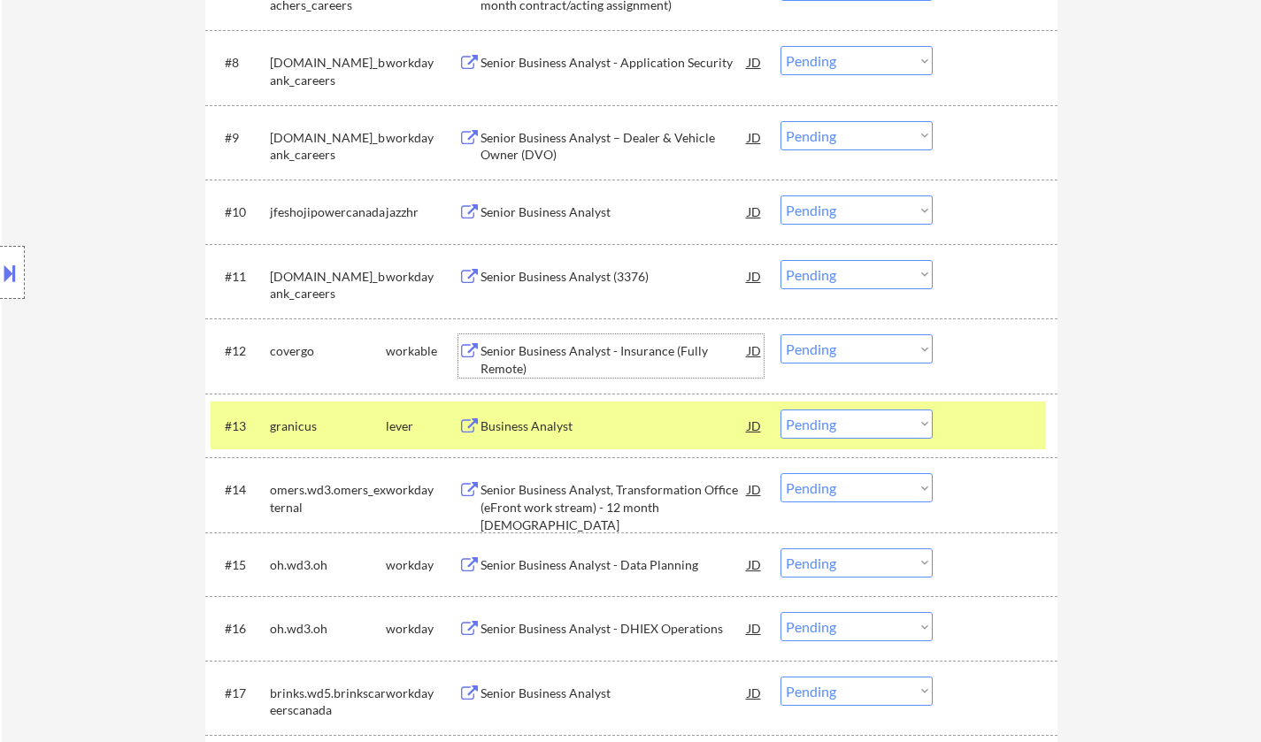
click at [823, 345] on select "Choose an option... Pending Applied Excluded (Questions) Excluded (Expired) Exc…" at bounding box center [856, 348] width 152 height 29
click at [780, 334] on select "Choose an option... Pending Applied Excluded (Questions) Excluded (Expired) Exc…" at bounding box center [856, 348] width 152 height 29
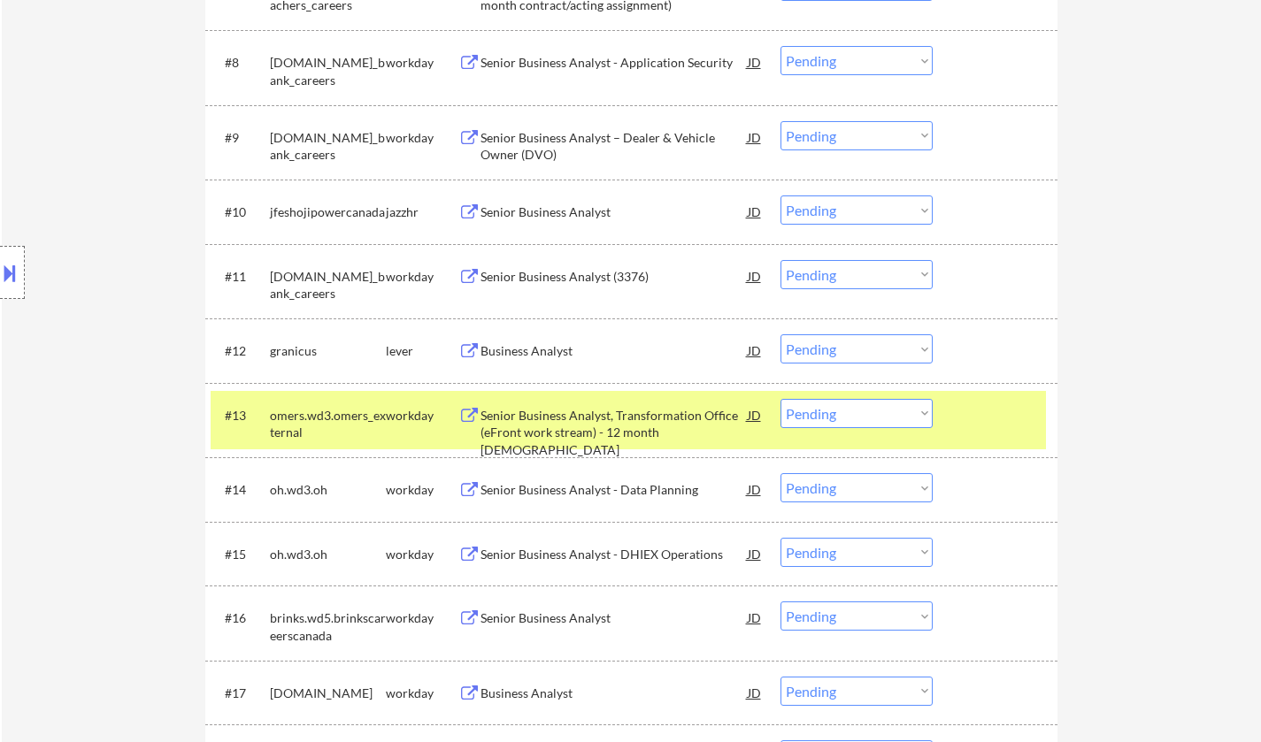
click at [537, 343] on div "Business Analyst" at bounding box center [613, 351] width 267 height 18
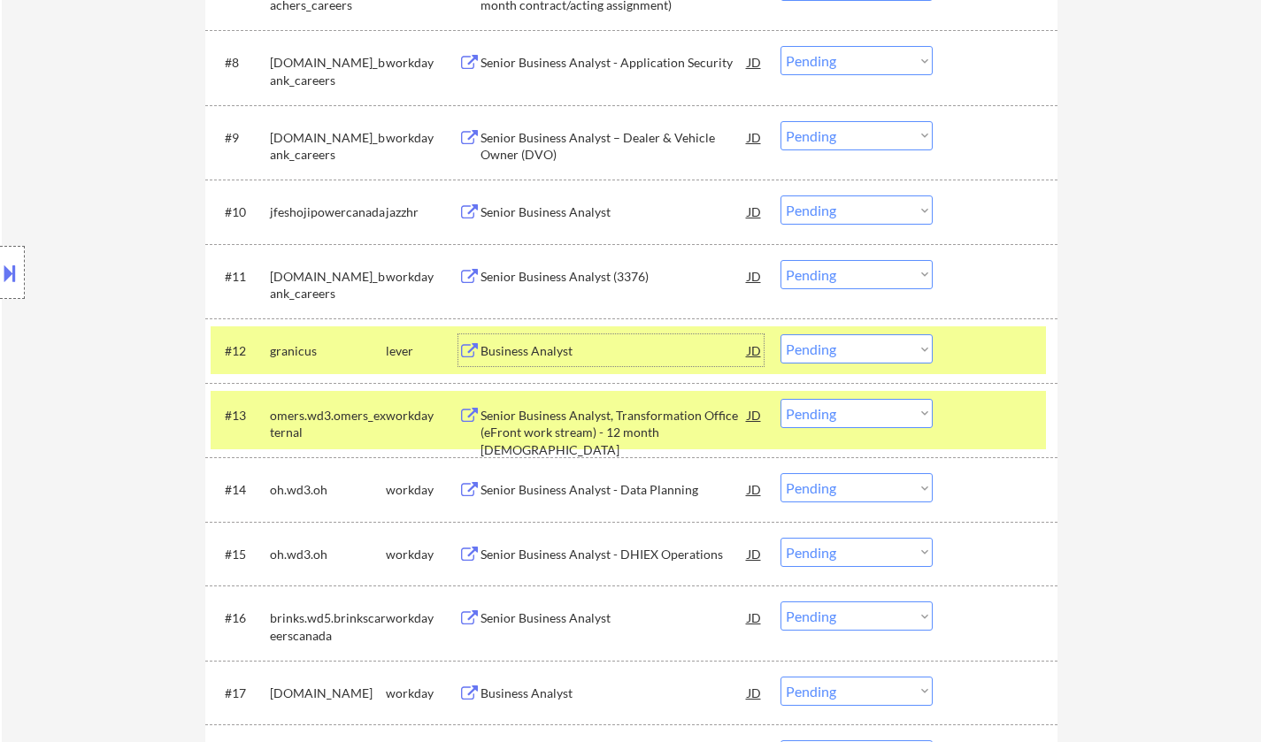
click at [871, 347] on select "Choose an option... Pending Applied Excluded (Questions) Excluded (Expired) Exc…" at bounding box center [856, 348] width 152 height 29
click at [780, 334] on select "Choose an option... Pending Applied Excluded (Questions) Excluded (Expired) Exc…" at bounding box center [856, 348] width 152 height 29
select select ""pending""
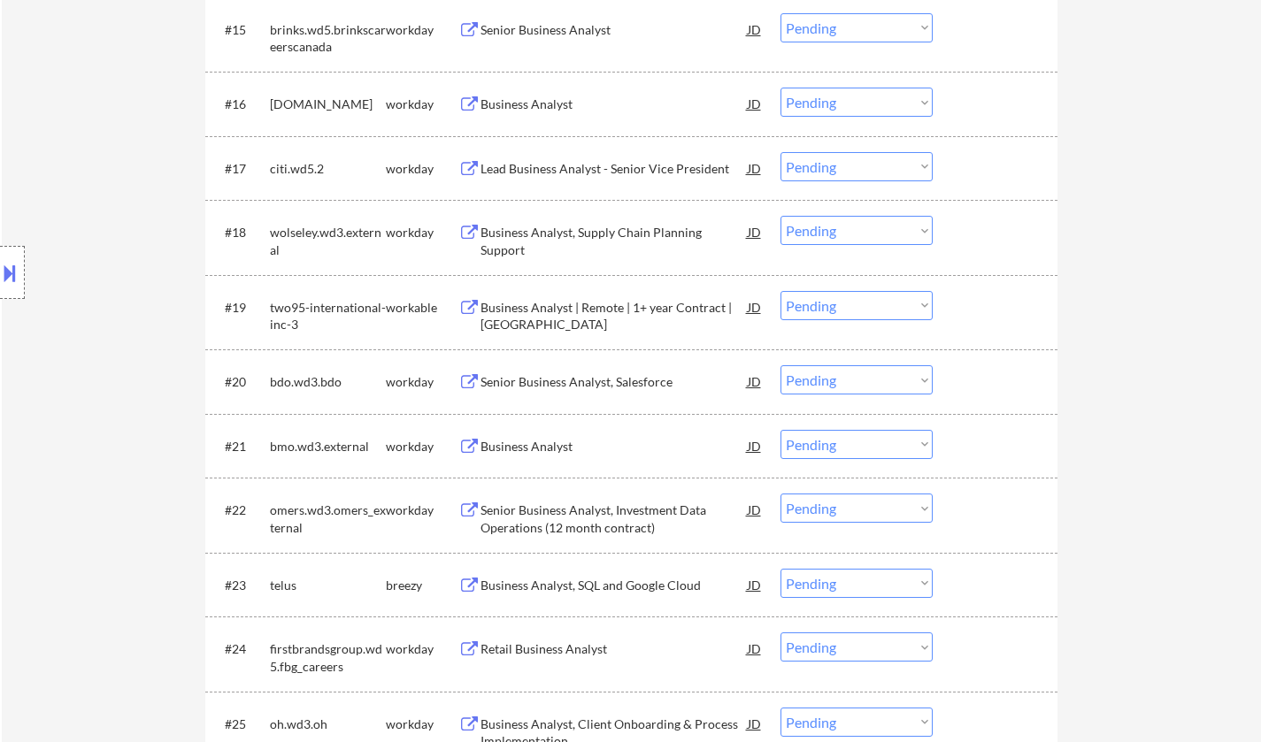
scroll to position [1592, 0]
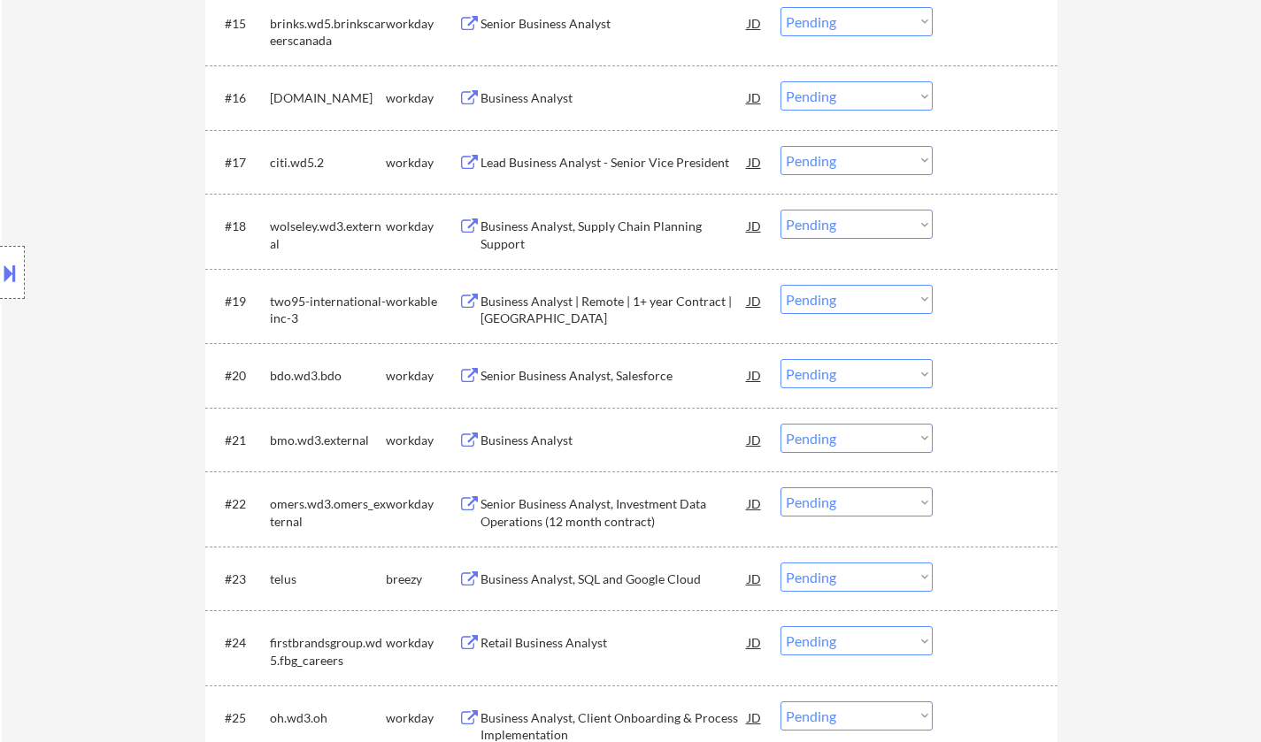
click at [574, 298] on div "Business Analyst | Remote | 1+ year Contract | Canada" at bounding box center [613, 310] width 267 height 35
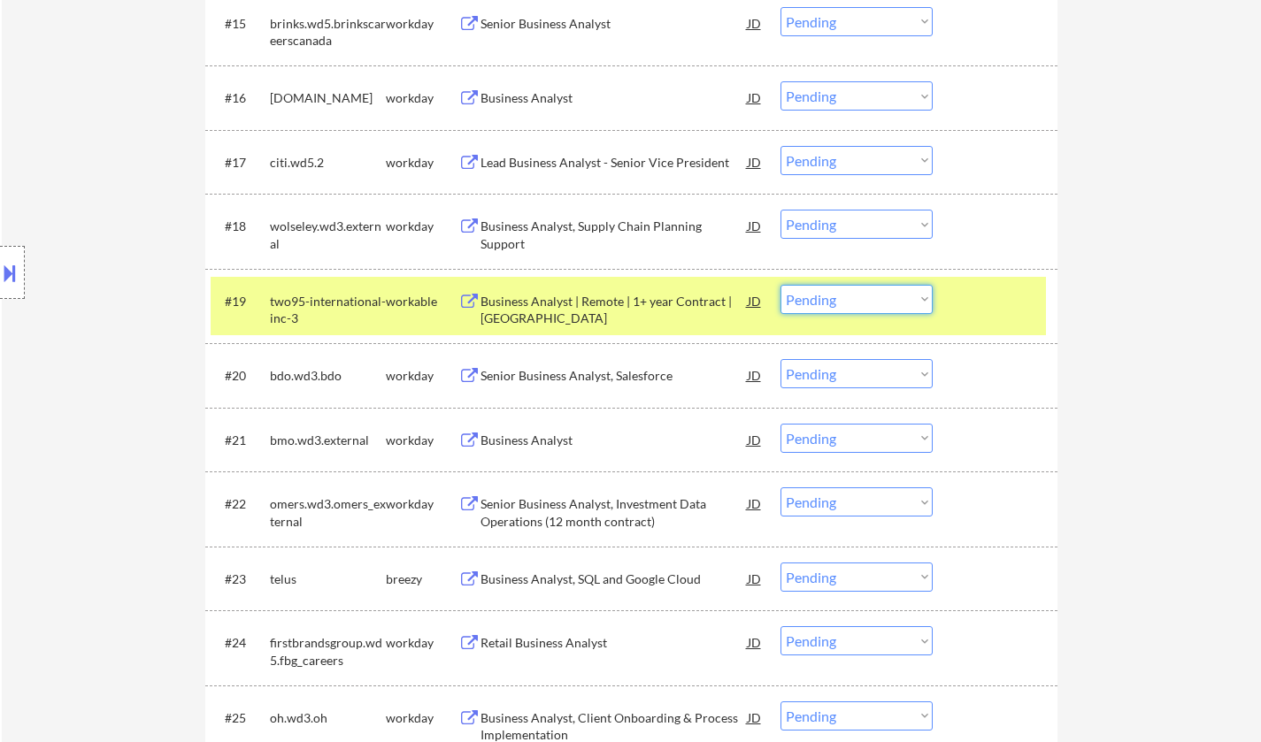
drag, startPoint x: 849, startPoint y: 293, endPoint x: 851, endPoint y: 310, distance: 16.9
click at [850, 293] on select "Choose an option... Pending Applied Excluded (Questions) Excluded (Expired) Exc…" at bounding box center [856, 299] width 152 height 29
click at [780, 285] on select "Choose an option... Pending Applied Excluded (Questions) Excluded (Expired) Exc…" at bounding box center [856, 299] width 152 height 29
select select ""pending""
